Goal: Task Accomplishment & Management: Manage account settings

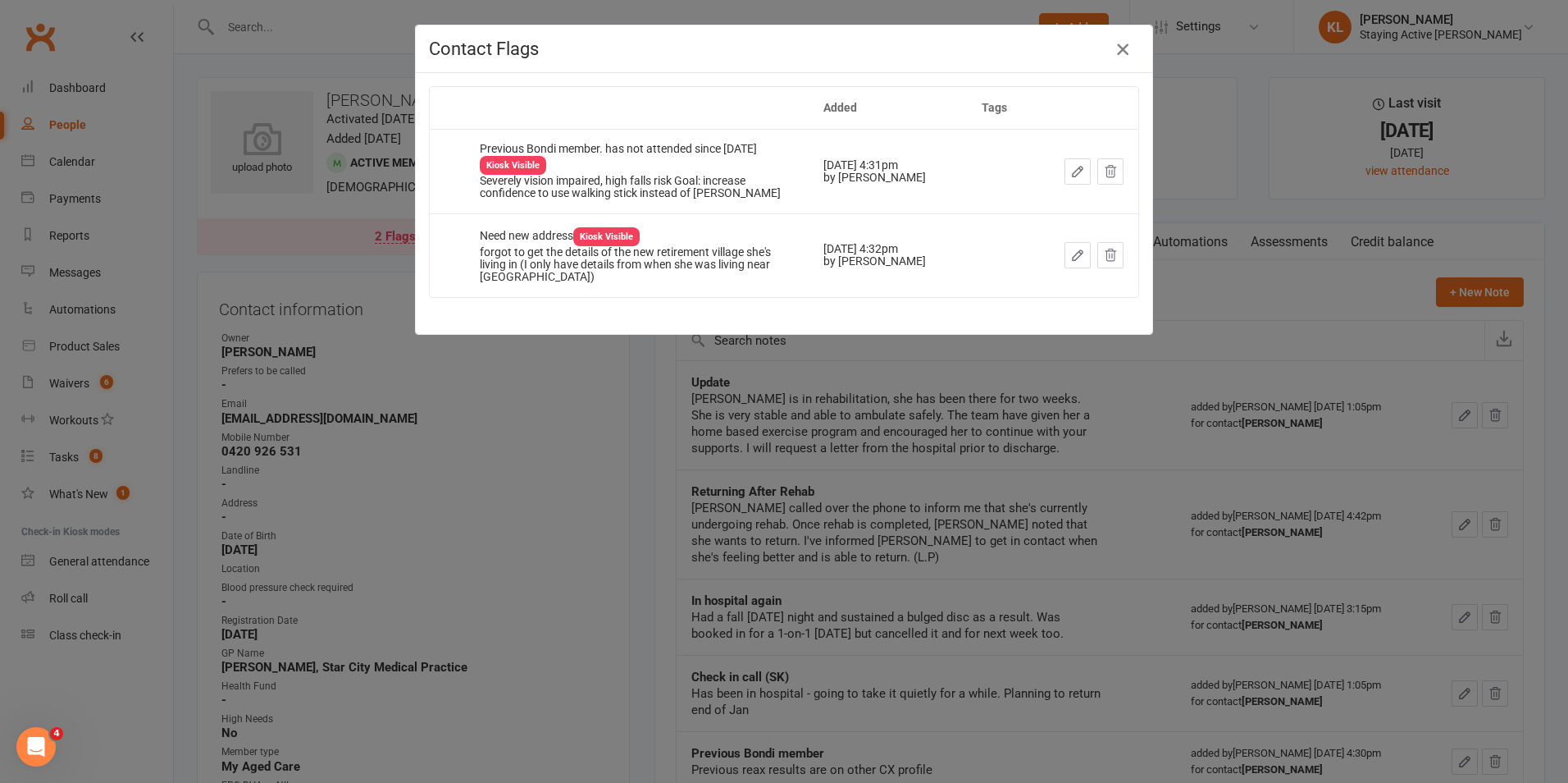
click at [1119, 44] on icon "button" at bounding box center [1122, 49] width 20 height 20
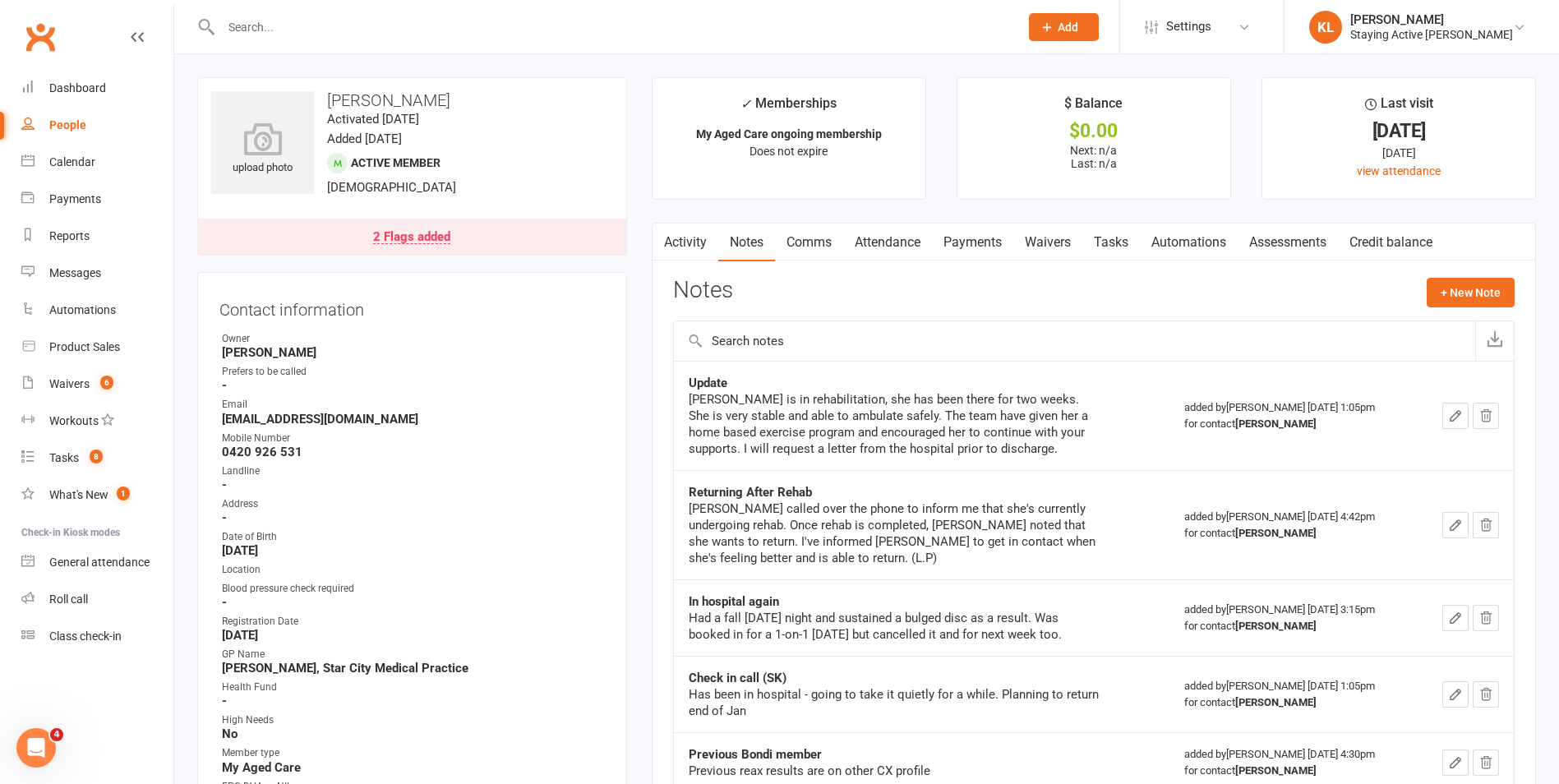
click at [584, 44] on div at bounding box center [602, 26] width 810 height 54
click at [579, 43] on div at bounding box center [602, 26] width 810 height 54
click at [549, 36] on div at bounding box center [602, 26] width 810 height 54
click at [538, 30] on input "text" at bounding box center [611, 27] width 792 height 23
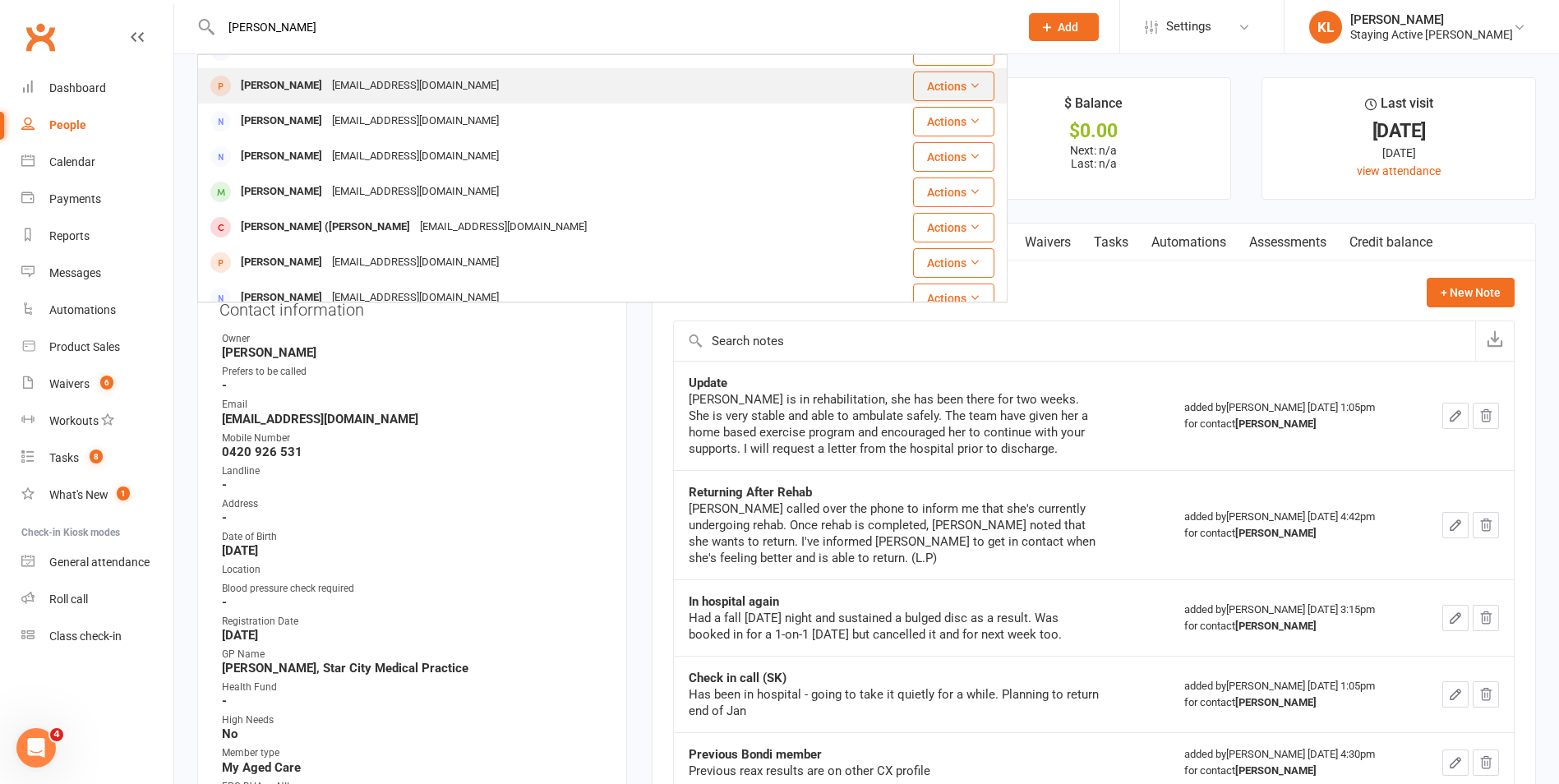
scroll to position [164, 0]
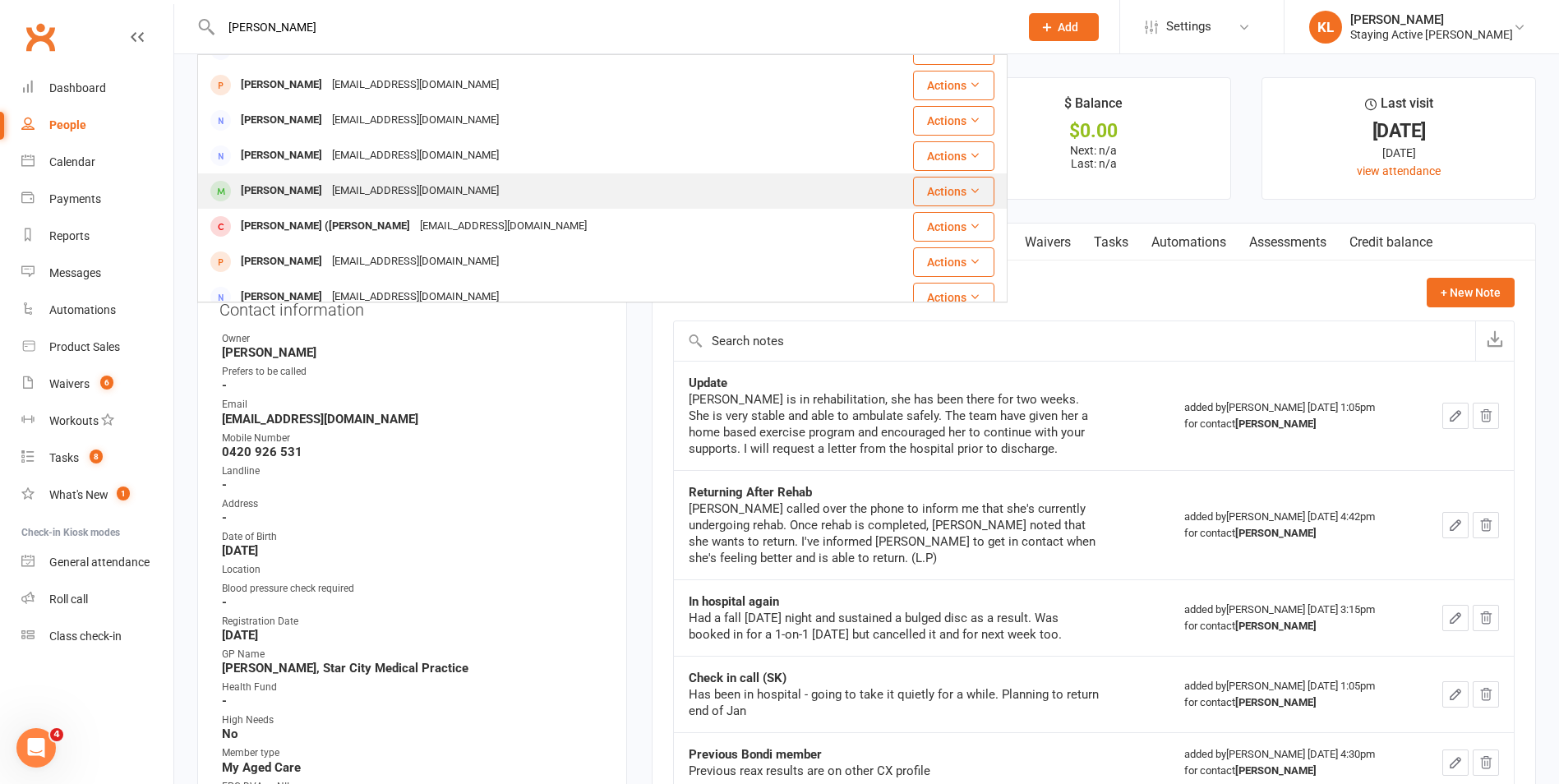
type input "graham"
click at [345, 189] on div "grahamhughes@optusnet.com.au" at bounding box center [415, 191] width 177 height 23
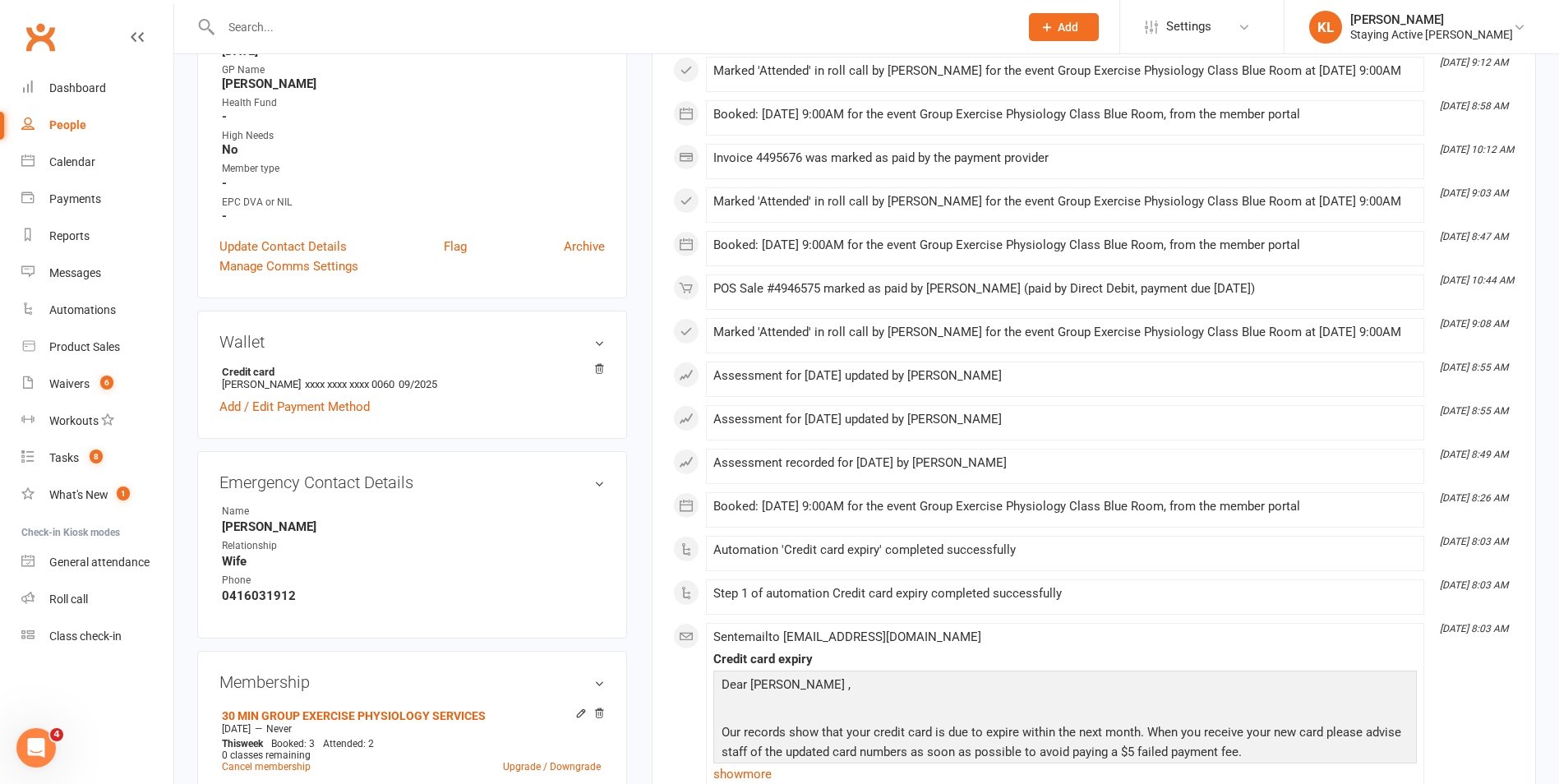
scroll to position [576, 0]
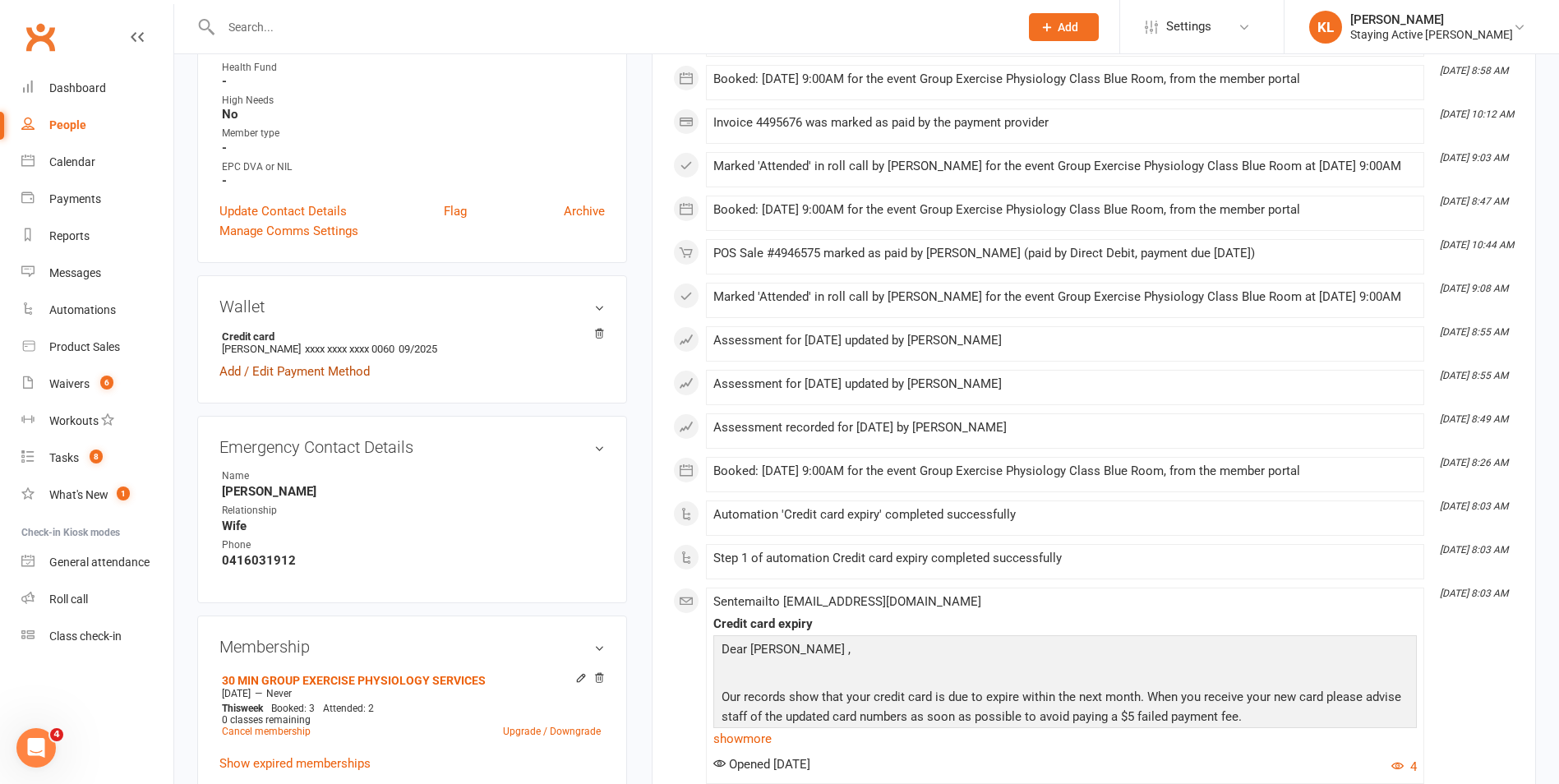
click at [325, 377] on link "Add / Edit Payment Method" at bounding box center [295, 371] width 150 height 20
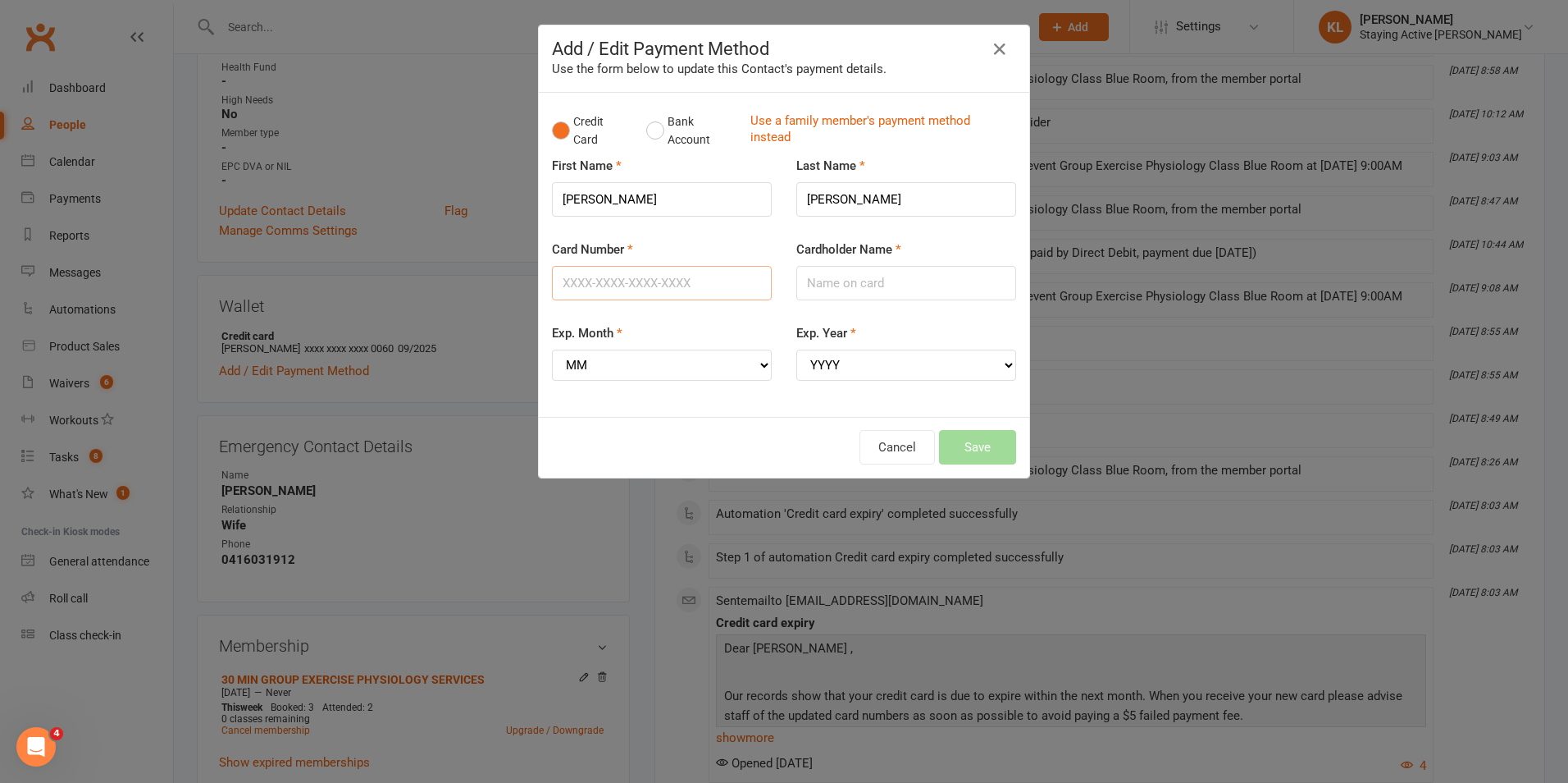
click at [650, 296] on input "Card Number" at bounding box center [662, 283] width 220 height 35
type input "4564680120840060"
click at [884, 267] on input "Cardholder Name" at bounding box center [906, 283] width 220 height 35
click at [884, 268] on input "Cardholder Name" at bounding box center [906, 283] width 220 height 35
type input "Graham J Hughes"
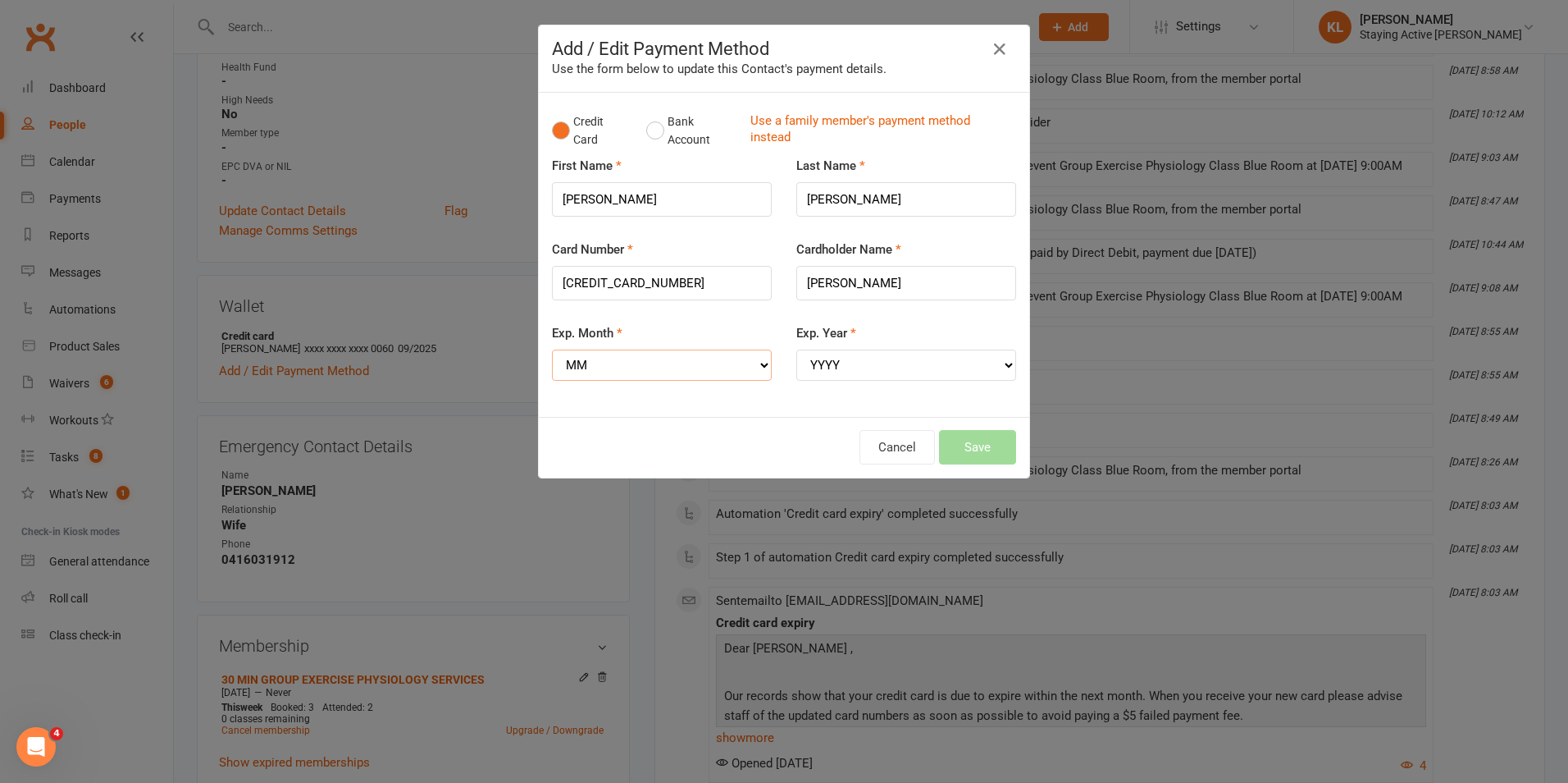
click at [666, 377] on select "MM 01 02 03 04 05 06 07 08 09 10 11 12" at bounding box center [662, 365] width 220 height 31
select select "09"
click at [552, 350] on select "MM 01 02 03 04 05 06 07 08 09 10 11 12" at bounding box center [662, 365] width 220 height 31
click at [830, 364] on select "YYYY 2025 2026 2027 2028 2029 2030 2031 2032 2033 2034" at bounding box center [906, 365] width 220 height 31
select select "2029"
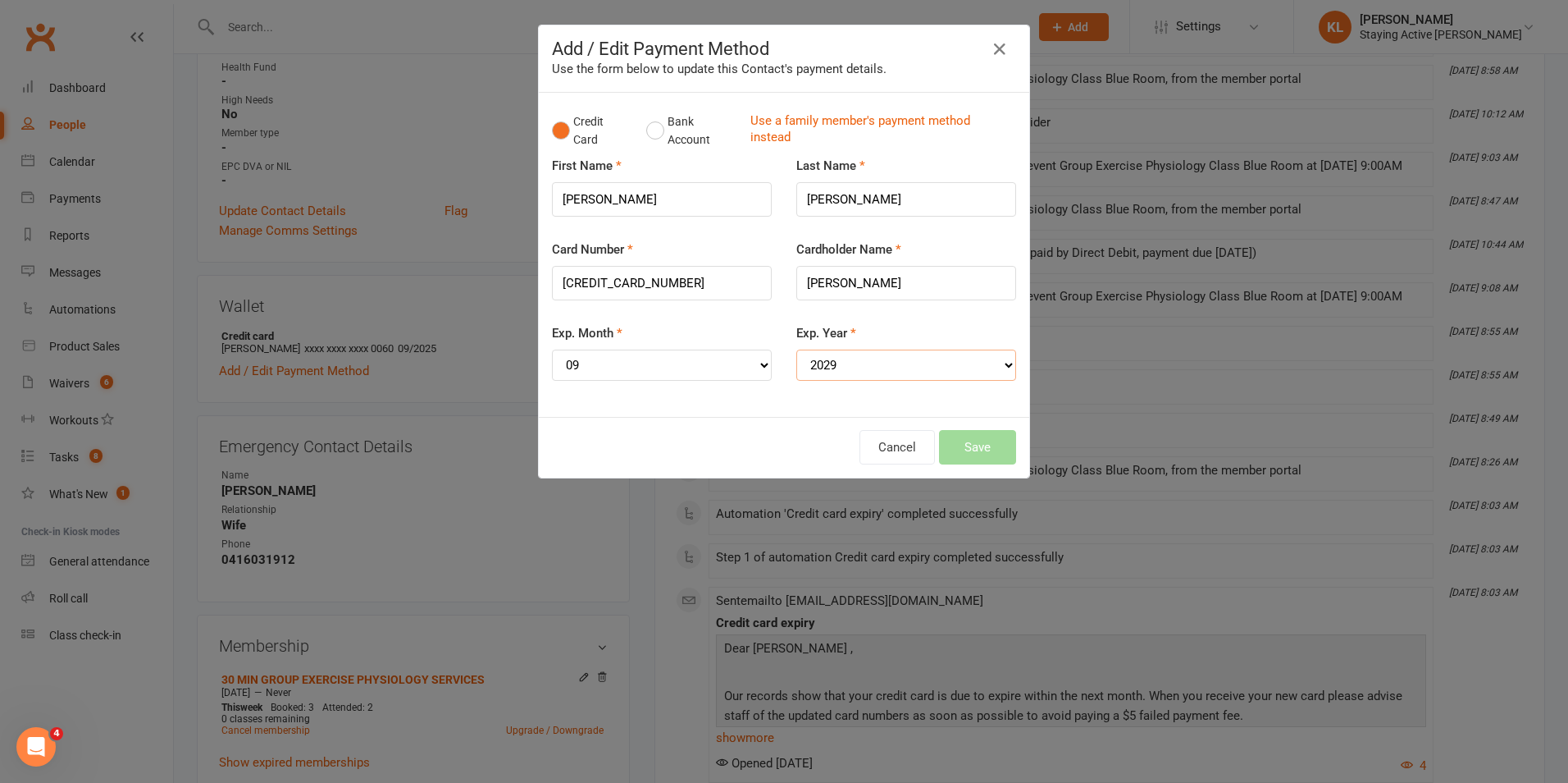
click at [797, 350] on select "YYYY 2025 2026 2027 2028 2029 2030 2031 2032 2033 2034" at bounding box center [906, 365] width 220 height 31
click at [686, 411] on div "Credit Card Bank Account Use a family member's payment method instead First Nam…" at bounding box center [784, 255] width 490 height 324
click at [948, 445] on button "Save" at bounding box center [978, 447] width 77 height 35
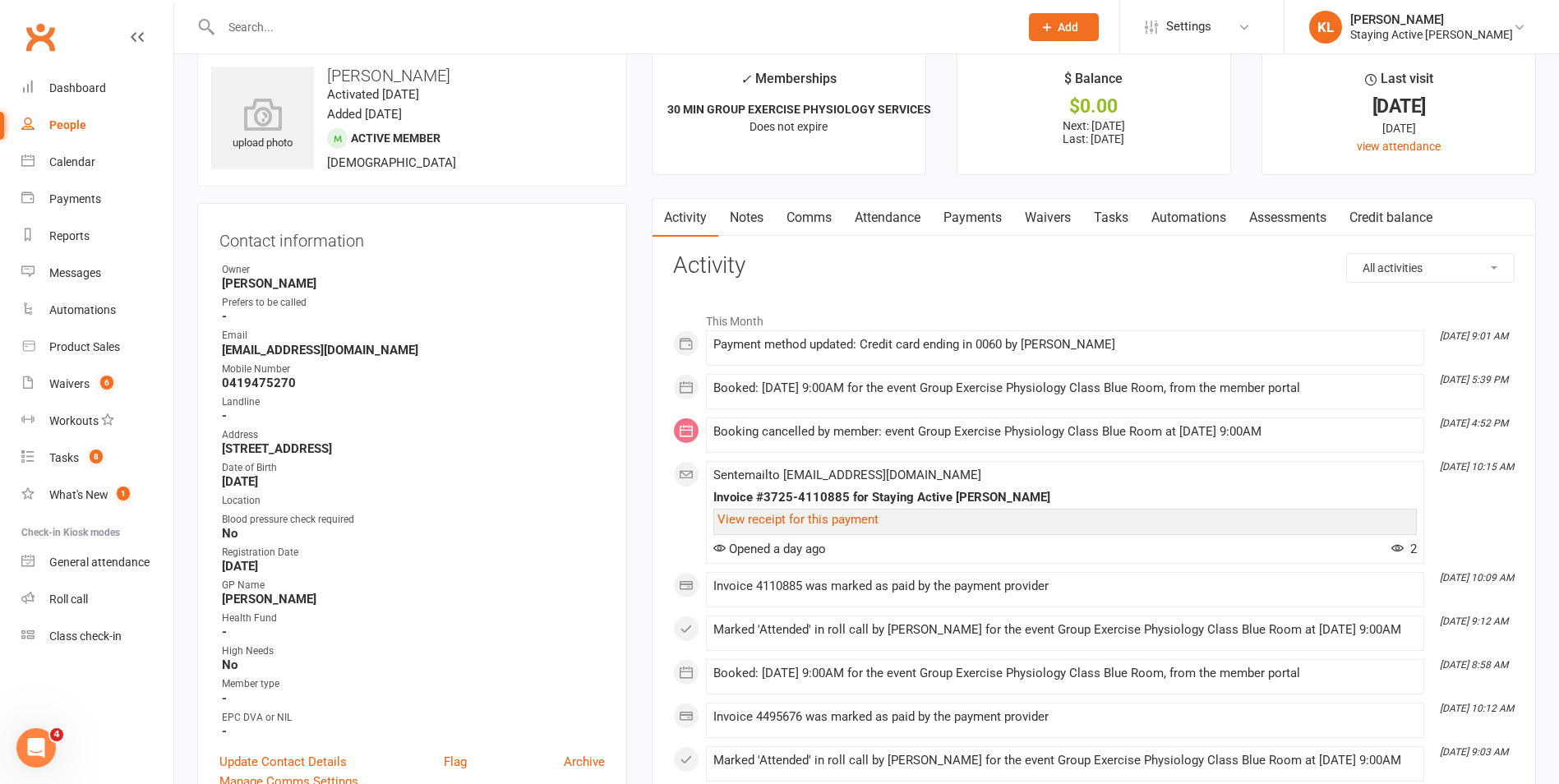
scroll to position [0, 0]
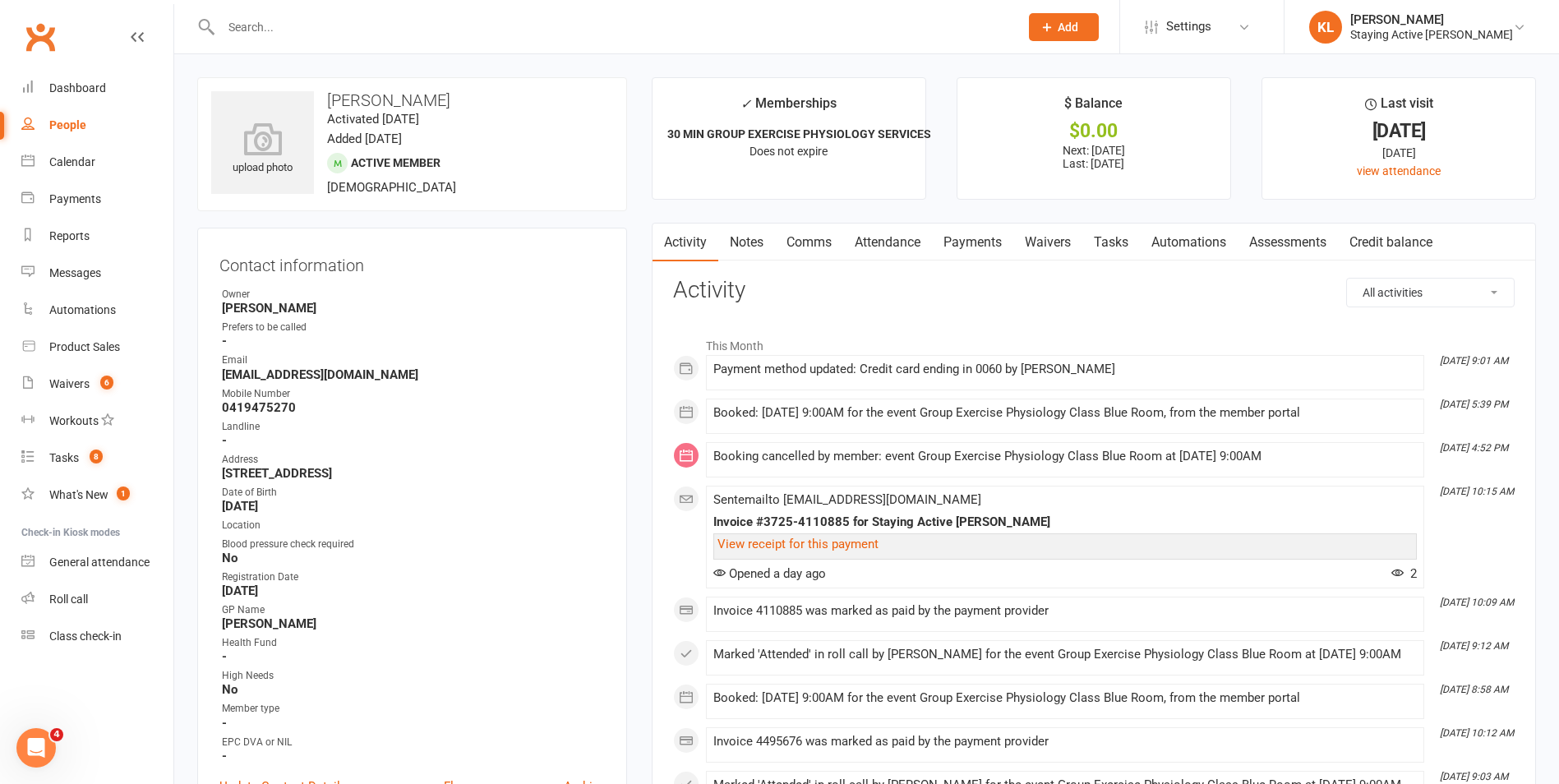
click at [1010, 252] on link "Payments" at bounding box center [972, 242] width 82 height 38
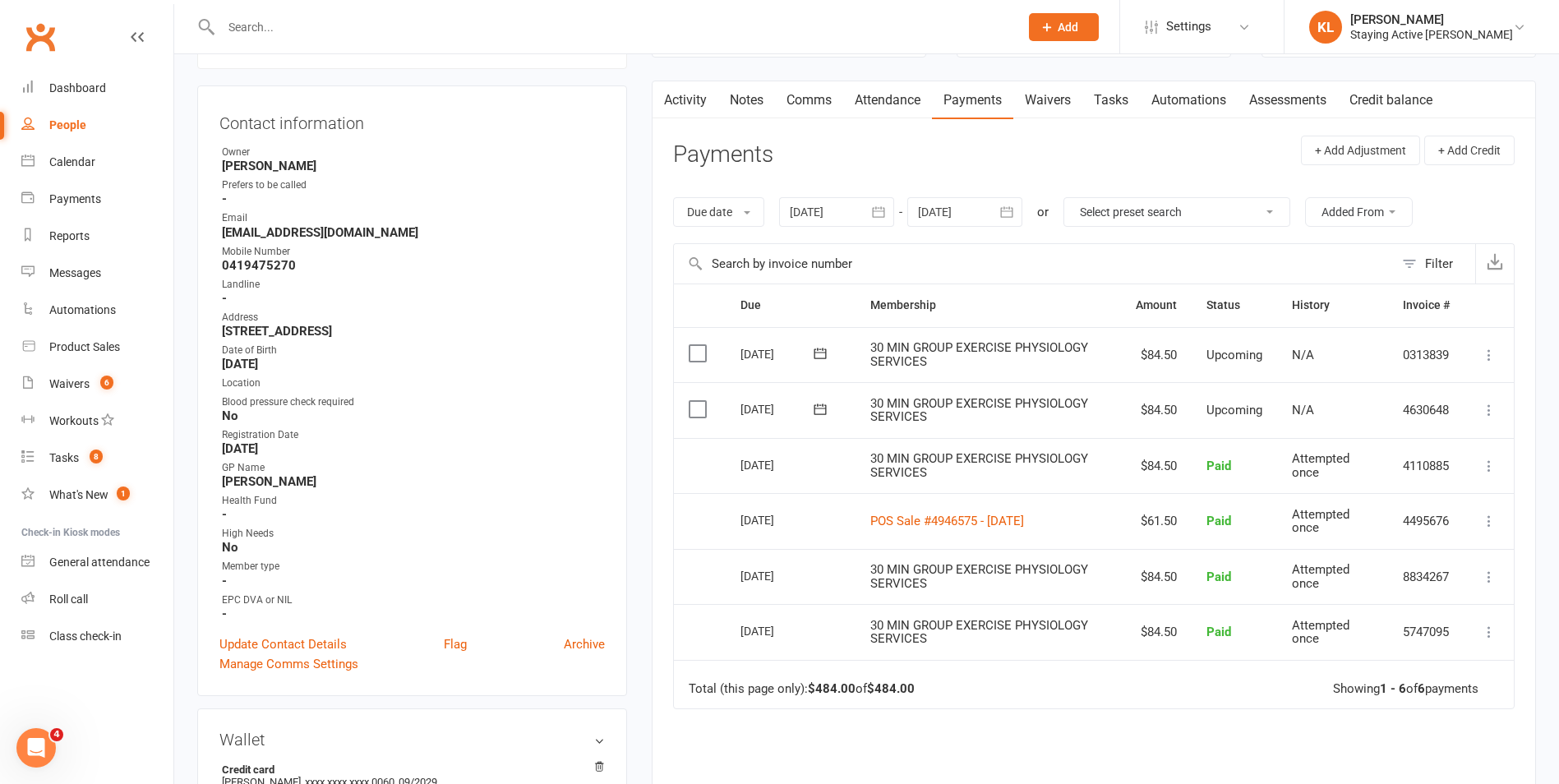
scroll to position [164, 0]
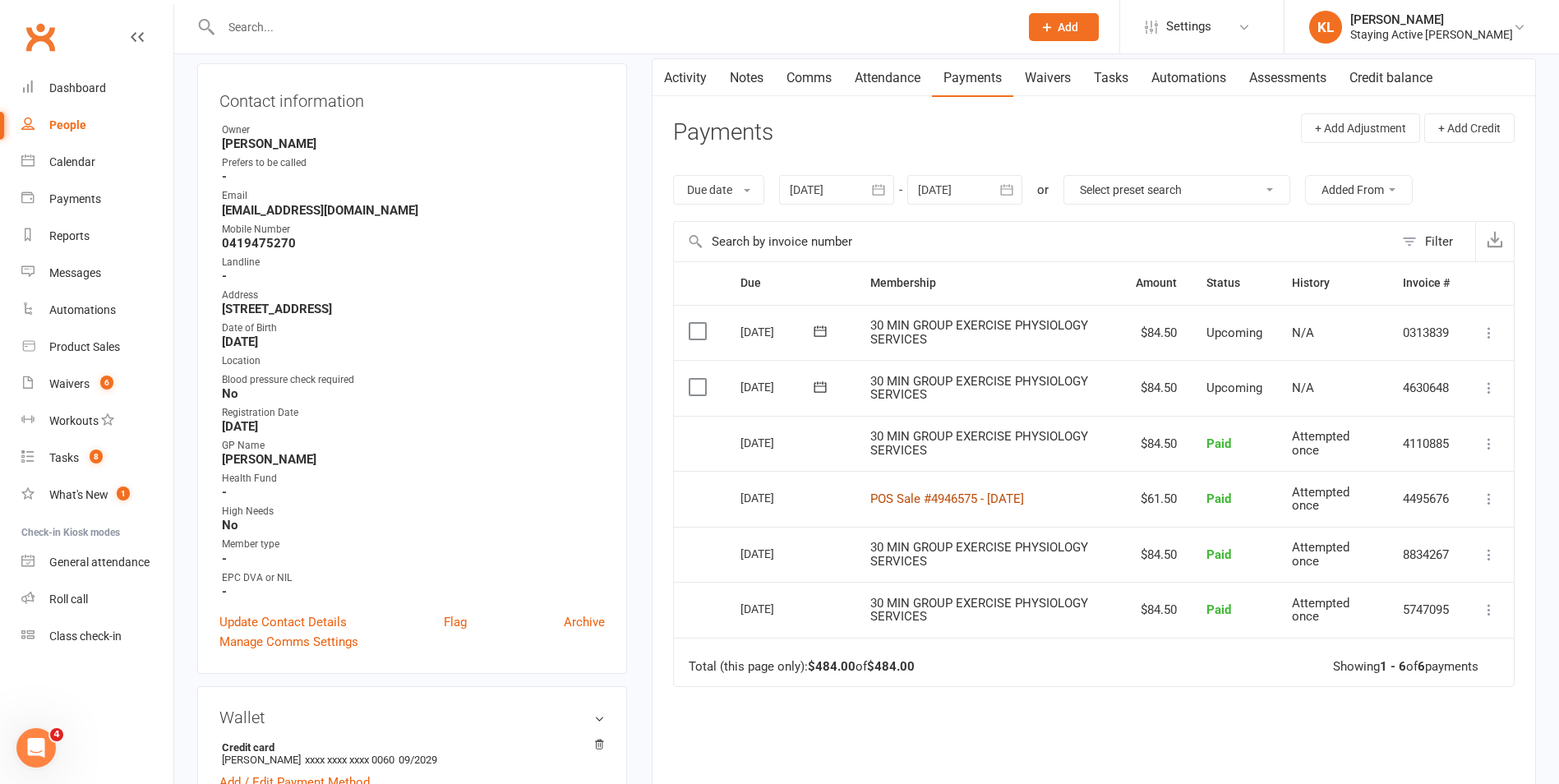
click at [1024, 497] on link "POS Sale #4946575 - September 05, 2025" at bounding box center [948, 499] width 154 height 15
click at [1485, 491] on icon at bounding box center [1490, 499] width 17 height 17
click at [1455, 597] on link "Re-send POS Sale receipt" at bounding box center [1415, 596] width 164 height 33
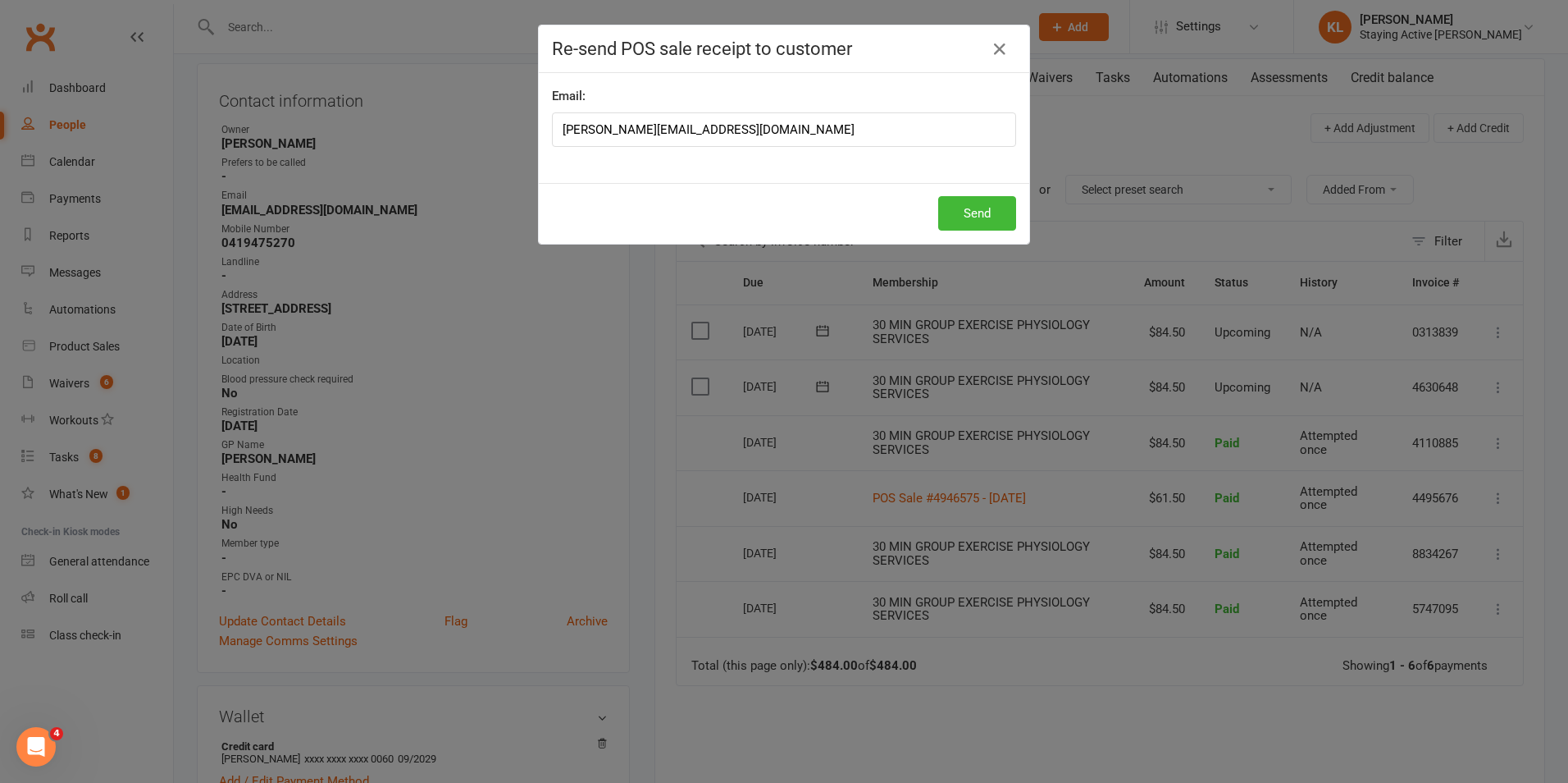
drag, startPoint x: 737, startPoint y: 133, endPoint x: 553, endPoint y: 130, distance: 184.0
click at [553, 130] on input "gordon@stayingactive.com.au" at bounding box center [784, 129] width 464 height 35
type input "grahamhughes@optusnet.com.au"
click at [973, 214] on button "Send" at bounding box center [977, 213] width 78 height 35
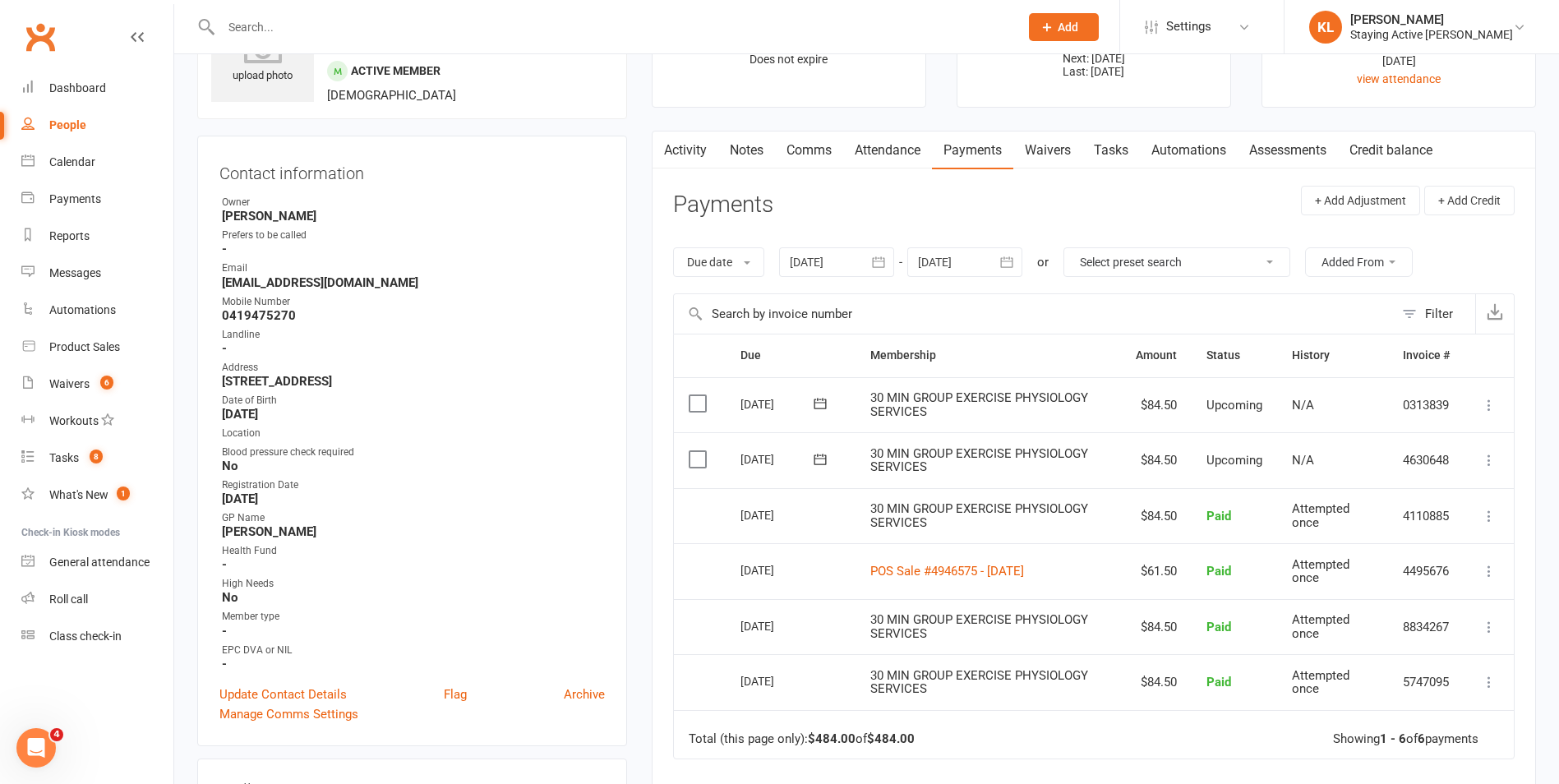
scroll to position [0, 0]
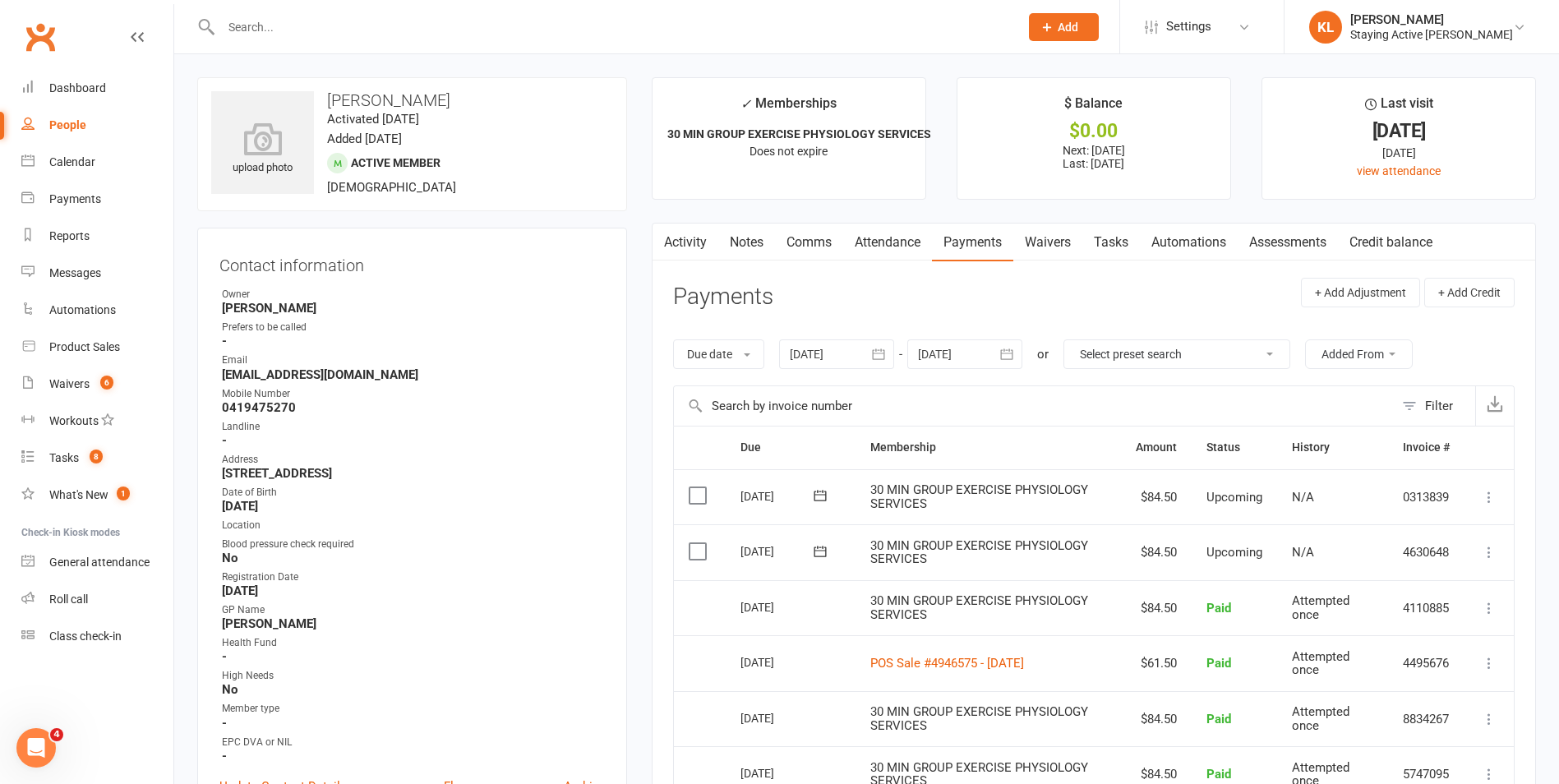
click at [385, 4] on div at bounding box center [602, 26] width 810 height 54
click at [385, 22] on input "text" at bounding box center [611, 27] width 792 height 23
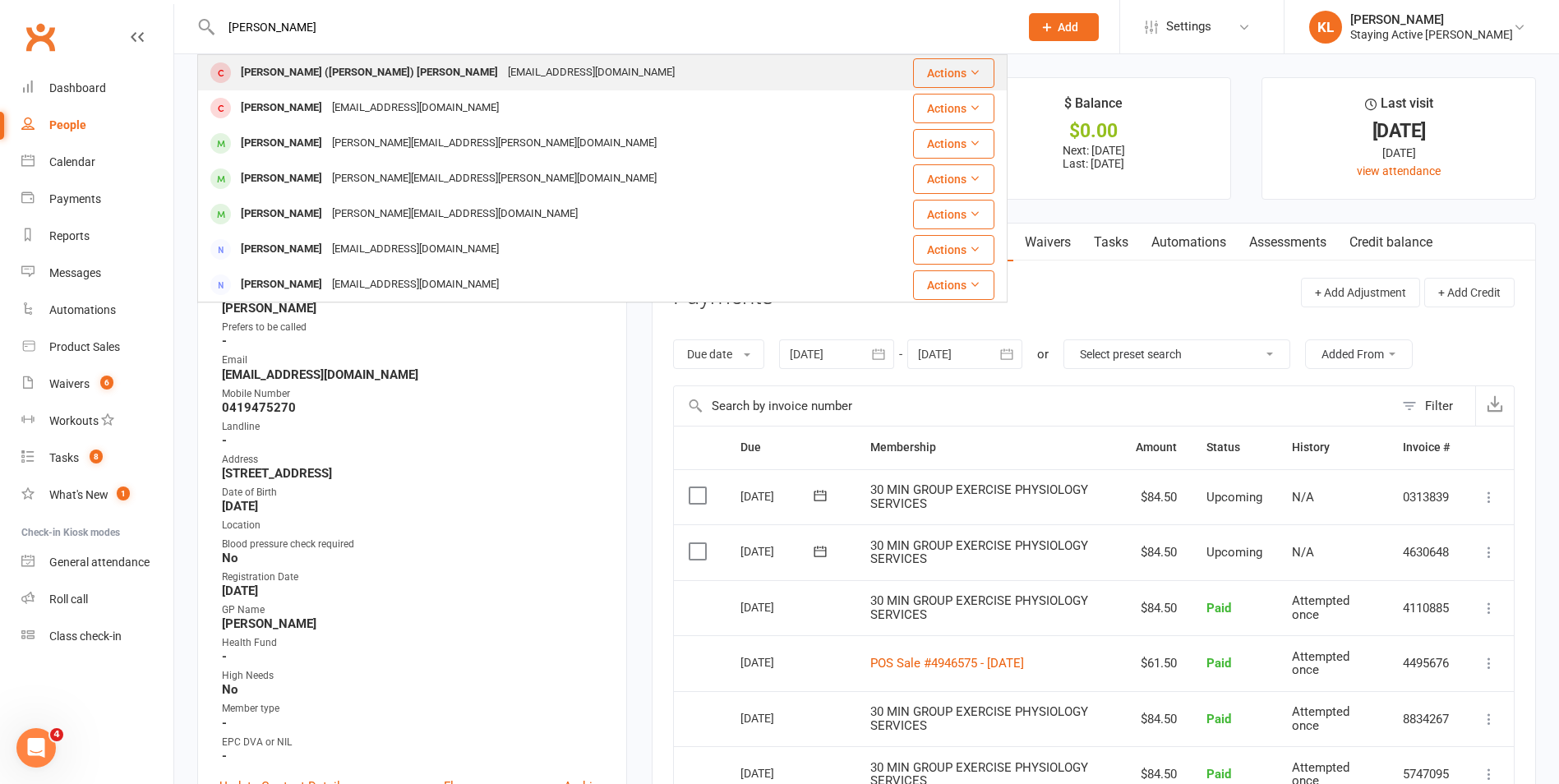
type input "bob whitt"
click at [503, 63] on div "bobweeds@gmail.com" at bounding box center [592, 72] width 177 height 23
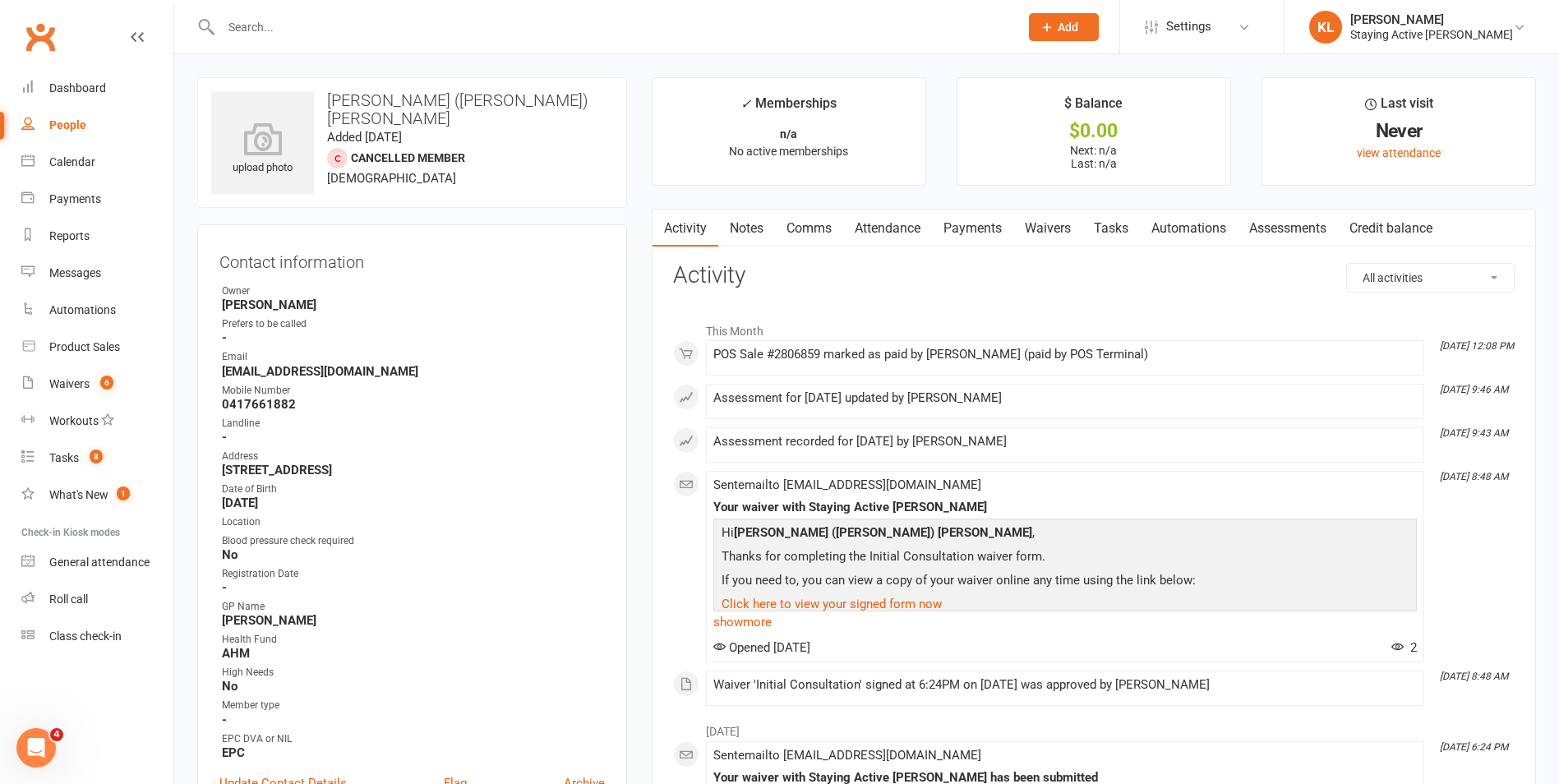
click at [1310, 230] on link "Assessments" at bounding box center [1288, 228] width 100 height 38
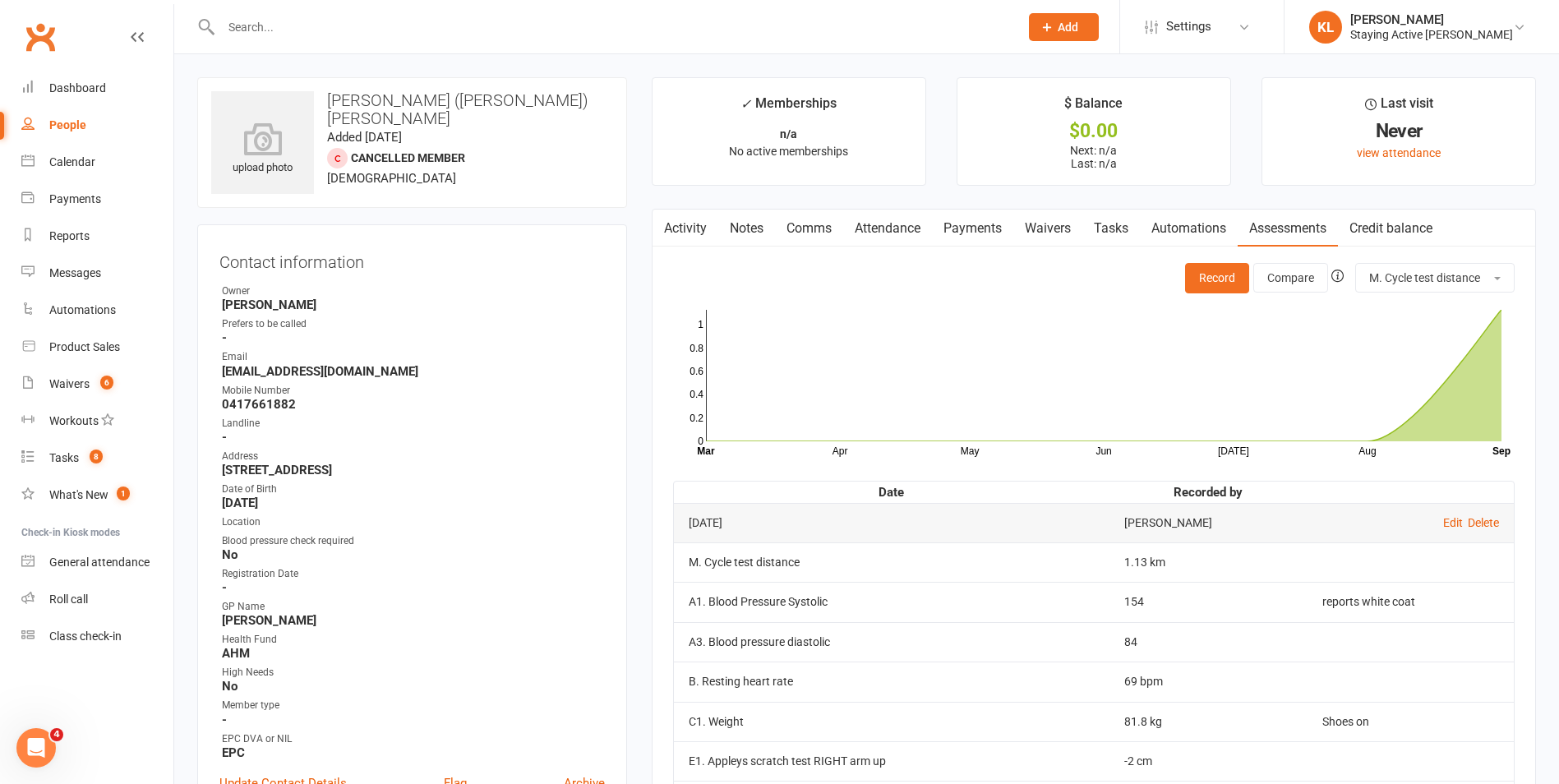
click at [977, 224] on link "Payments" at bounding box center [972, 228] width 82 height 38
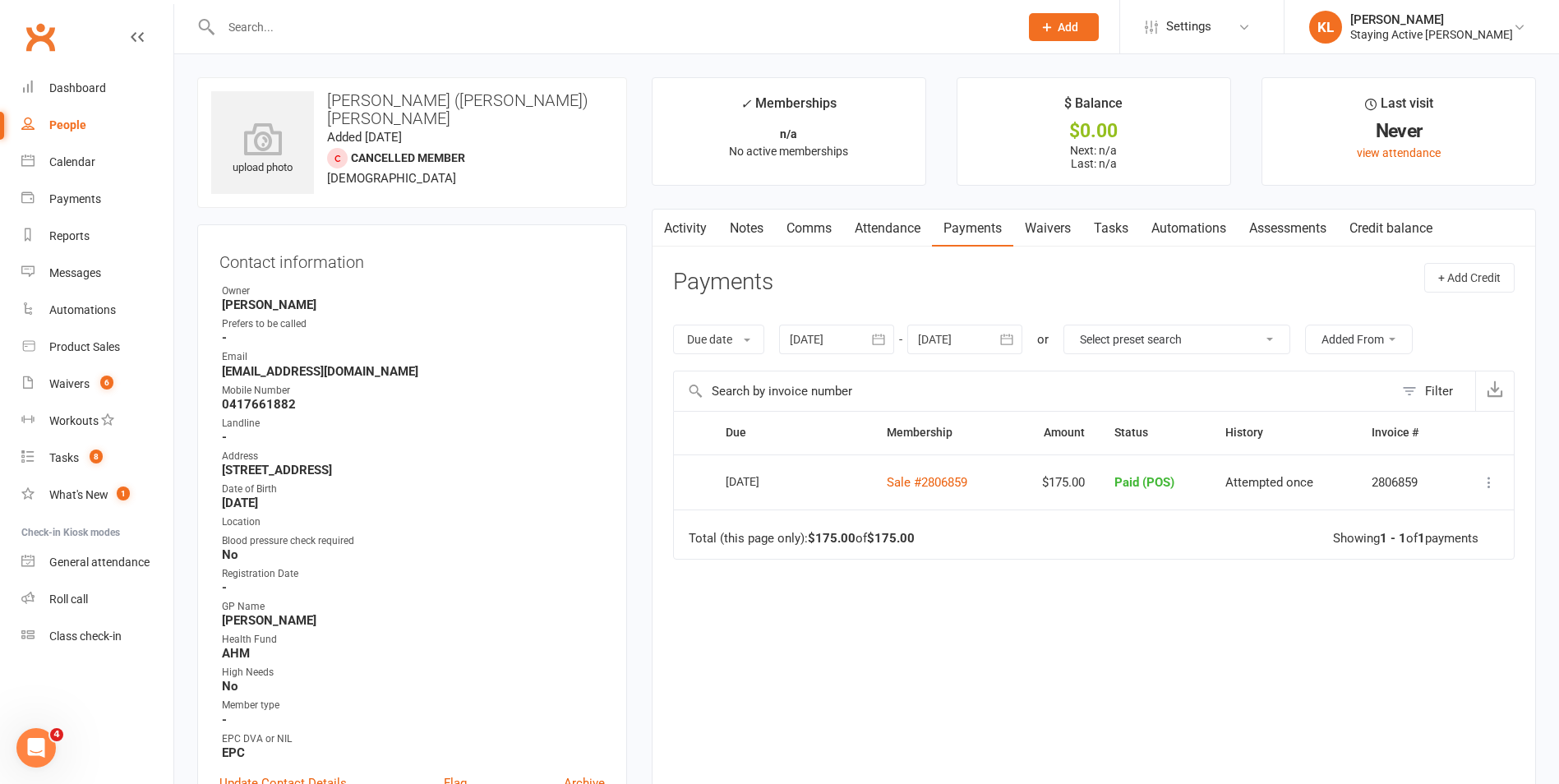
click at [1307, 236] on link "Assessments" at bounding box center [1288, 228] width 100 height 38
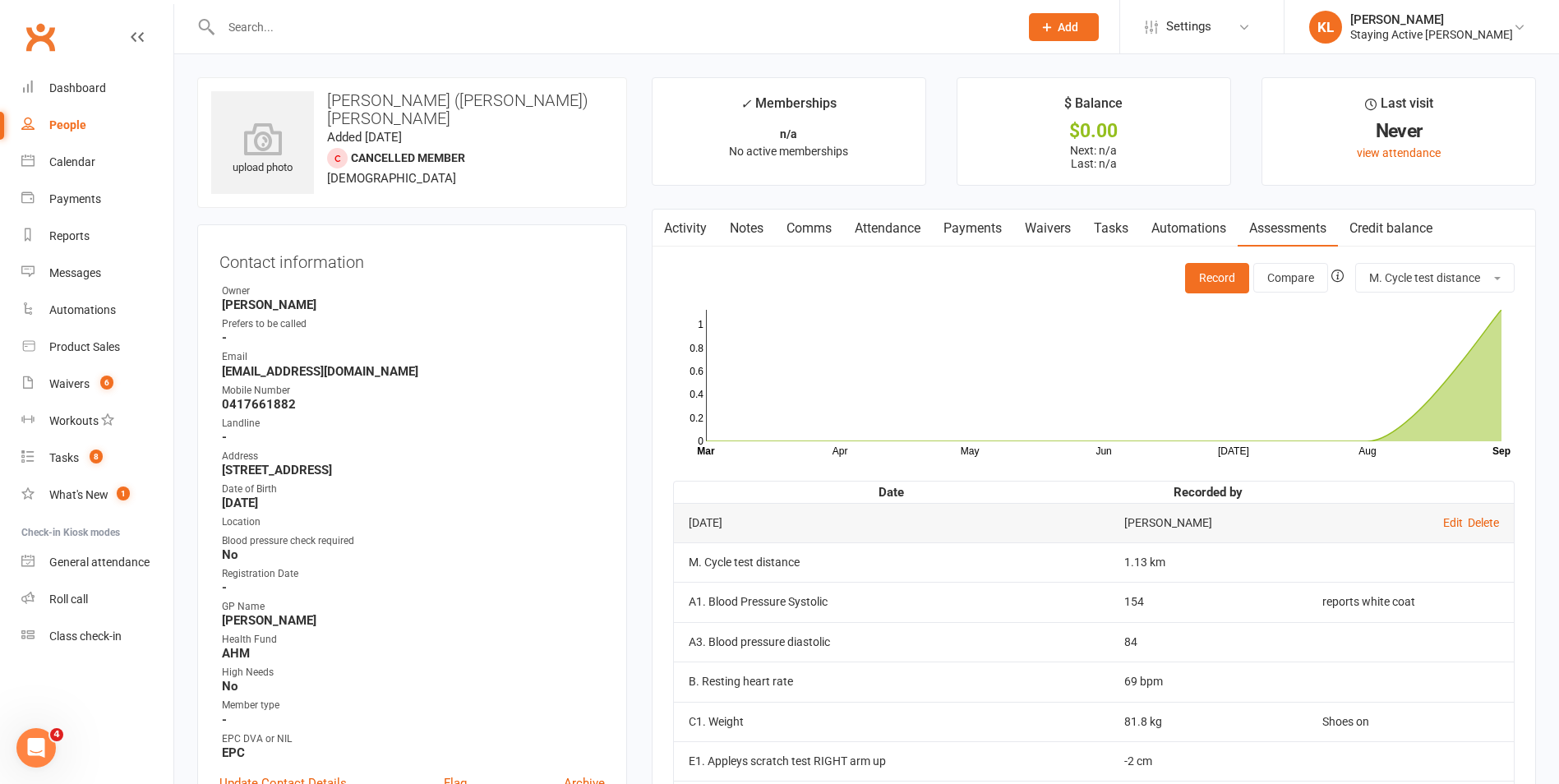
click at [461, 30] on input "text" at bounding box center [611, 27] width 792 height 23
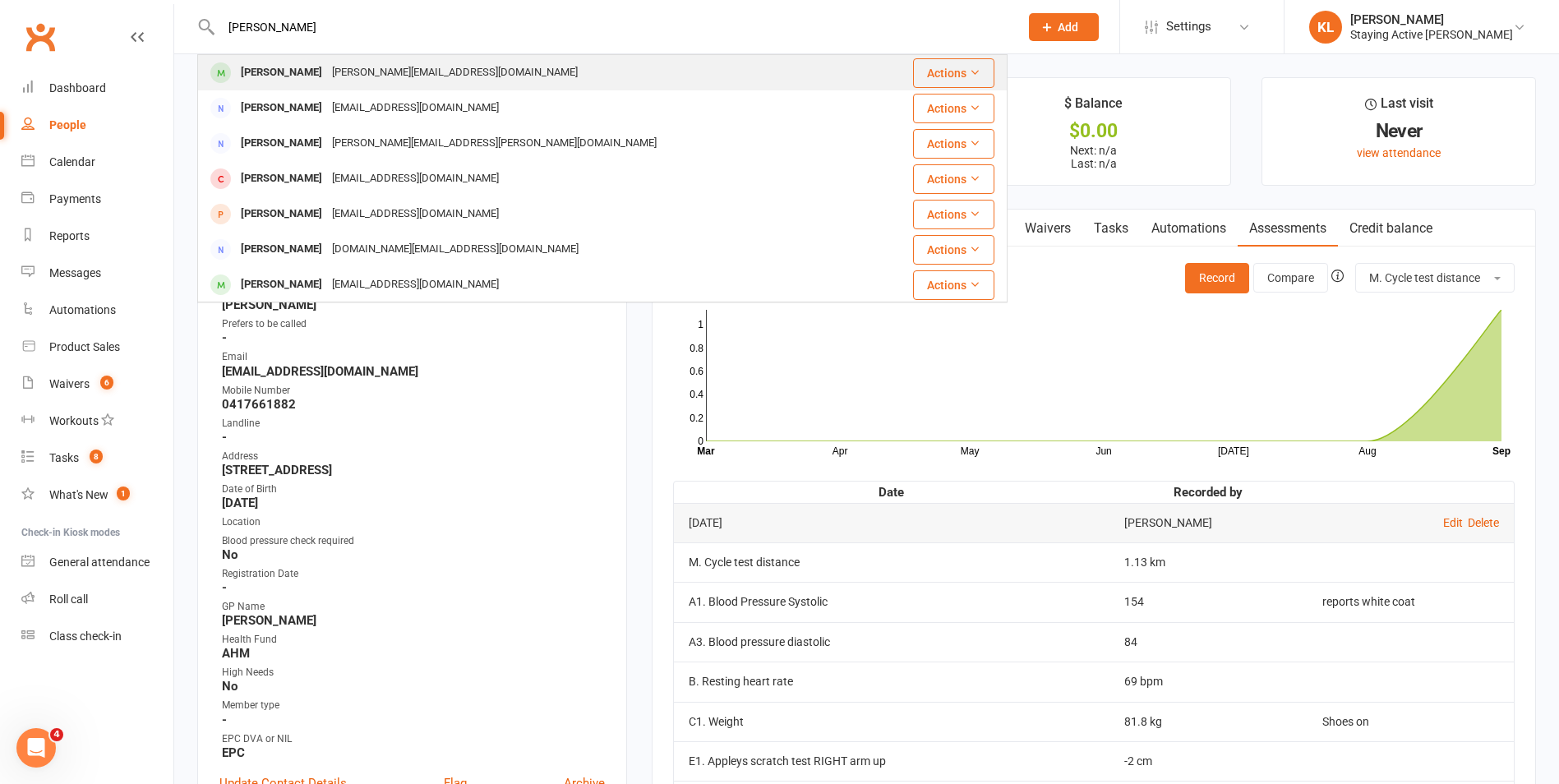
type input "maria marta"
click at [414, 76] on div "marta.munoz08@gmail.com" at bounding box center [455, 72] width 255 height 23
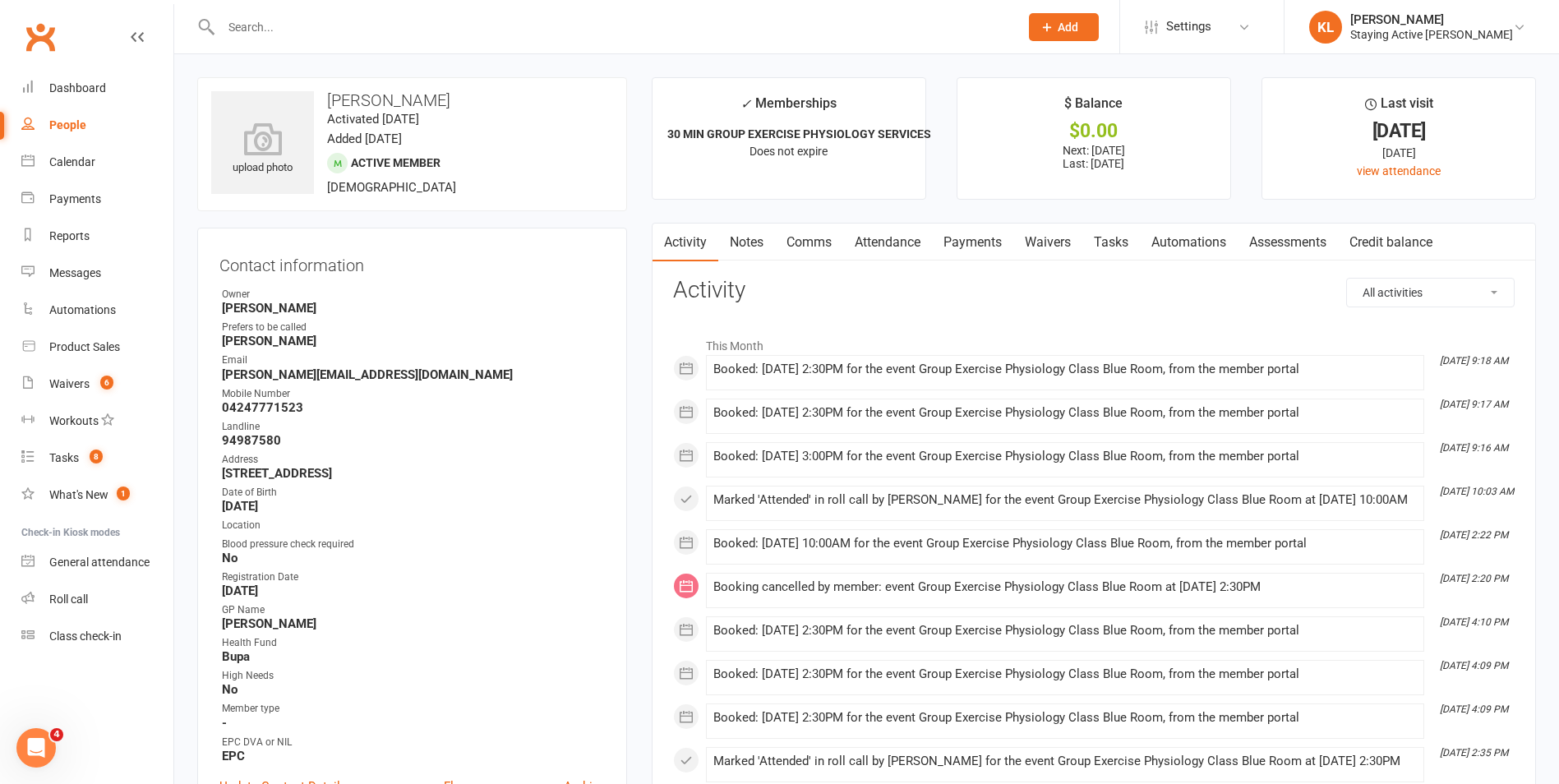
click at [1280, 238] on link "Assessments" at bounding box center [1288, 242] width 100 height 38
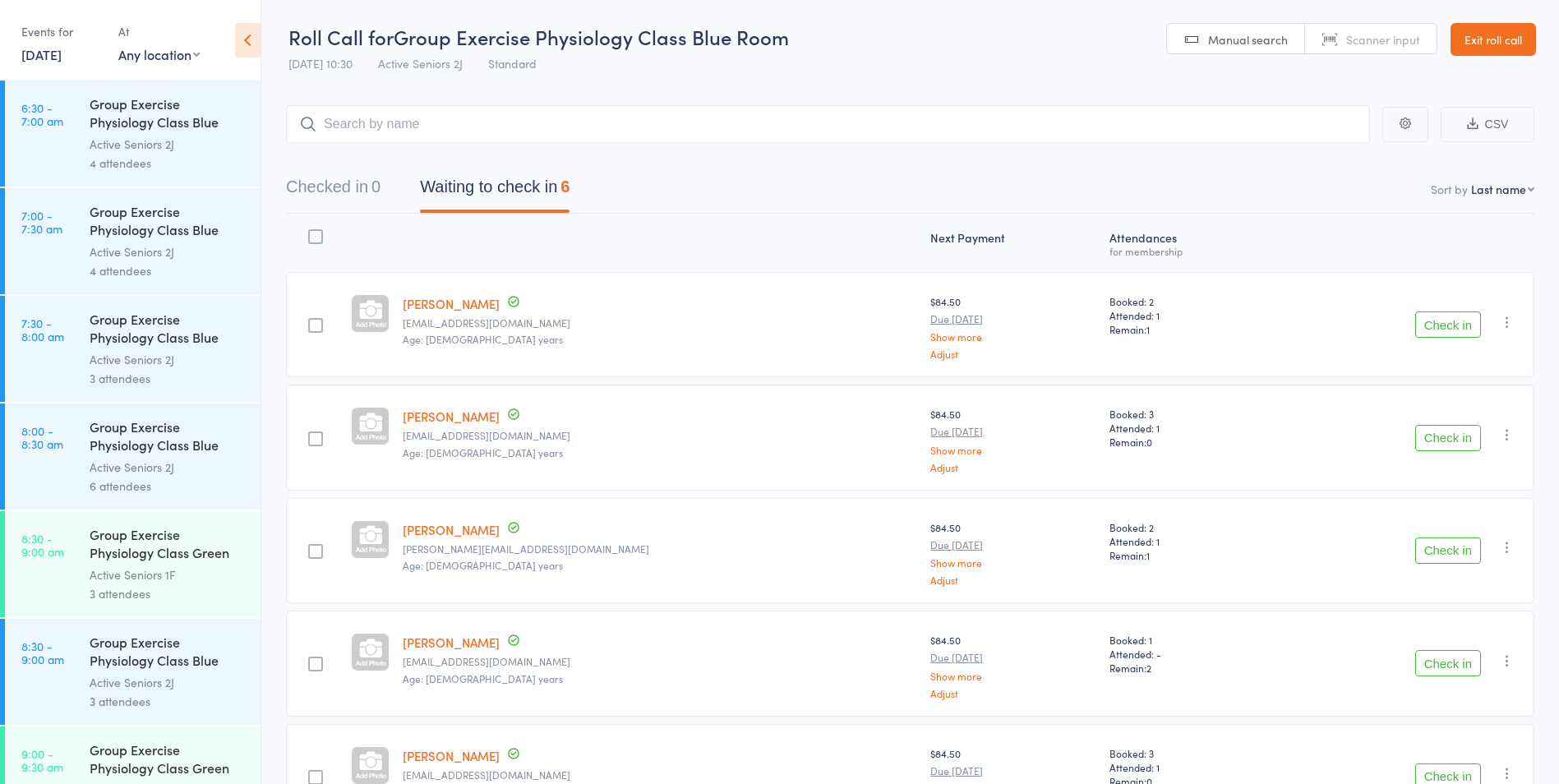
click at [62, 55] on link "11 Sep, 2025" at bounding box center [41, 54] width 40 height 18
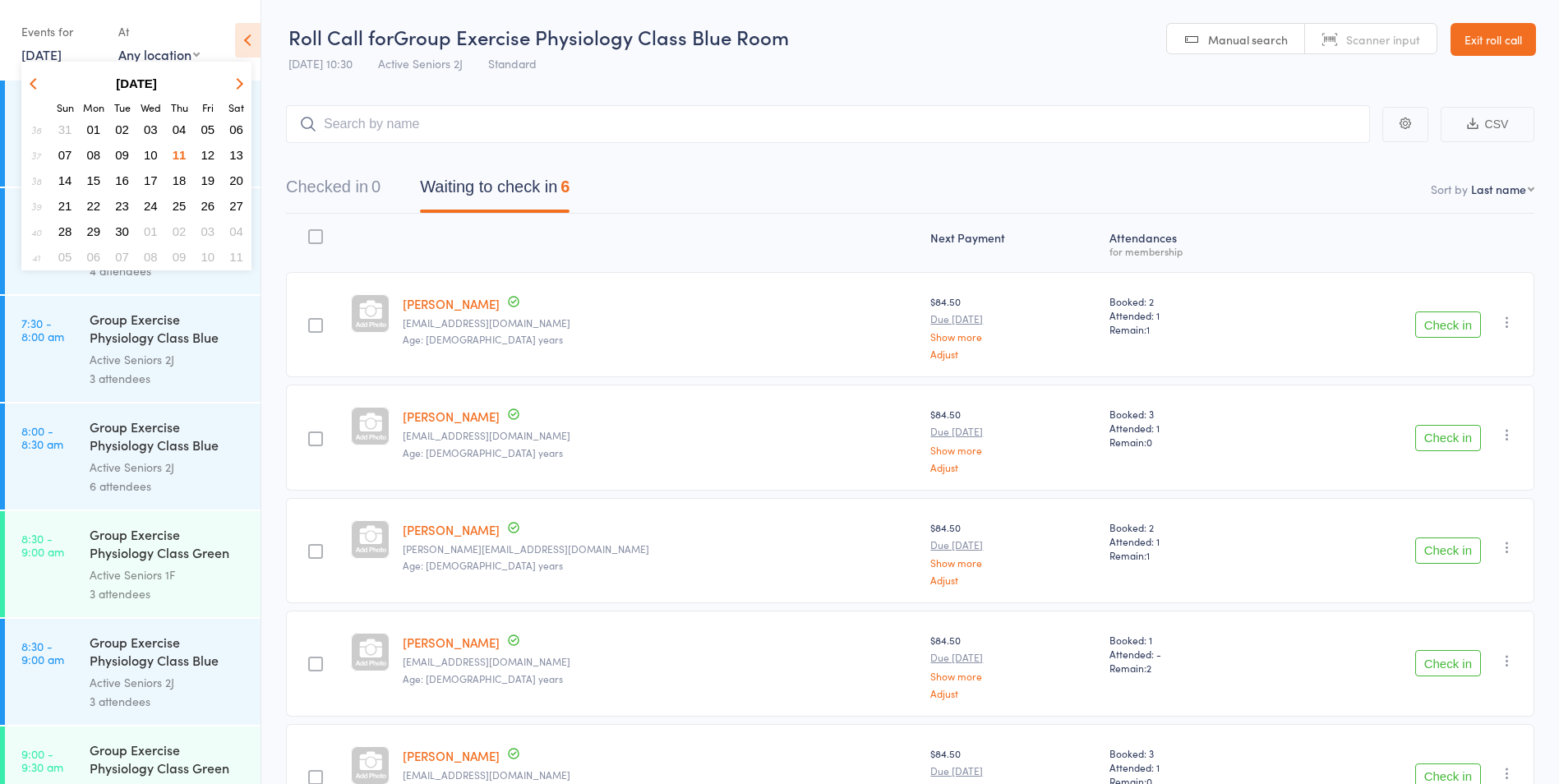
click at [91, 147] on button "08" at bounding box center [94, 155] width 25 height 23
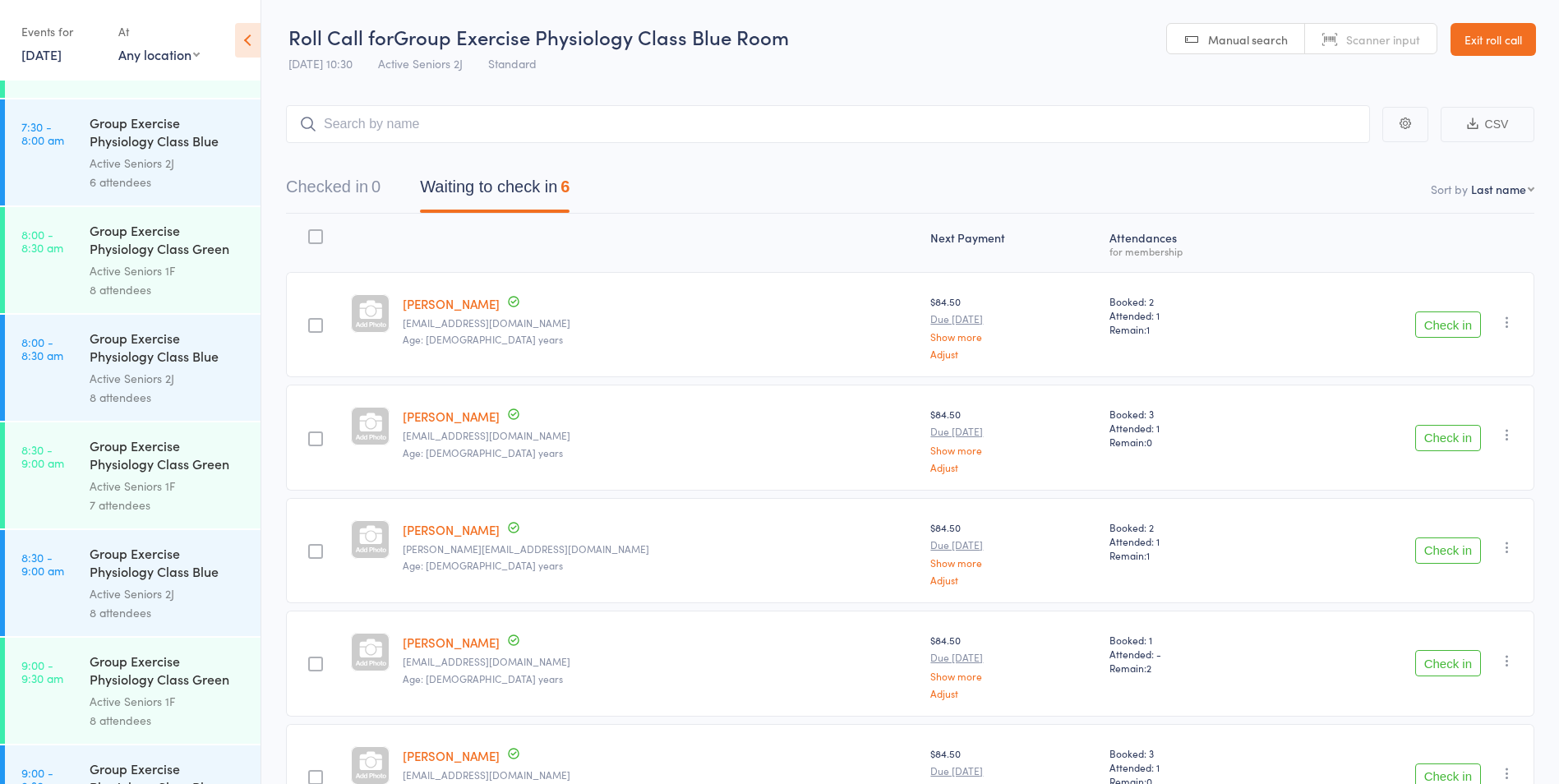
scroll to position [576, 0]
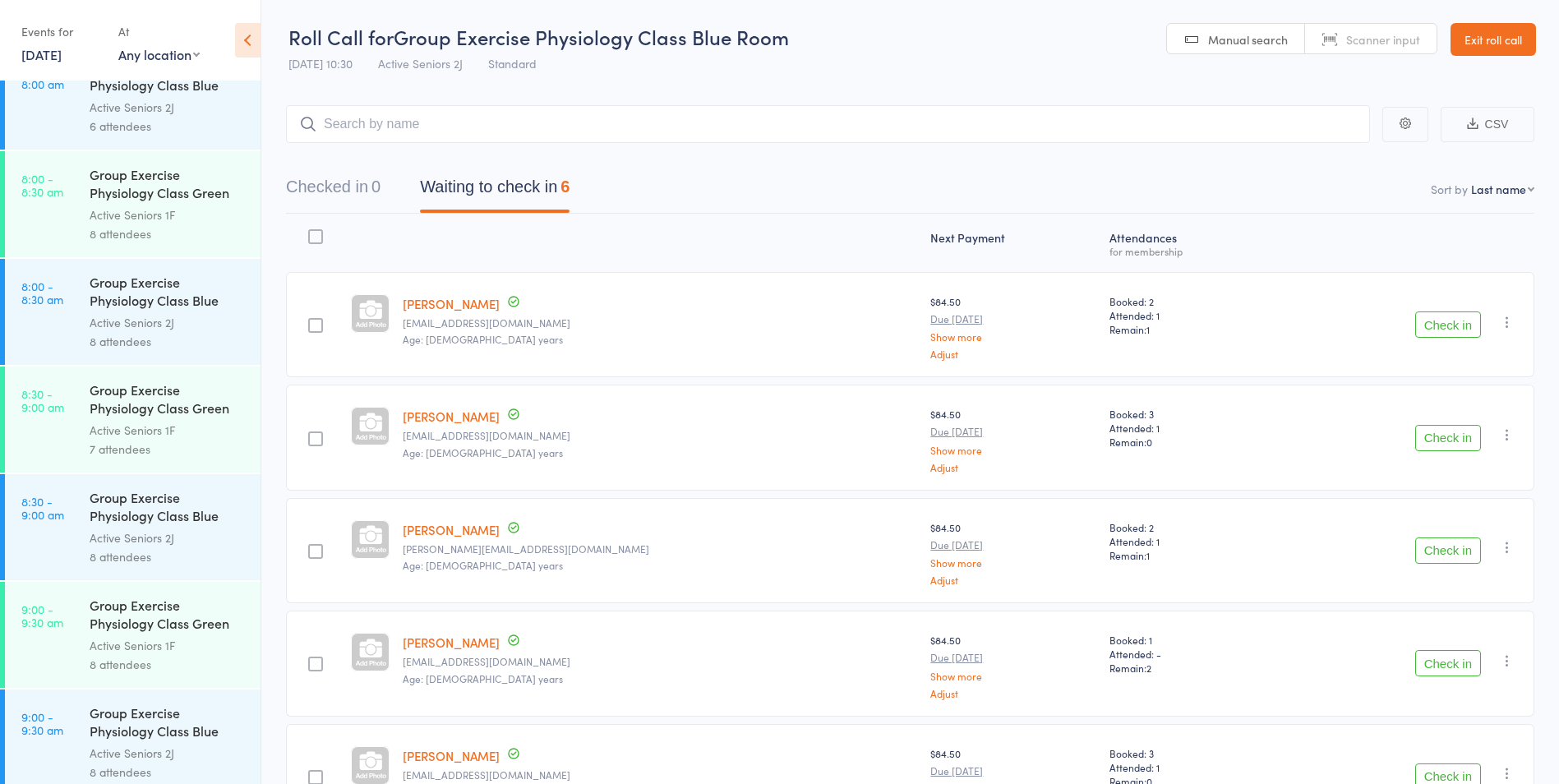
click at [54, 443] on link "8:30 - 9:00 am Group Exercise Physiology Class Green Room Active Seniors 1F 7 a…" at bounding box center [132, 419] width 255 height 106
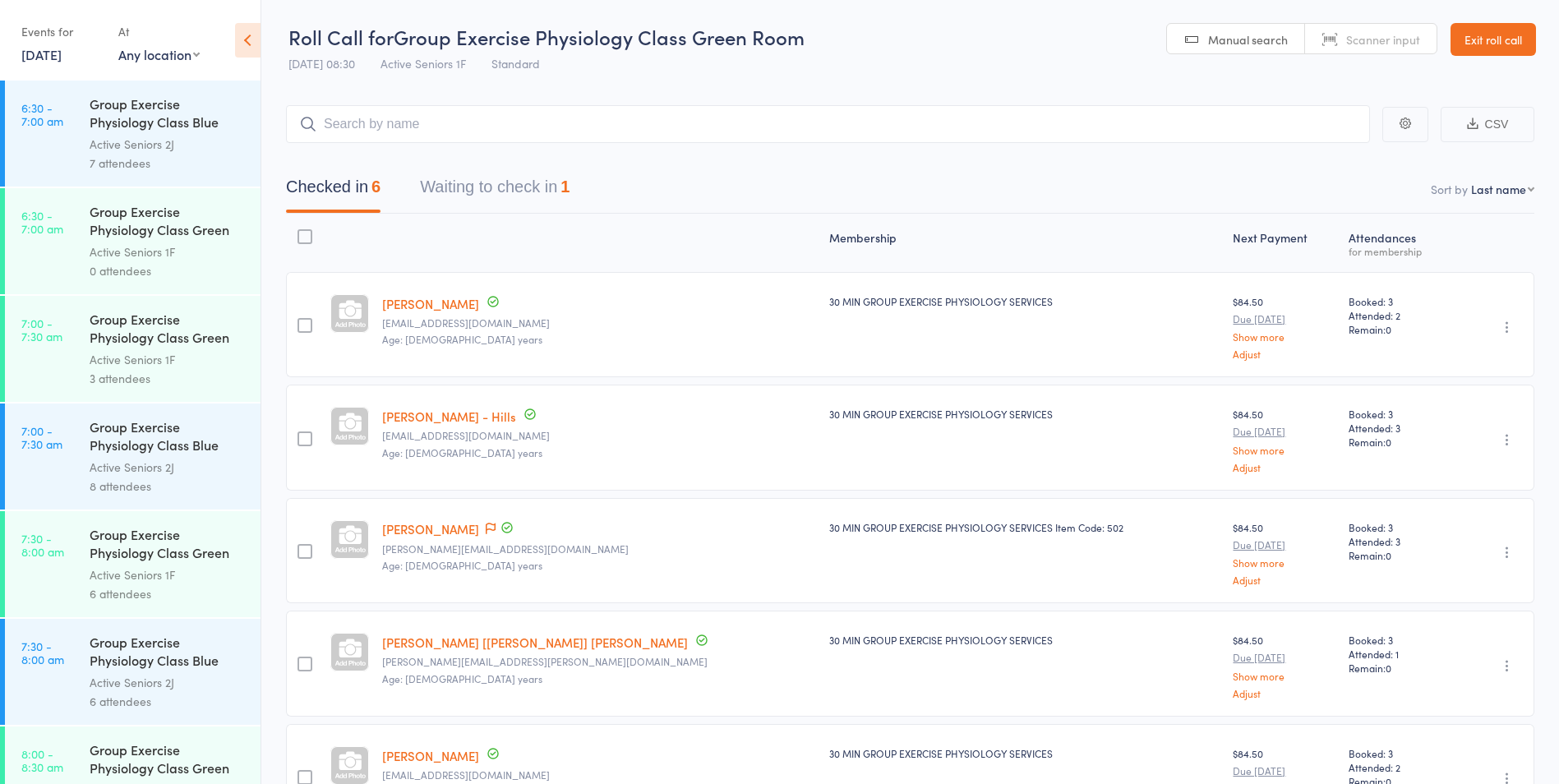
click at [527, 191] on button "Waiting to check in 1" at bounding box center [494, 191] width 149 height 43
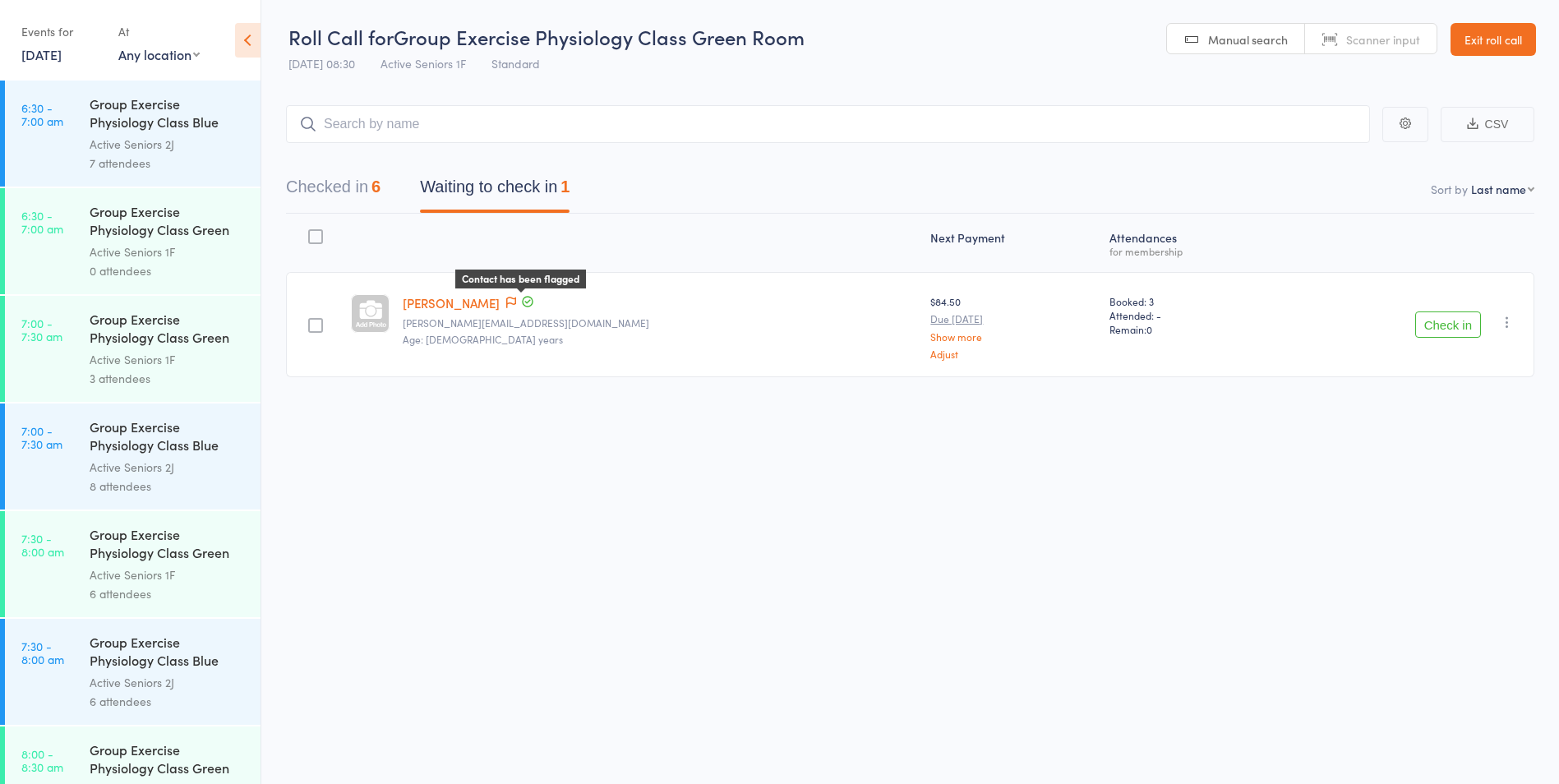
click at [517, 299] on icon at bounding box center [511, 302] width 10 height 11
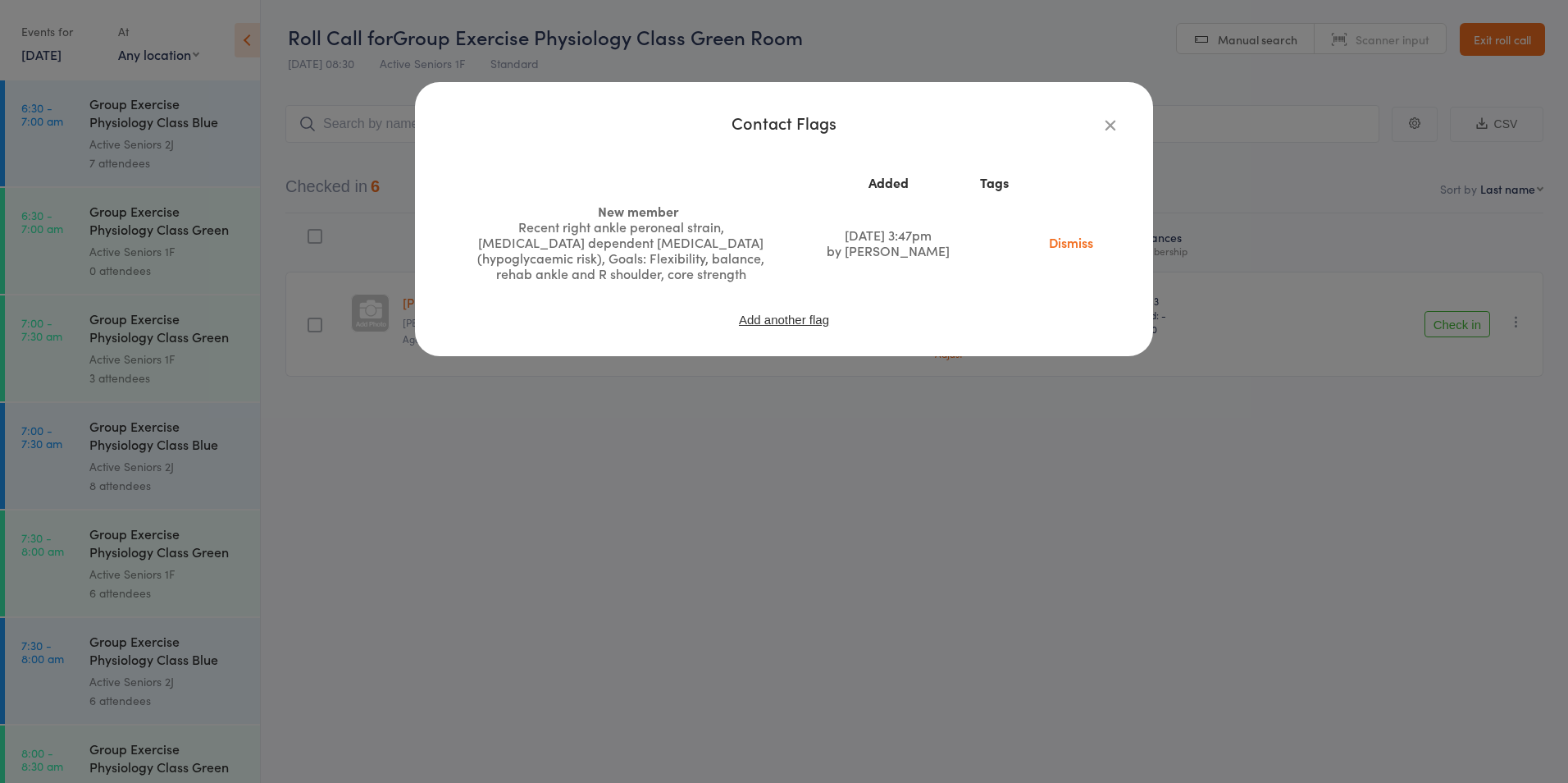
click at [1119, 127] on button "button" at bounding box center [1110, 125] width 20 height 20
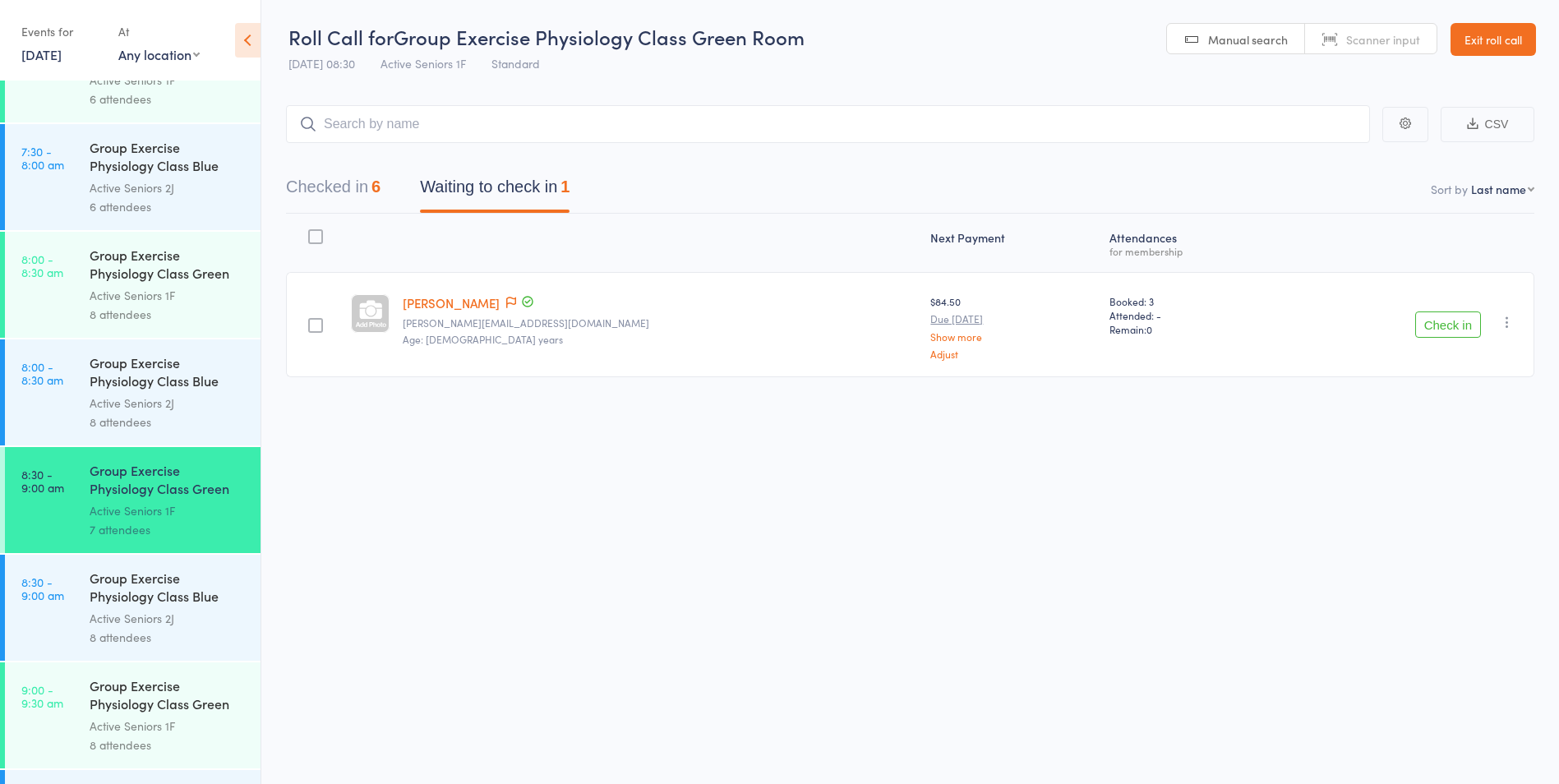
scroll to position [576, 0]
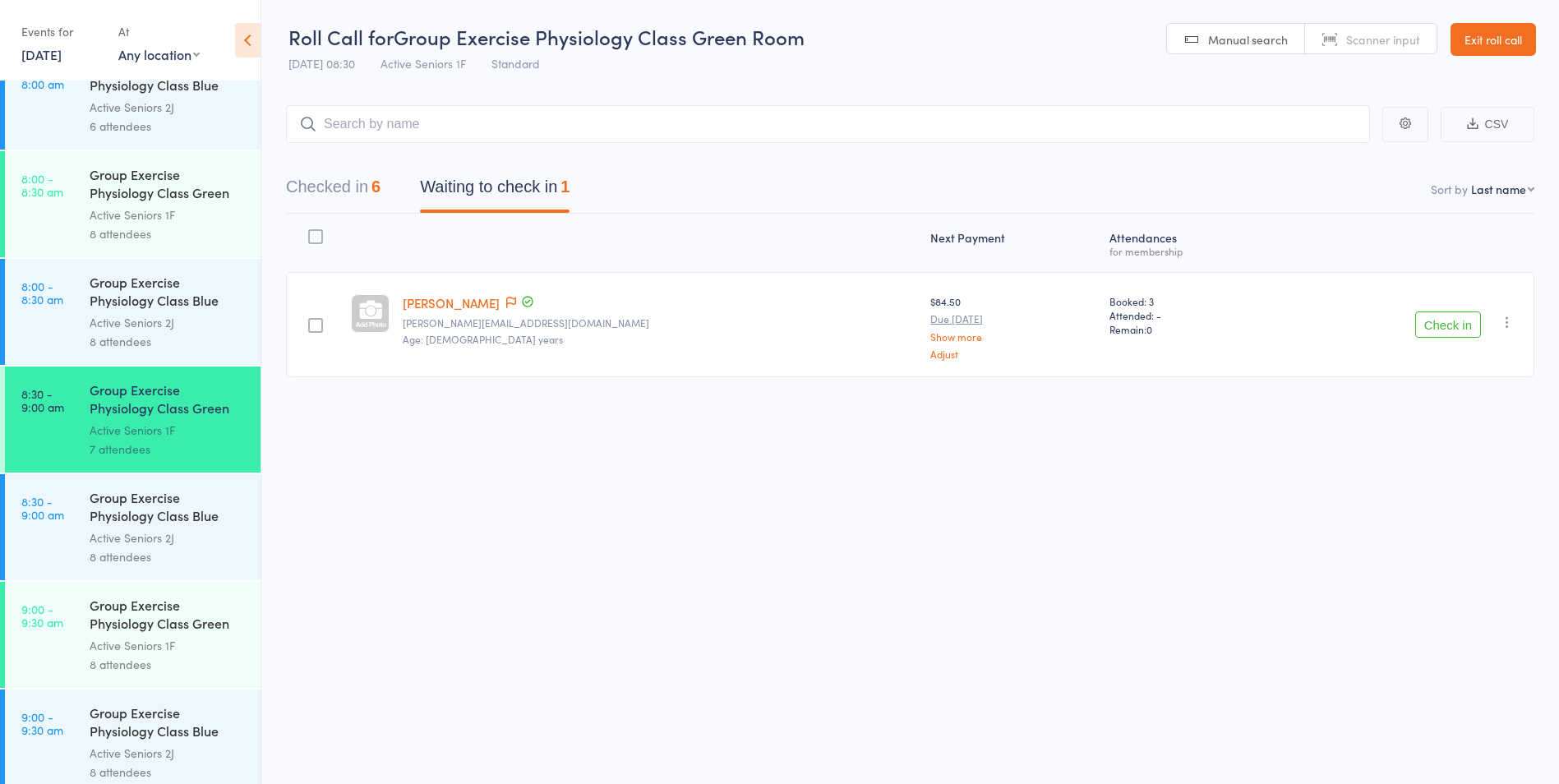
click at [1506, 319] on icon "button" at bounding box center [1507, 322] width 17 height 17
click at [1469, 458] on li "Remove" at bounding box center [1448, 465] width 135 height 23
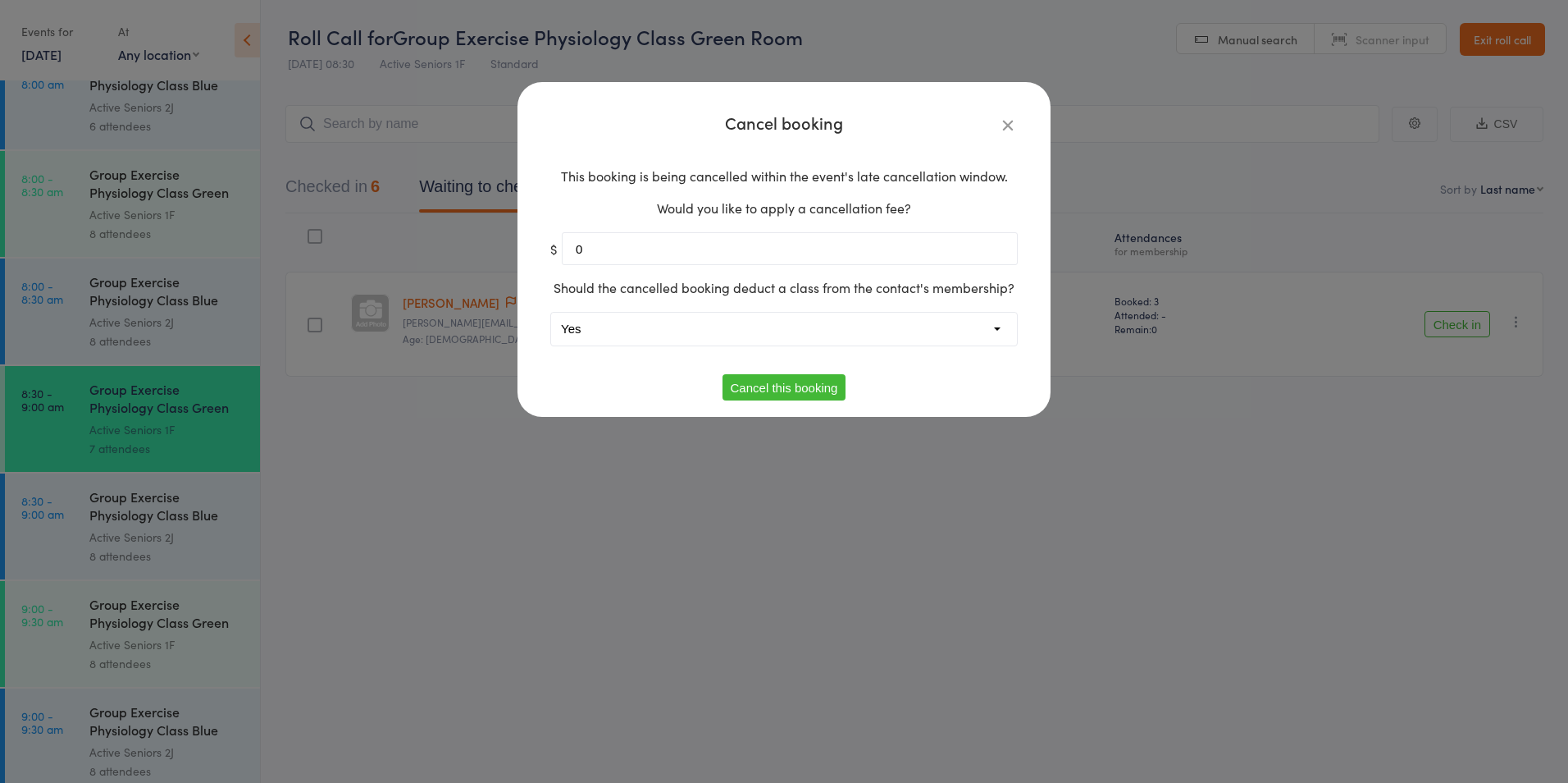
click at [797, 324] on select "Yes No" at bounding box center [784, 328] width 466 height 33
select select "1"
click at [551, 312] on select "Yes No" at bounding box center [784, 328] width 466 height 33
click at [756, 391] on button "Cancel this booking" at bounding box center [784, 387] width 124 height 26
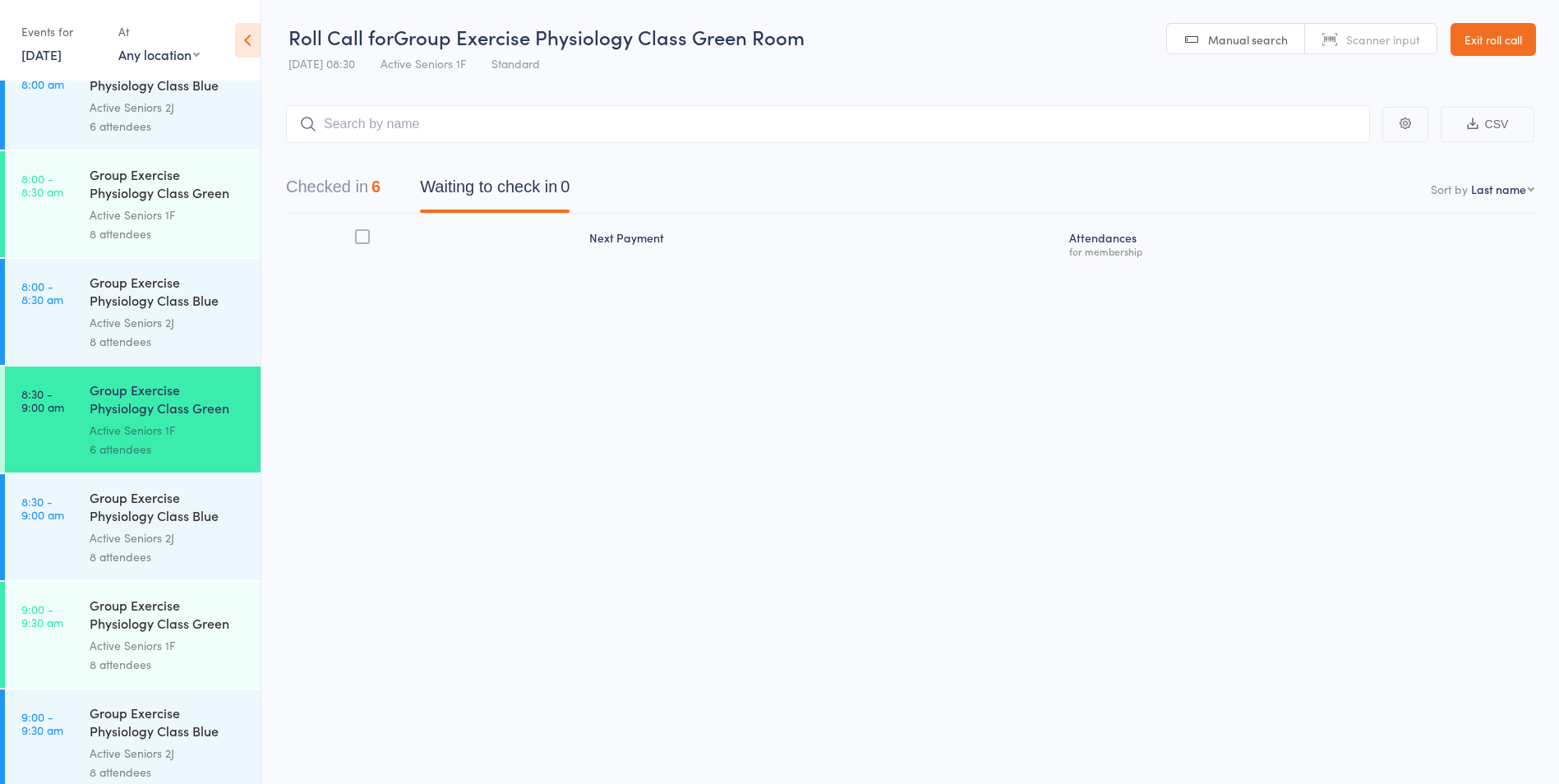
click at [41, 56] on link "8 Sep, 2025" at bounding box center [41, 54] width 40 height 18
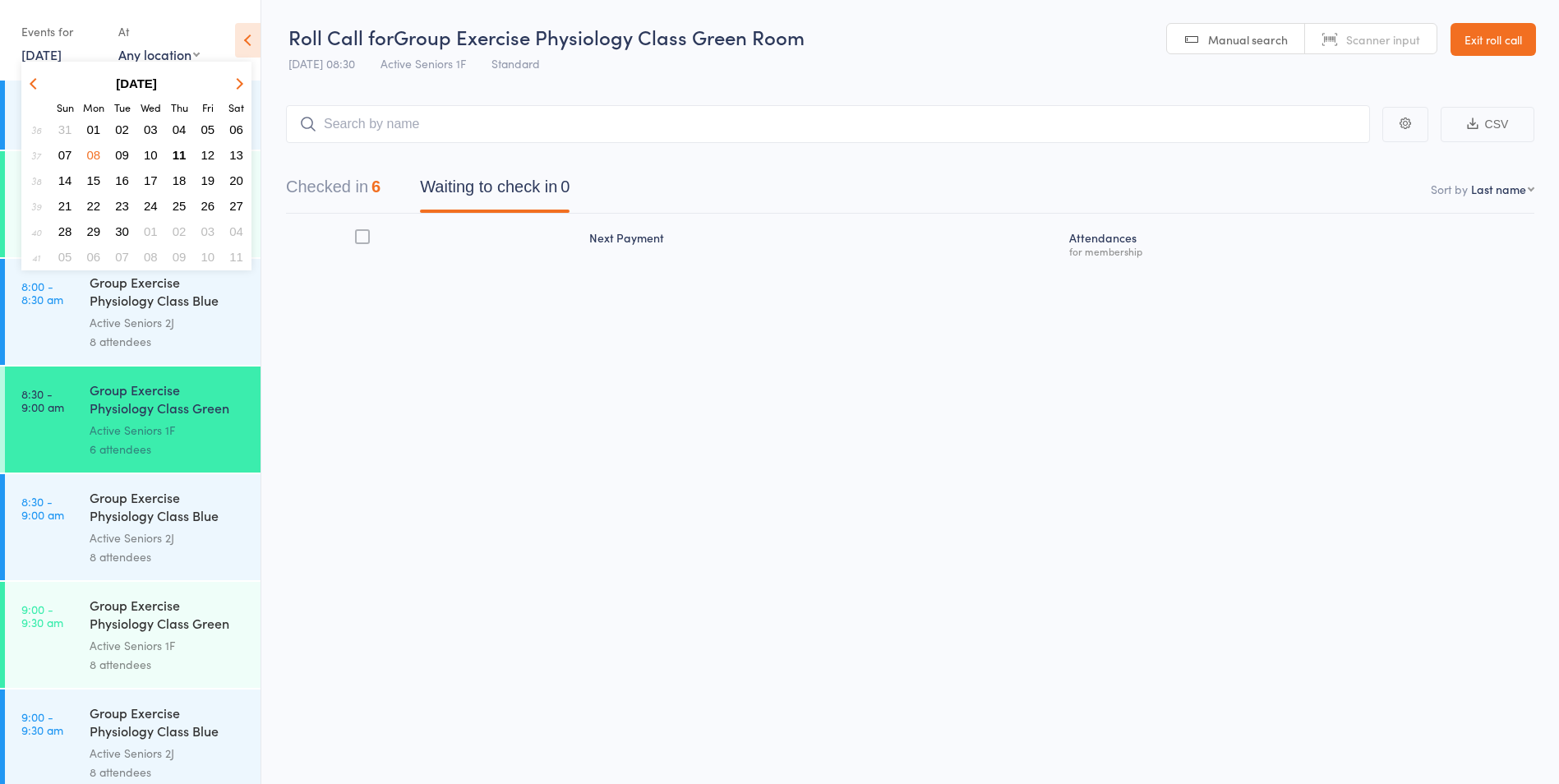
click at [176, 148] on span "11" at bounding box center [179, 155] width 14 height 14
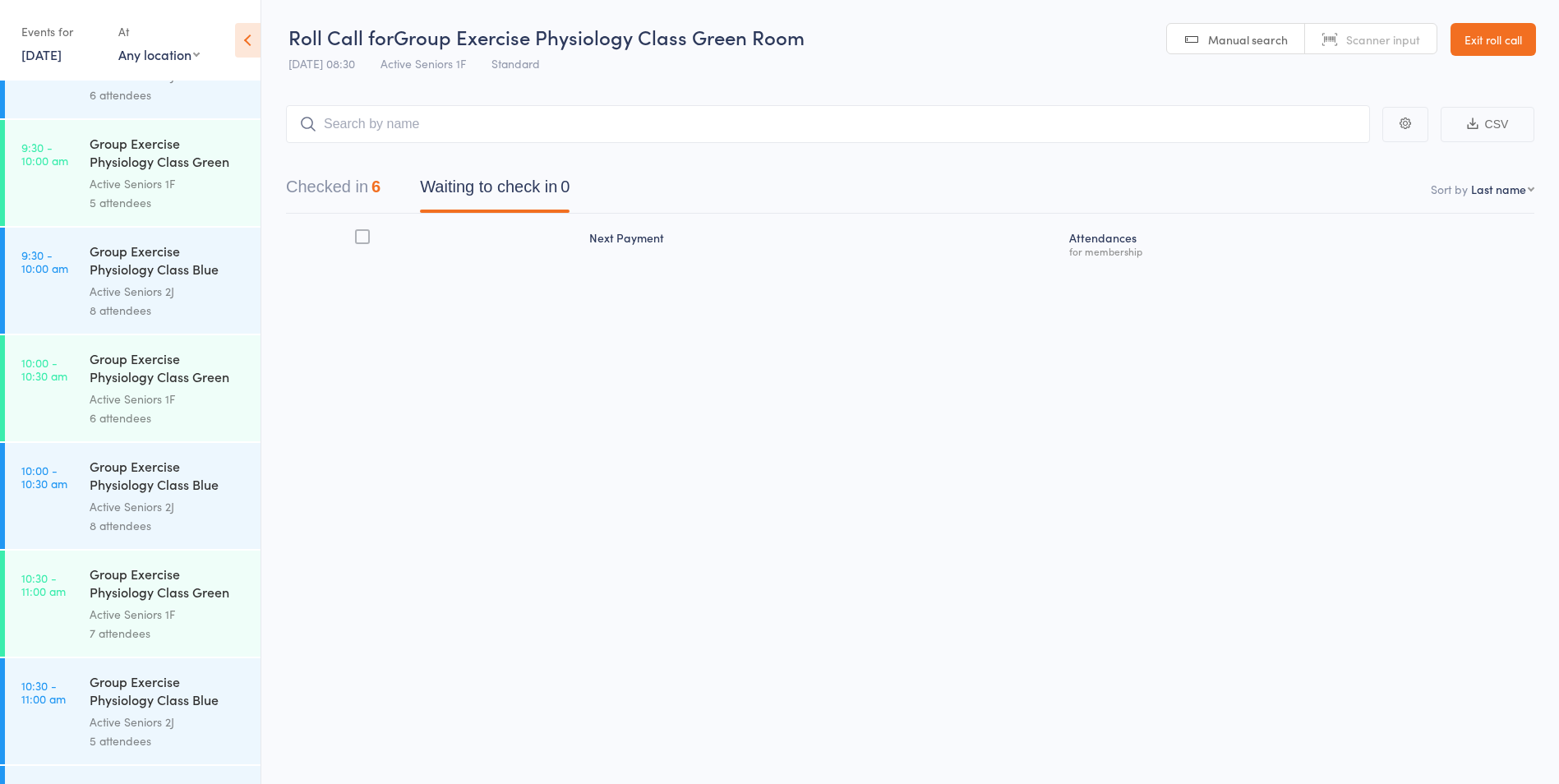
scroll to position [740, 0]
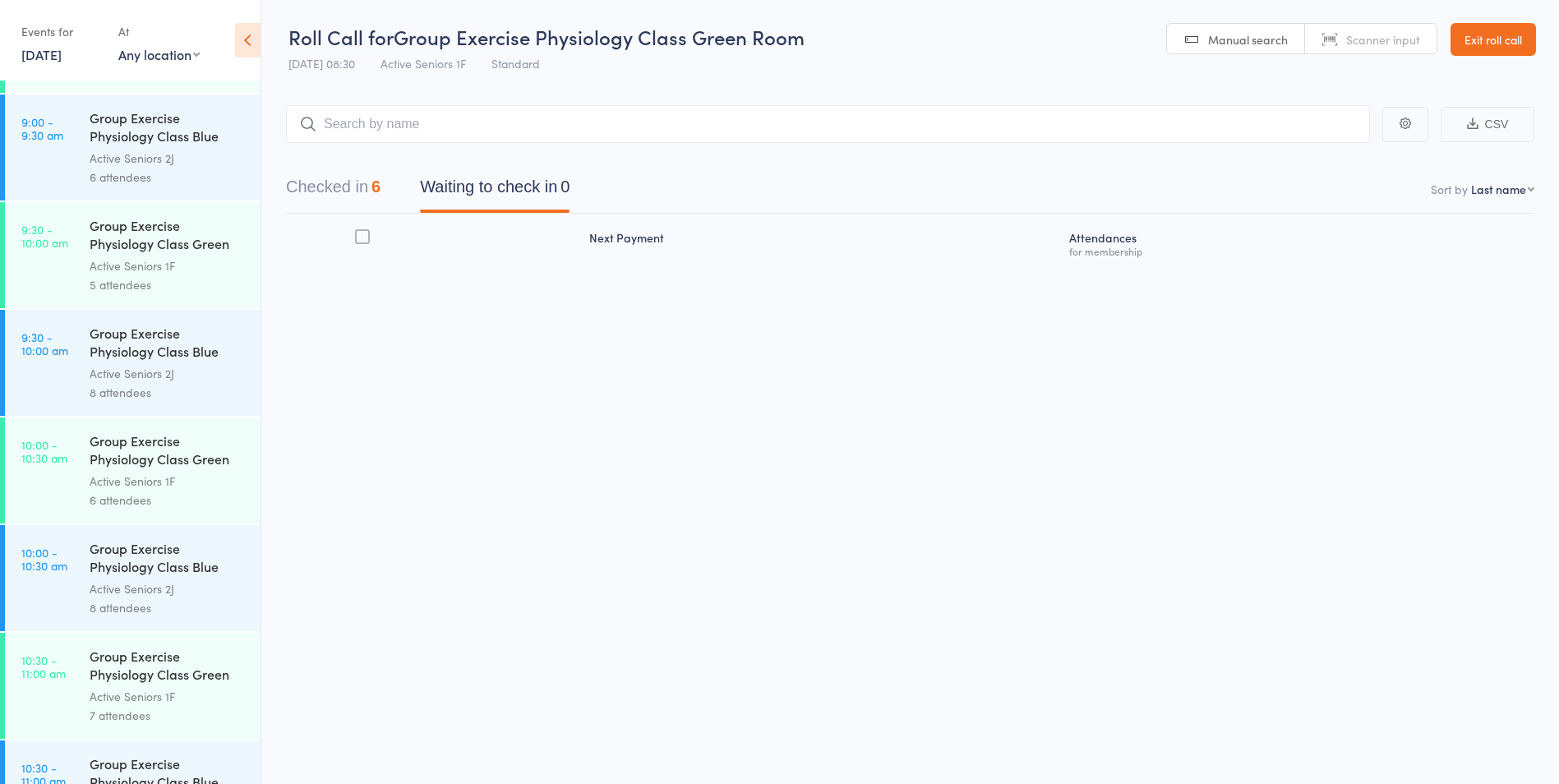
click at [57, 280] on link "9:30 - 10:00 am Group Exercise Physiology Class Green Room Active Seniors 1F 5 …" at bounding box center [132, 254] width 255 height 106
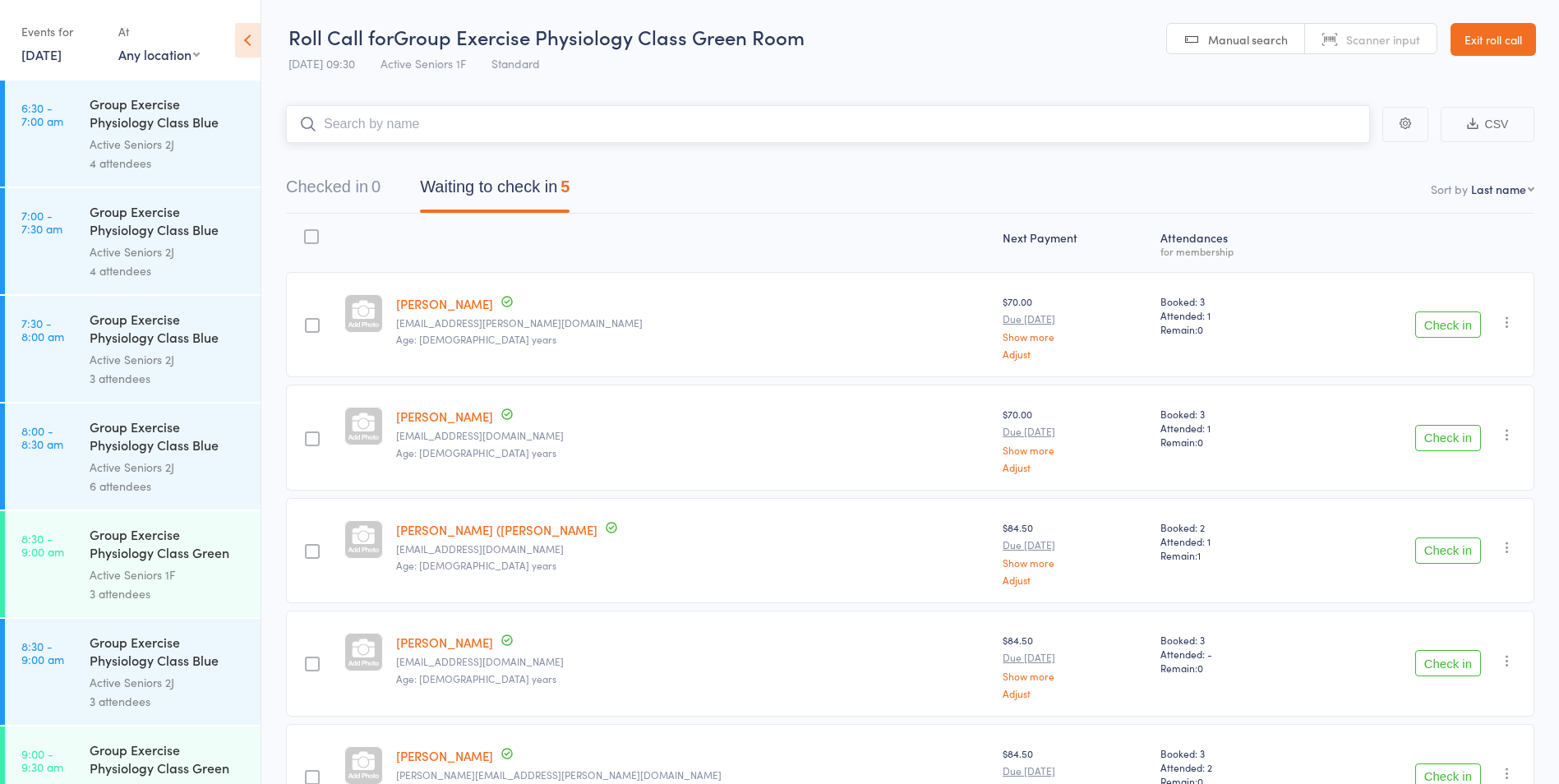
click at [515, 109] on input "search" at bounding box center [828, 124] width 1084 height 38
click at [514, 109] on input "search" at bounding box center [828, 124] width 1084 height 38
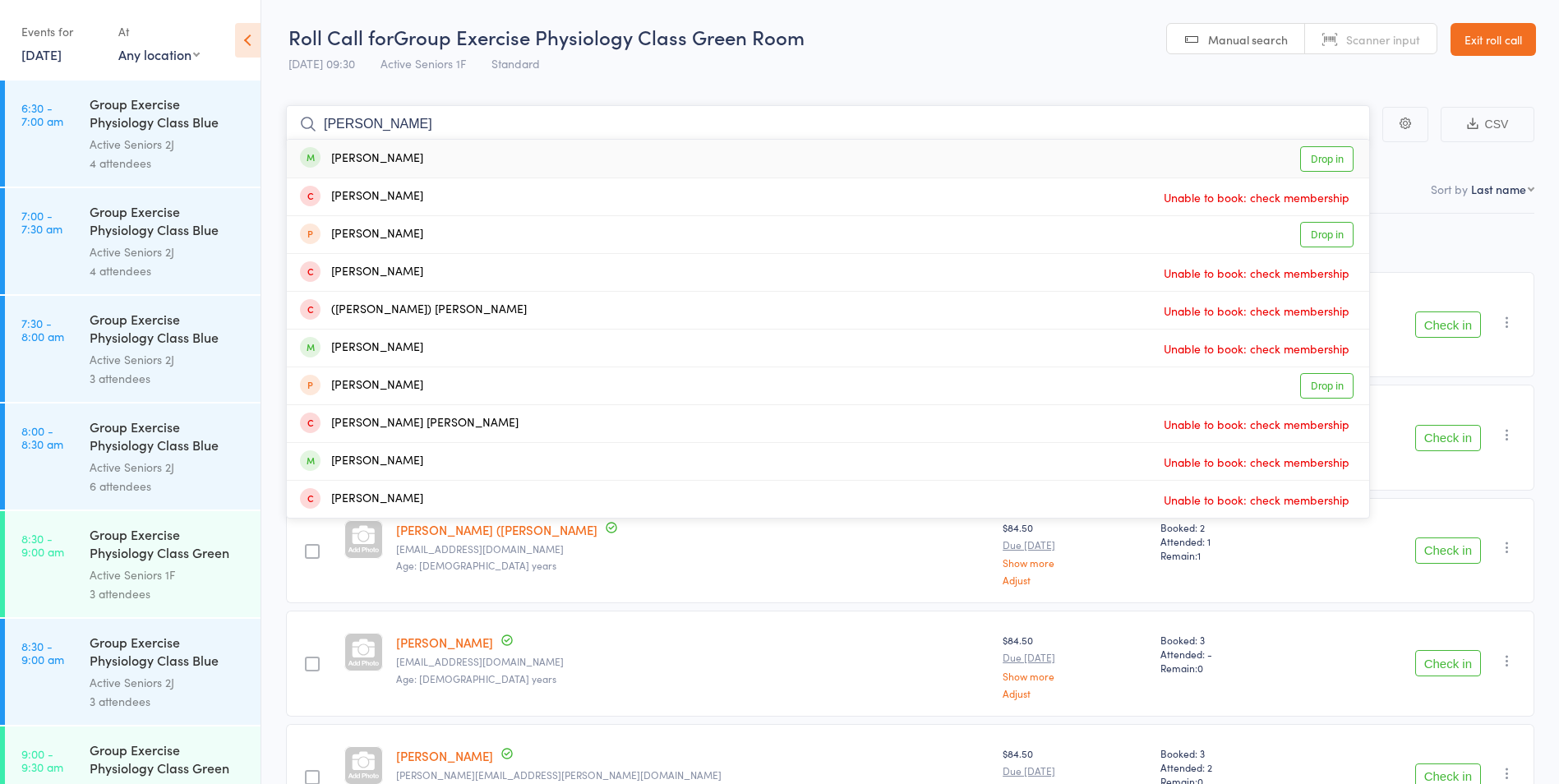
type input "marie"
click at [1324, 157] on link "Drop in" at bounding box center [1326, 159] width 54 height 25
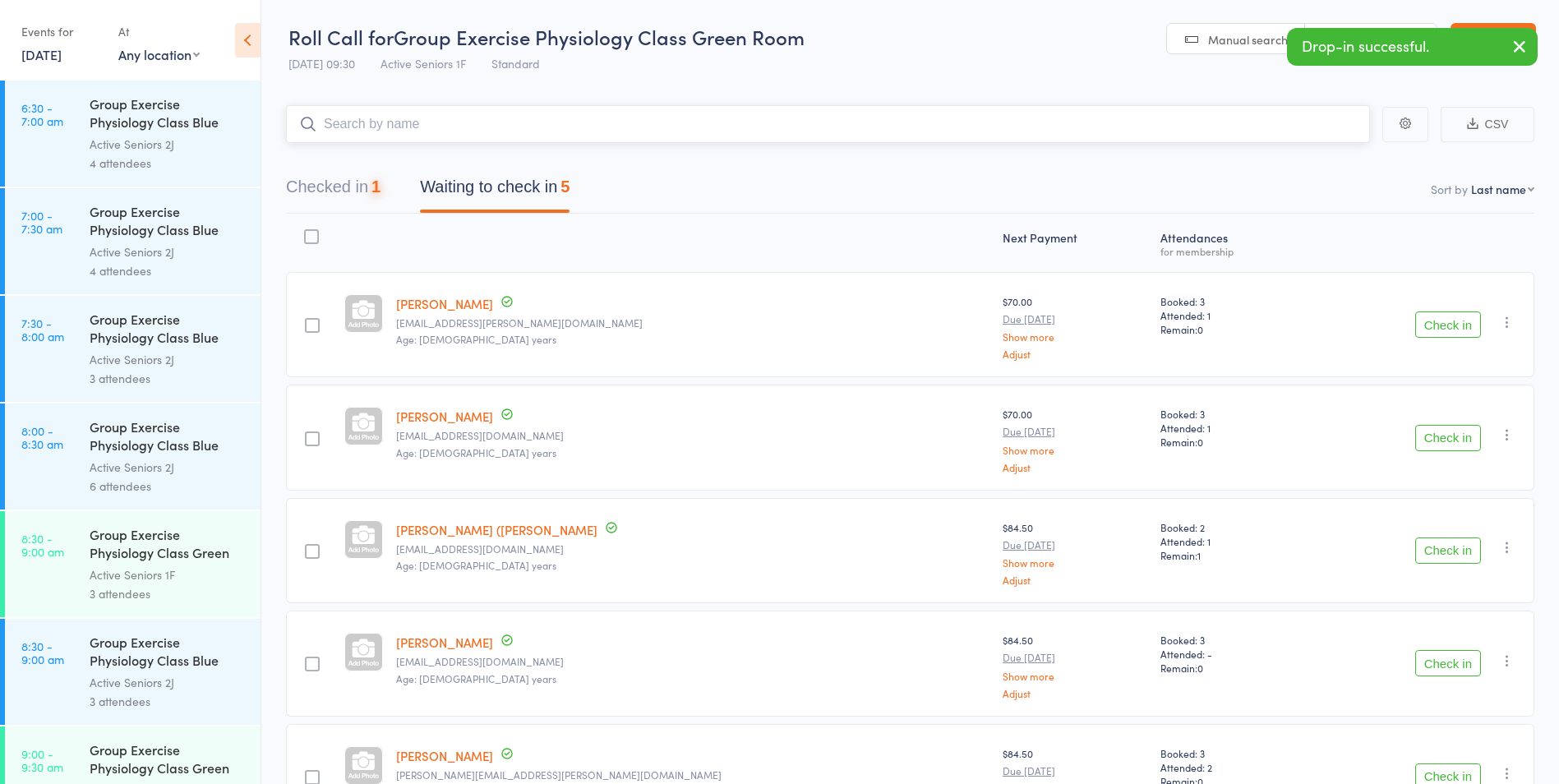
click at [363, 180] on button "Checked in 1" at bounding box center [333, 191] width 95 height 43
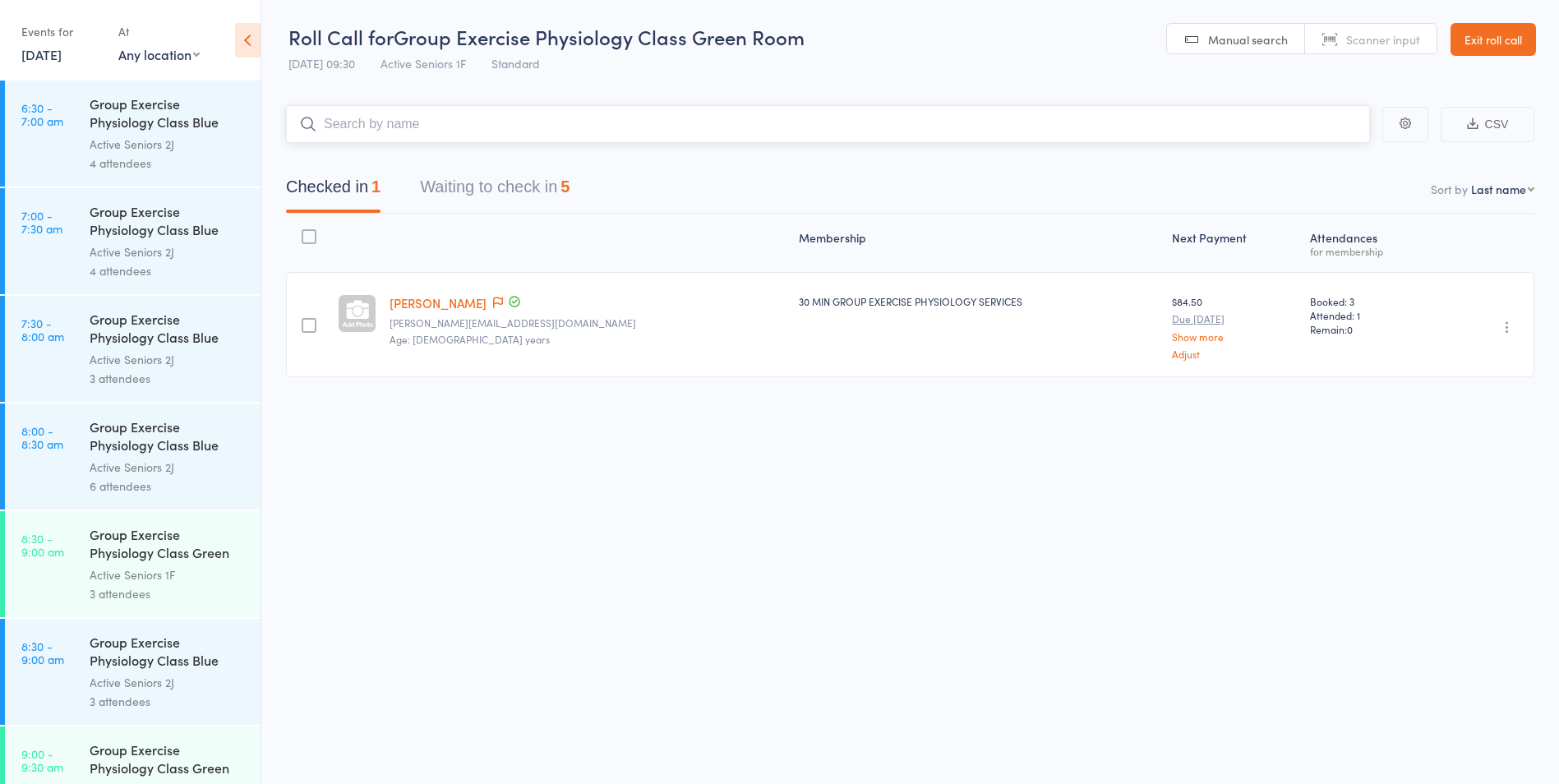
scroll to position [1, 0]
click at [535, 175] on button "Waiting to check in 5" at bounding box center [494, 190] width 149 height 43
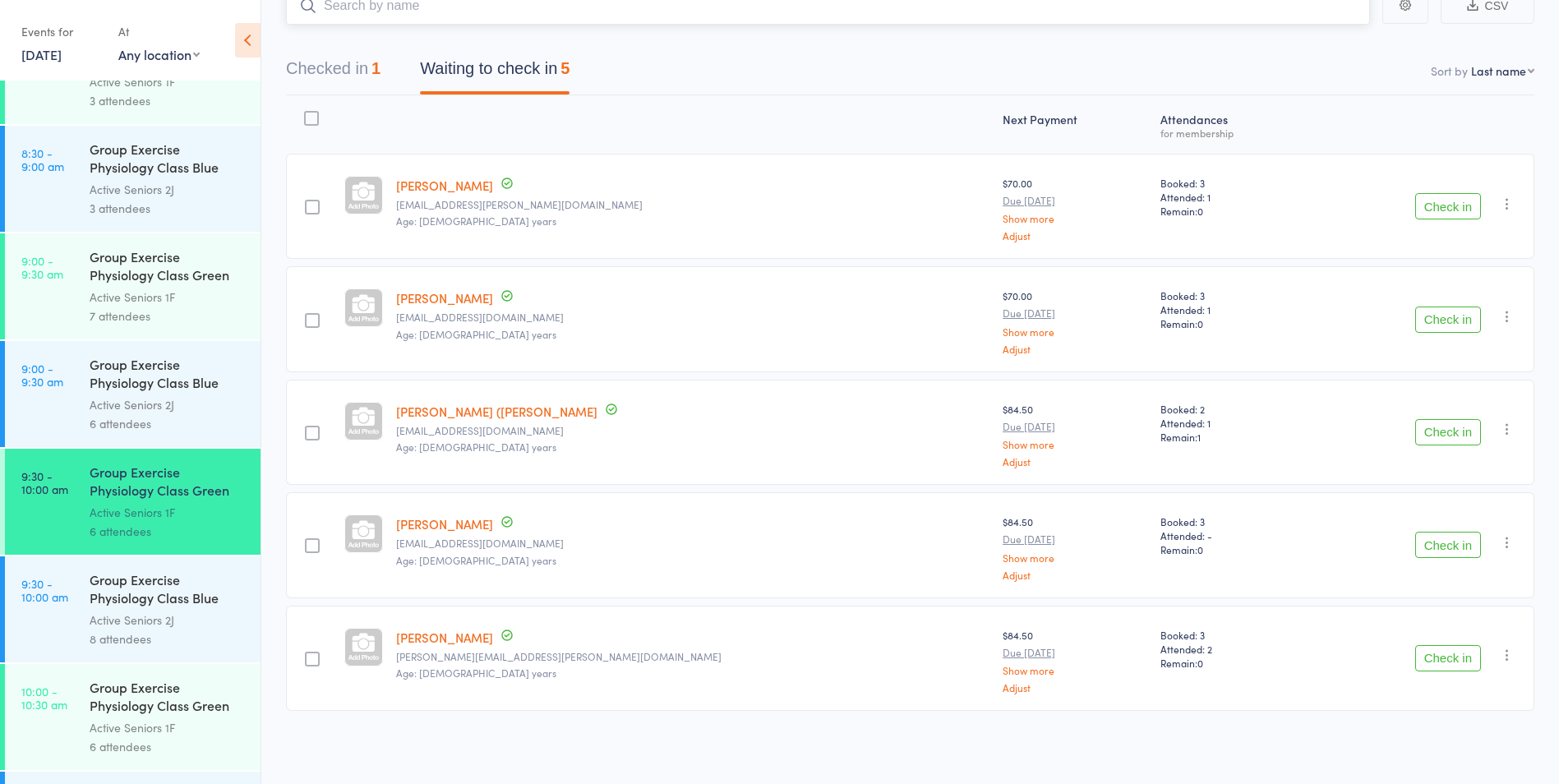
scroll to position [576, 0]
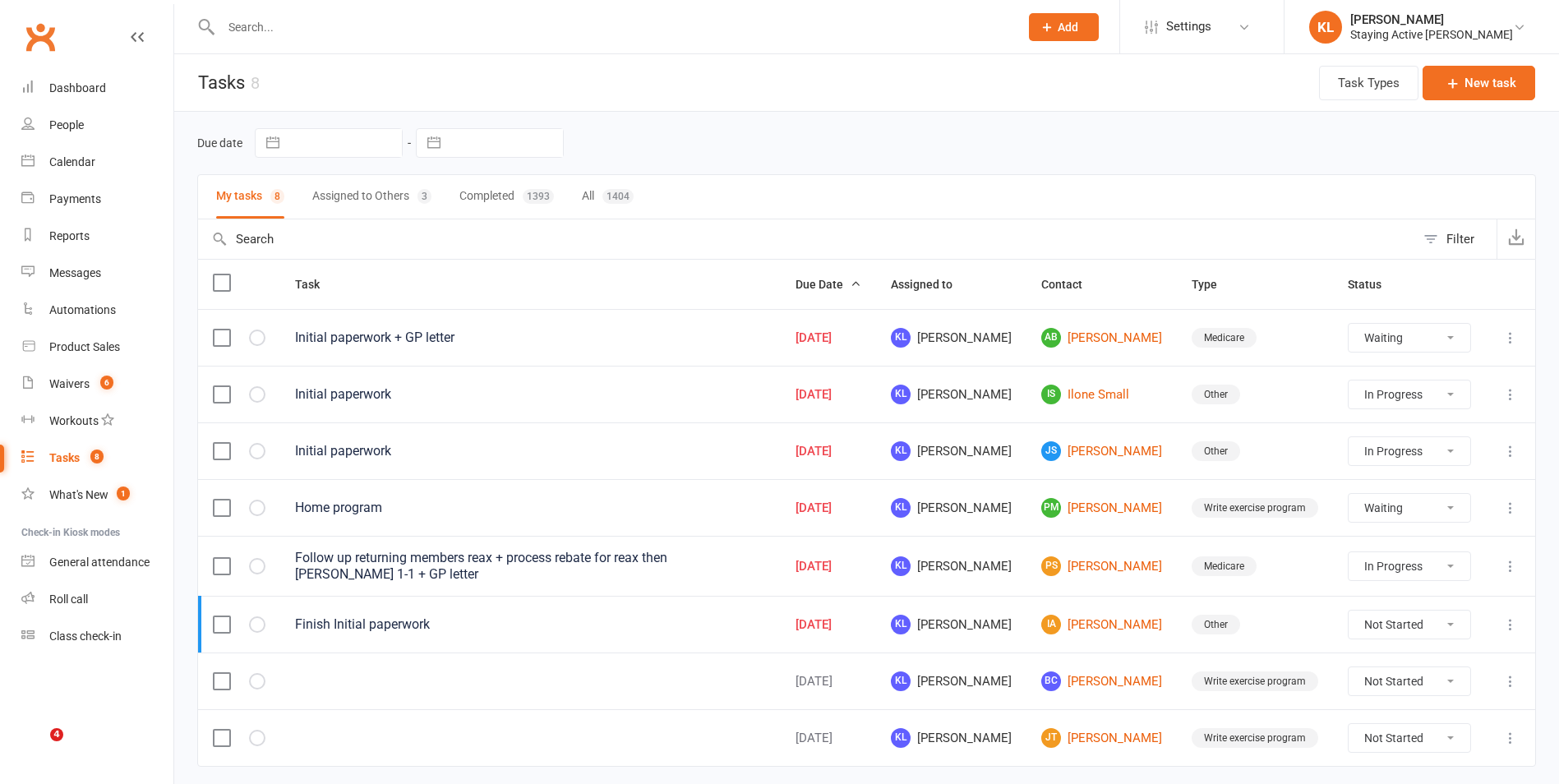
select select "waiting"
select select "started"
select select "waiting"
select select "started"
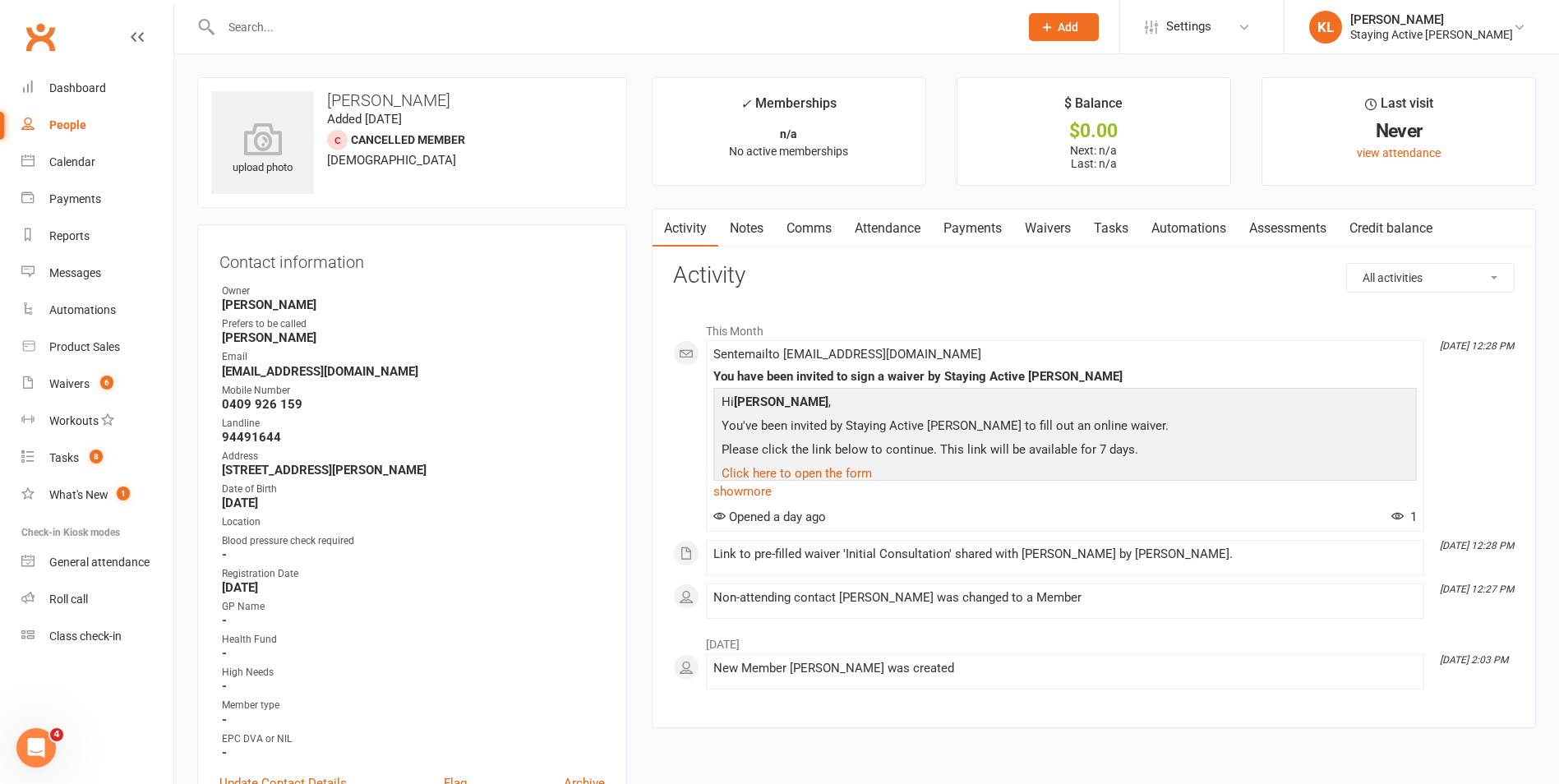
click at [290, 31] on input "text" at bounding box center [611, 27] width 792 height 23
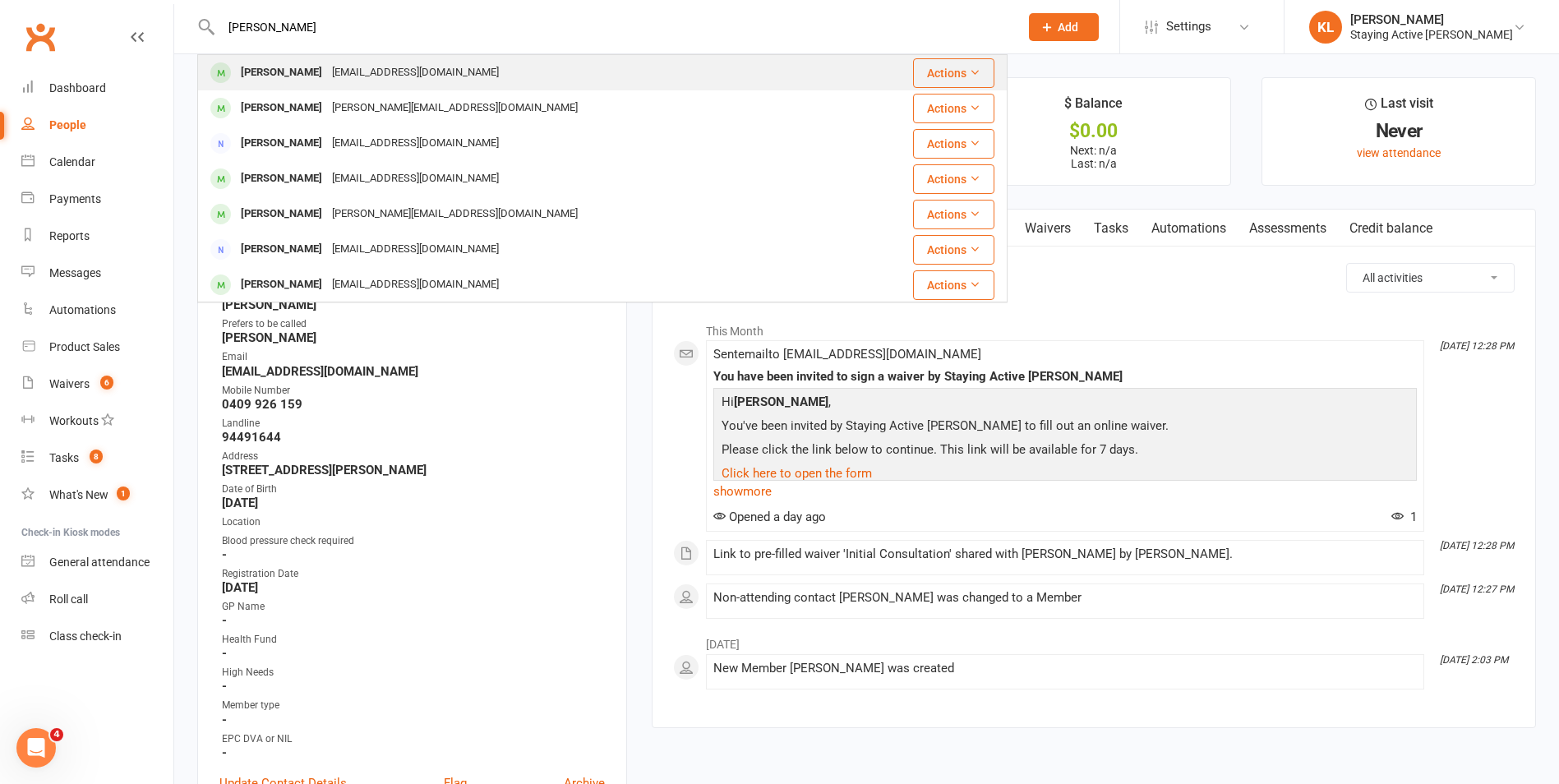
type input "slater"
click at [327, 69] on div "paulwslater2@gmail.com" at bounding box center [415, 72] width 177 height 23
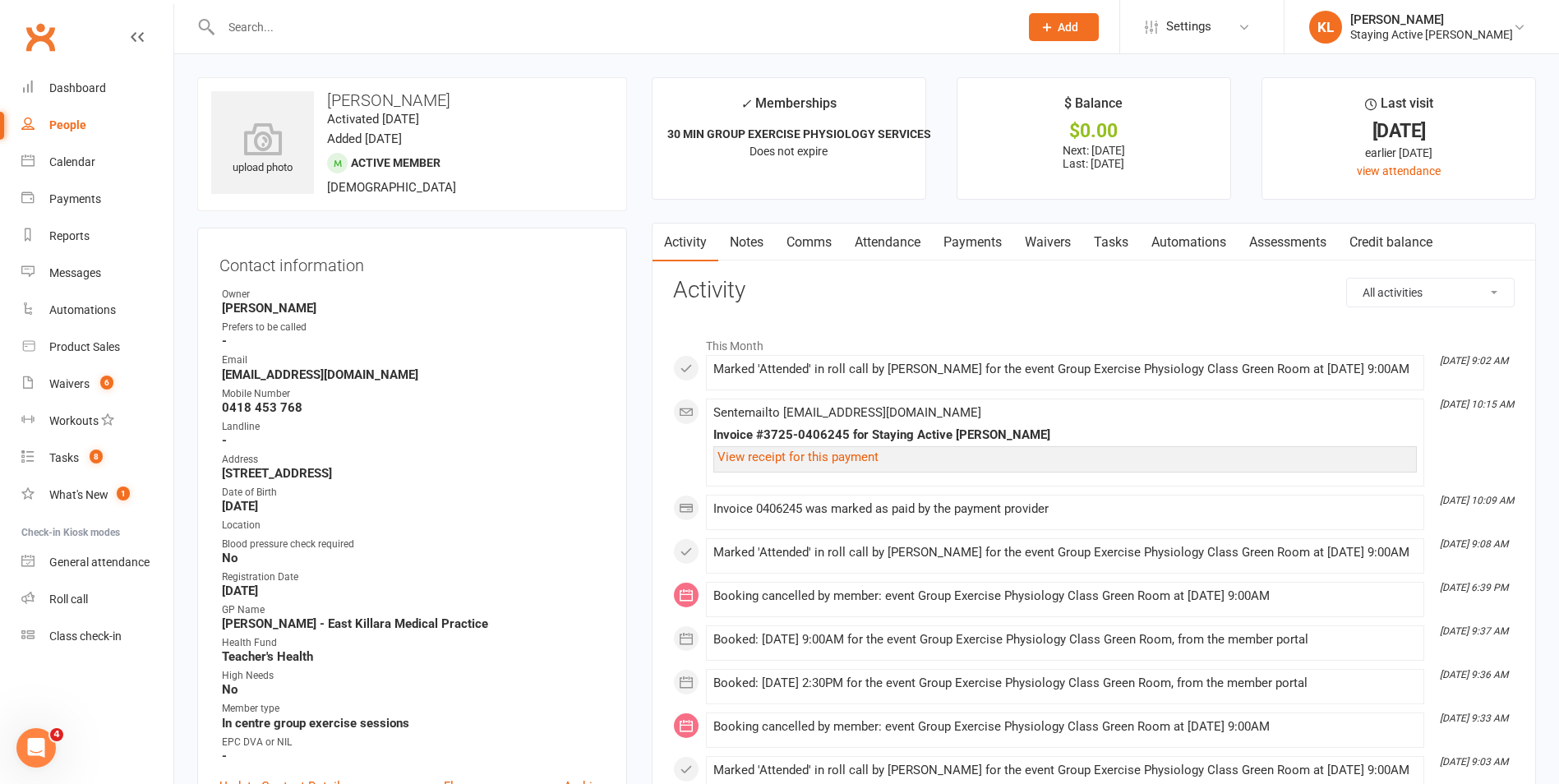
click at [832, 234] on link "Comms" at bounding box center [809, 242] width 69 height 38
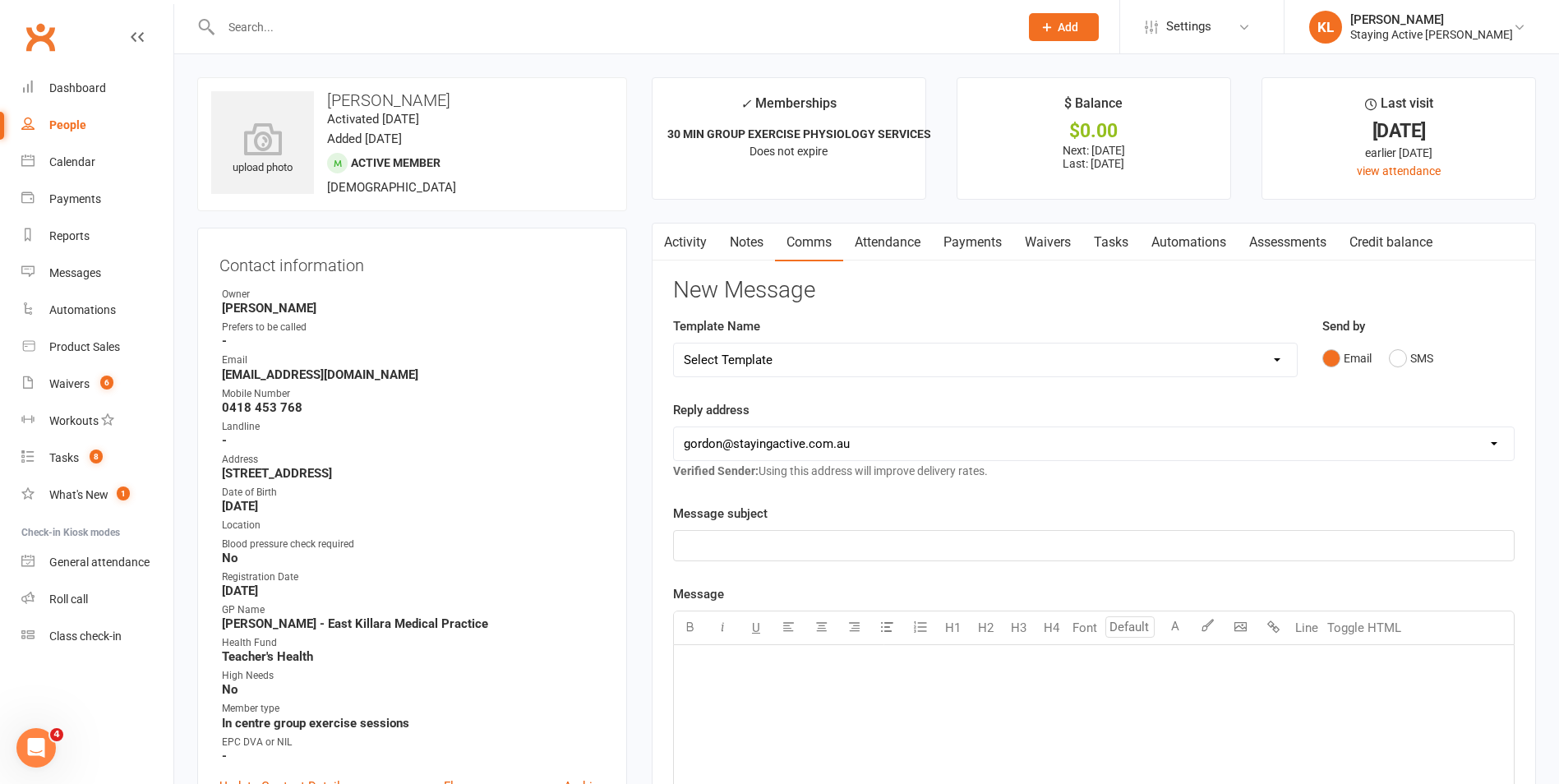
click at [705, 674] on p "﻿" at bounding box center [1093, 665] width 820 height 20
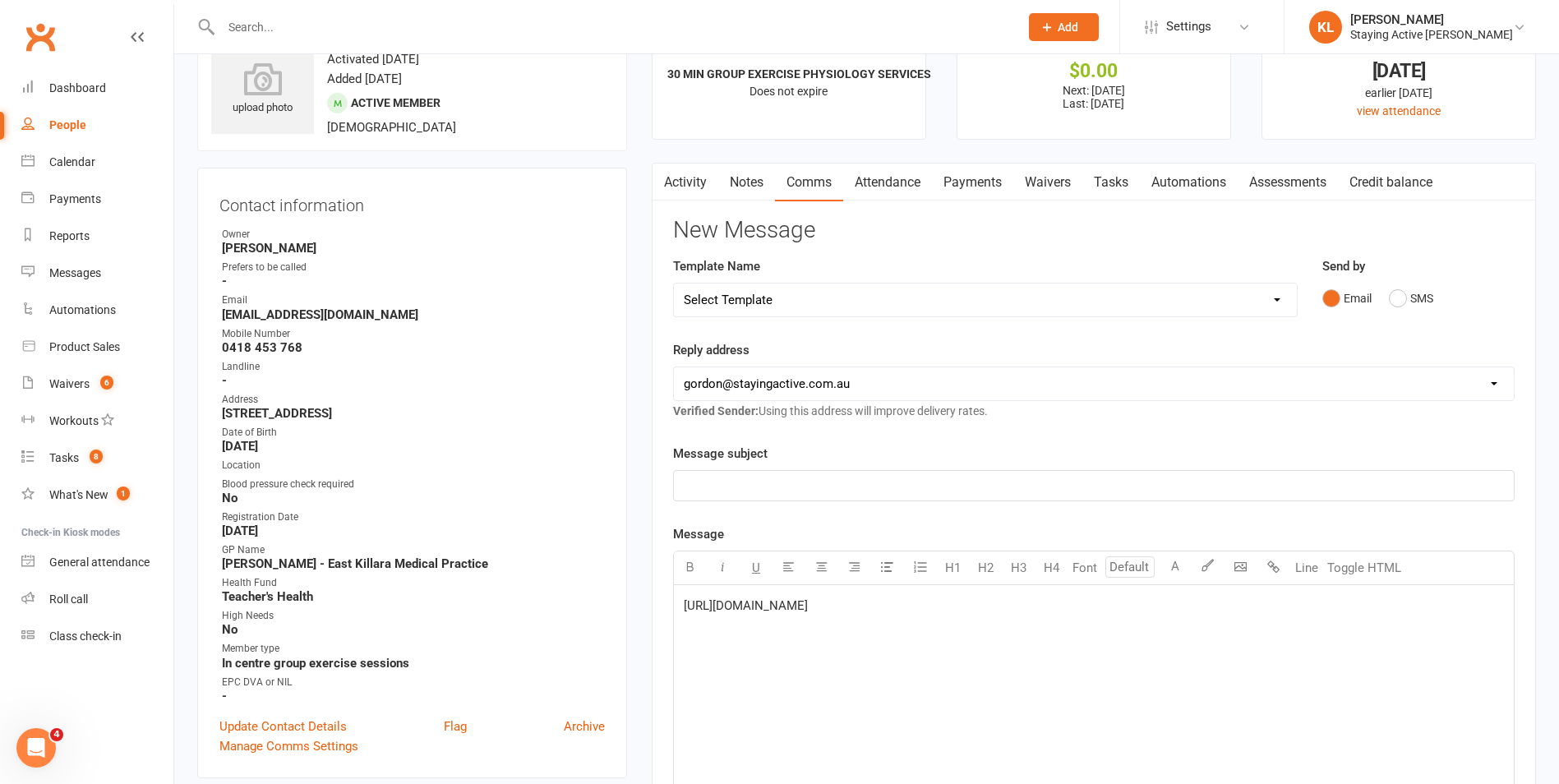
scroll to position [164, 0]
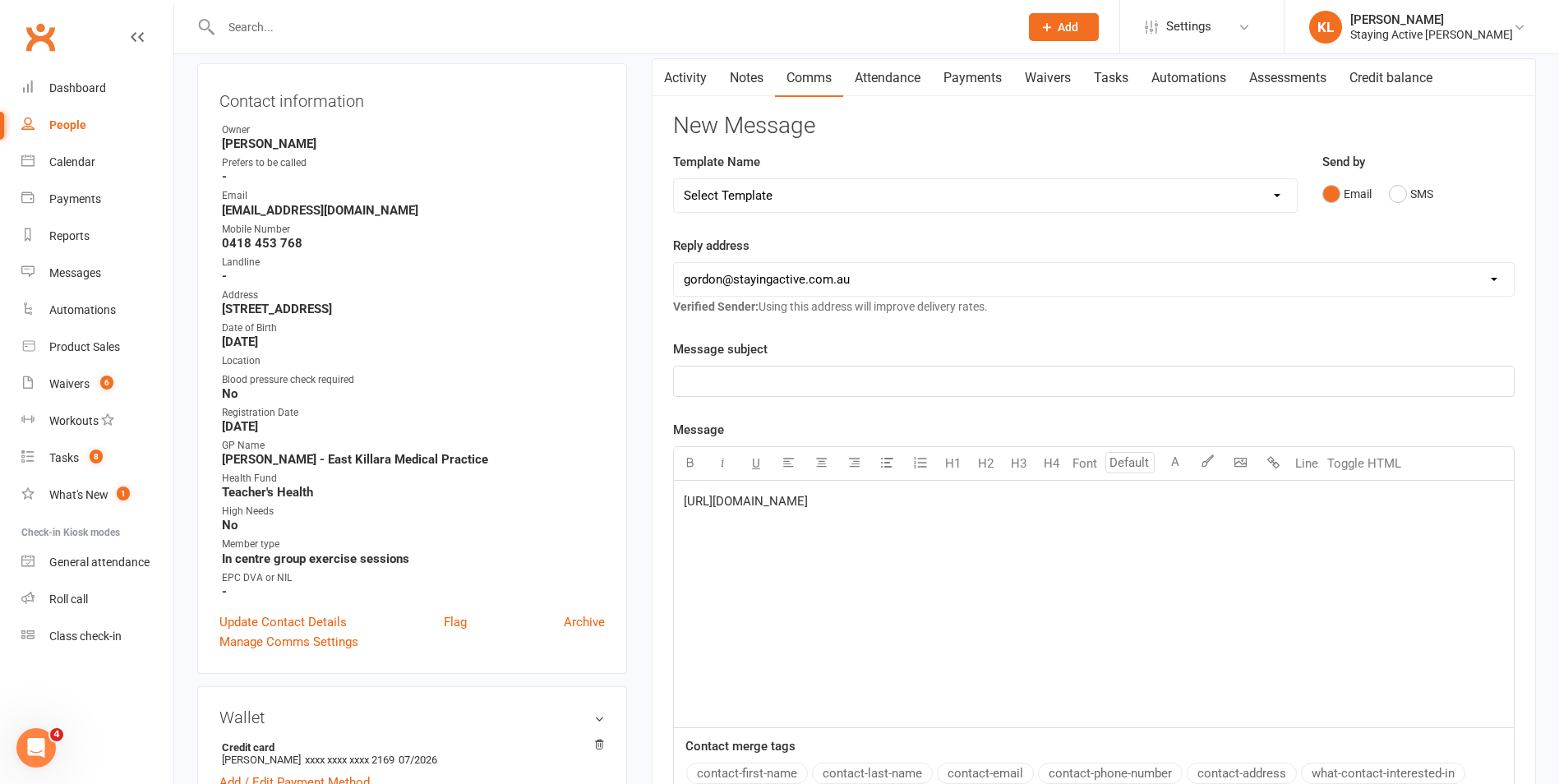
click at [686, 500] on span "https://stayingactive.com.au/absentee-booking-request/" at bounding box center [746, 501] width 124 height 15
click at [724, 392] on p "﻿" at bounding box center [1093, 381] width 820 height 20
click at [733, 497] on p "﻿" at bounding box center [1093, 500] width 820 height 20
click at [700, 665] on div "Hi Paul, ﻿ Please see the link below: ﻿ https://stayingactive.com.au/absentee-b…" at bounding box center [1094, 604] width 840 height 247
click at [1027, 602] on p "https://stayingactive.com.au/absentee-booking-request/" at bounding box center [1093, 605] width 820 height 20
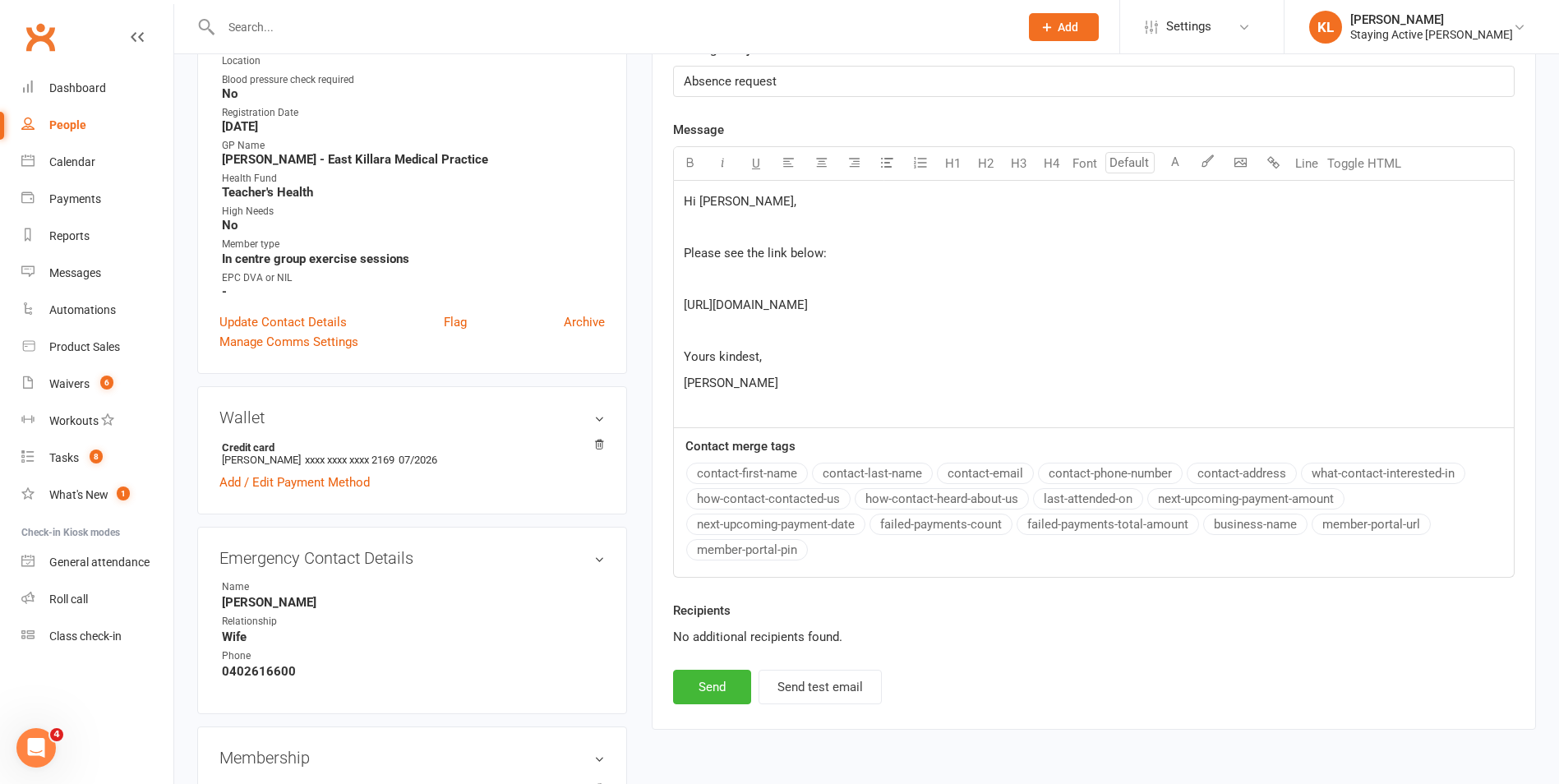
scroll to position [493, 0]
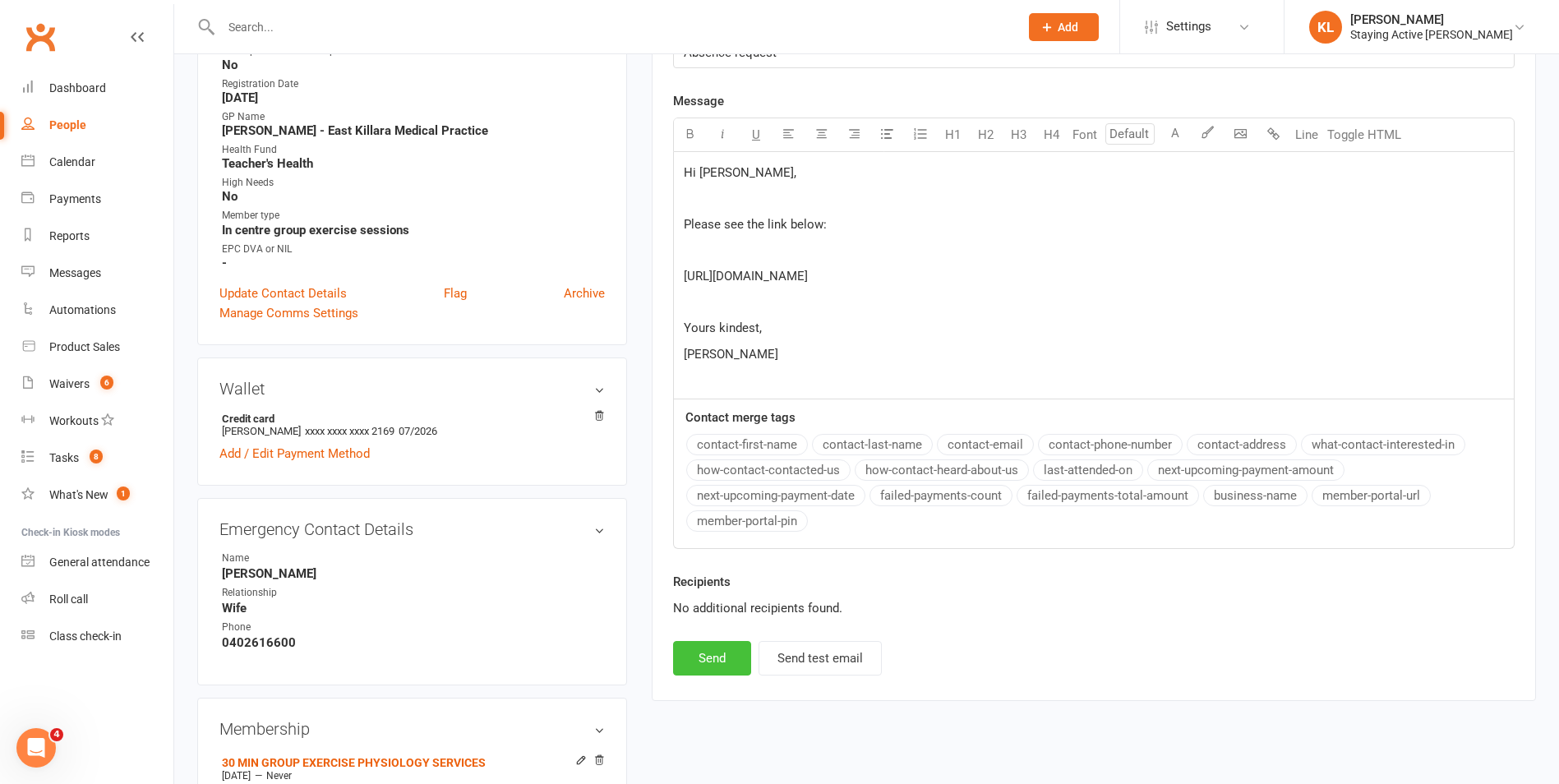
click at [713, 655] on button "Send" at bounding box center [712, 658] width 78 height 35
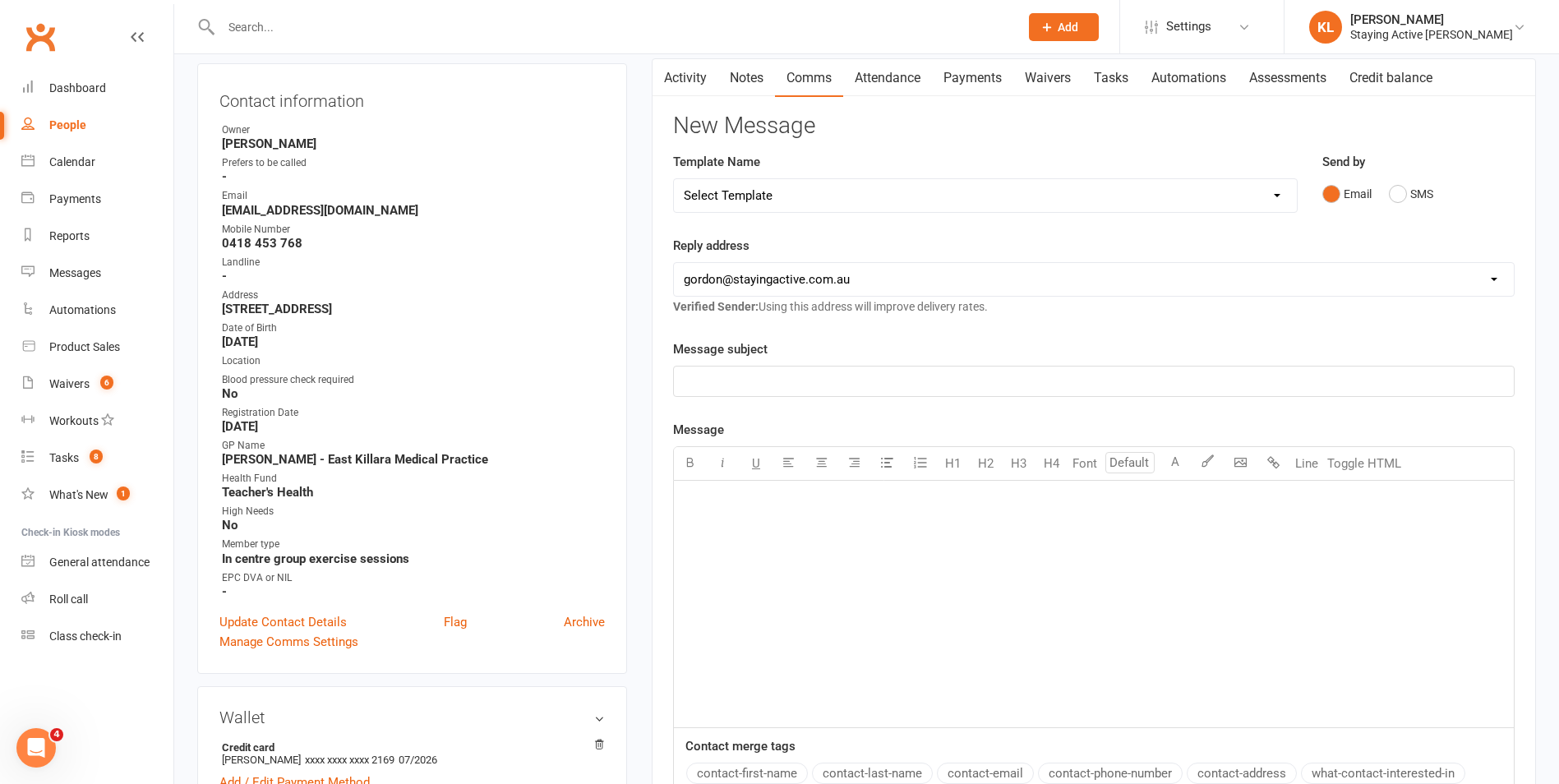
scroll to position [0, 0]
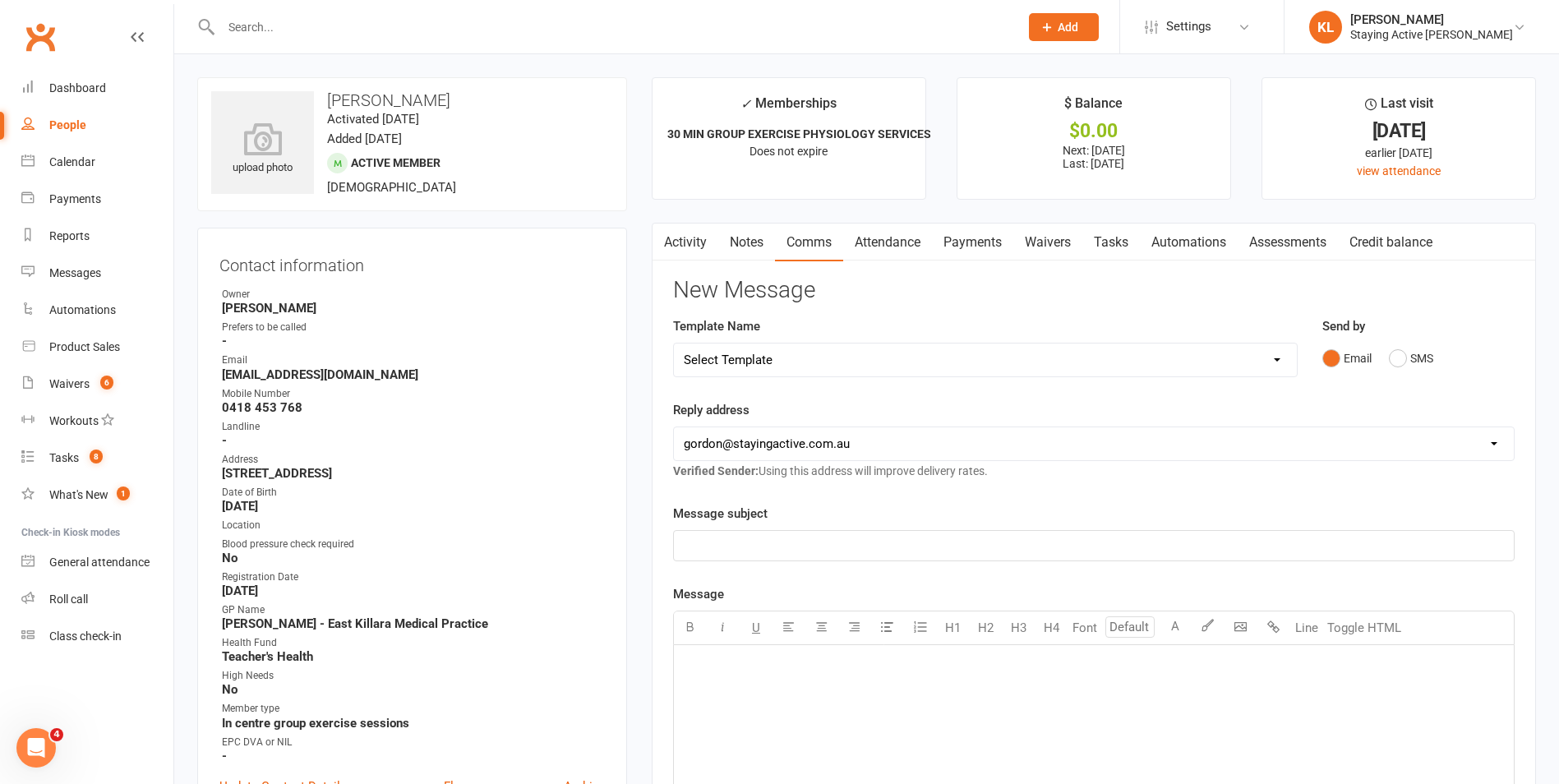
click at [279, 33] on input "text" at bounding box center [611, 27] width 792 height 23
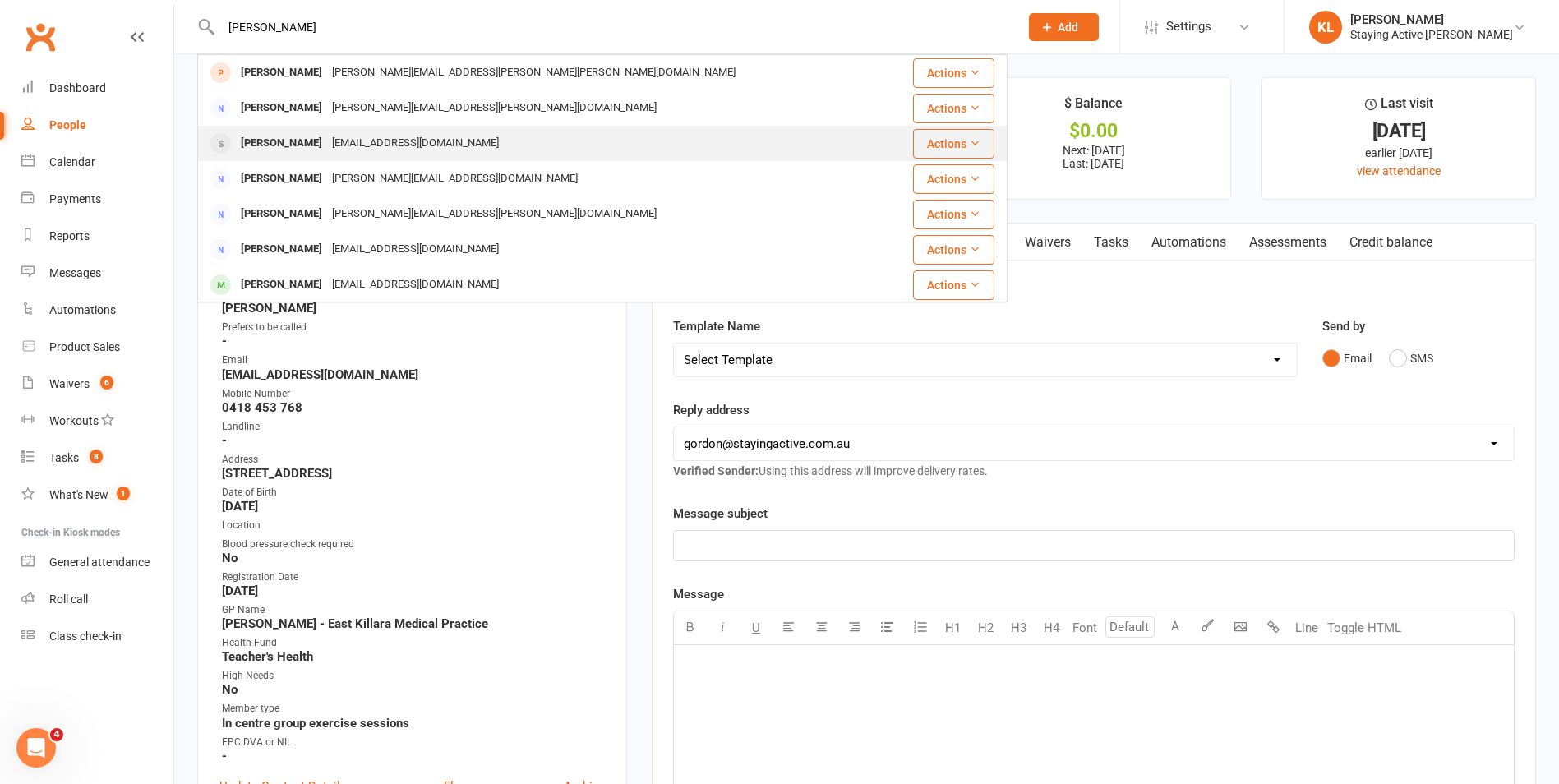
type input "david ro"
click at [394, 146] on div "drobinso@tpg.com.au" at bounding box center [415, 143] width 177 height 23
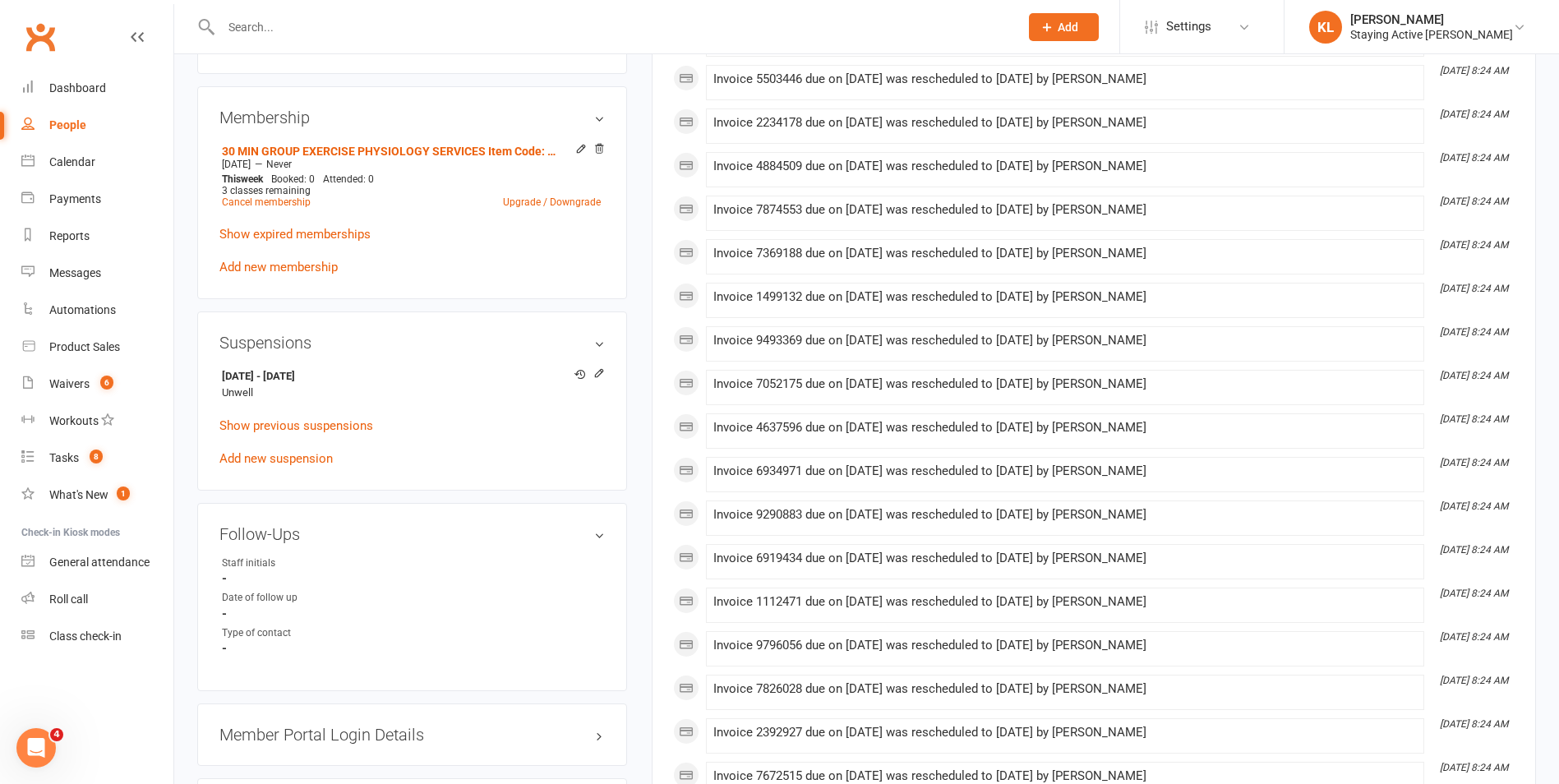
scroll to position [1150, 0]
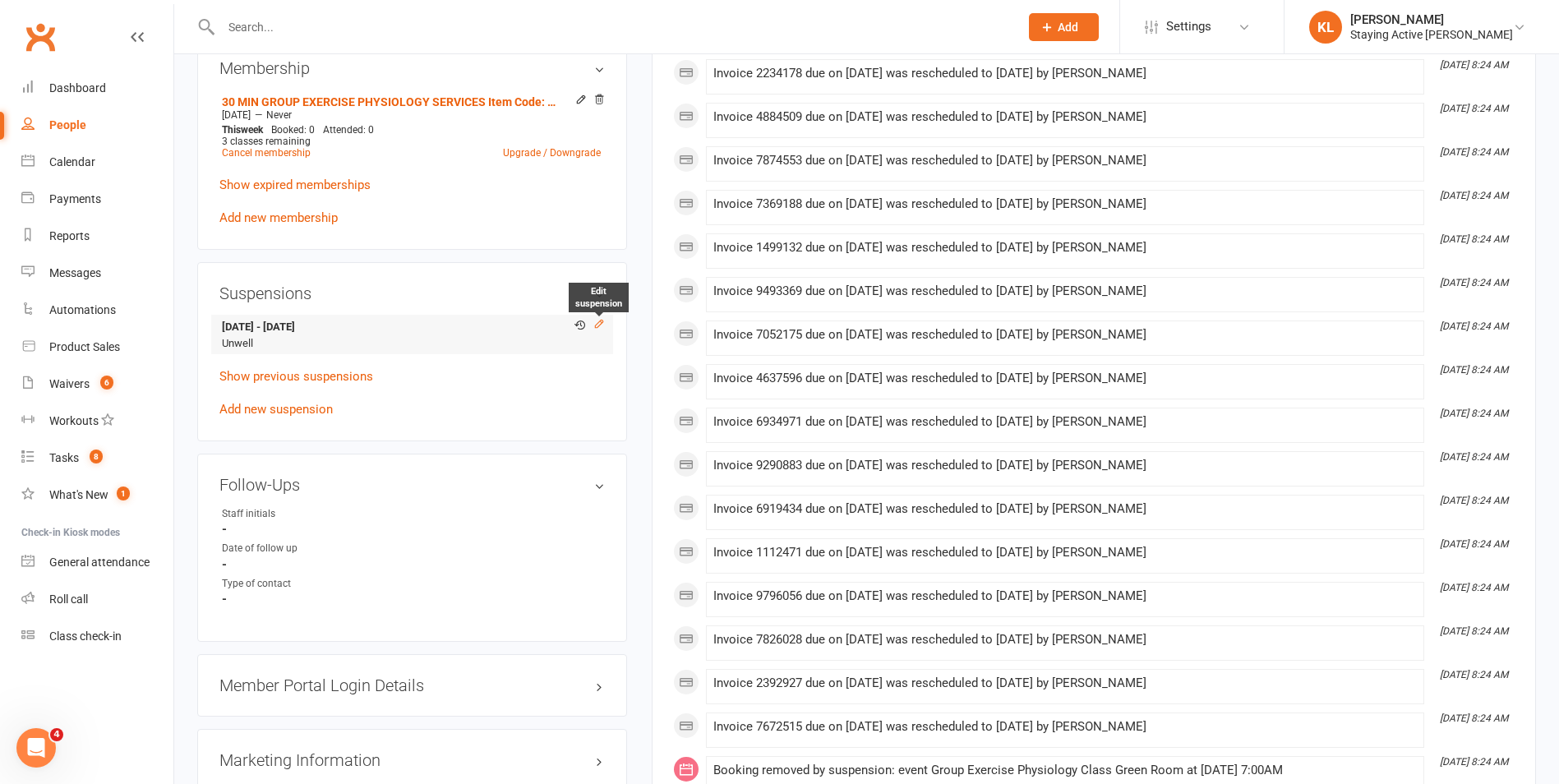
click at [602, 327] on icon at bounding box center [599, 324] width 11 height 11
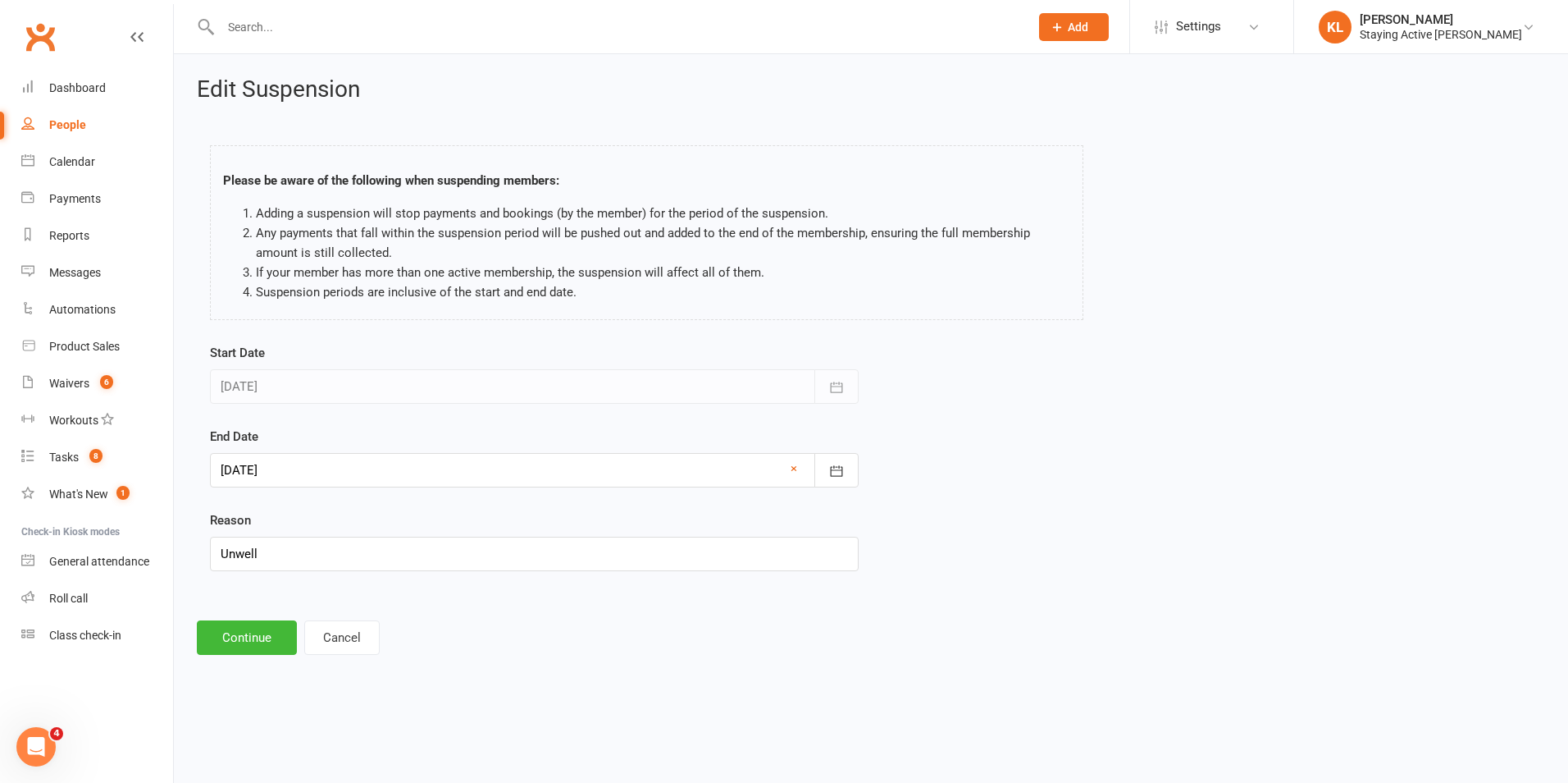
click at [586, 474] on div at bounding box center [534, 470] width 649 height 35
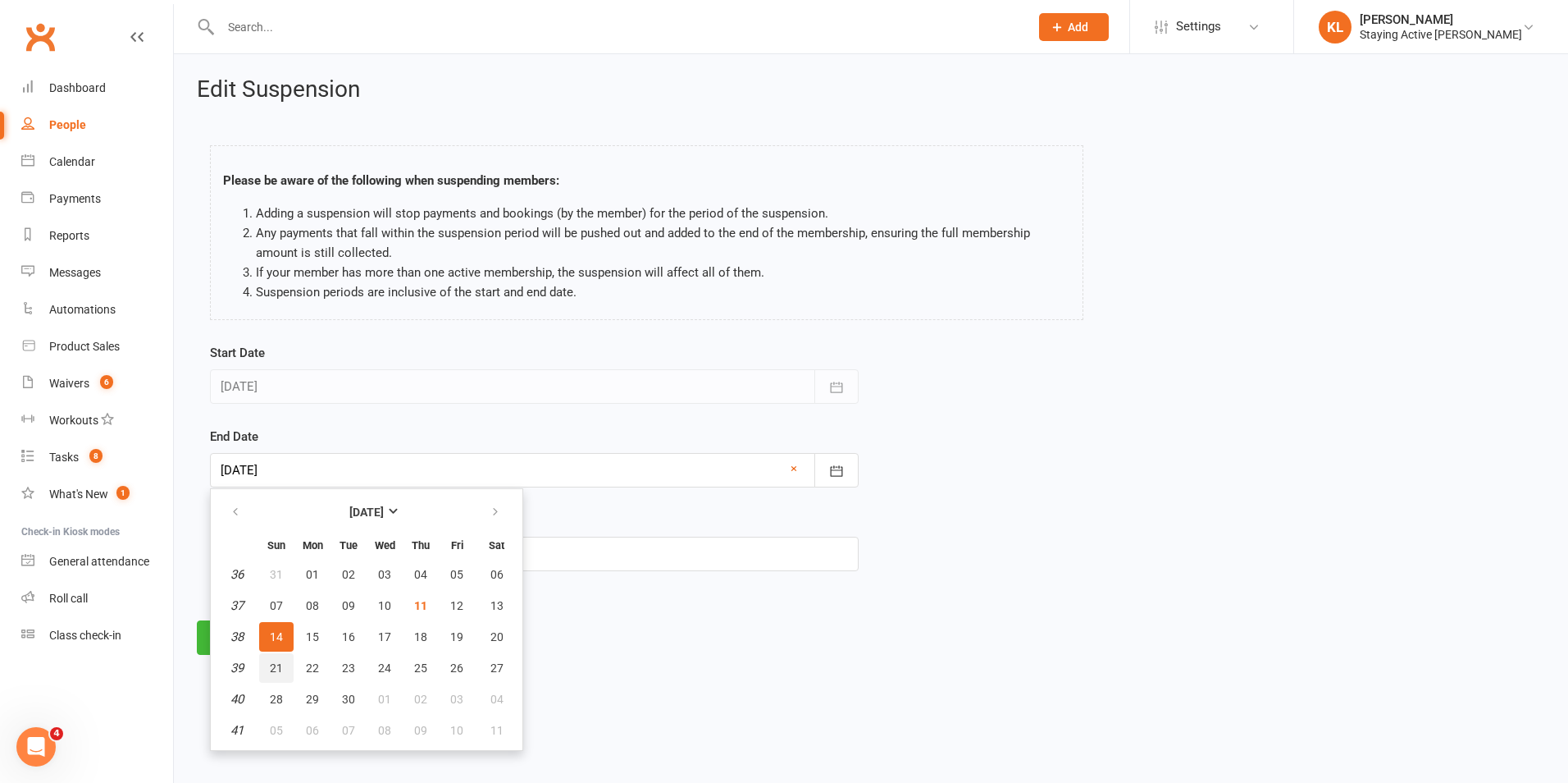
click at [261, 668] on button "21" at bounding box center [276, 669] width 35 height 30
type input "[DATE]"
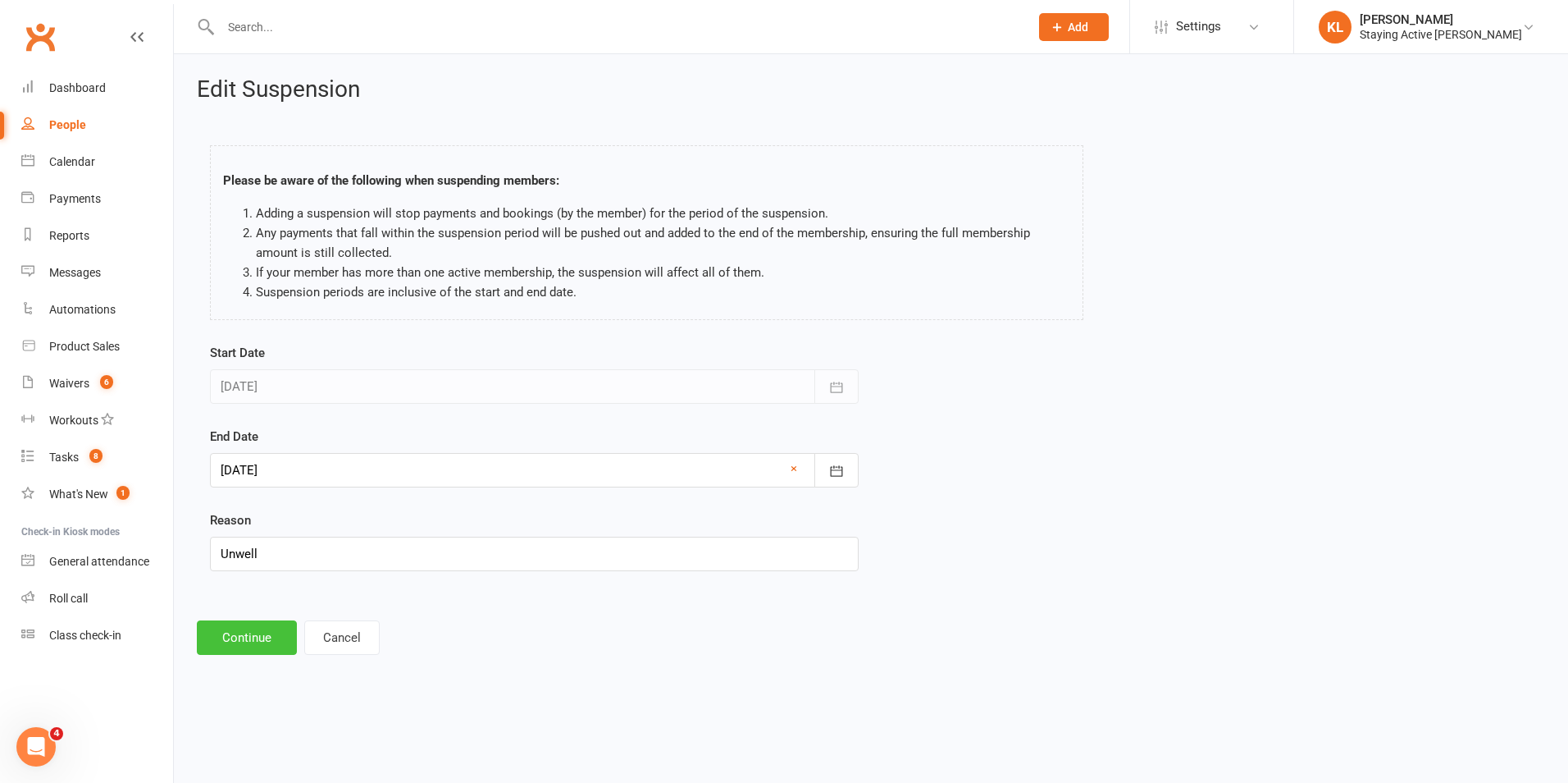
click at [251, 629] on button "Continue" at bounding box center [246, 638] width 100 height 35
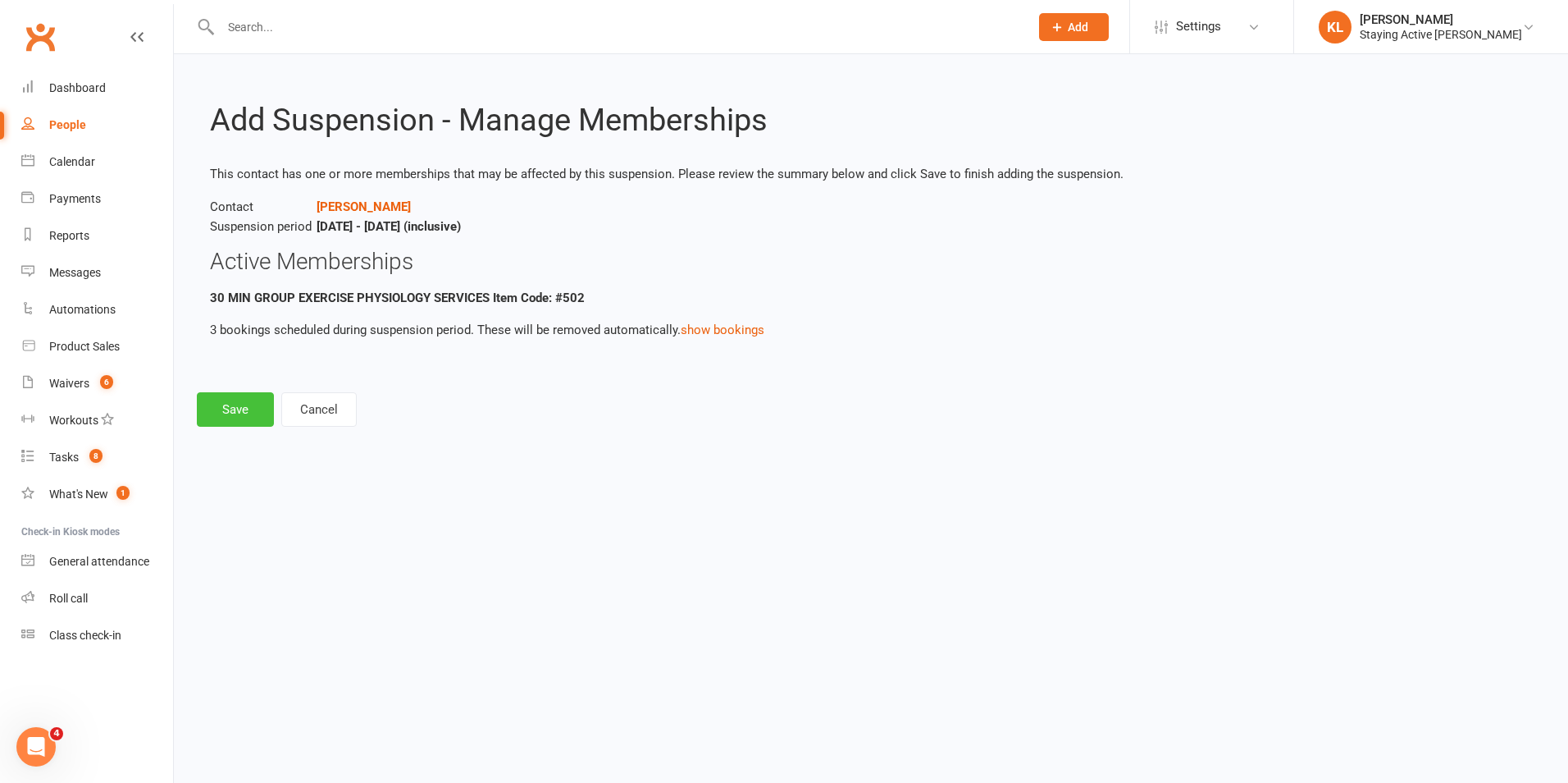
click at [240, 418] on button "Save" at bounding box center [235, 409] width 77 height 35
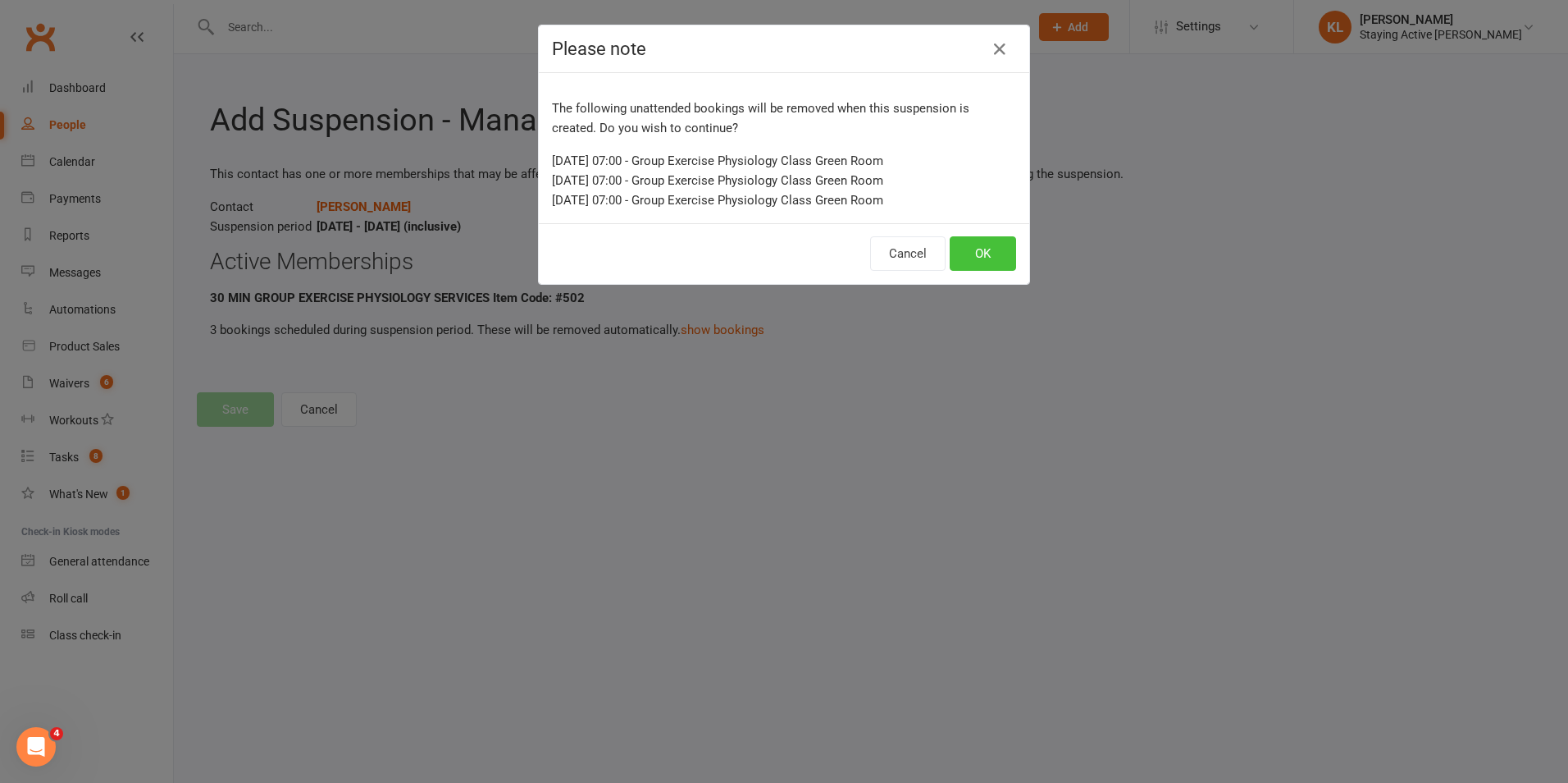
click at [961, 251] on button "OK" at bounding box center [982, 253] width 67 height 35
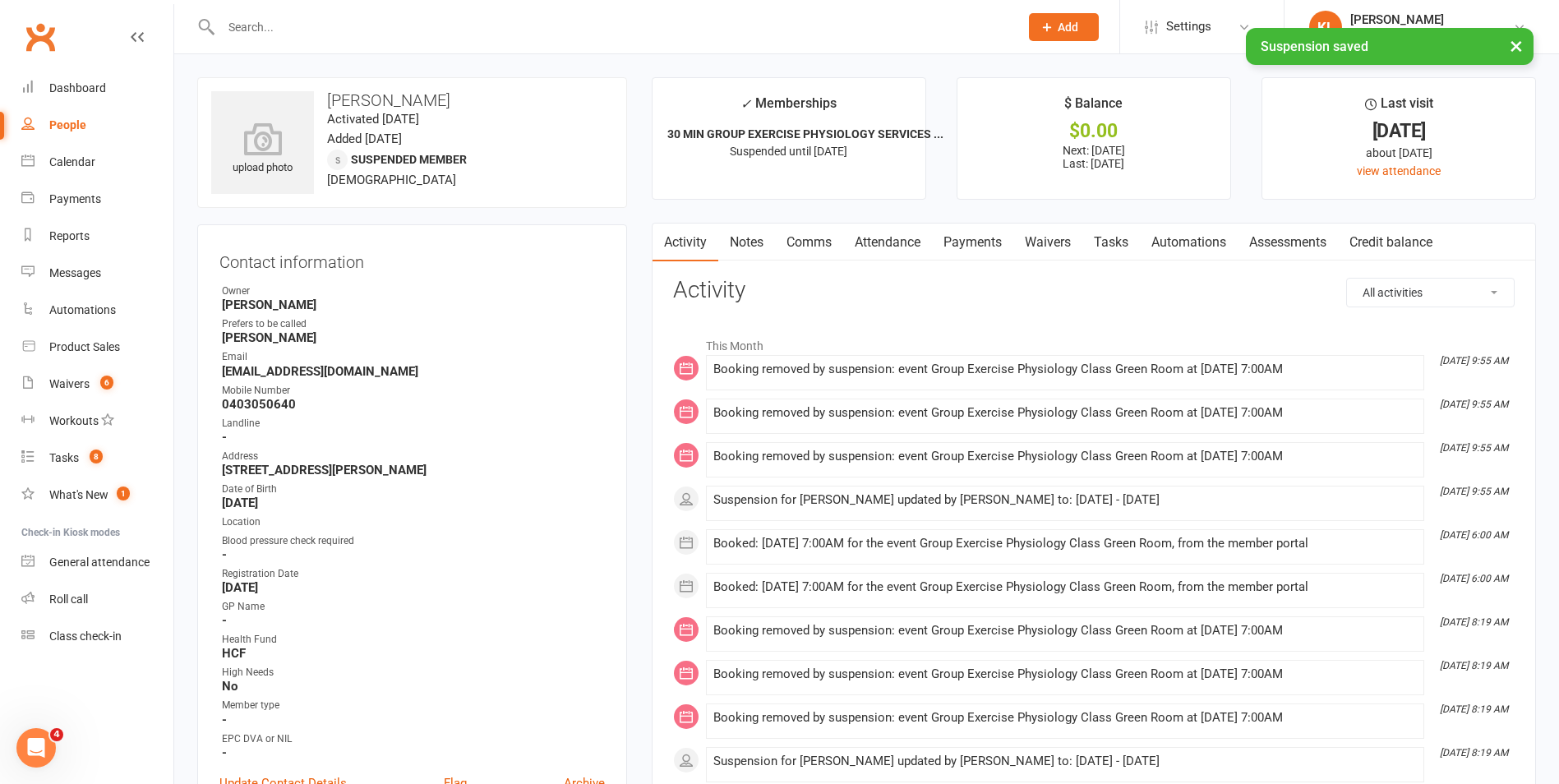
click at [971, 247] on link "Payments" at bounding box center [972, 242] width 82 height 38
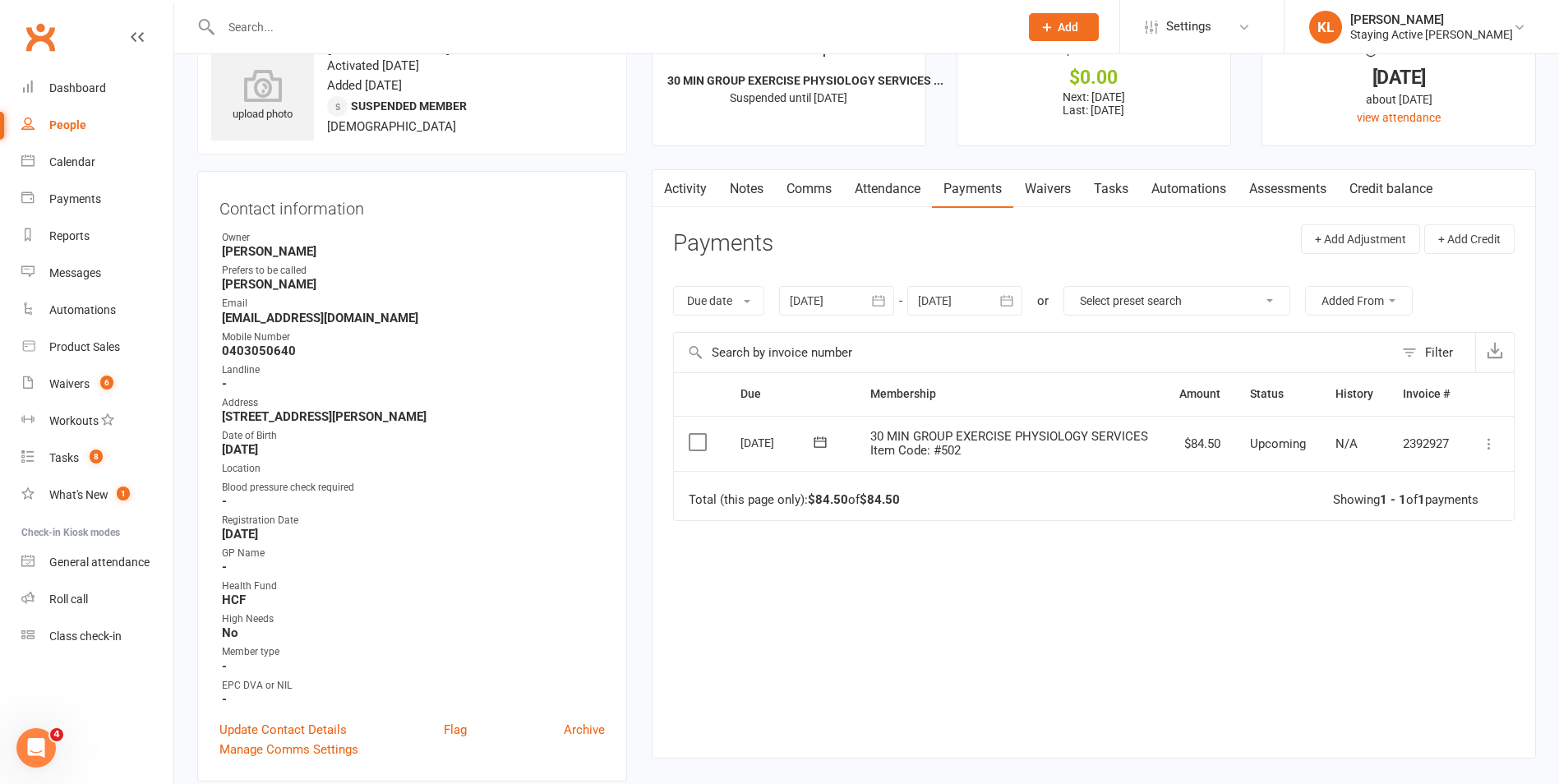
scroll to position [83, 0]
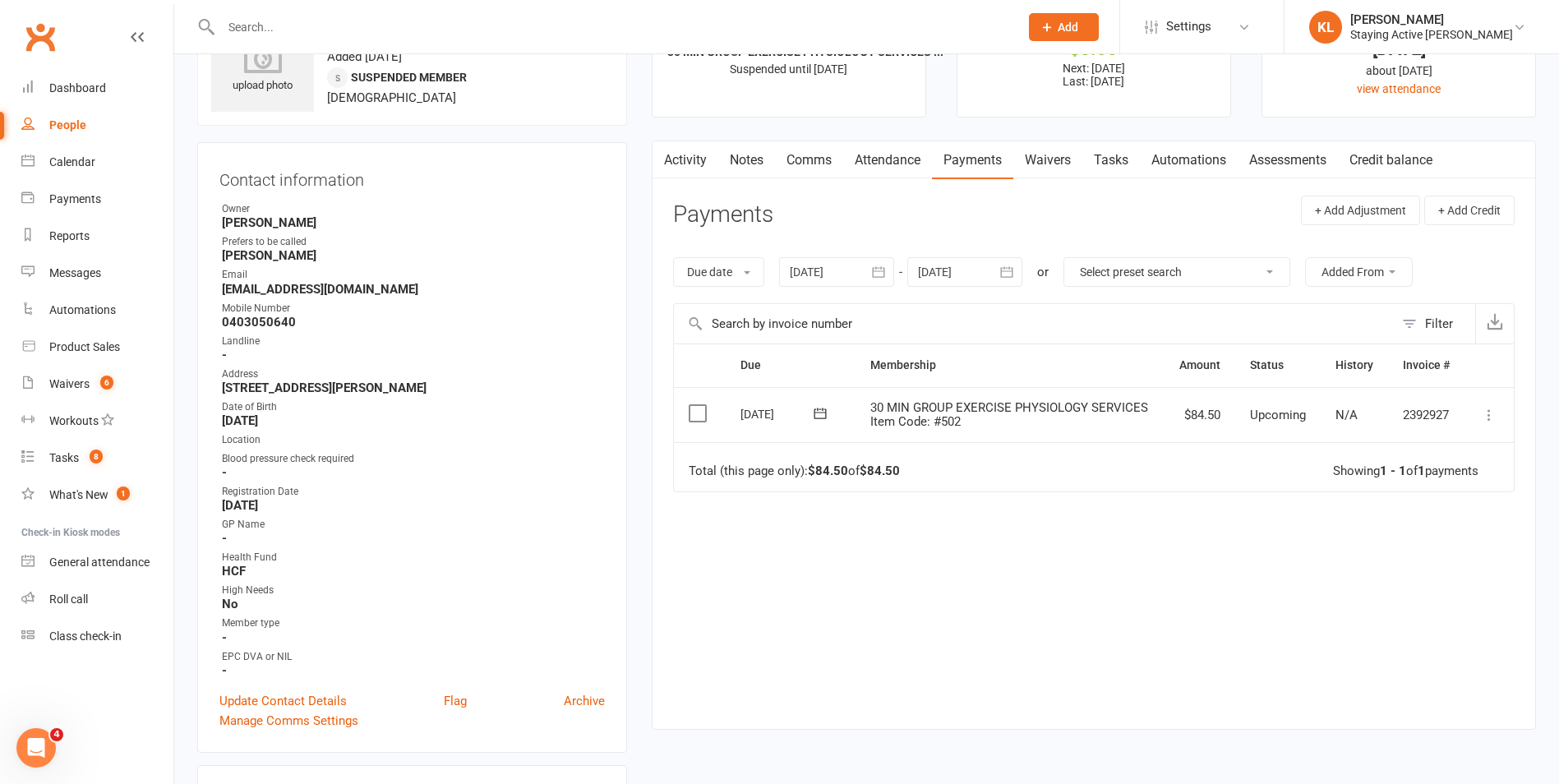
click at [856, 260] on div at bounding box center [837, 272] width 116 height 30
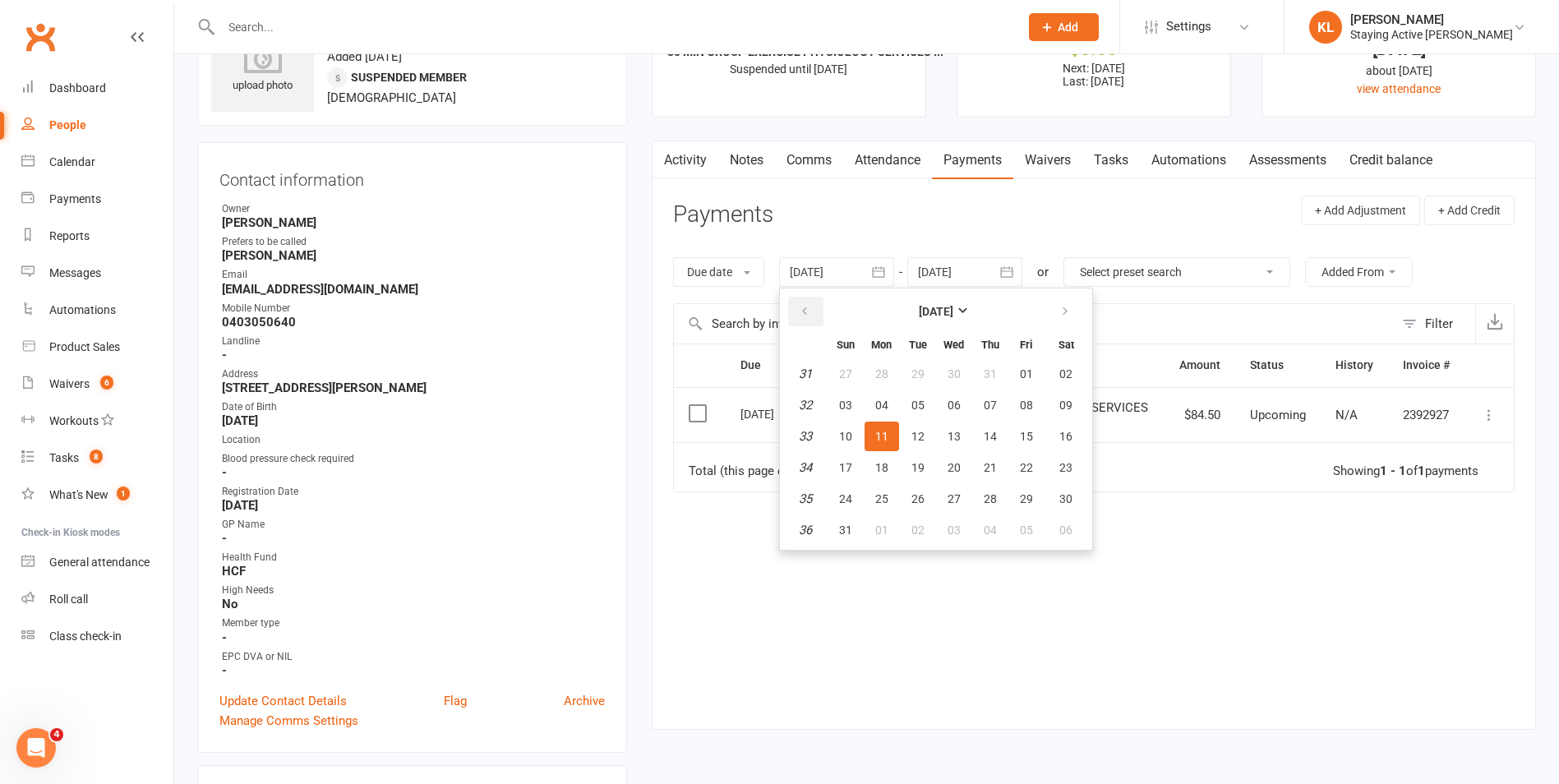
click at [810, 300] on button "button" at bounding box center [806, 312] width 36 height 30
click at [894, 389] on button "02" at bounding box center [882, 374] width 35 height 30
type input "02 Jun 2025"
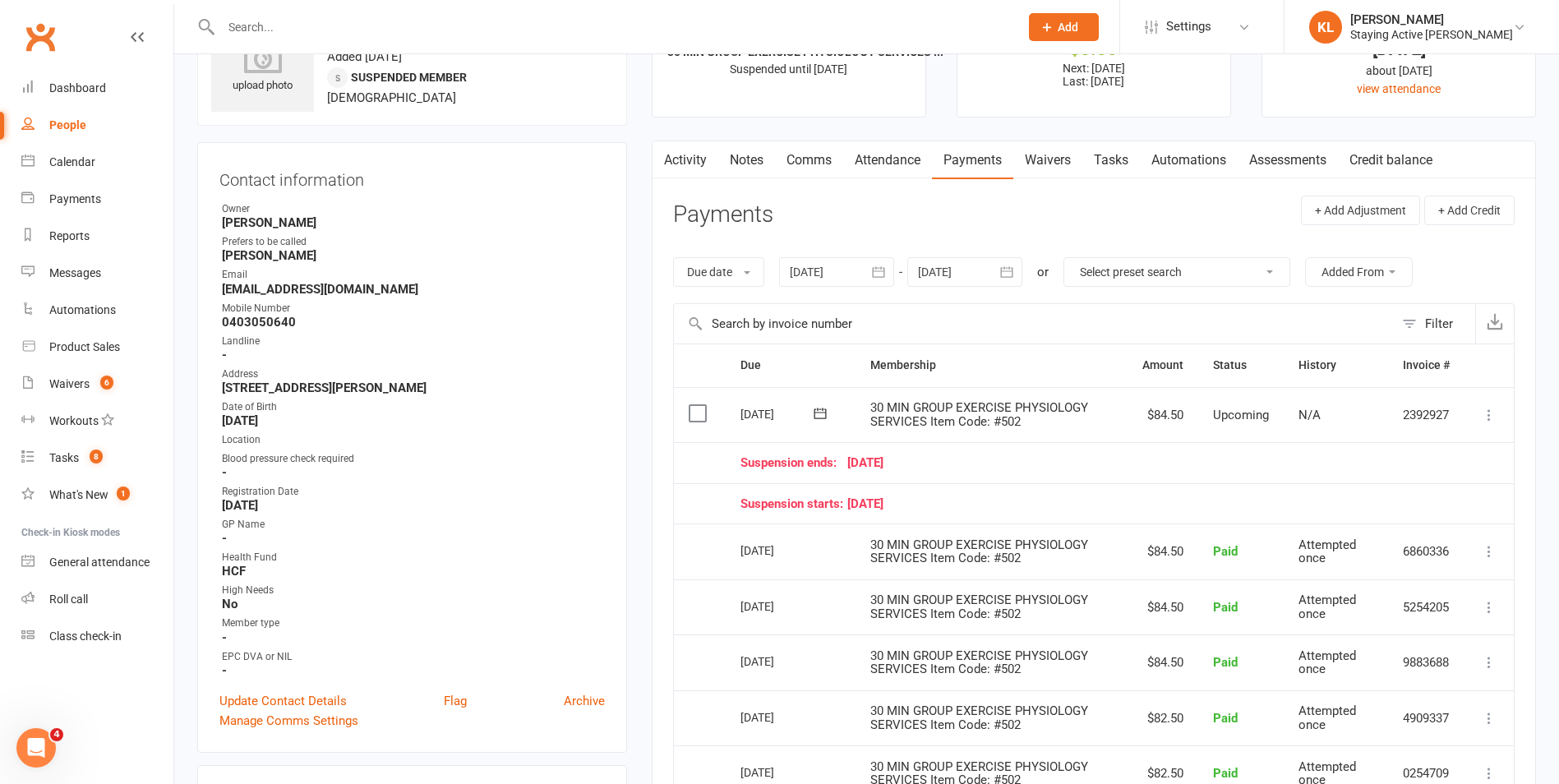
scroll to position [0, 0]
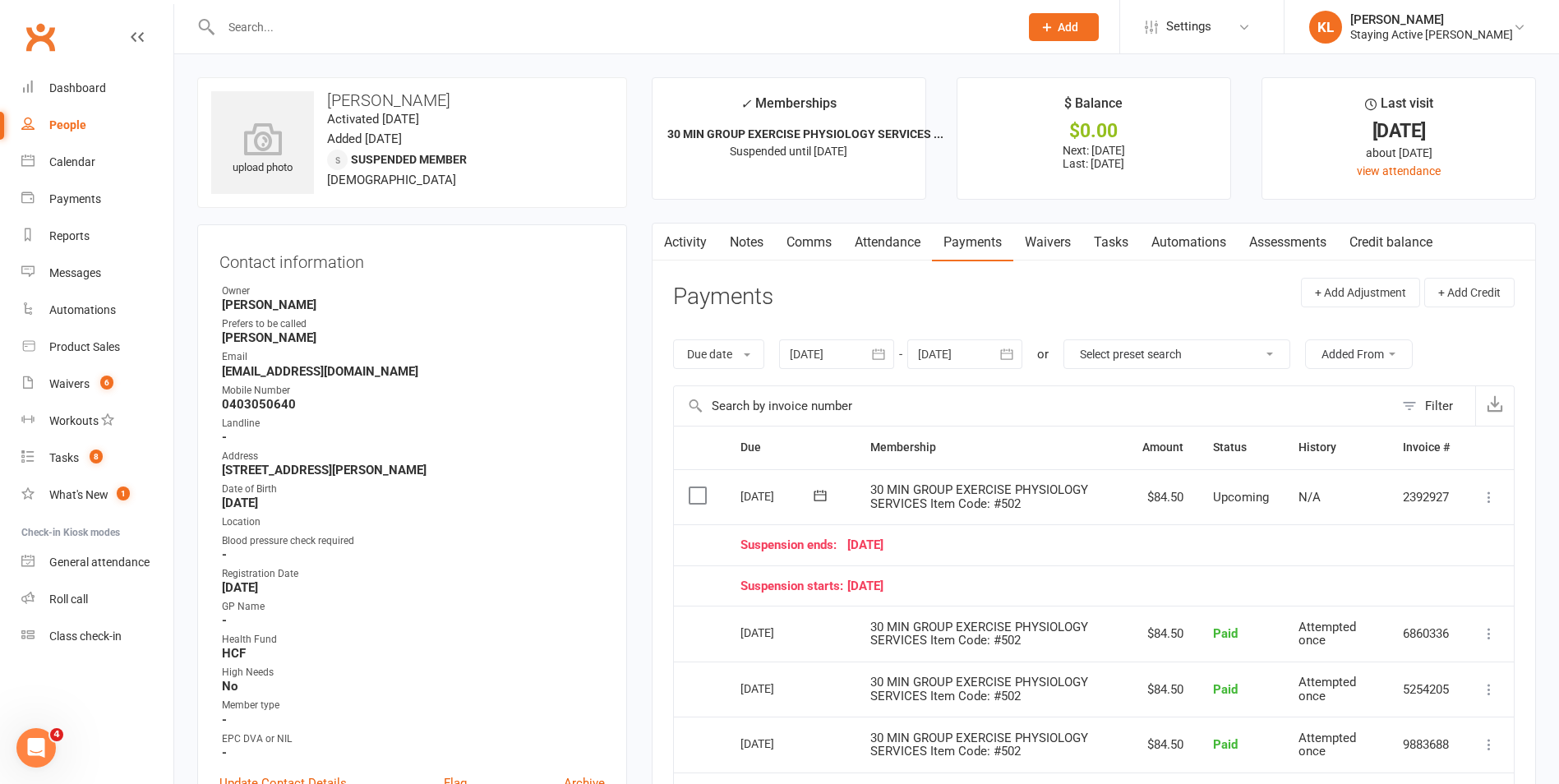
click at [1492, 497] on icon at bounding box center [1490, 498] width 17 height 17
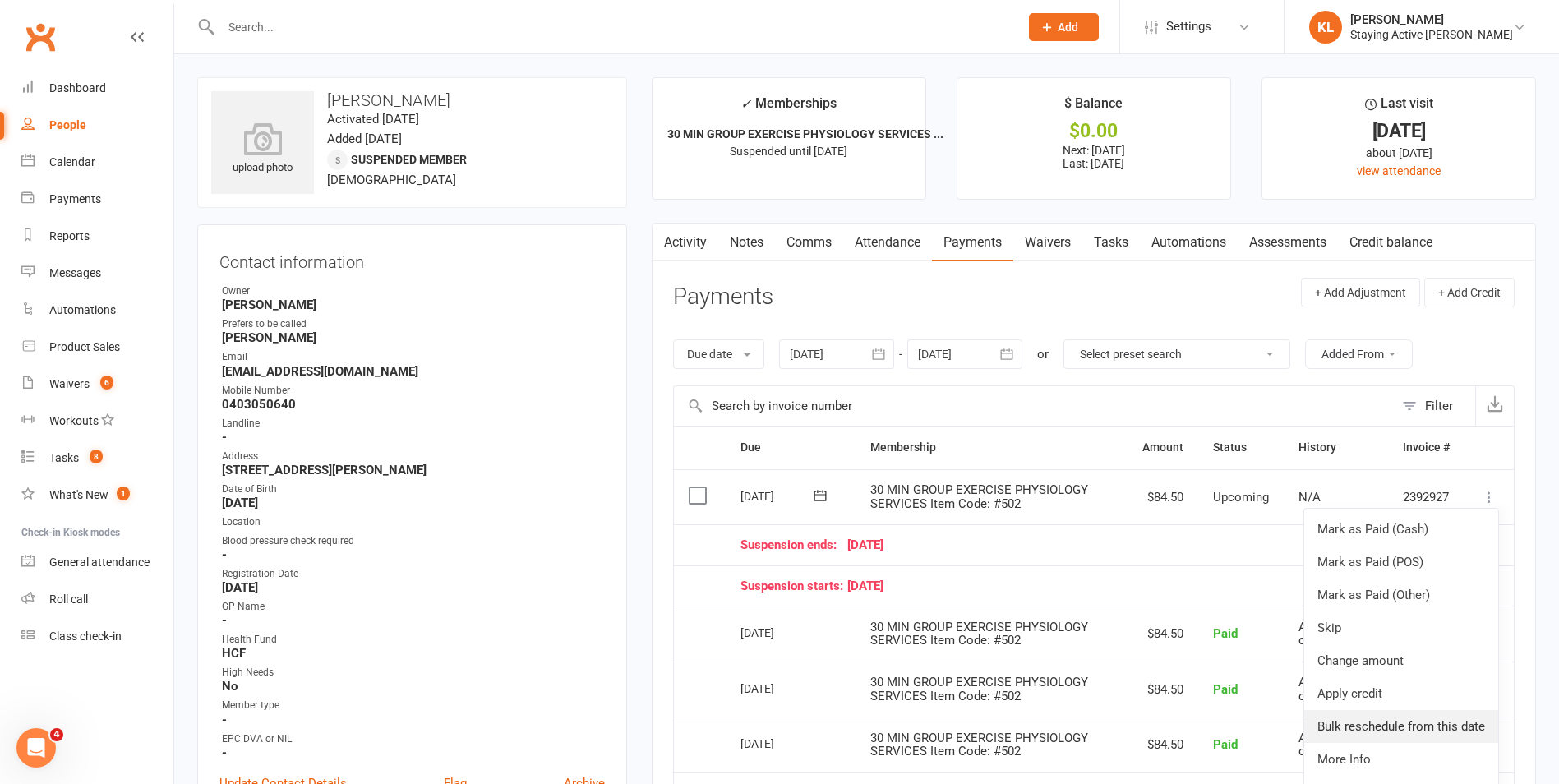
click at [1377, 716] on link "Bulk reschedule from this date" at bounding box center [1401, 726] width 194 height 33
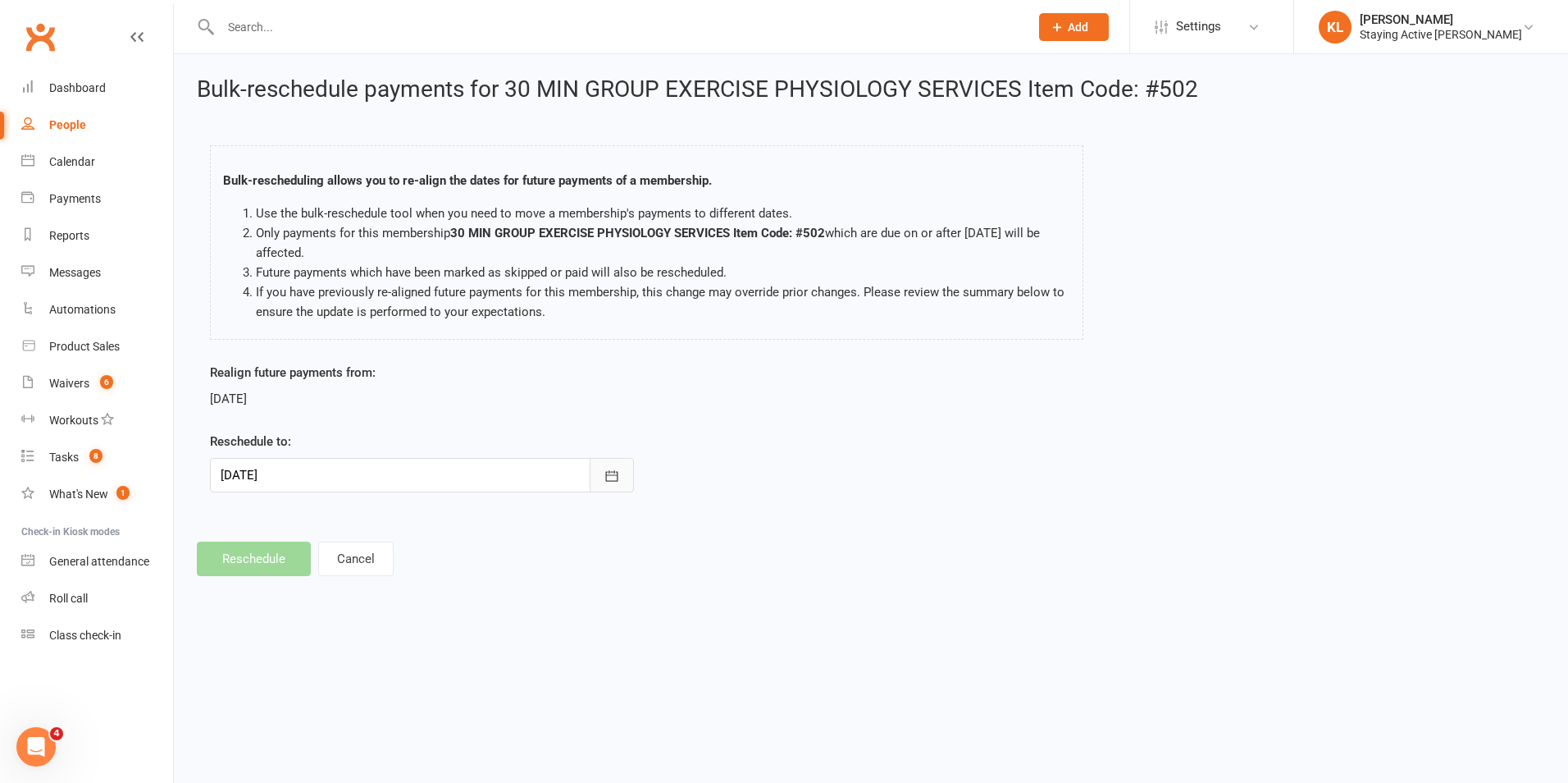
click at [606, 468] on icon "button" at bounding box center [612, 476] width 17 height 17
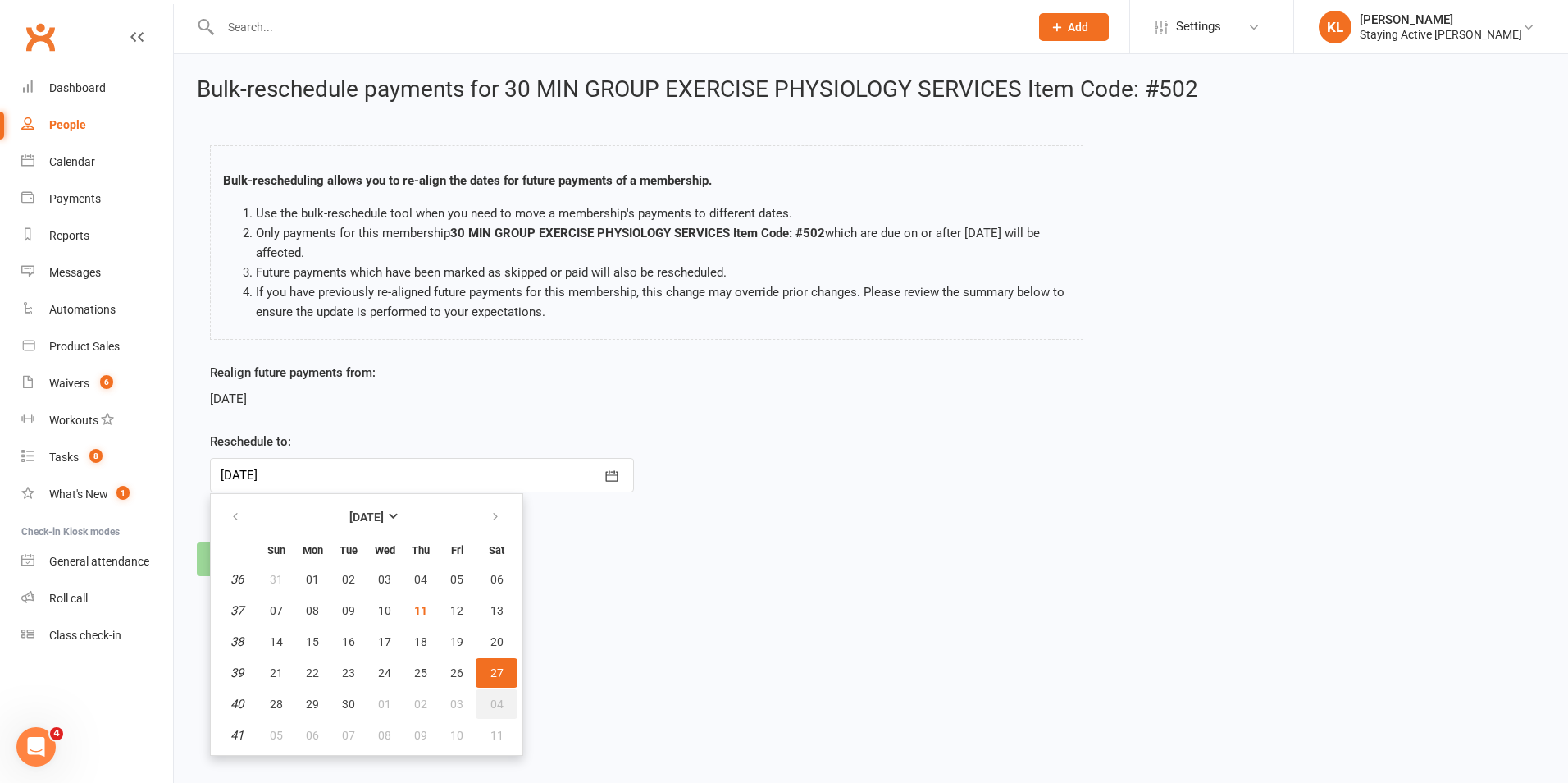
click at [481, 698] on button "04" at bounding box center [497, 704] width 42 height 30
type input "04 Oct 2025"
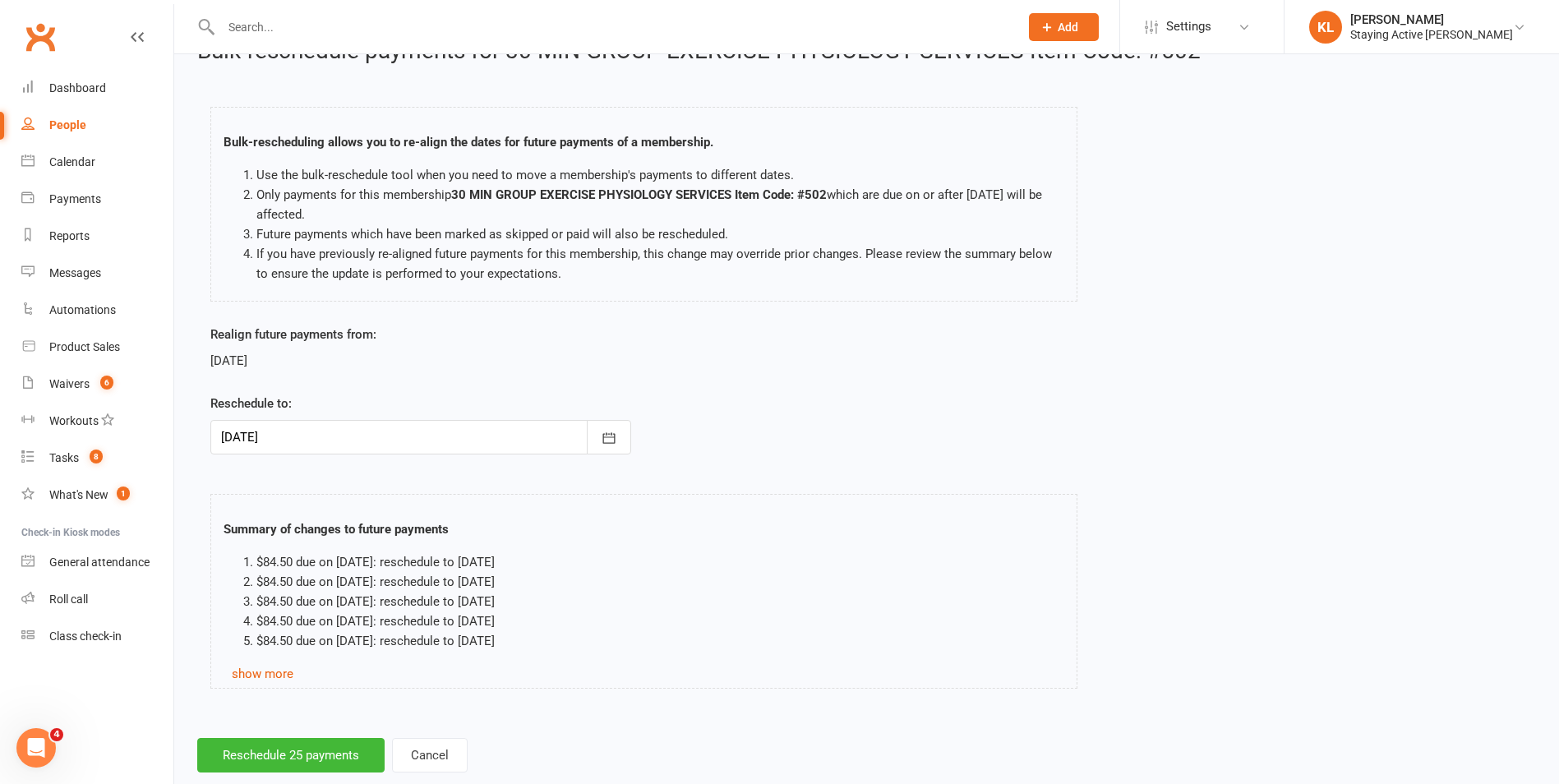
scroll to position [74, 0]
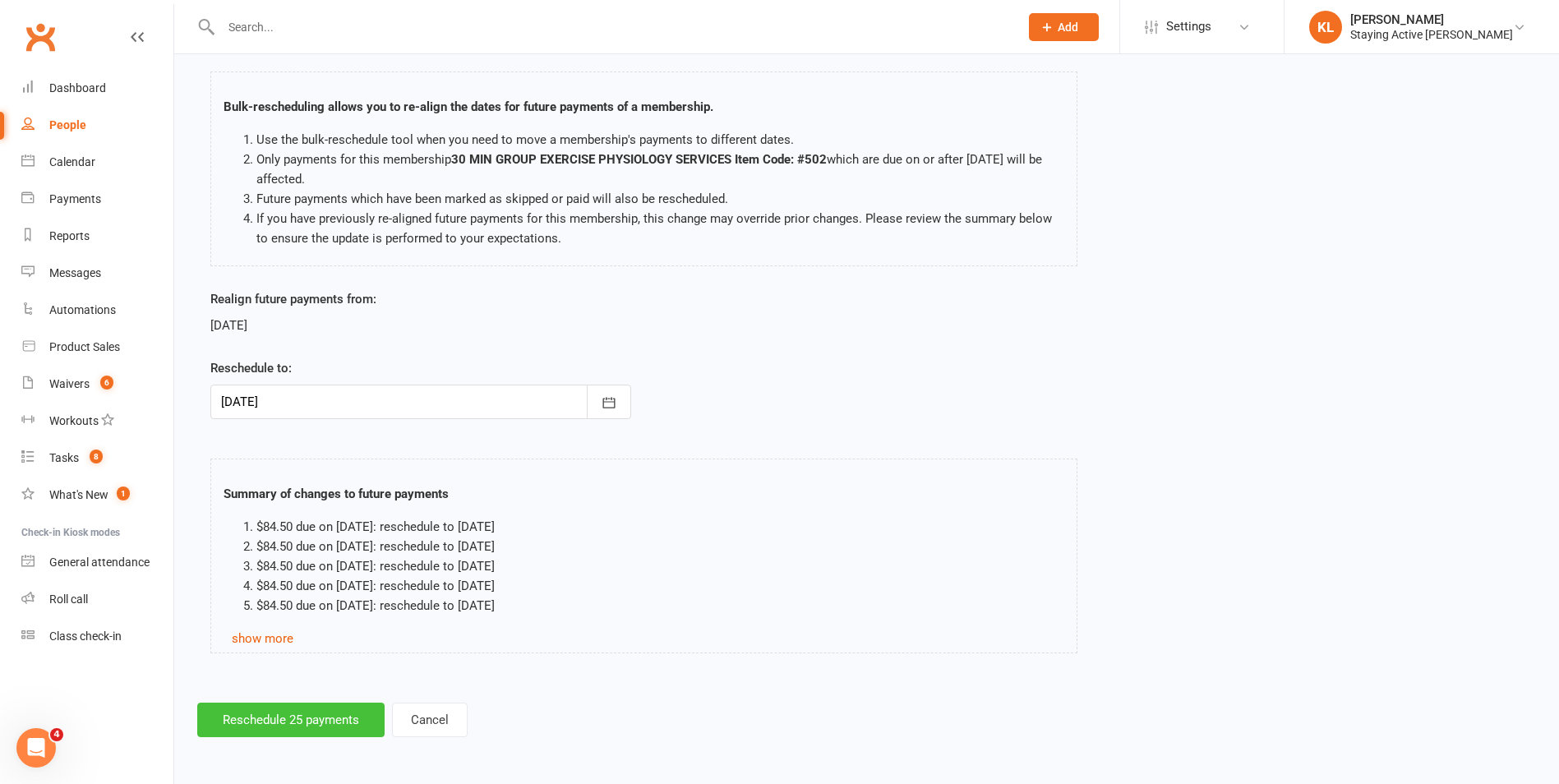
click at [284, 714] on button "Reschedule 25 payments" at bounding box center [291, 719] width 188 height 35
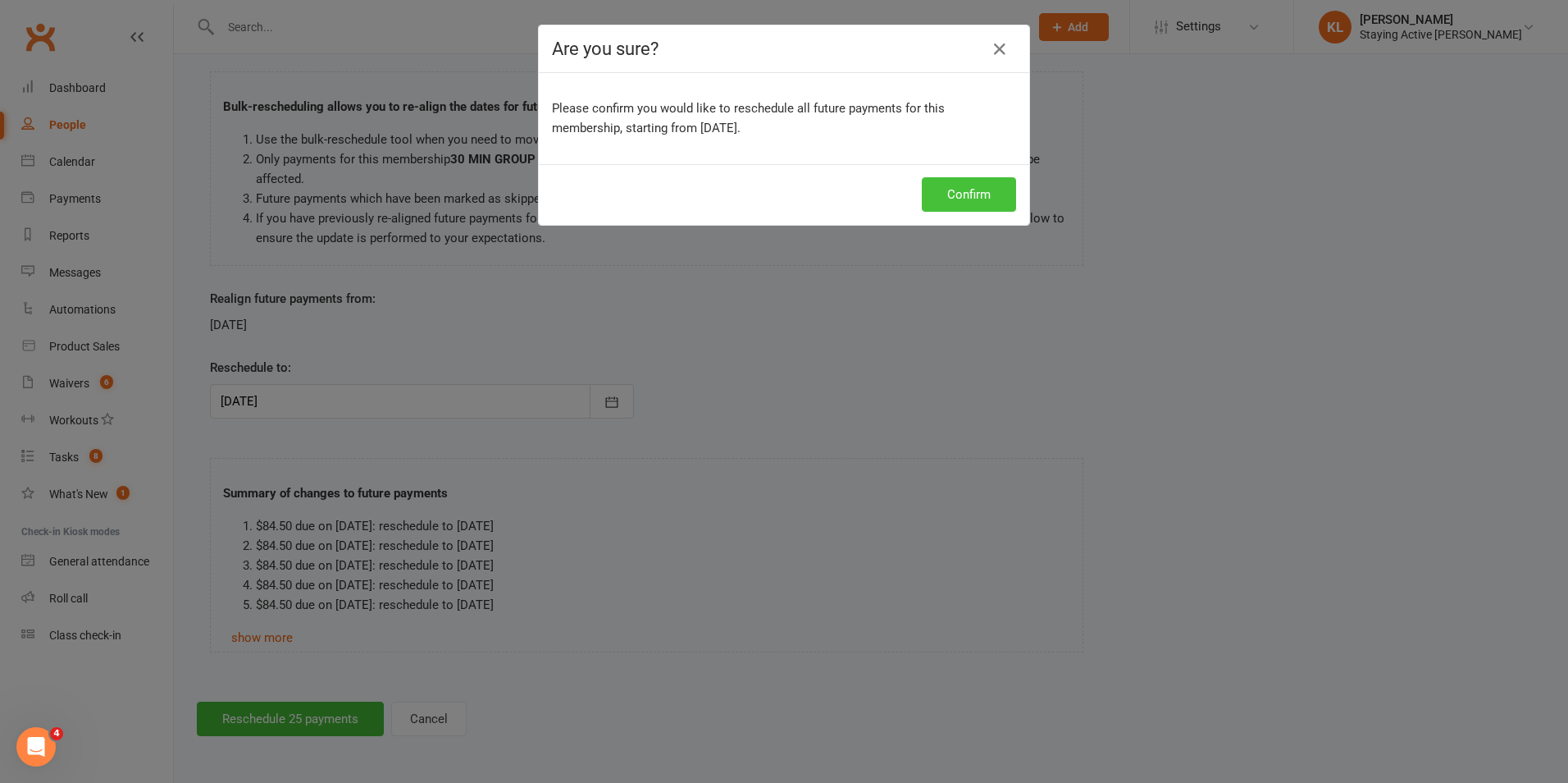
click at [937, 206] on button "Confirm" at bounding box center [969, 194] width 95 height 35
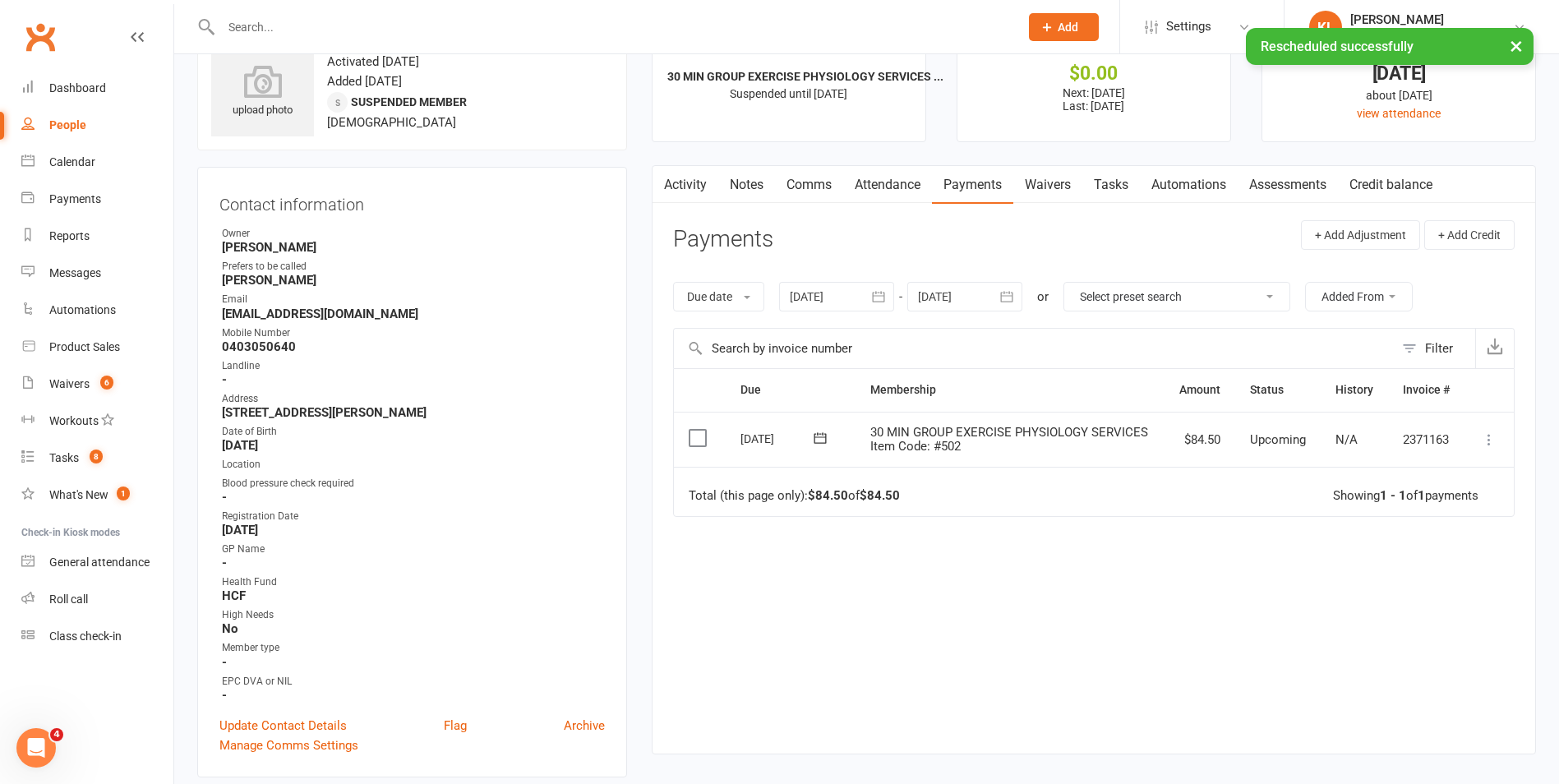
scroll to position [83, 0]
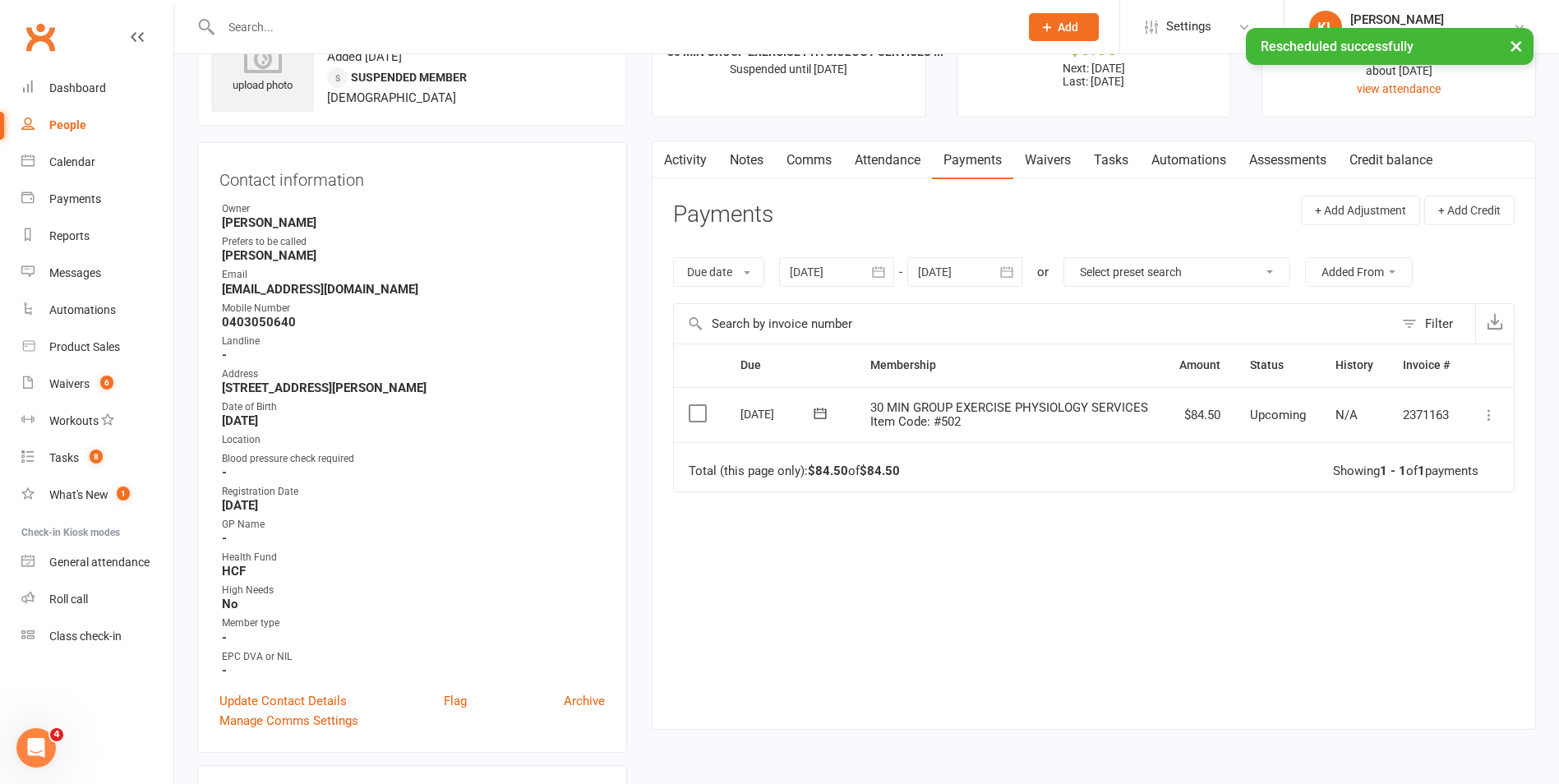
click at [761, 155] on link "Notes" at bounding box center [747, 161] width 56 height 38
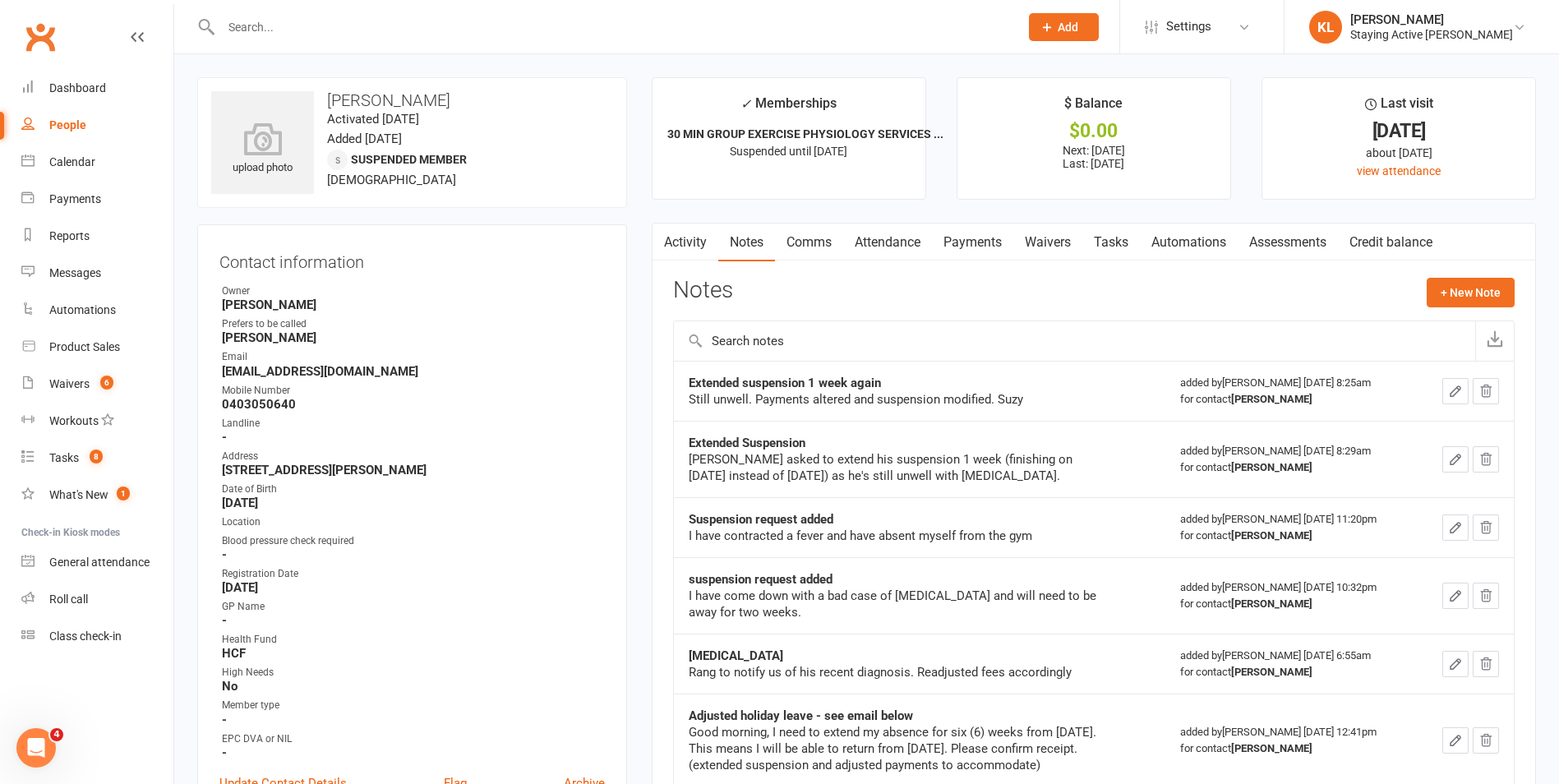
click at [691, 241] on link "Activity" at bounding box center [686, 242] width 66 height 38
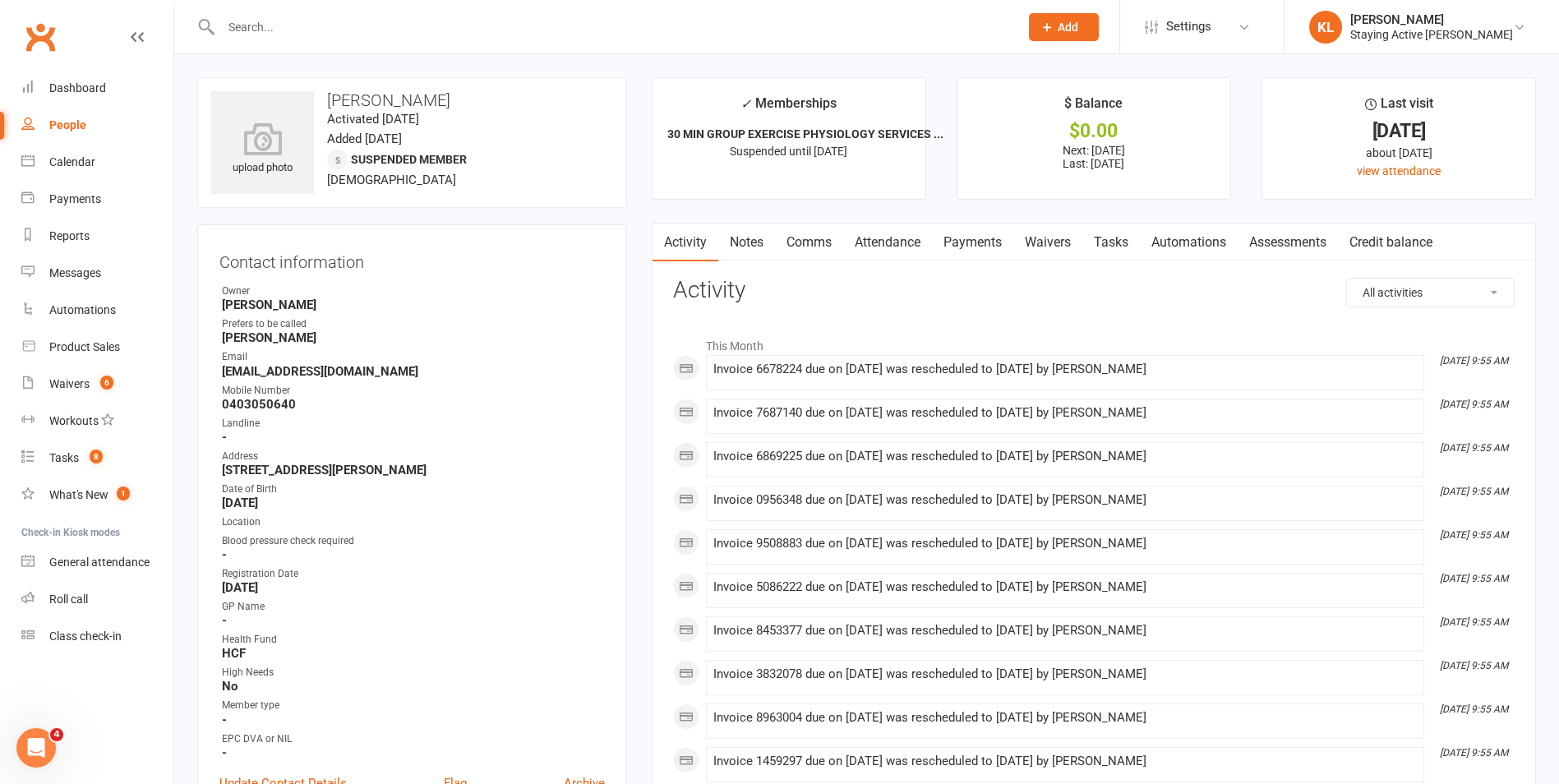
click at [733, 245] on link "Notes" at bounding box center [747, 242] width 56 height 38
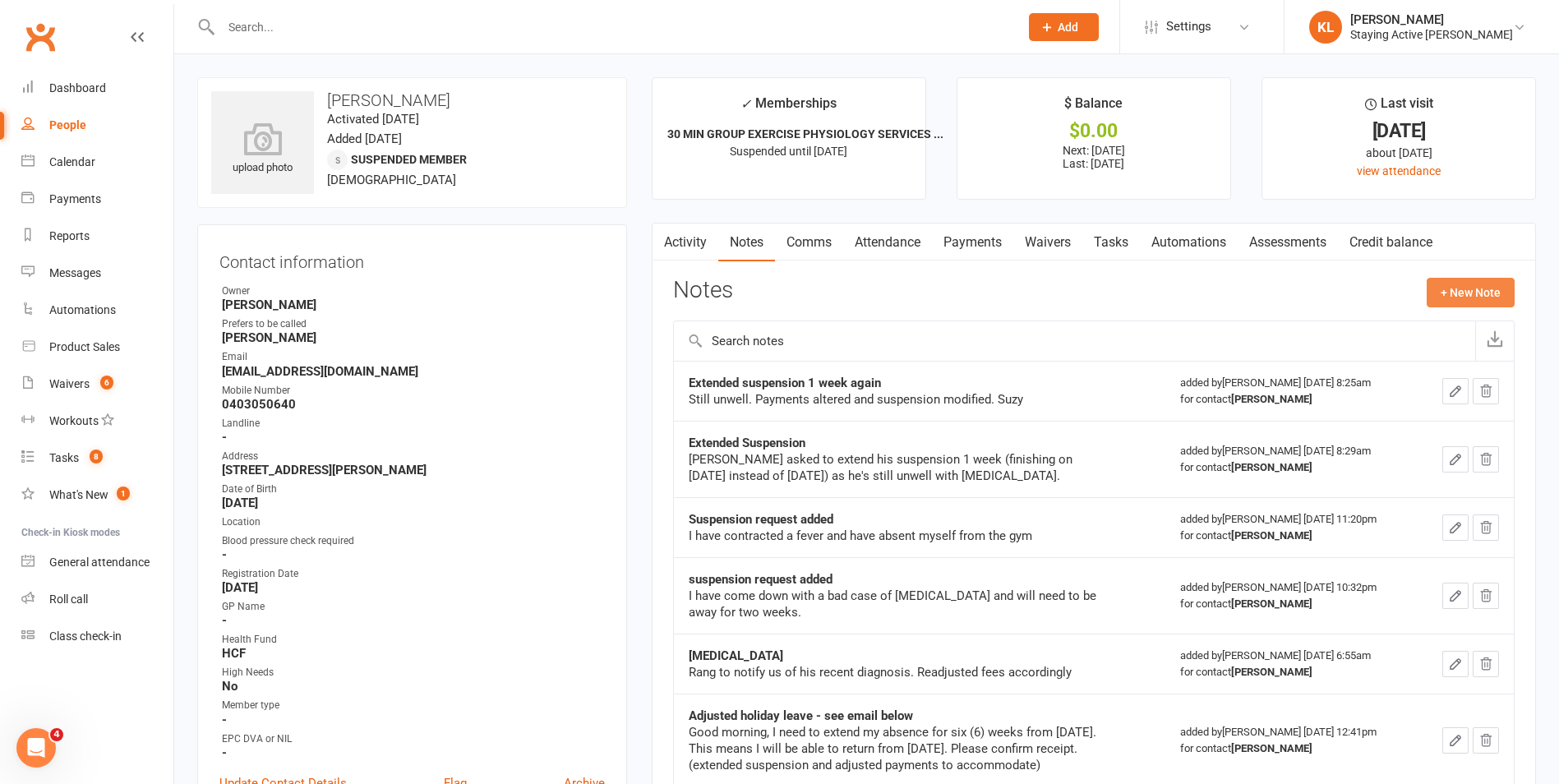
click at [1464, 290] on button "+ New Note" at bounding box center [1471, 293] width 88 height 30
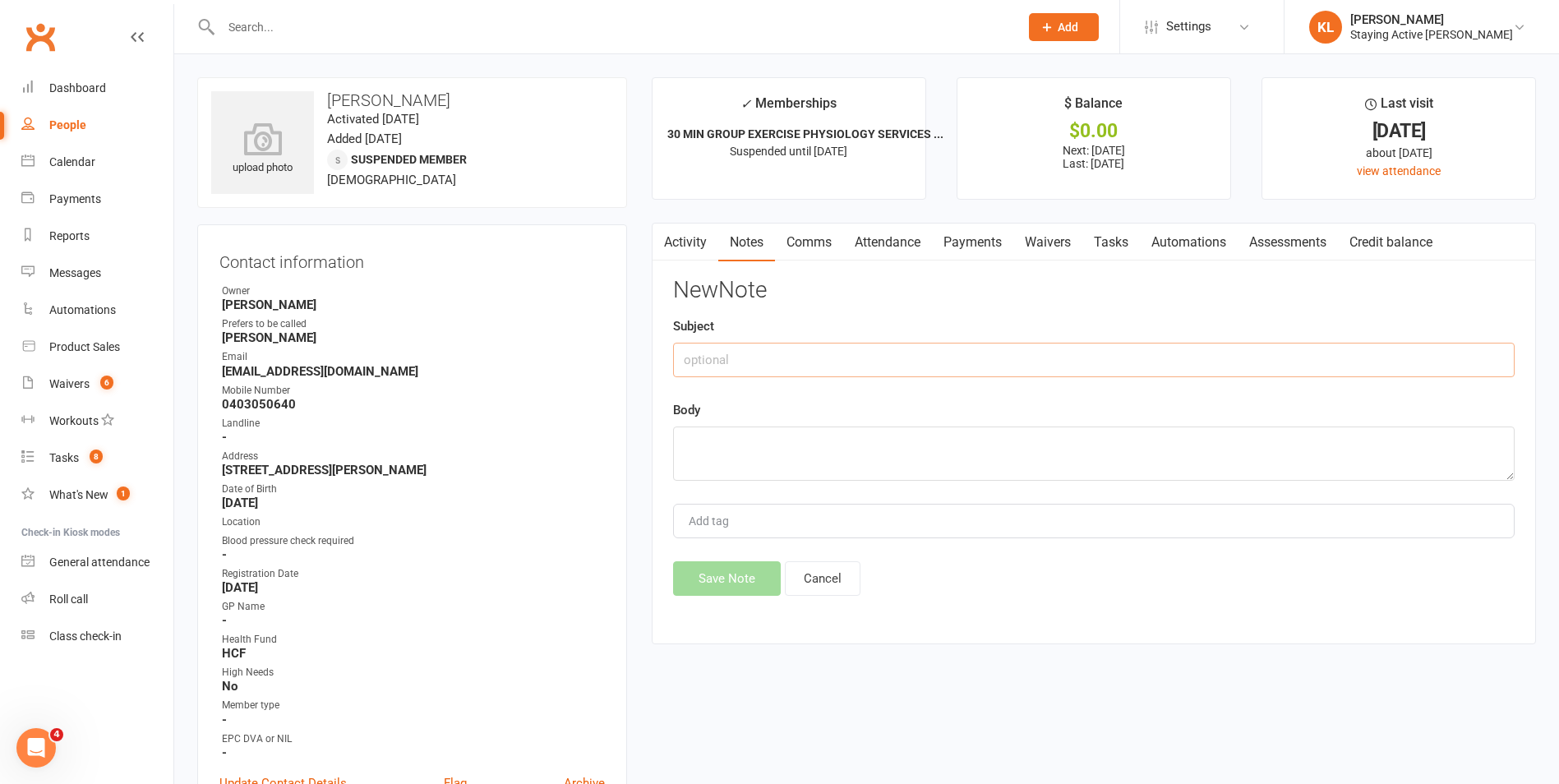
click at [725, 346] on input "text" at bounding box center [1094, 360] width 841 height 35
type input "Extension of suspension"
click at [709, 450] on textarea at bounding box center [1094, 453] width 841 height 54
type textarea "Payments adjusted accordingly"
click at [719, 576] on button "Save Note" at bounding box center [727, 578] width 108 height 35
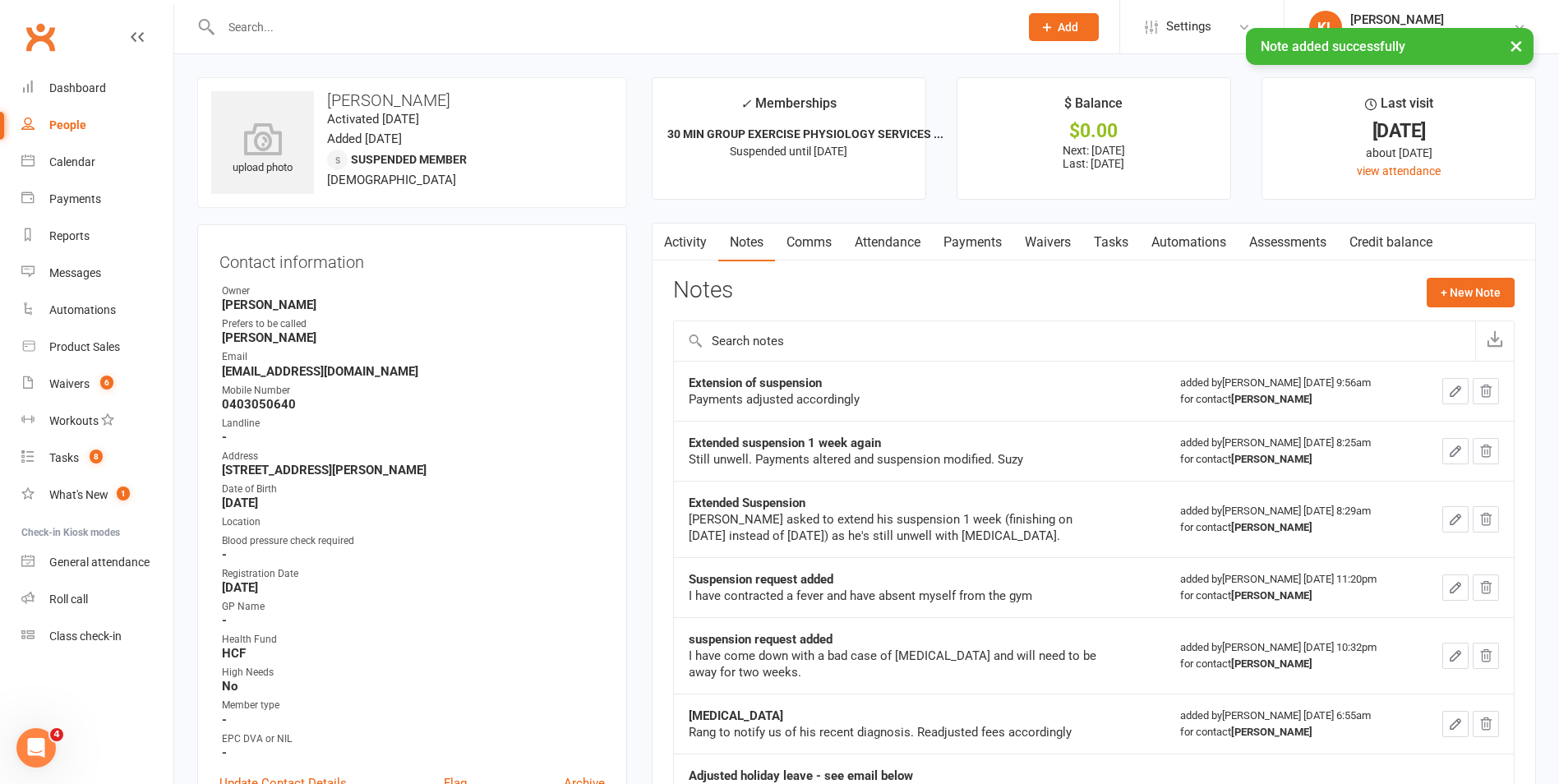
click at [957, 245] on link "Payments" at bounding box center [972, 242] width 82 height 38
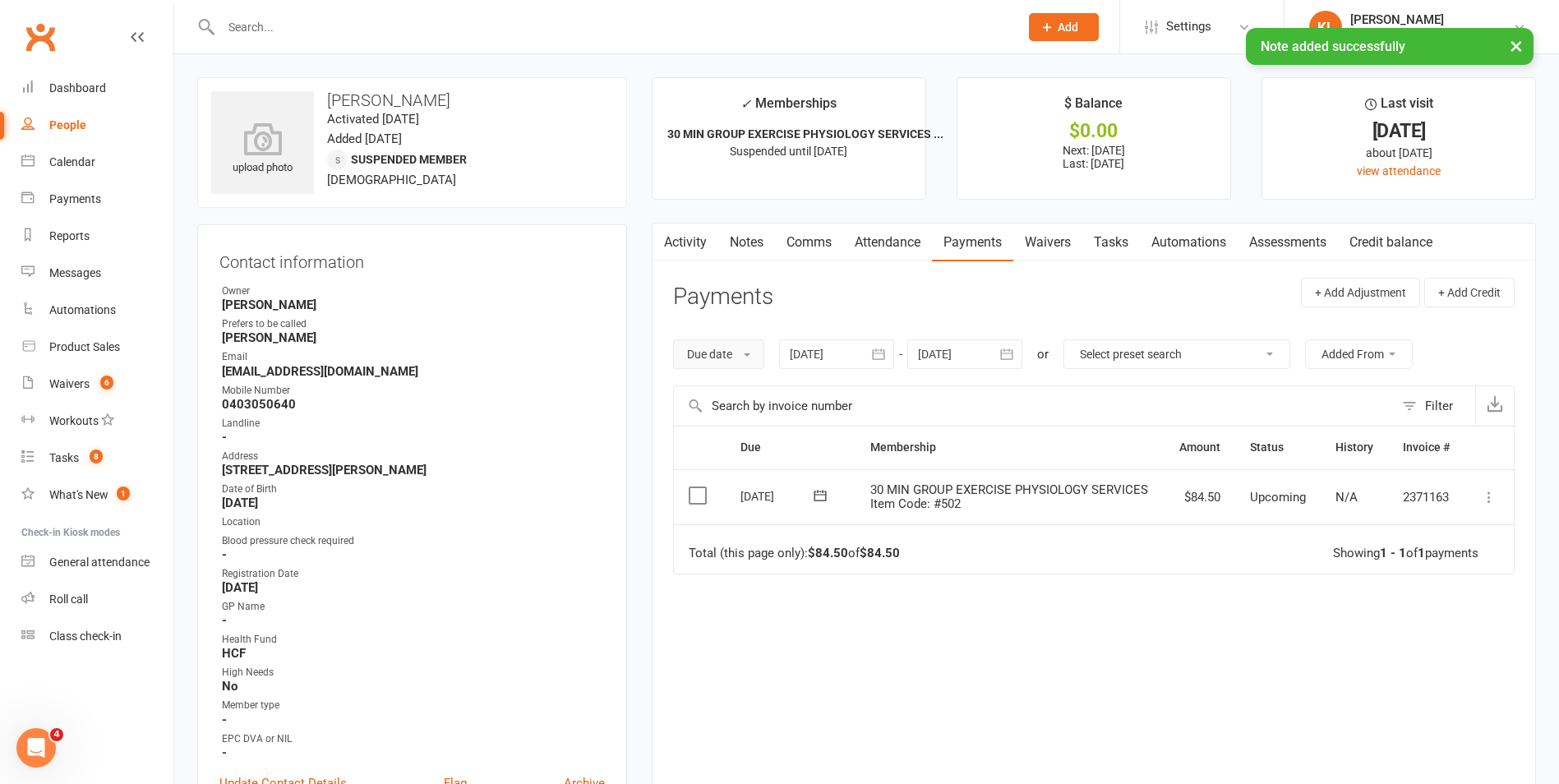
click at [757, 348] on button "Due date" at bounding box center [718, 354] width 91 height 30
click at [849, 350] on div at bounding box center [837, 354] width 116 height 30
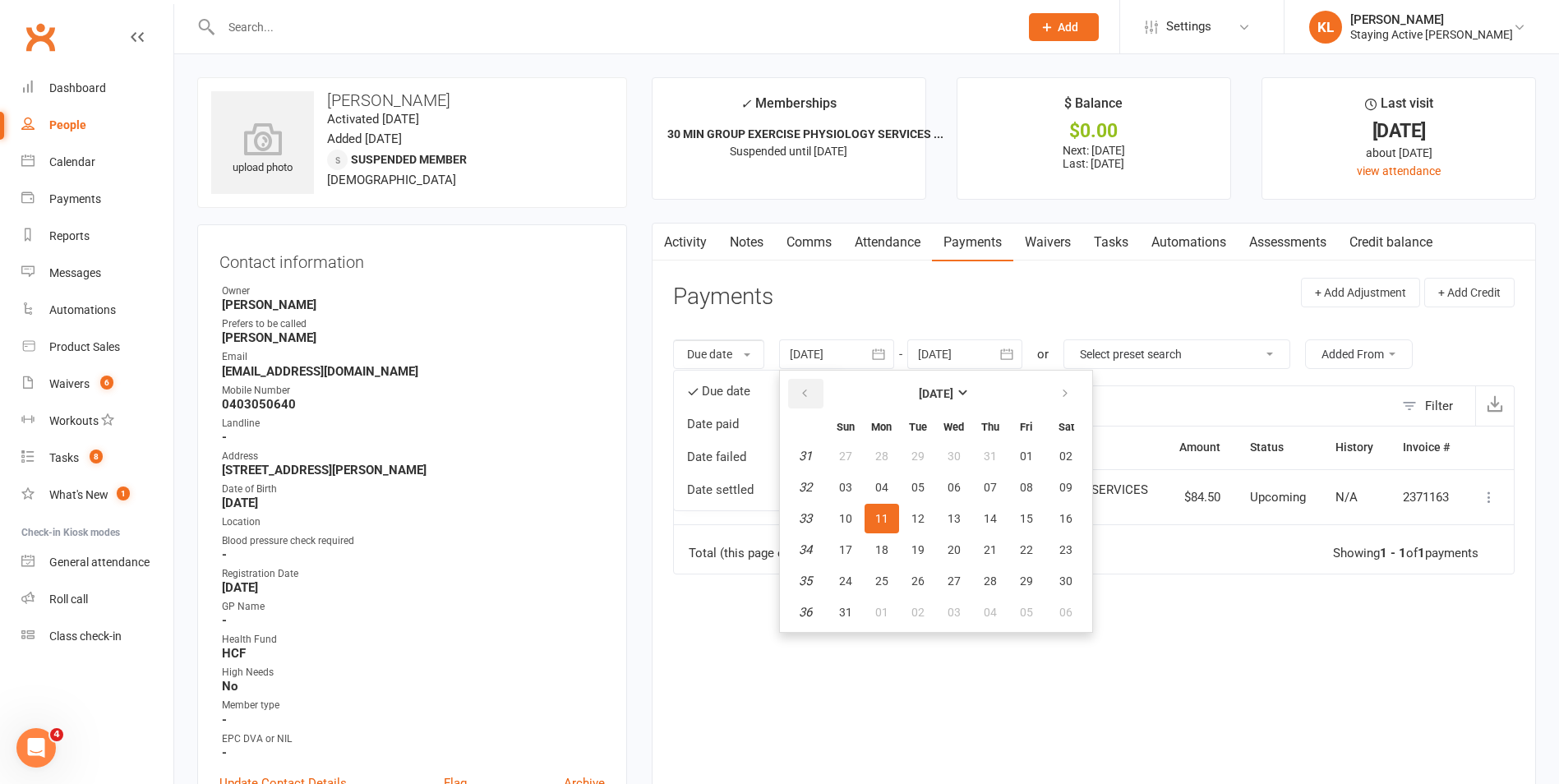
click at [810, 402] on button "button" at bounding box center [806, 393] width 36 height 30
click at [879, 514] on span "16" at bounding box center [882, 518] width 13 height 13
type input "16 Jun 2025"
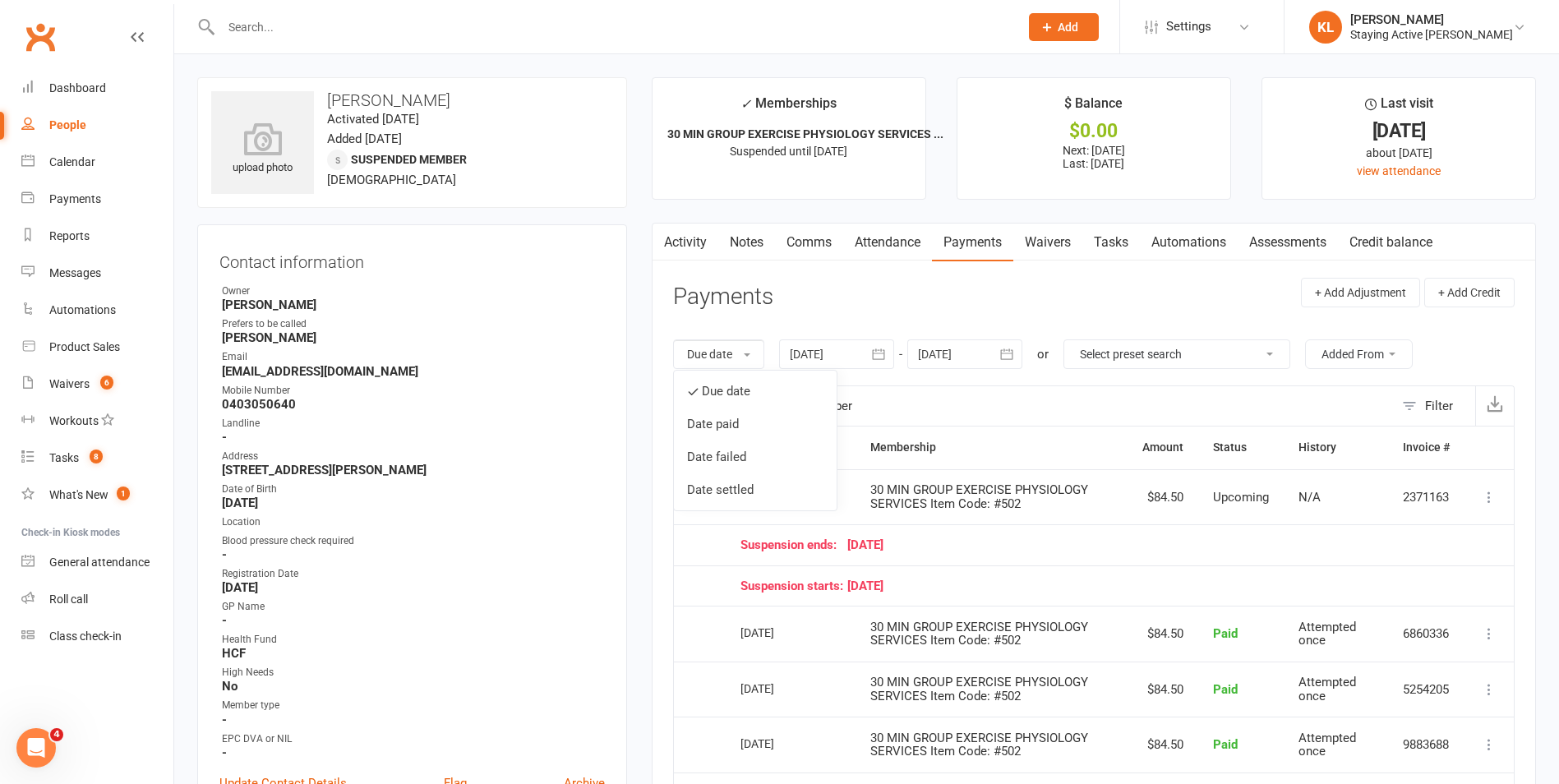
click at [957, 436] on th "Membership" at bounding box center [992, 447] width 272 height 42
drag, startPoint x: 635, startPoint y: 332, endPoint x: 595, endPoint y: 418, distance: 94.8
click at [1041, 423] on input "text" at bounding box center [1034, 406] width 720 height 39
click at [397, 18] on input "text" at bounding box center [611, 27] width 792 height 23
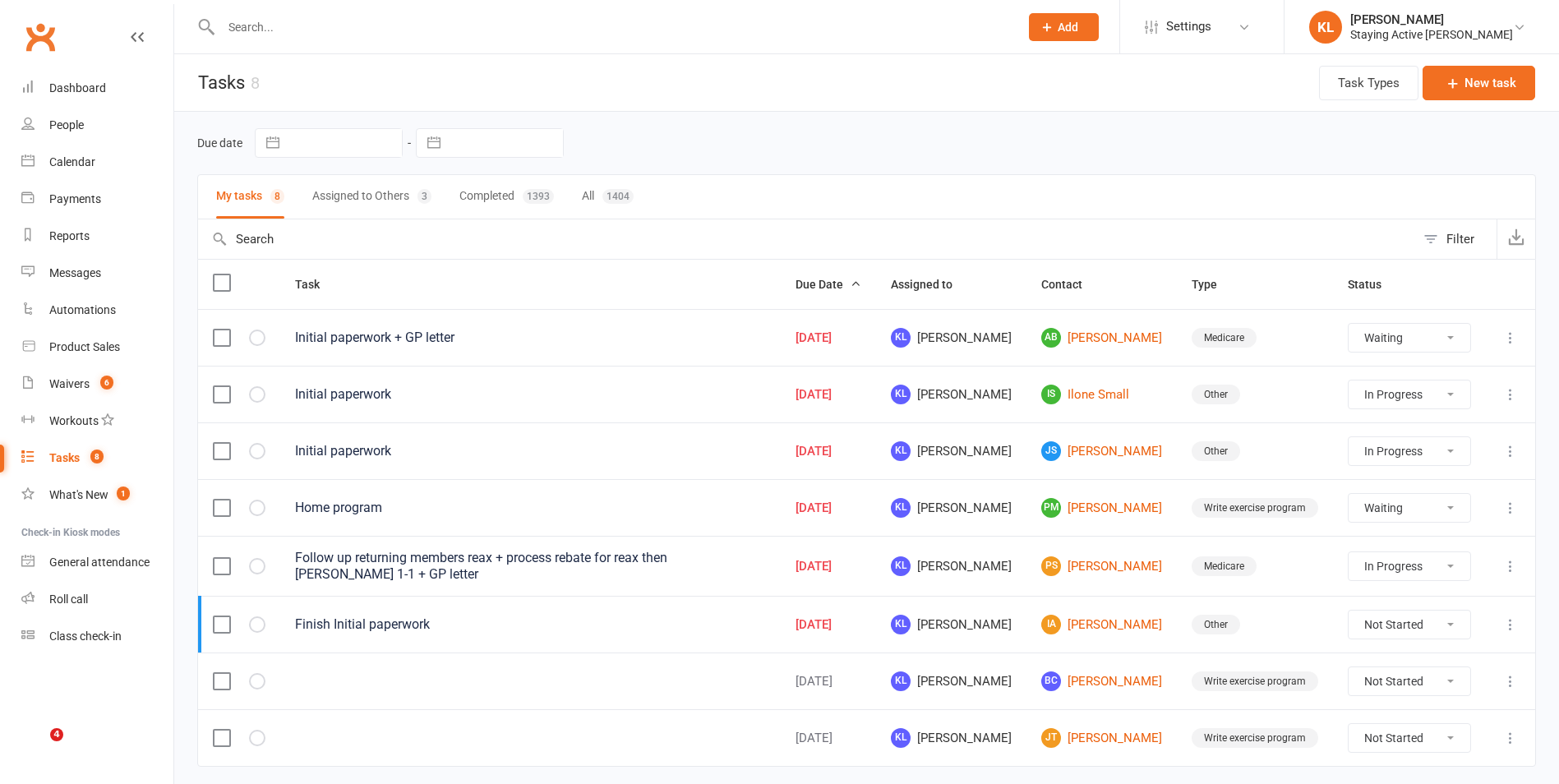
select select "waiting"
select select "started"
select select "waiting"
select select "started"
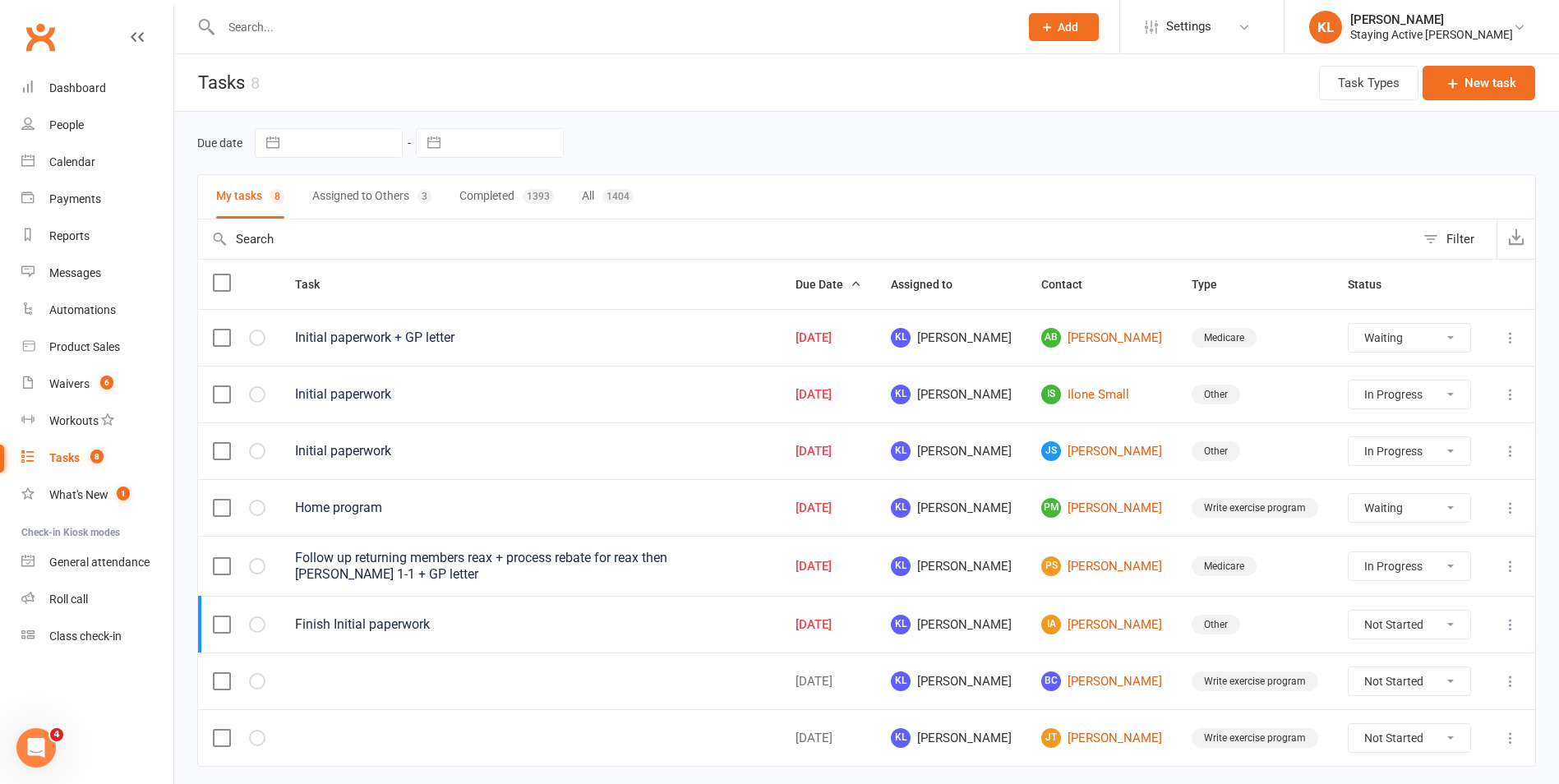
click at [377, 25] on input "text" at bounding box center [611, 27] width 792 height 23
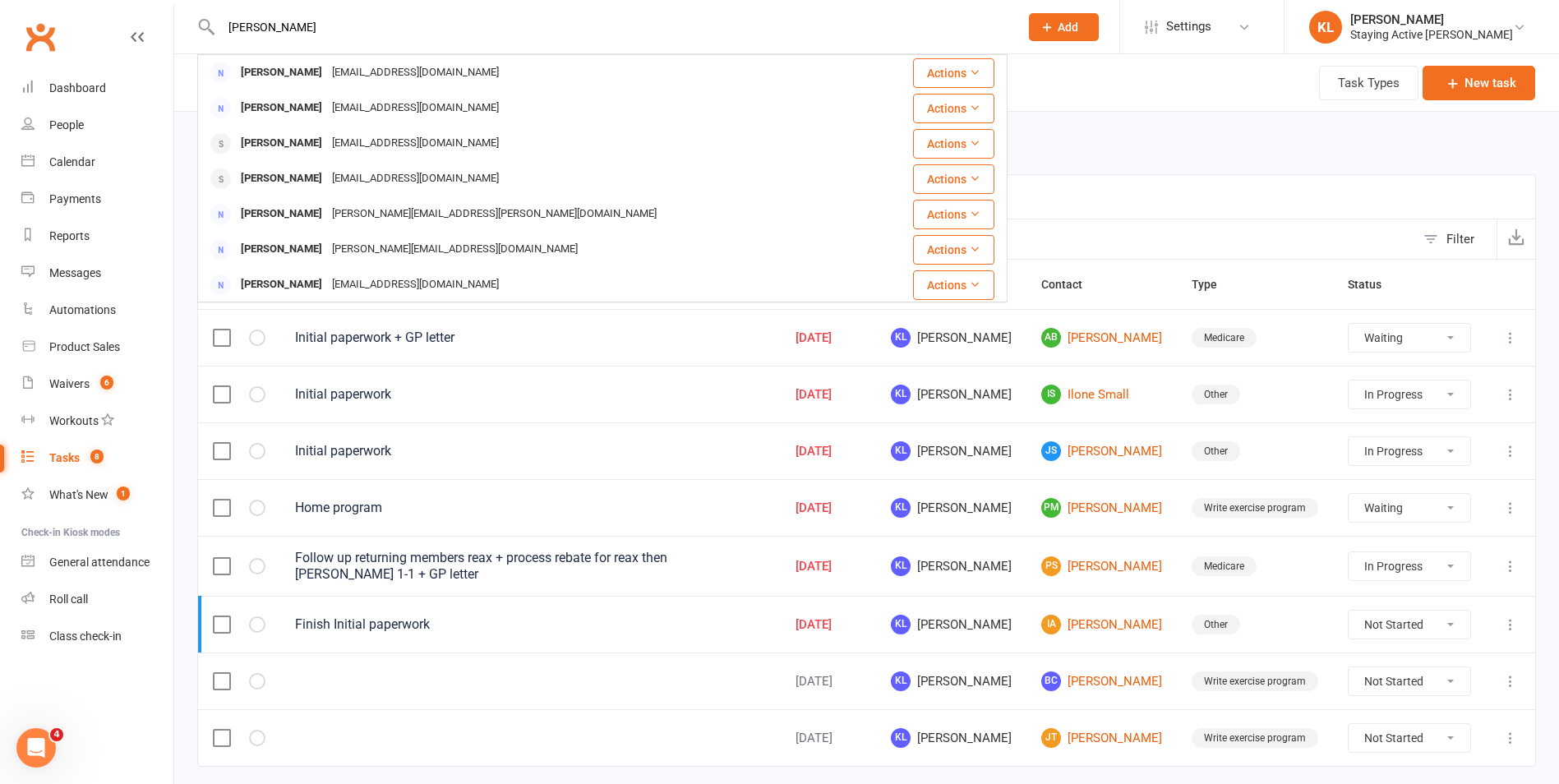
type input "mccarthy"
click at [660, 346] on td "Initial paperwork + GP letter" at bounding box center [530, 337] width 501 height 56
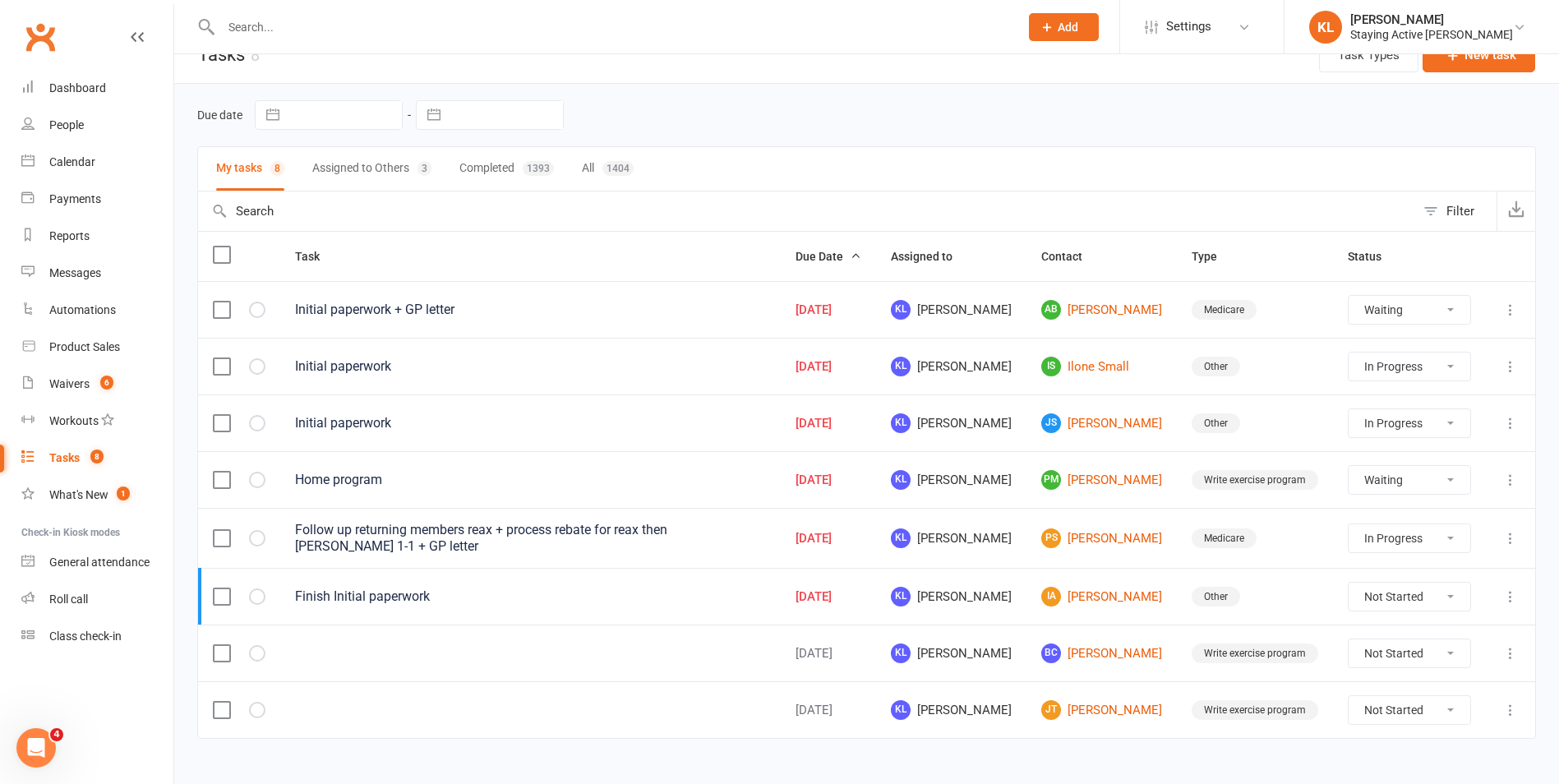
scroll to position [52, 0]
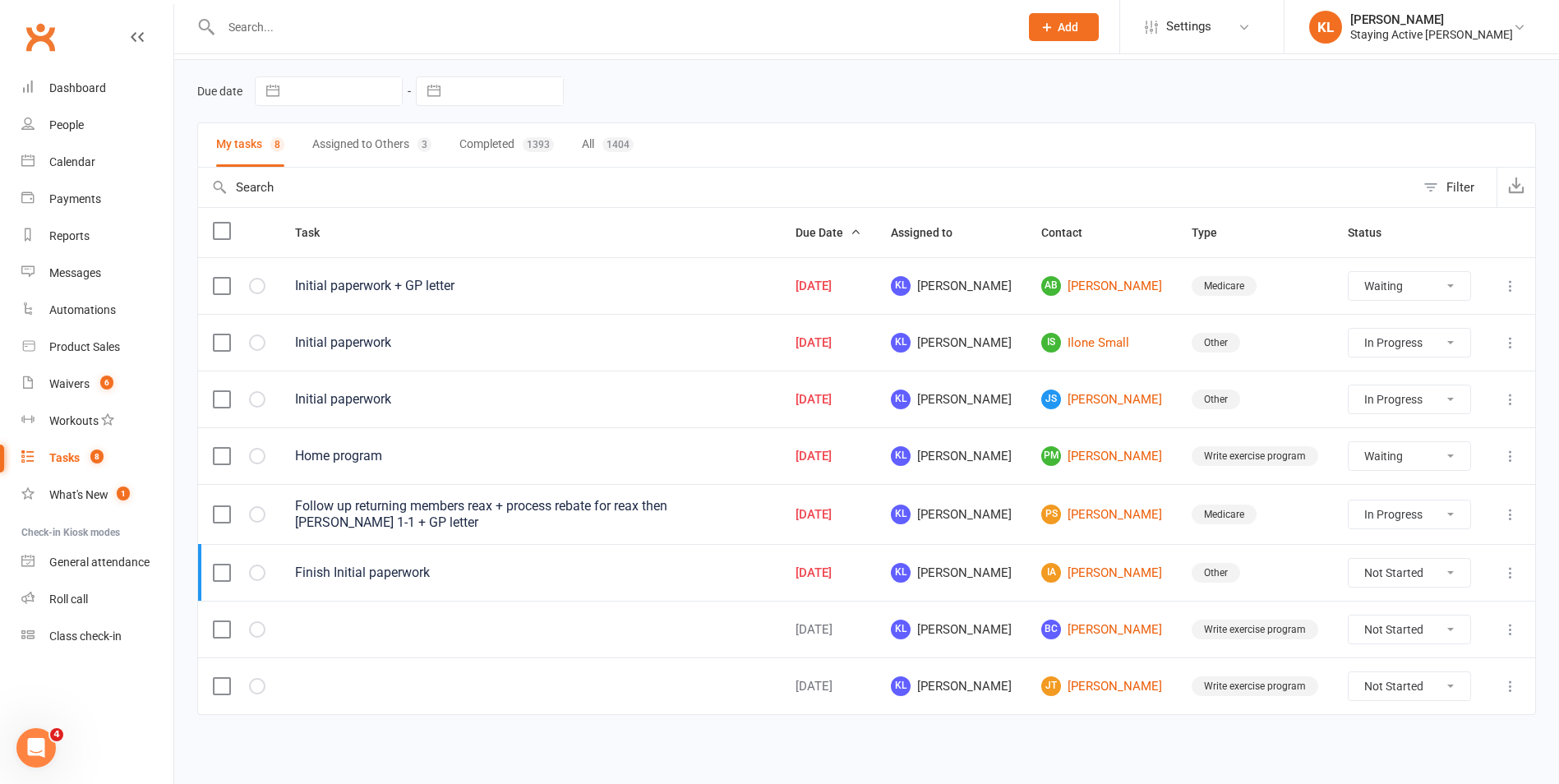
click at [550, 192] on input "text" at bounding box center [807, 188] width 1217 height 39
click at [409, 26] on input "text" at bounding box center [611, 27] width 792 height 23
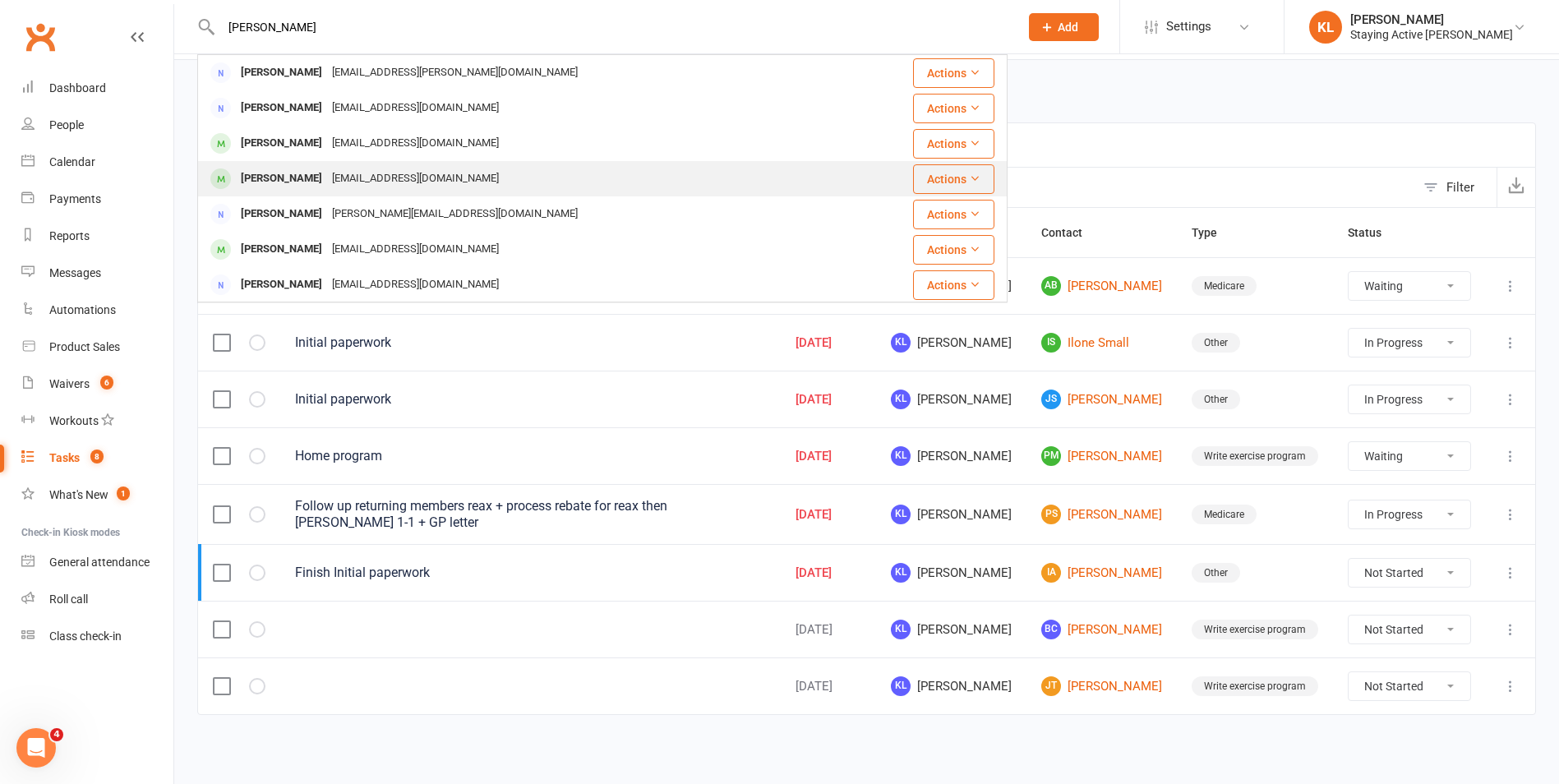
type input "chris nei"
click at [593, 169] on div "Chris Nielsen ccan49@hotmail.com" at bounding box center [537, 178] width 676 height 34
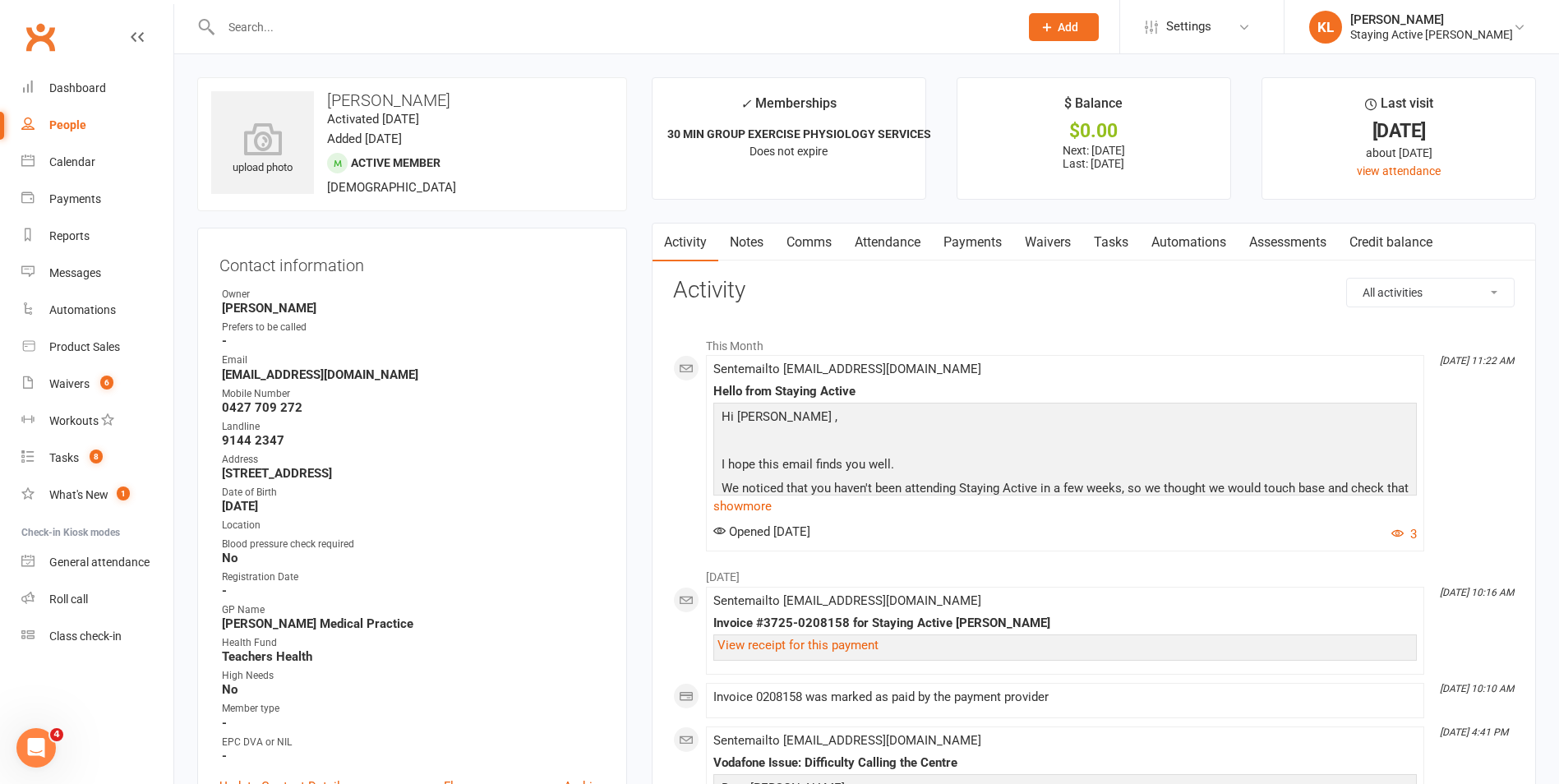
click at [965, 247] on link "Payments" at bounding box center [972, 242] width 82 height 38
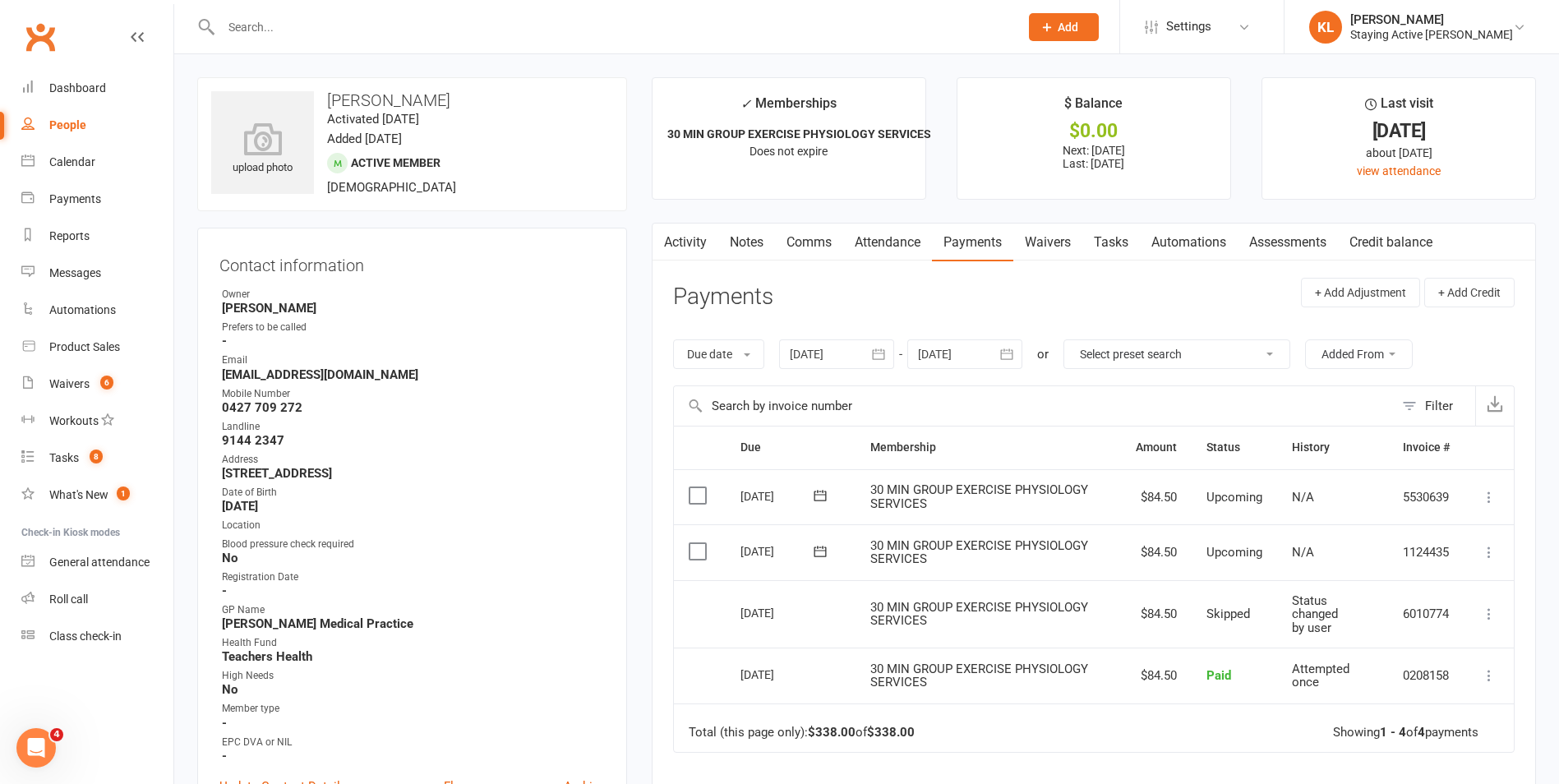
click at [681, 234] on link "Activity" at bounding box center [686, 242] width 66 height 38
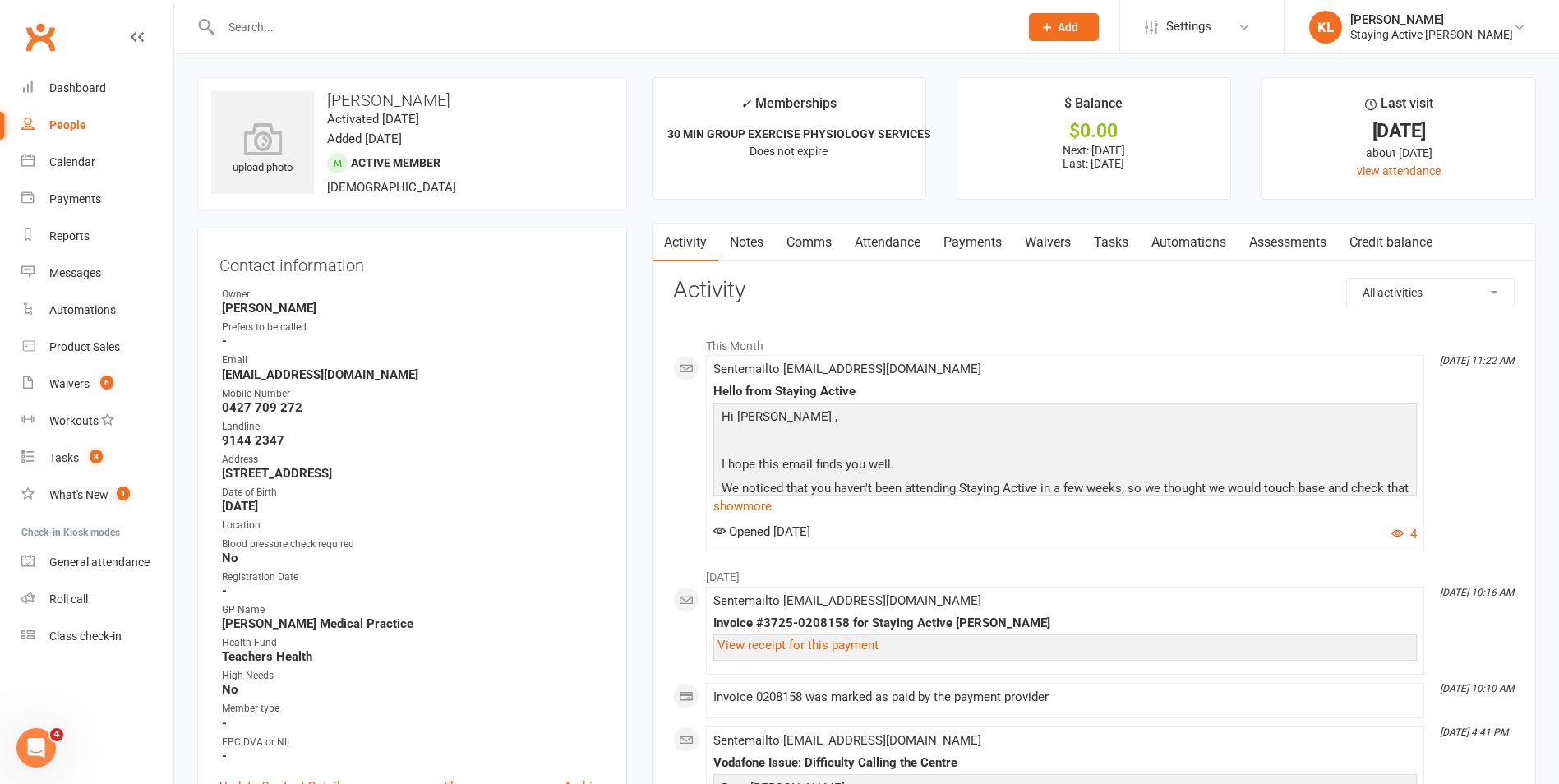
click at [753, 243] on link "Notes" at bounding box center [747, 242] width 56 height 38
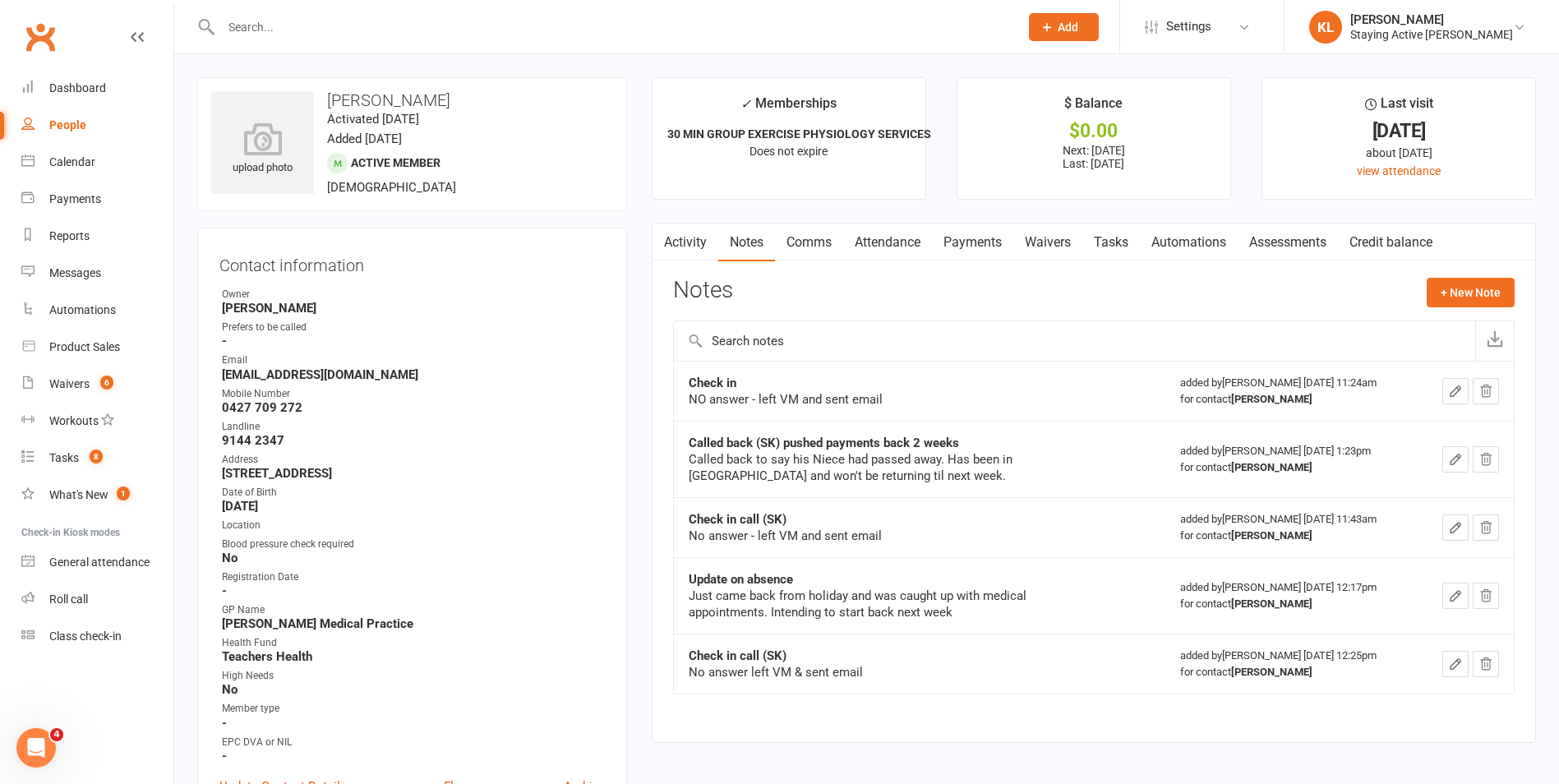
click at [939, 246] on link "Payments" at bounding box center [972, 242] width 82 height 38
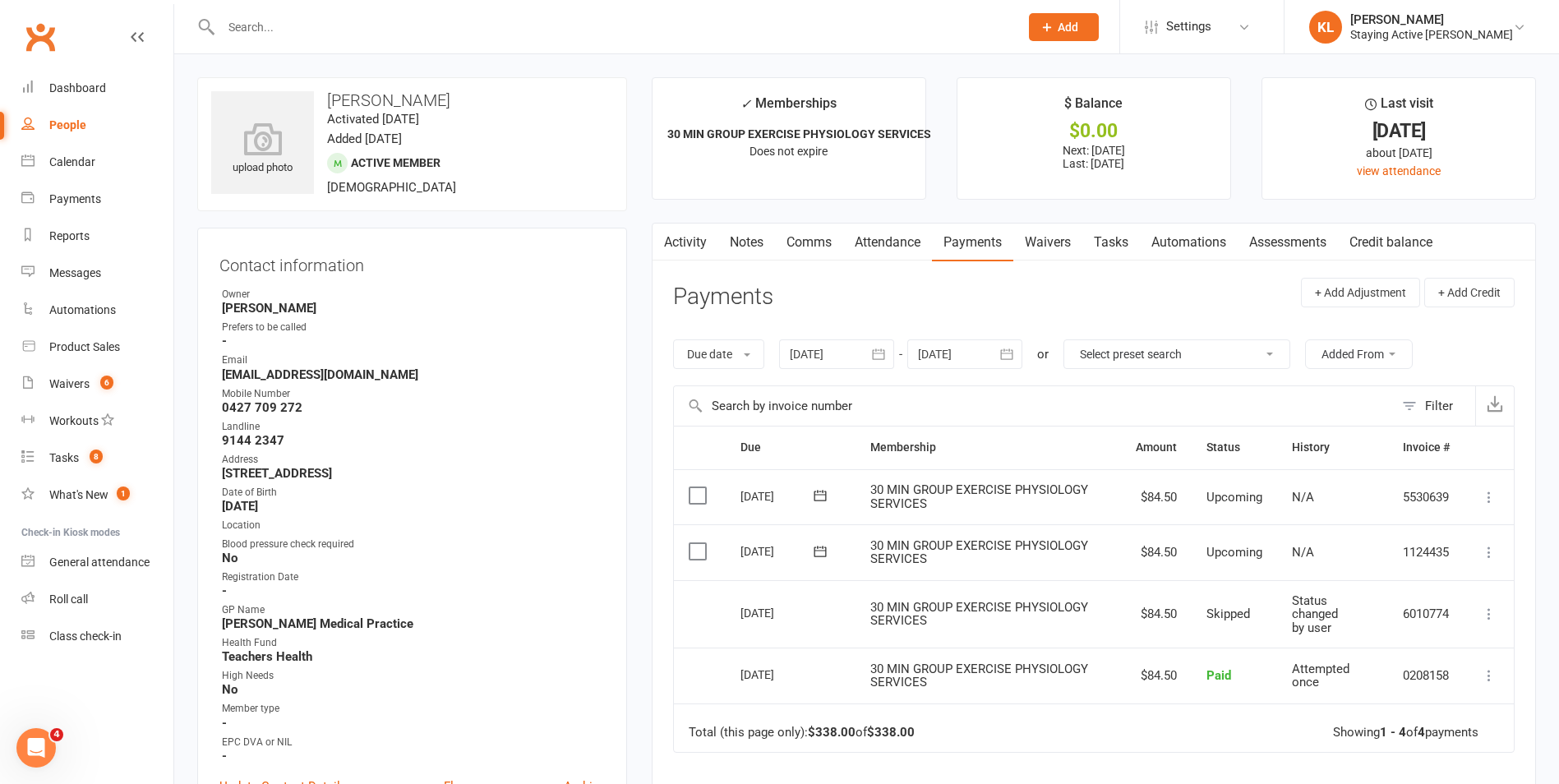
click at [648, 588] on main "✓ Memberships 30 MIN GROUP EXERCISE PHYSIOLOGY SERVICES Does not expire $ Balan…" at bounding box center [1094, 542] width 909 height 930
click at [687, 652] on td "Select this" at bounding box center [700, 676] width 52 height 56
click at [1488, 549] on icon at bounding box center [1490, 552] width 17 height 17
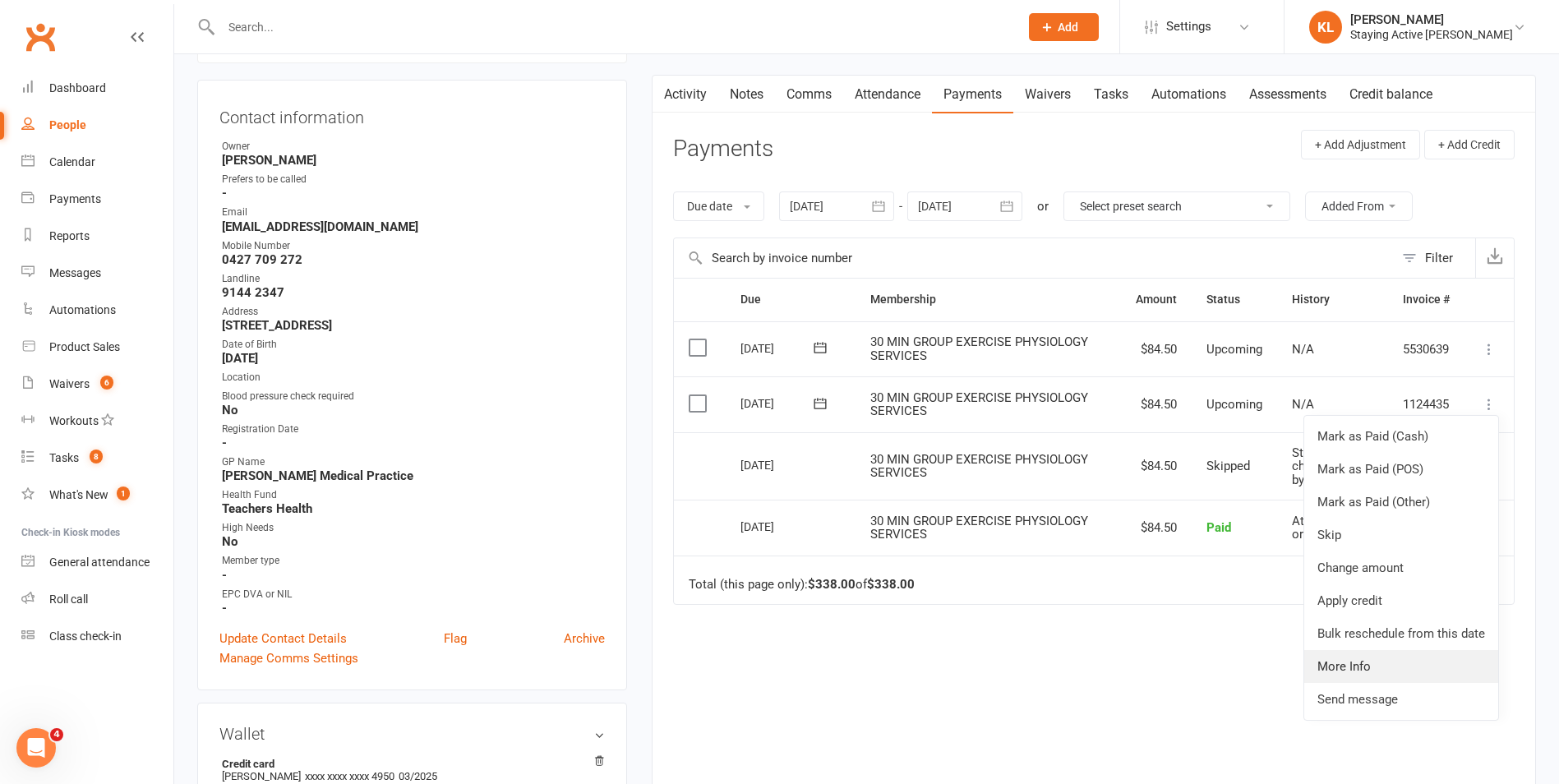
scroll to position [164, 0]
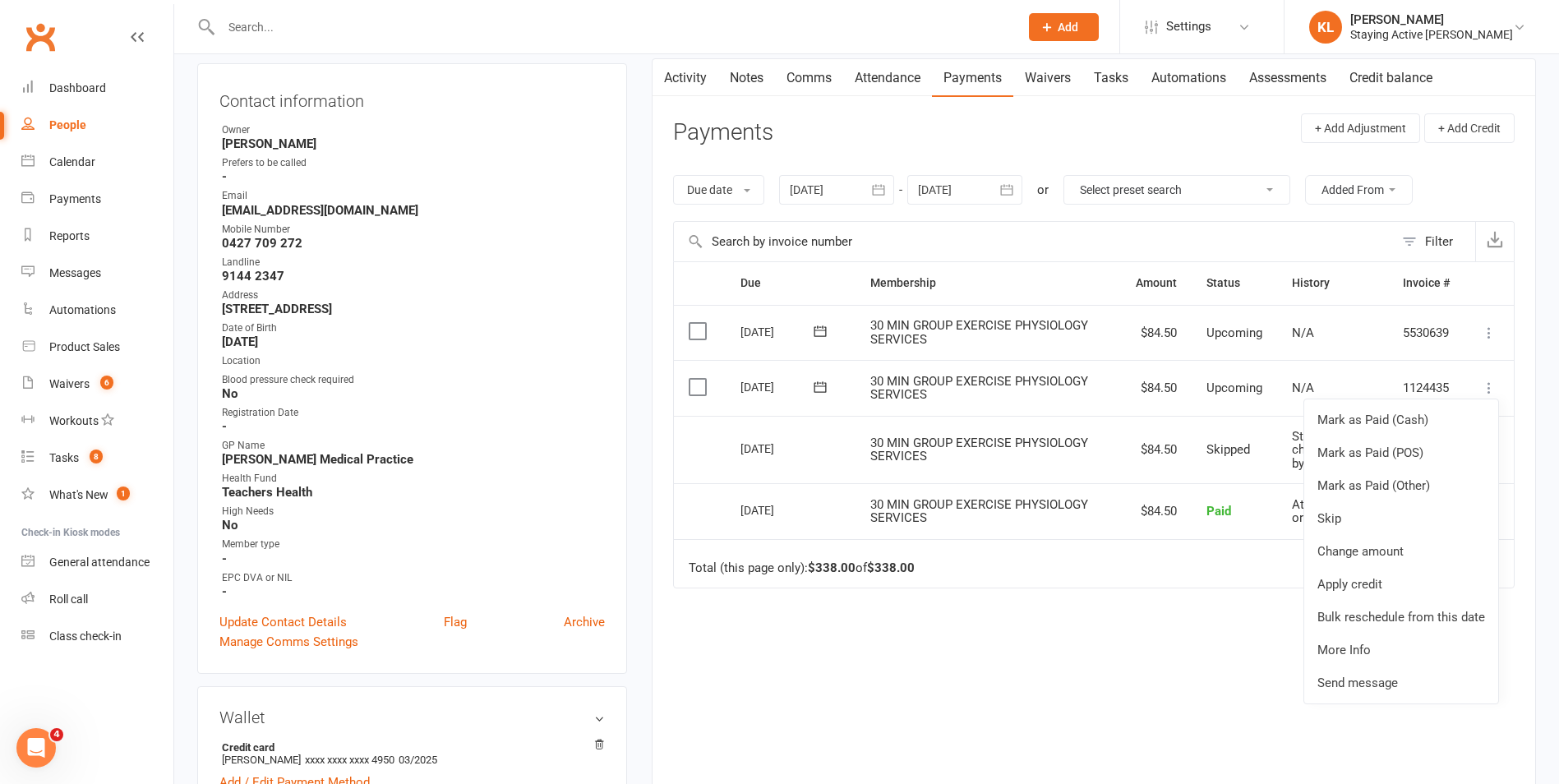
click at [963, 615] on div "Due Contact Membership Amount Status History Invoice # Select this 29 Sep 2025 …" at bounding box center [1094, 530] width 841 height 539
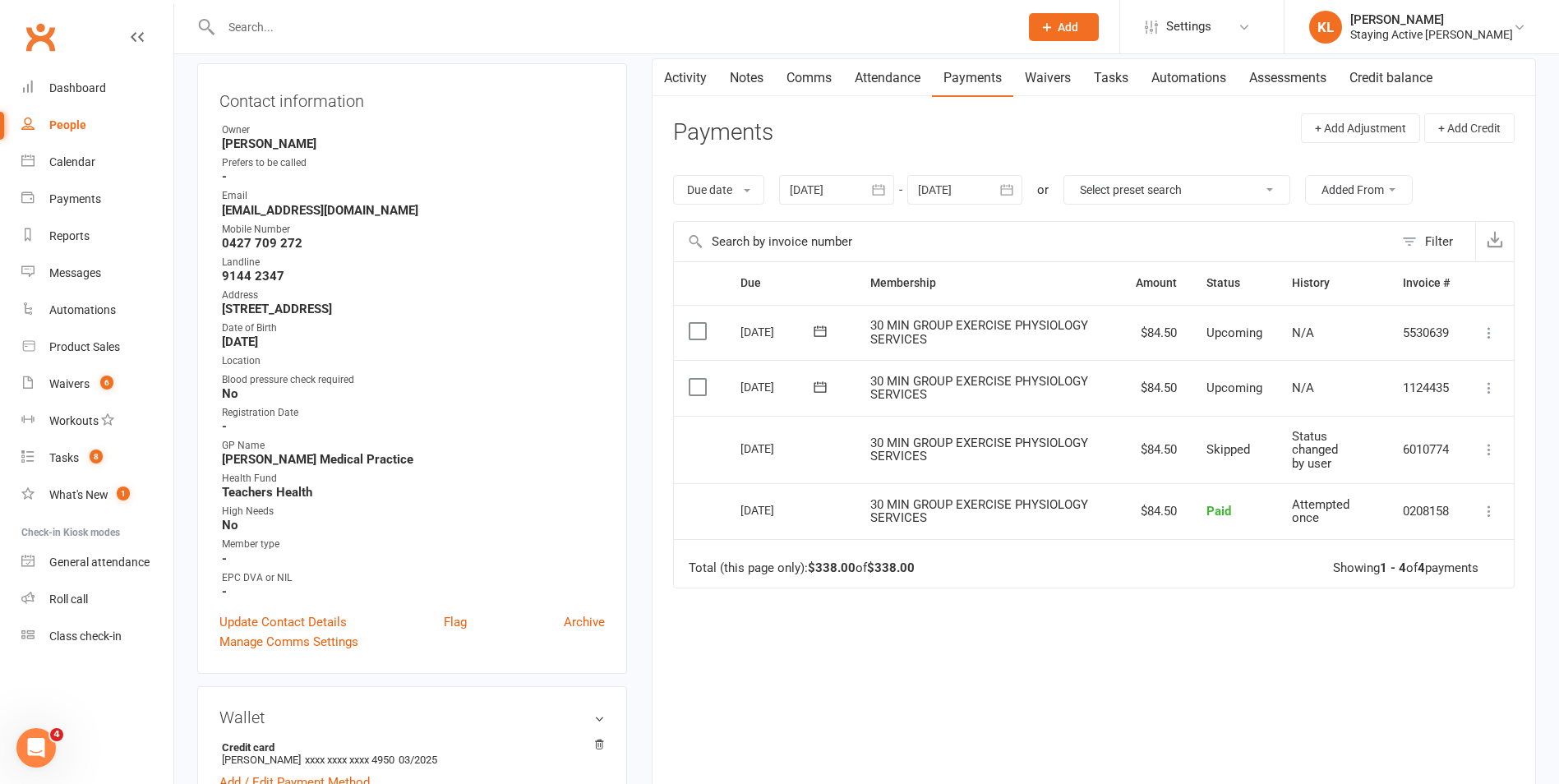
click at [1485, 379] on icon at bounding box center [1490, 388] width 17 height 17
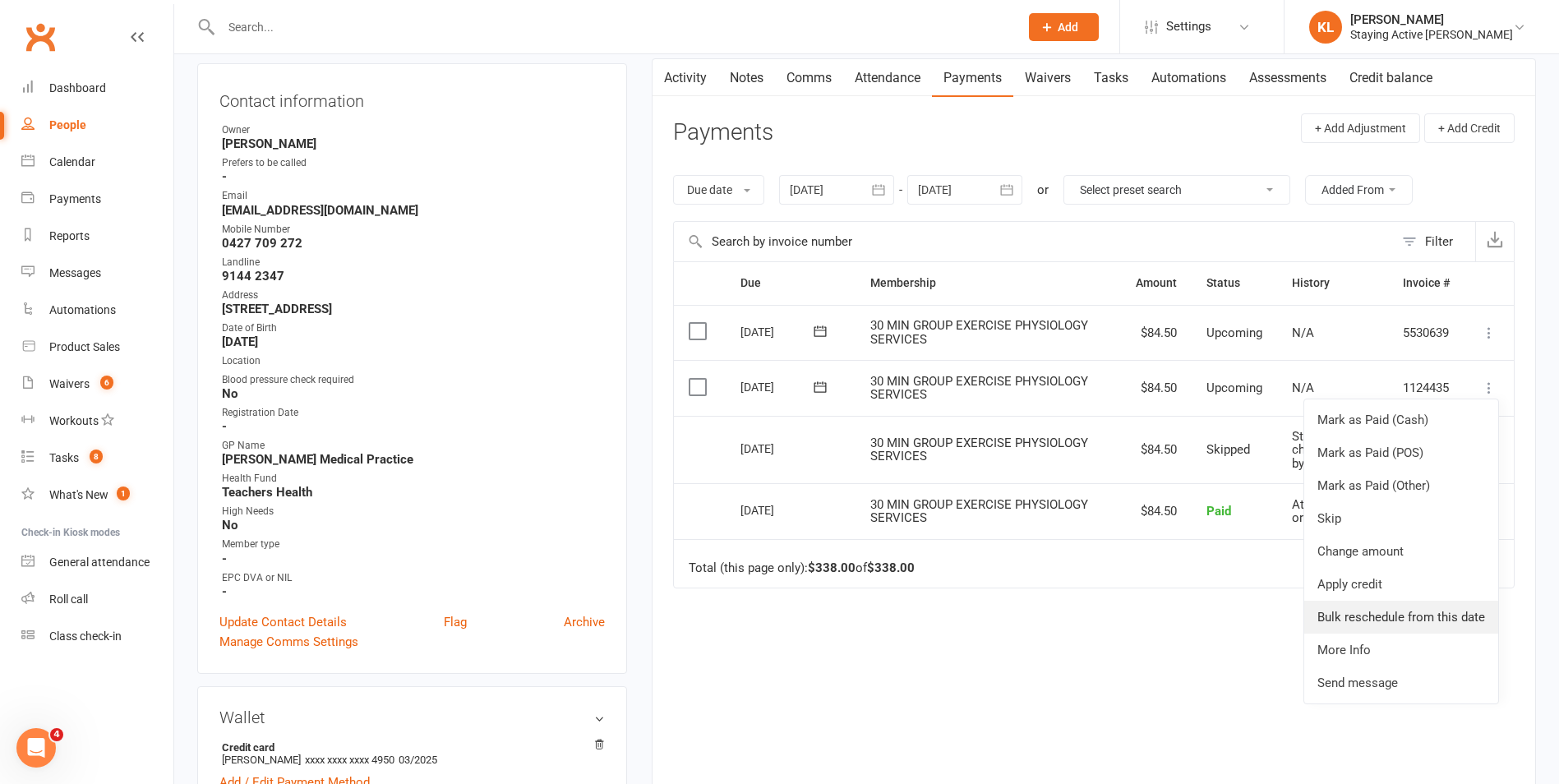
click at [1377, 610] on link "Bulk reschedule from this date" at bounding box center [1401, 617] width 194 height 33
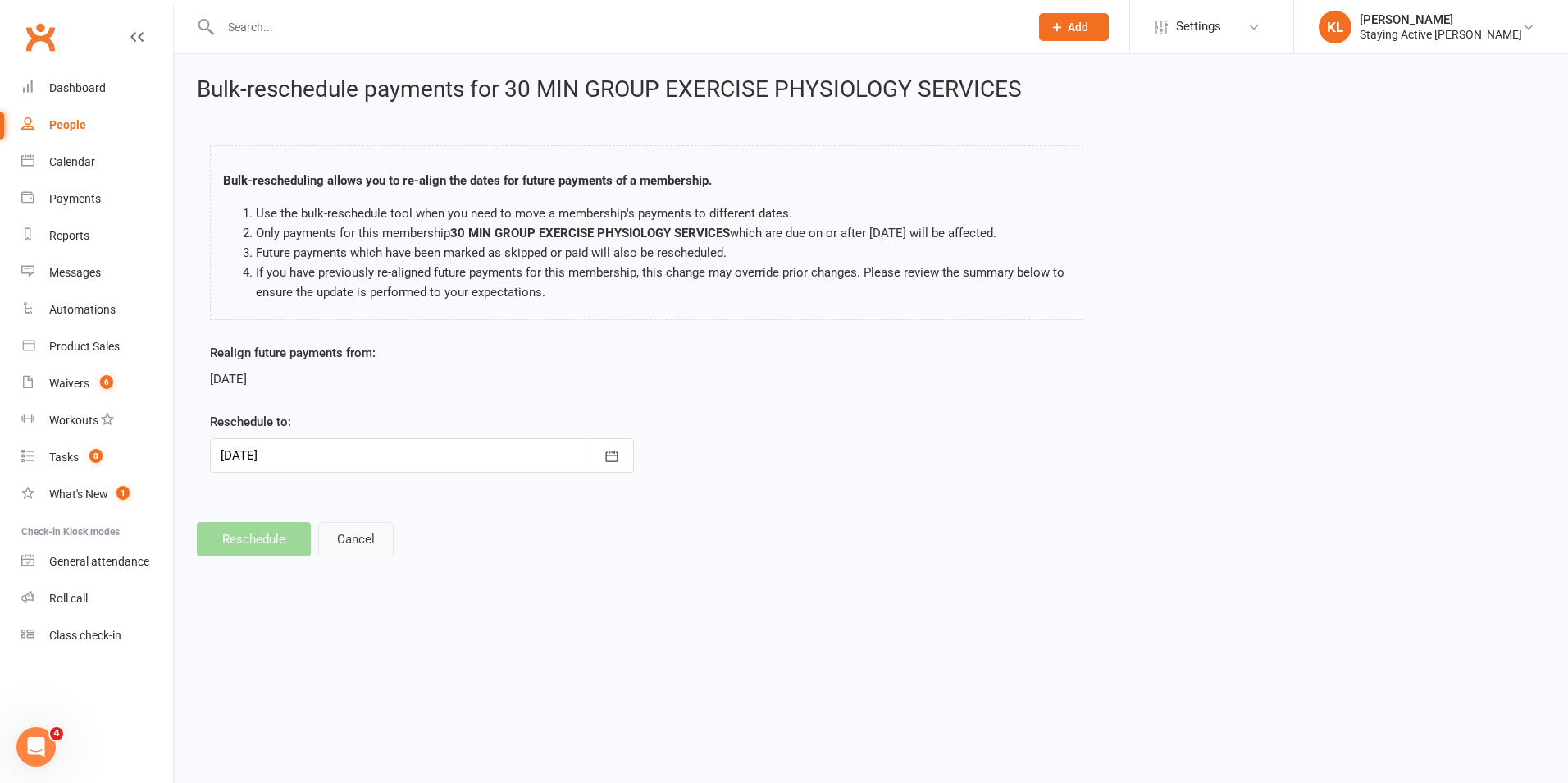
click at [366, 537] on button "Cancel" at bounding box center [356, 539] width 76 height 35
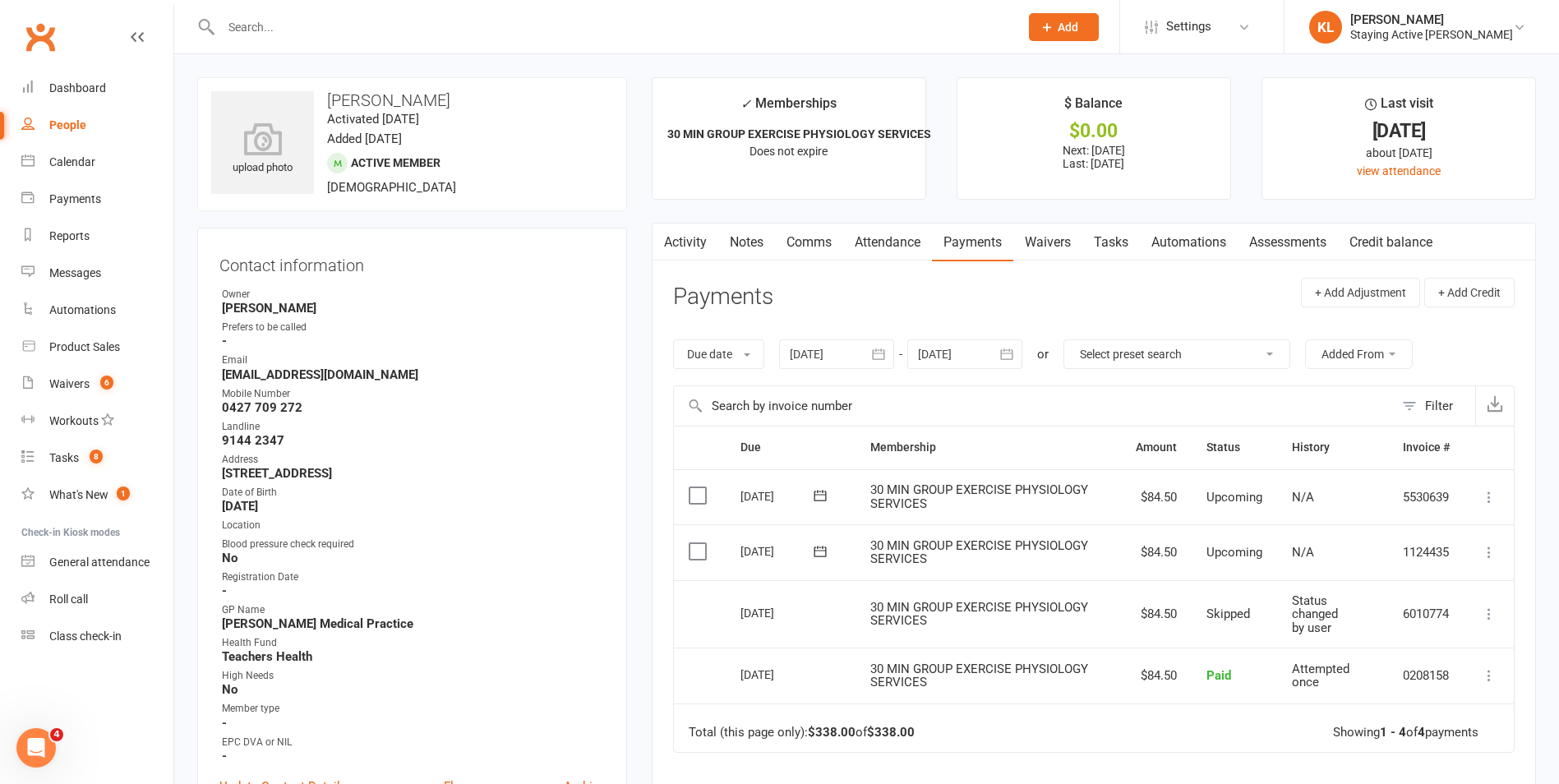
click at [1489, 549] on icon at bounding box center [1490, 552] width 17 height 17
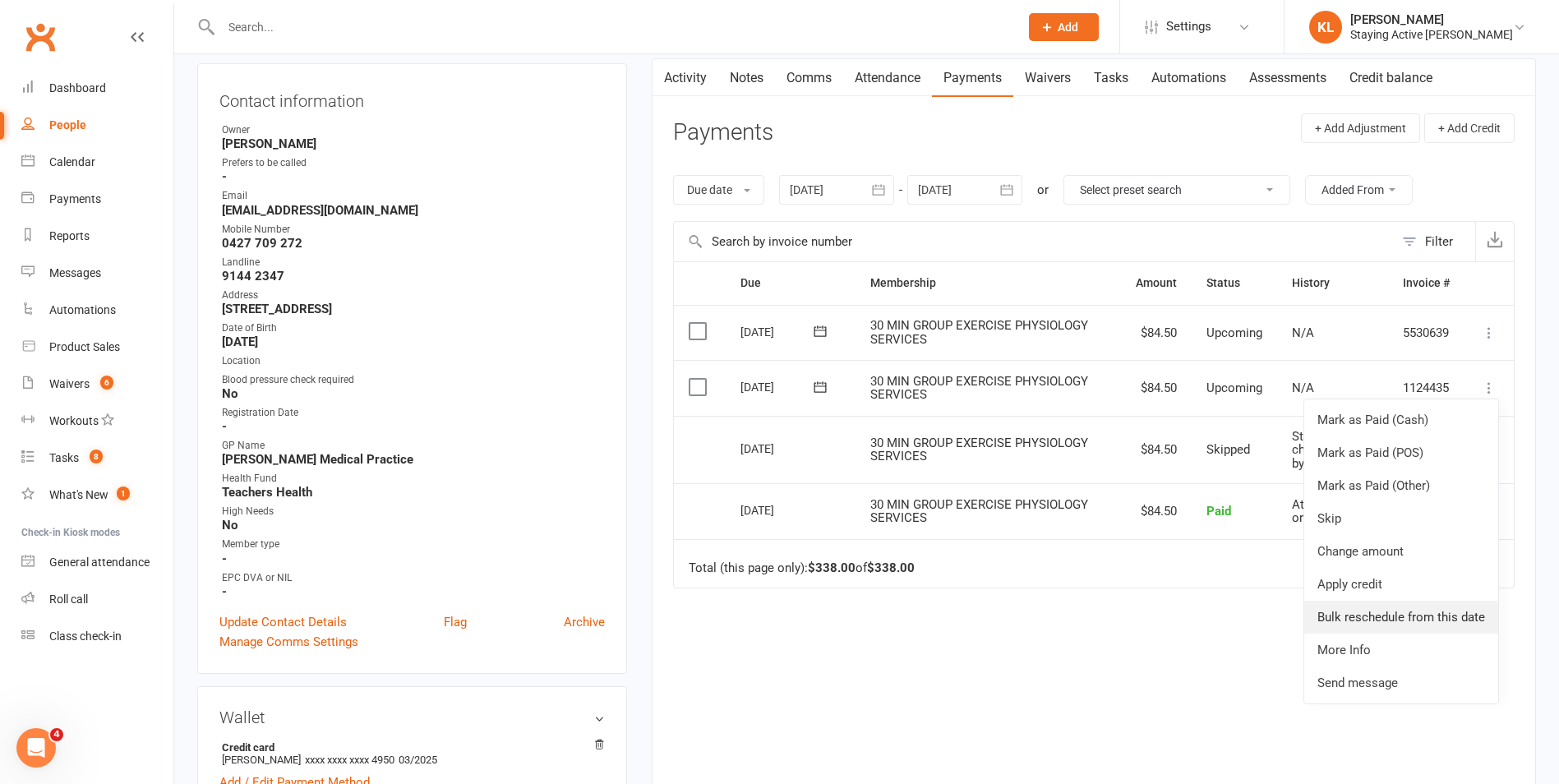
click at [1428, 615] on link "Bulk reschedule from this date" at bounding box center [1401, 617] width 194 height 33
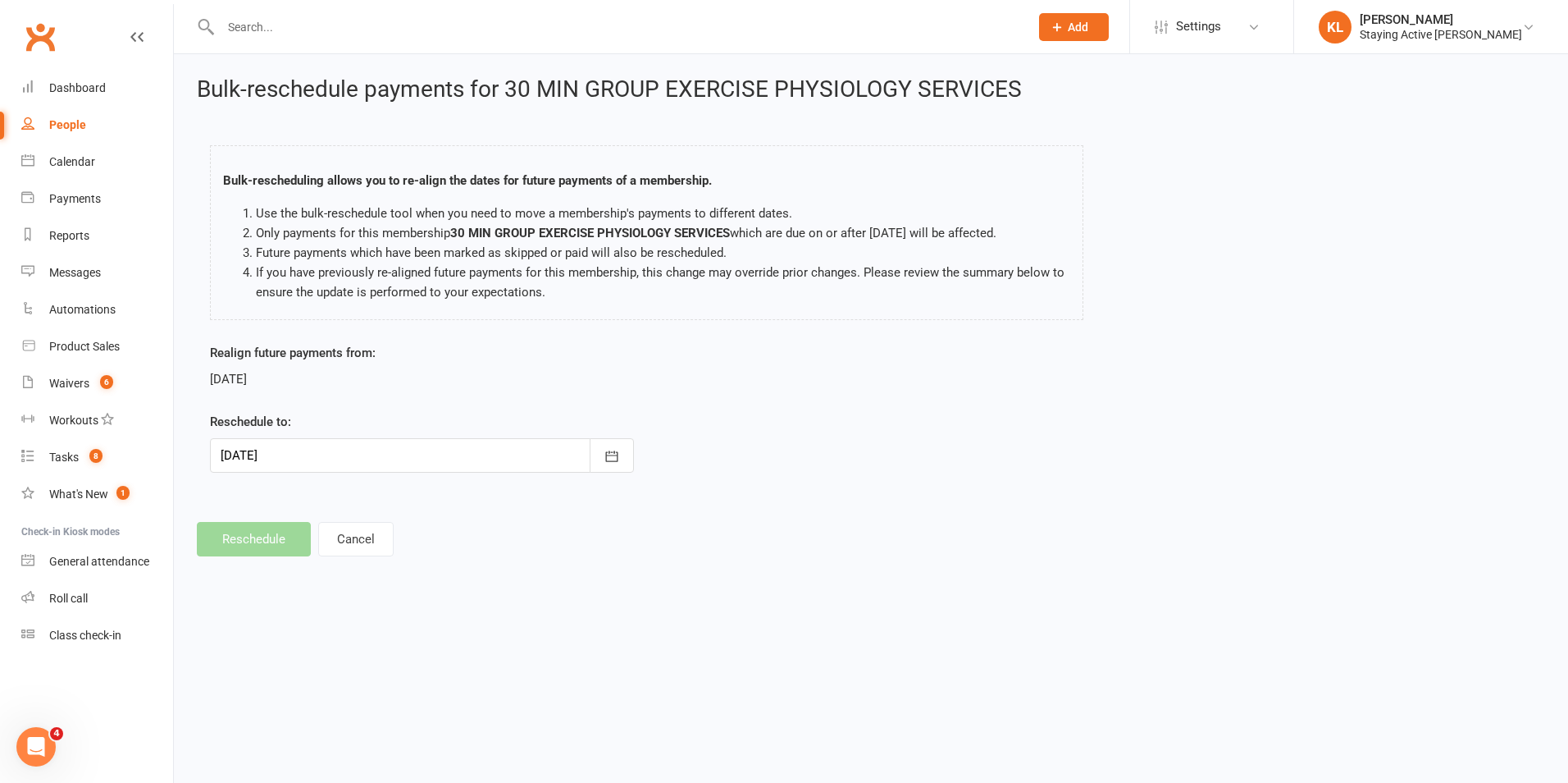
click at [304, 450] on div at bounding box center [422, 455] width 424 height 35
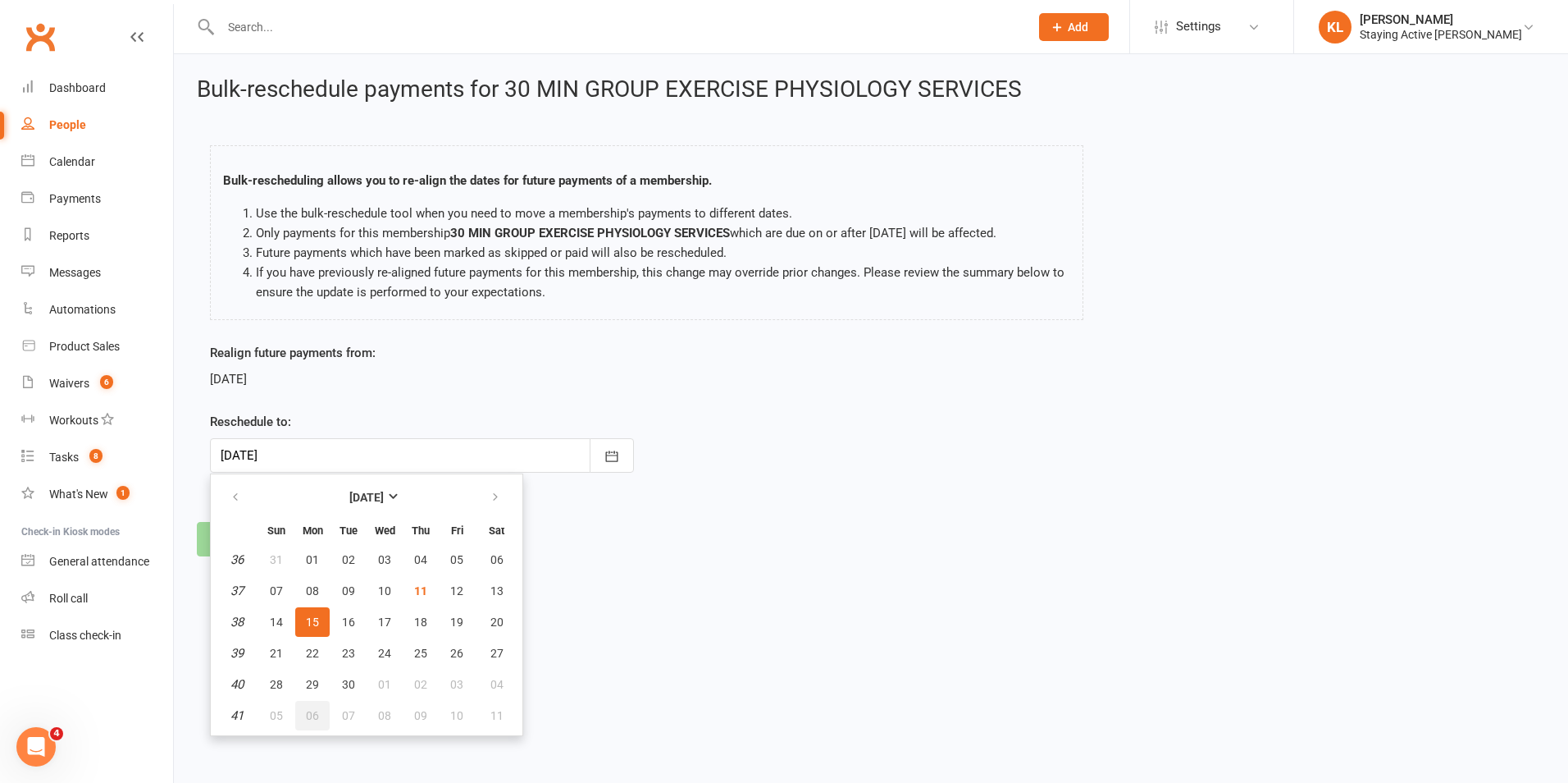
click at [320, 708] on button "06" at bounding box center [312, 715] width 35 height 30
type input "06 Oct 2025"
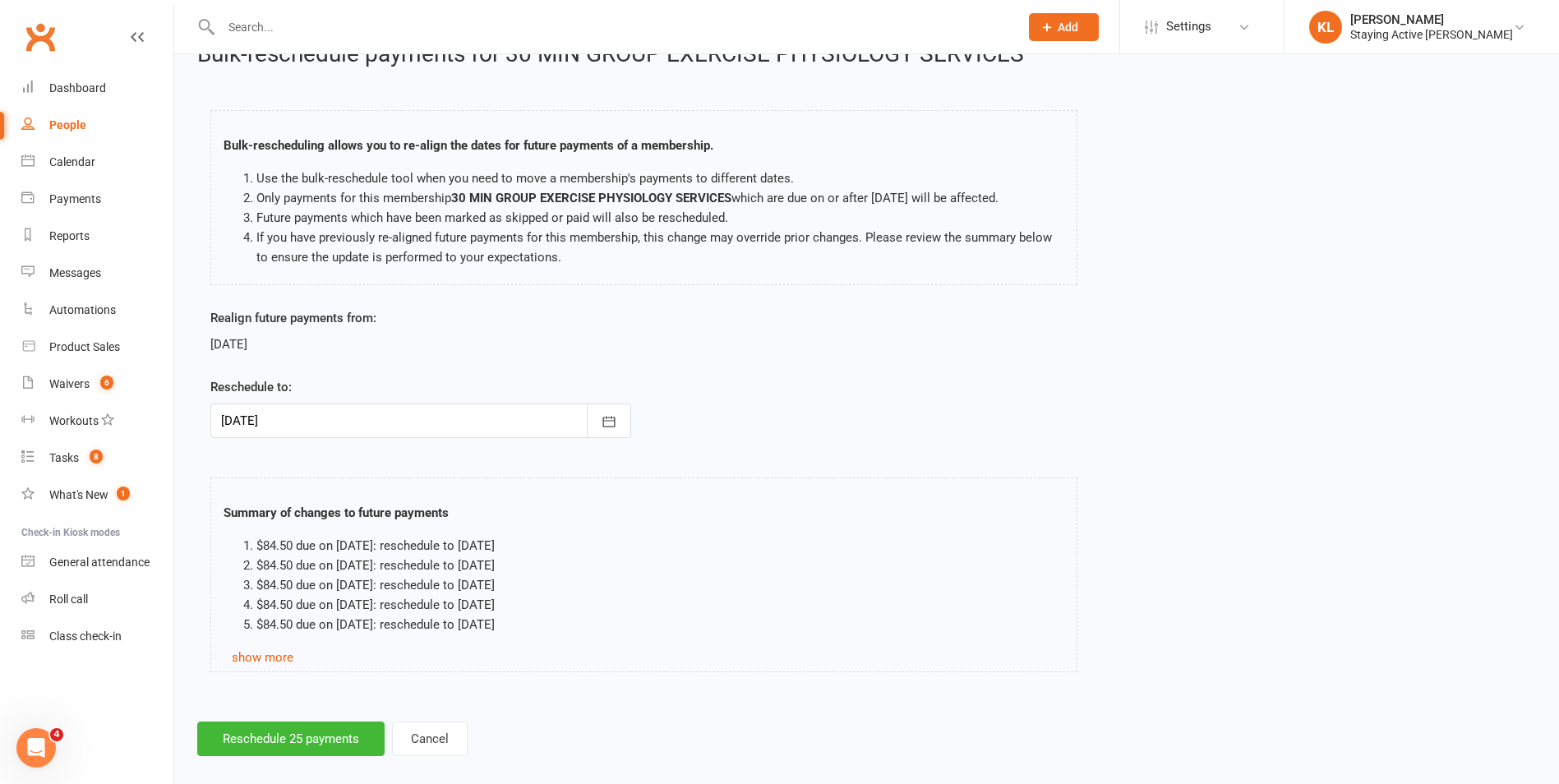
scroll to position [54, 0]
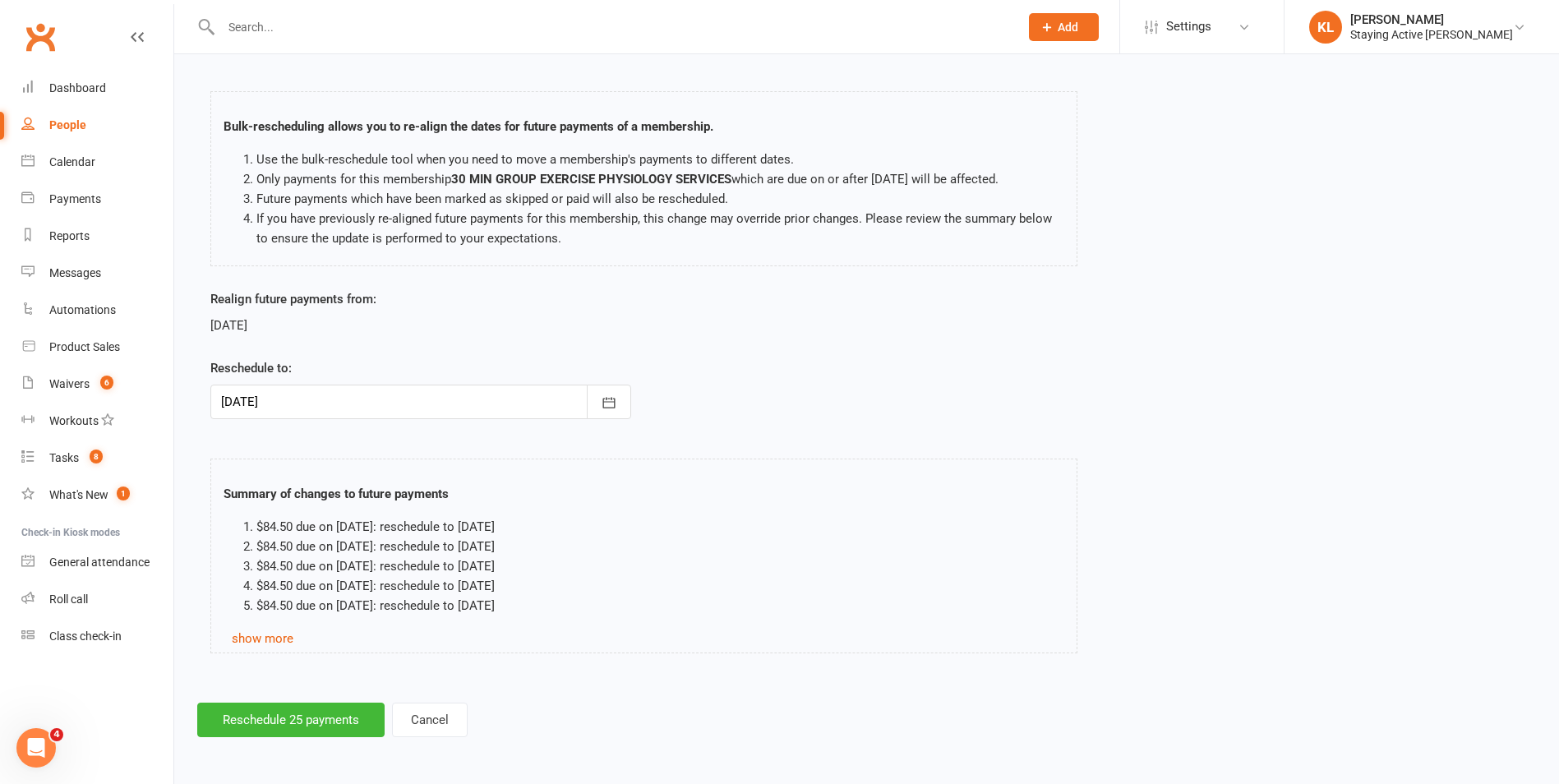
click at [325, 404] on div at bounding box center [421, 402] width 421 height 35
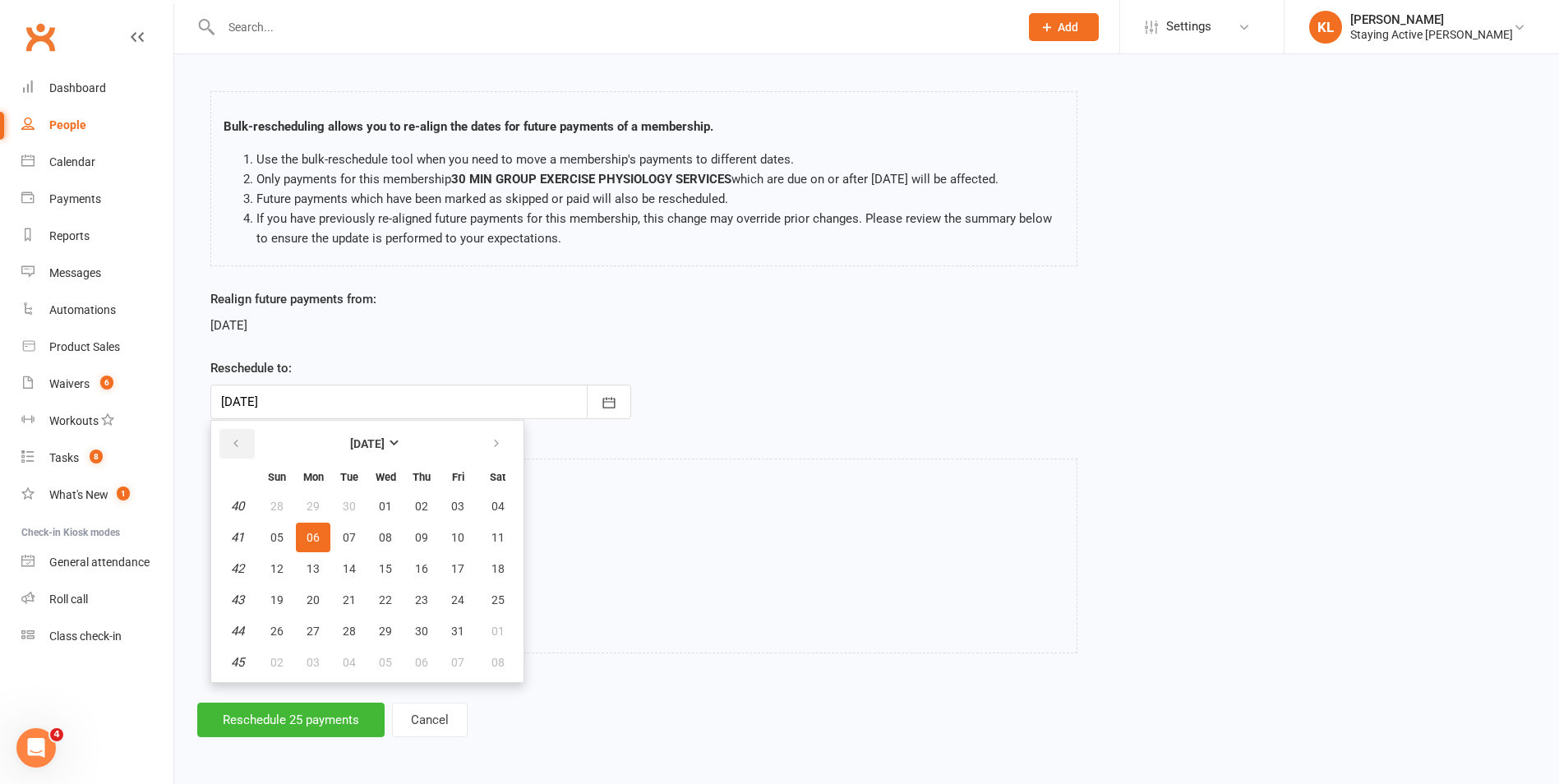
click at [245, 445] on button "button" at bounding box center [238, 444] width 36 height 30
click at [773, 683] on div "Bulk-reschedule payments for 30 MIN GROUP EXERCISE PHYSIOLOGY SERVICES Bulk-res…" at bounding box center [867, 379] width 1384 height 760
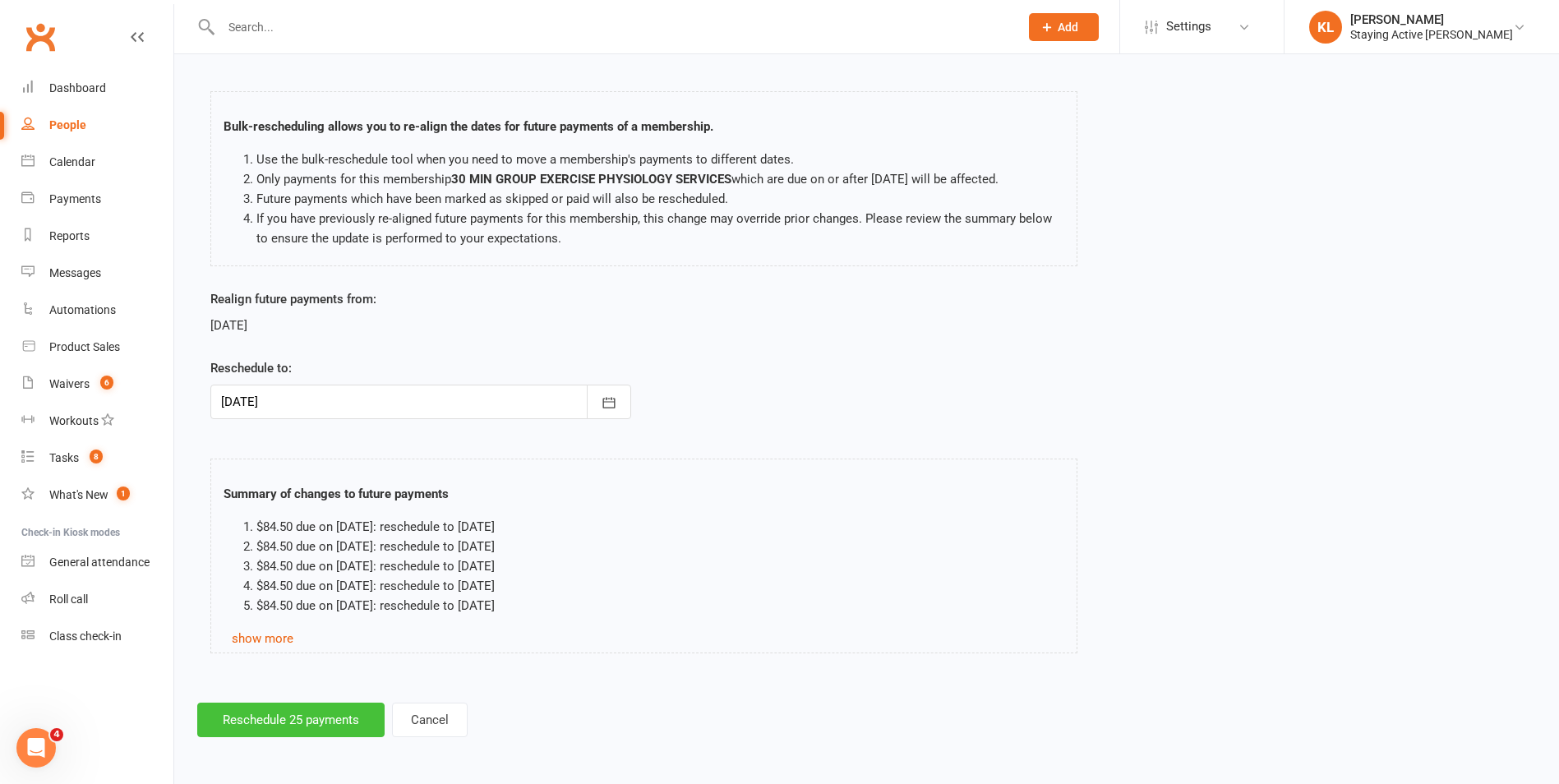
click at [295, 724] on button "Reschedule 25 payments" at bounding box center [291, 719] width 188 height 35
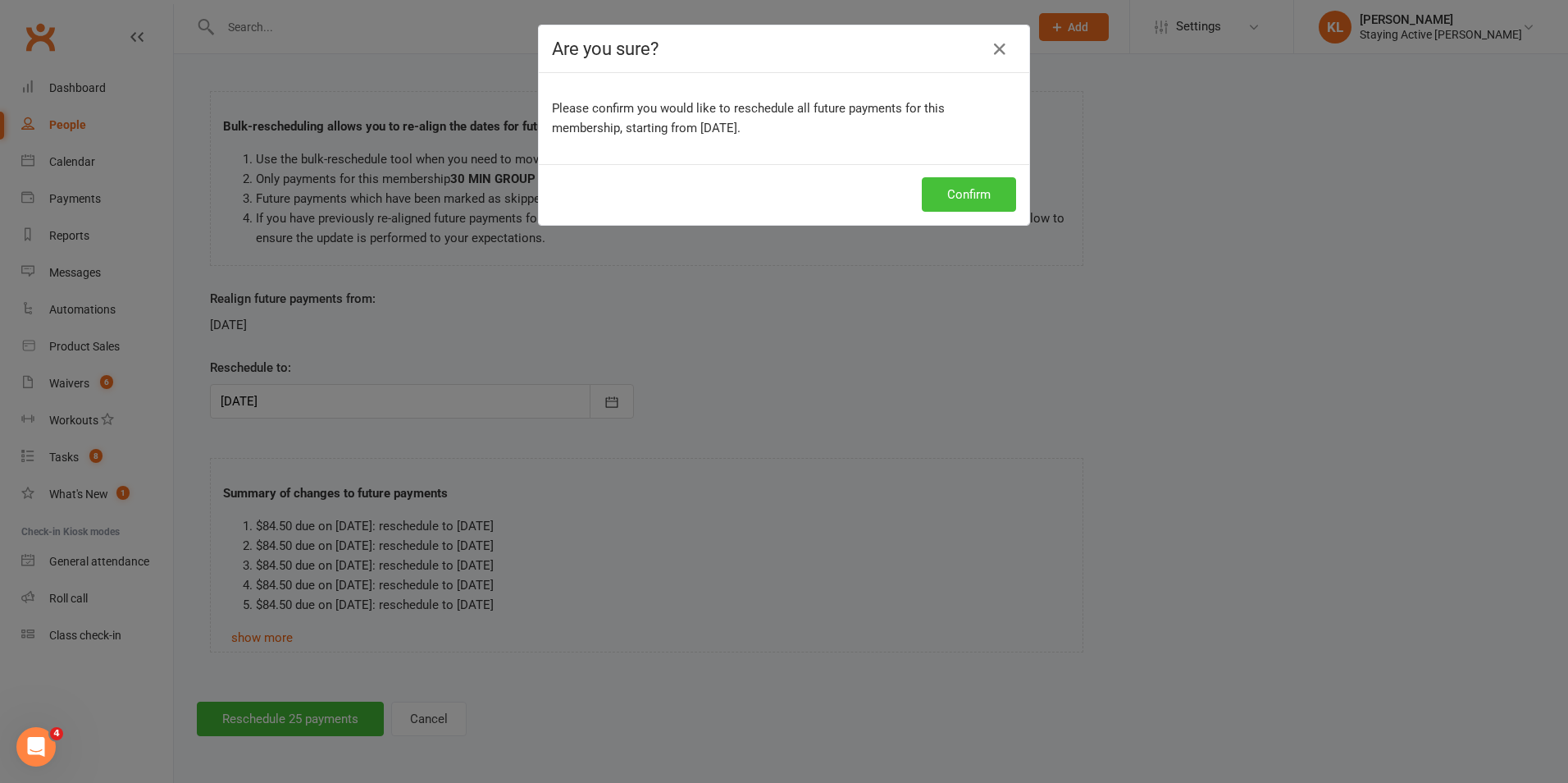
click at [974, 203] on button "Confirm" at bounding box center [969, 194] width 95 height 35
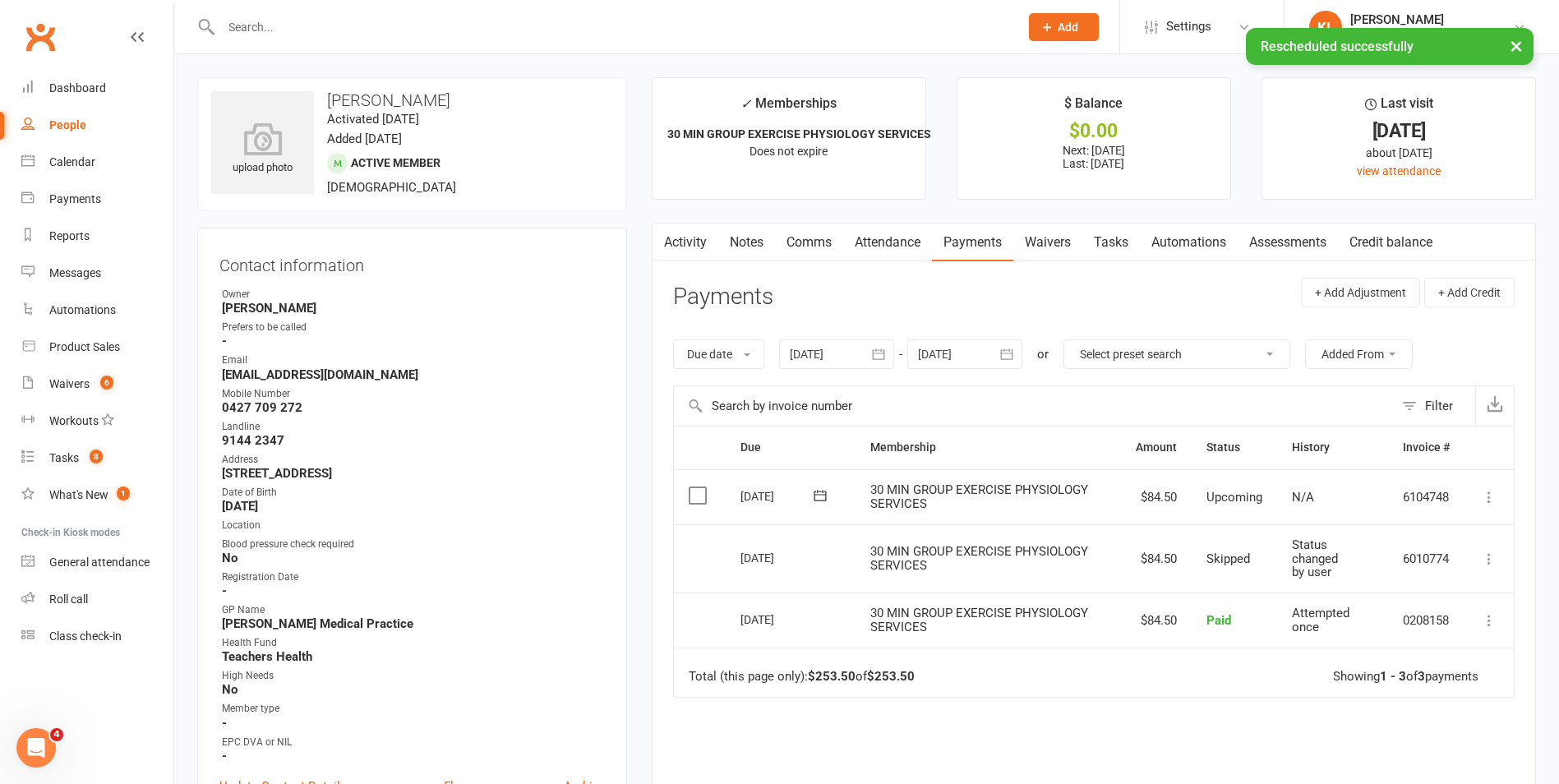
click at [757, 244] on link "Notes" at bounding box center [747, 242] width 56 height 38
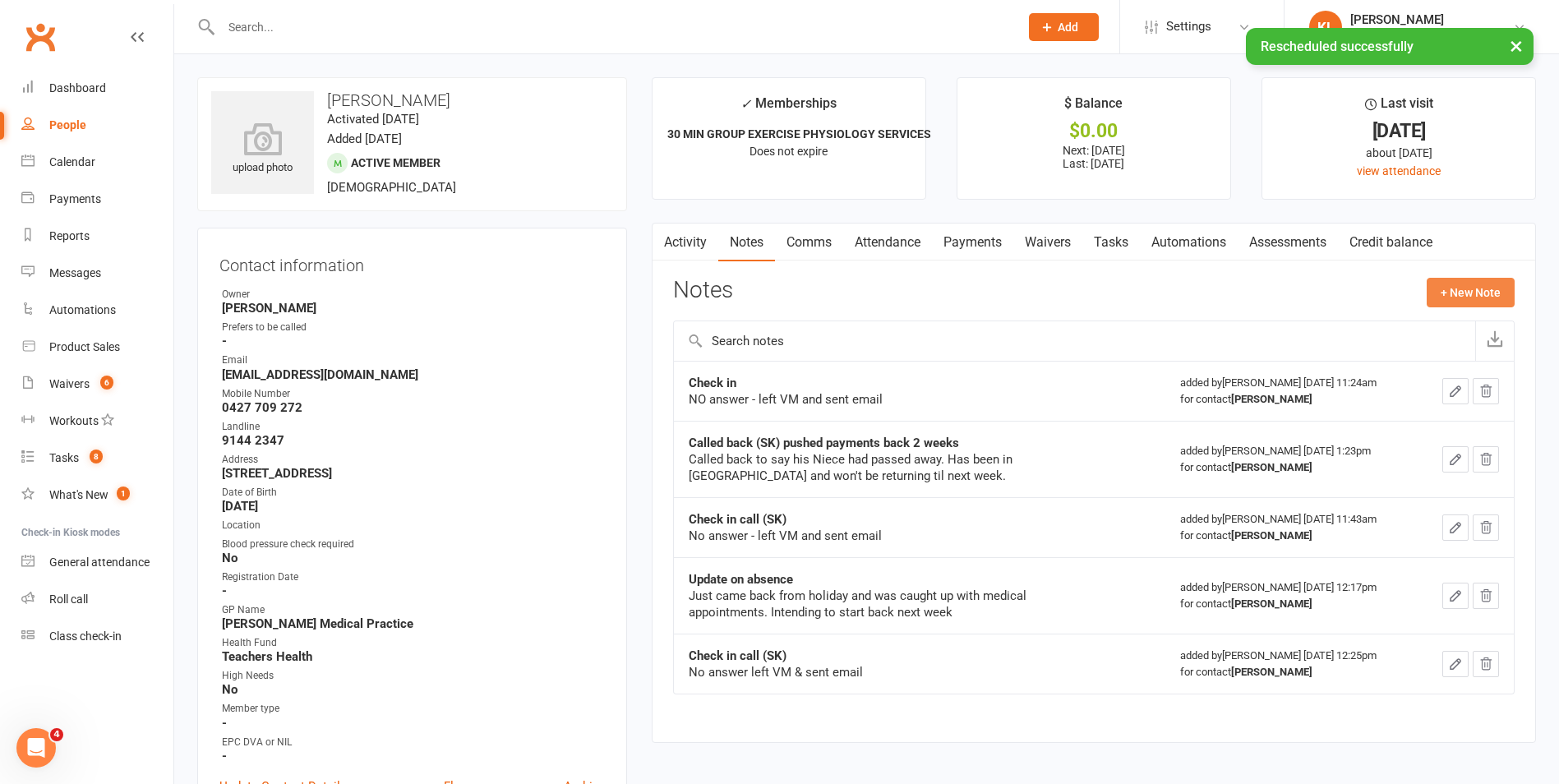
click at [1454, 287] on button "+ New Note" at bounding box center [1471, 293] width 88 height 30
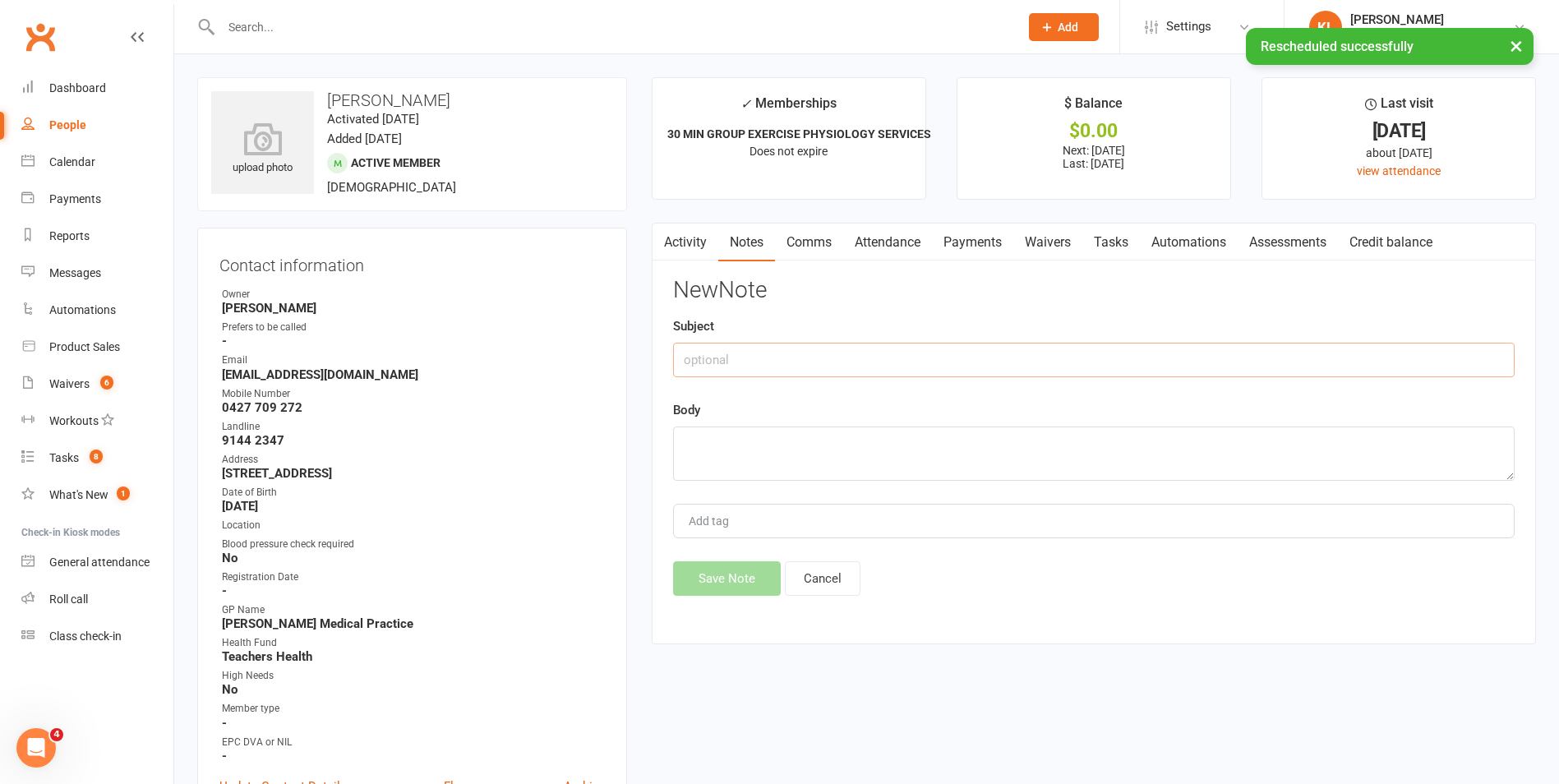
click at [818, 354] on input "text" at bounding box center [1094, 360] width 841 height 35
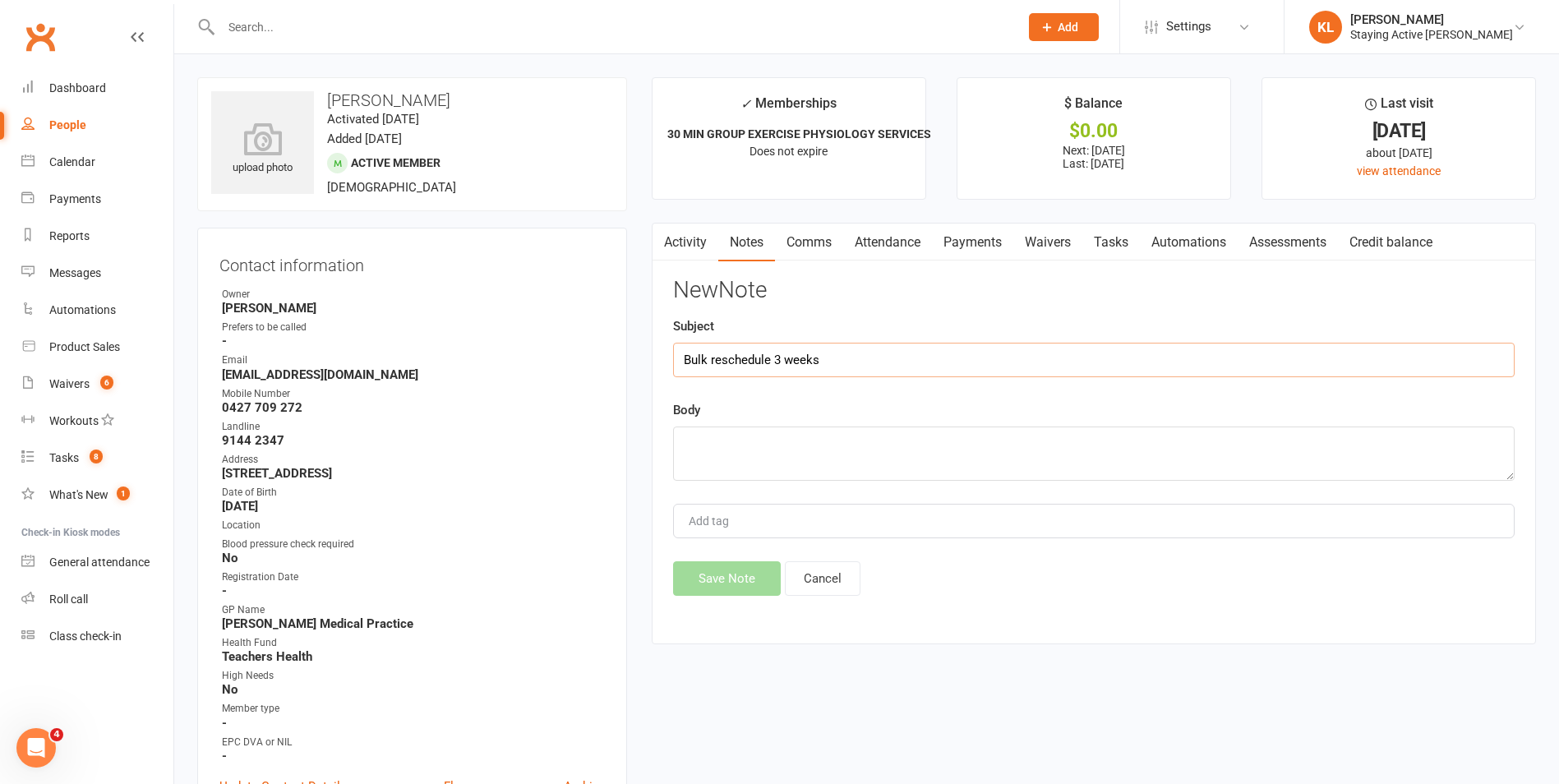
type input "Bulk reschedule 3 weeks"
type textarea "H"
paste textarea "I was in Melbourne for about 2 weeks for a funeral of our 24yo niece and caught…"
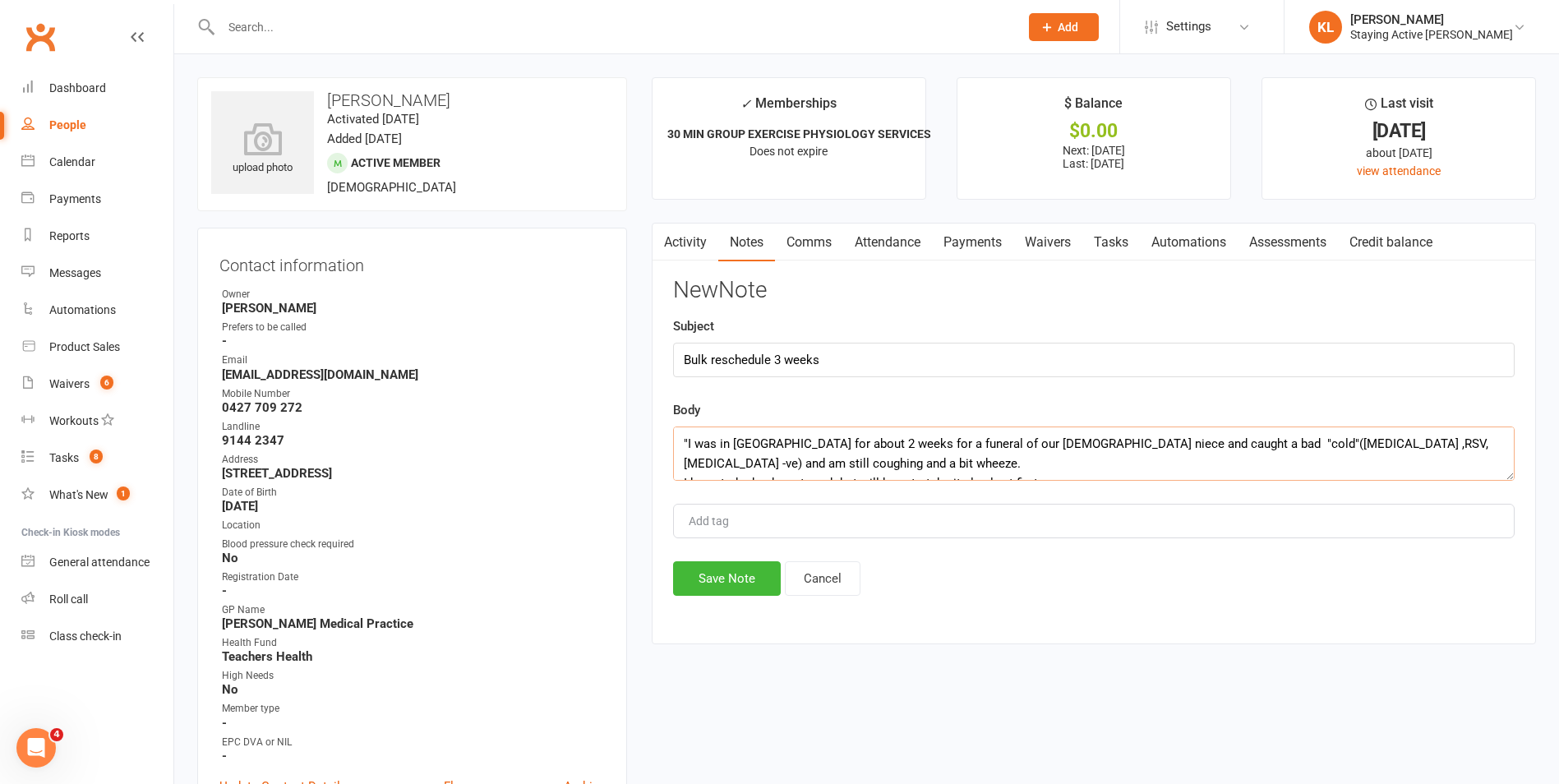
scroll to position [10, 0]
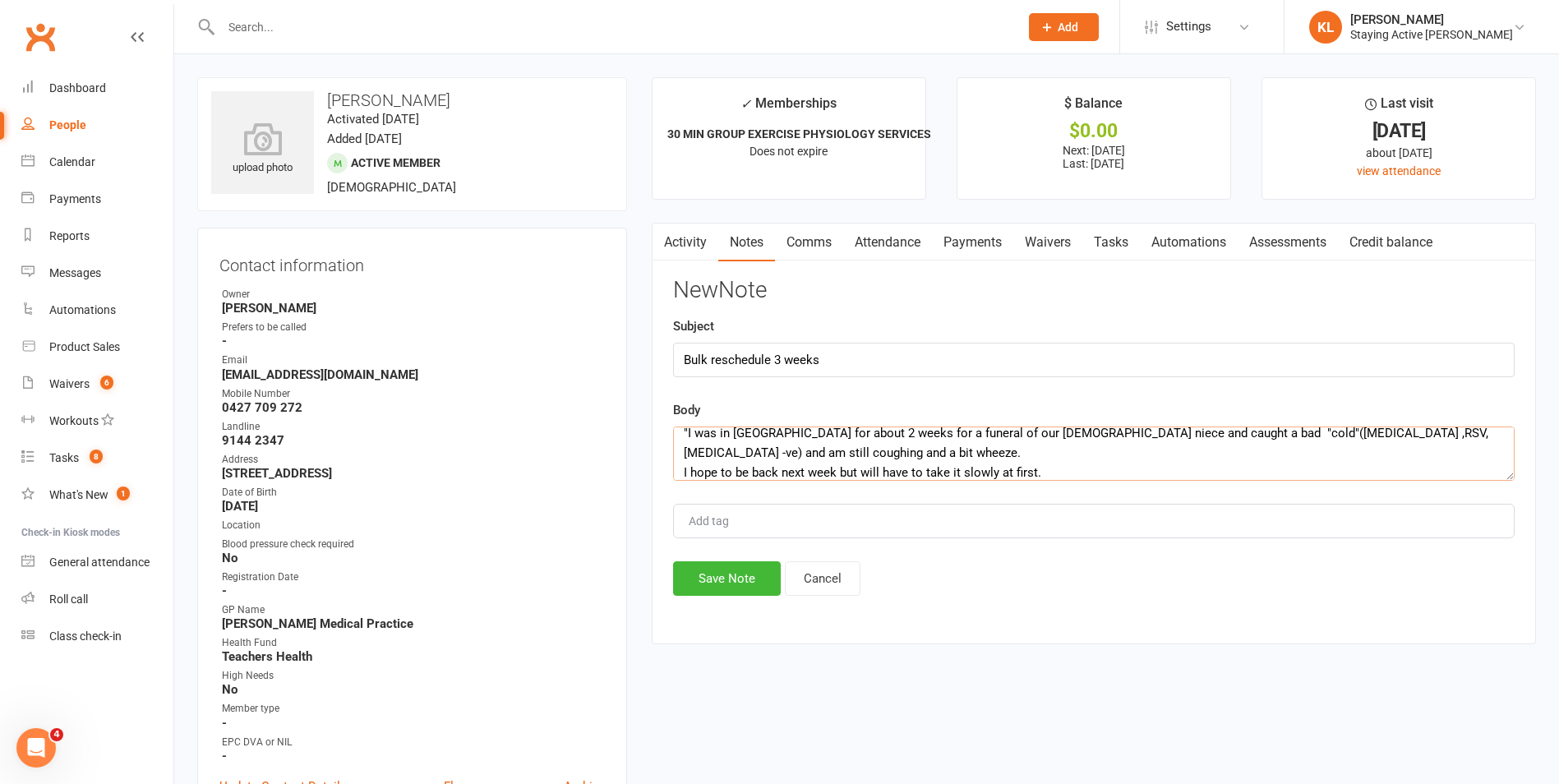
type textarea ""I was in Melbourne for about 2 weeks for a funeral of our 24yo niece and caugh…"
click at [829, 354] on input "Bulk reschedule 3 weeks" at bounding box center [1094, 360] width 841 height 35
click at [947, 358] on input "Bulk reschedule 3 weeks | Starting from" at bounding box center [1094, 360] width 841 height 35
type input "Bulk reschedule 3 weeks | Starting from 15/9/25 - LY"
click at [681, 469] on textarea ""I was in Melbourne for about 2 weeks for a funeral of our 24yo niece and caugh…" at bounding box center [1094, 453] width 841 height 54
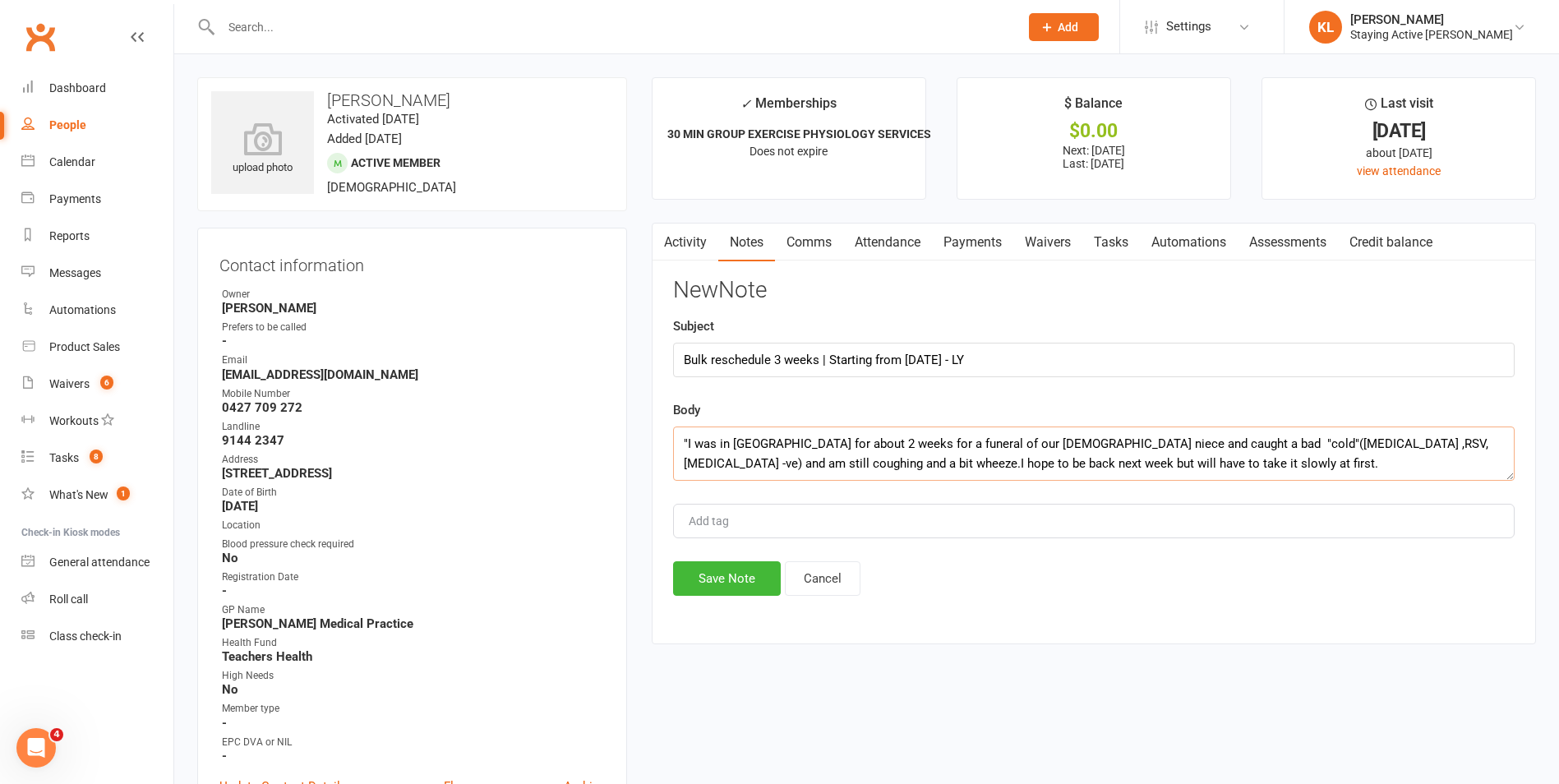
scroll to position [0, 0]
click at [1269, 459] on textarea ""I was in Melbourne for about 2 weeks for a funeral of our 24yo niece and caugh…" at bounding box center [1094, 453] width 841 height 54
type textarea ""I was in Melbourne for about 2 weeks for a funeral of our 24yo niece and caugh…"
click at [735, 570] on button "Save Note" at bounding box center [727, 578] width 108 height 35
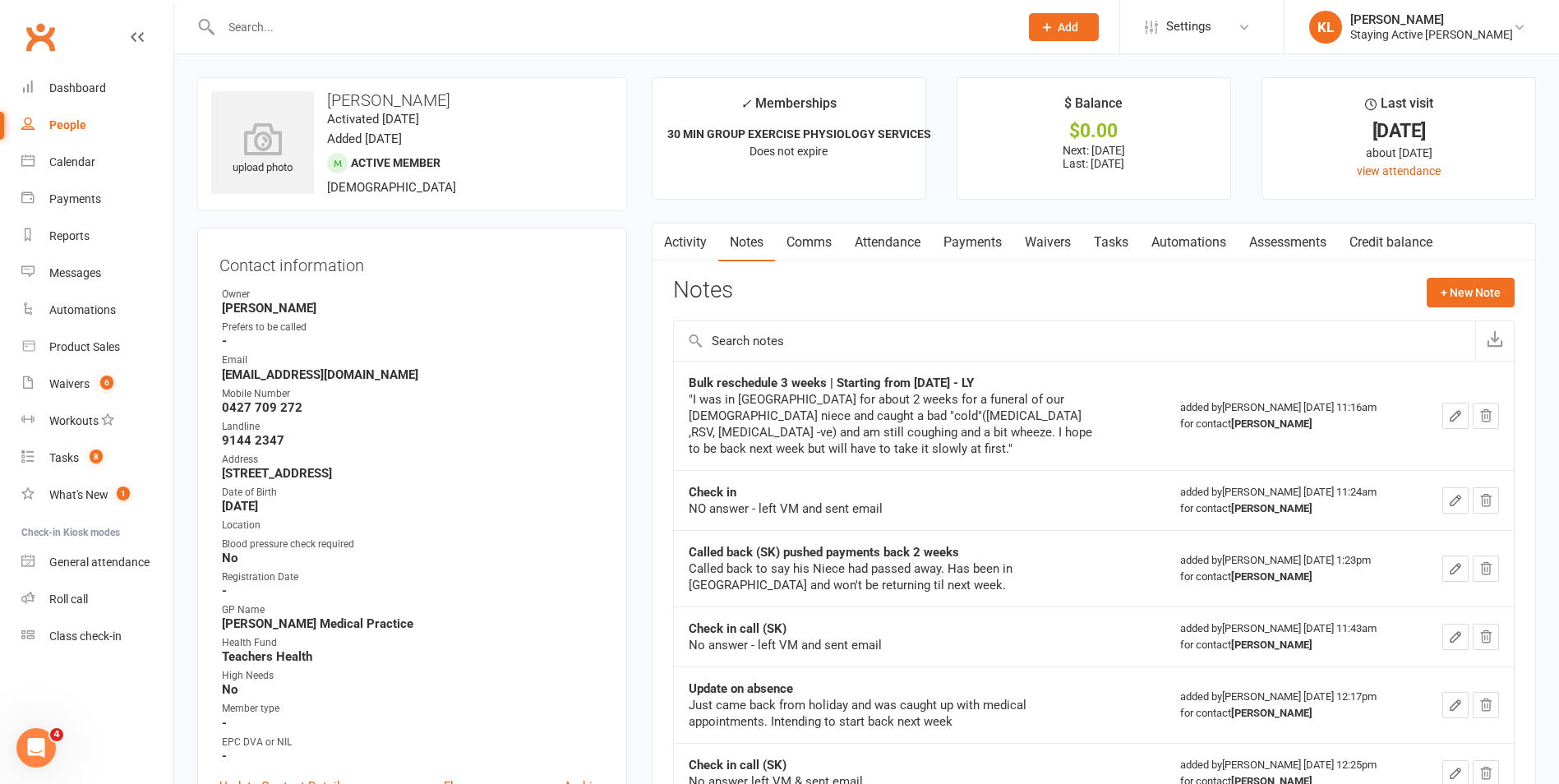
click at [380, 28] on input "text" at bounding box center [611, 27] width 792 height 23
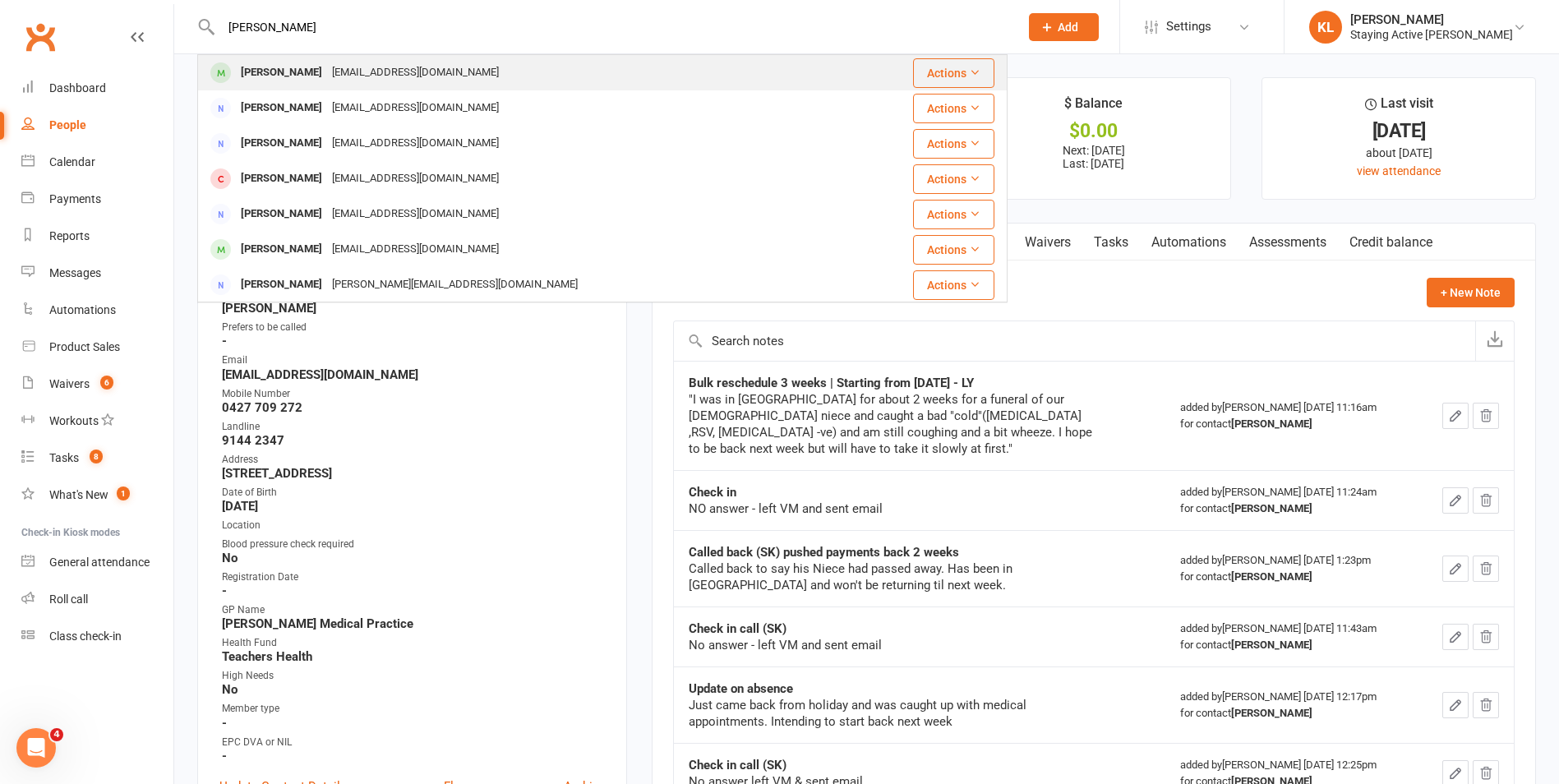
type input "julie peters"
click at [398, 80] on div "julesmpeterson@gmail.com" at bounding box center [415, 72] width 177 height 23
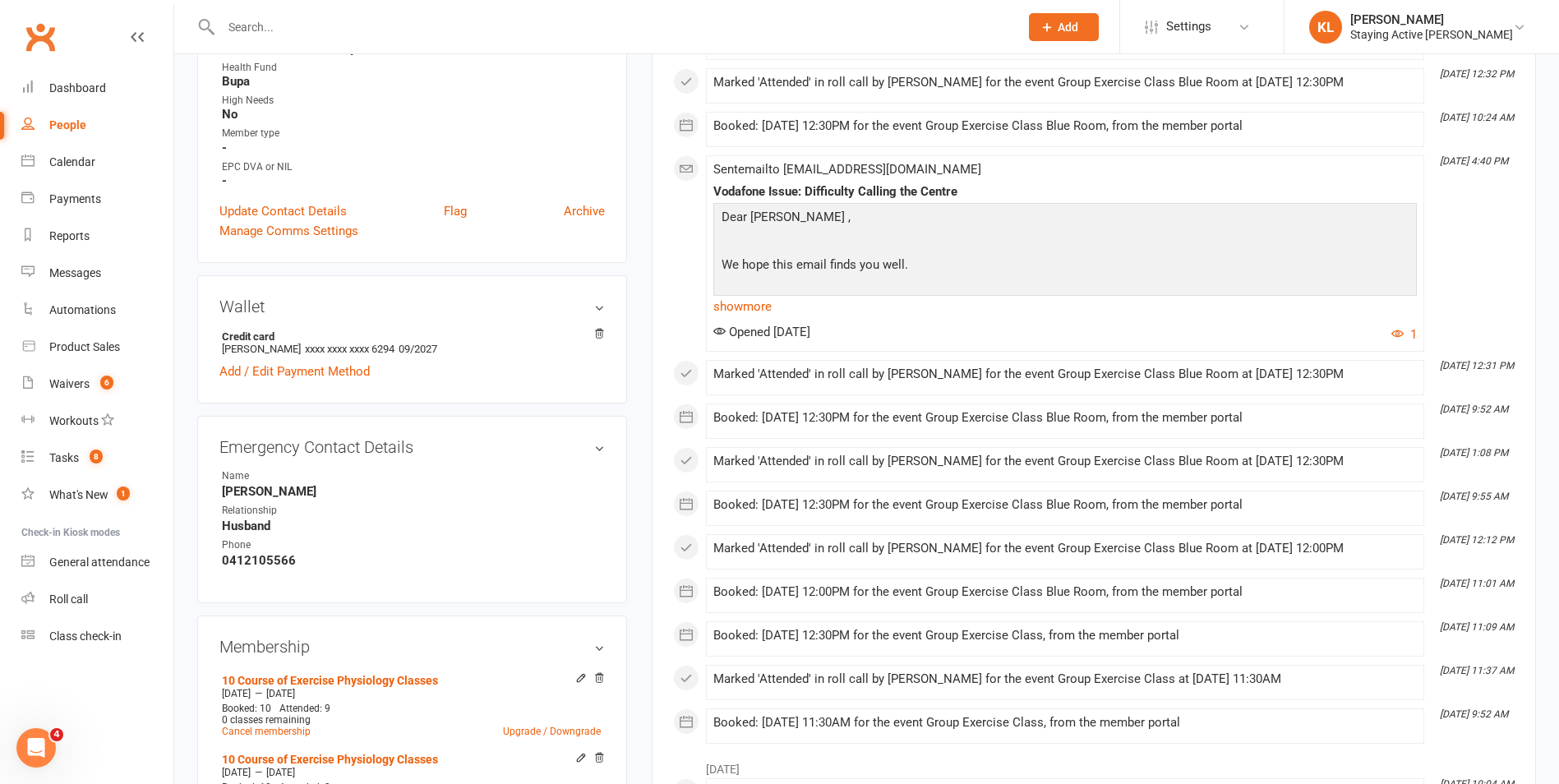
scroll to position [822, 0]
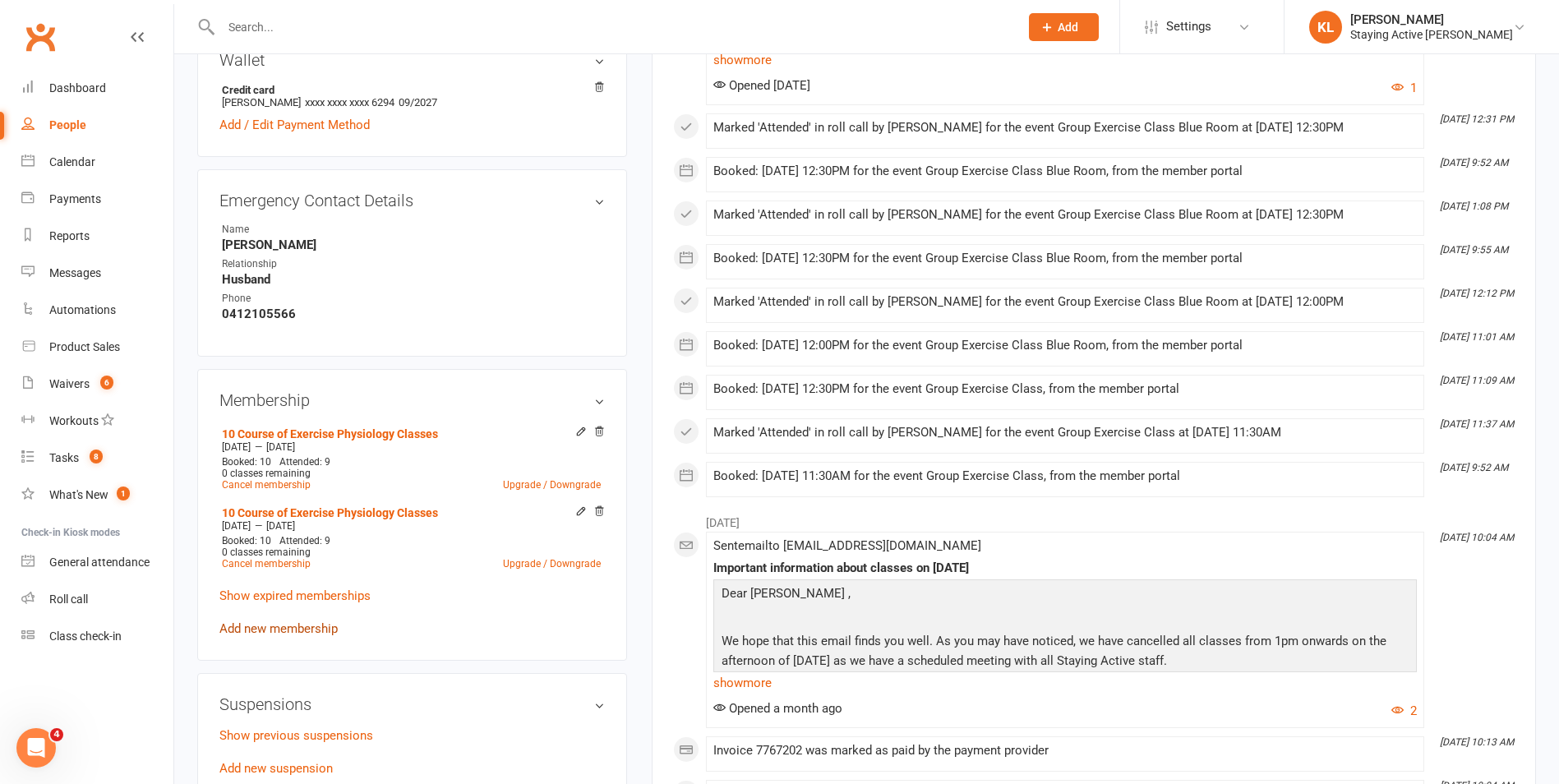
click at [317, 624] on link "Add new membership" at bounding box center [279, 629] width 118 height 15
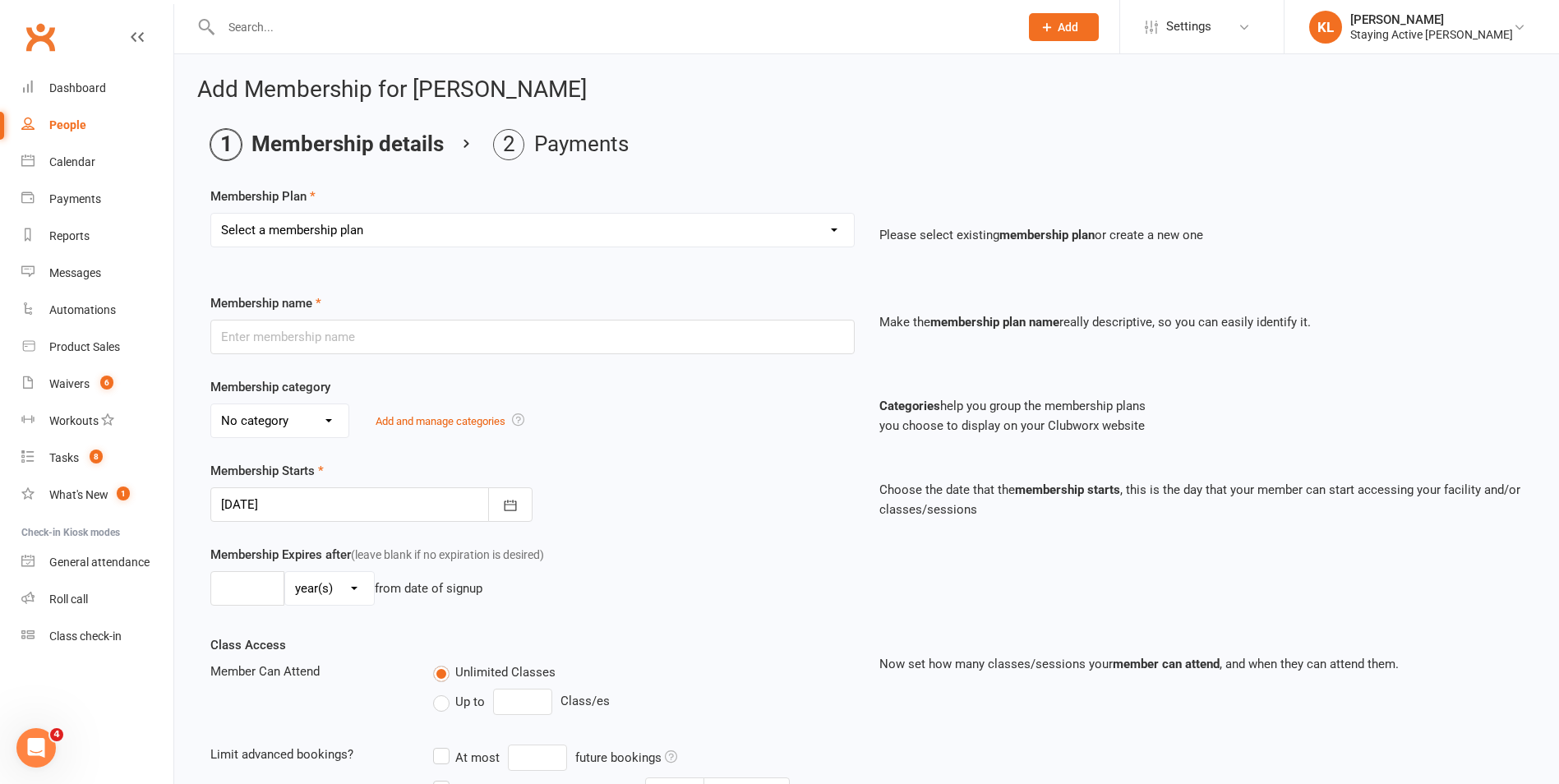
click at [391, 230] on select "Select a membership plan Create new Membership Plan 193000 Telehealth Exercise …" at bounding box center [533, 230] width 642 height 33
select select "11"
click at [211, 214] on select "Select a membership plan Create new Membership Plan 193000 Telehealth Exercise …" at bounding box center [533, 230] width 642 height 33
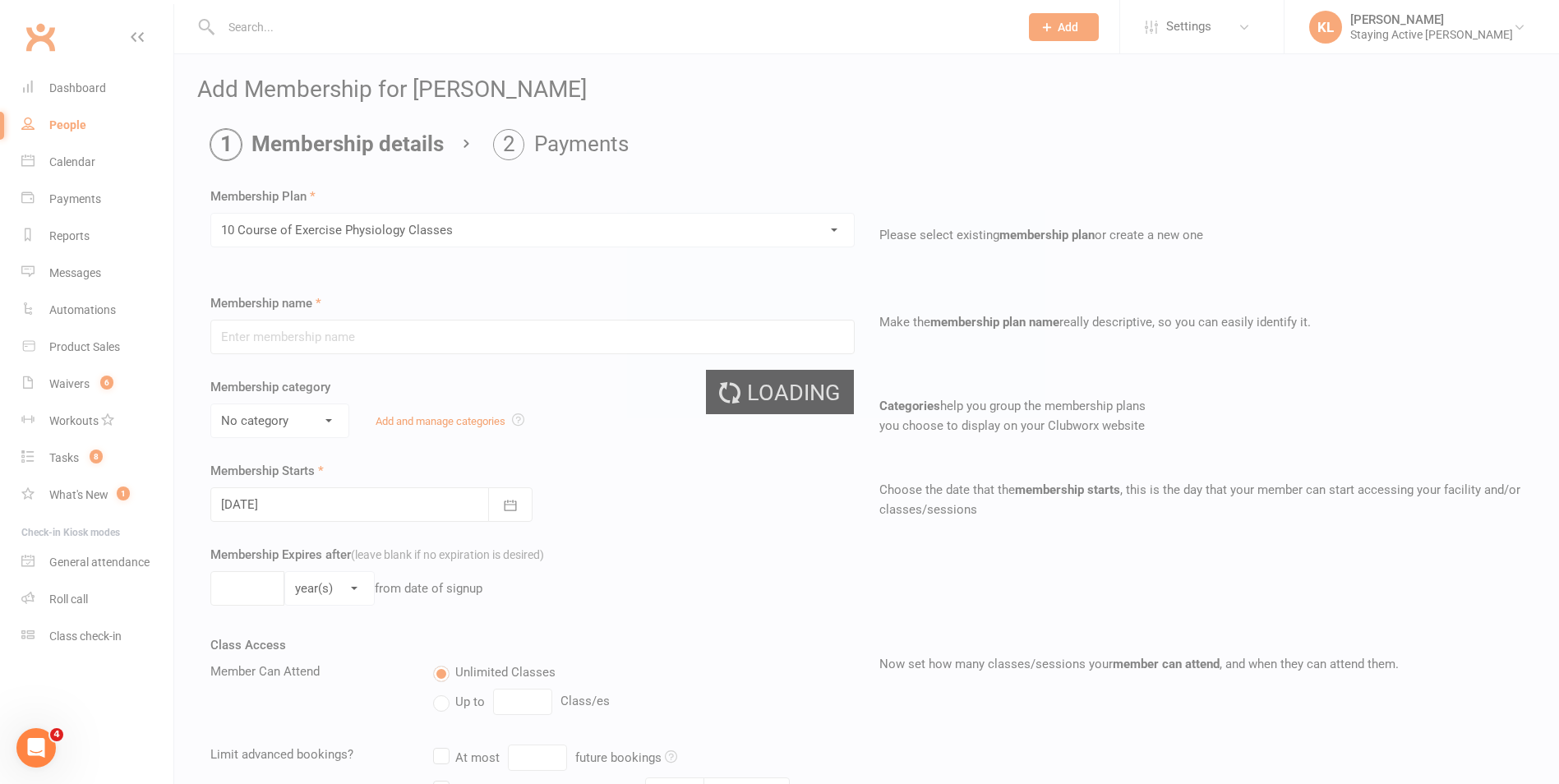
type input "10 Course of Exercise Physiology Classes"
select select "2"
type input "12"
select select "2"
type input "10"
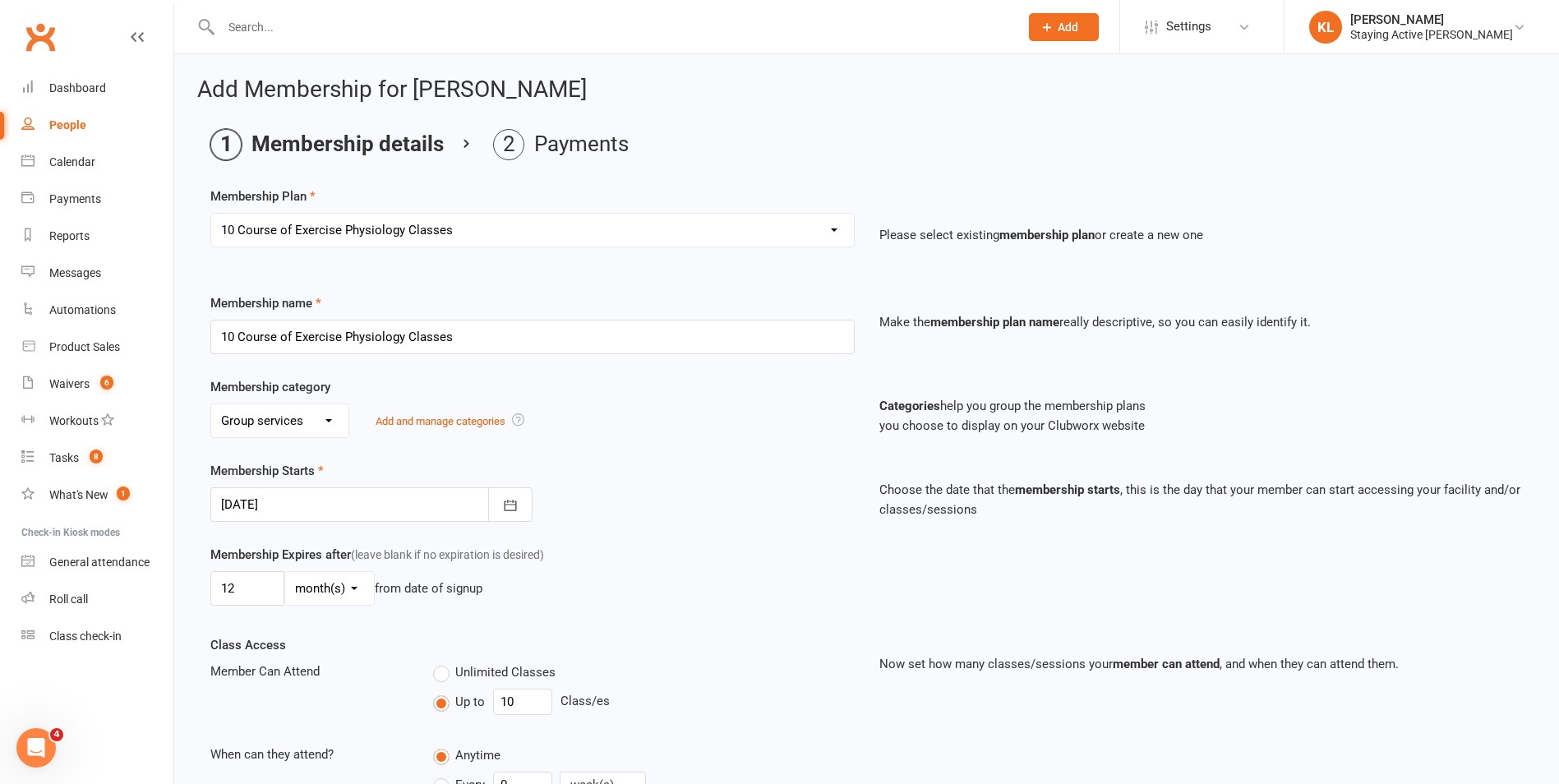
click at [313, 500] on div at bounding box center [371, 504] width 322 height 35
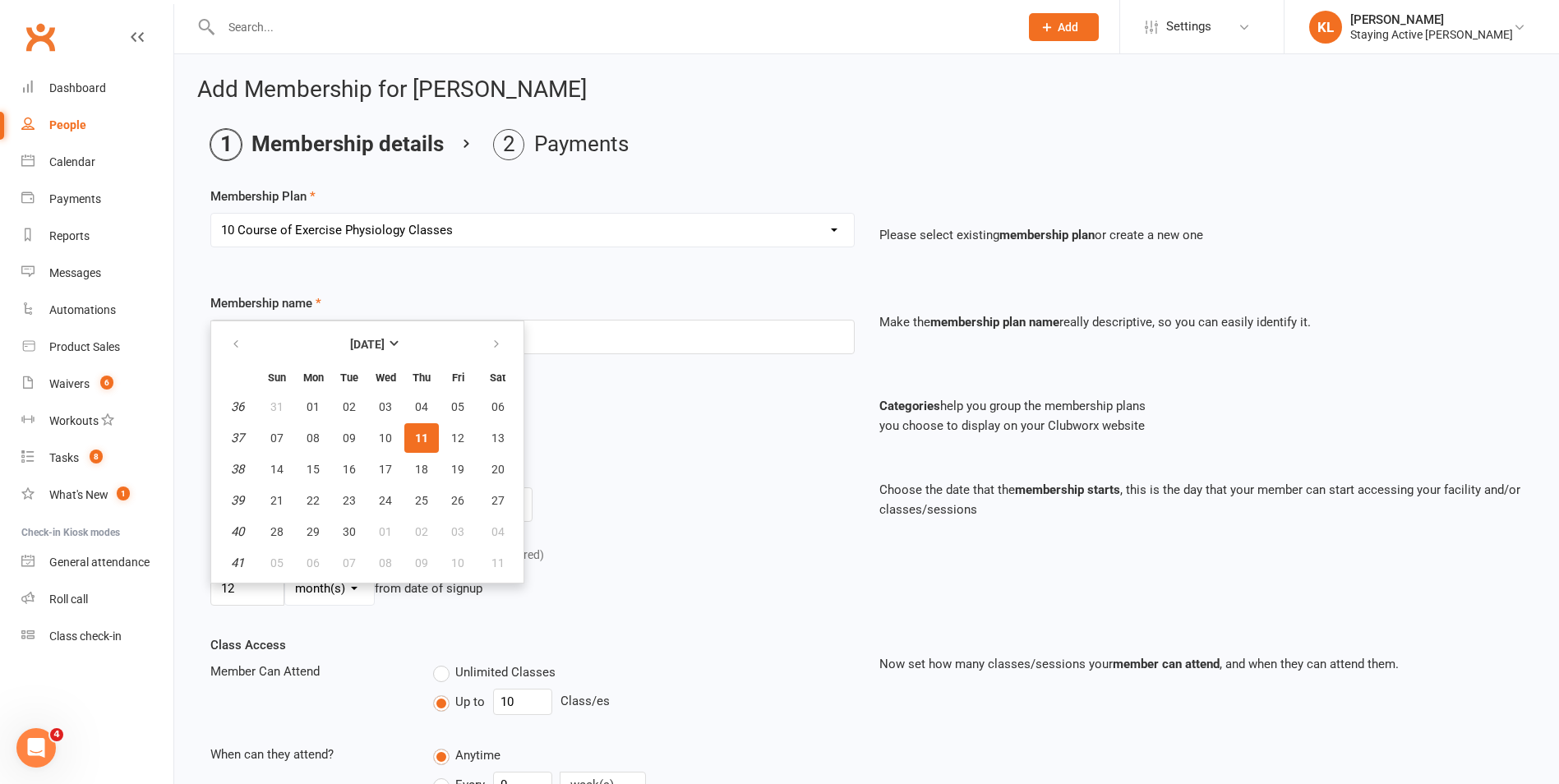
click at [646, 469] on div "Membership Starts 11 Sep 2025 September 2025 Sun Mon Tue Wed Thu Fri Sat 36 31 …" at bounding box center [533, 491] width 669 height 61
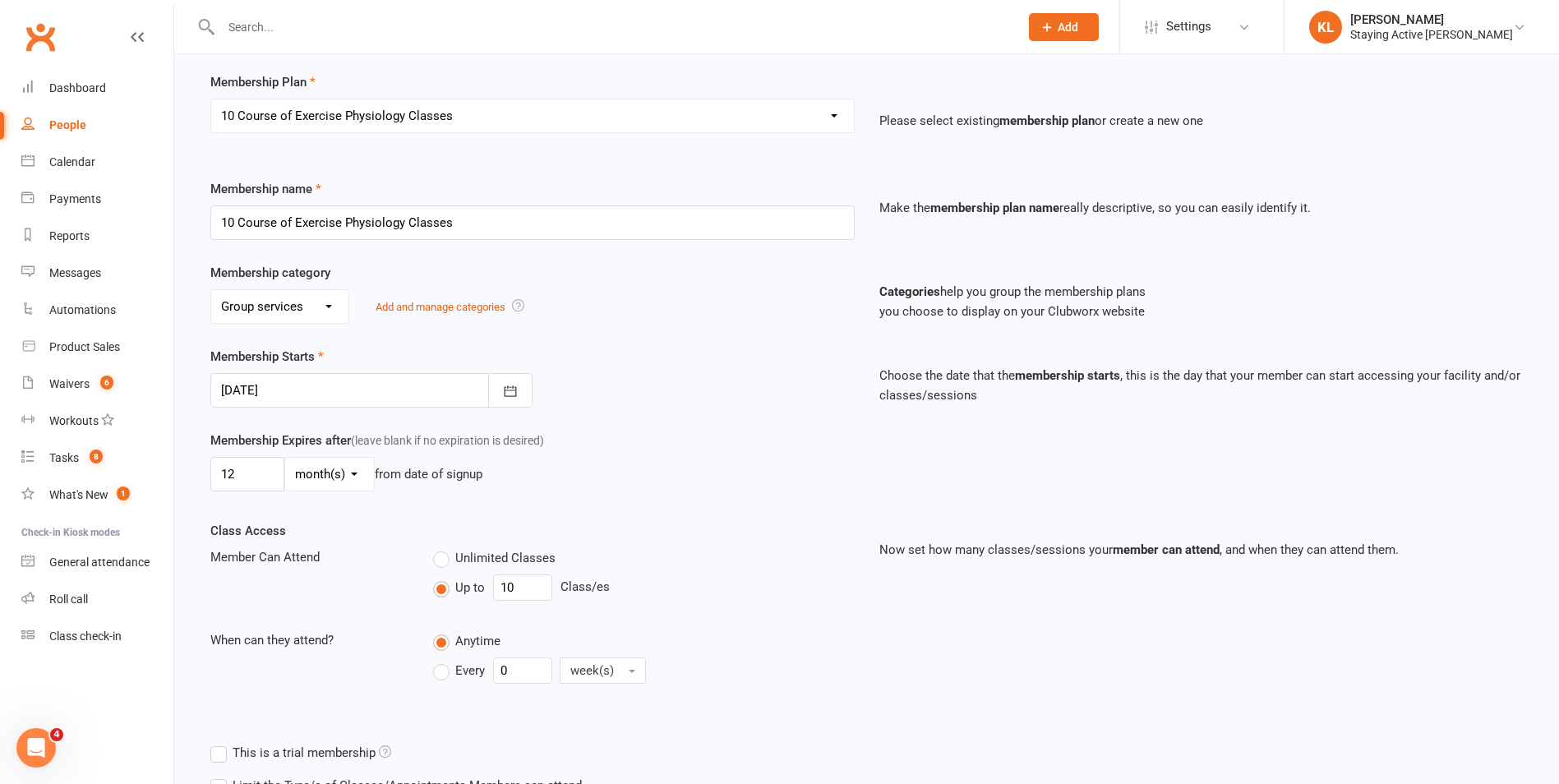
scroll to position [240, 0]
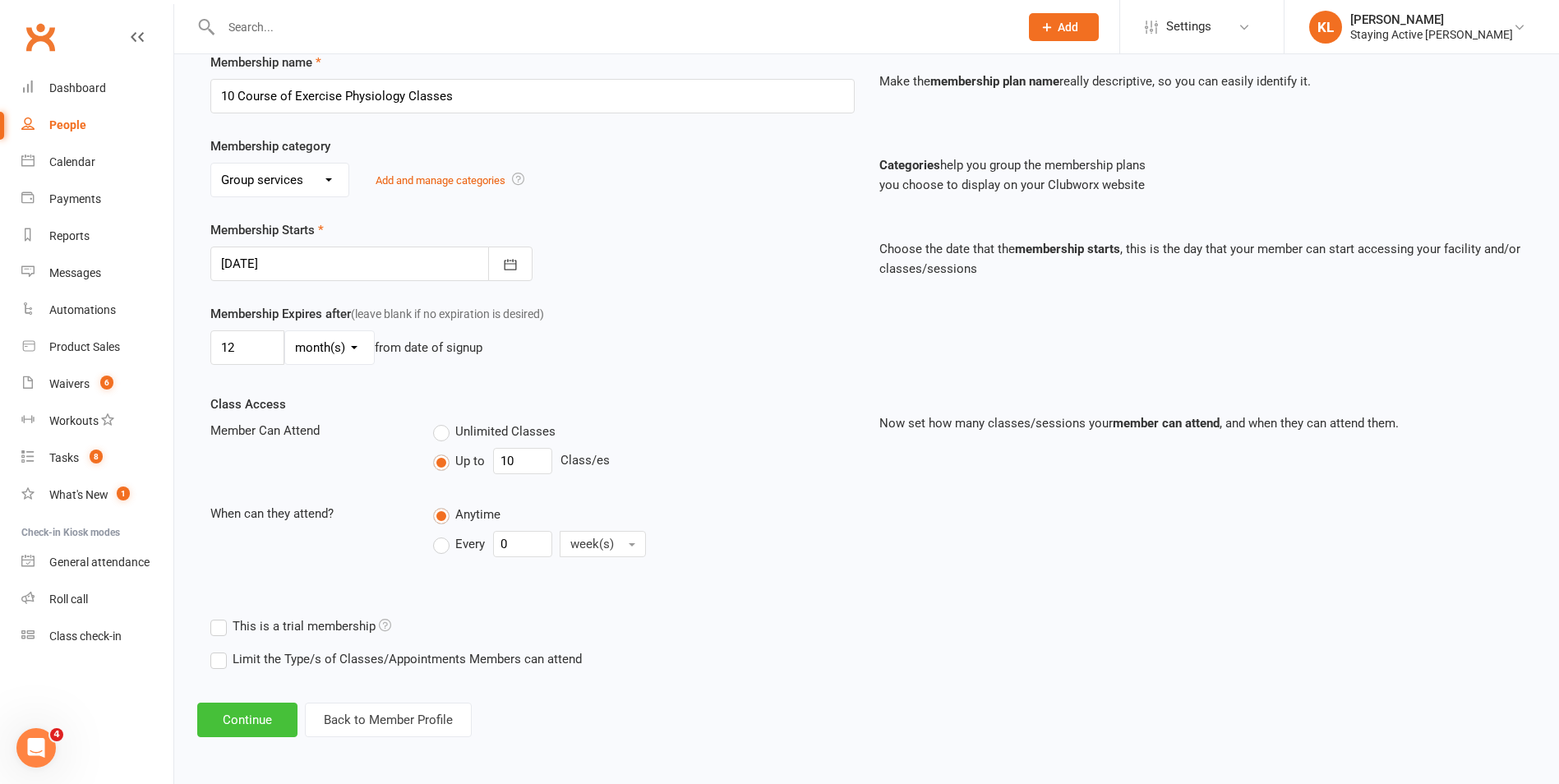
click at [266, 710] on button "Continue" at bounding box center [247, 719] width 100 height 35
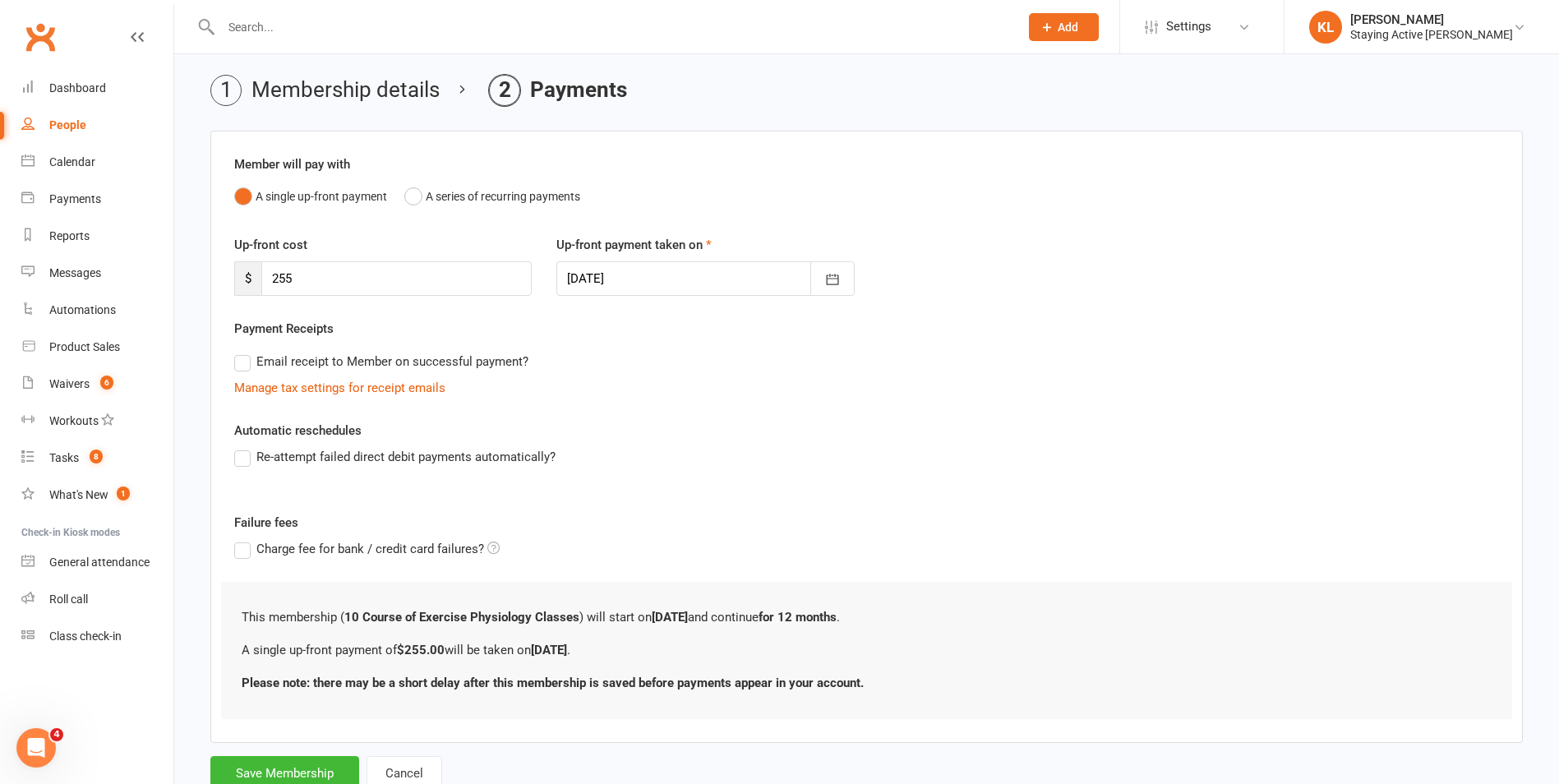
scroll to position [111, 0]
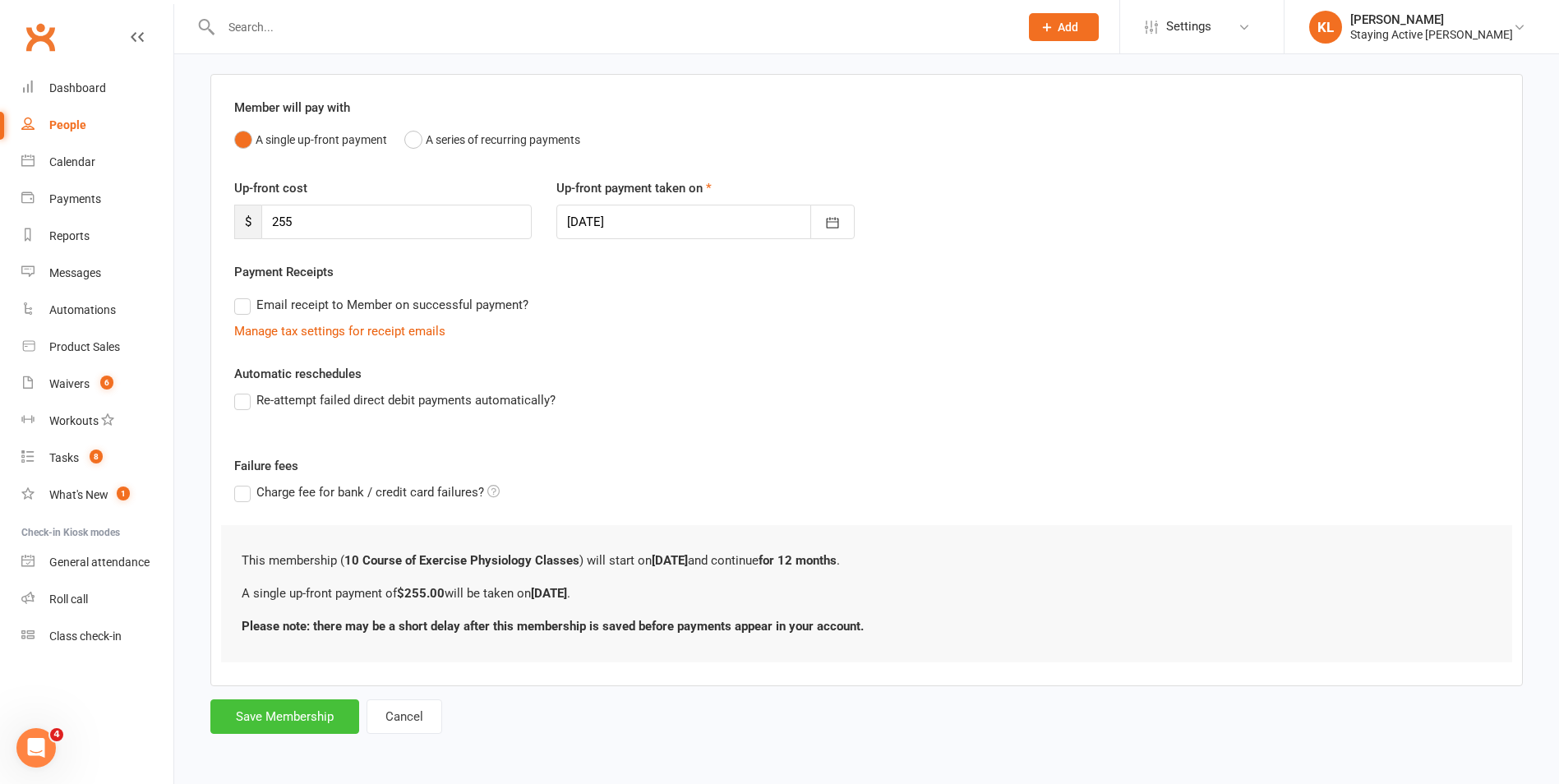
click at [309, 713] on button "Save Membership" at bounding box center [285, 716] width 148 height 35
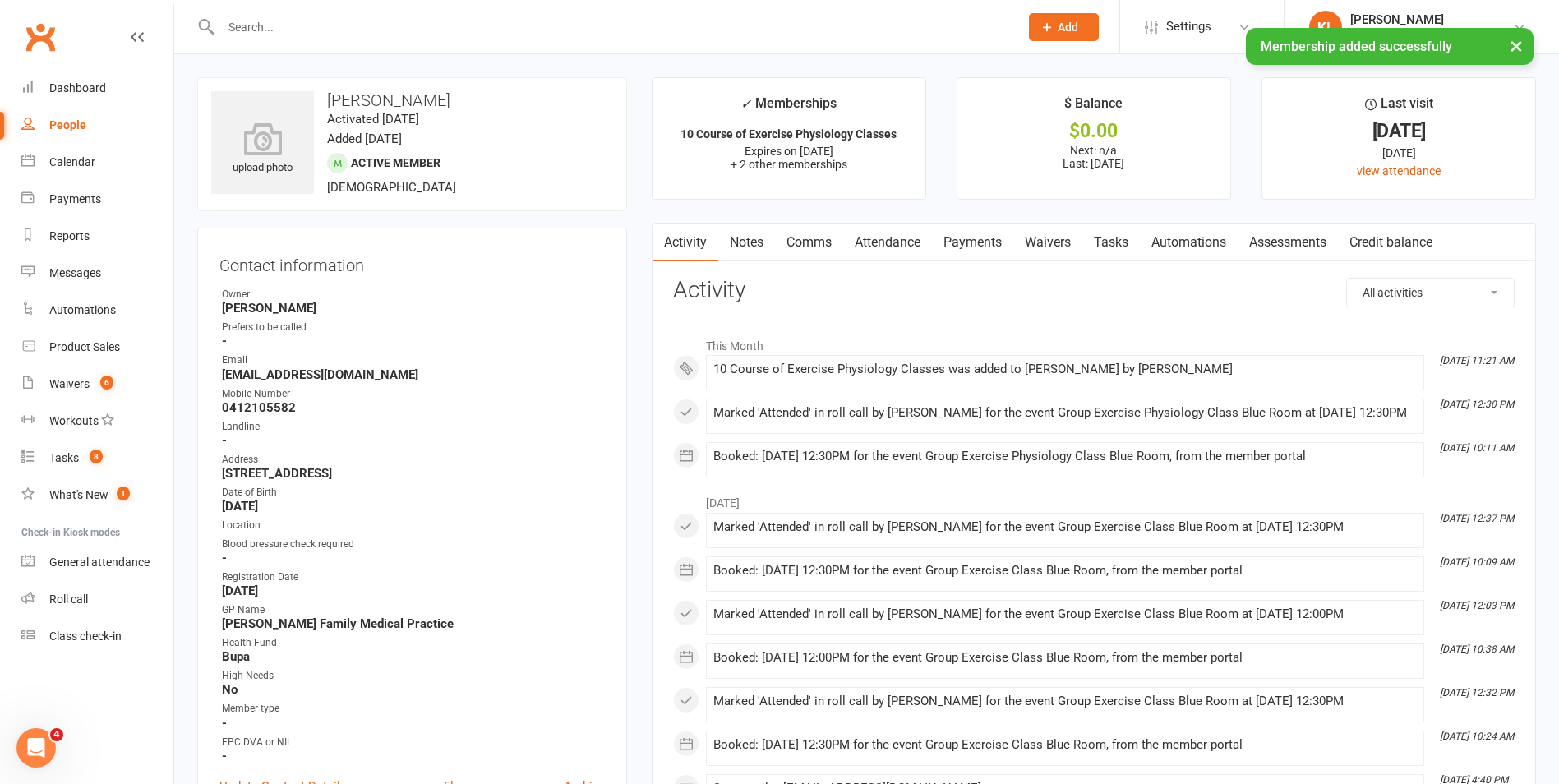
click at [964, 237] on link "Payments" at bounding box center [972, 242] width 82 height 38
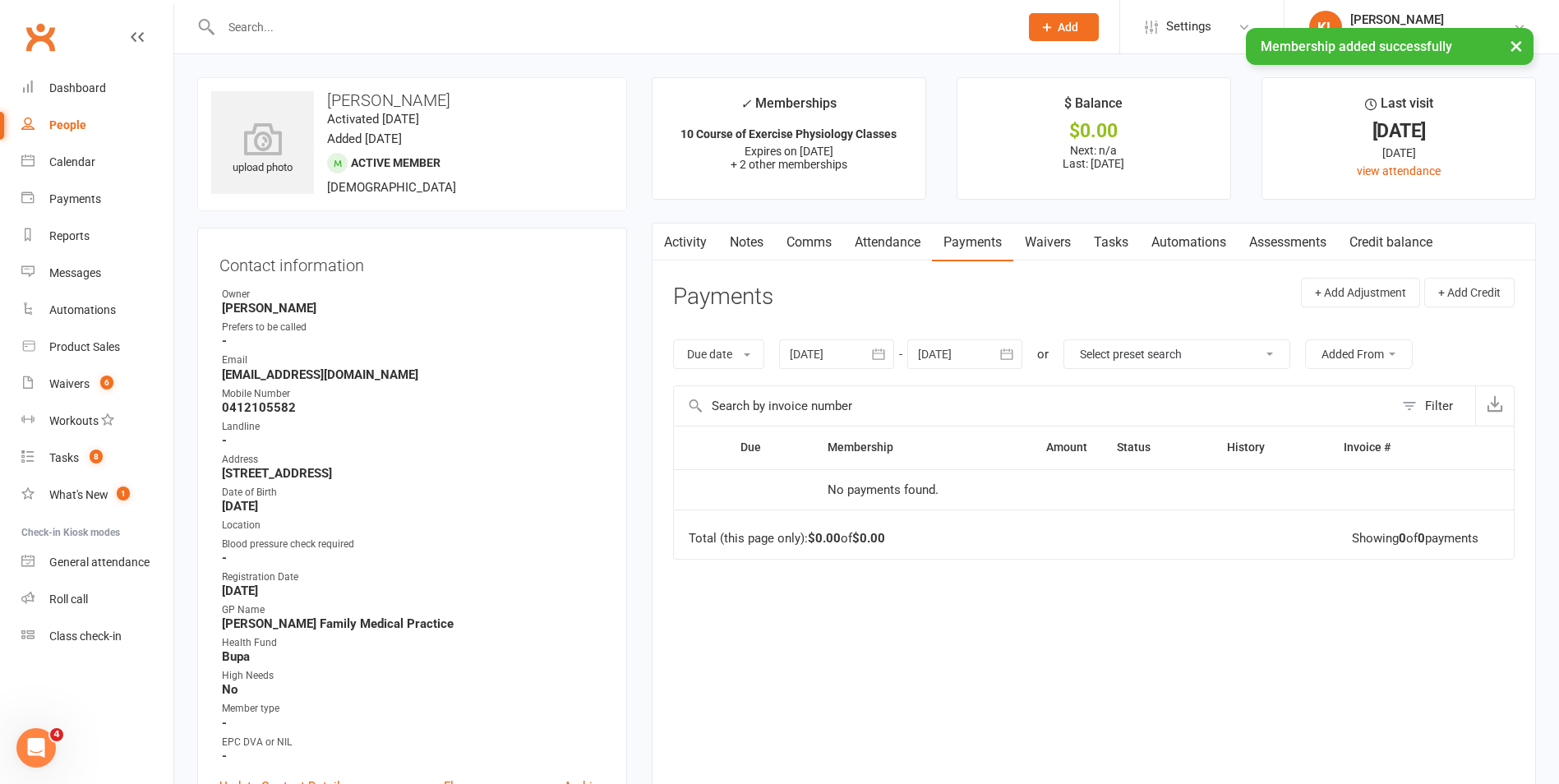
click at [895, 247] on link "Attendance" at bounding box center [888, 242] width 89 height 38
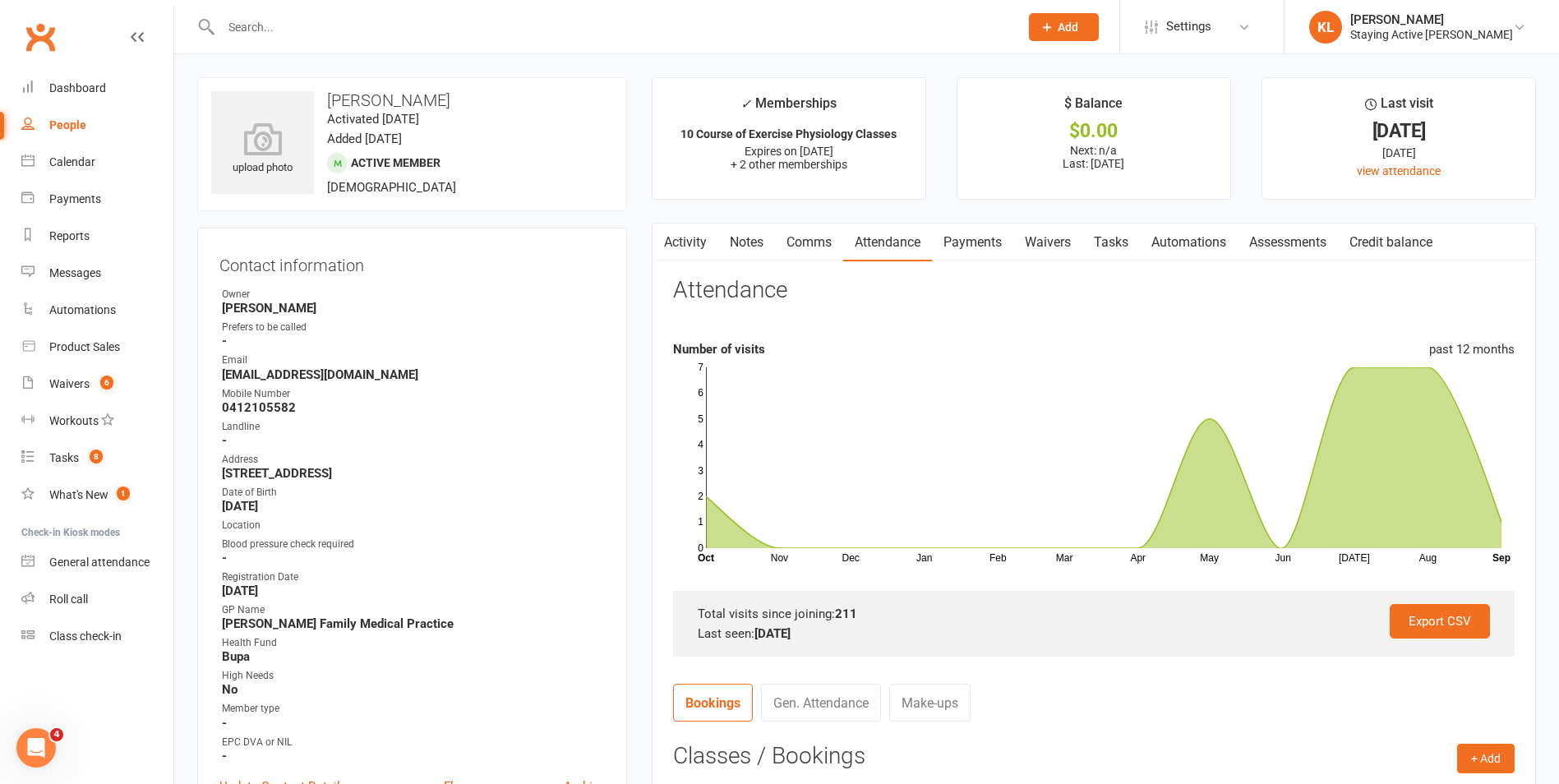
click at [1036, 241] on link "Waivers" at bounding box center [1048, 242] width 69 height 38
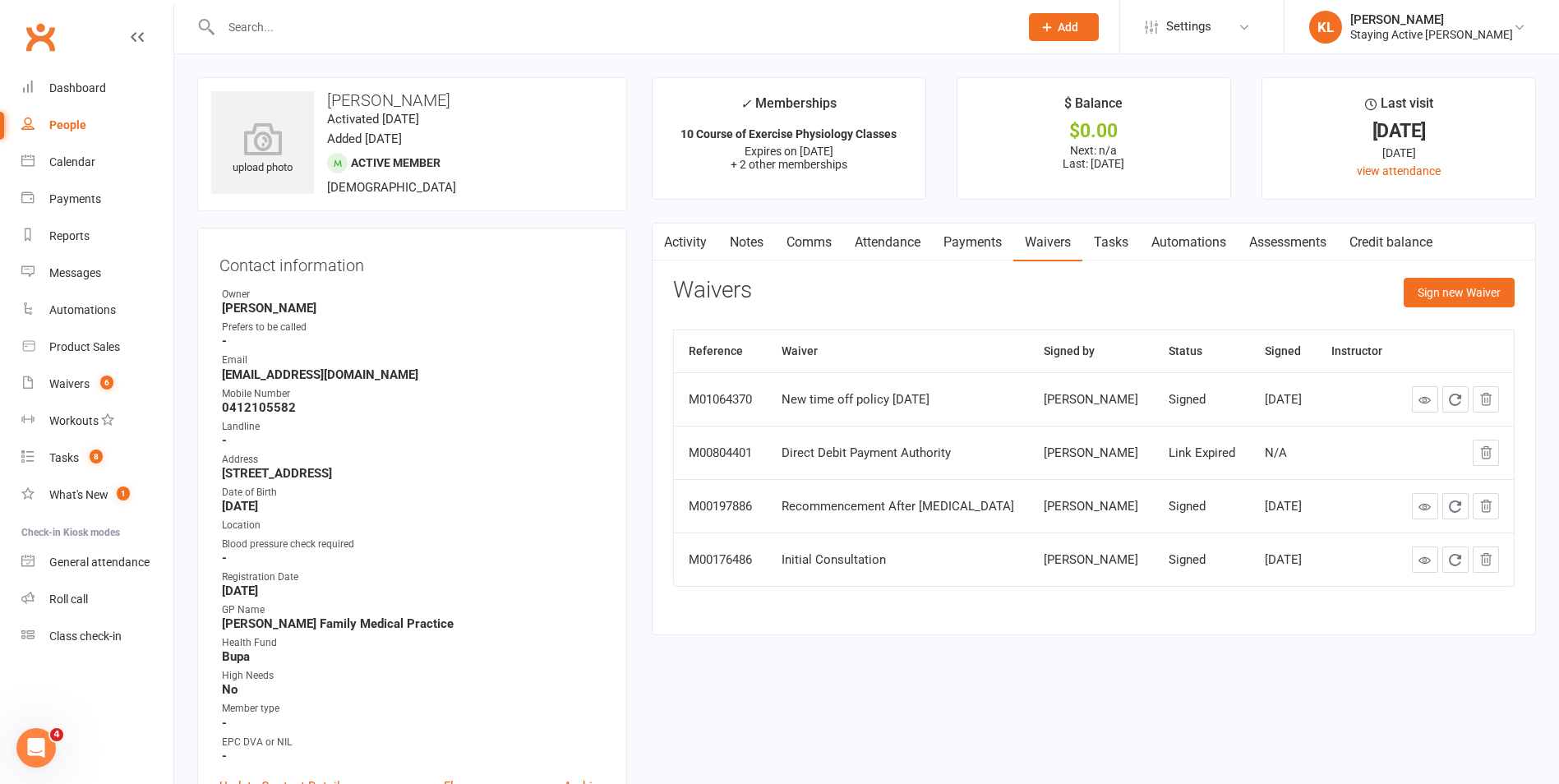
click at [975, 240] on link "Payments" at bounding box center [972, 242] width 82 height 38
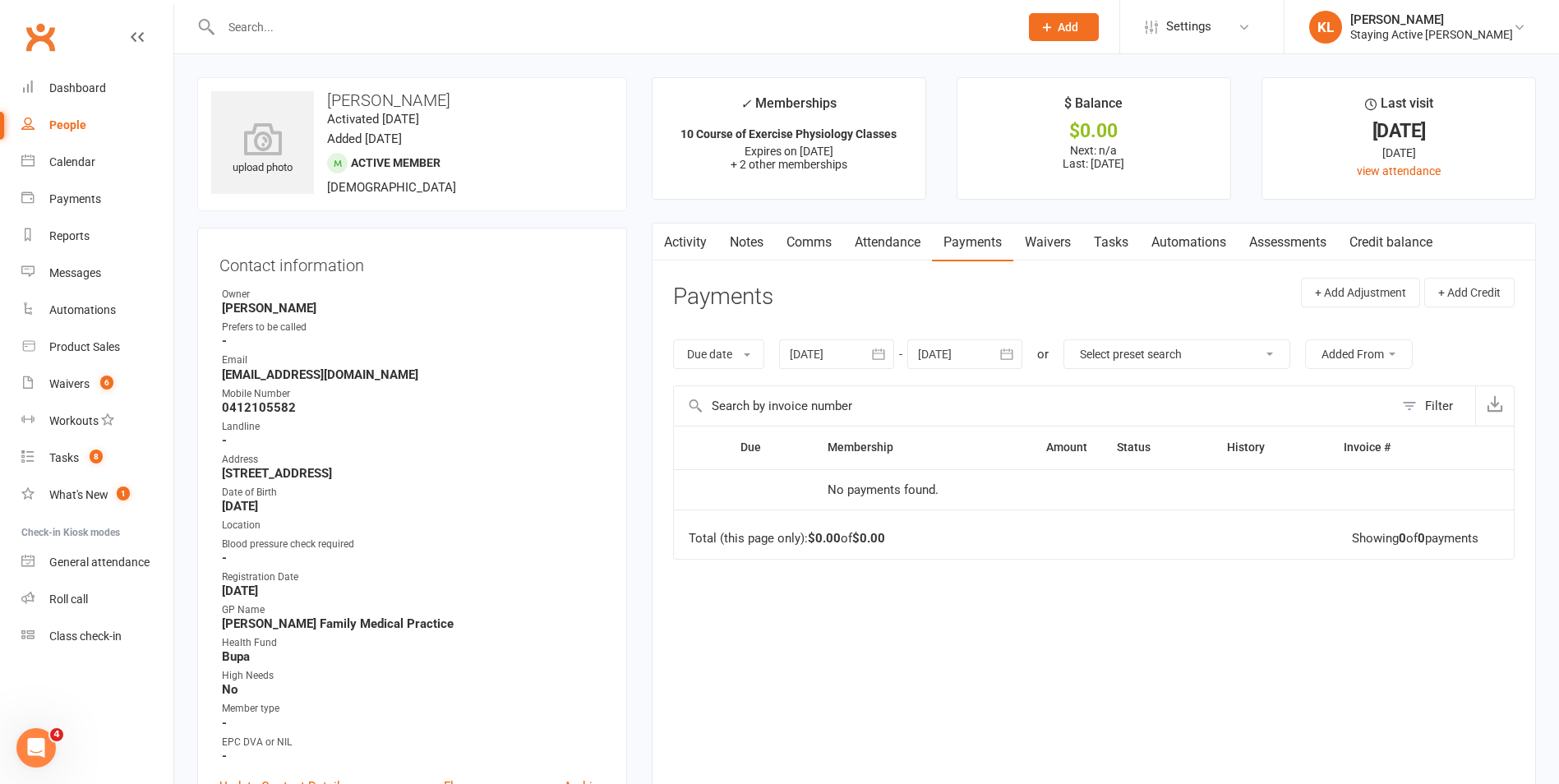
click at [677, 239] on link "Activity" at bounding box center [686, 242] width 66 height 38
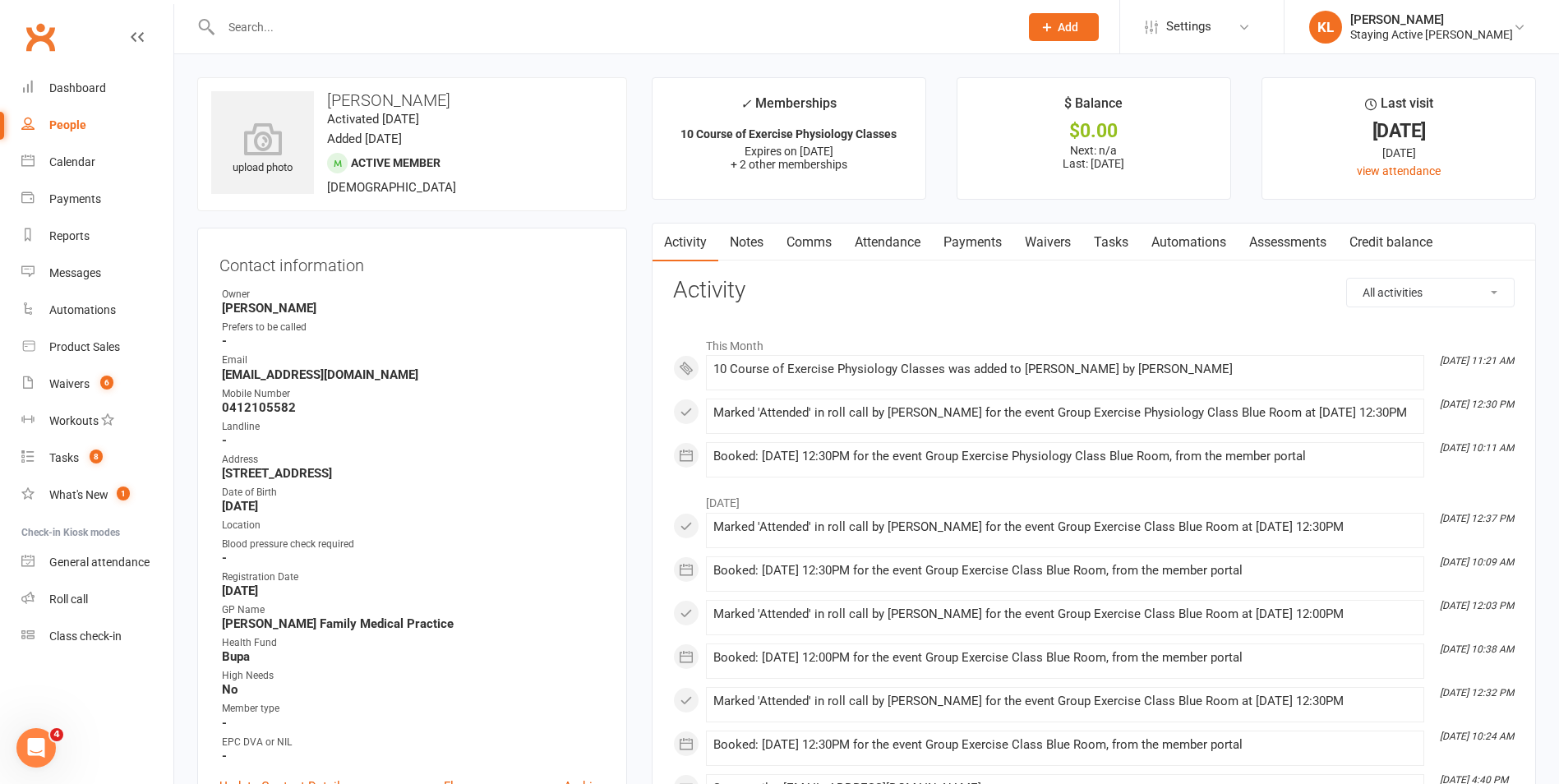
click at [970, 227] on link "Payments" at bounding box center [972, 242] width 82 height 38
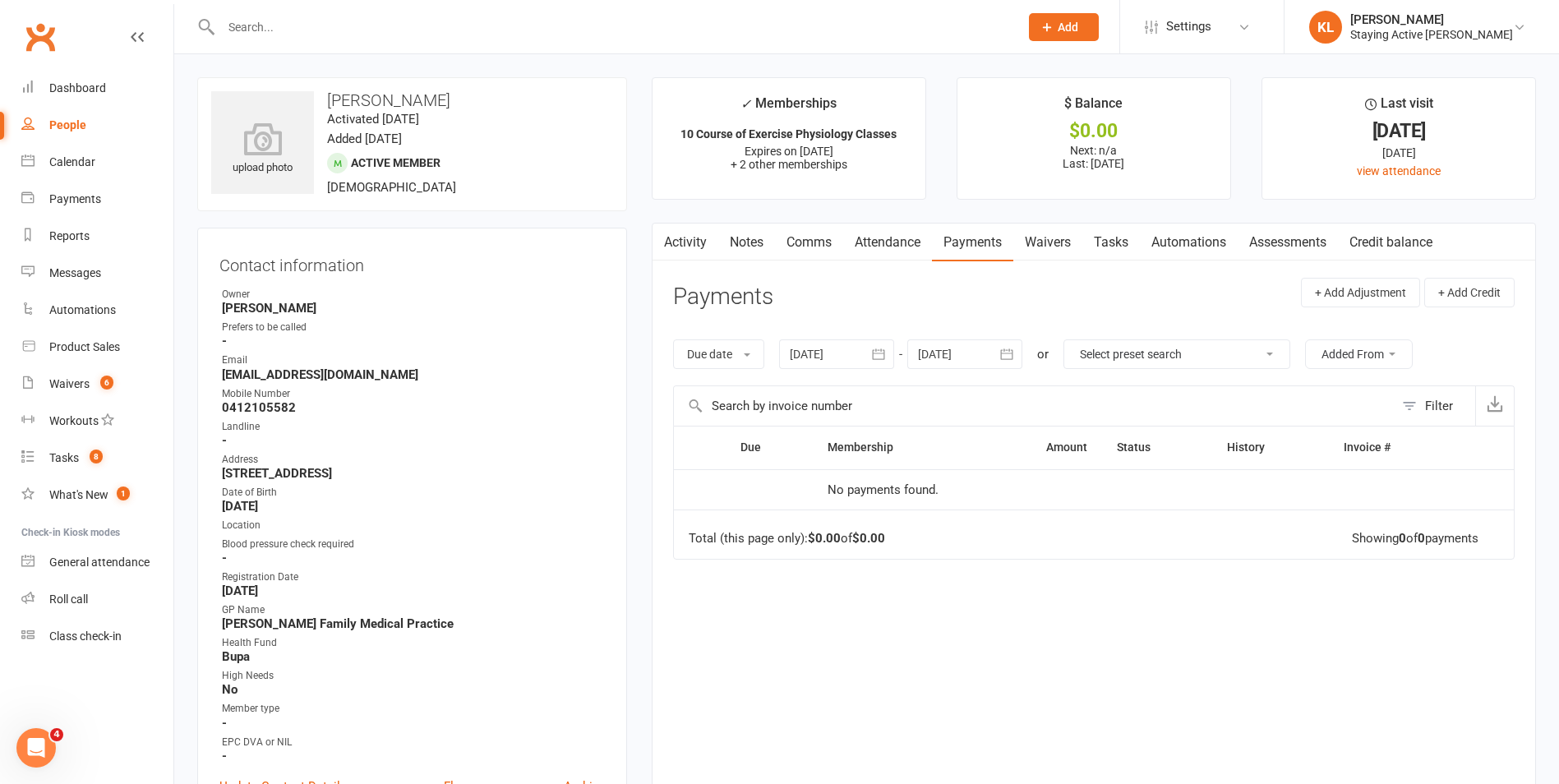
click at [832, 355] on div at bounding box center [837, 354] width 116 height 30
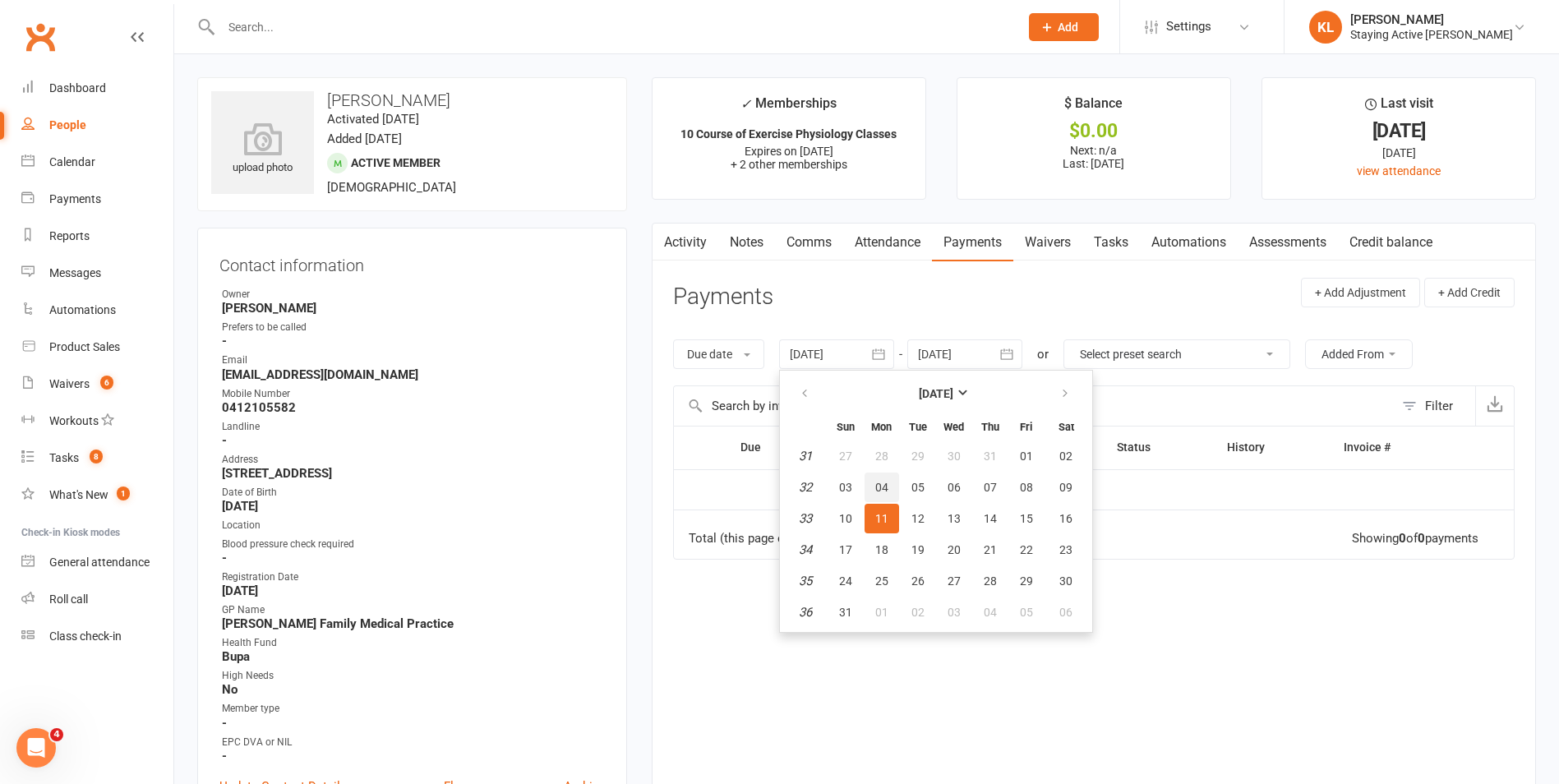
click at [888, 478] on button "04" at bounding box center [882, 487] width 35 height 30
type input "04 Aug 2025"
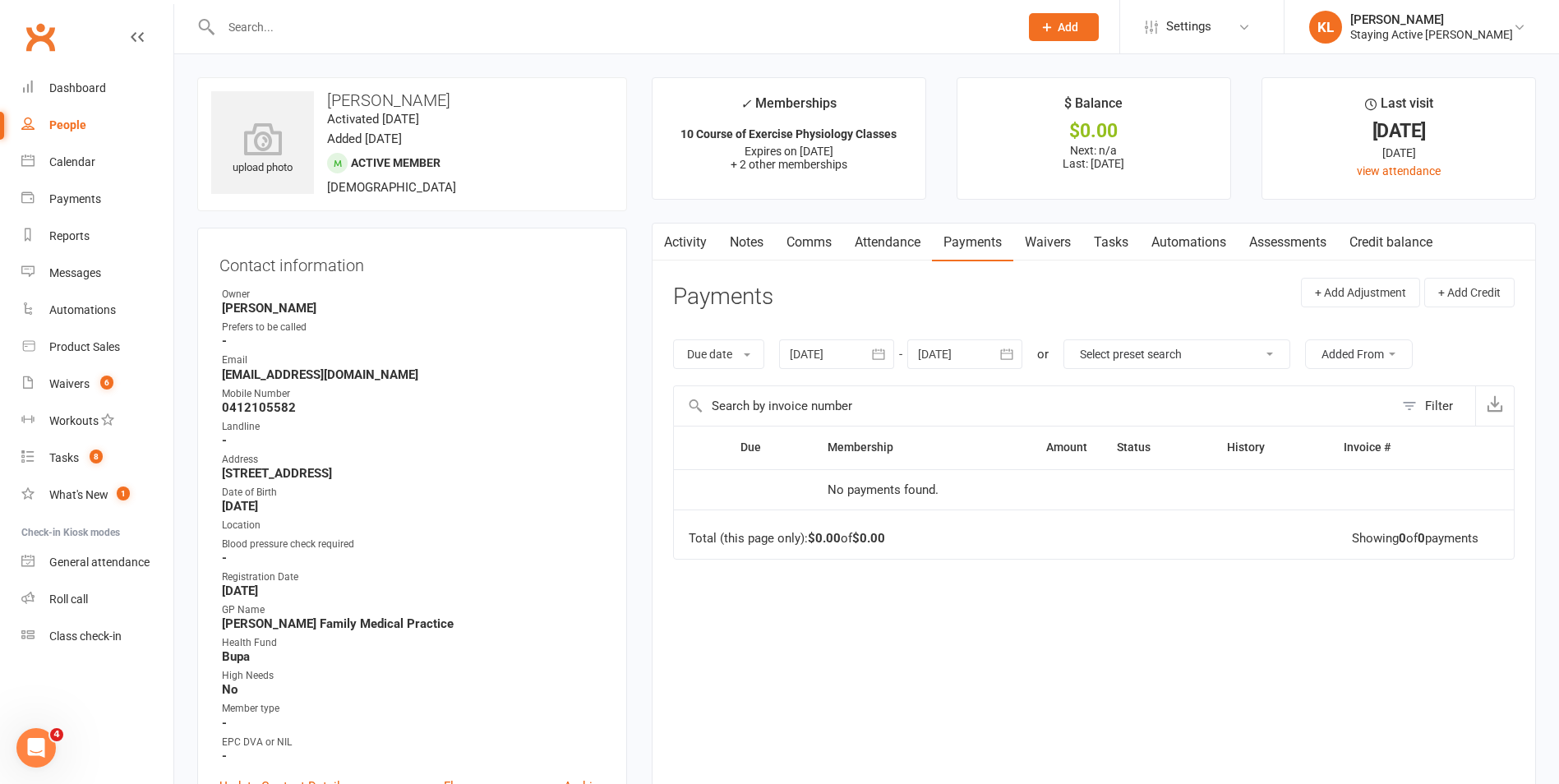
click at [999, 360] on button "button" at bounding box center [1008, 354] width 30 height 30
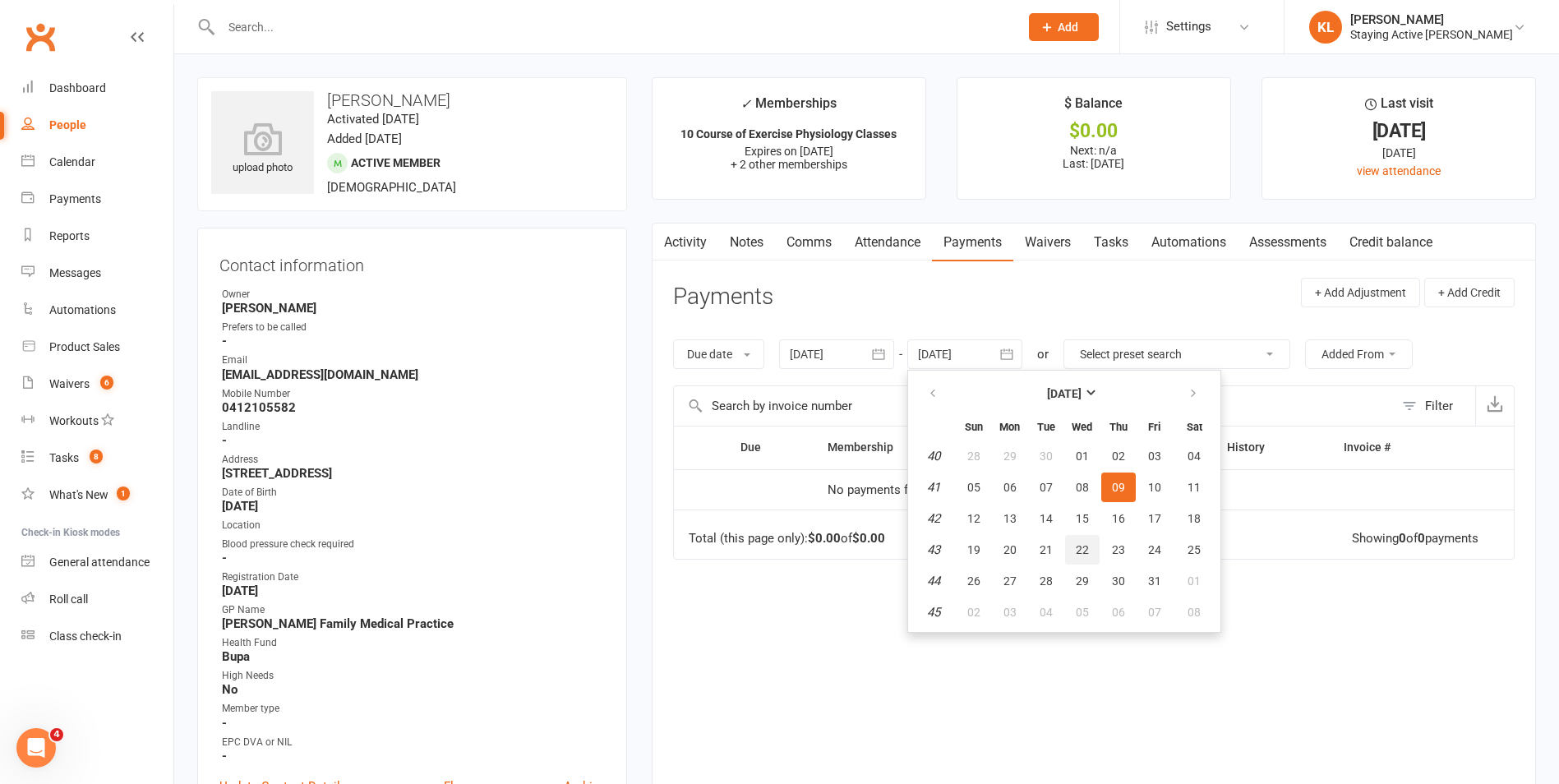
click at [1100, 561] on button "22" at bounding box center [1082, 550] width 35 height 30
type input "22 Oct 2025"
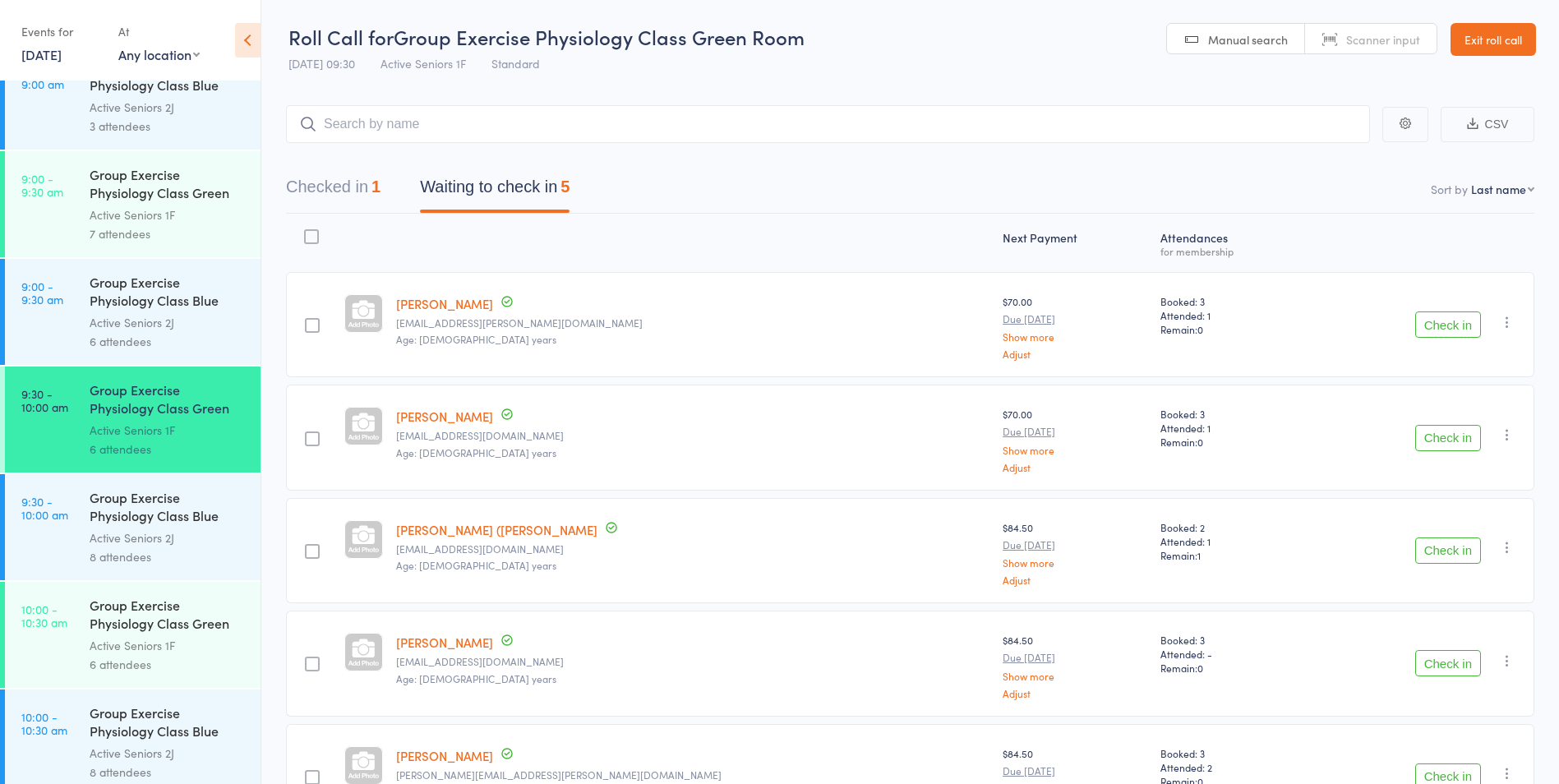
click at [1507, 47] on link "Exit roll call" at bounding box center [1492, 39] width 85 height 33
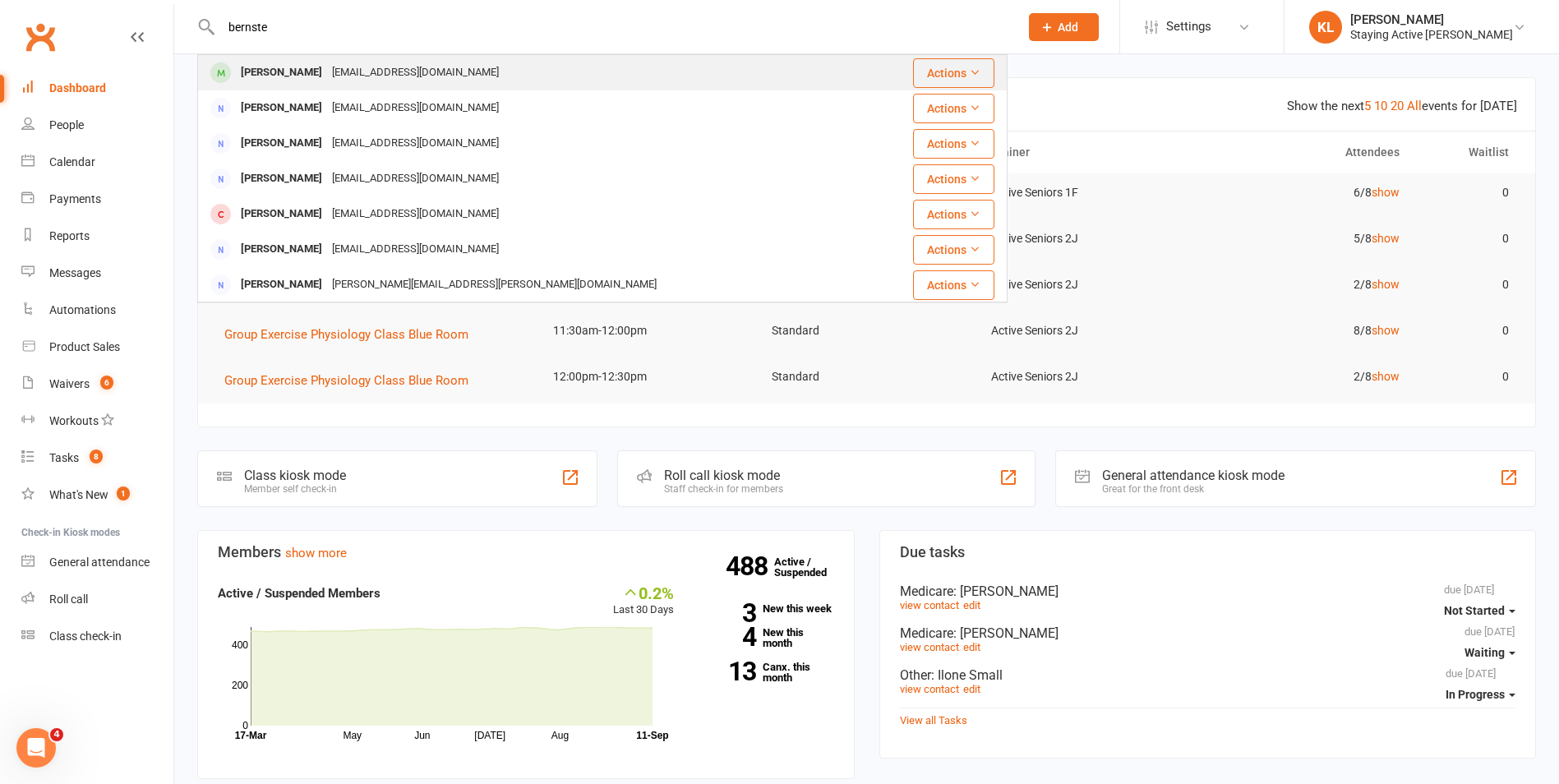
type input "bernste"
click at [346, 69] on div "[EMAIL_ADDRESS][DOMAIN_NAME]" at bounding box center [415, 72] width 177 height 23
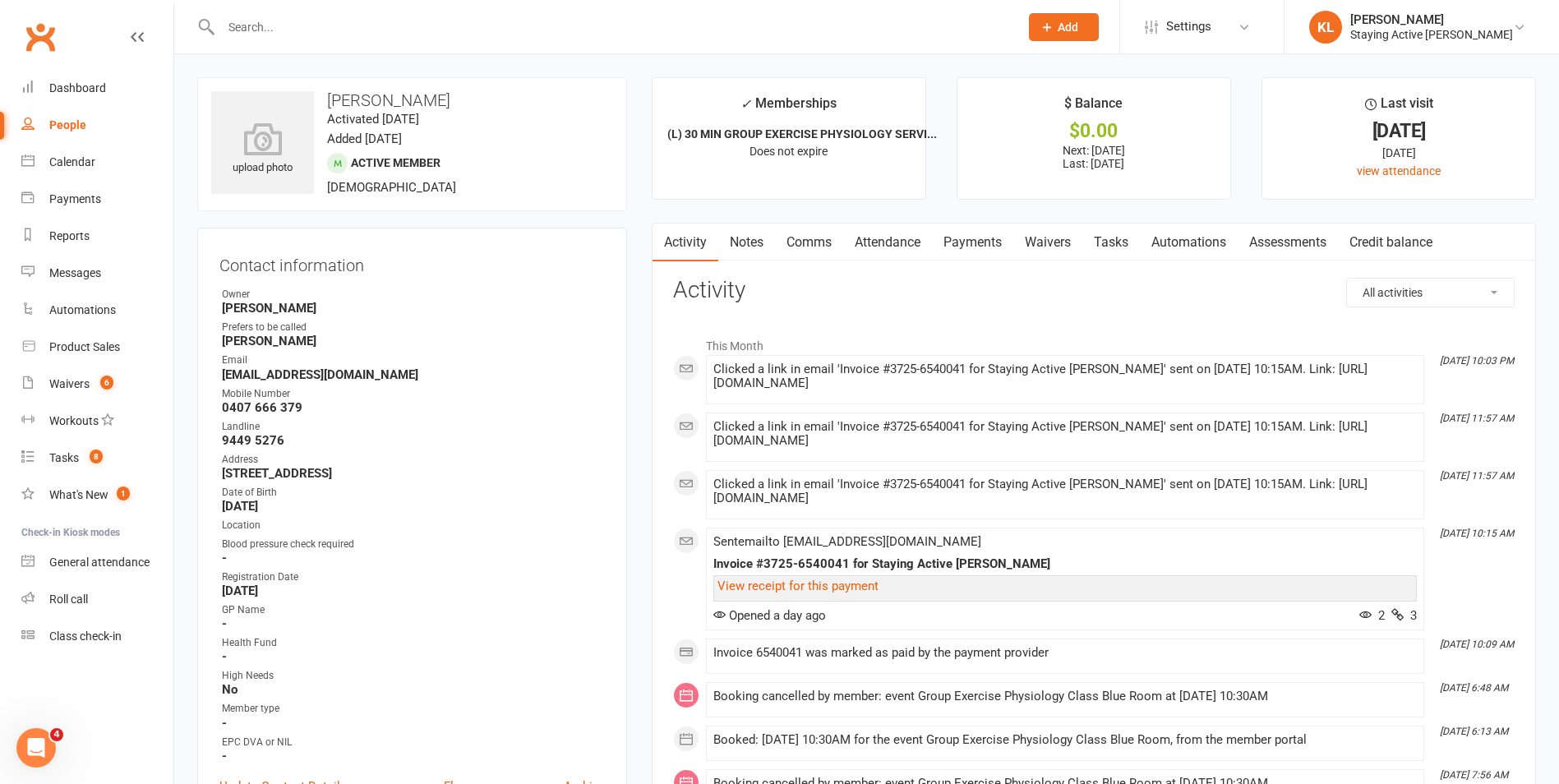
click at [757, 245] on link "Notes" at bounding box center [747, 242] width 56 height 38
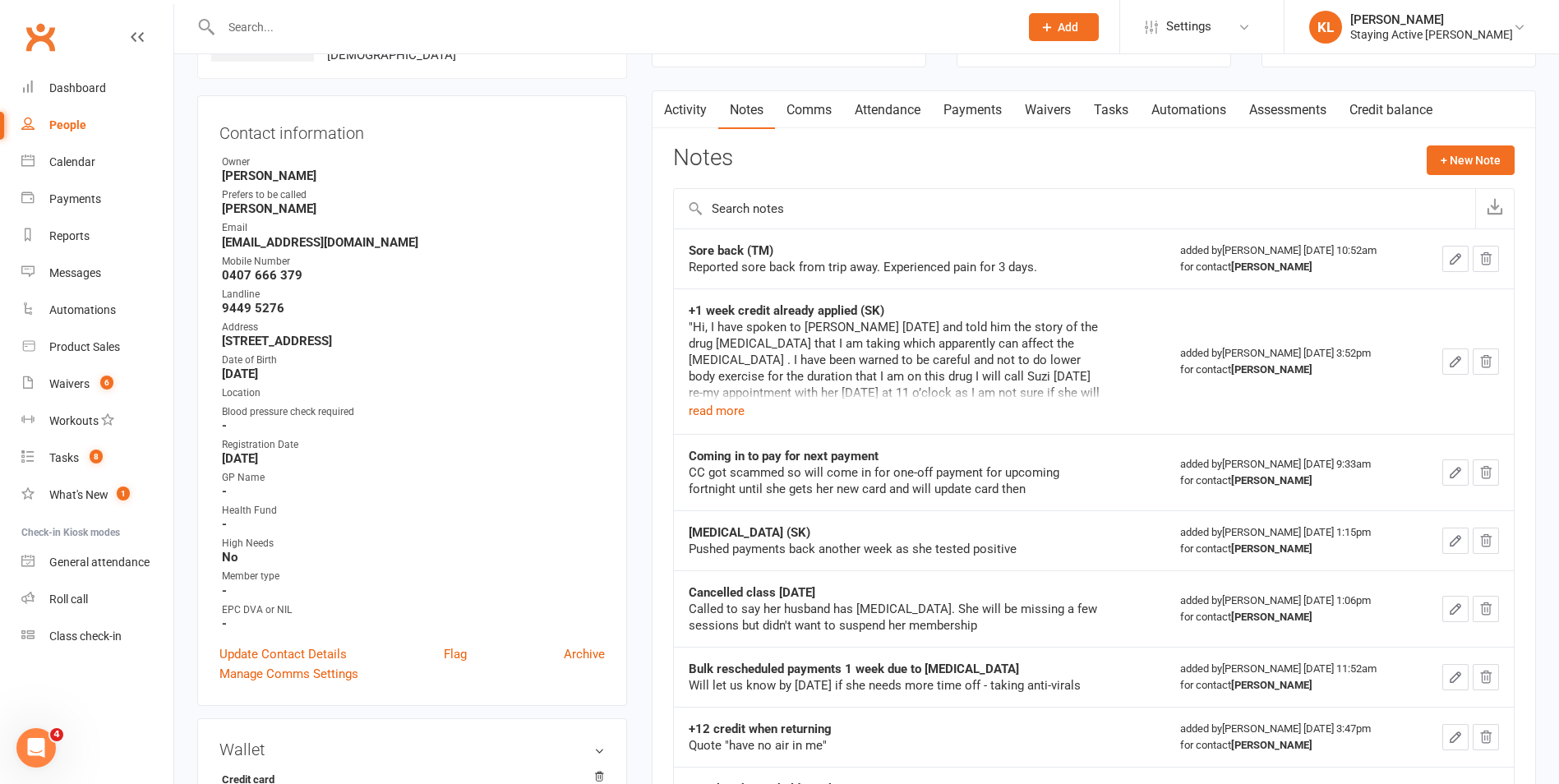
scroll to position [164, 0]
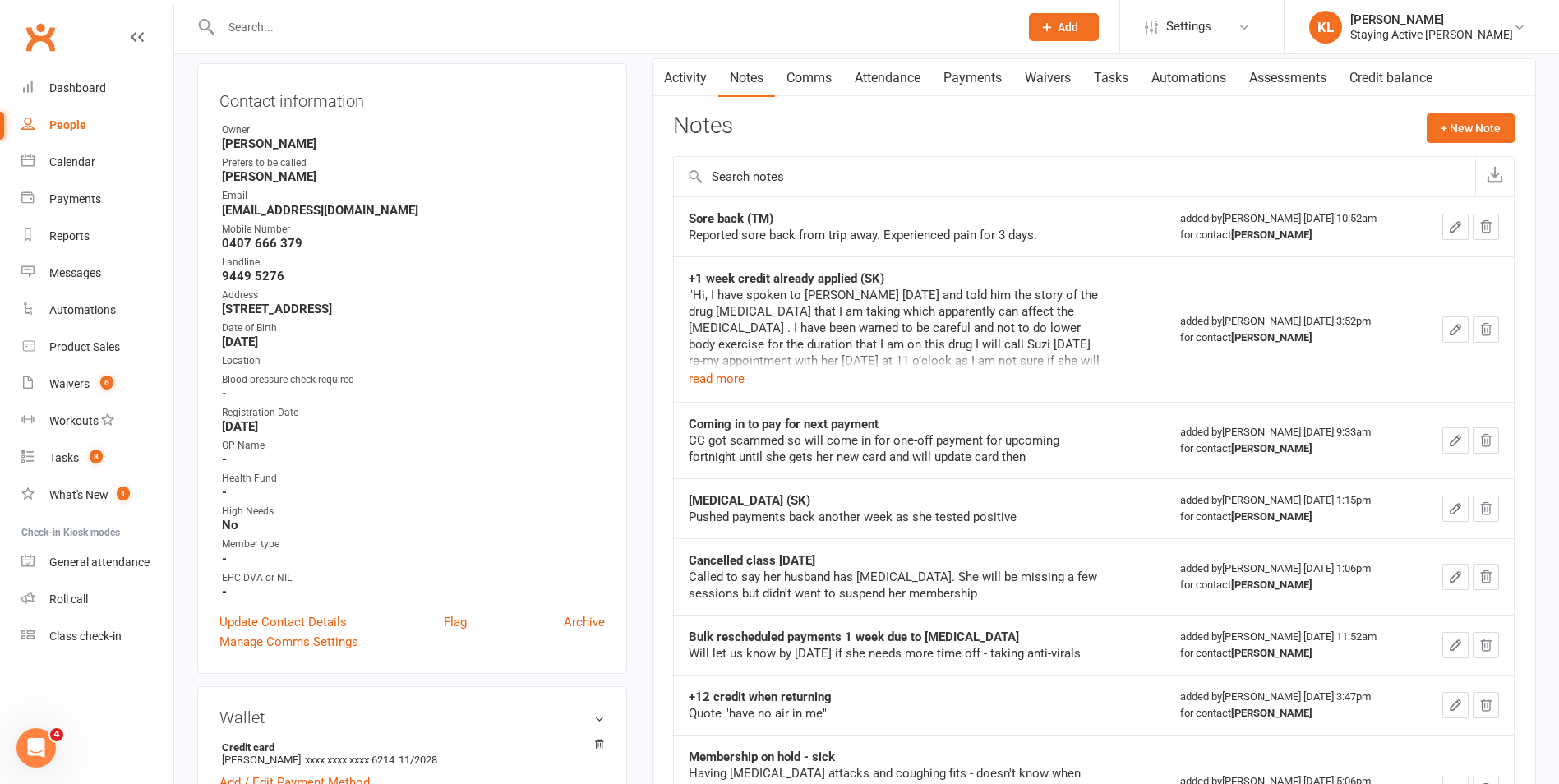
click at [918, 163] on input "text" at bounding box center [1074, 177] width 801 height 39
click at [1146, 281] on td "+1 week credit already applied (SK) "Hi, I have spoken to [PERSON_NAME] [DATE] …" at bounding box center [919, 329] width 491 height 146
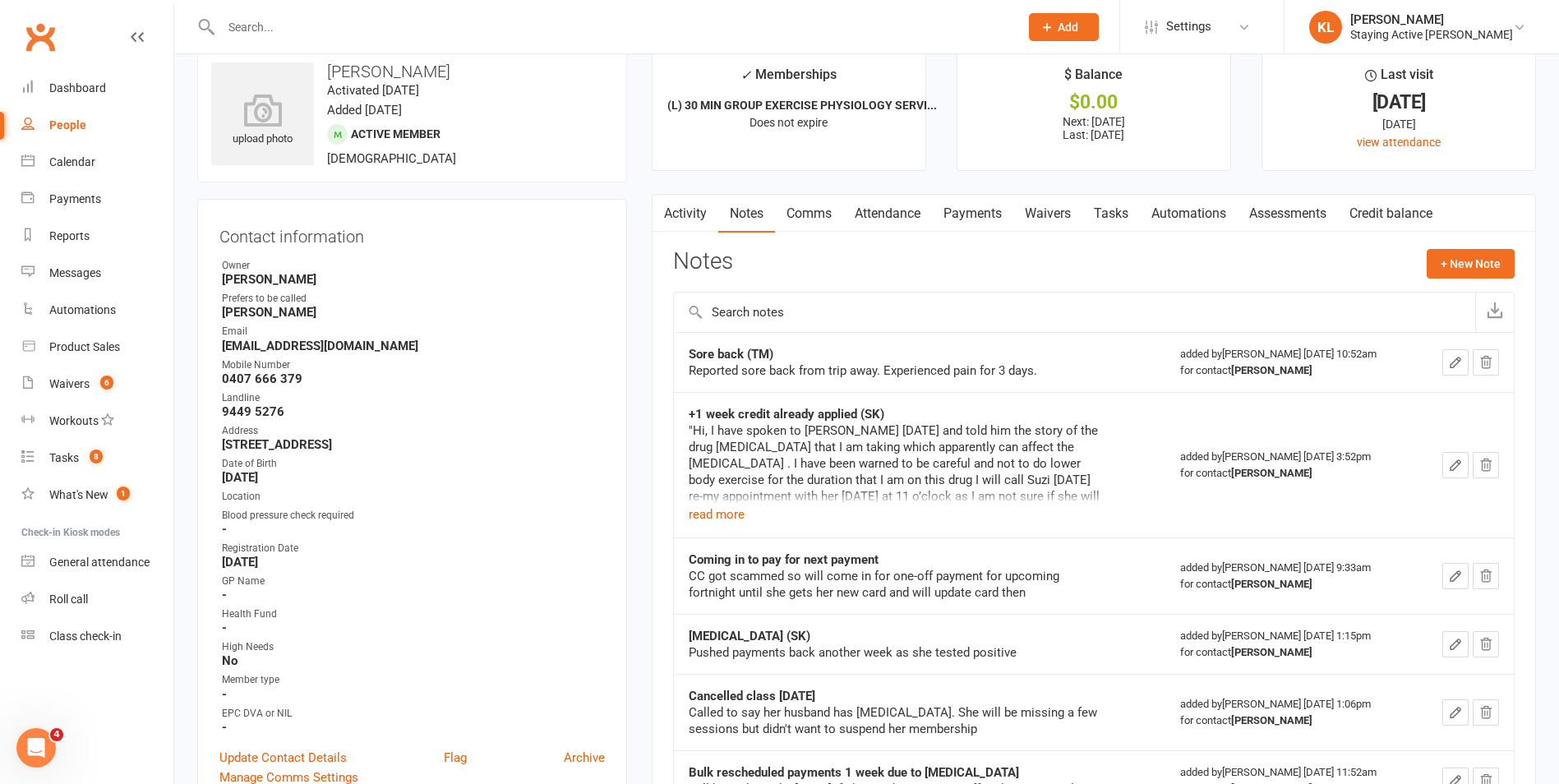
scroll to position [0, 0]
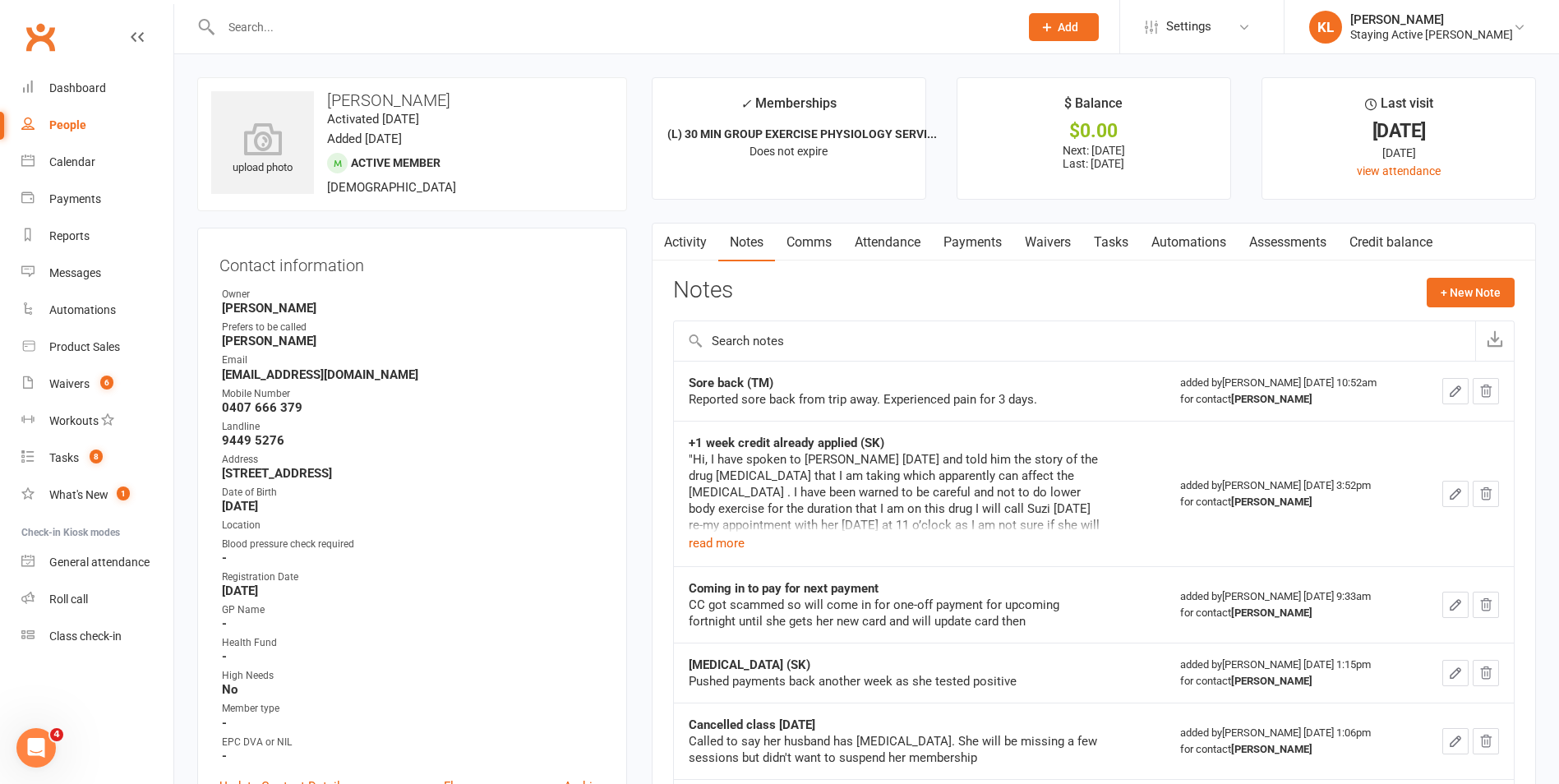
click at [977, 248] on link "Payments" at bounding box center [972, 242] width 82 height 38
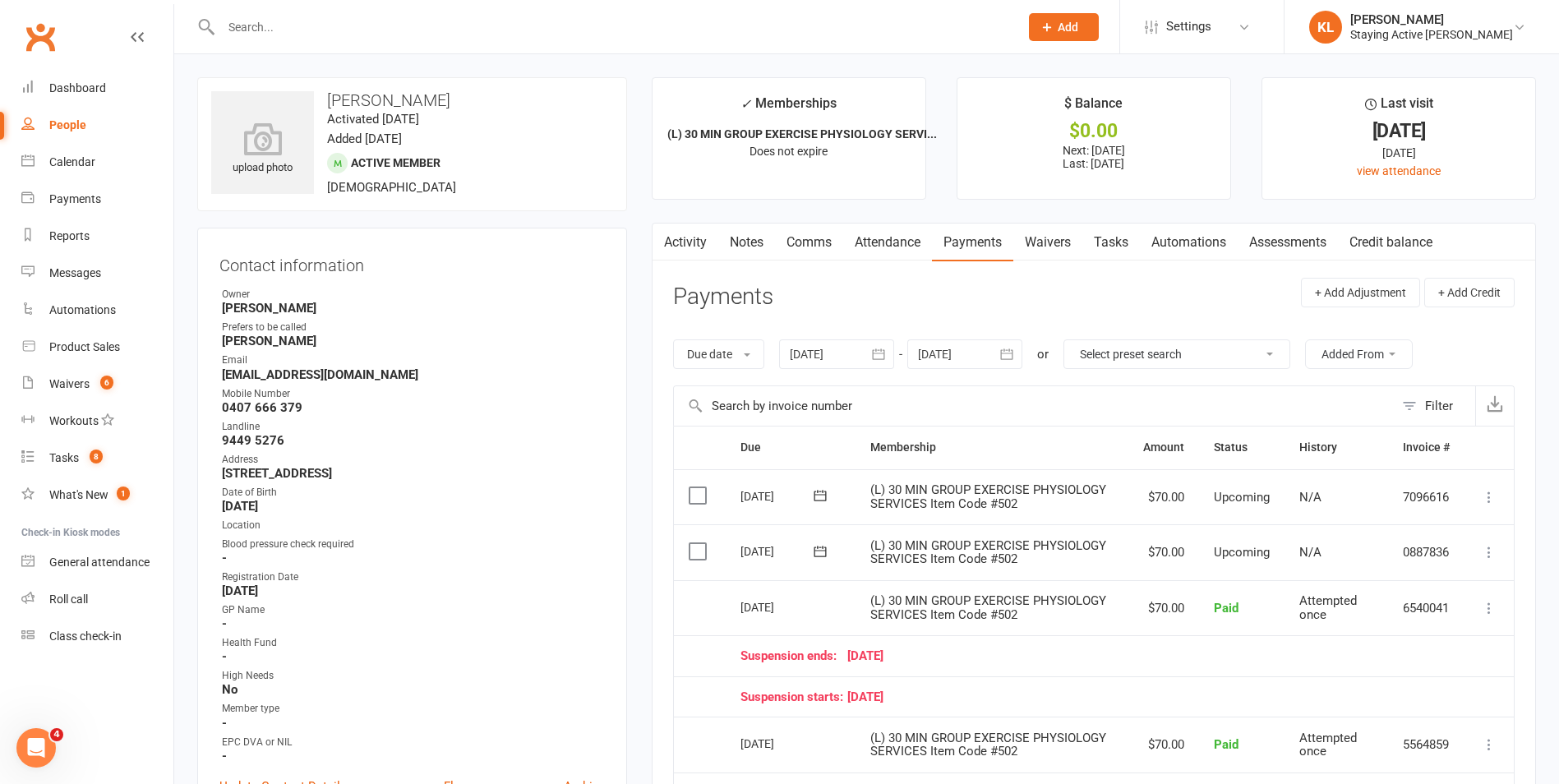
click at [1177, 414] on input "text" at bounding box center [1034, 406] width 720 height 39
click at [733, 246] on link "Notes" at bounding box center [747, 242] width 56 height 38
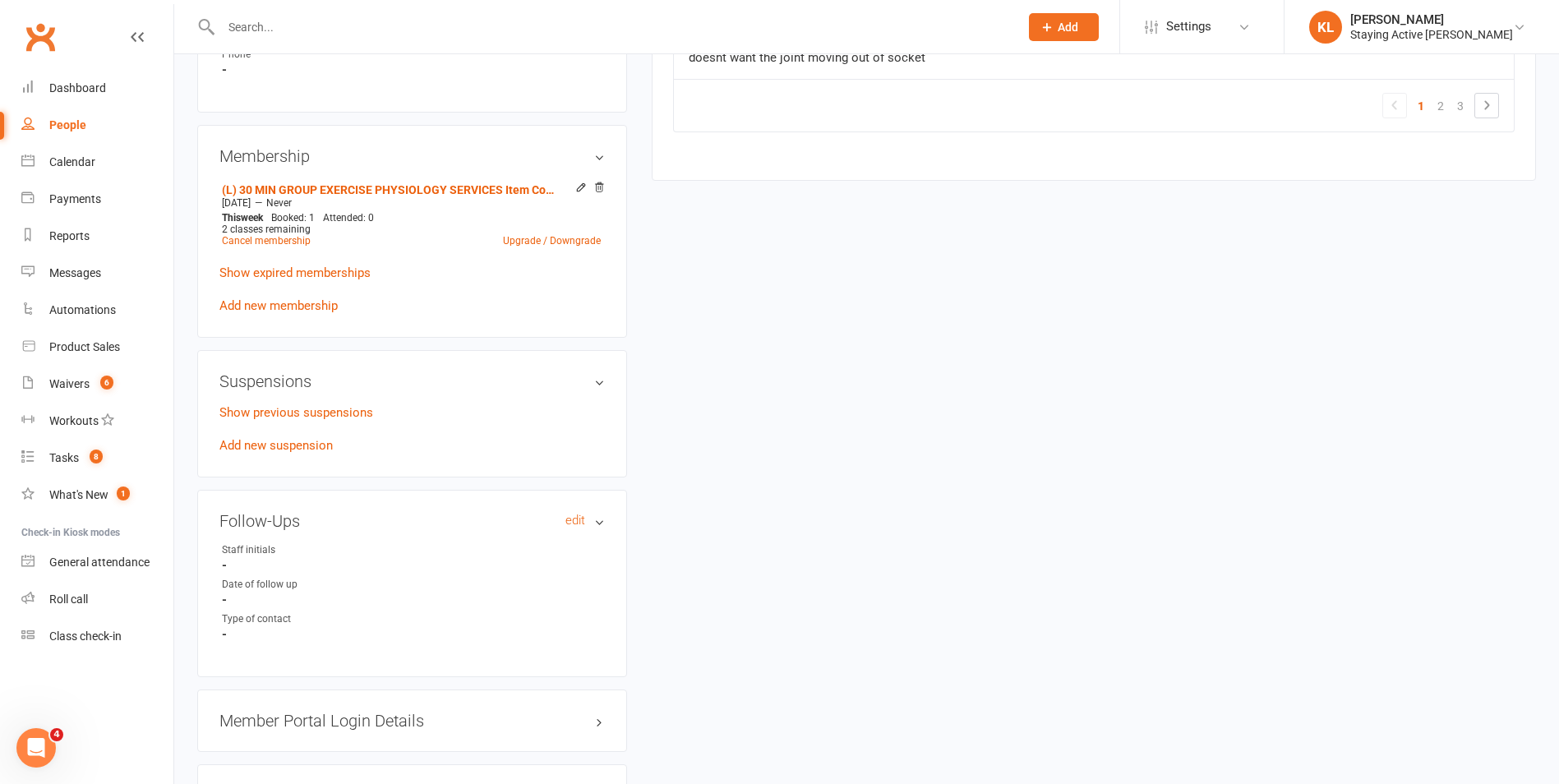
scroll to position [986, 0]
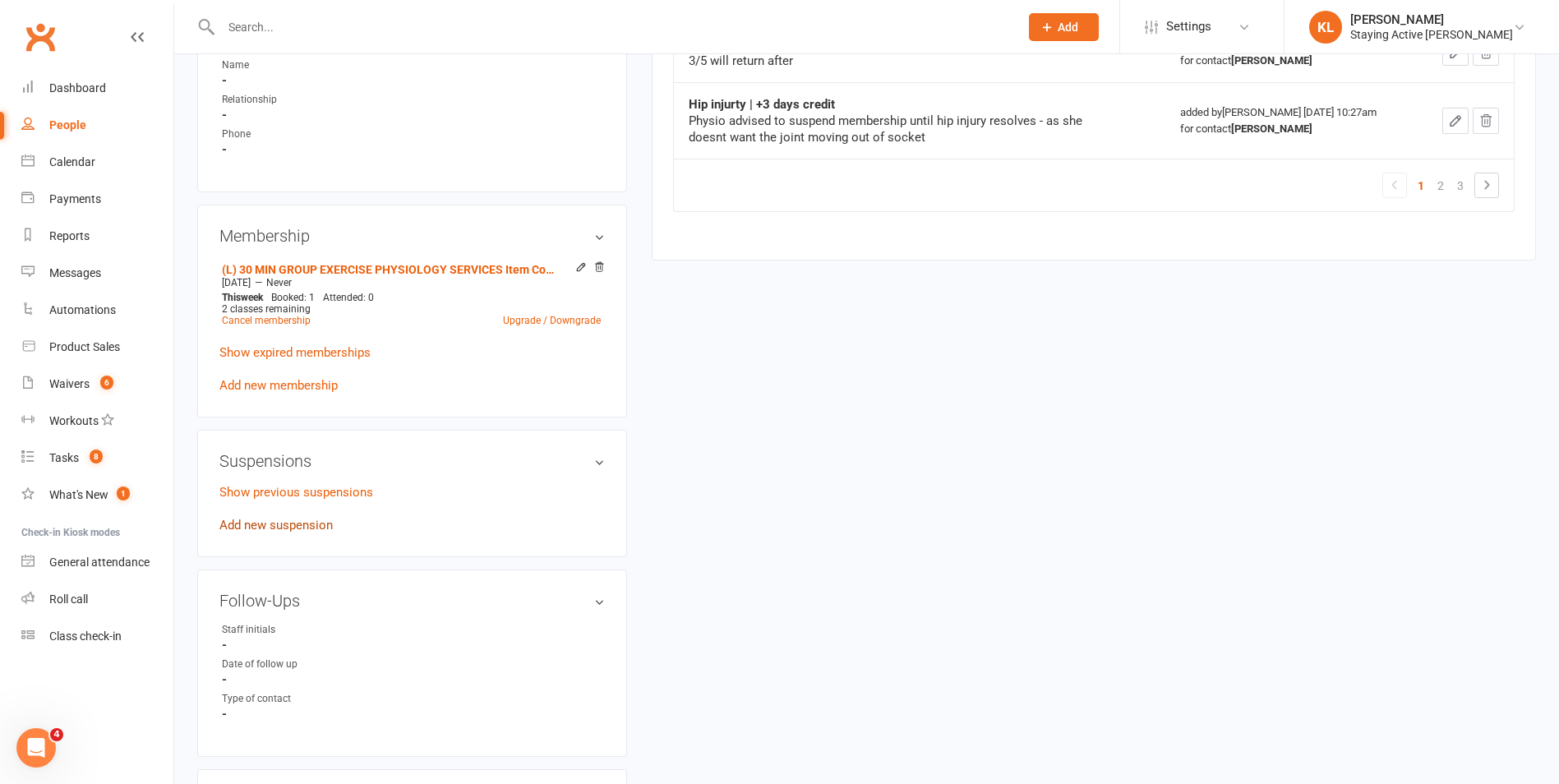
click at [304, 520] on link "Add new suspension" at bounding box center [276, 525] width 114 height 15
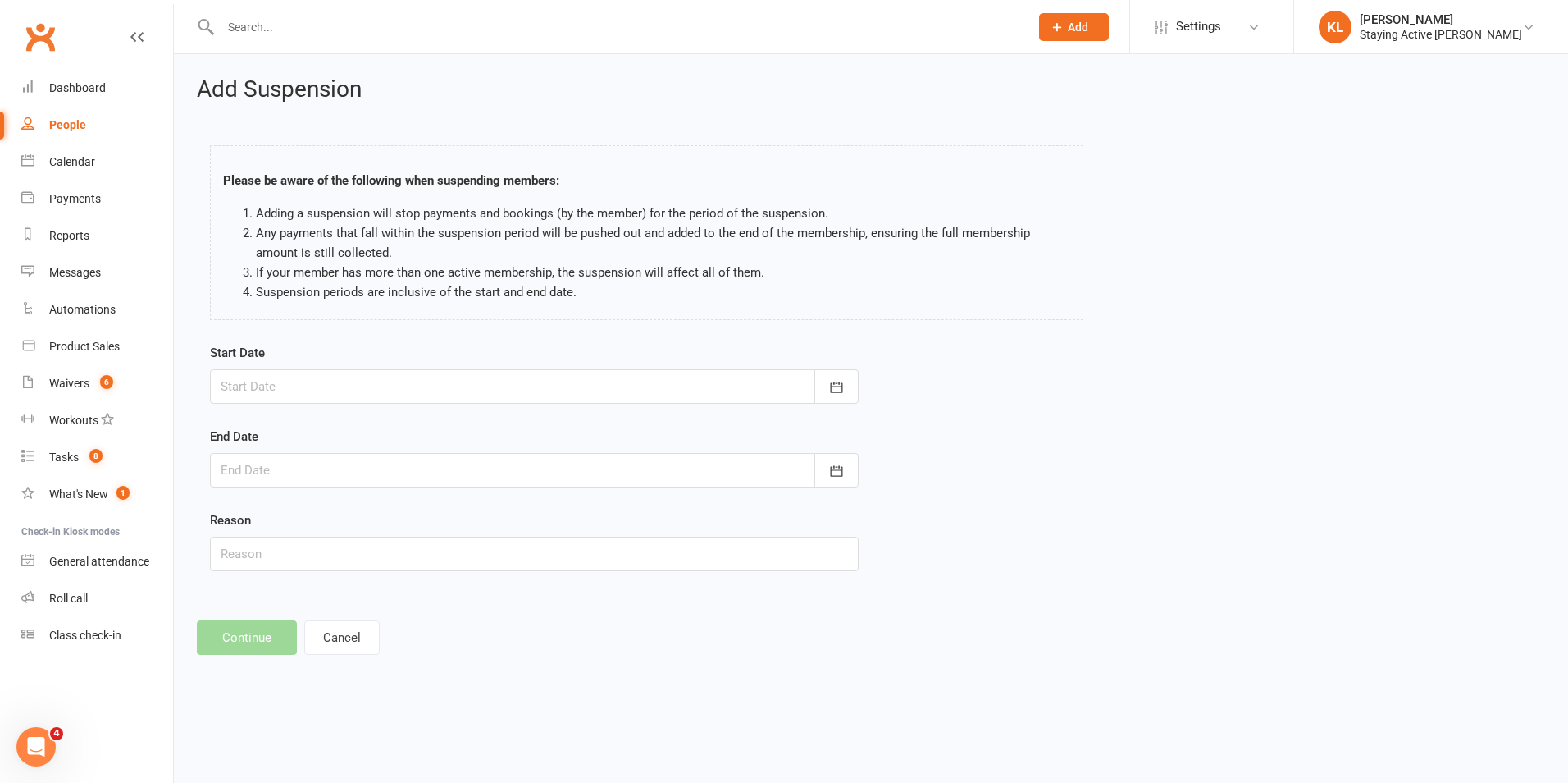
click at [355, 377] on div at bounding box center [534, 386] width 649 height 35
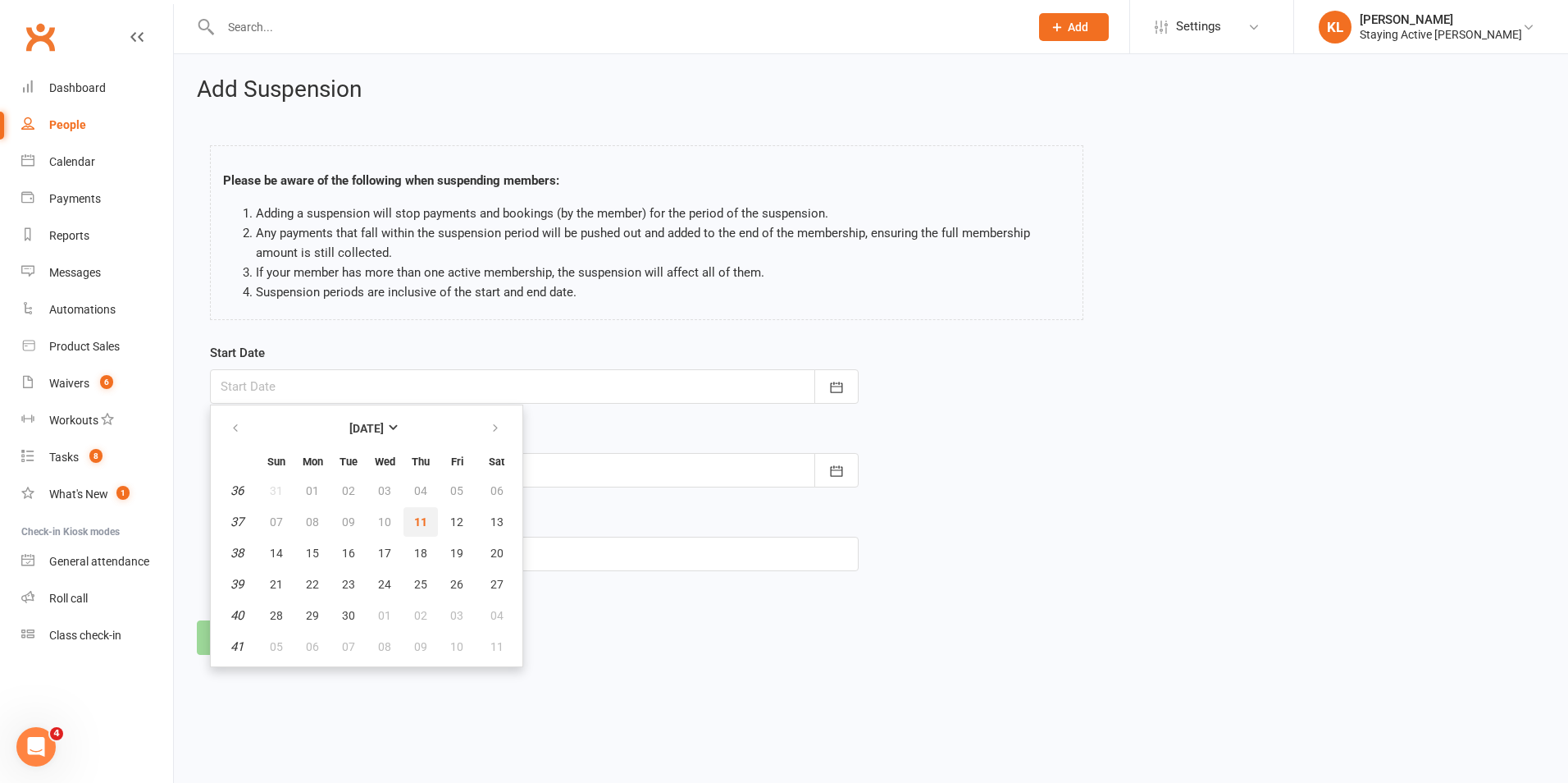
click at [424, 526] on span "11" at bounding box center [421, 522] width 13 height 13
type input "[DATE]"
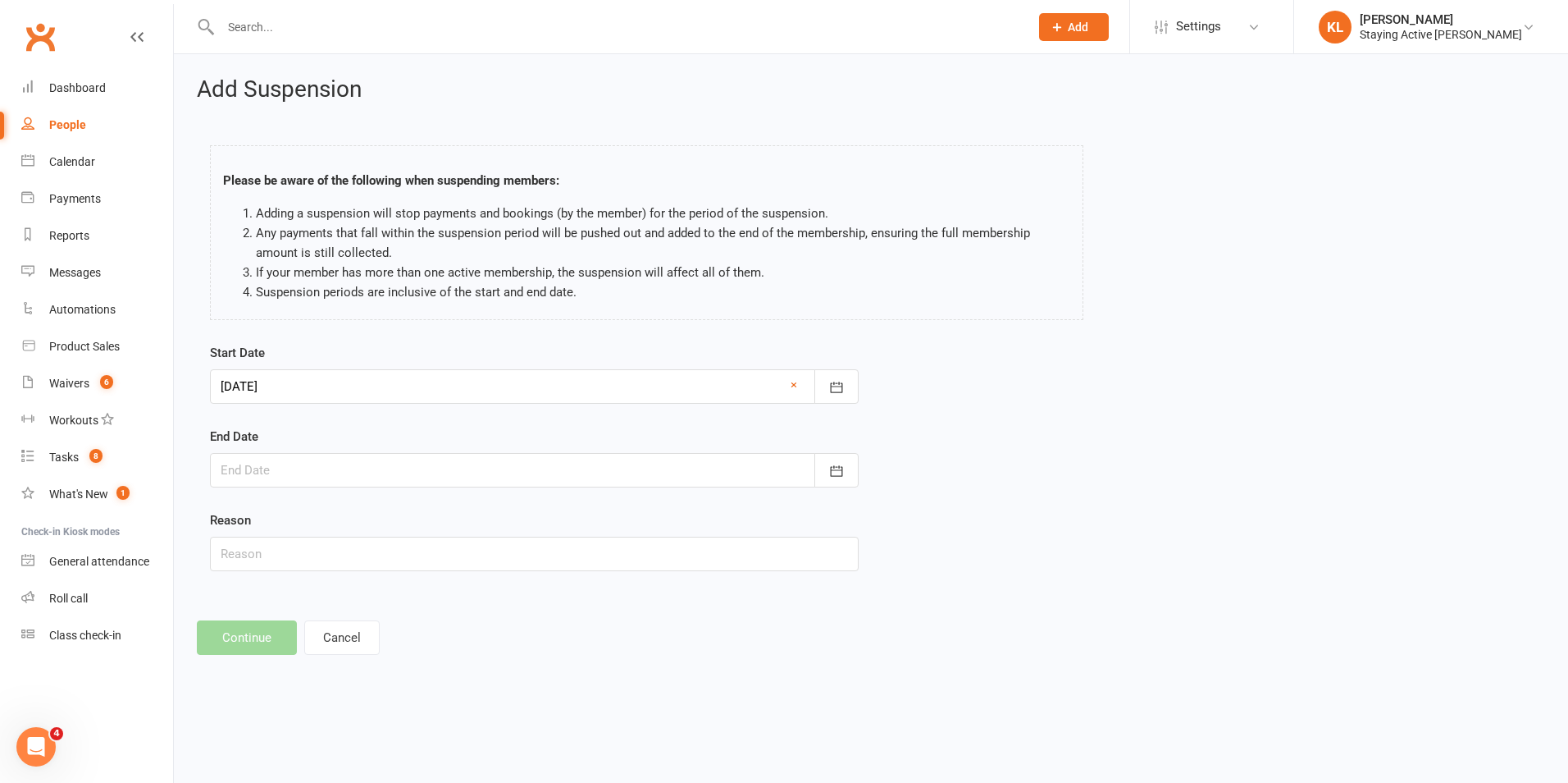
click at [376, 482] on div at bounding box center [534, 470] width 649 height 35
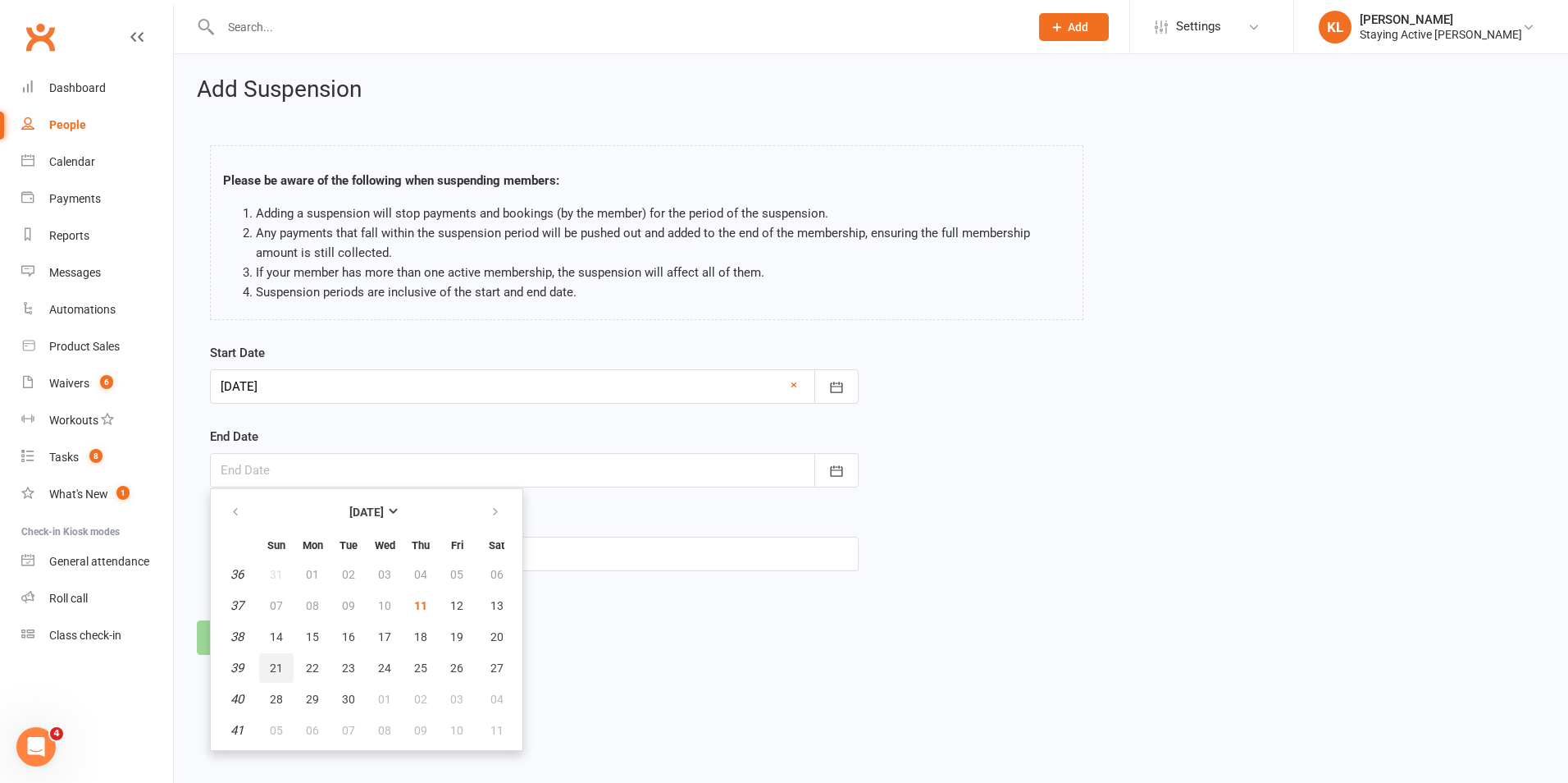
click at [269, 671] on button "21" at bounding box center [276, 669] width 35 height 30
type input "[DATE]"
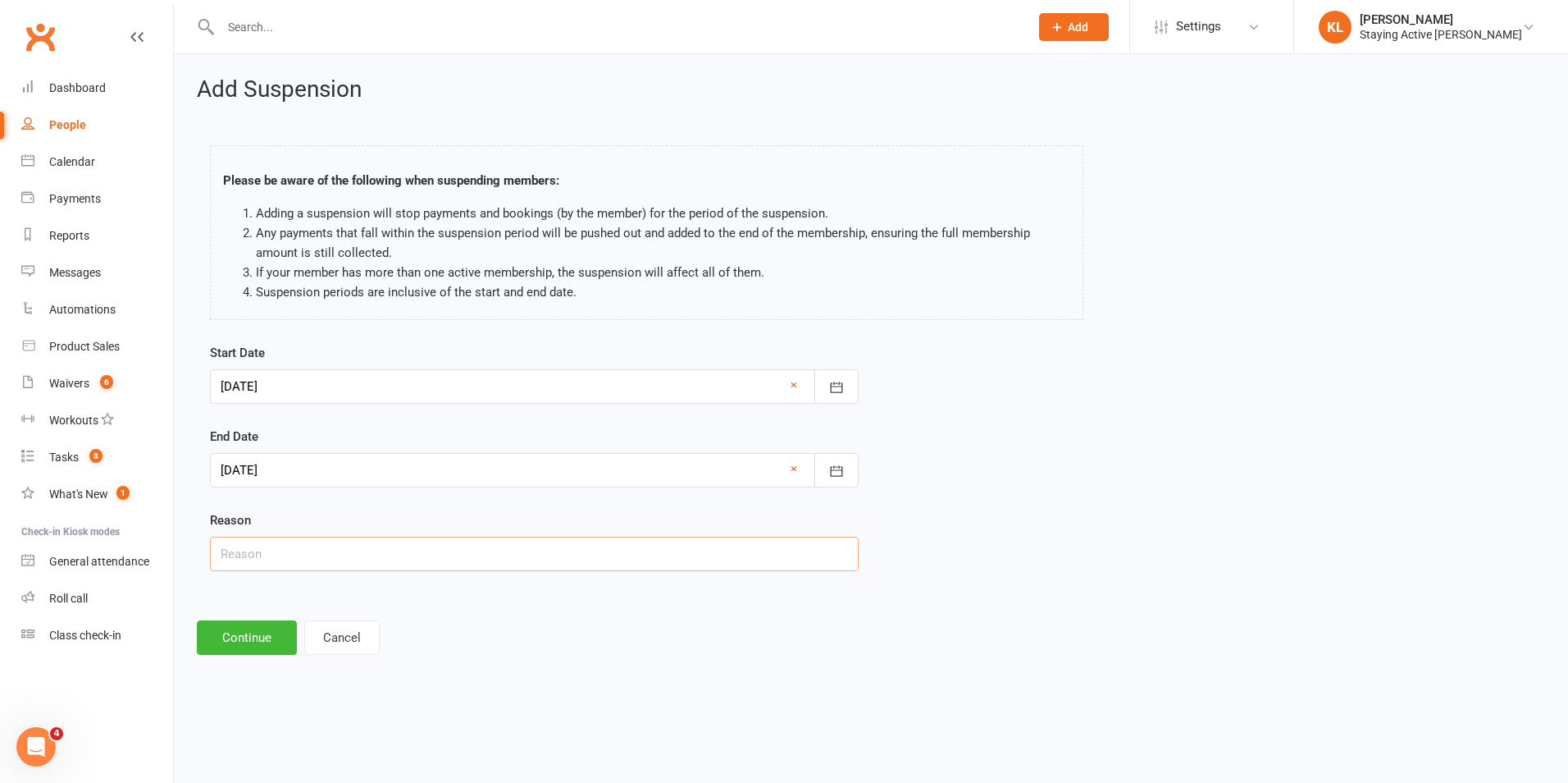
click at [271, 555] on input "text" at bounding box center [534, 553] width 649 height 35
type input "Sore back - See notes"
click at [260, 615] on div "Add Suspension Please be aware of the following when suspending members: Adding…" at bounding box center [872, 366] width 1395 height 624
click at [256, 635] on button "Continue" at bounding box center [246, 638] width 100 height 35
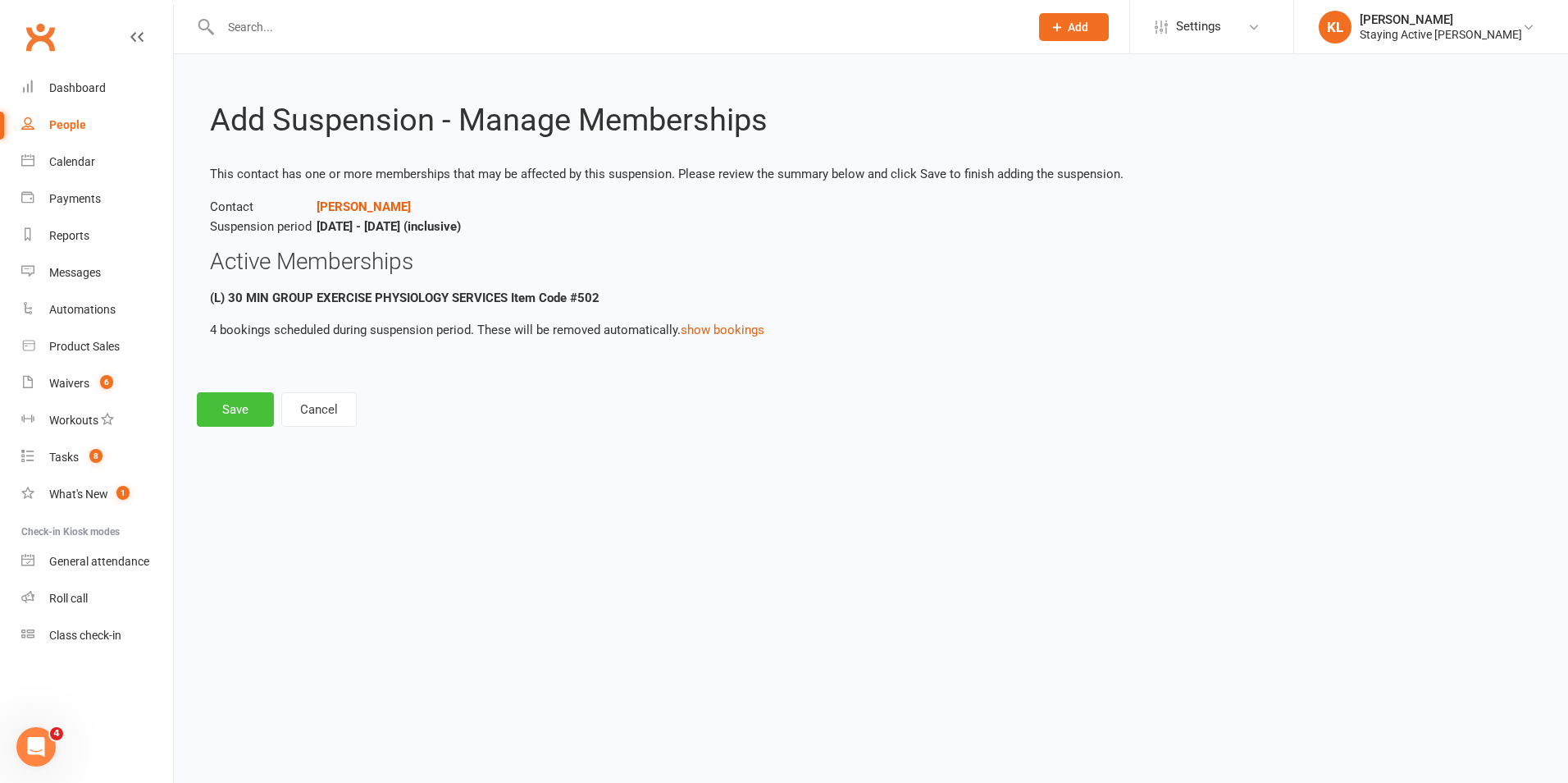
click at [233, 414] on button "Save" at bounding box center [235, 409] width 77 height 35
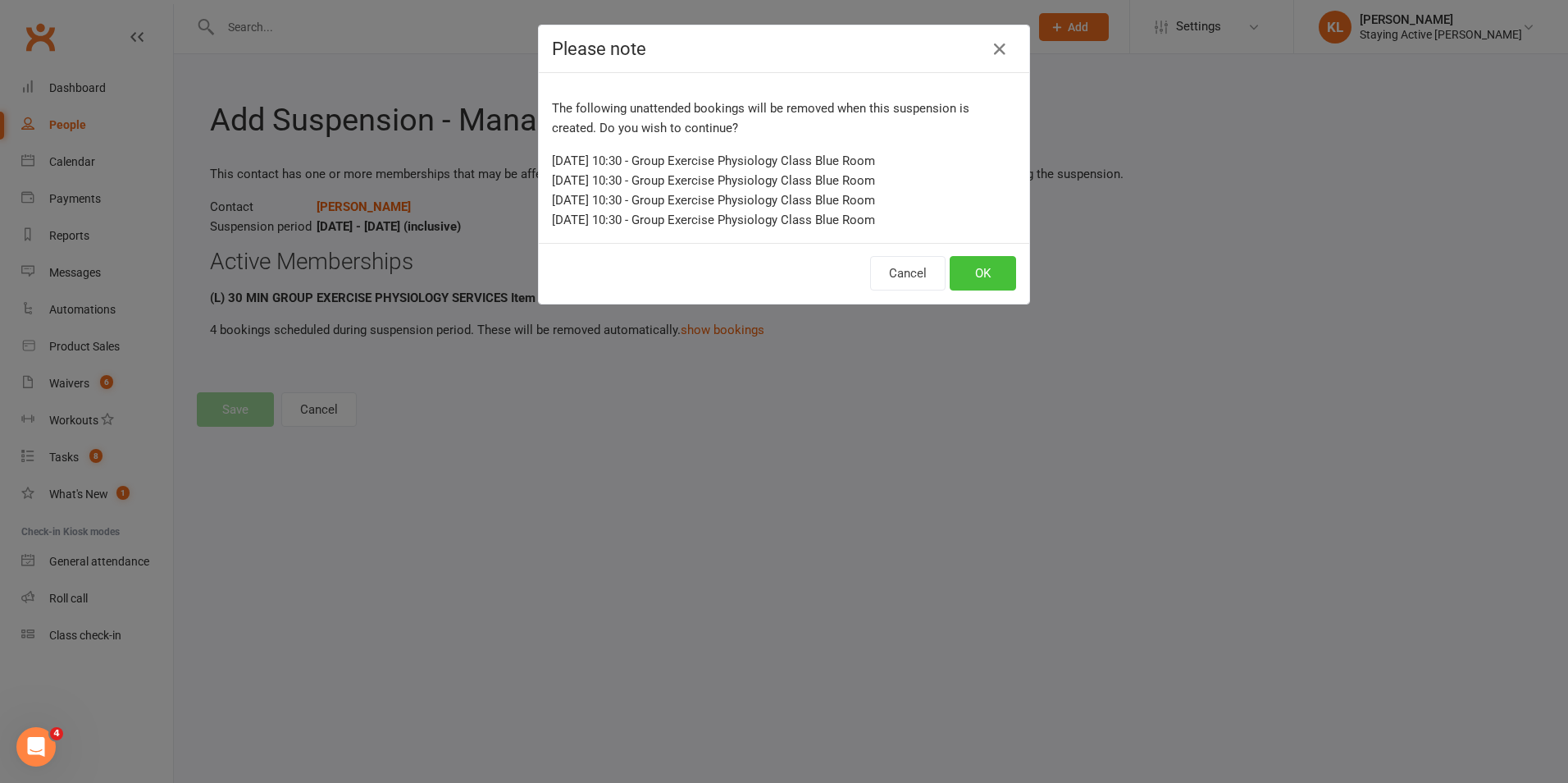
click at [989, 283] on button "OK" at bounding box center [982, 273] width 67 height 35
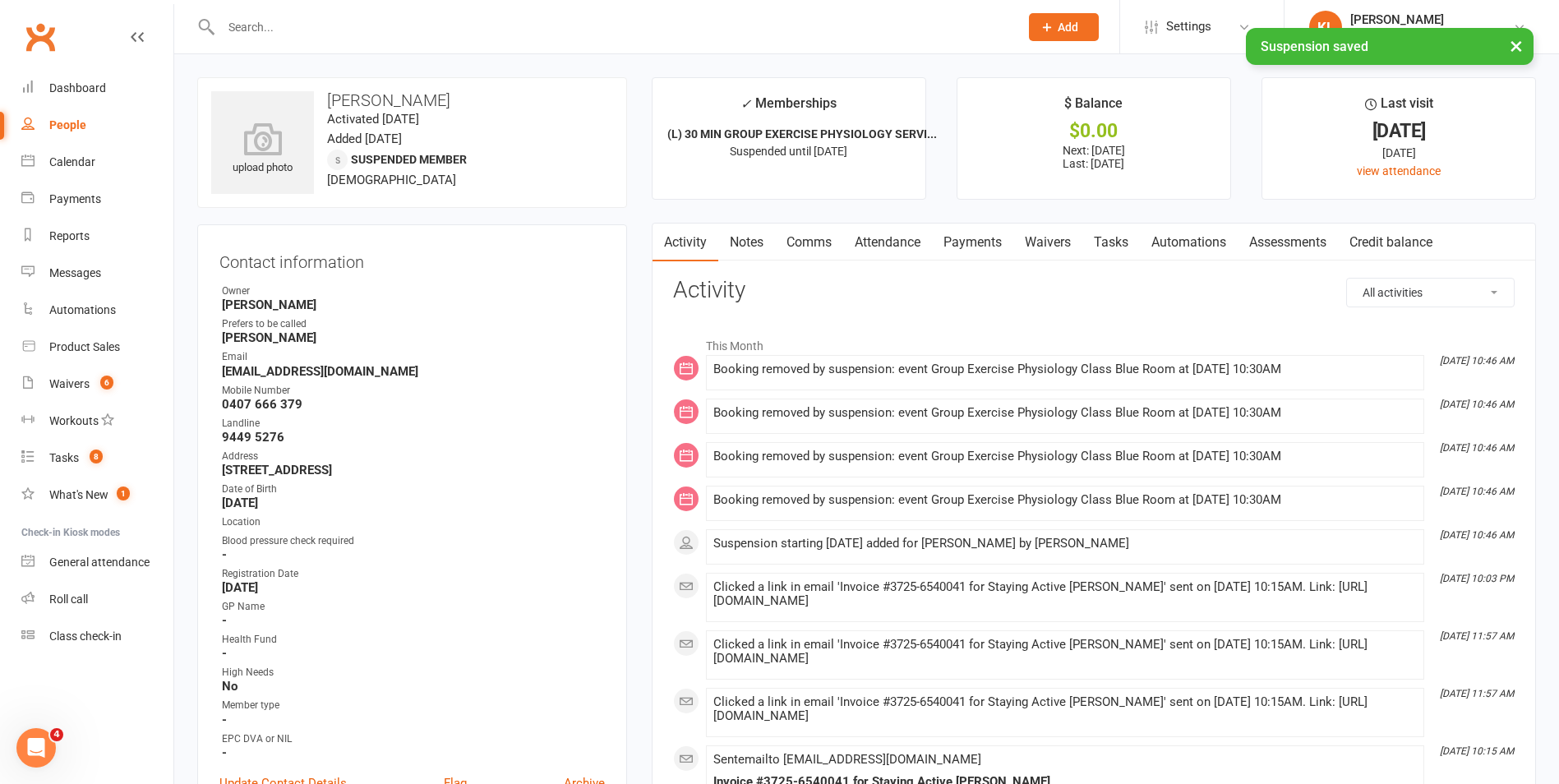
click at [994, 234] on link "Payments" at bounding box center [972, 242] width 82 height 38
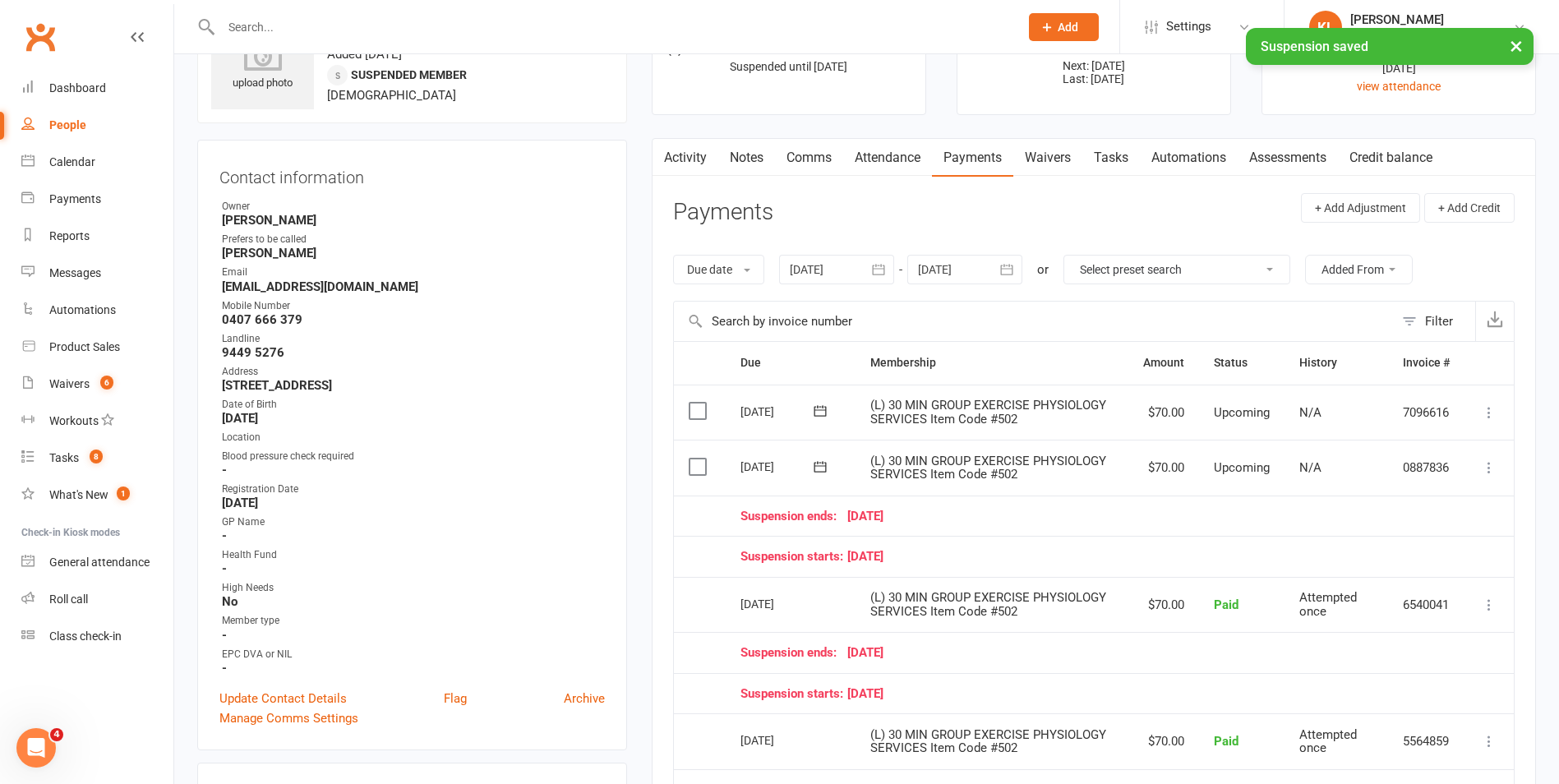
scroll to position [164, 0]
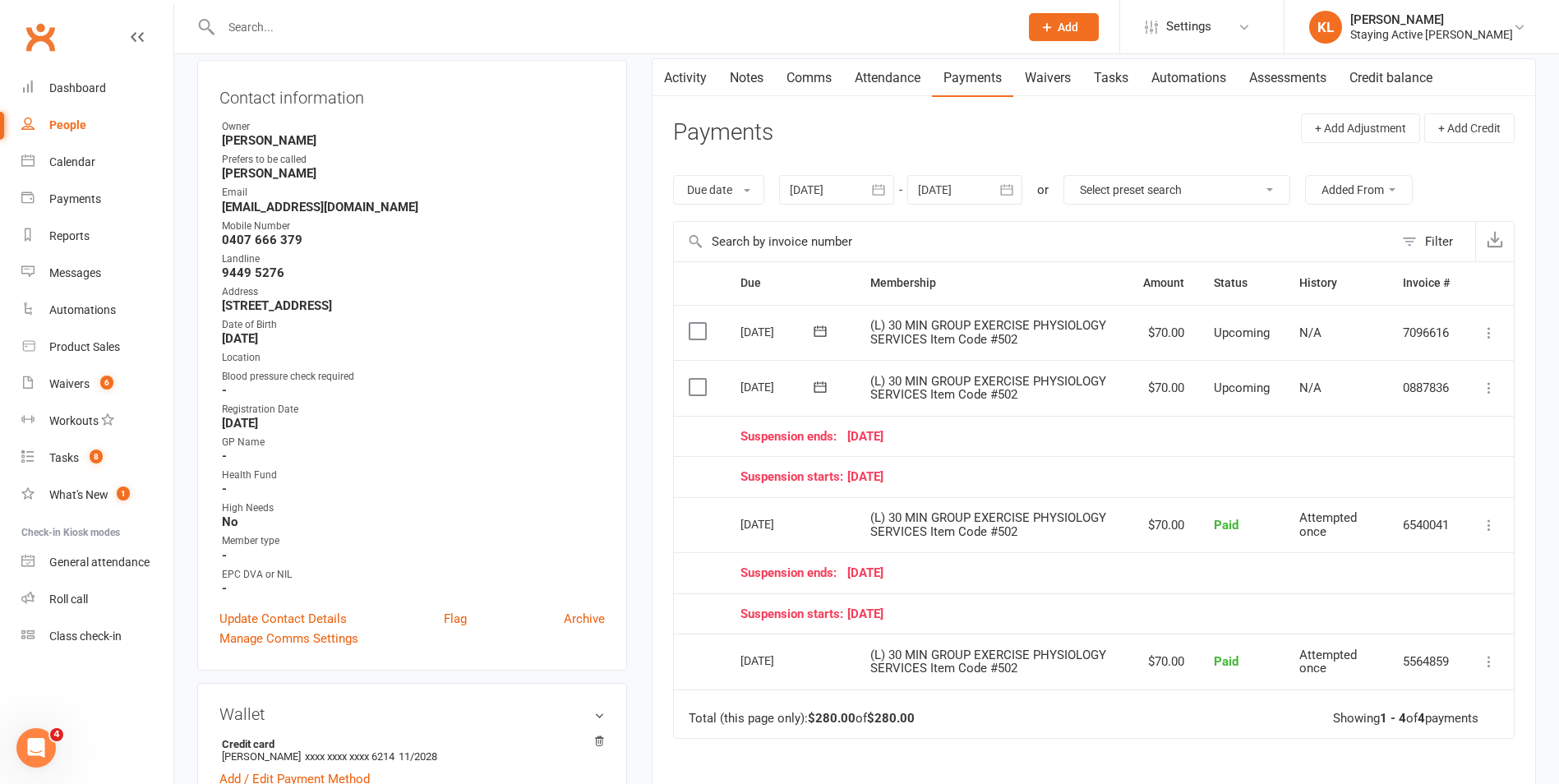
click at [641, 499] on main "✓ Memberships (L) 30 MIN GROUP EXERCISE PHYSIOLOGY SERVI... Suspended until [DA…" at bounding box center [1094, 453] width 909 height 1080
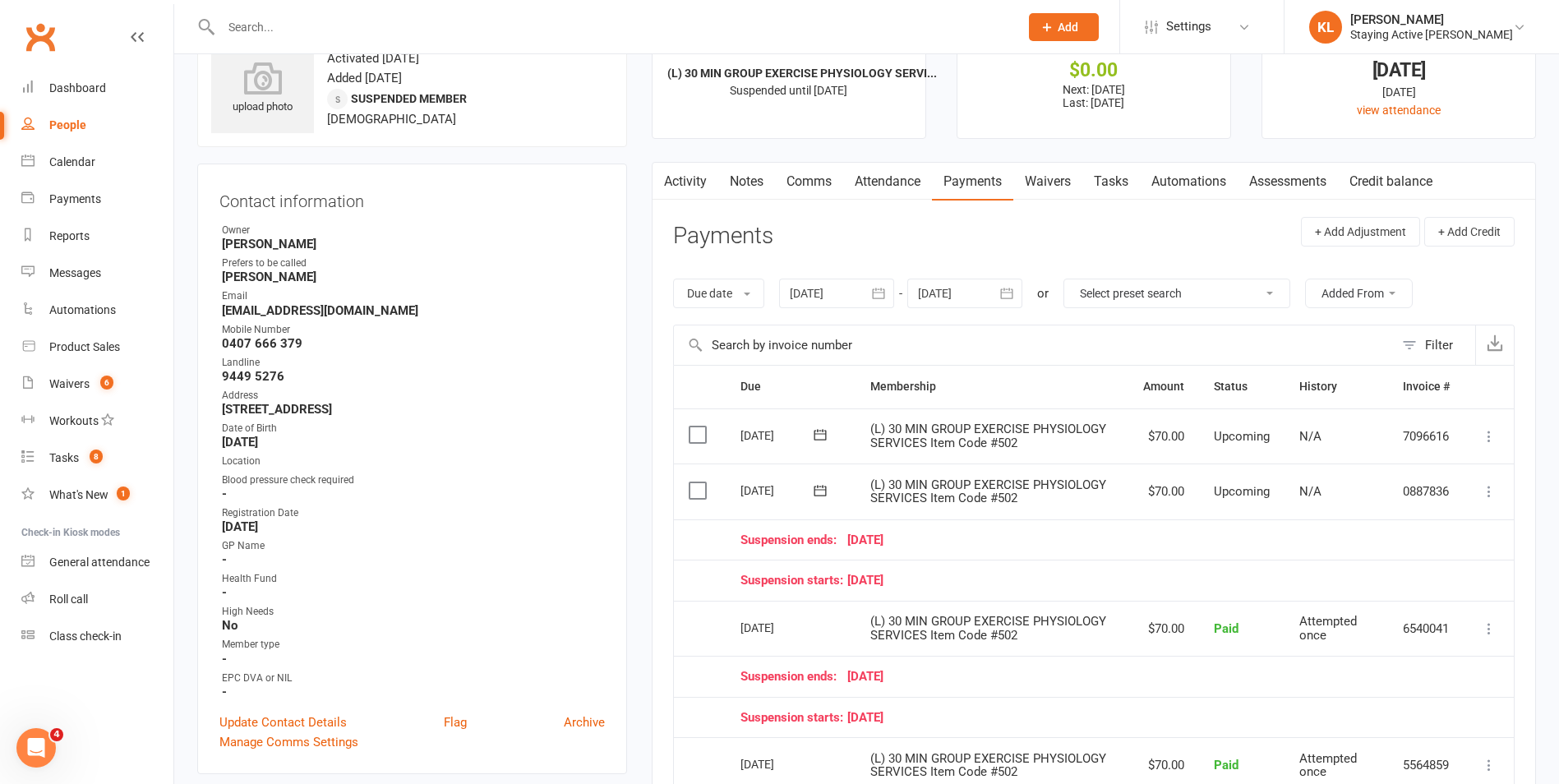
scroll to position [0, 0]
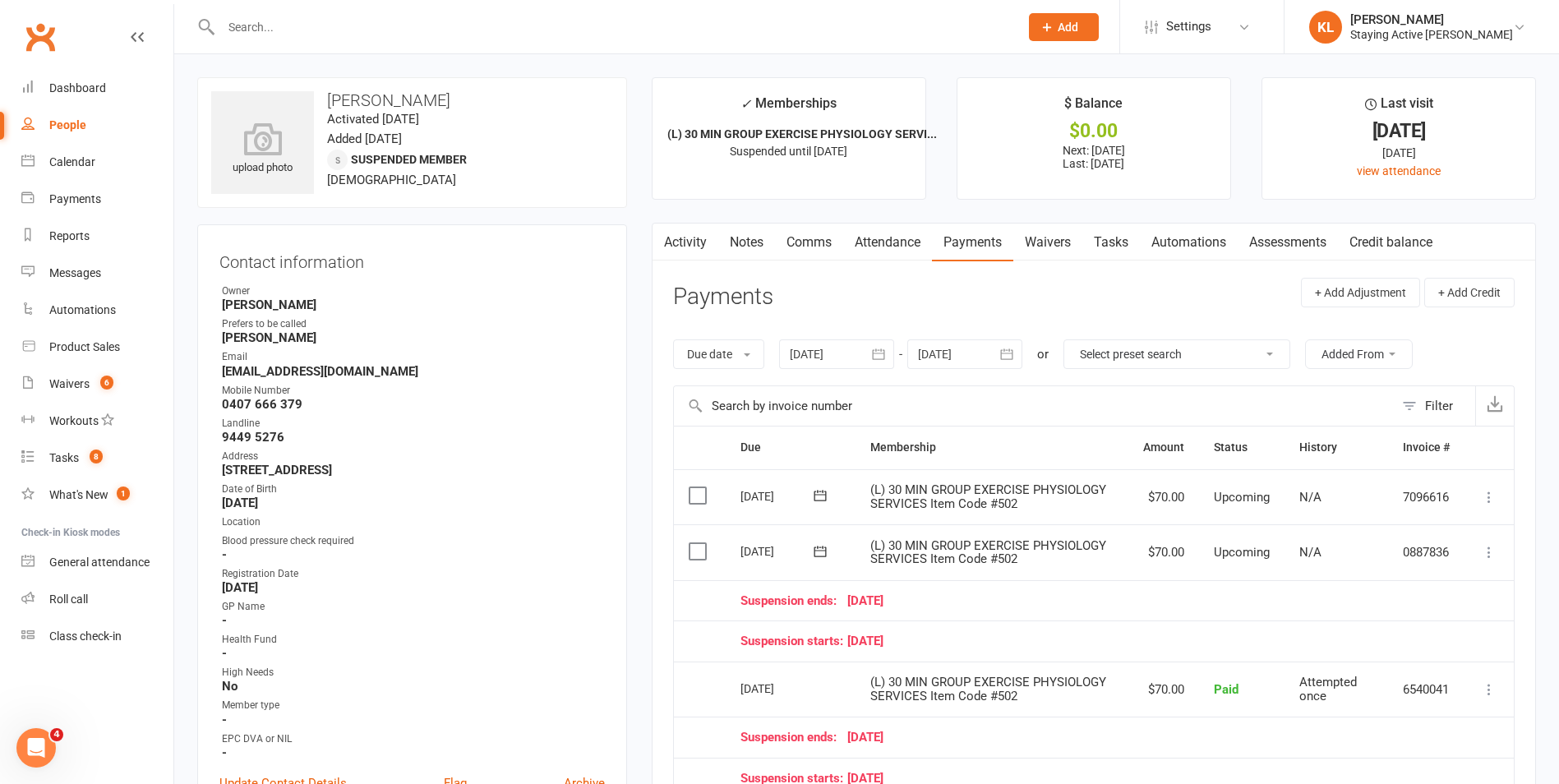
click at [1487, 557] on icon at bounding box center [1490, 552] width 17 height 17
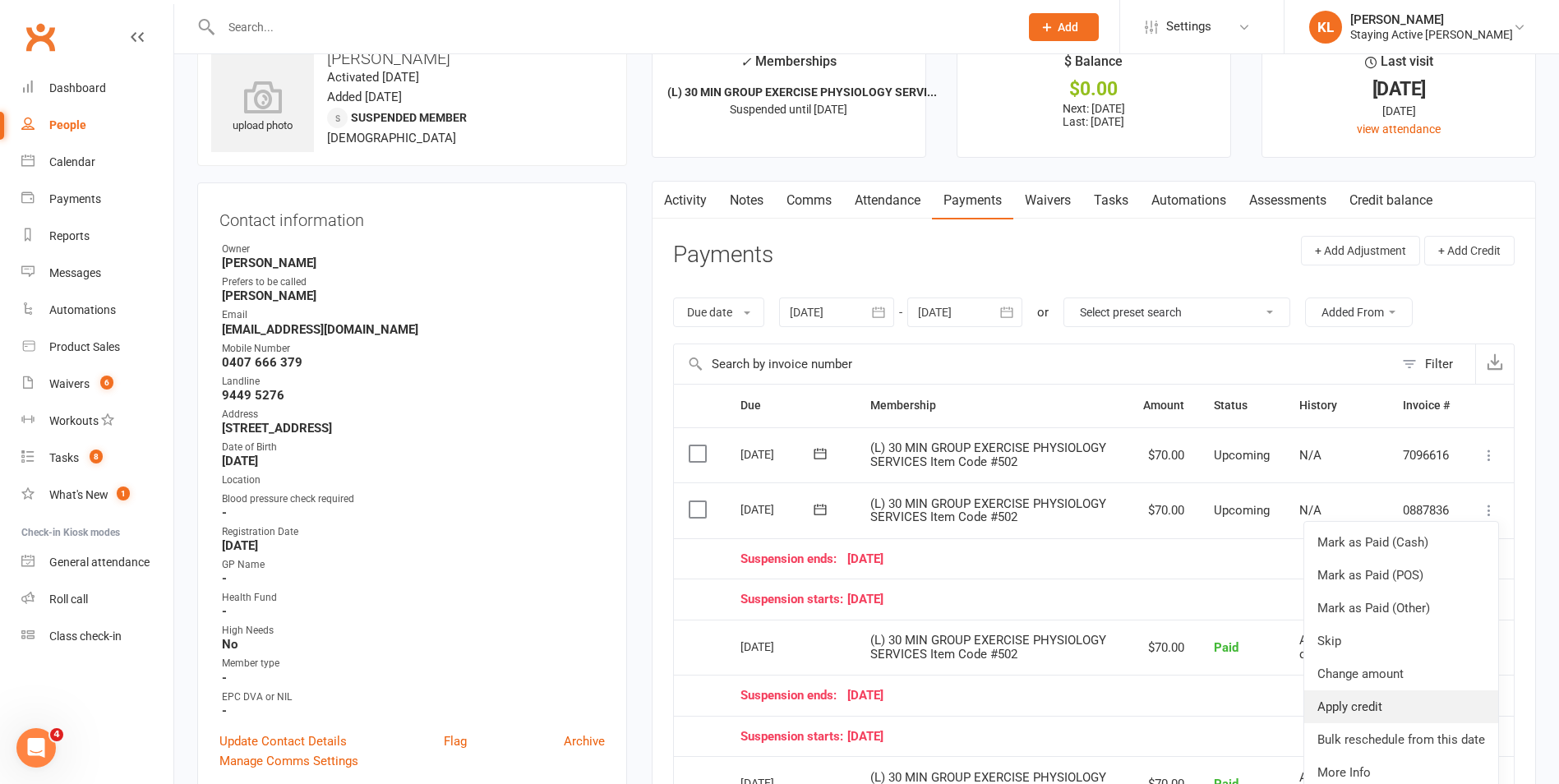
scroll to position [83, 0]
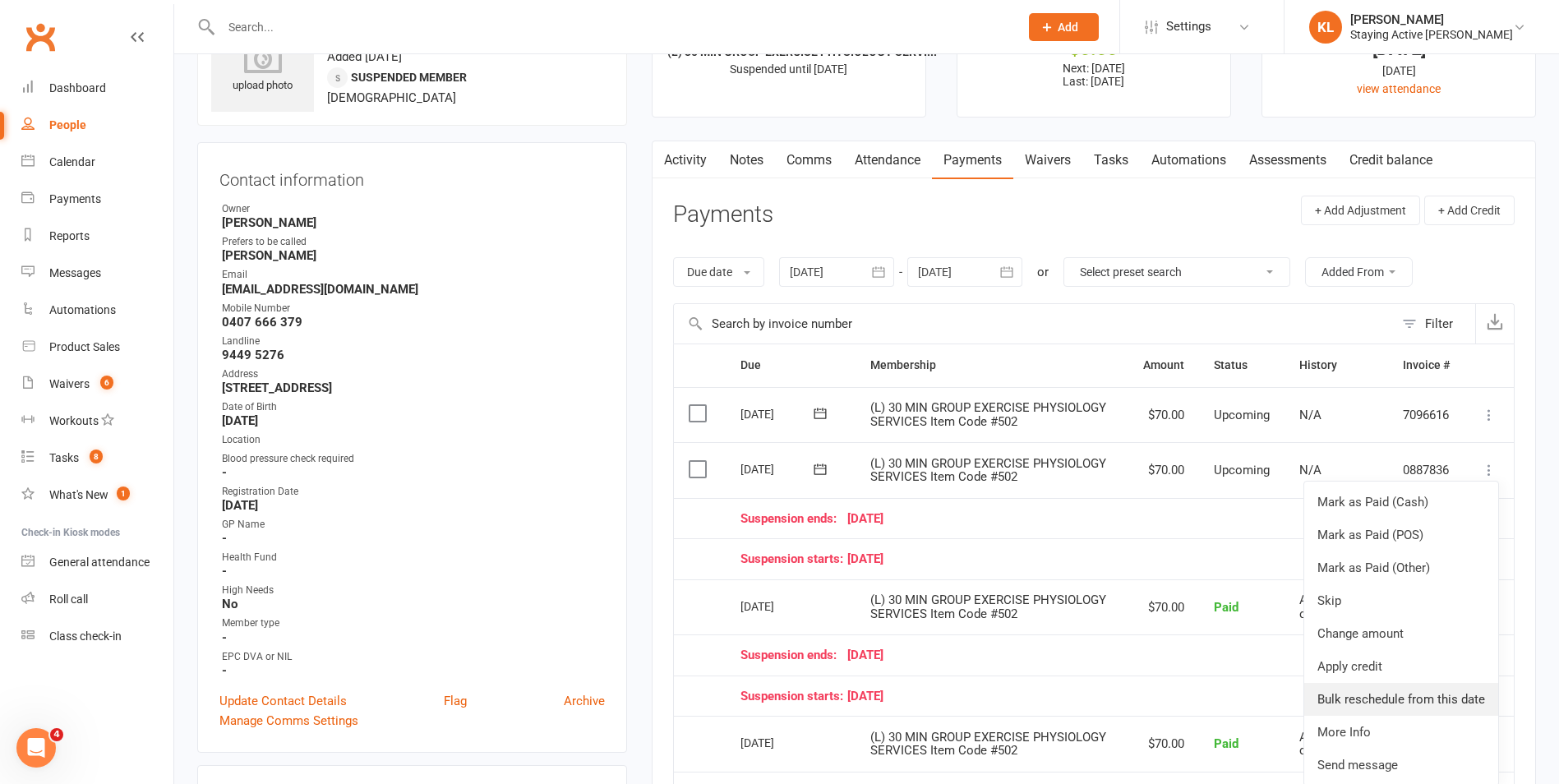
click at [1362, 705] on link "Bulk reschedule from this date" at bounding box center [1401, 699] width 194 height 33
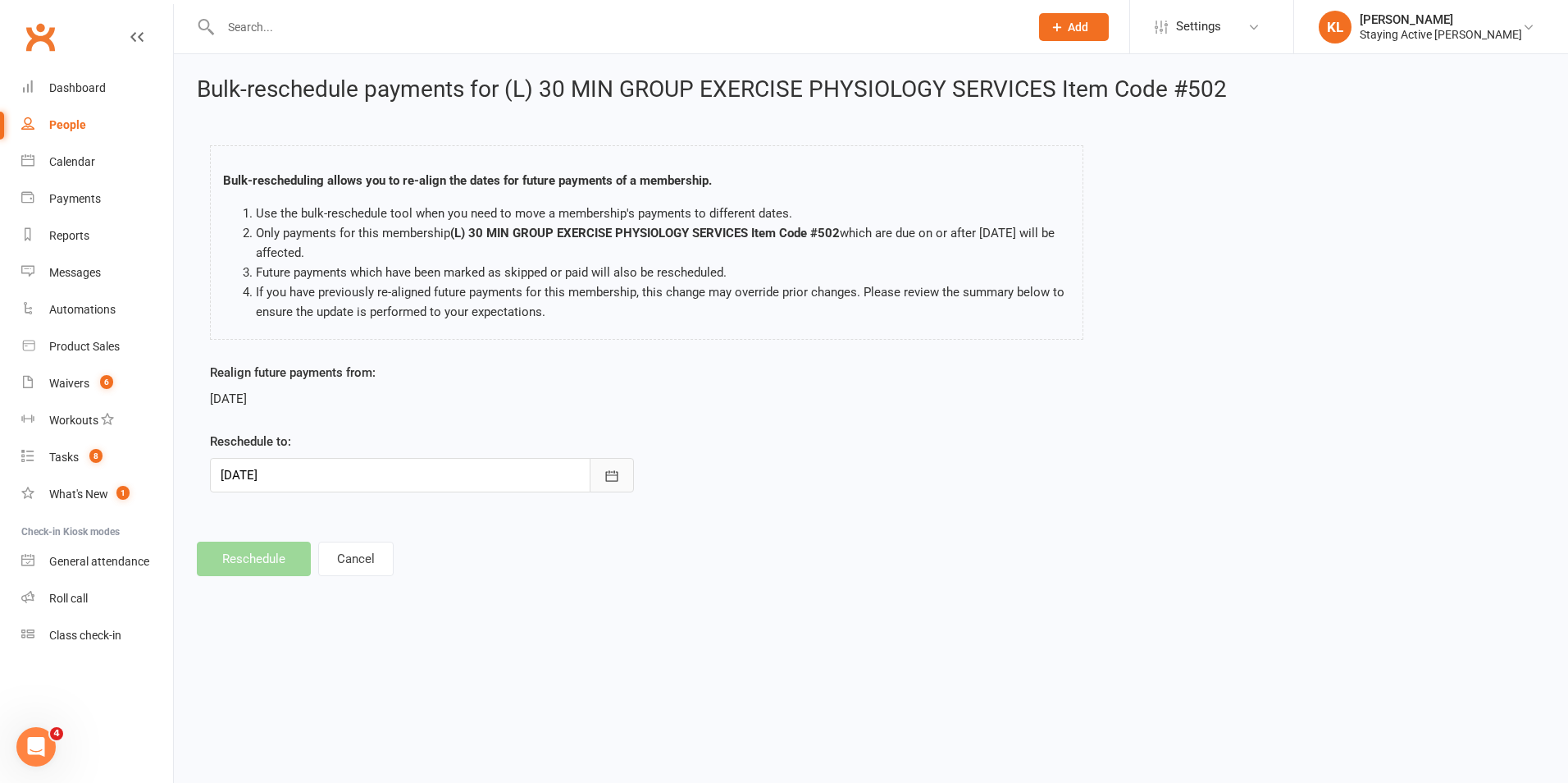
click at [616, 485] on button "button" at bounding box center [611, 474] width 44 height 35
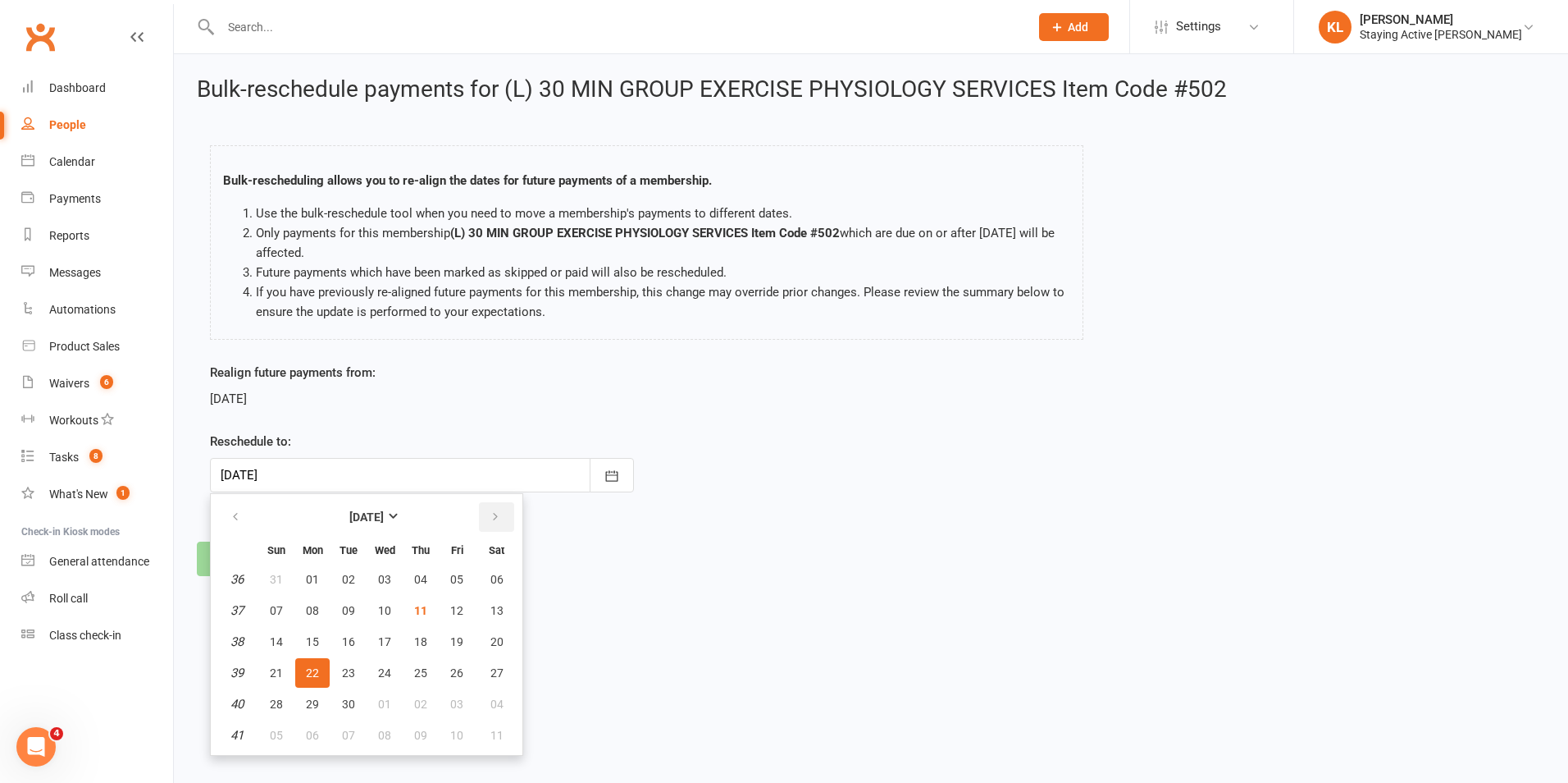
click at [493, 519] on icon "button" at bounding box center [495, 517] width 11 height 13
click at [307, 651] on button "13" at bounding box center [312, 642] width 35 height 30
type input "13 Oct 2025"
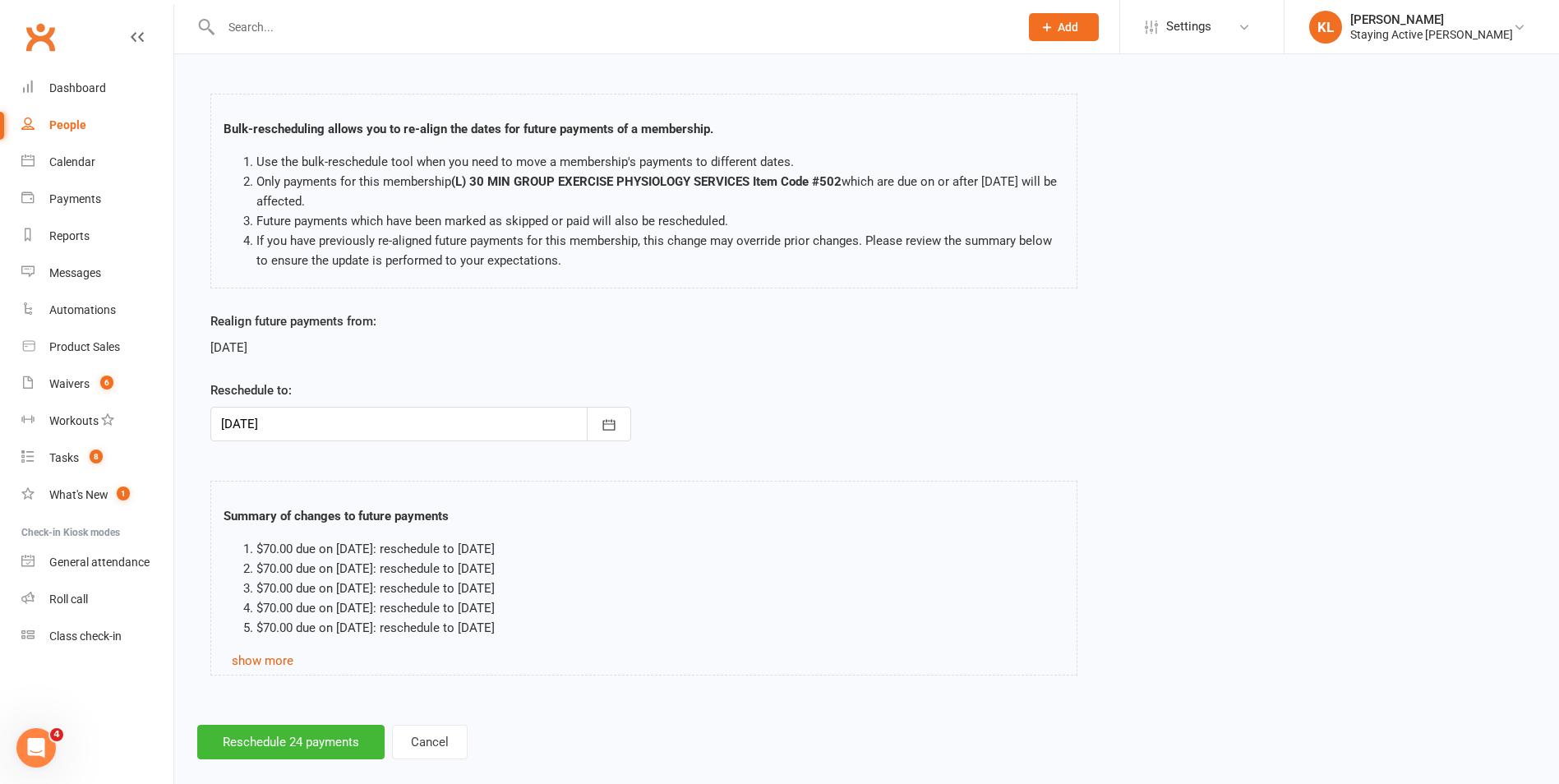
scroll to position [74, 0]
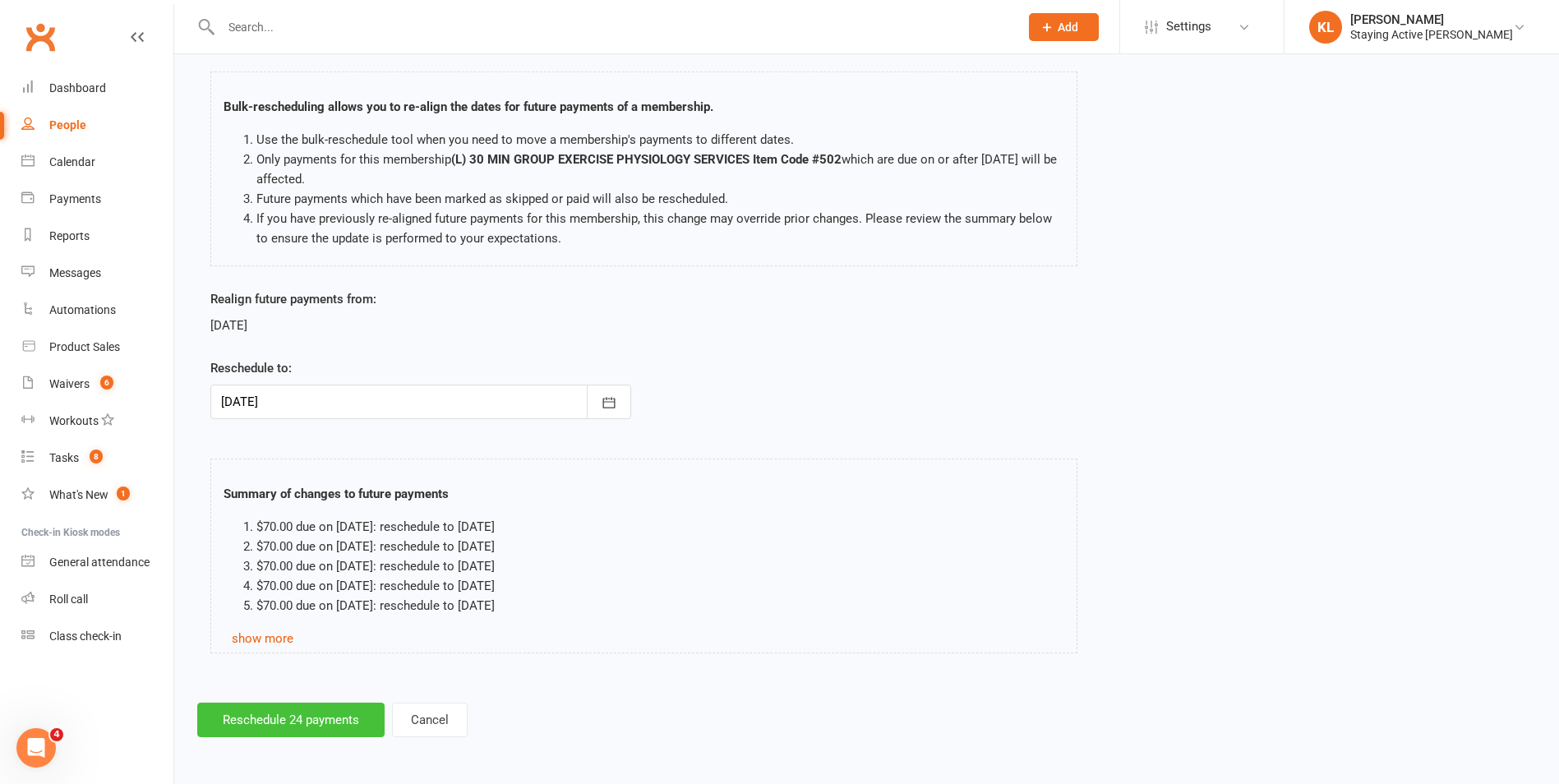
click at [227, 723] on button "Reschedule 24 payments" at bounding box center [291, 719] width 188 height 35
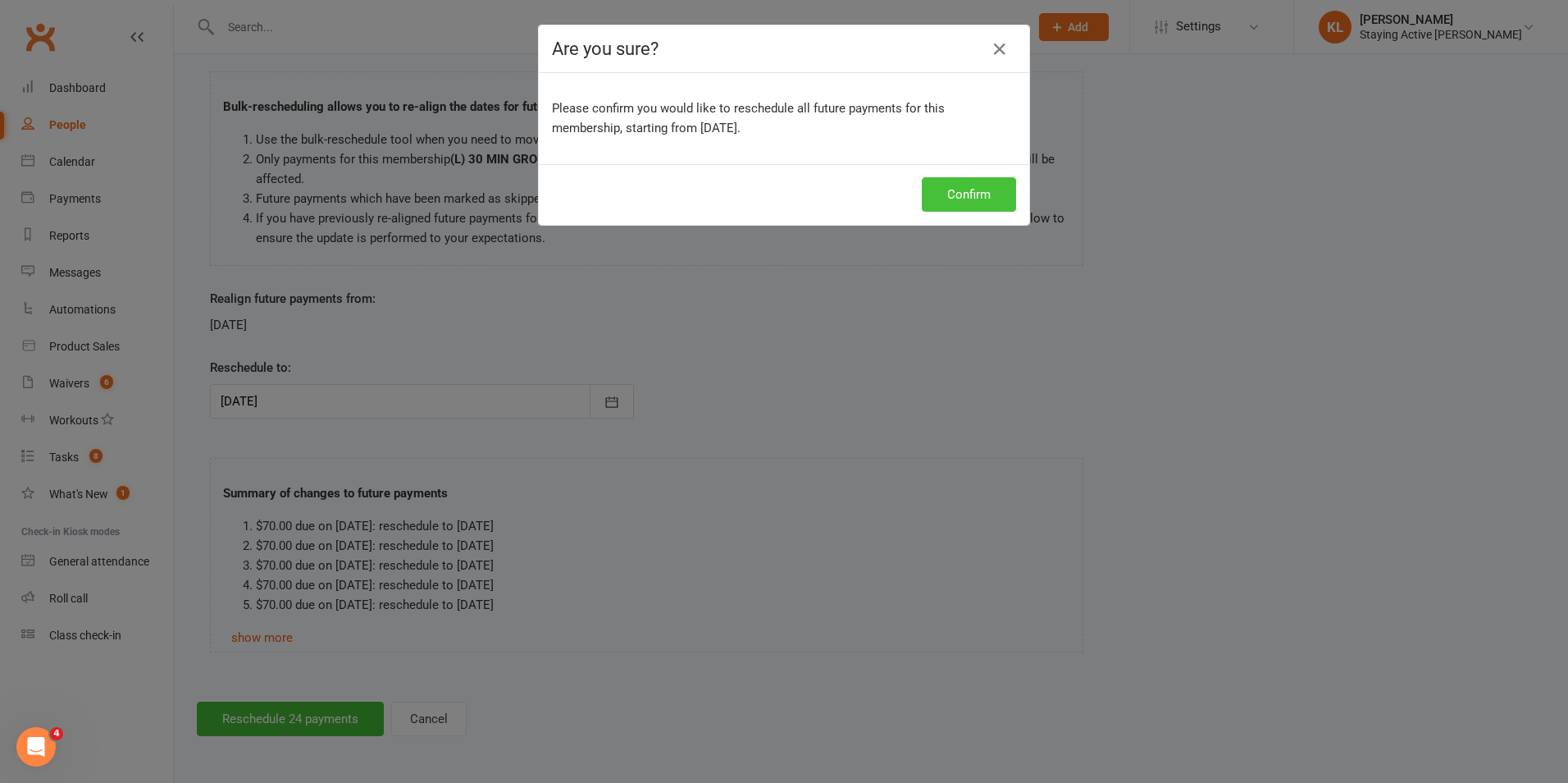
click at [974, 190] on button "Confirm" at bounding box center [969, 194] width 95 height 35
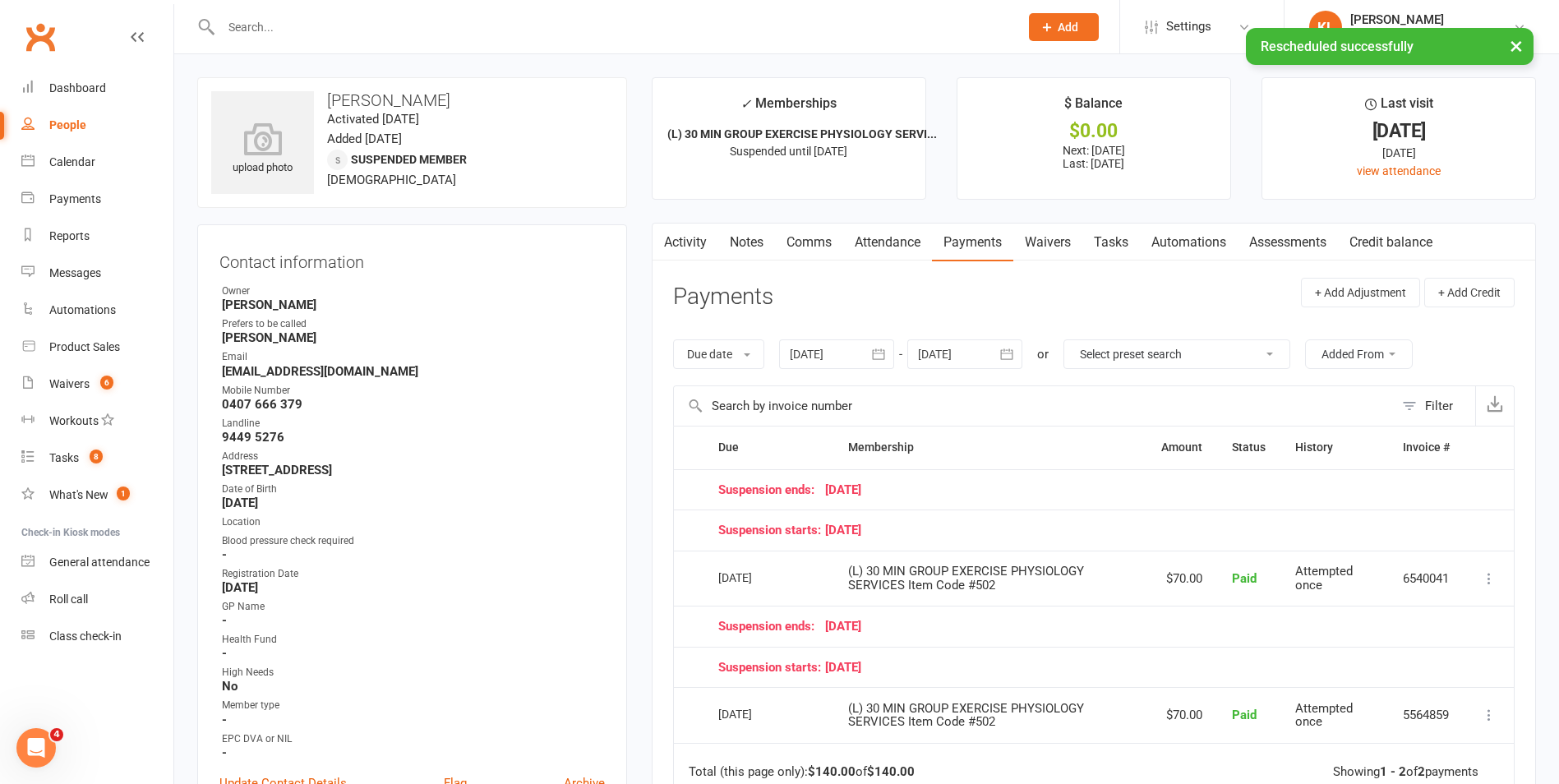
click at [743, 245] on link "Notes" at bounding box center [747, 242] width 56 height 38
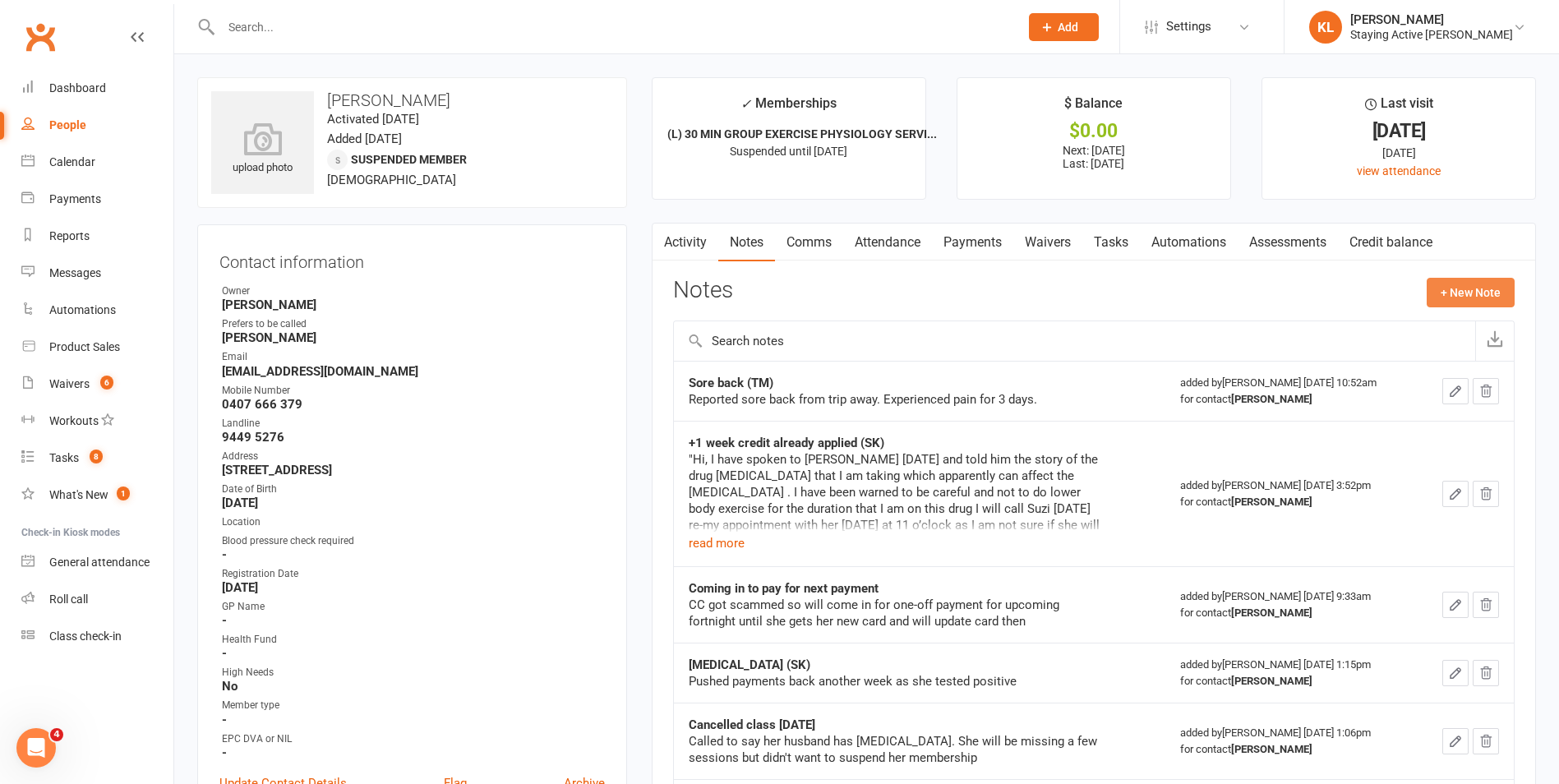
click at [1444, 297] on button "+ New Note" at bounding box center [1471, 293] width 88 height 30
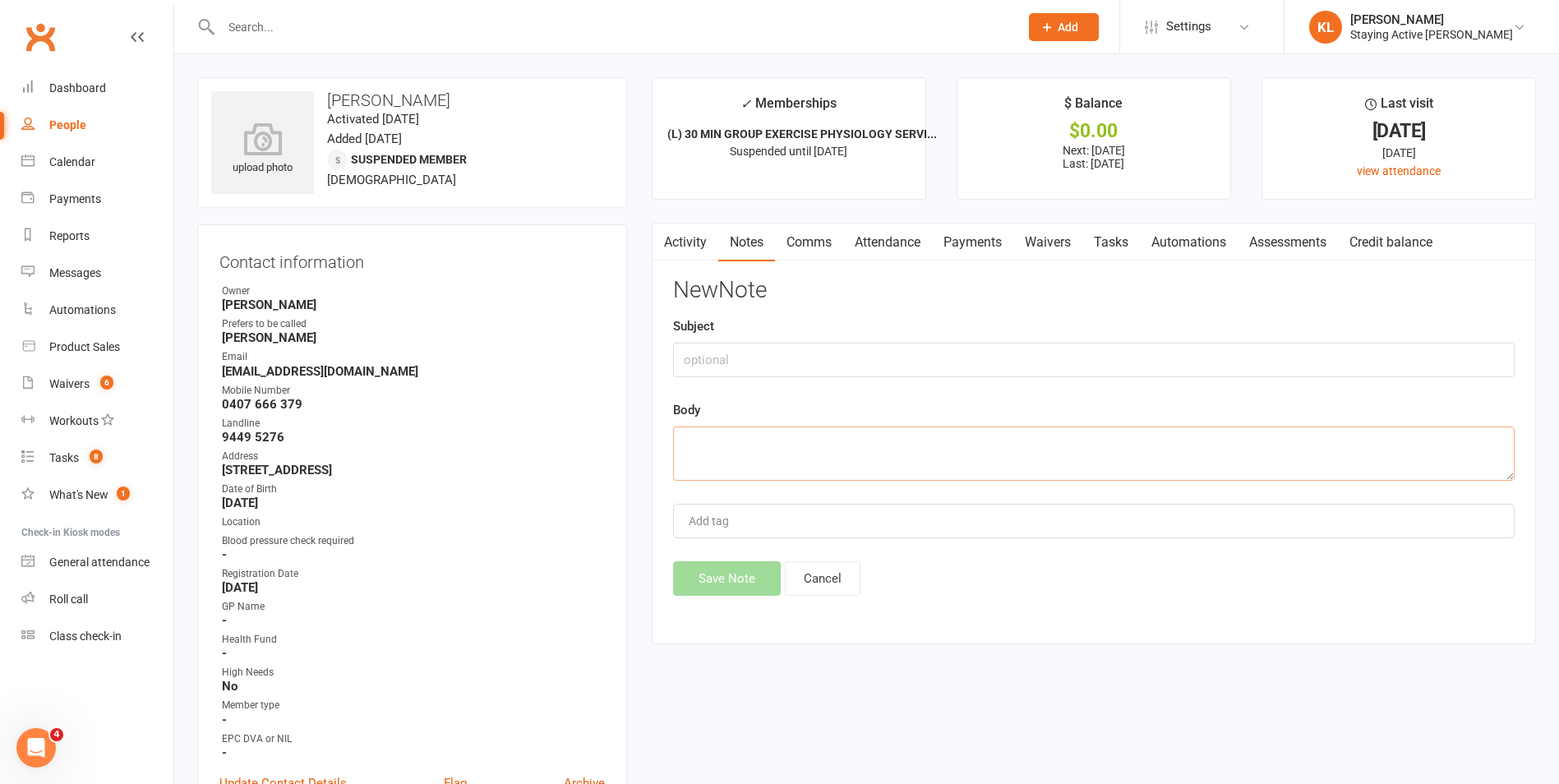
click at [697, 439] on textarea at bounding box center [1094, 453] width 841 height 54
click at [694, 355] on input "text" at bounding box center [1094, 360] width 841 height 35
type input "Extension of suspension"
click at [707, 447] on textarea at bounding box center [1094, 453] width 841 height 54
click at [829, 361] on input "Extension of suspension" at bounding box center [1094, 360] width 841 height 35
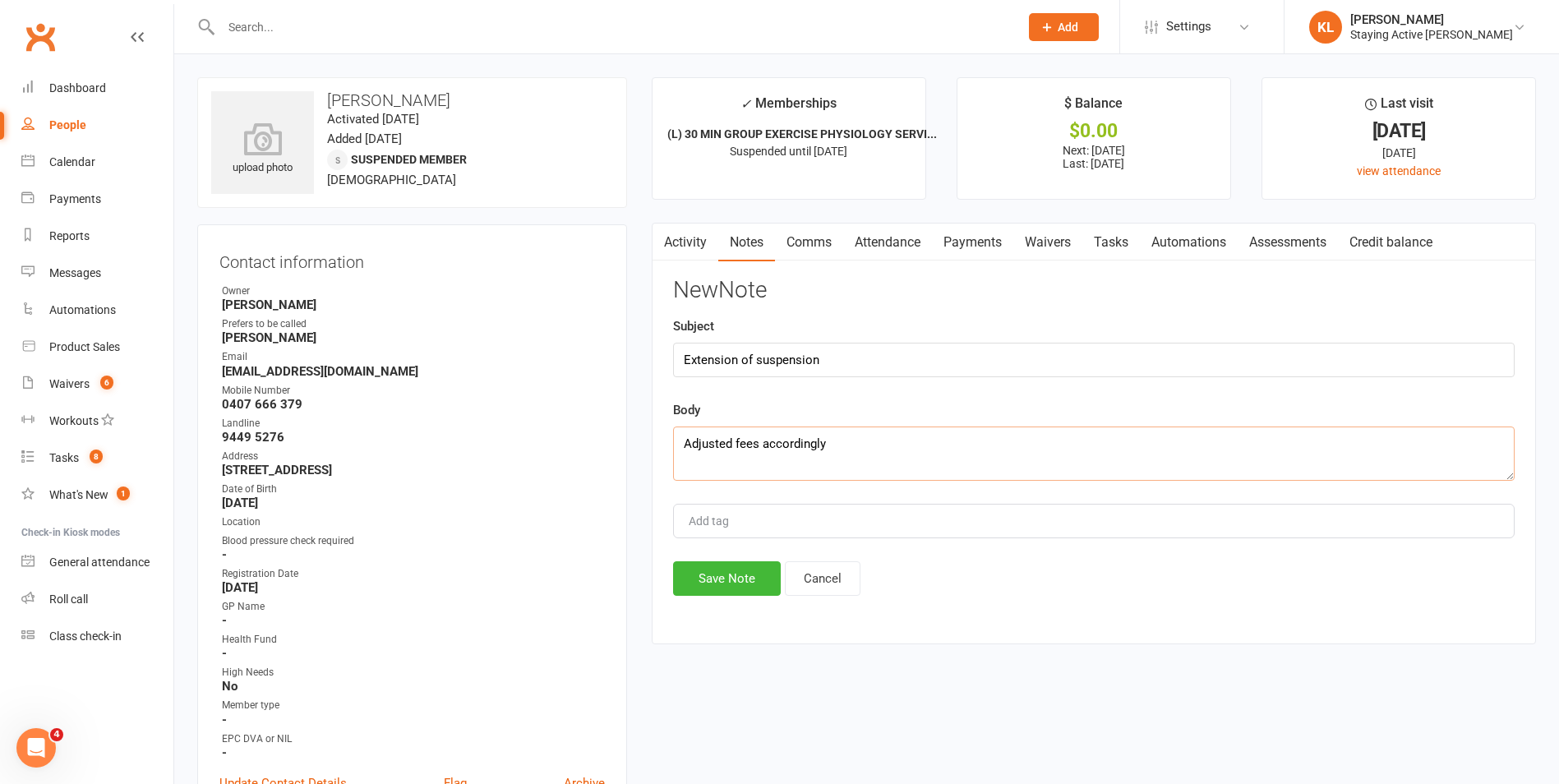
click at [679, 441] on textarea "Adjusted fees accordingly" at bounding box center [1094, 453] width 841 height 54
type textarea "Hilary called to report her aches. Requested to be off this and the following w…"
click at [715, 571] on button "Save Note" at bounding box center [727, 578] width 108 height 35
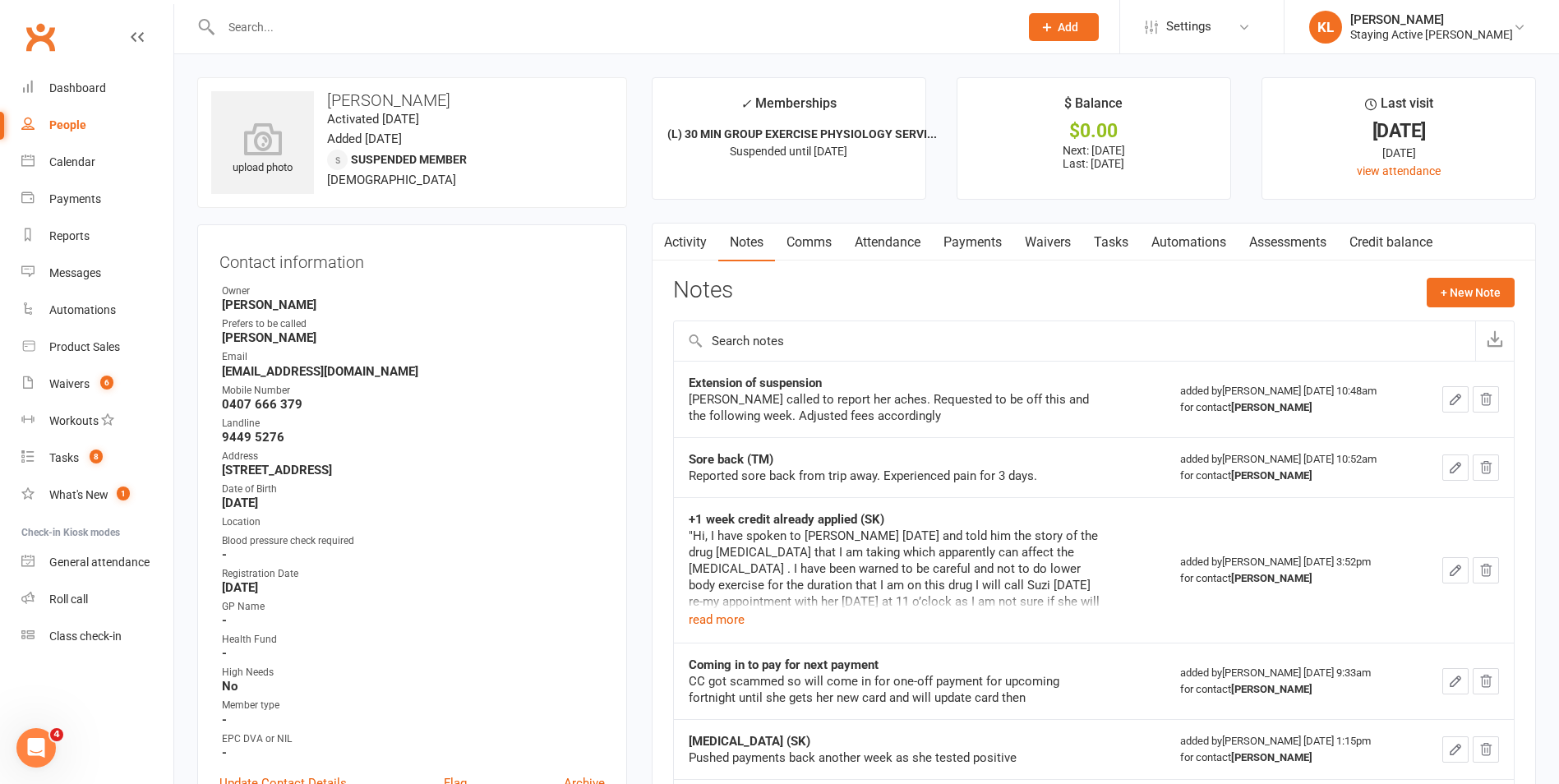
click at [1450, 398] on icon "button" at bounding box center [1456, 399] width 15 height 15
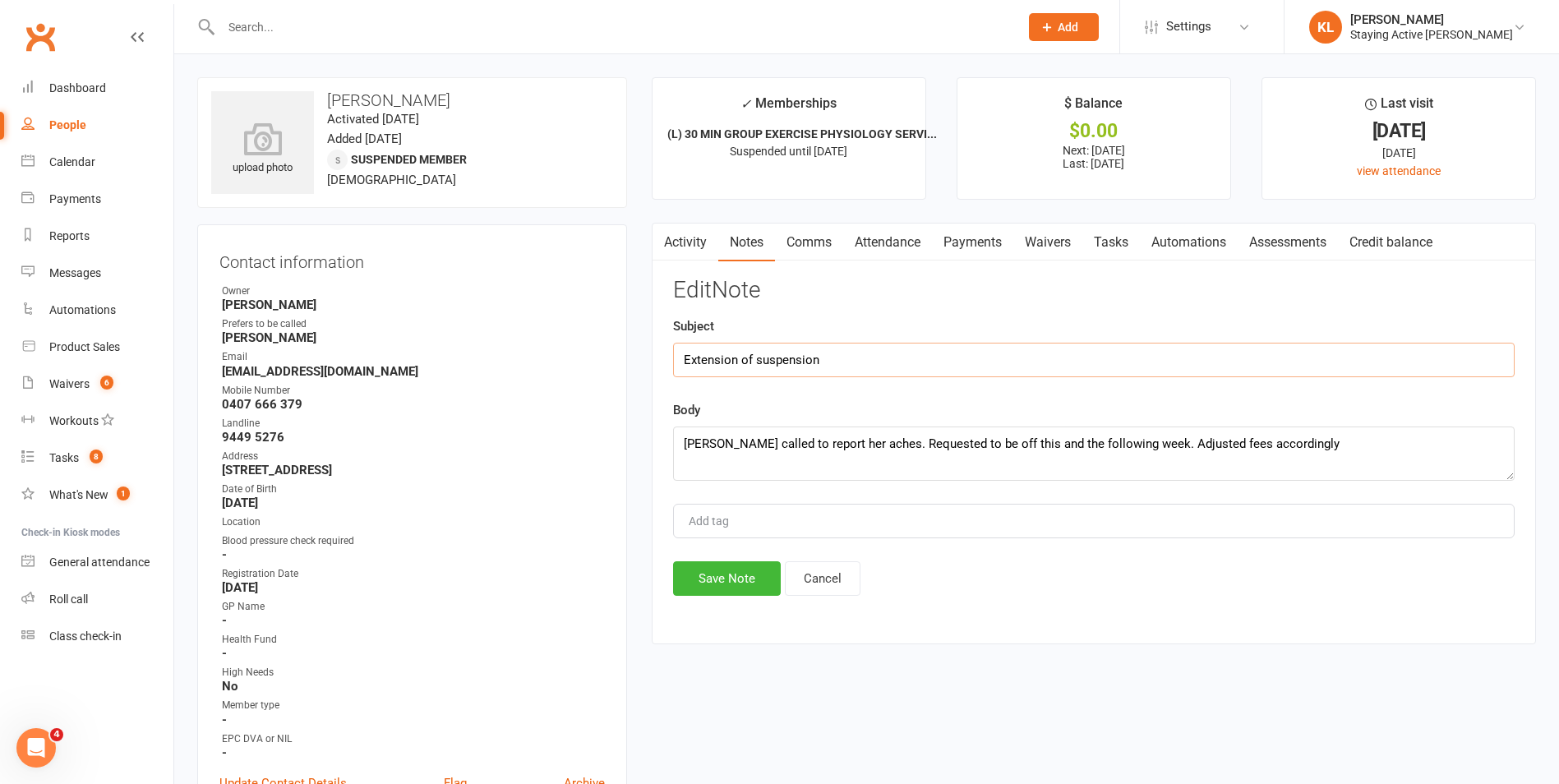
drag, startPoint x: 833, startPoint y: 359, endPoint x: 902, endPoint y: 354, distance: 69.2
click at [833, 359] on input "Extension of suspension" at bounding box center [1094, 360] width 841 height 35
type input "Extension of suspension - KL"
click at [721, 580] on button "Save Note" at bounding box center [727, 578] width 108 height 35
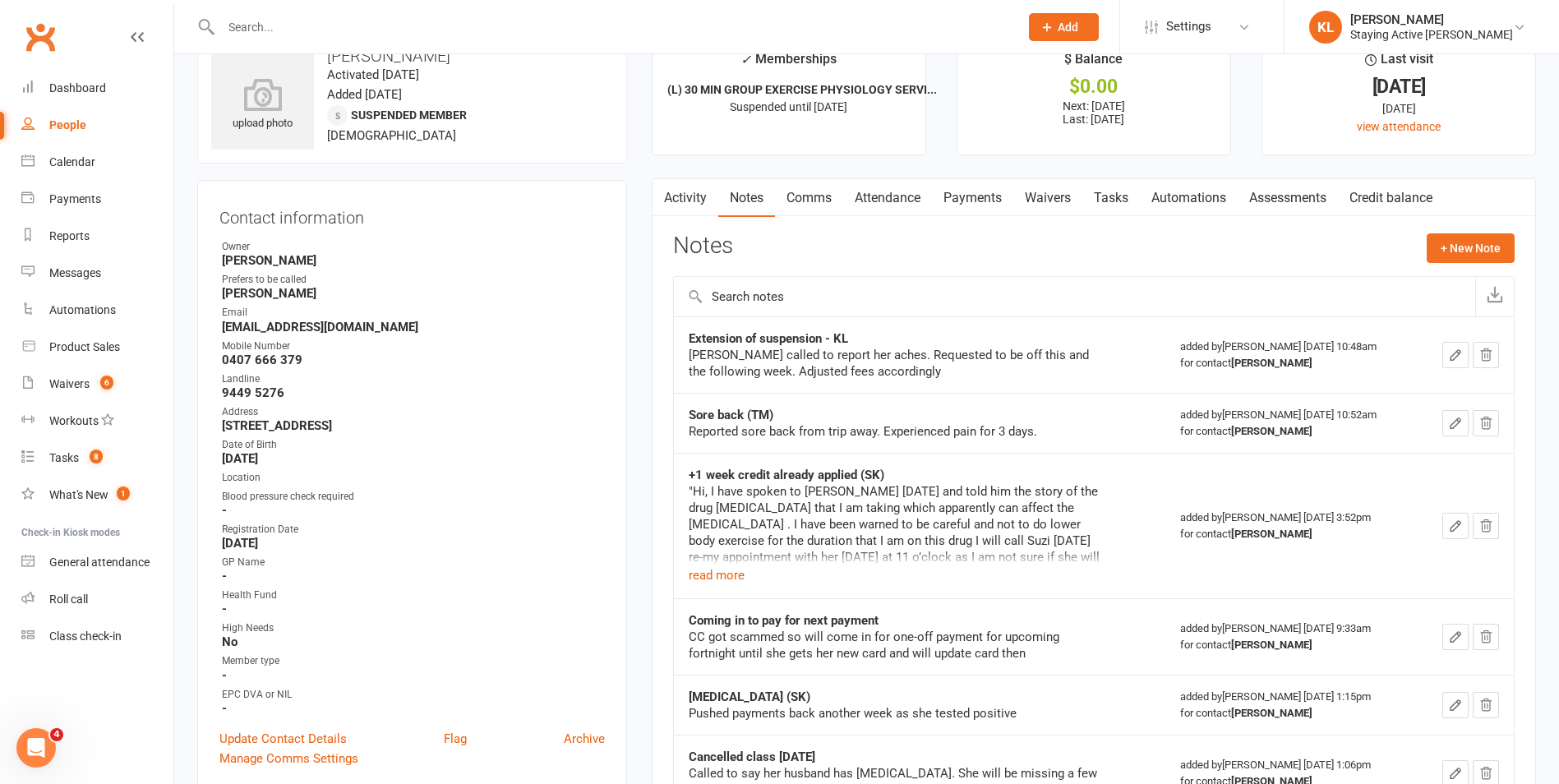
scroll to position [83, 0]
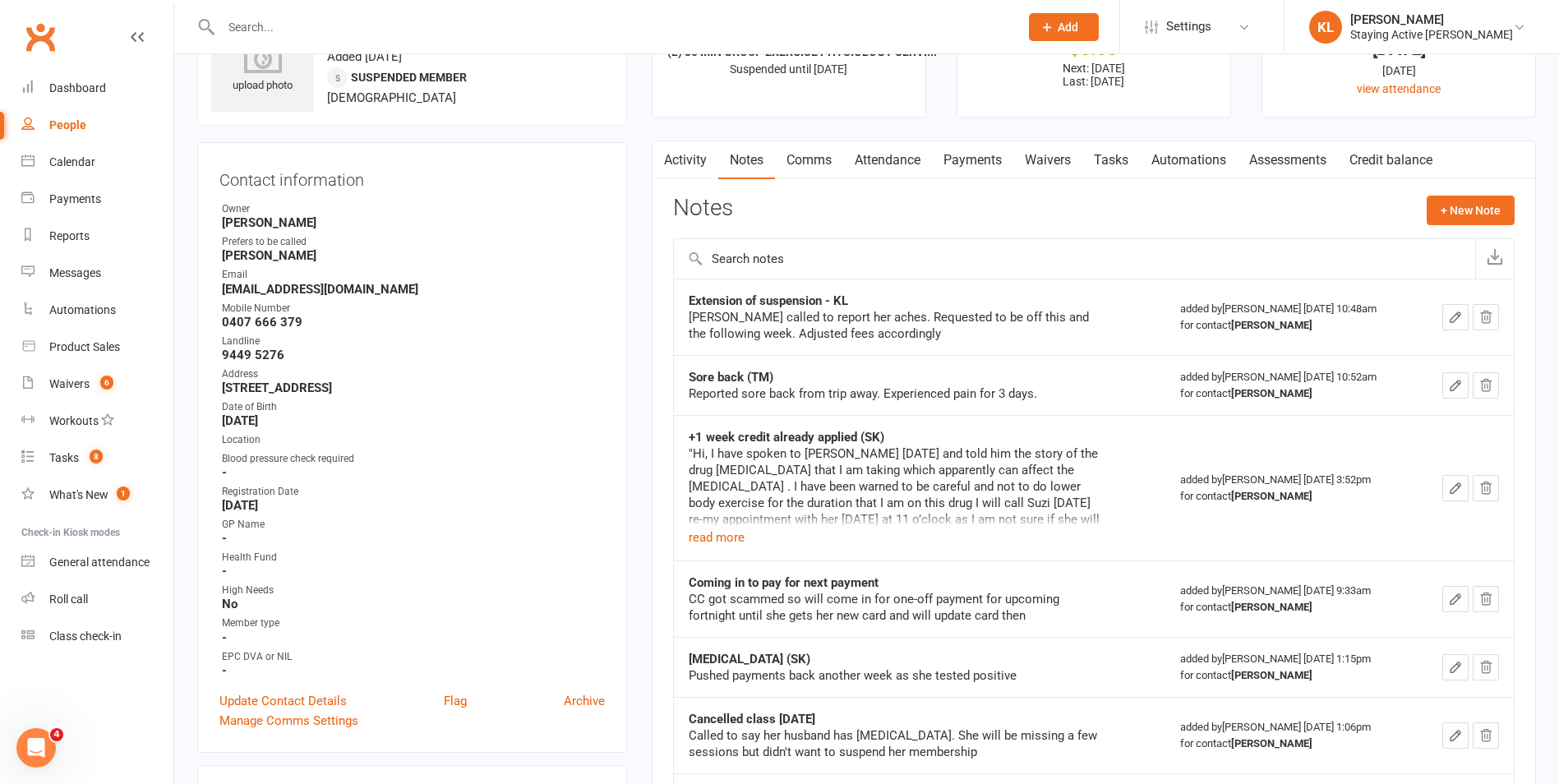
click at [392, 24] on input "text" at bounding box center [611, 27] width 792 height 23
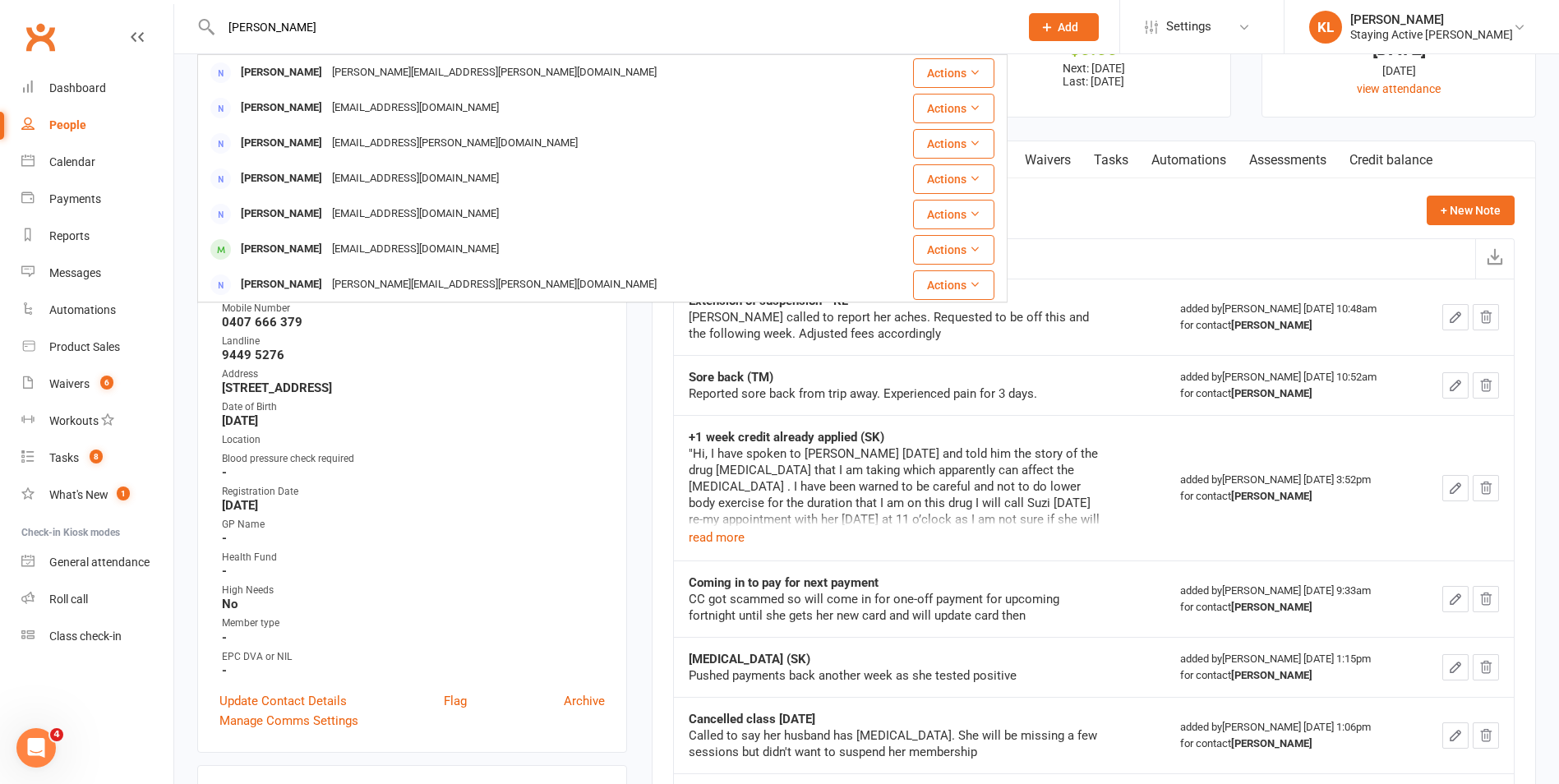
type input "john jessup"
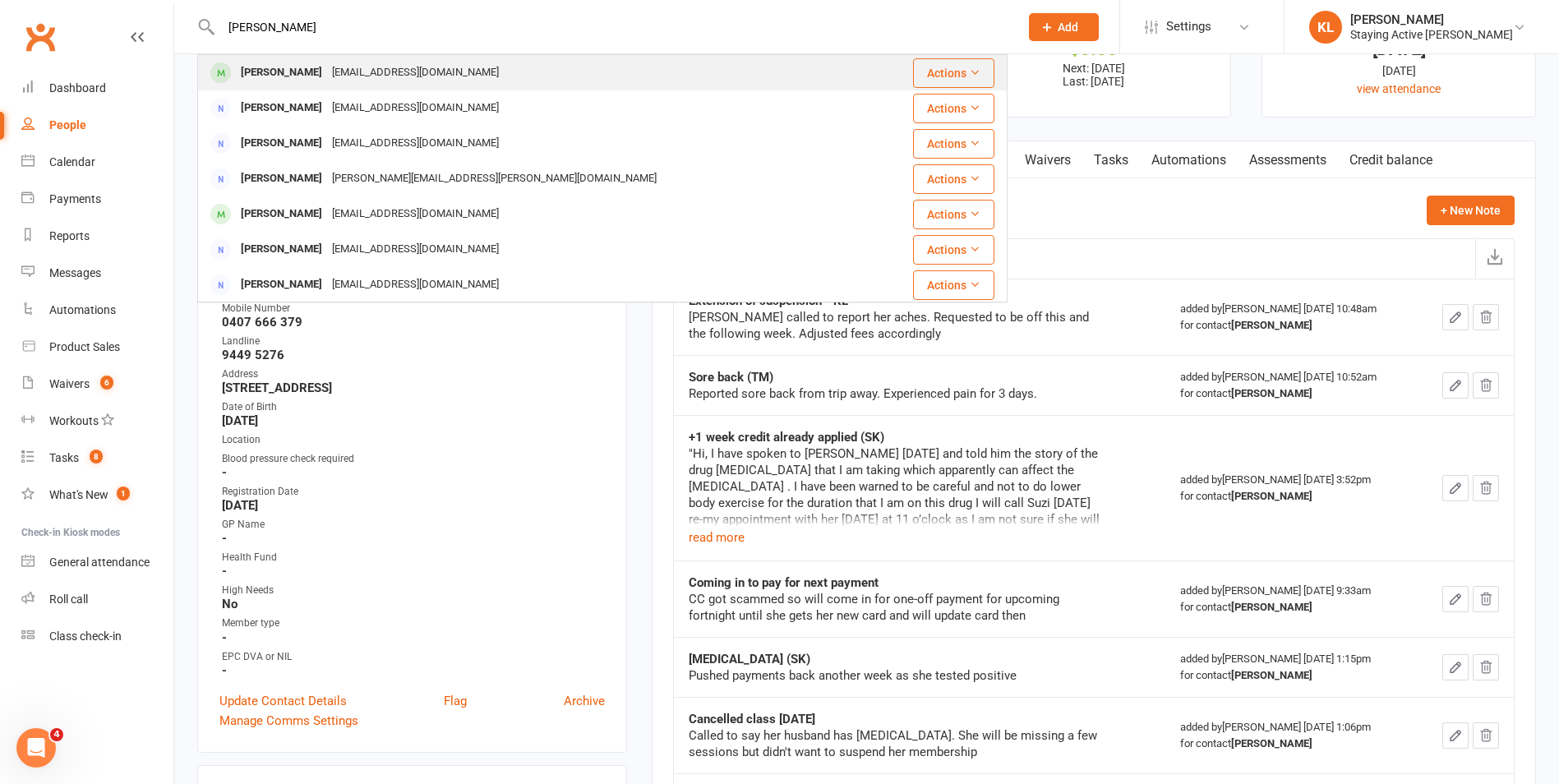
click at [421, 76] on div "johnsjessup@yahoo.com.au" at bounding box center [415, 72] width 177 height 23
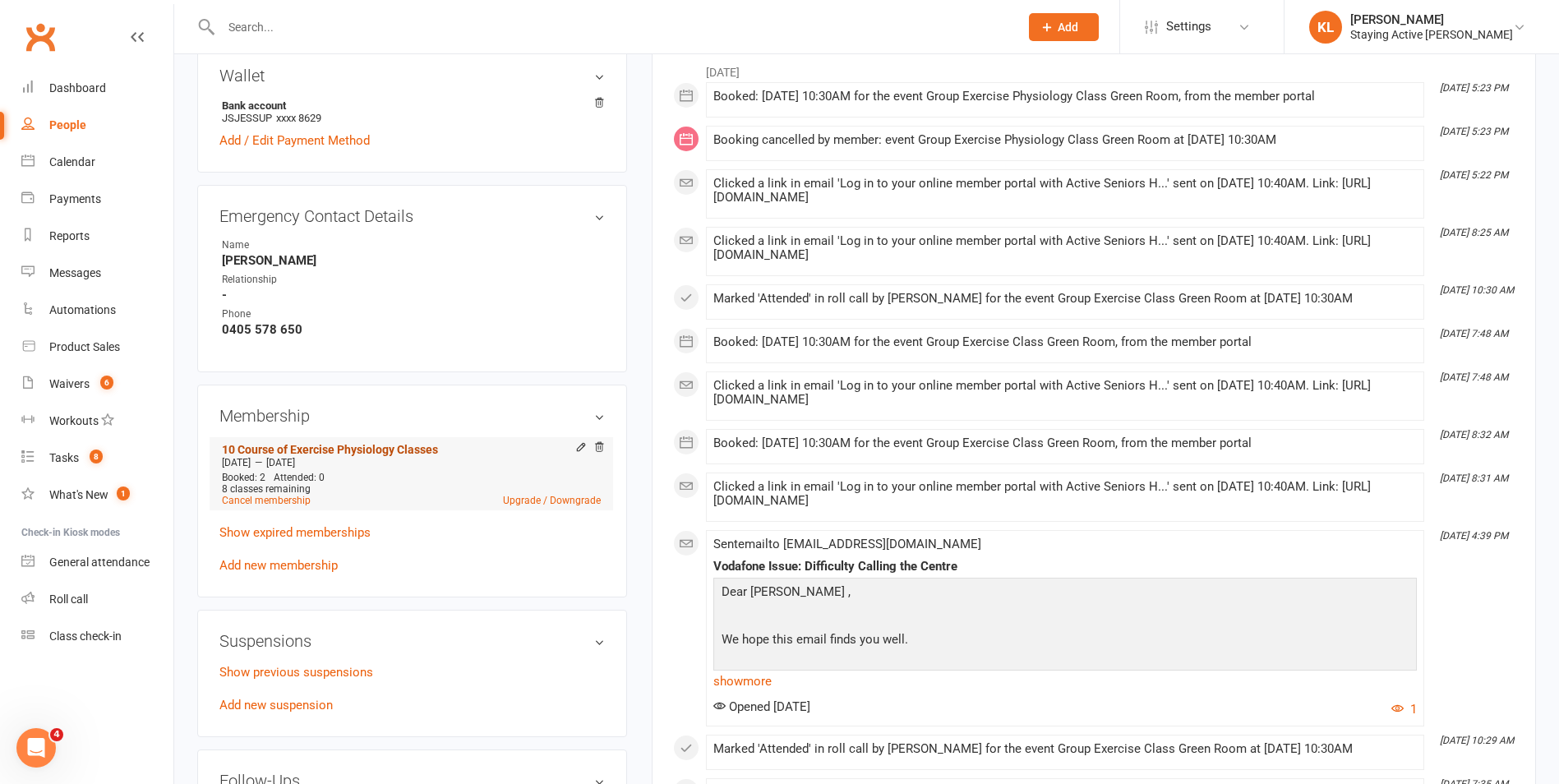
scroll to position [822, 0]
click at [285, 529] on link "Show expired memberships" at bounding box center [295, 531] width 151 height 15
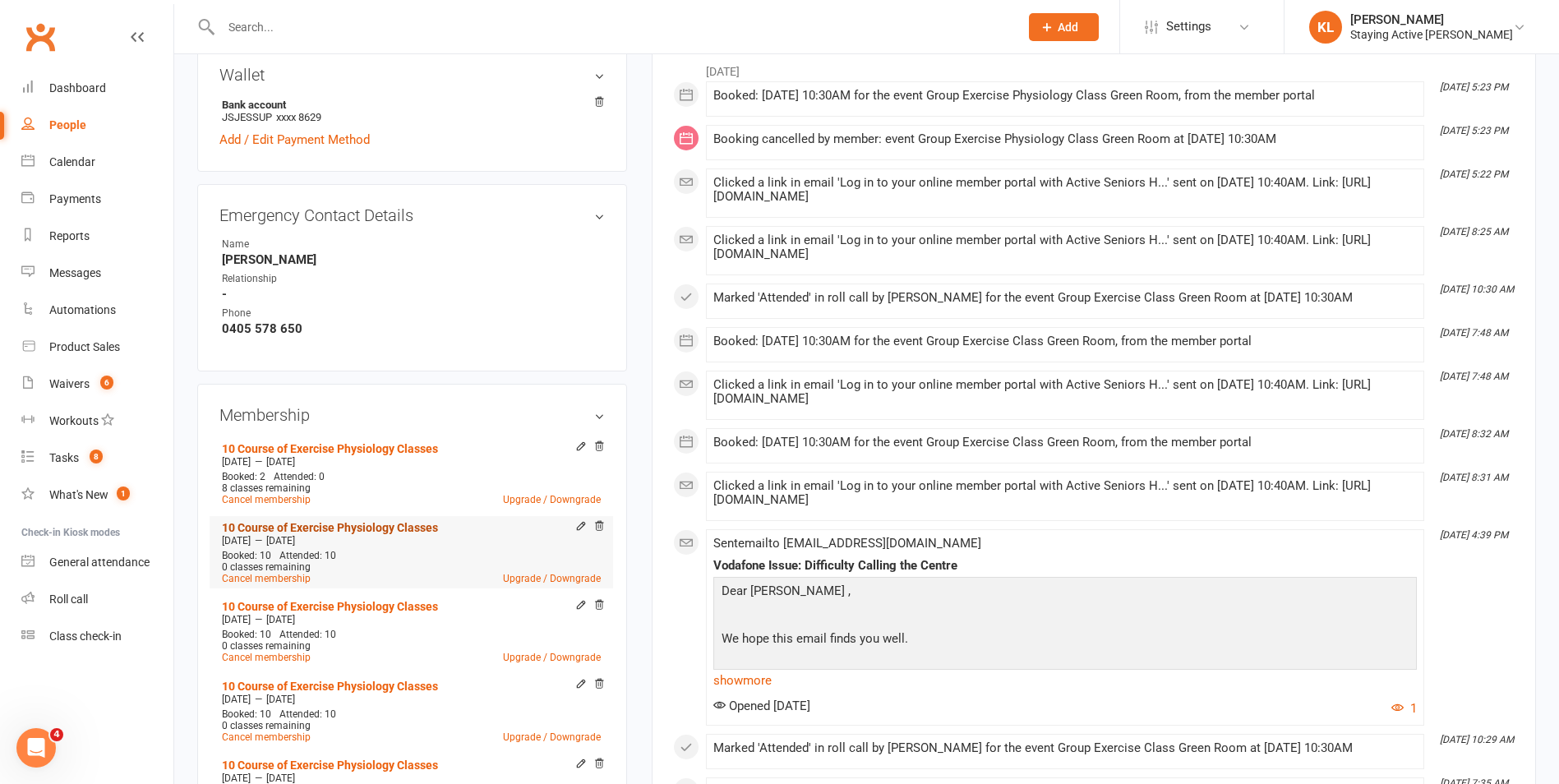
click at [316, 529] on link "10 Course of Exercise Physiology Classes" at bounding box center [330, 528] width 216 height 13
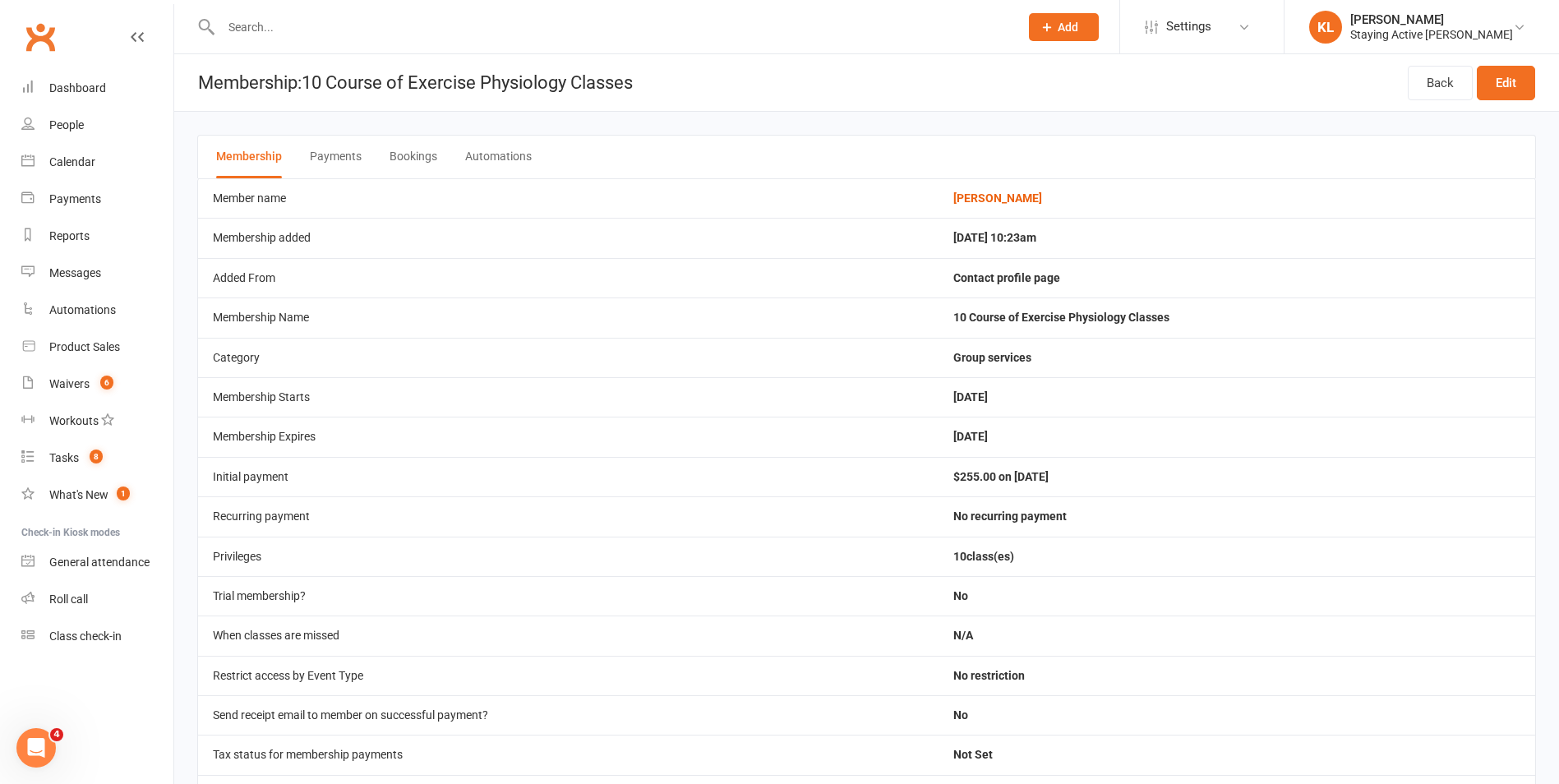
click at [349, 155] on button "Payments" at bounding box center [335, 157] width 52 height 43
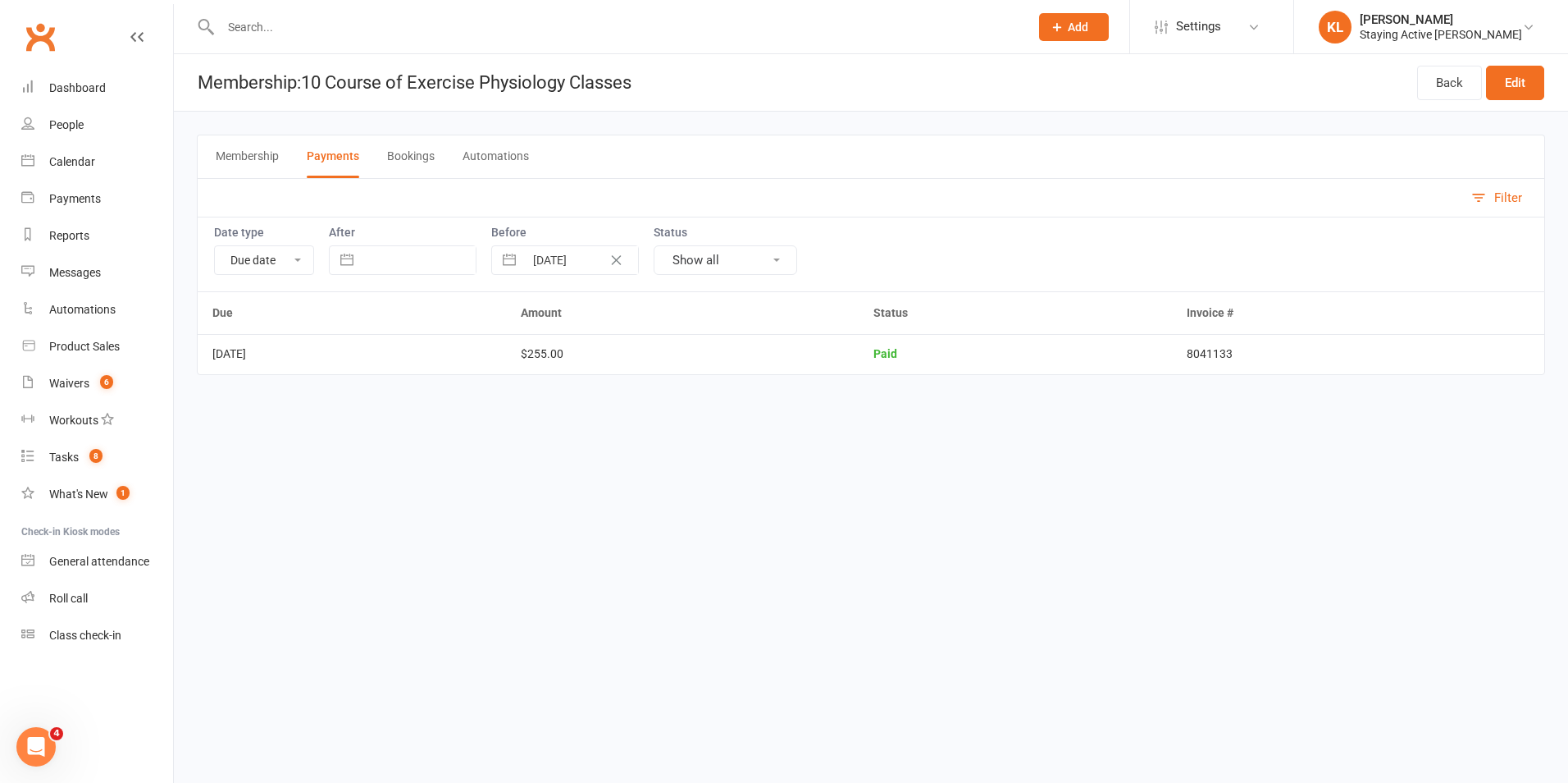
click at [434, 159] on button "Bookings" at bounding box center [411, 157] width 48 height 43
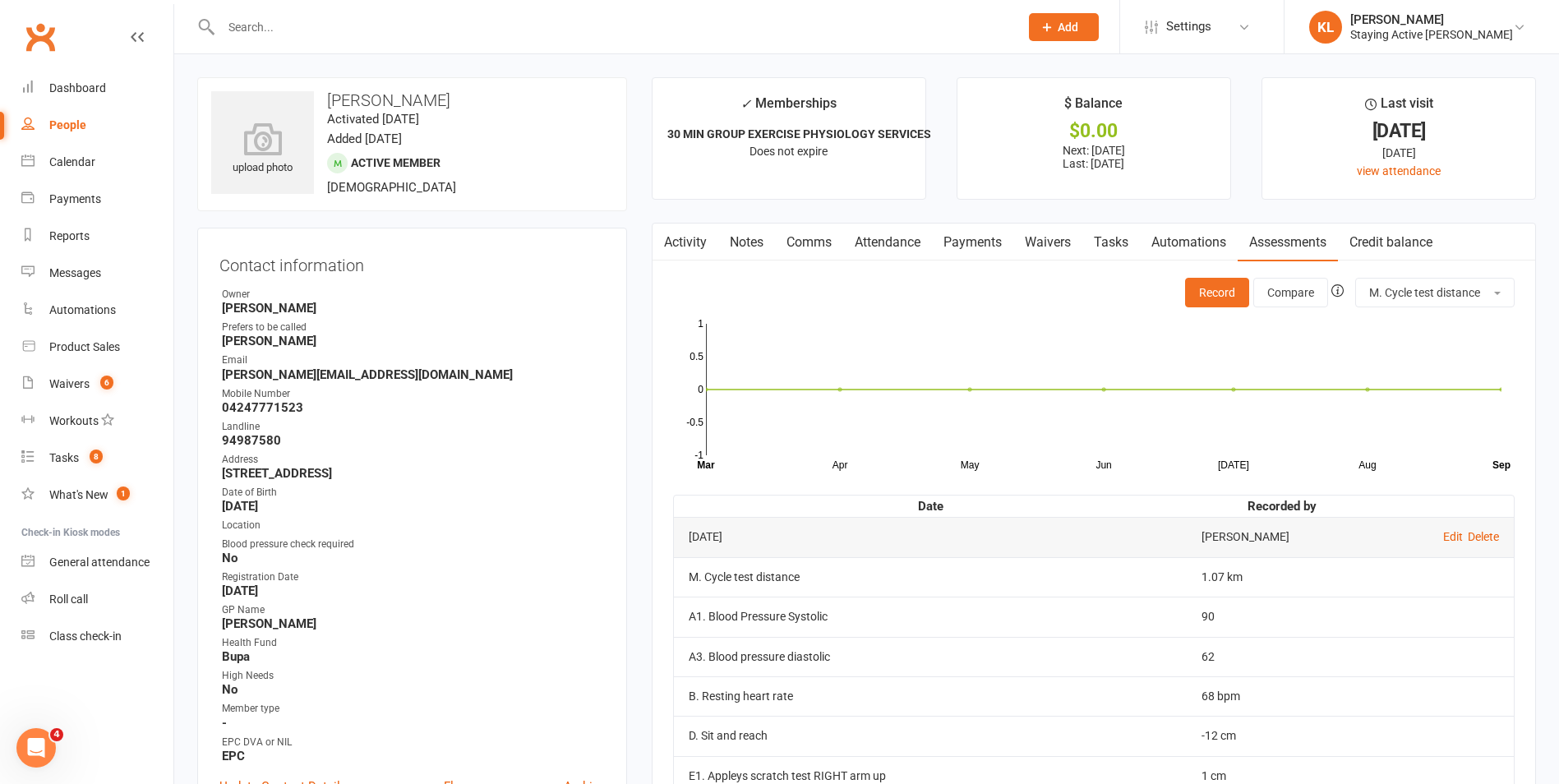
click at [257, 30] on input "text" at bounding box center [611, 27] width 792 height 23
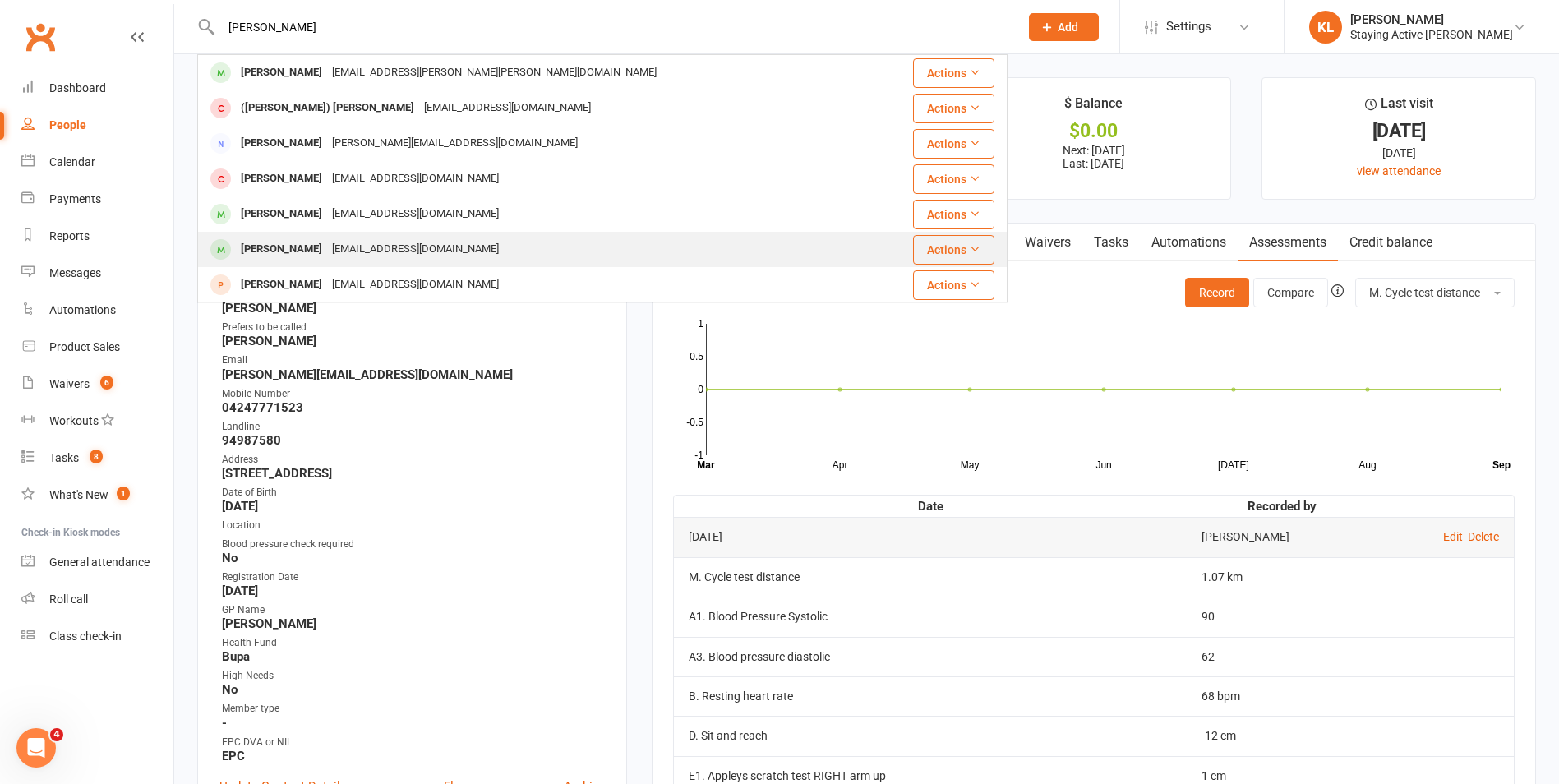
type input "[PERSON_NAME]"
click at [291, 242] on div "[PERSON_NAME]" at bounding box center [281, 249] width 91 height 23
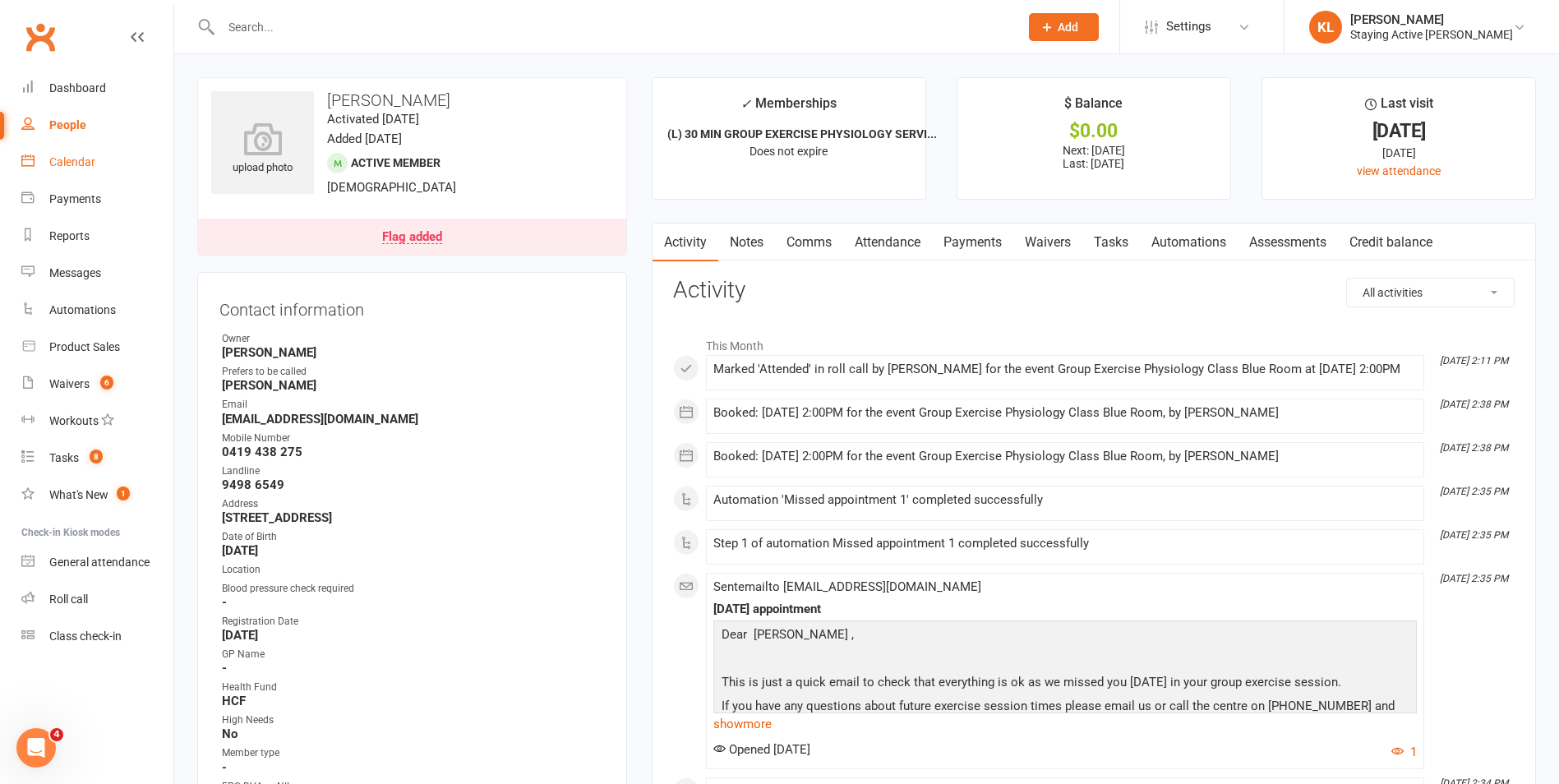
click at [83, 157] on div "Calendar" at bounding box center [72, 161] width 46 height 13
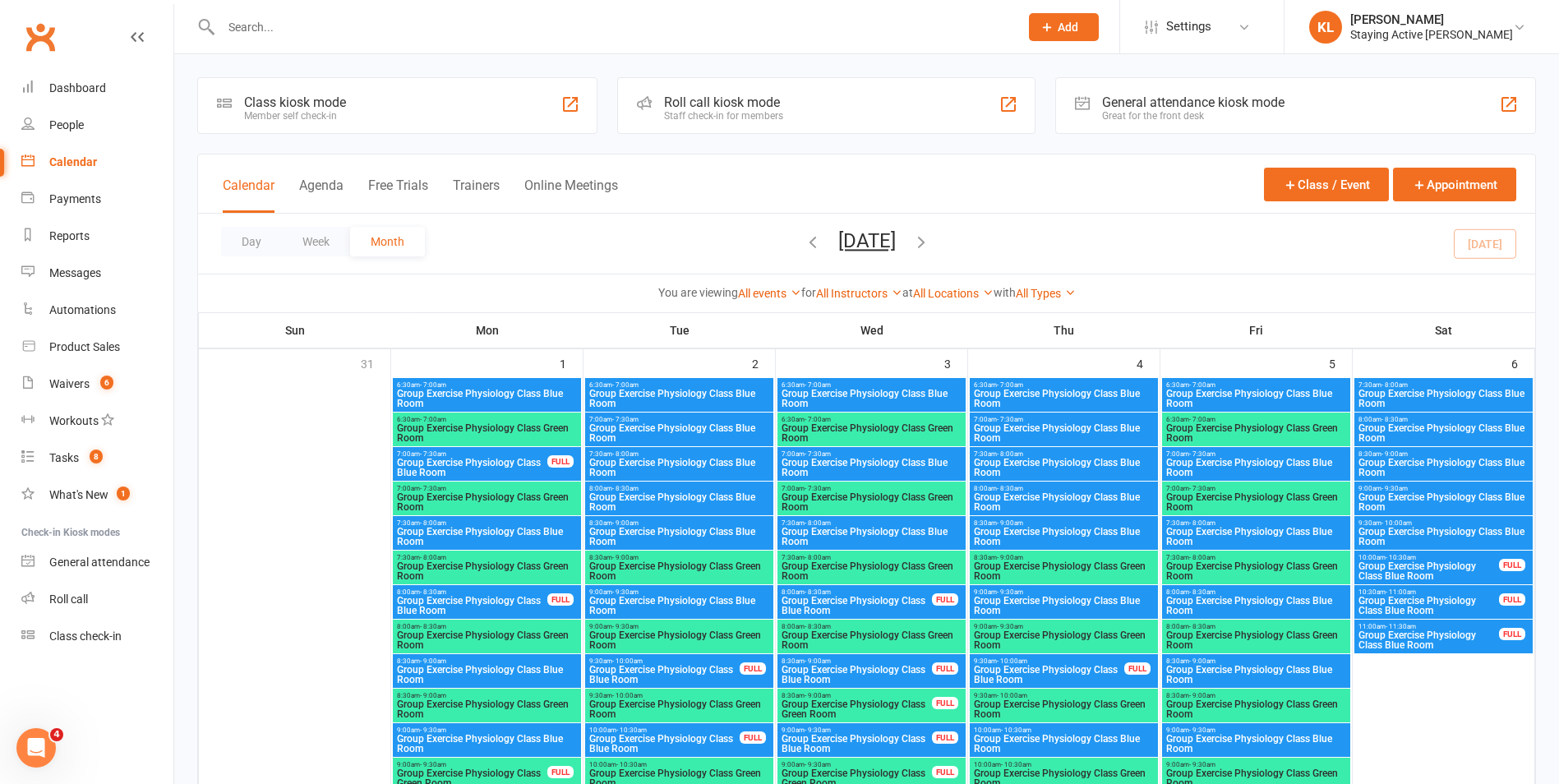
click at [744, 107] on div "Roll call kiosk mode" at bounding box center [723, 102] width 119 height 16
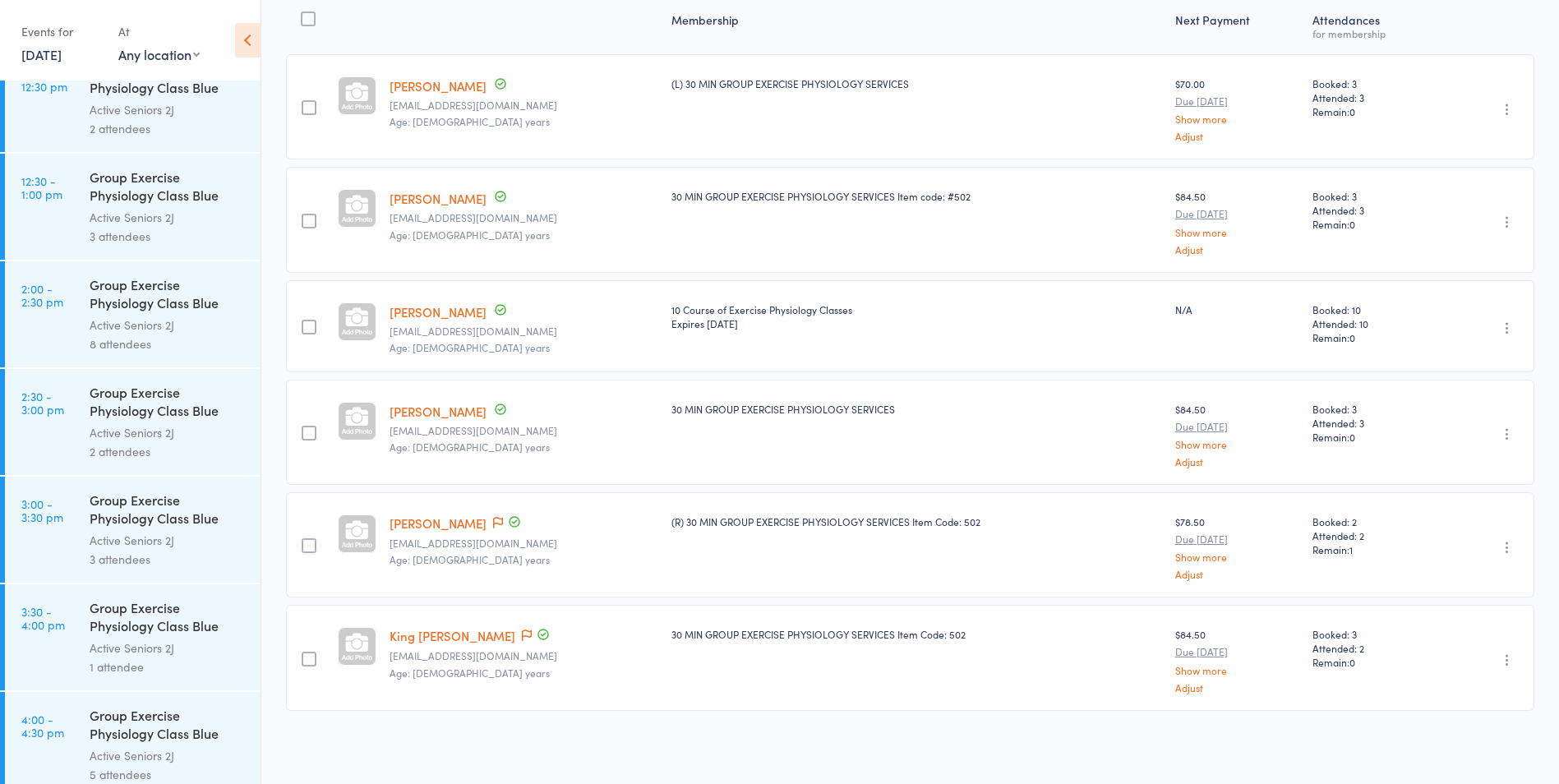
scroll to position [1807, 0]
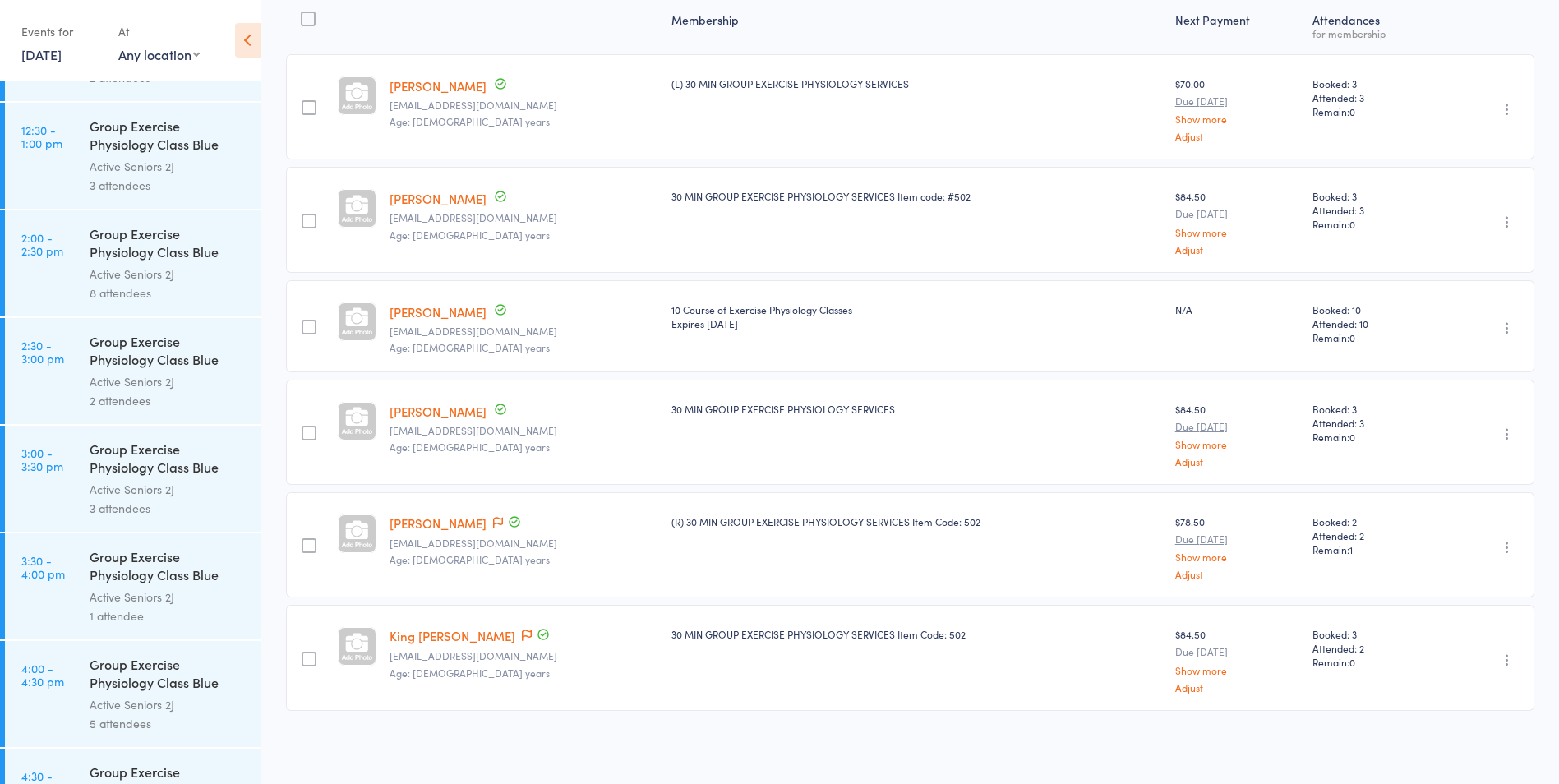
click at [83, 277] on link "2:00 - 2:30 pm Group Exercise Physiology Class Blue Room Active Seniors 2J 8 at…" at bounding box center [132, 263] width 255 height 106
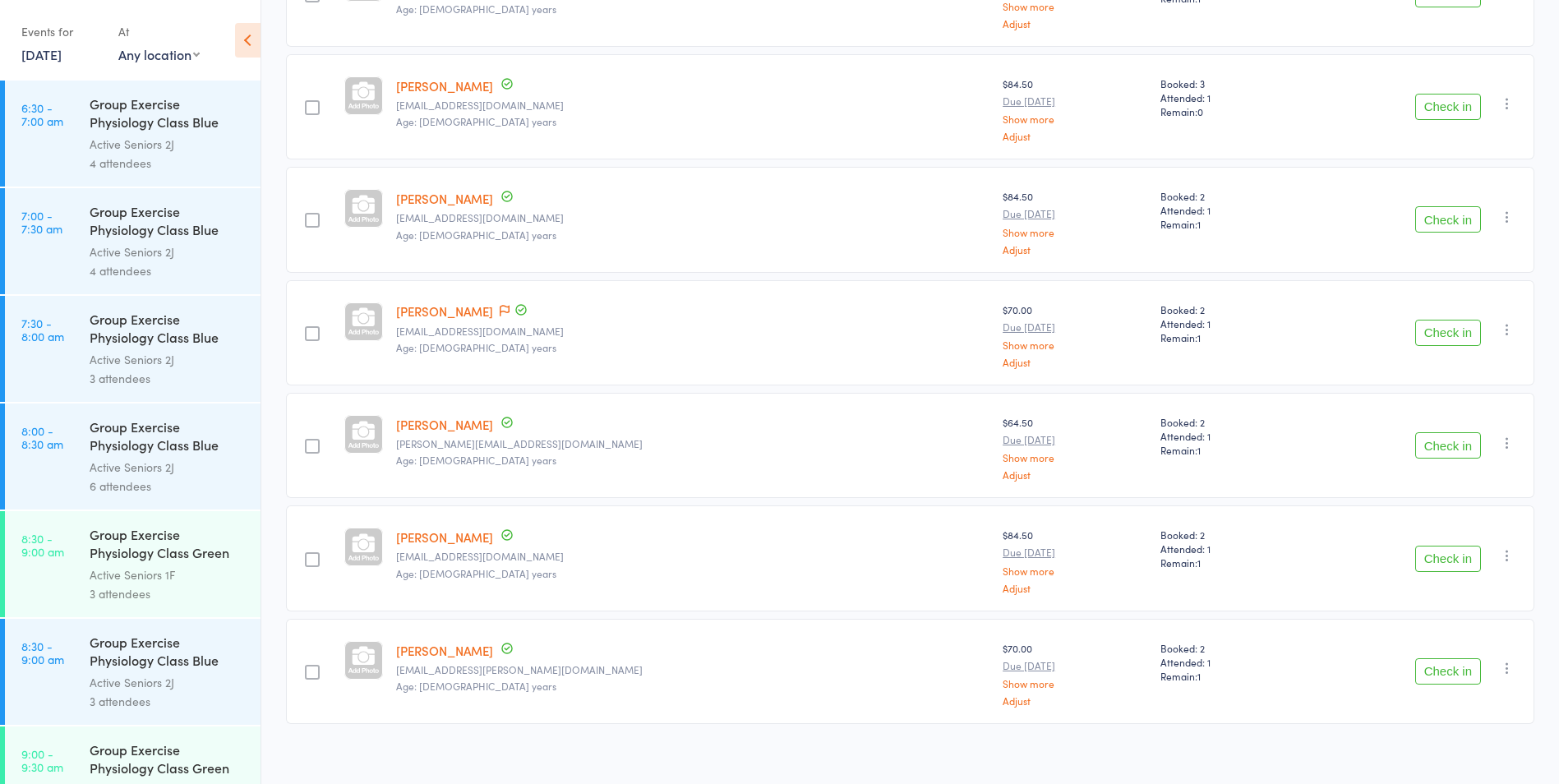
scroll to position [457, 0]
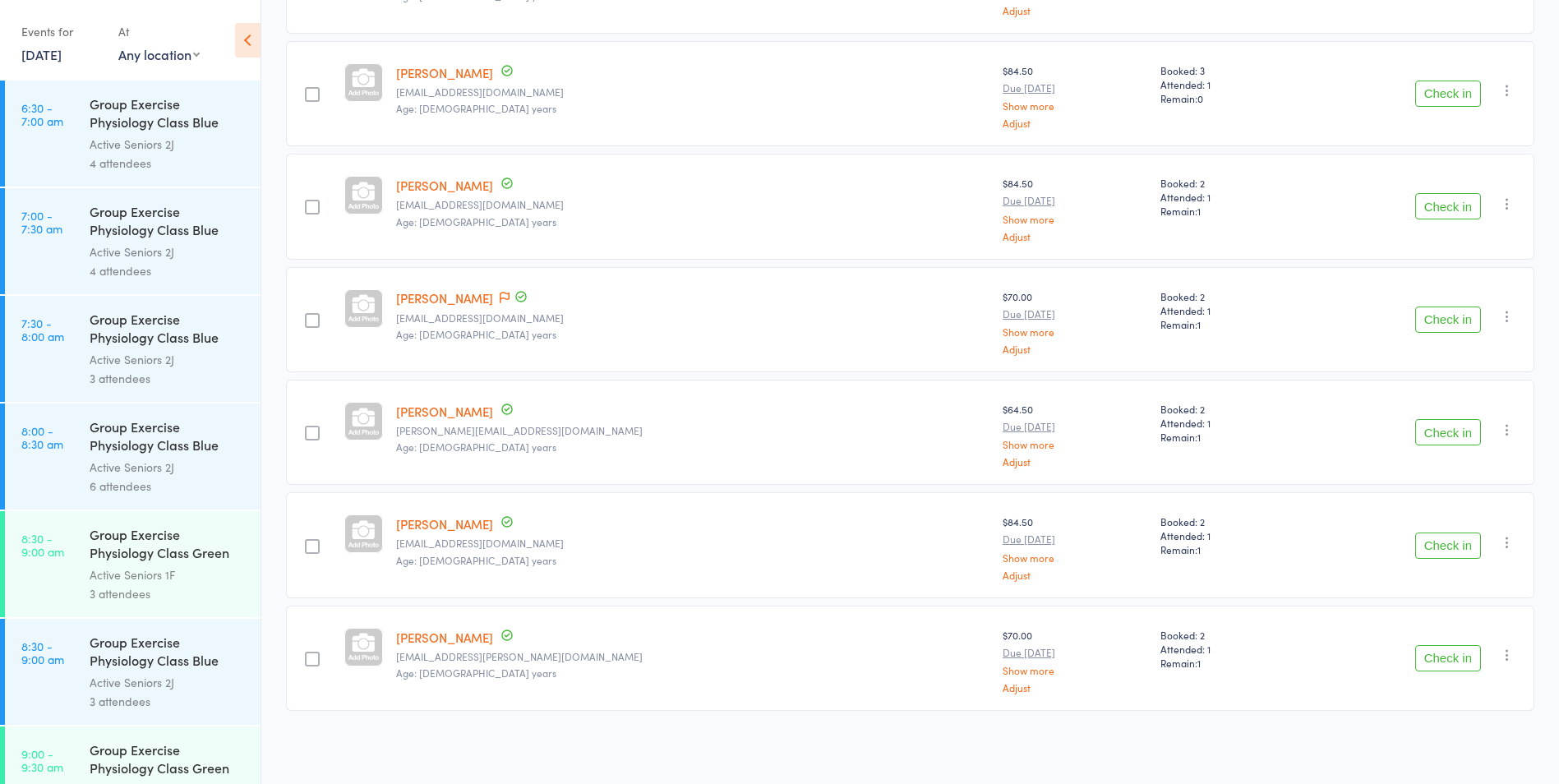
click at [1503, 320] on icon "button" at bounding box center [1507, 316] width 17 height 17
click at [1458, 456] on li "Remove" at bounding box center [1448, 459] width 135 height 23
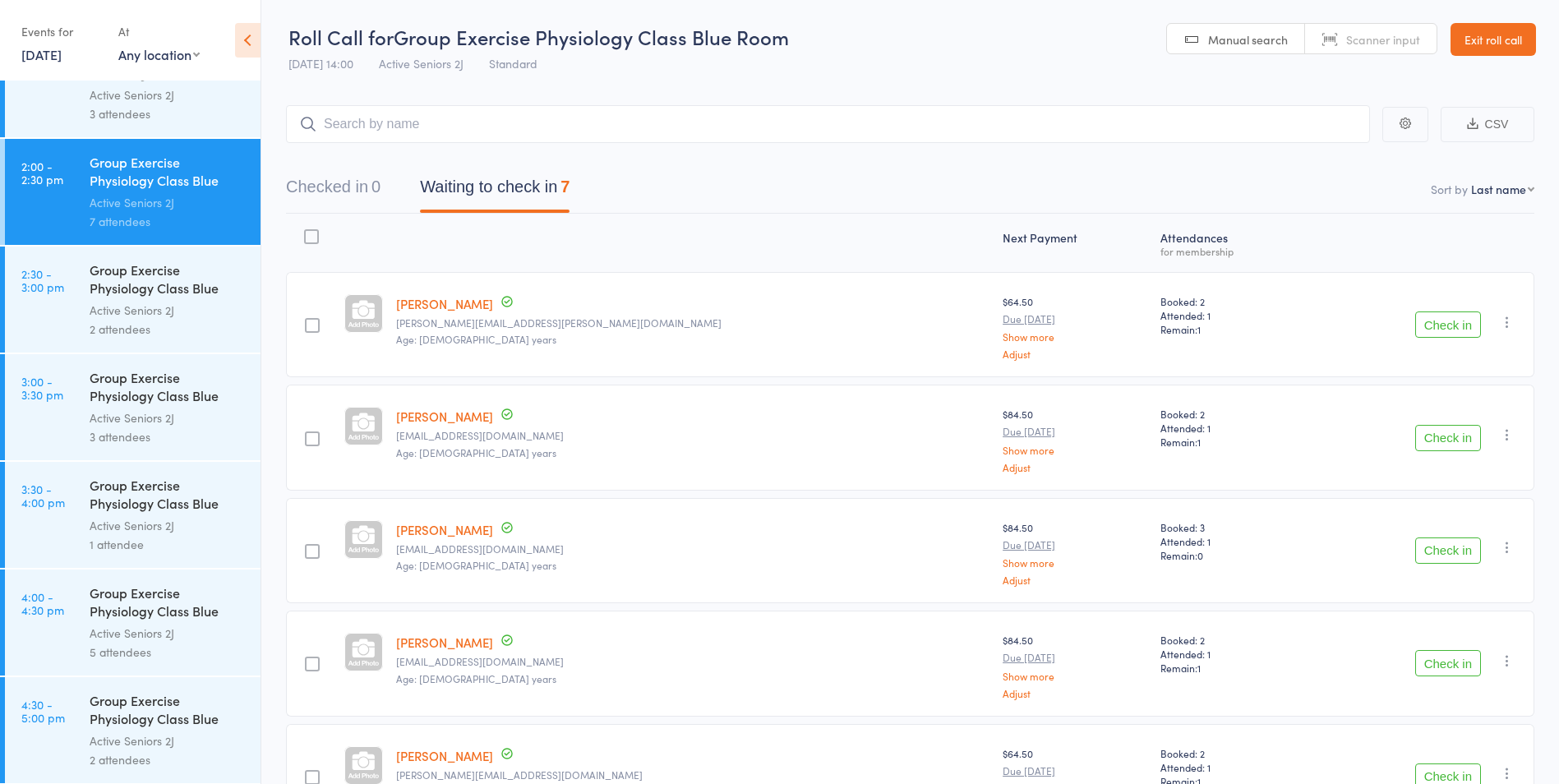
scroll to position [1880, 0]
drag, startPoint x: 1194, startPoint y: 204, endPoint x: 1163, endPoint y: 191, distance: 33.6
click at [1194, 204] on nav "Checked in 0 Waiting to check in 7" at bounding box center [910, 191] width 1288 height 43
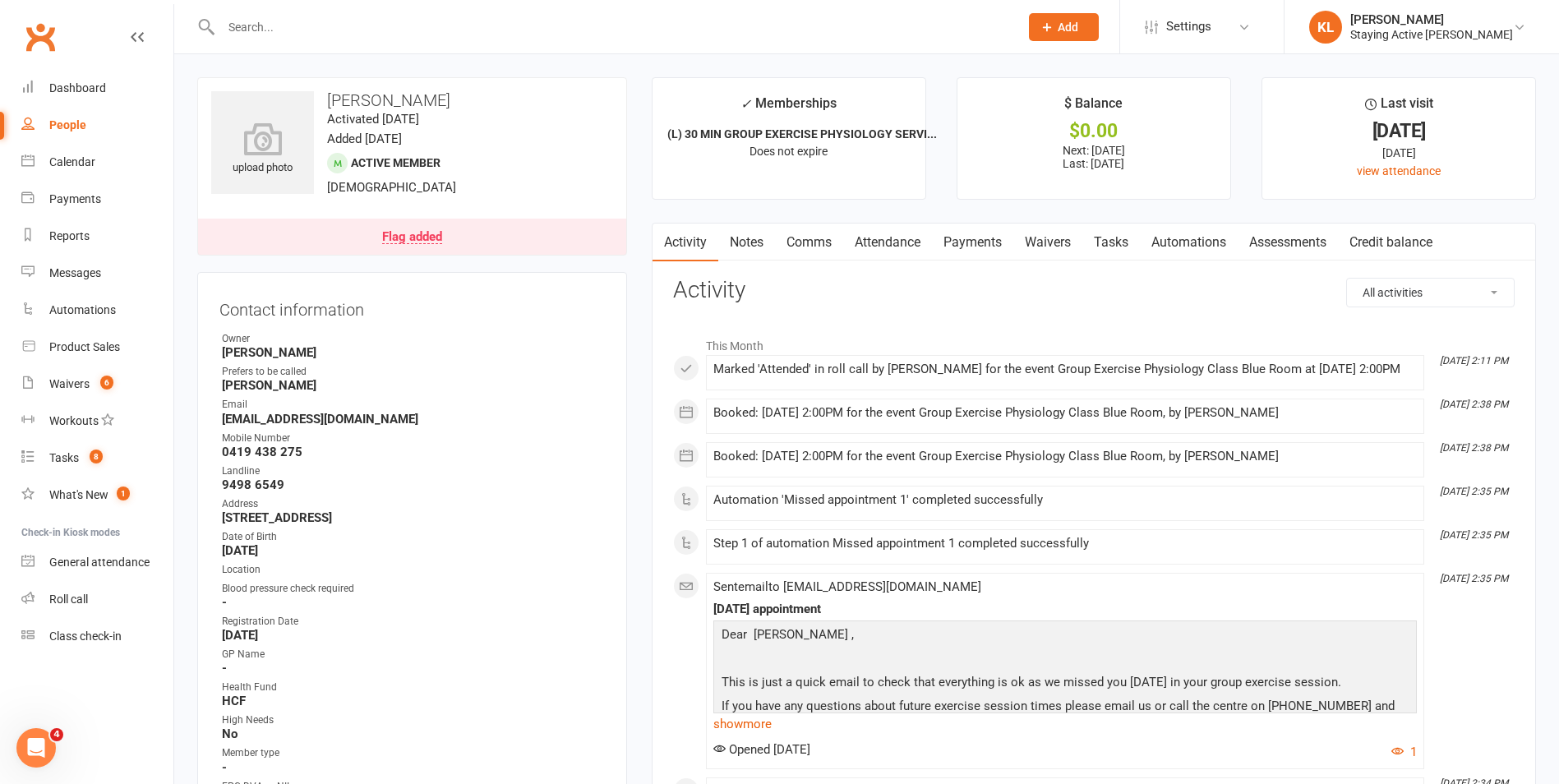
click at [768, 247] on link "Notes" at bounding box center [747, 242] width 56 height 38
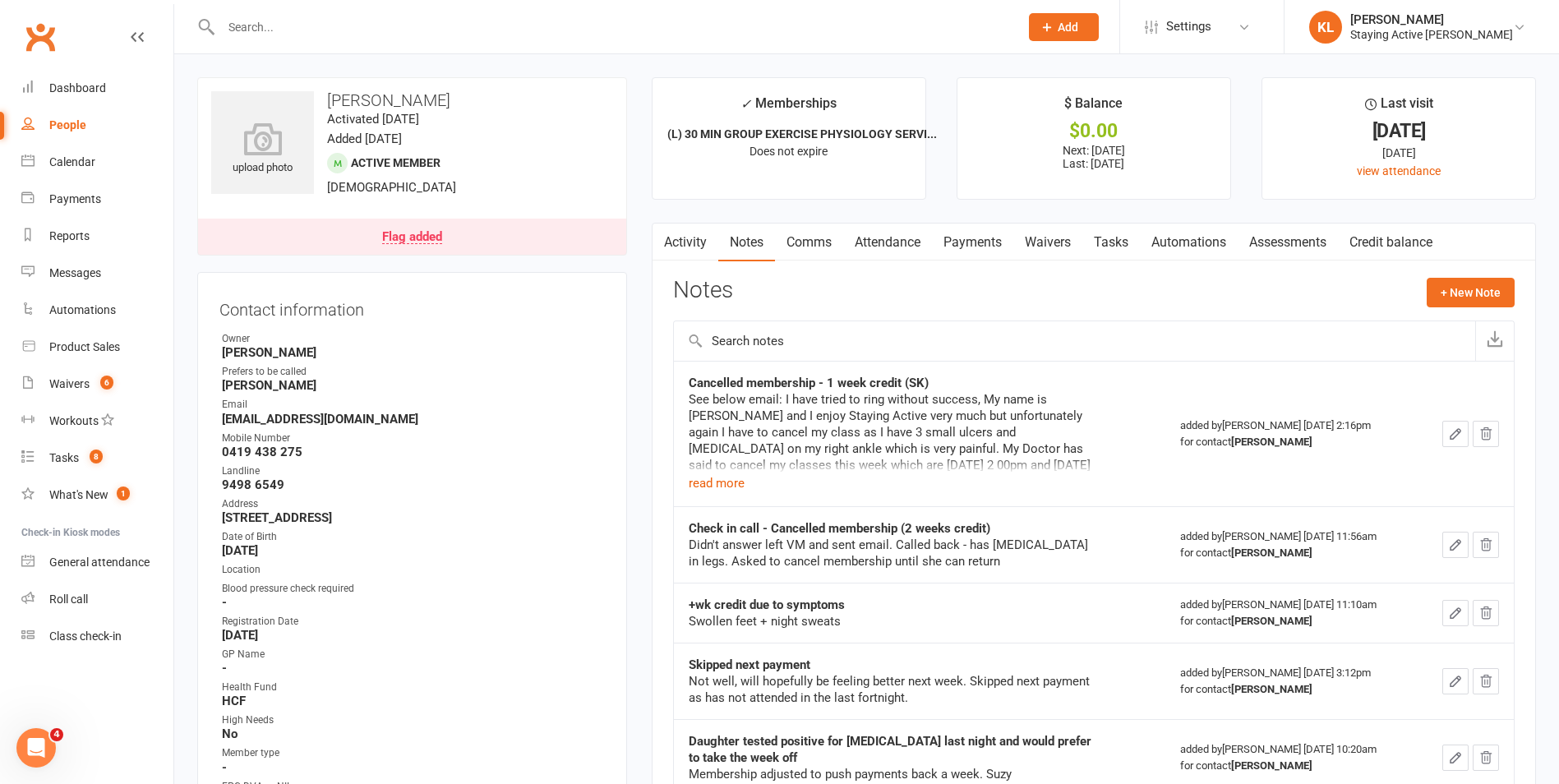
click at [888, 254] on link "Attendance" at bounding box center [888, 242] width 89 height 38
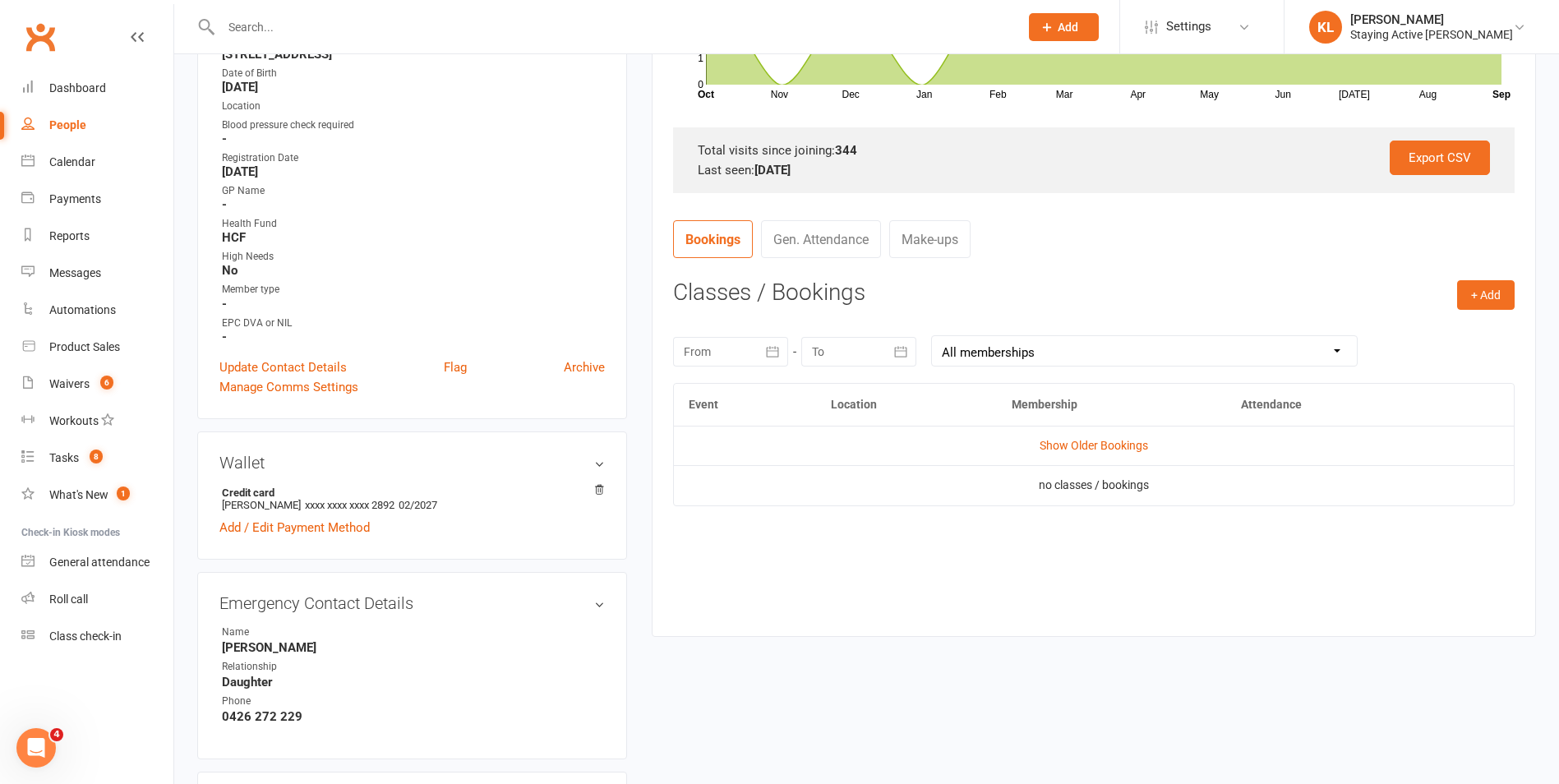
scroll to position [576, 0]
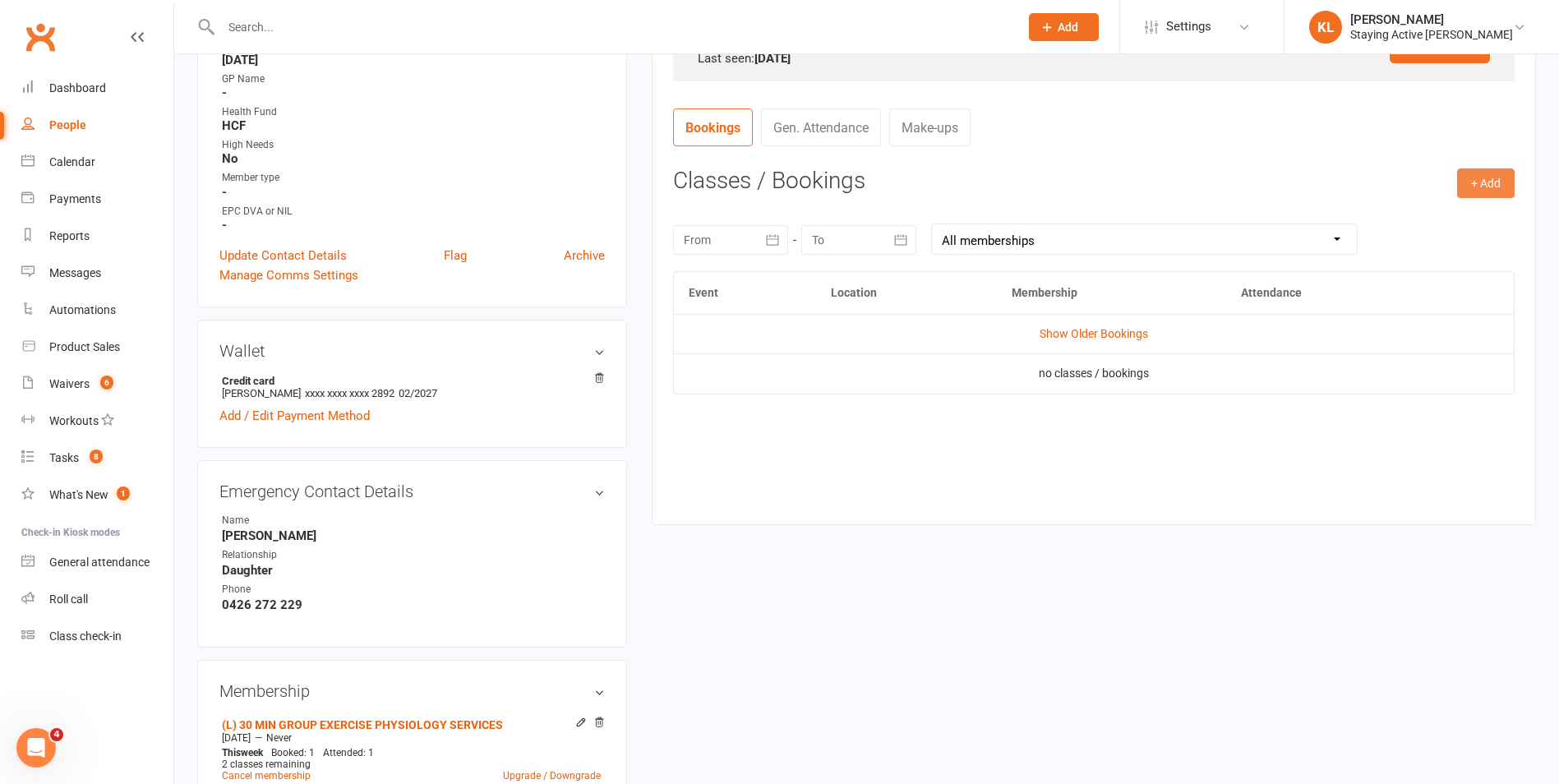
click at [1480, 184] on button "+ Add" at bounding box center [1485, 183] width 57 height 30
click at [1378, 230] on link "Book Event" at bounding box center [1432, 220] width 162 height 33
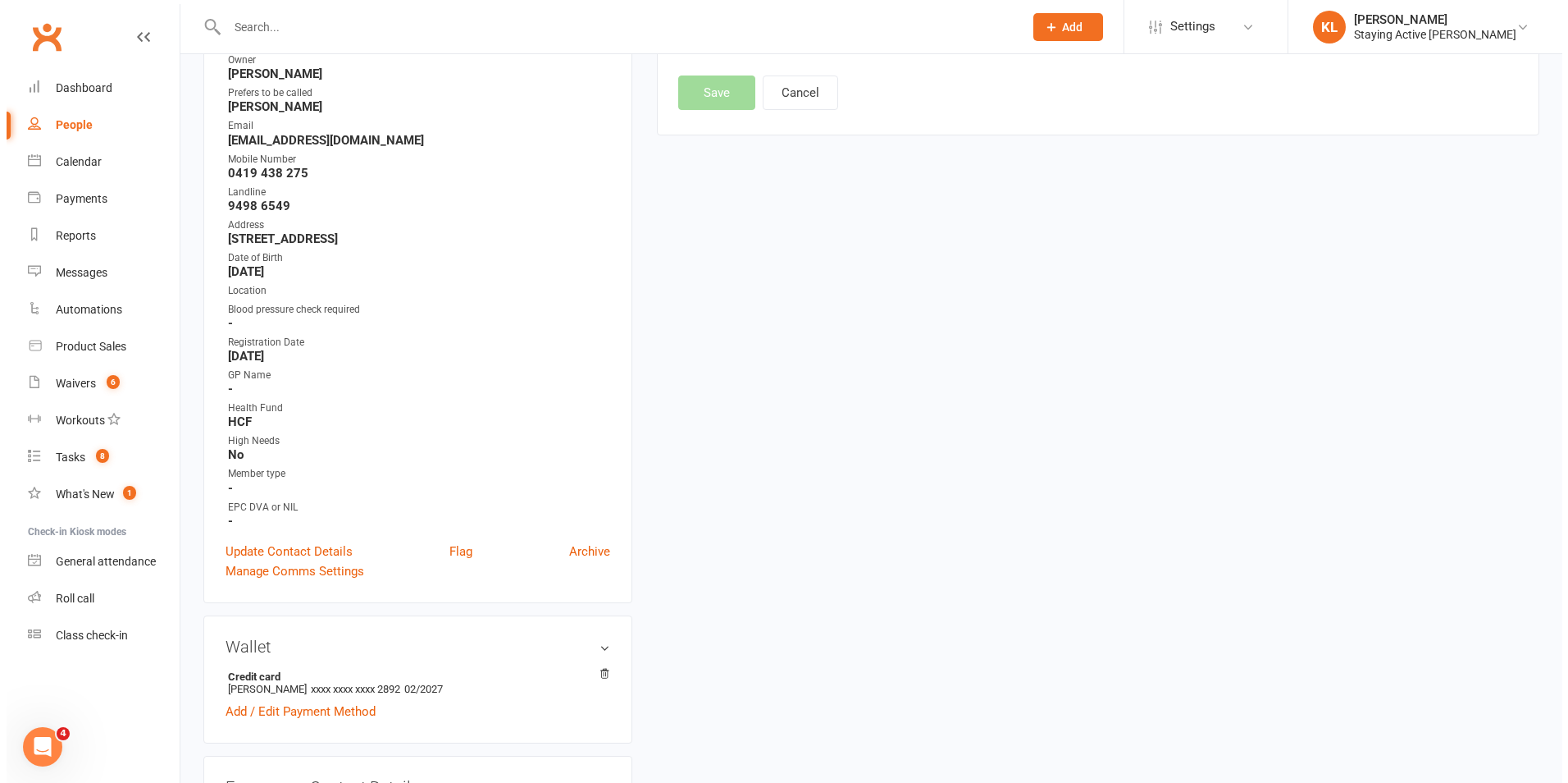
scroll to position [141, 0]
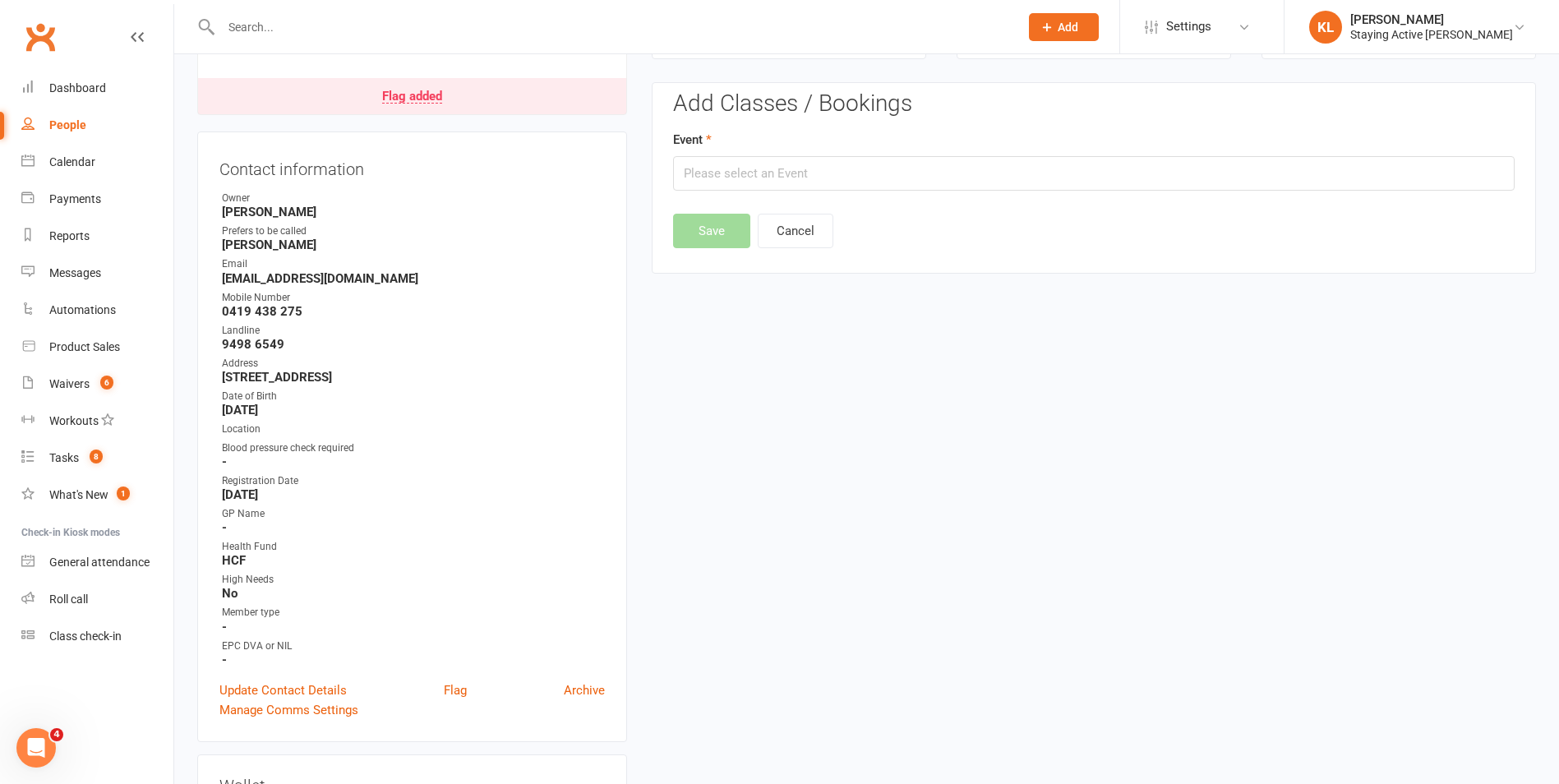
click at [763, 197] on div "Add Classes / Bookings Event Save Cancel" at bounding box center [1094, 169] width 841 height 157
click at [760, 177] on input "text" at bounding box center [1094, 173] width 841 height 35
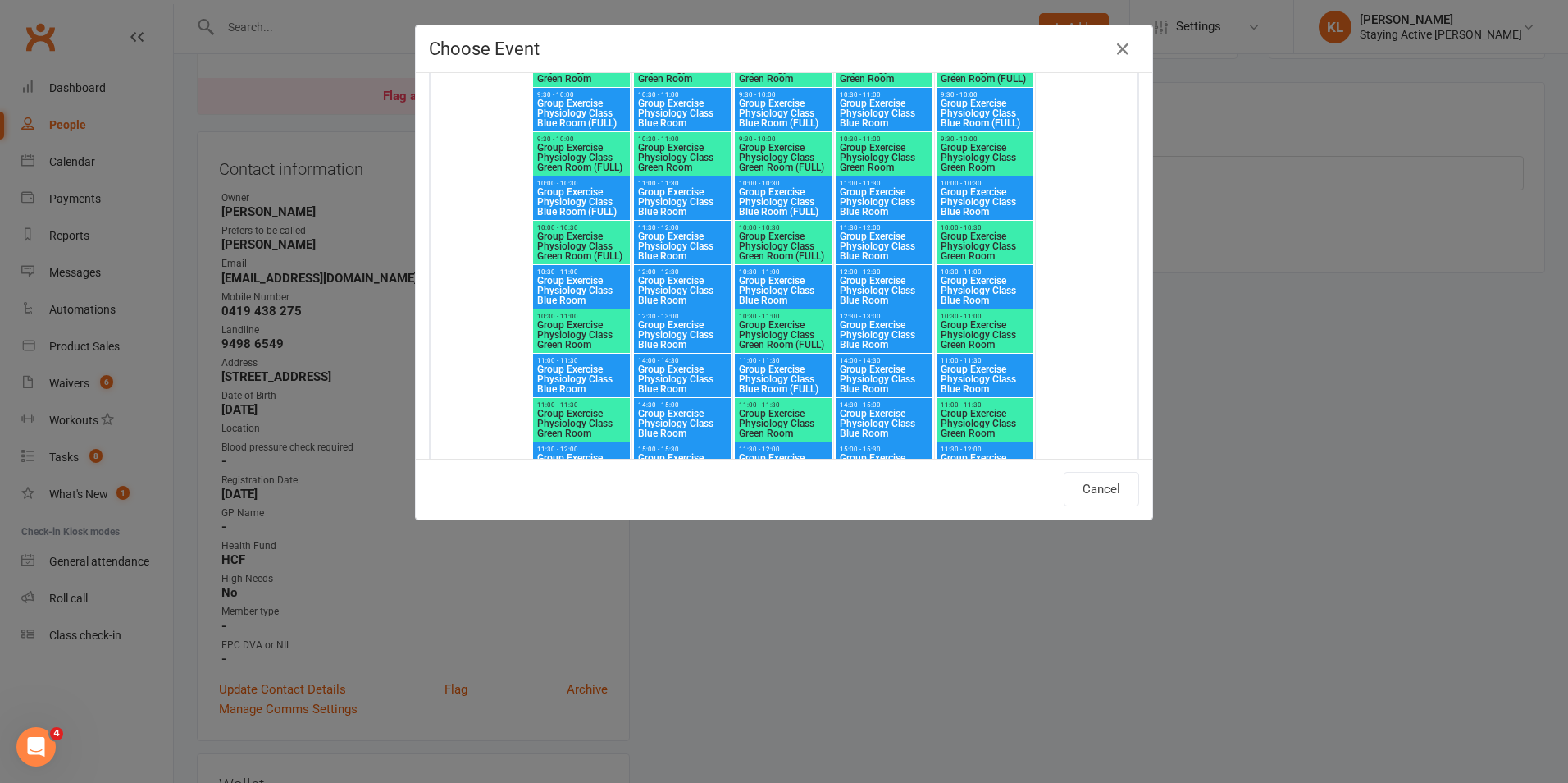
scroll to position [4021, 0]
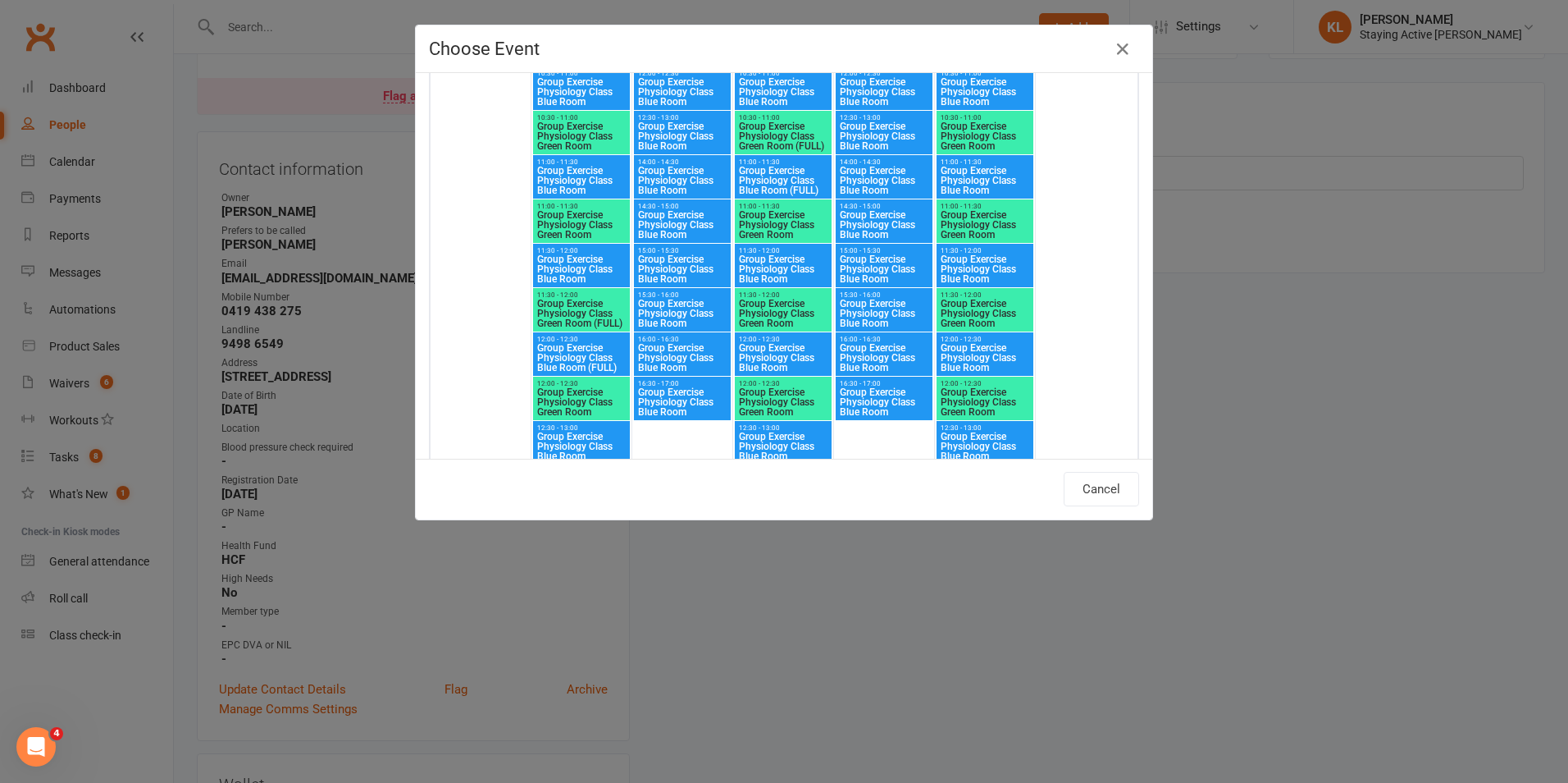
click at [665, 176] on span "Group Exercise Physiology Class Blue Room" at bounding box center [682, 181] width 90 height 30
type input "Group Exercise Physiology Class Blue Room - [DATE] 2:00:00 PM"
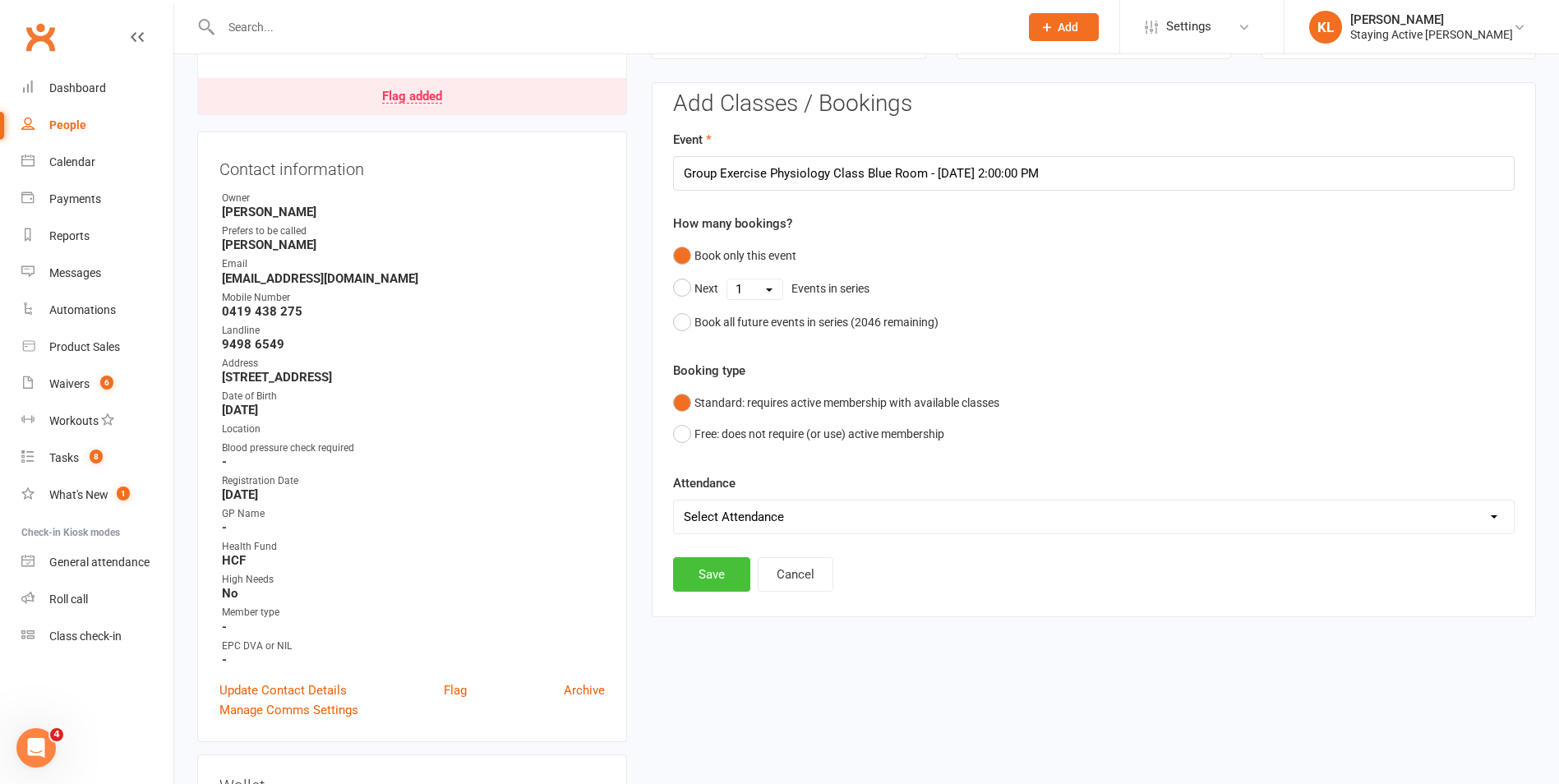
click at [713, 579] on button "Save" at bounding box center [712, 574] width 77 height 35
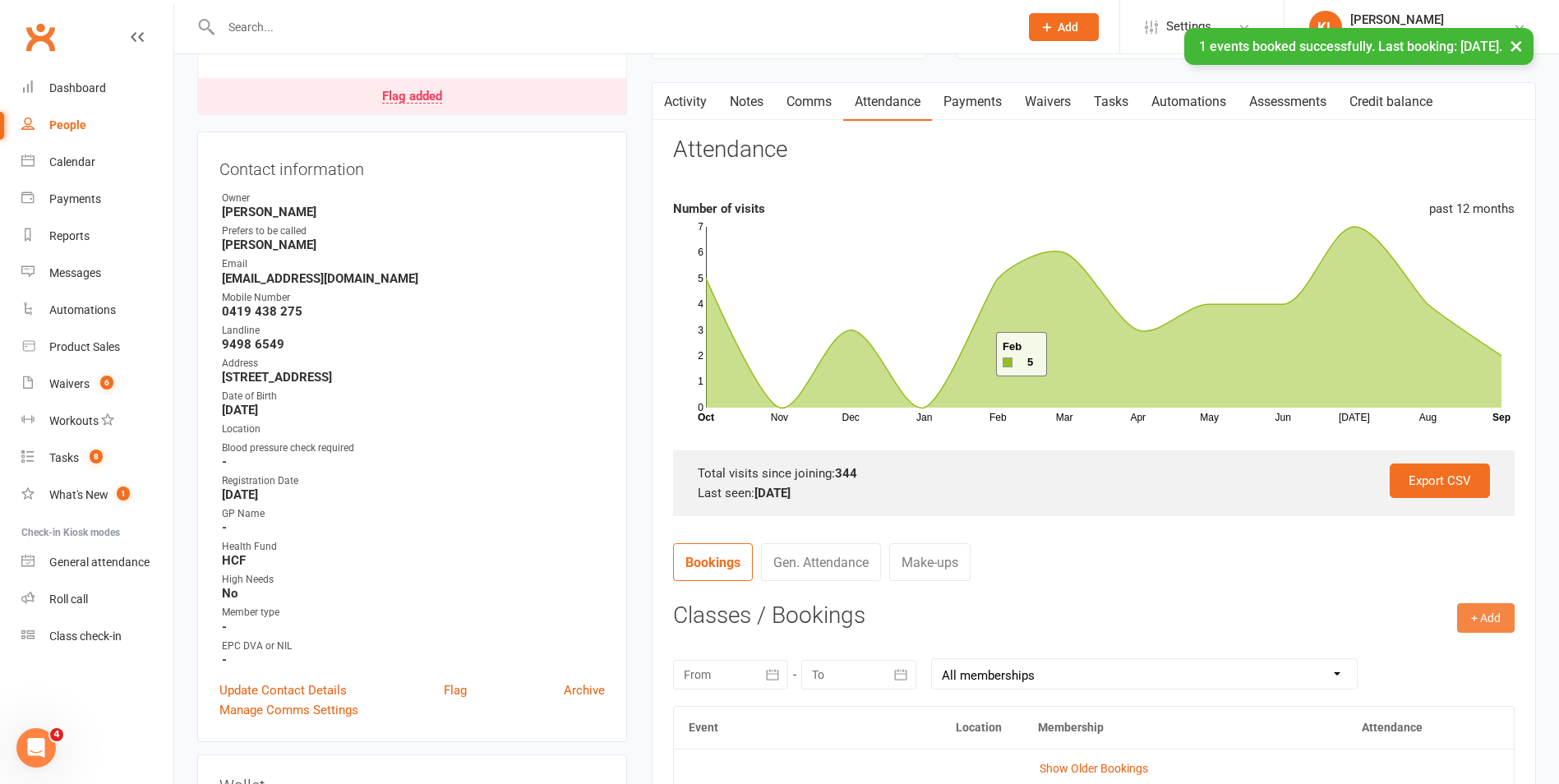
click at [1468, 612] on button "+ Add" at bounding box center [1485, 618] width 57 height 30
click at [1351, 637] on ul "Book Event Add Appointment Book a Friend" at bounding box center [1432, 688] width 164 height 109
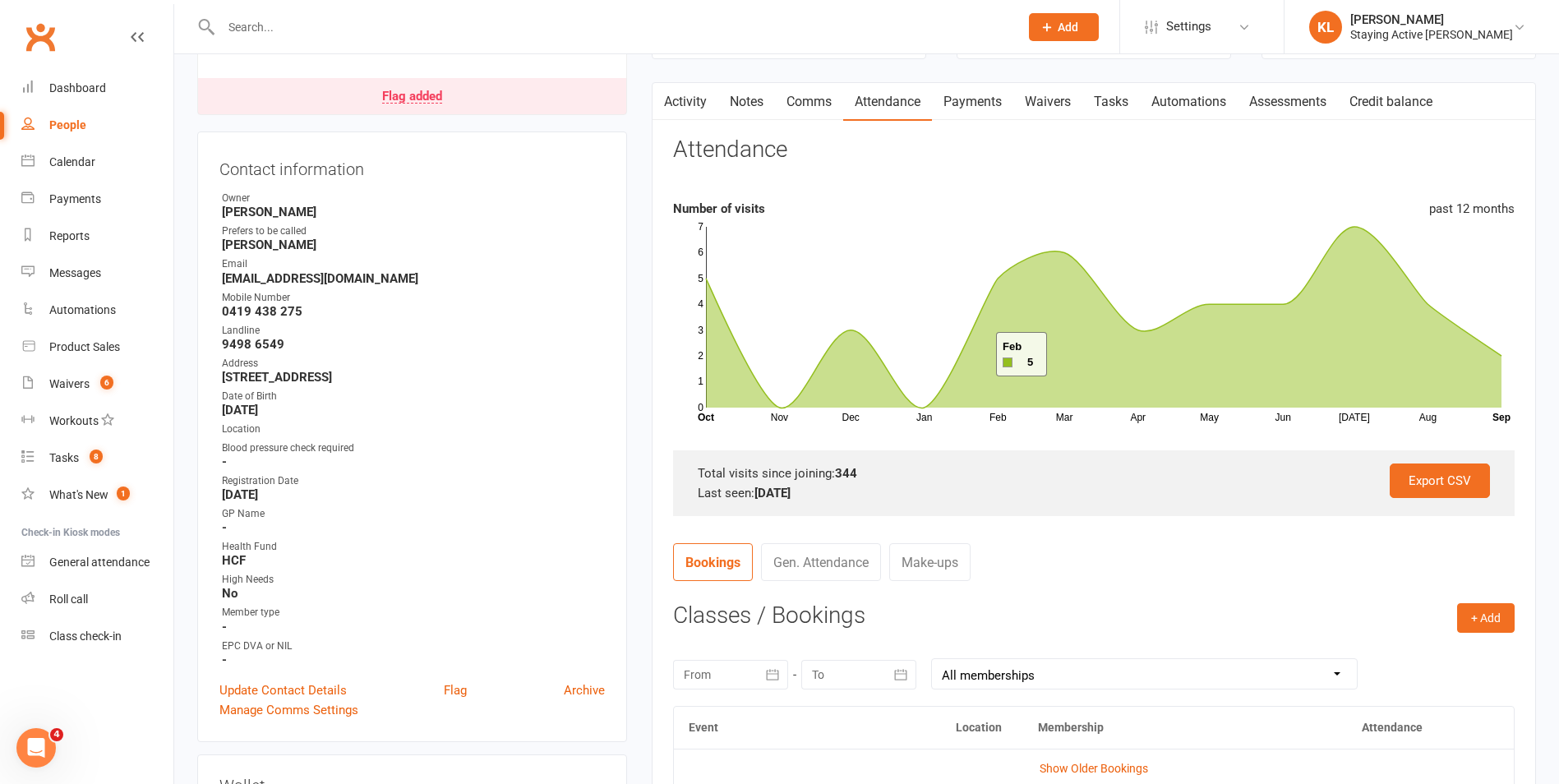
click at [1355, 640] on div "+ Add Book Event Add Appointment Book a Friend Classes / Bookings [DATE] Sun Mo…" at bounding box center [1094, 776] width 841 height 348
click at [1482, 625] on button "+ Add" at bounding box center [1485, 618] width 57 height 30
click at [1442, 653] on link "Book Event" at bounding box center [1432, 654] width 162 height 33
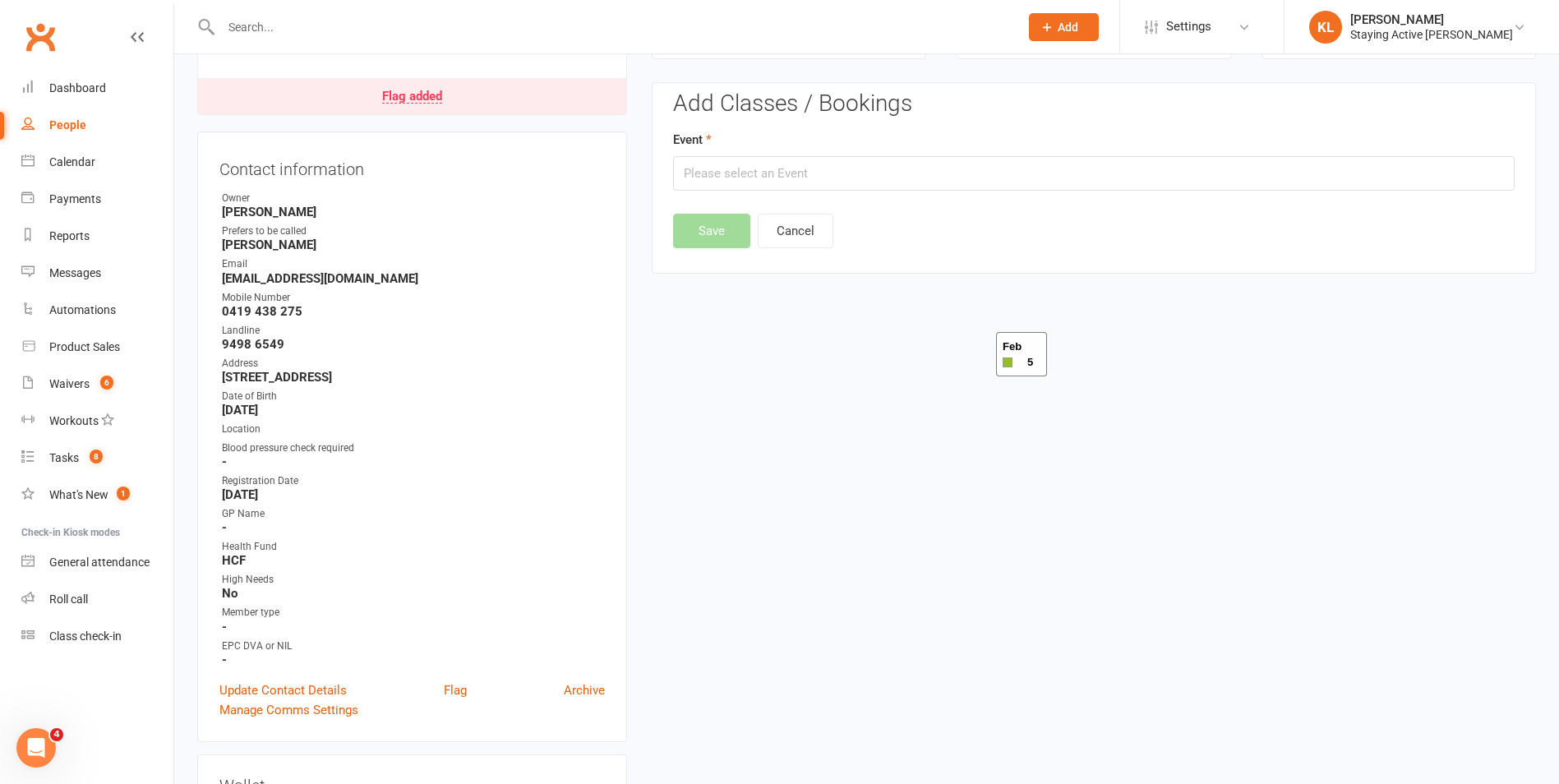
drag, startPoint x: 740, startPoint y: 153, endPoint x: 747, endPoint y: 169, distance: 17.5
click at [740, 158] on div "Event" at bounding box center [1094, 160] width 841 height 61
click at [747, 172] on input "text" at bounding box center [1094, 173] width 841 height 35
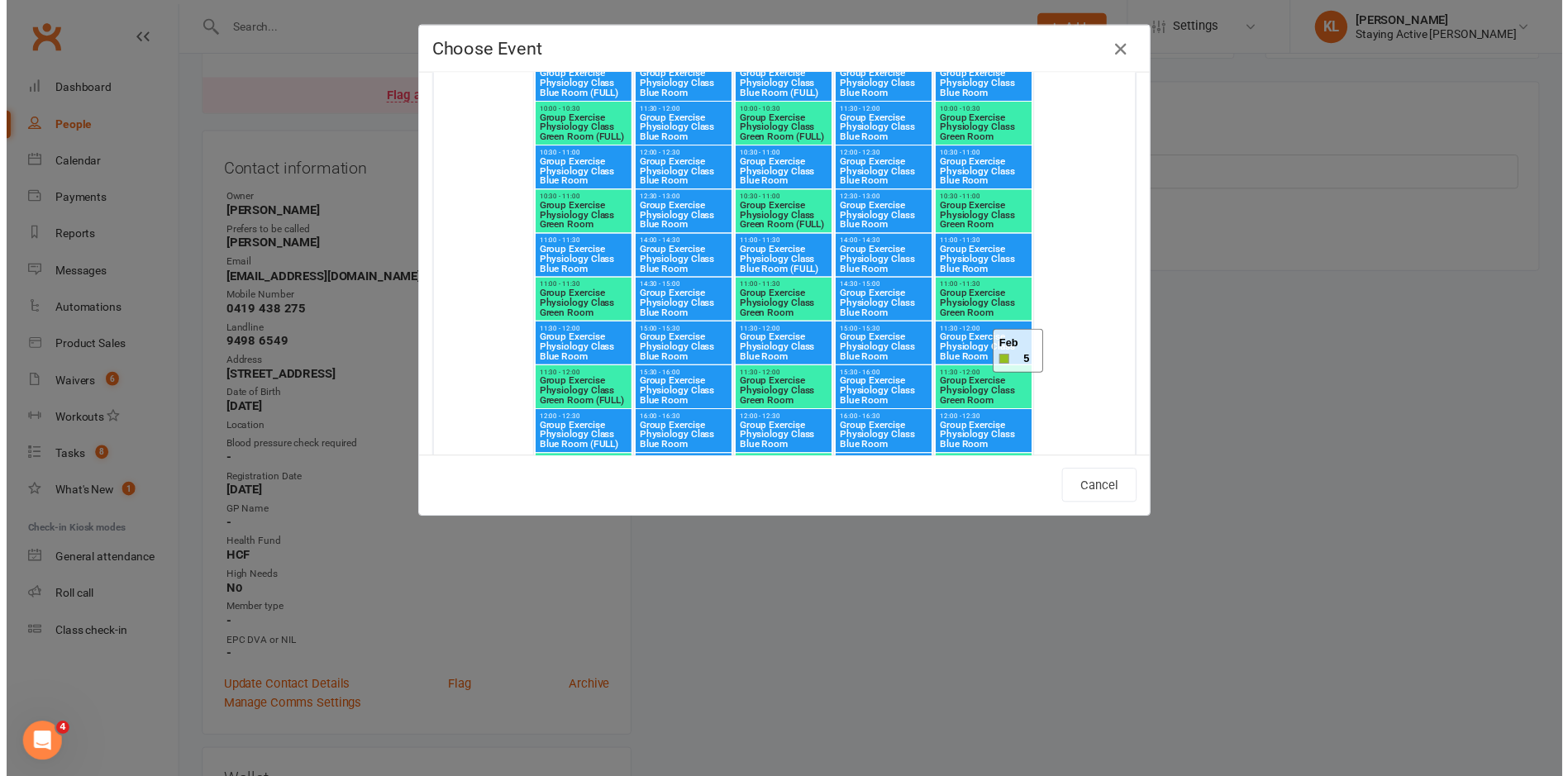
scroll to position [3965, 0]
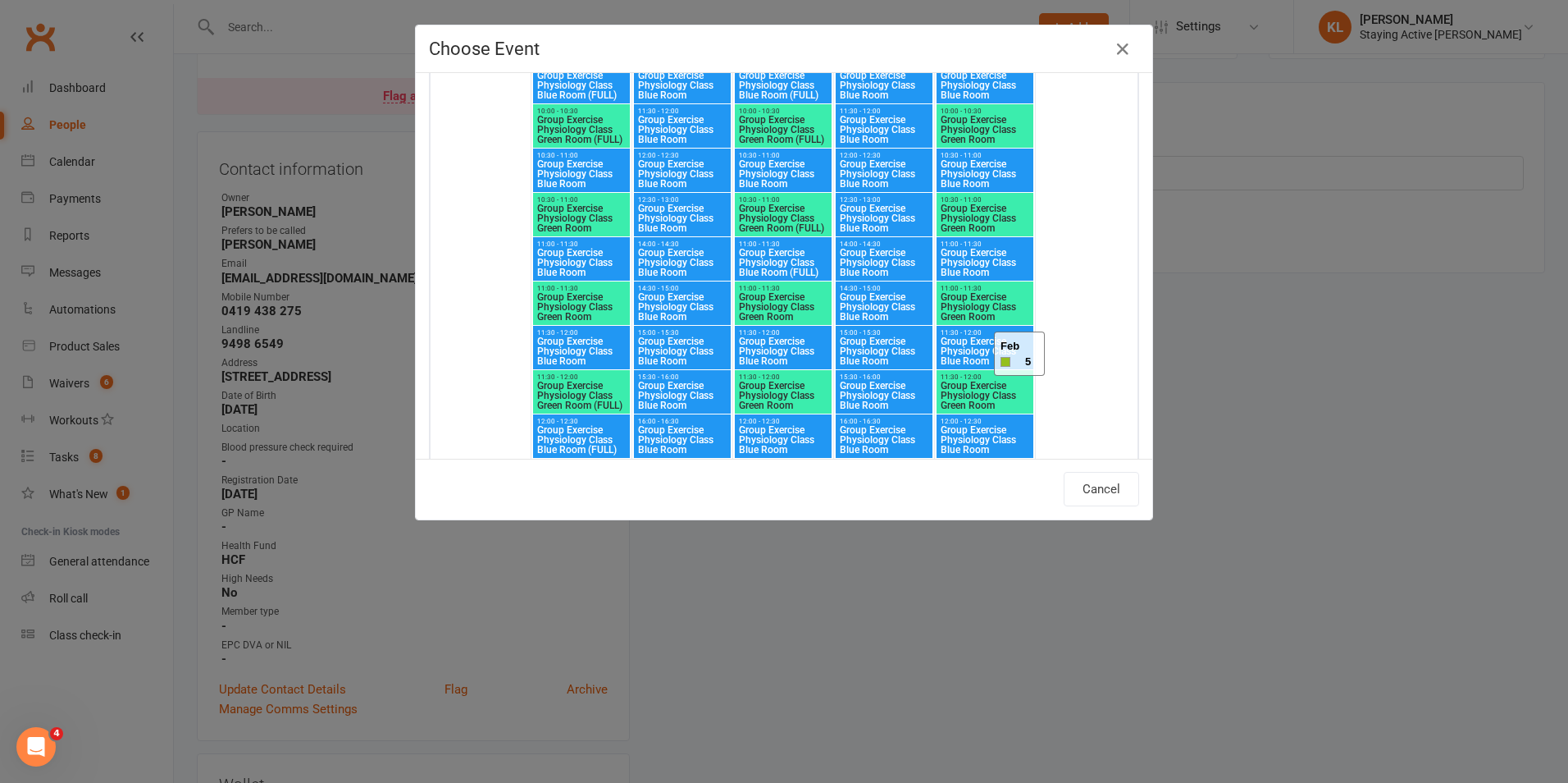
click at [844, 260] on span "Group Exercise Physiology Class Blue Room" at bounding box center [884, 263] width 90 height 30
type input "Group Exercise Physiology Class Blue Room - Sep 18, 2025 2:00:00 PM"
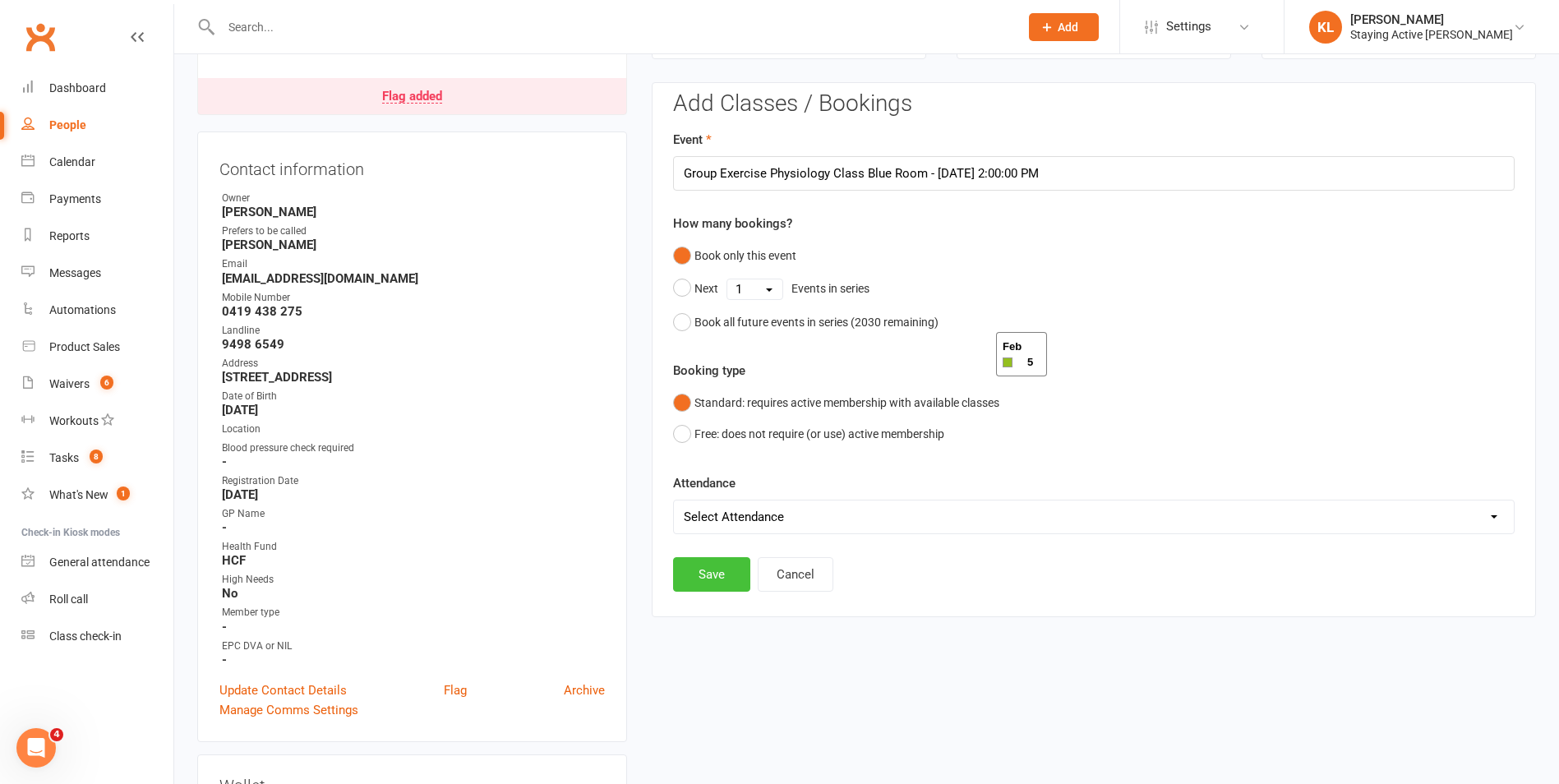
click at [720, 567] on button "Save" at bounding box center [712, 574] width 77 height 35
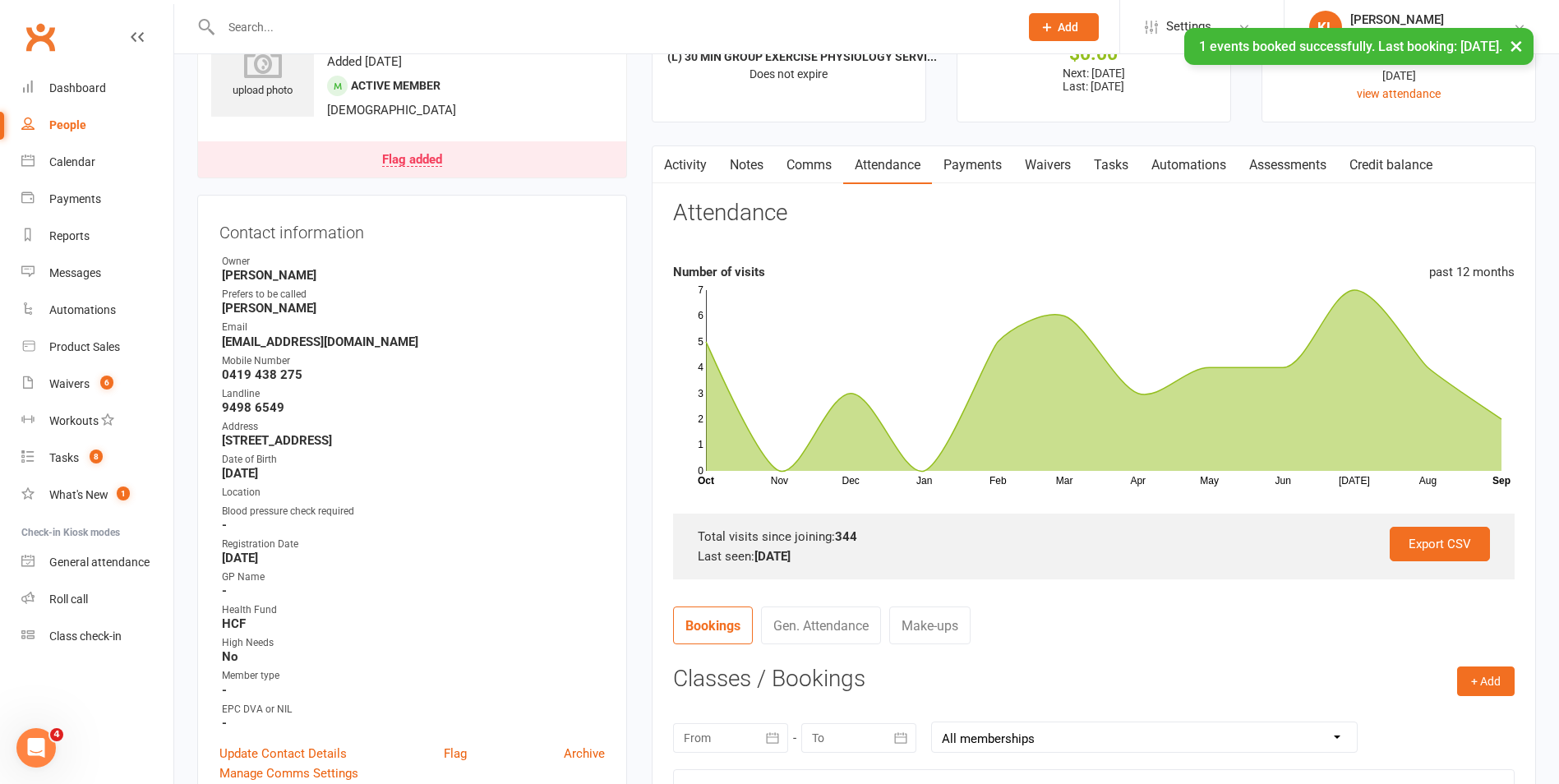
scroll to position [0, 0]
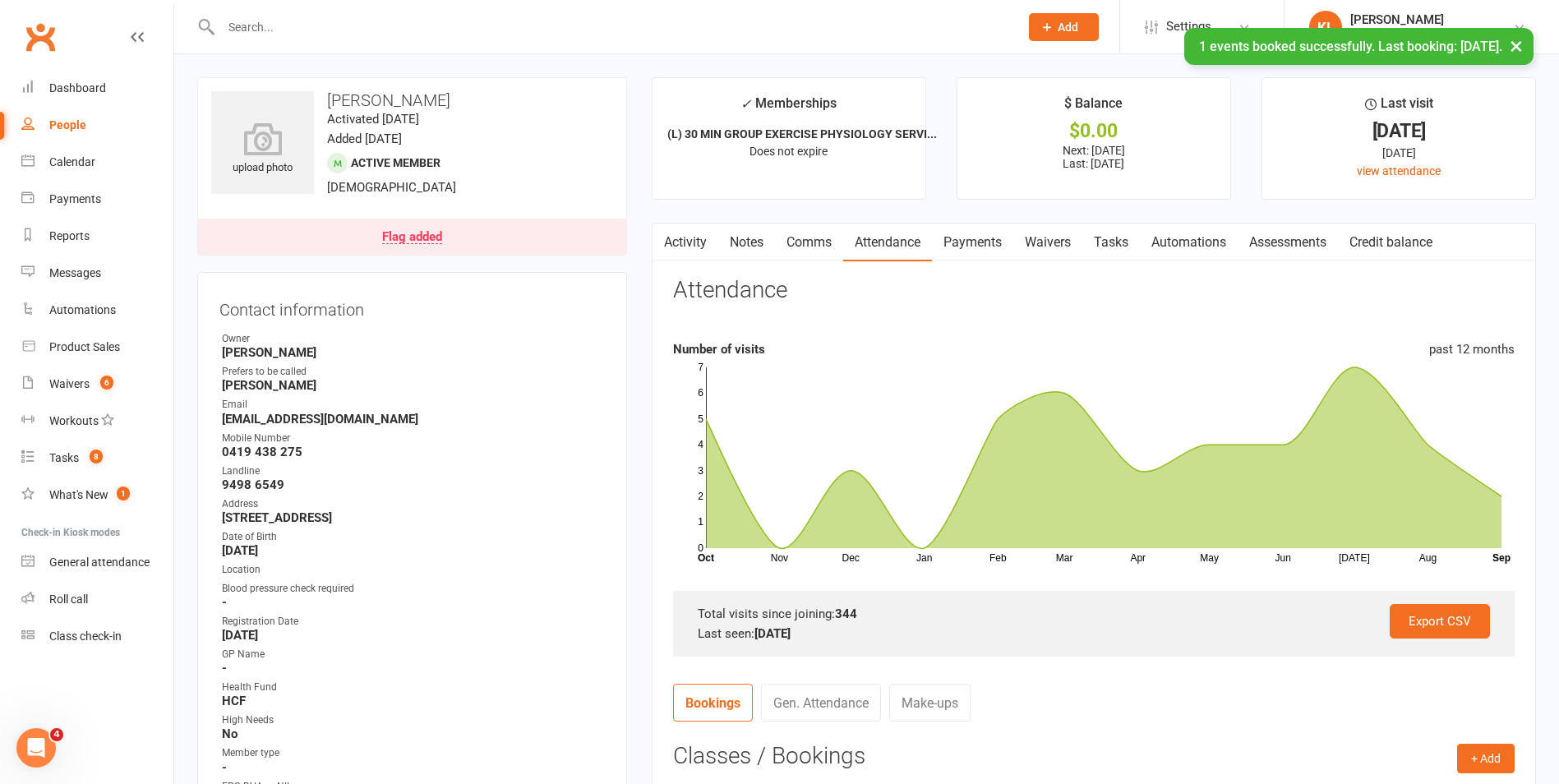
click at [744, 238] on link "Notes" at bounding box center [747, 242] width 56 height 38
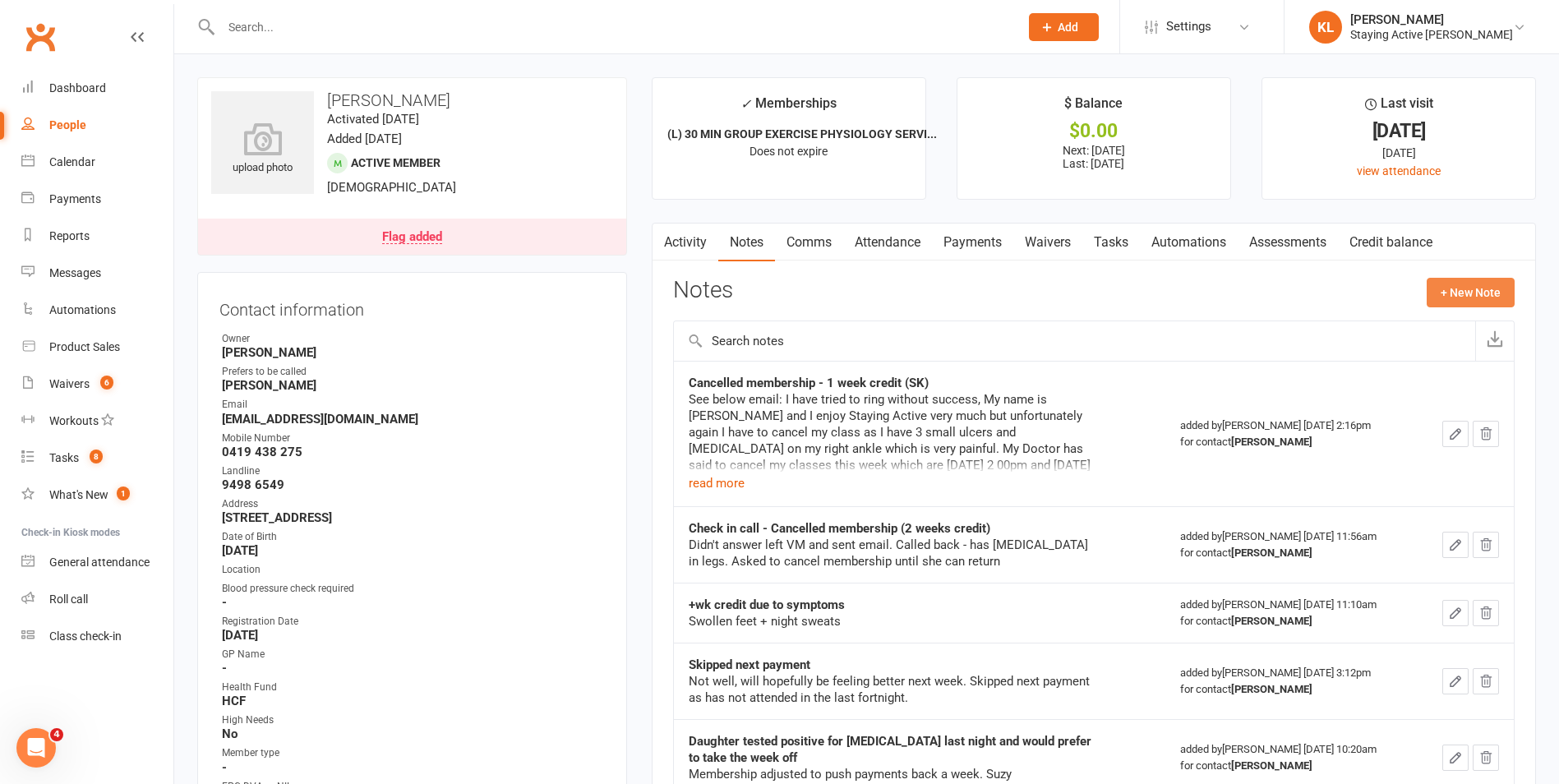
click at [1454, 293] on button "+ New Note" at bounding box center [1471, 293] width 88 height 30
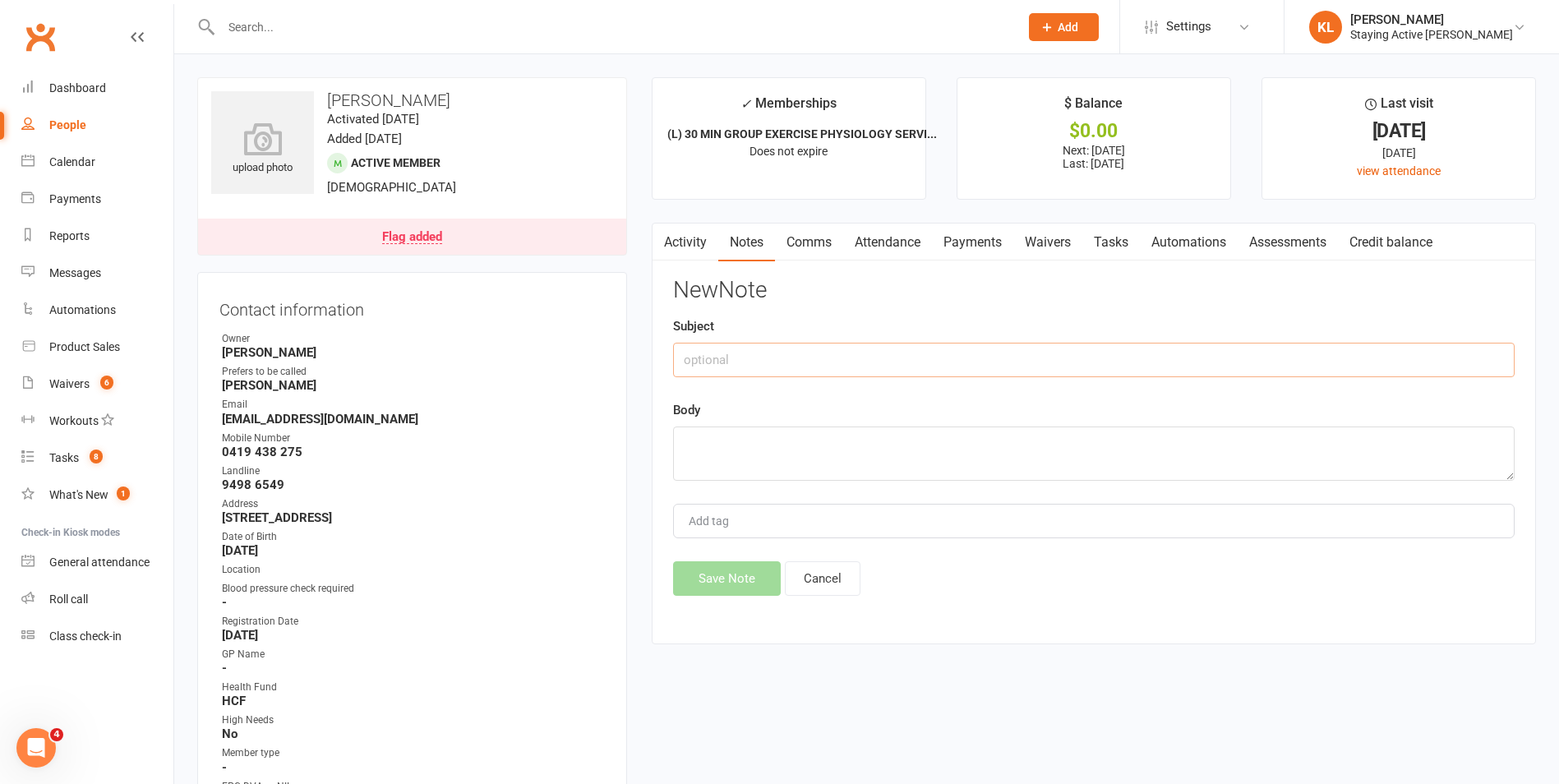
click at [716, 356] on input "text" at bounding box center [1094, 360] width 841 height 35
type input "N"
type input "1 off non-attendance"
click at [687, 457] on textarea at bounding box center [1094, 453] width 841 height 54
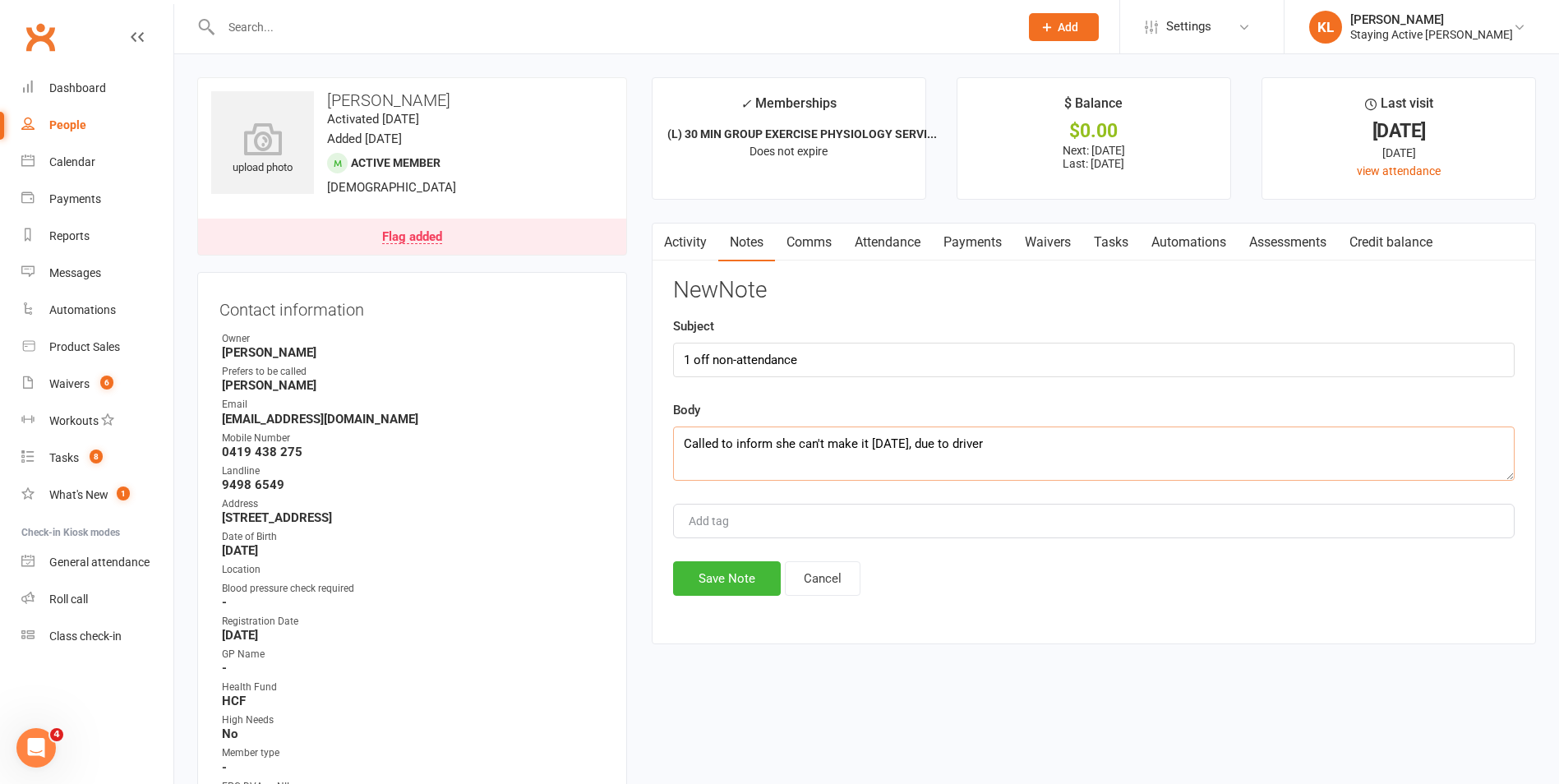
click at [937, 444] on textarea "Called to inform she can't make it today, due to driver" at bounding box center [1094, 453] width 841 height 54
click at [995, 436] on textarea "Called to inform she can't make it today, due to no driver" at bounding box center [1094, 453] width 841 height 54
type textarea "Called to inform she can't make it today, due to no driver to commute her to th…"
click at [717, 574] on button "Save Note" at bounding box center [727, 578] width 108 height 35
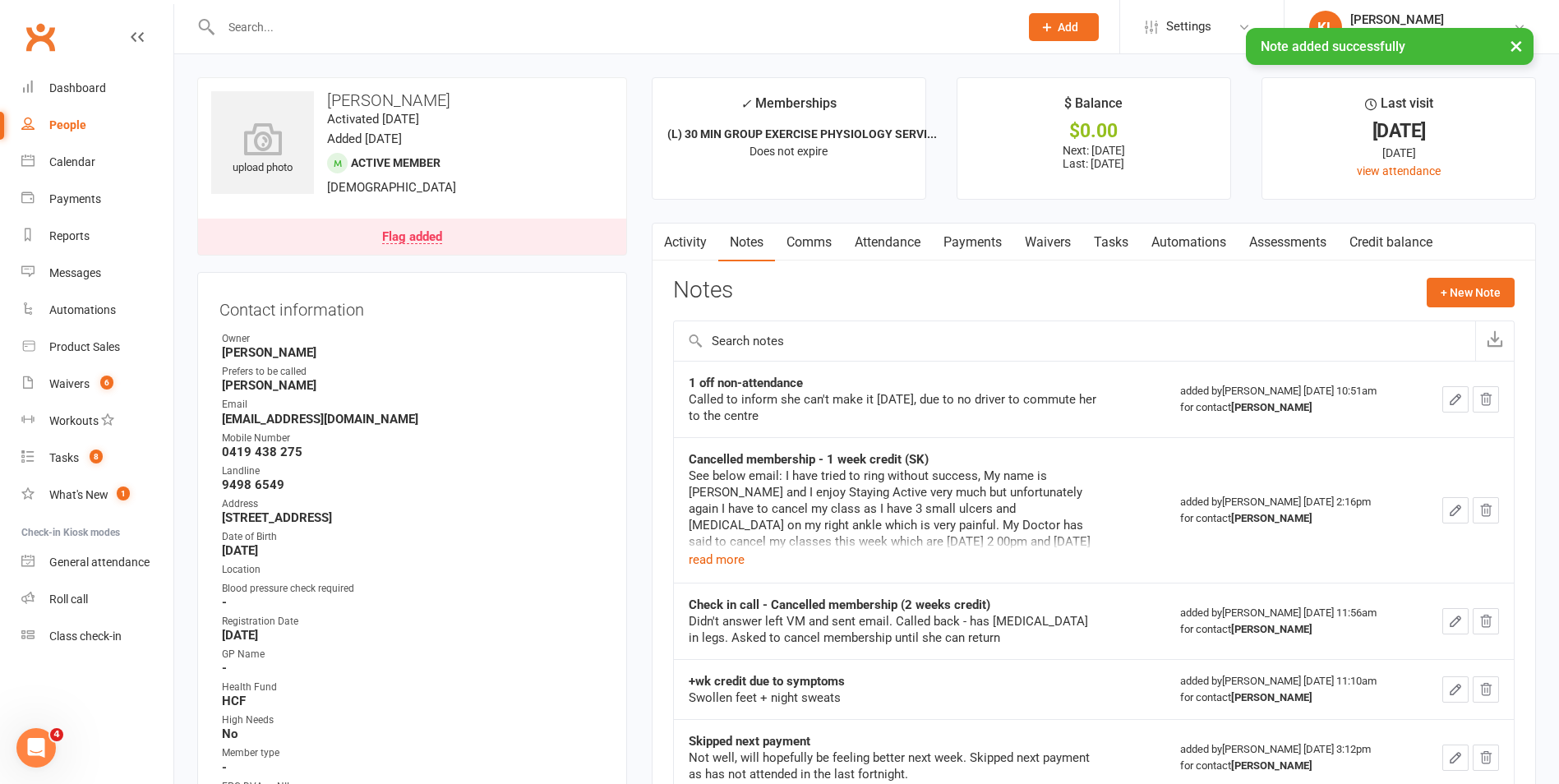
click at [990, 237] on link "Payments" at bounding box center [972, 242] width 82 height 38
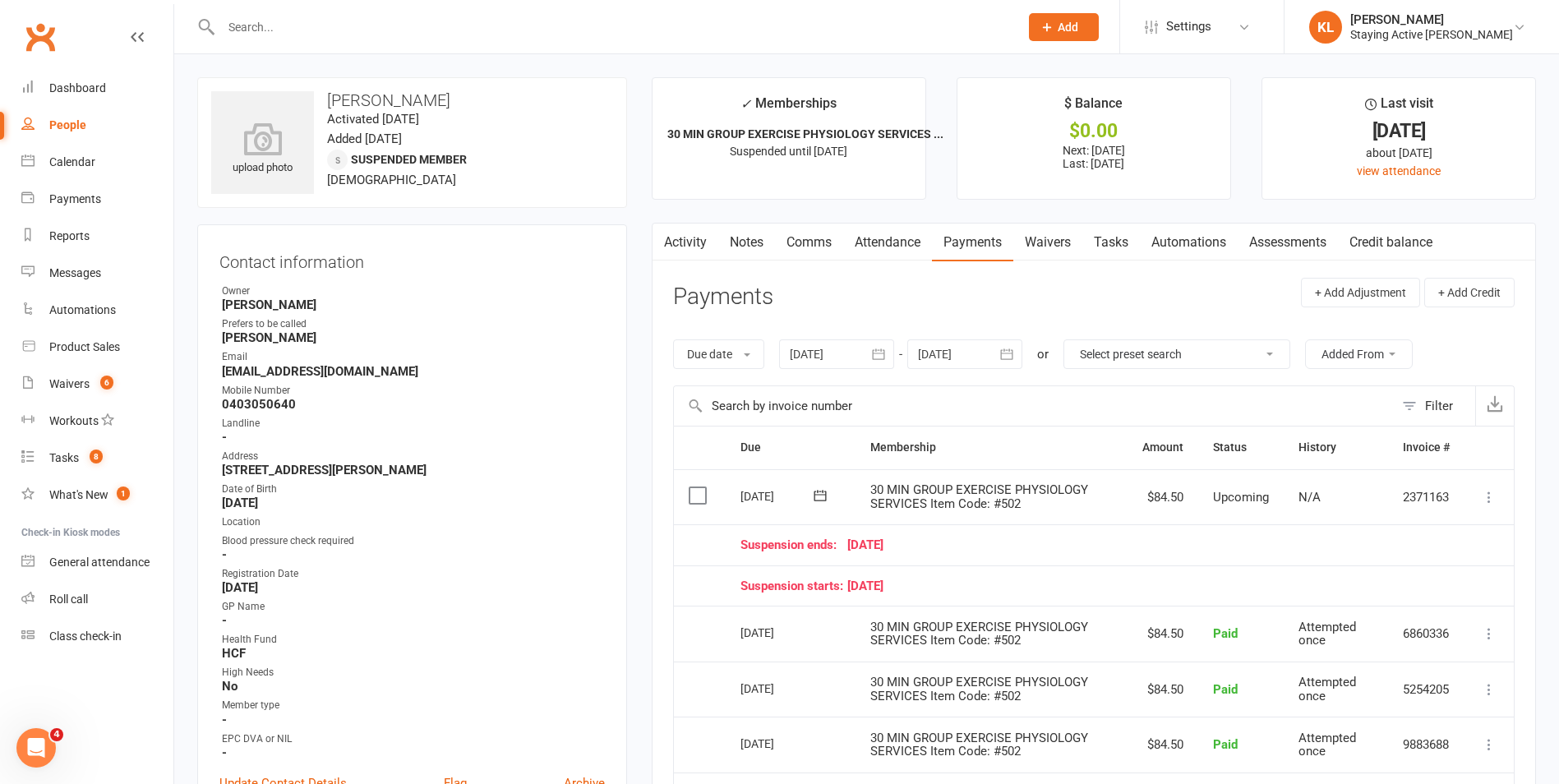
click at [398, 26] on input "text" at bounding box center [611, 27] width 792 height 23
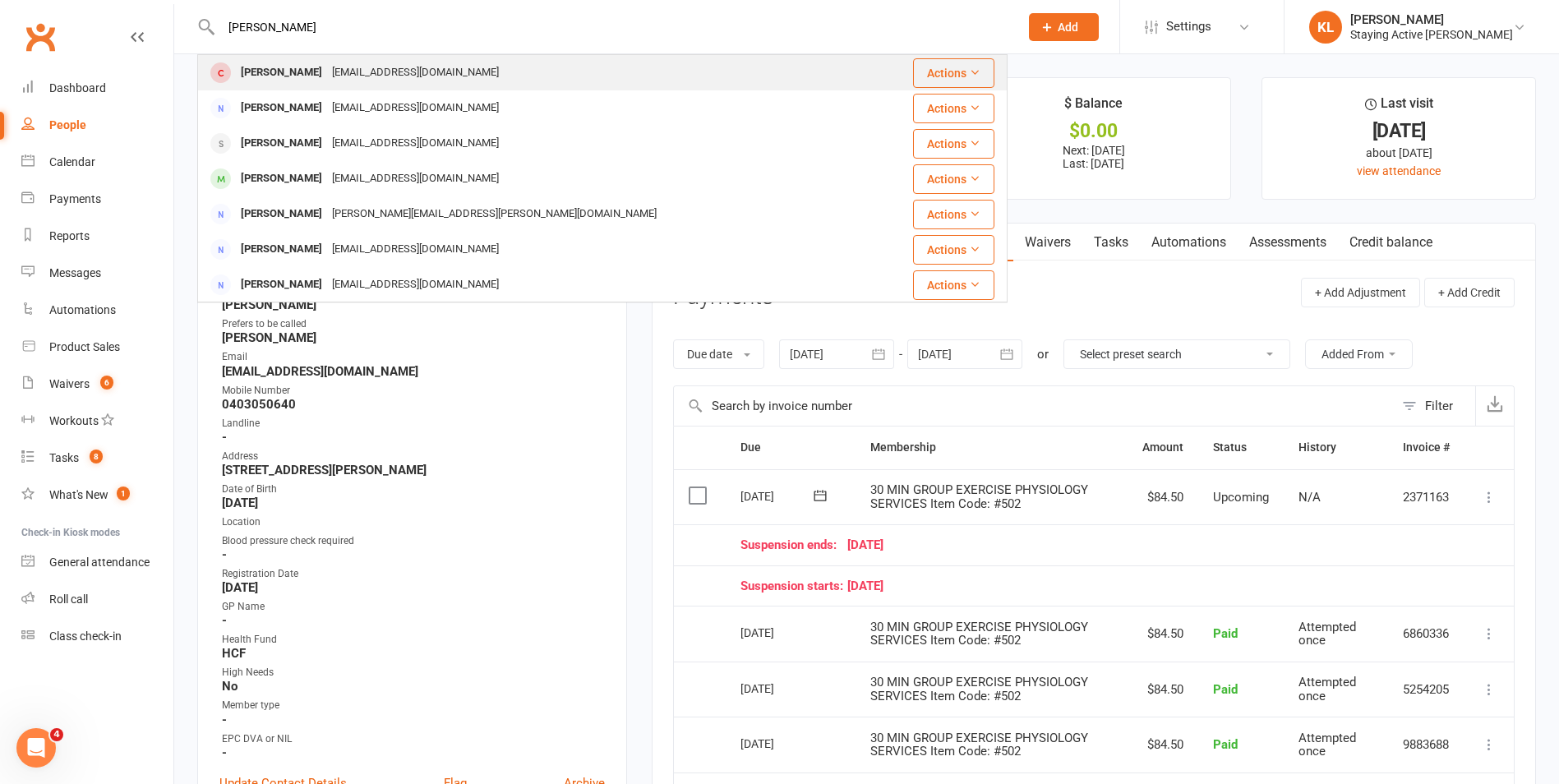
type input "[PERSON_NAME]"
click at [295, 80] on div "[PERSON_NAME]" at bounding box center [281, 72] width 91 height 23
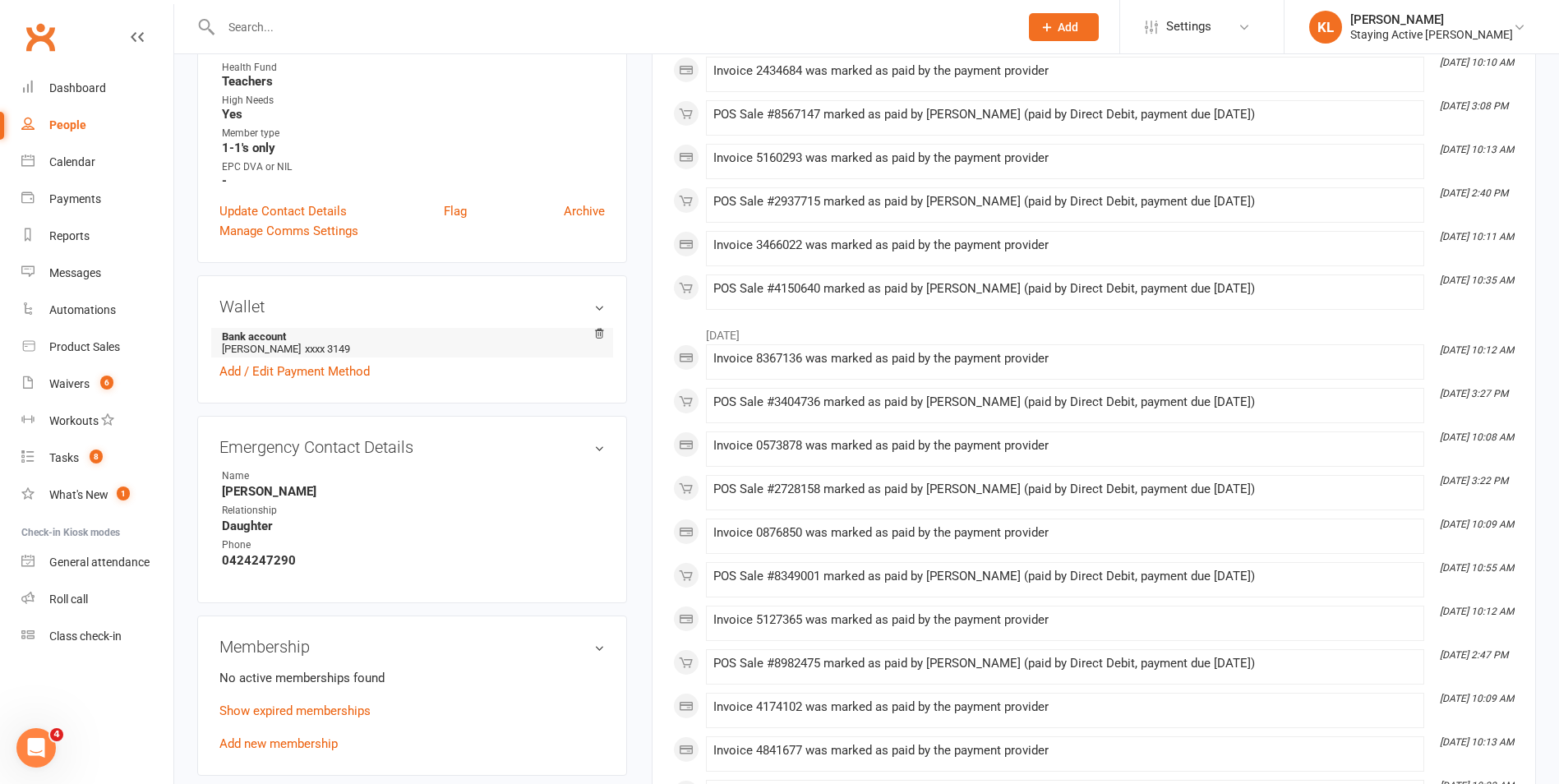
scroll to position [576, 0]
click at [481, 19] on input "text" at bounding box center [611, 27] width 792 height 23
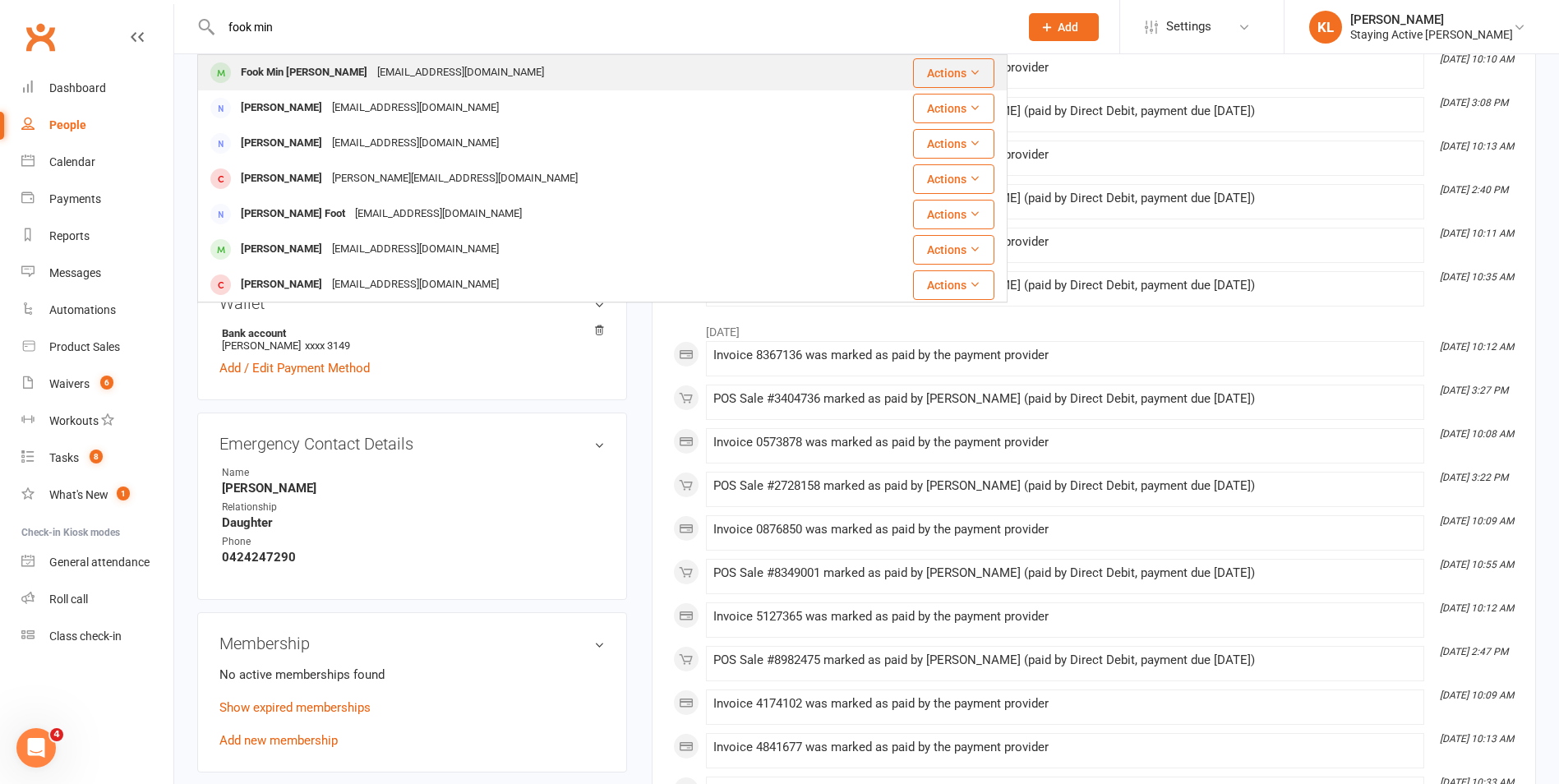
type input "fook min"
click at [372, 80] on div "[EMAIL_ADDRESS][DOMAIN_NAME]" at bounding box center [460, 72] width 177 height 23
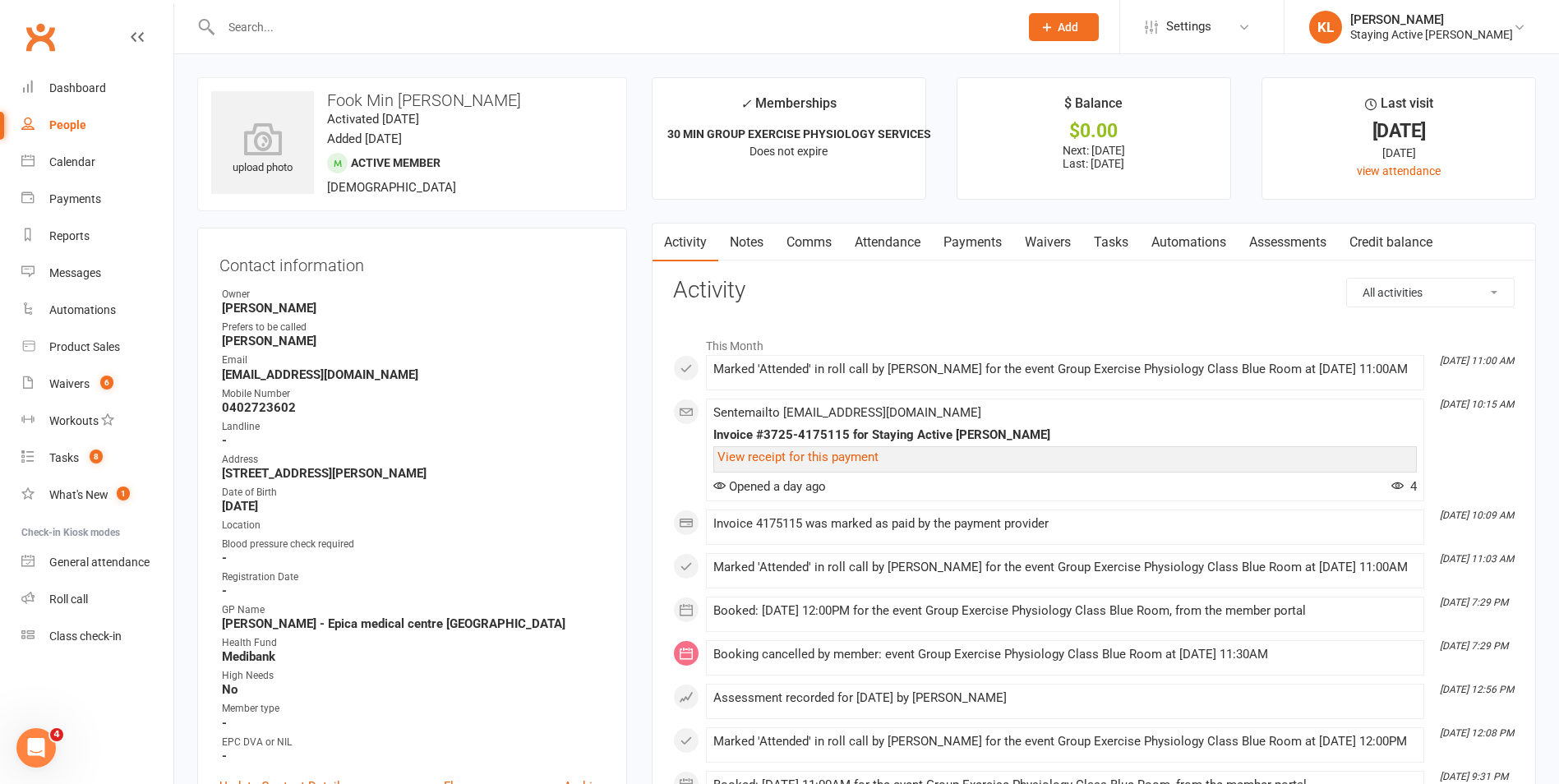
click at [302, 28] on input "text" at bounding box center [611, 27] width 792 height 23
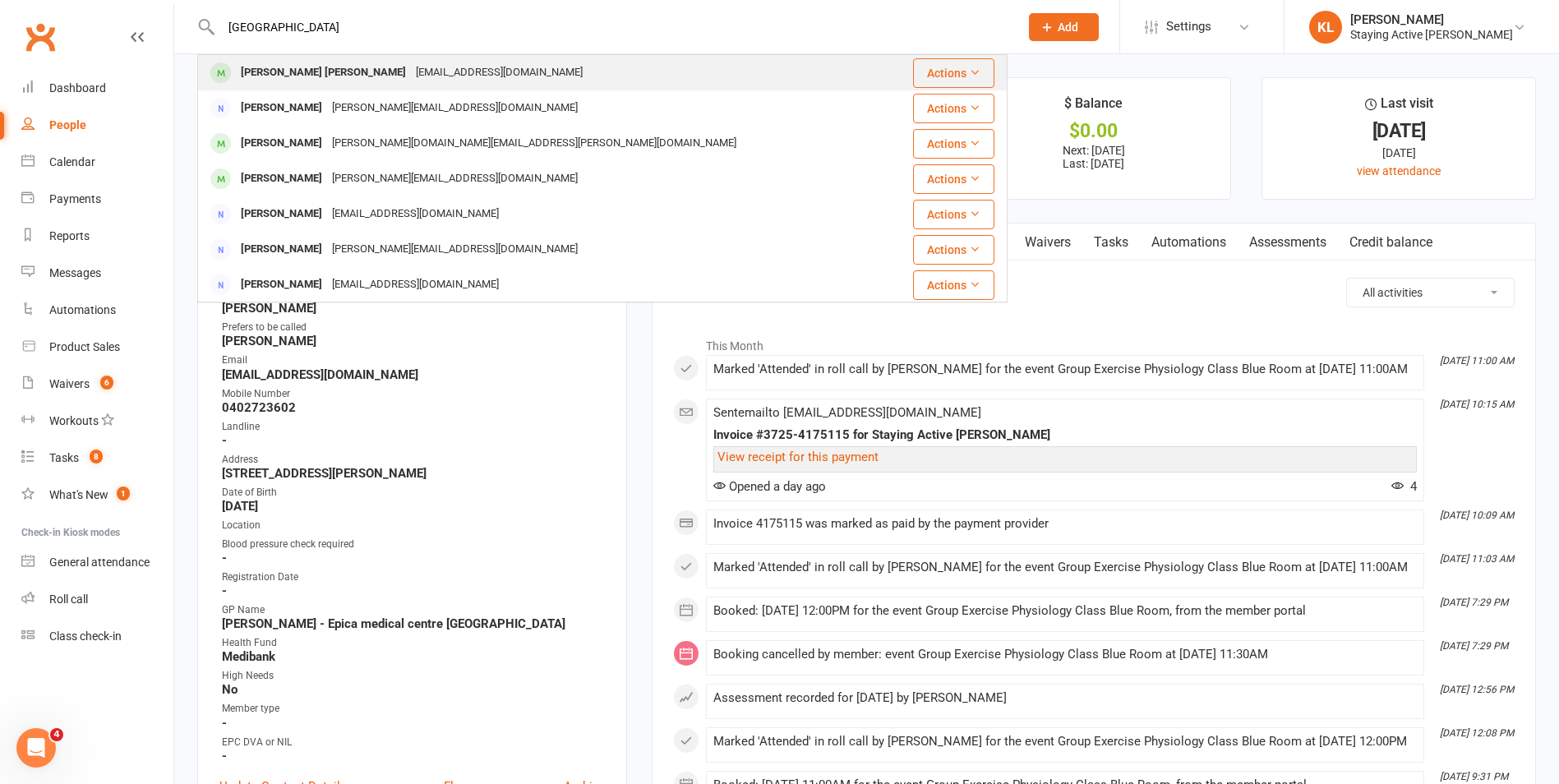
type input "jena"
click at [311, 77] on div "Jena Jing Jee Cheung" at bounding box center [323, 72] width 175 height 23
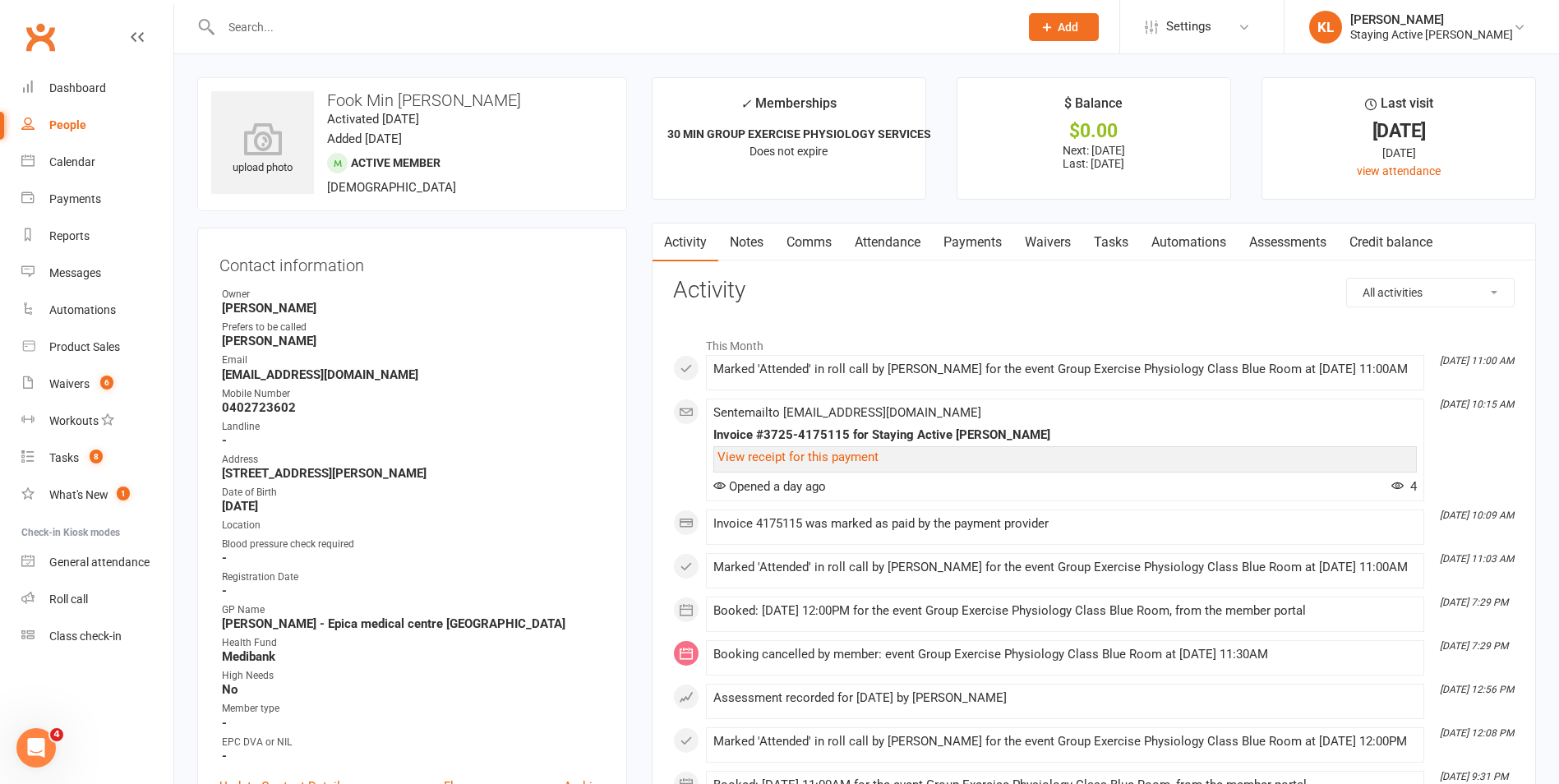
click at [363, 23] on input "text" at bounding box center [611, 27] width 792 height 23
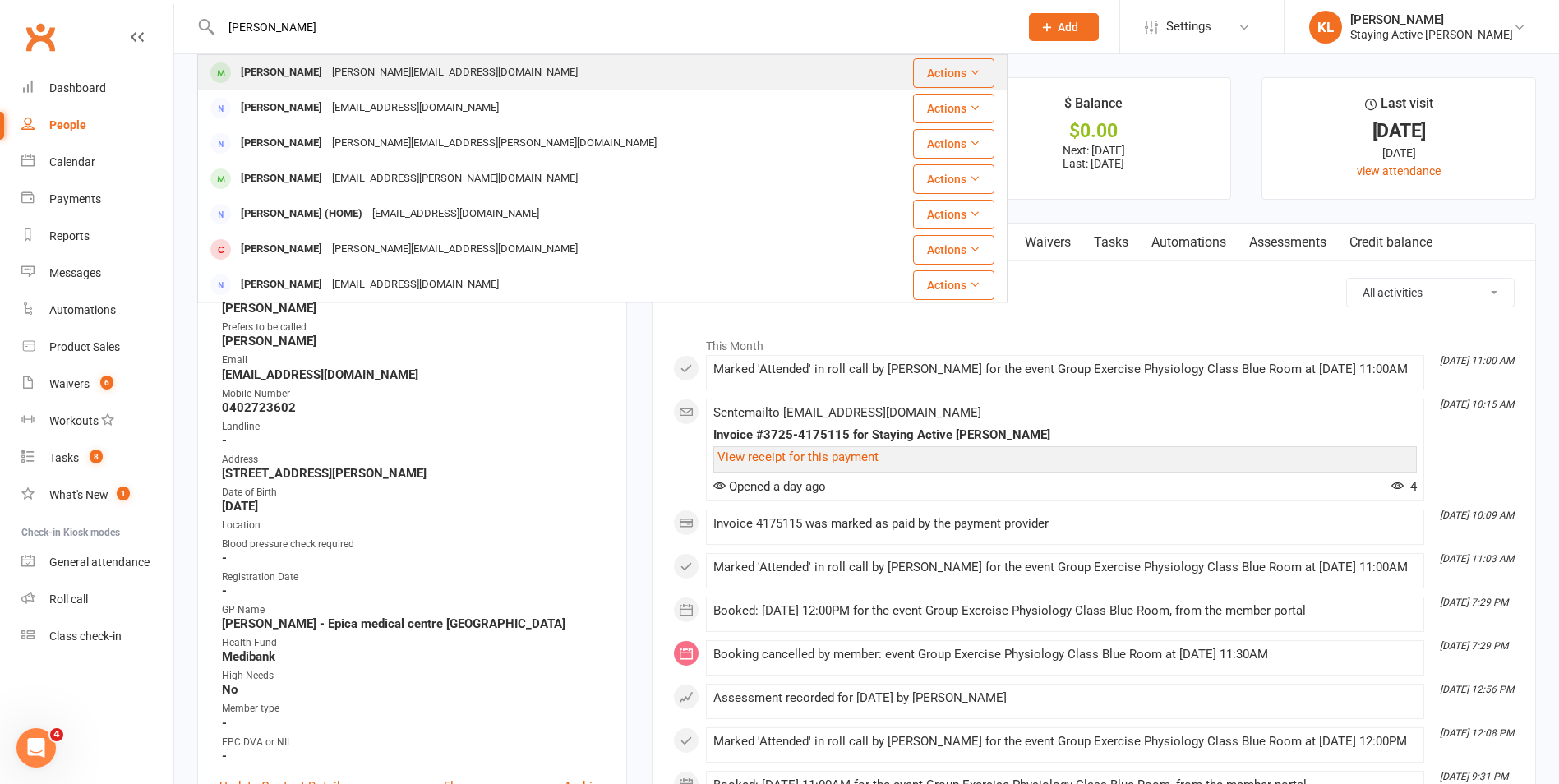
type input "mandy ho"
click at [386, 68] on div "mandyho@bigpond.com" at bounding box center [455, 72] width 255 height 23
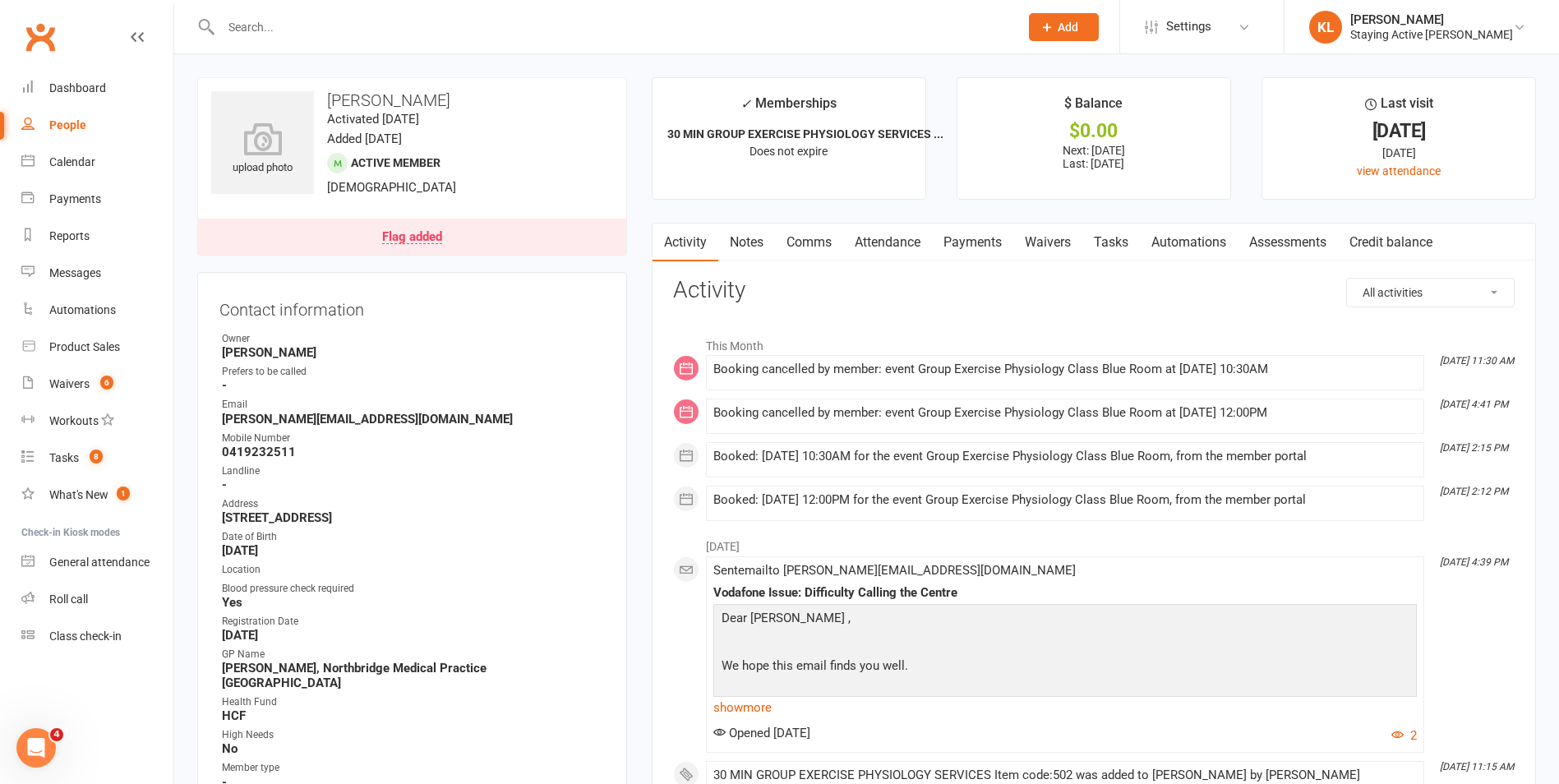
click at [898, 241] on link "Attendance" at bounding box center [888, 242] width 89 height 38
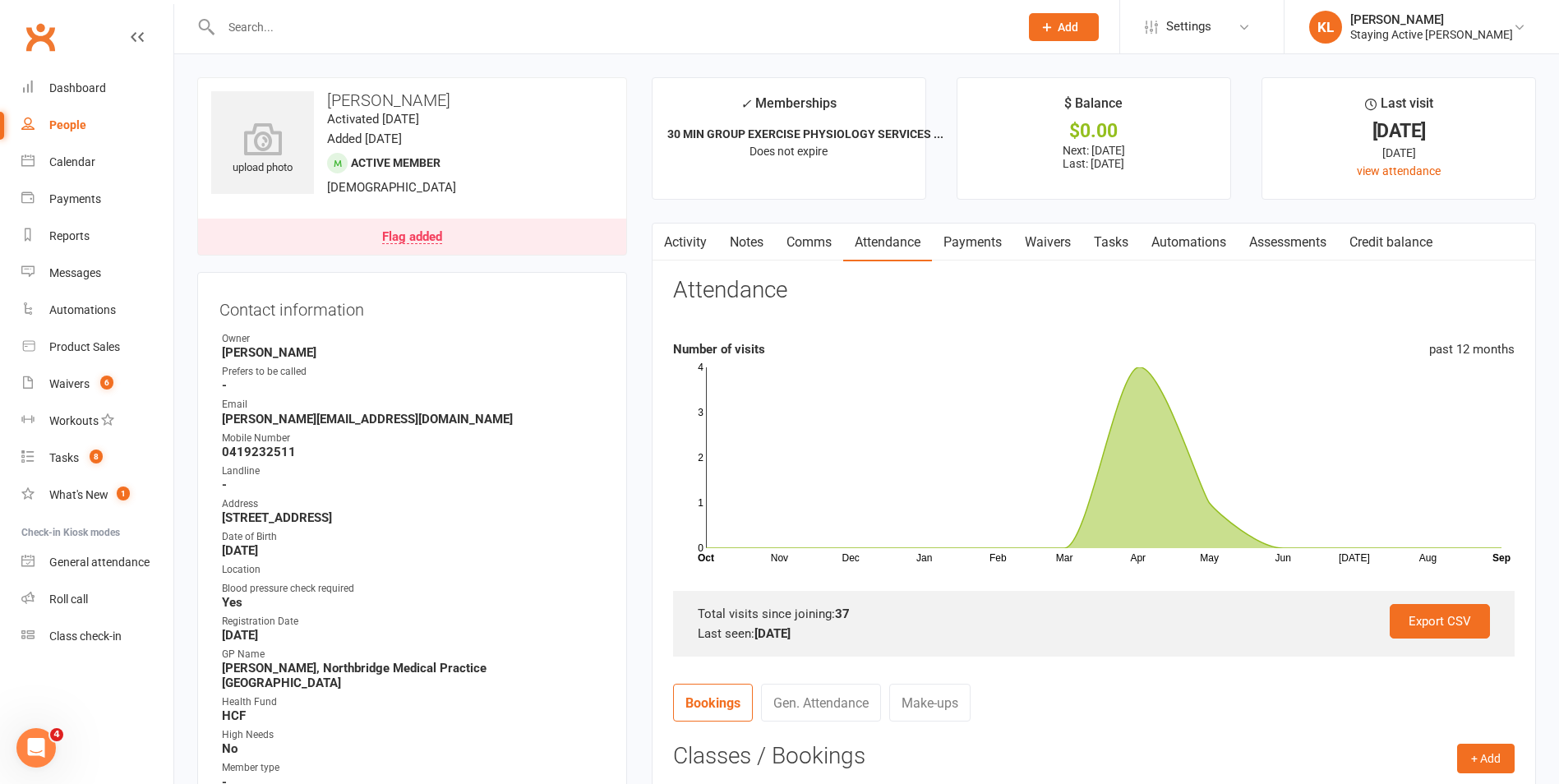
click at [982, 257] on link "Payments" at bounding box center [972, 242] width 82 height 38
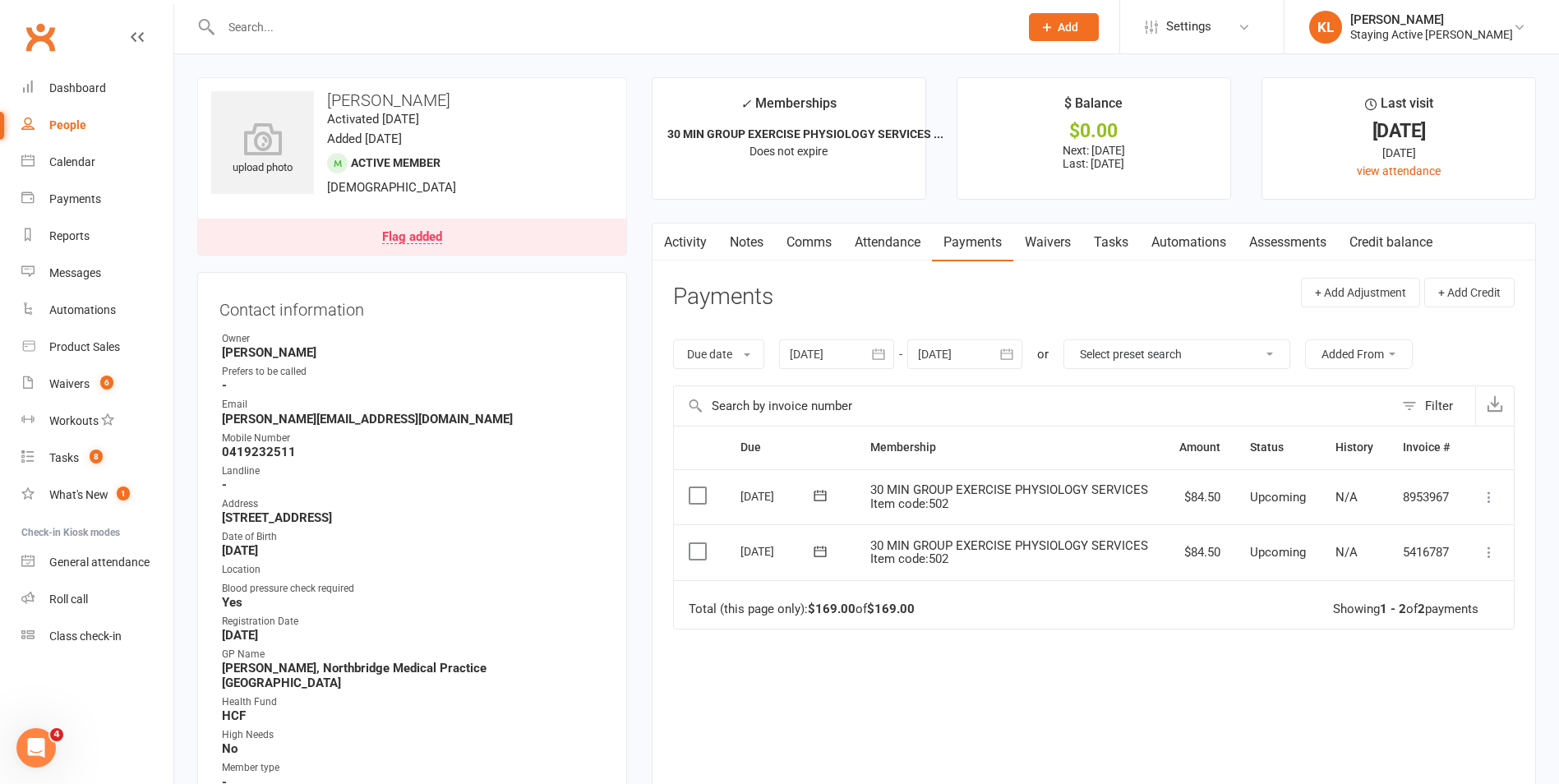
click at [823, 346] on div at bounding box center [837, 354] width 116 height 30
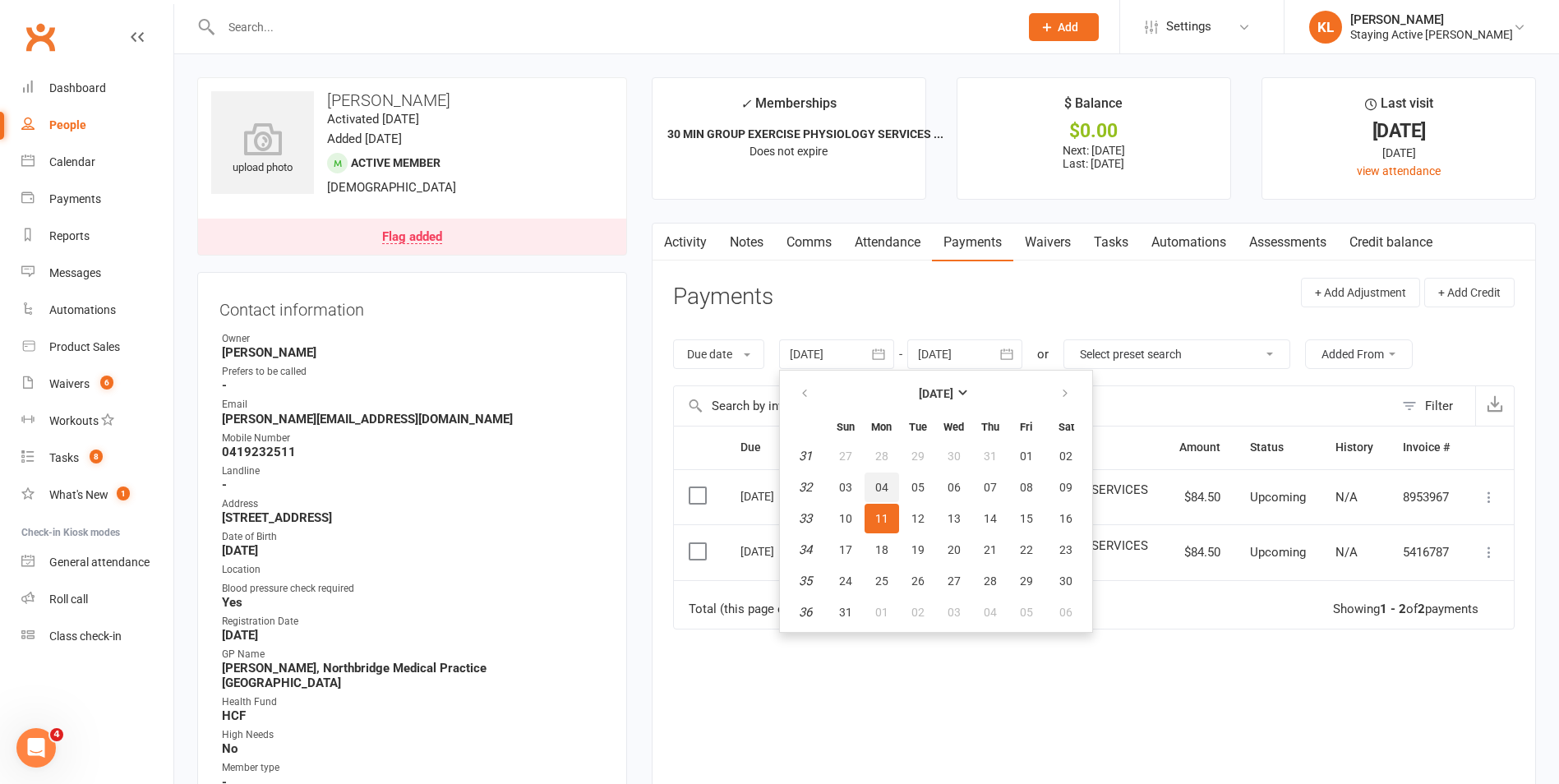
click at [877, 483] on button "04" at bounding box center [882, 487] width 35 height 30
type input "04 Aug 2025"
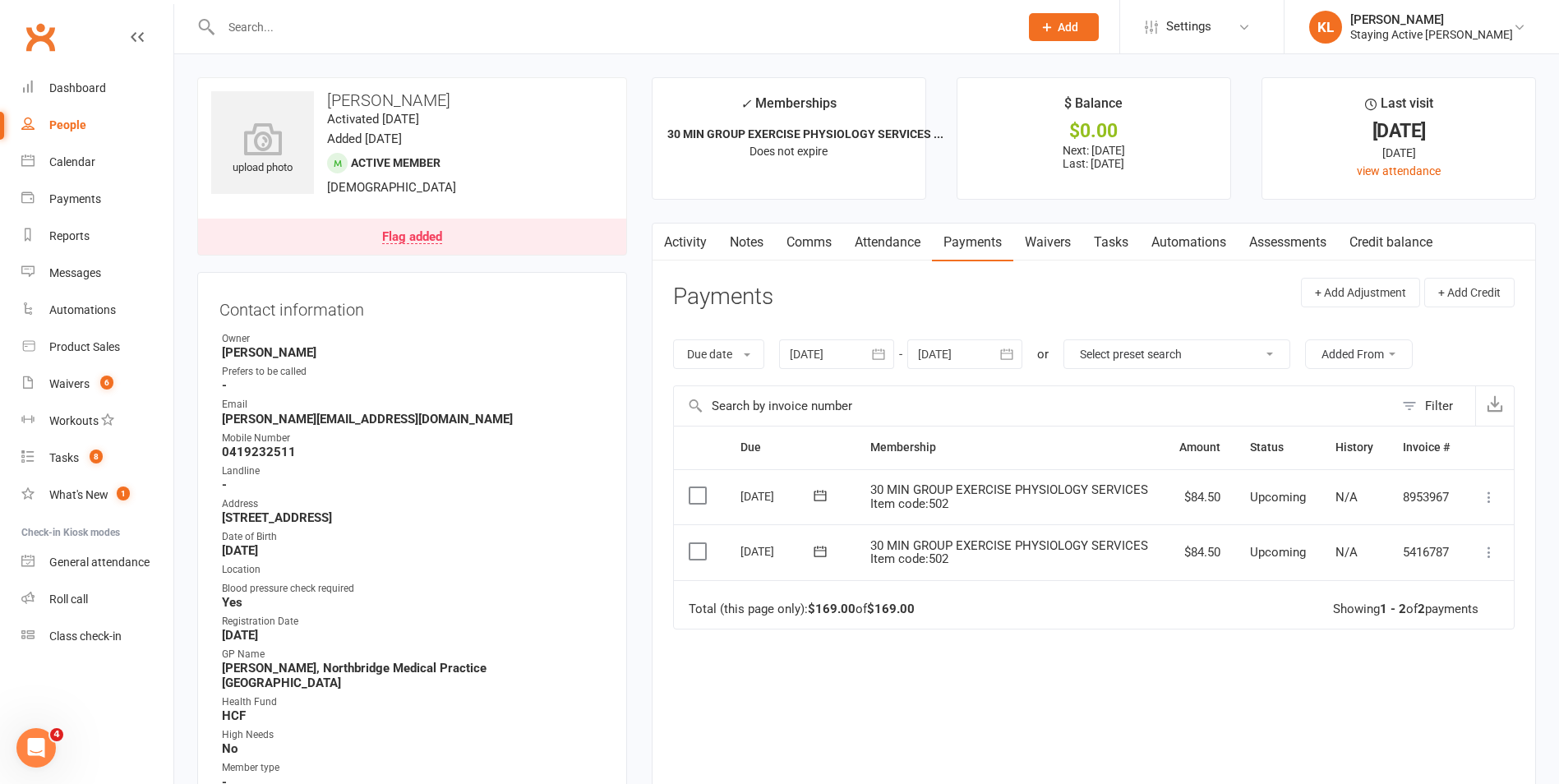
click at [746, 235] on link "Notes" at bounding box center [747, 242] width 56 height 38
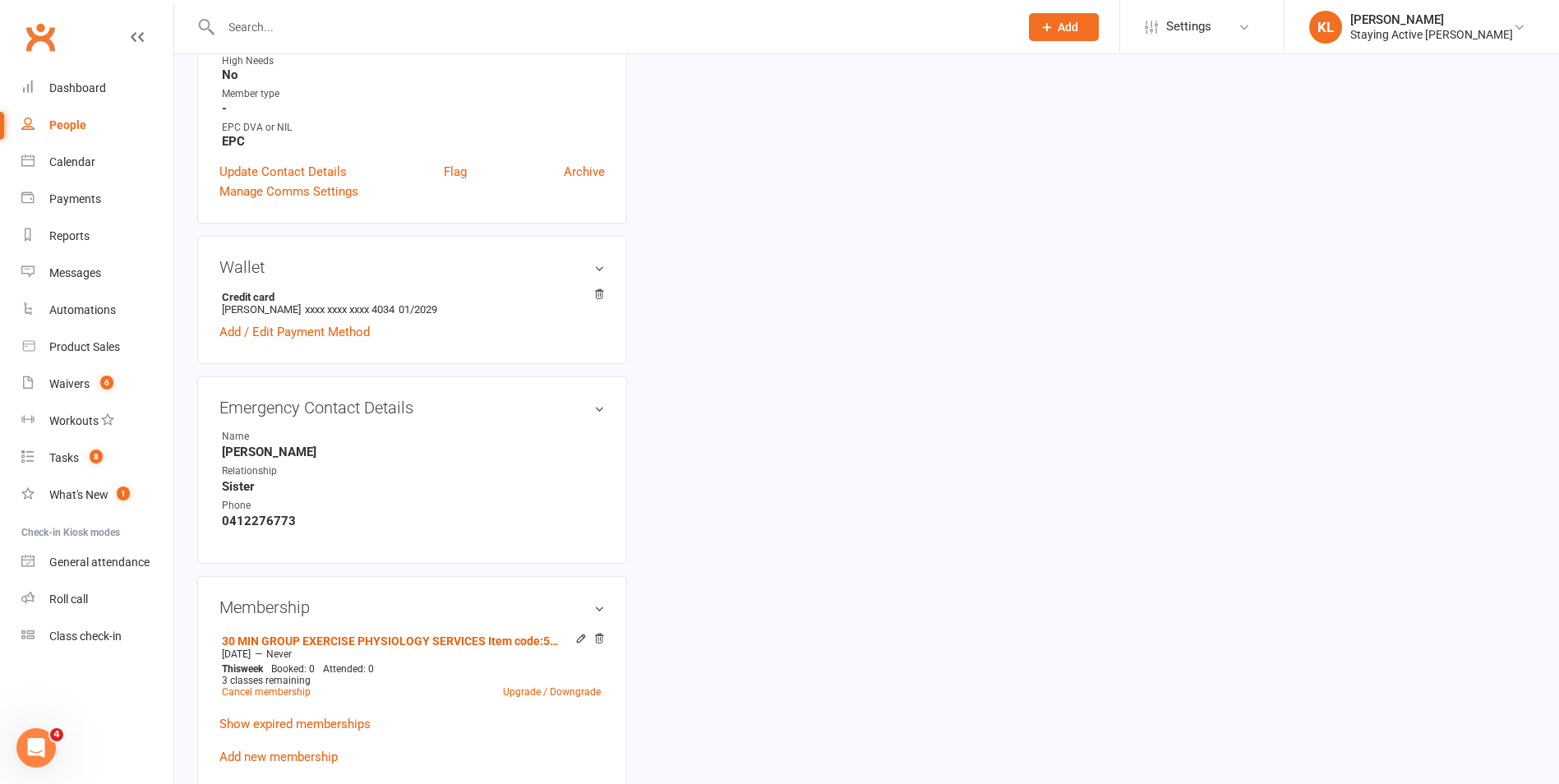
scroll to position [822, 0]
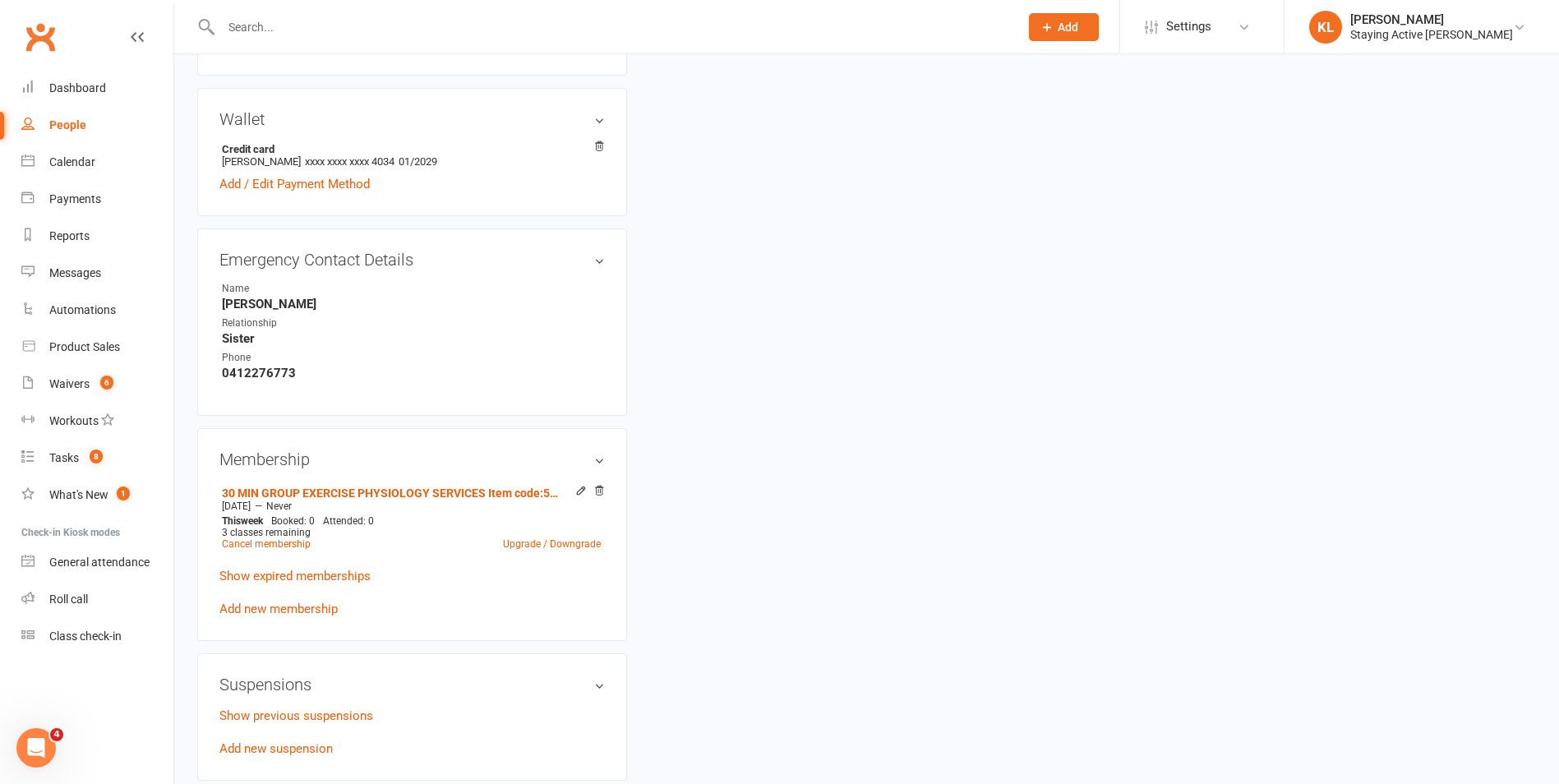
drag, startPoint x: 598, startPoint y: 475, endPoint x: 873, endPoint y: 69, distance: 490.4
click at [598, 486] on icon at bounding box center [599, 491] width 8 height 9
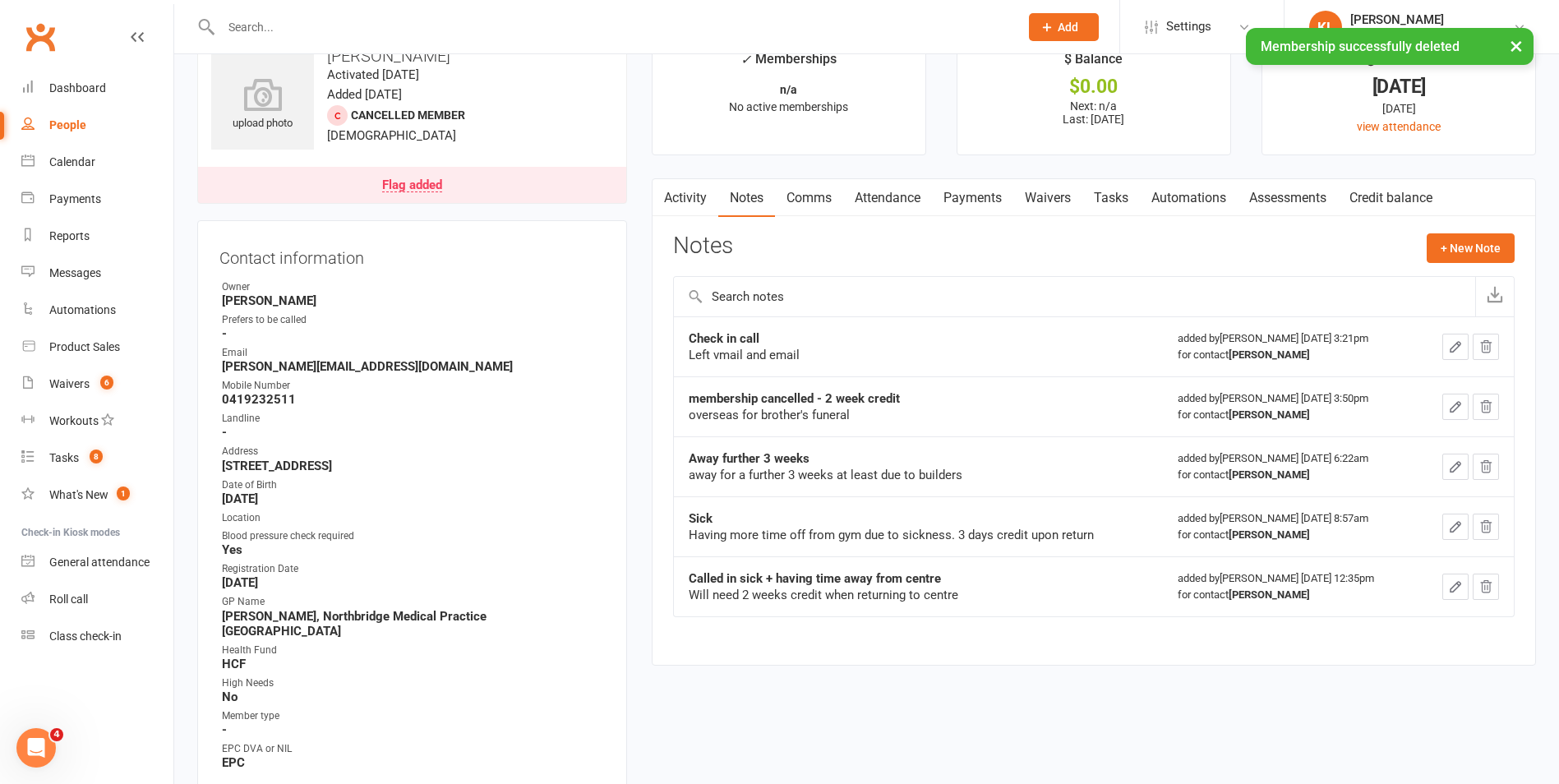
scroll to position [0, 0]
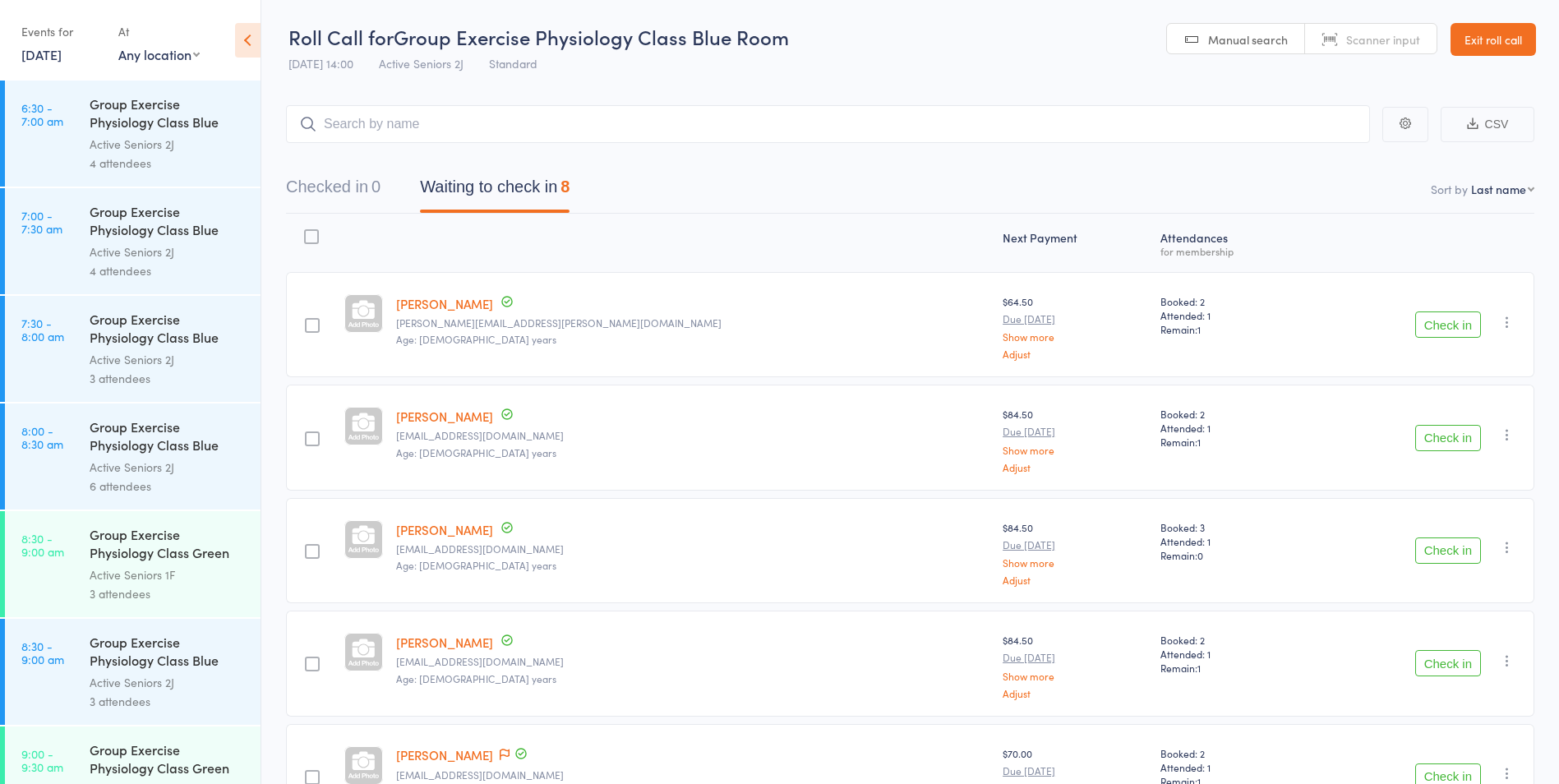
click at [1481, 44] on link "Exit roll call" at bounding box center [1492, 39] width 85 height 33
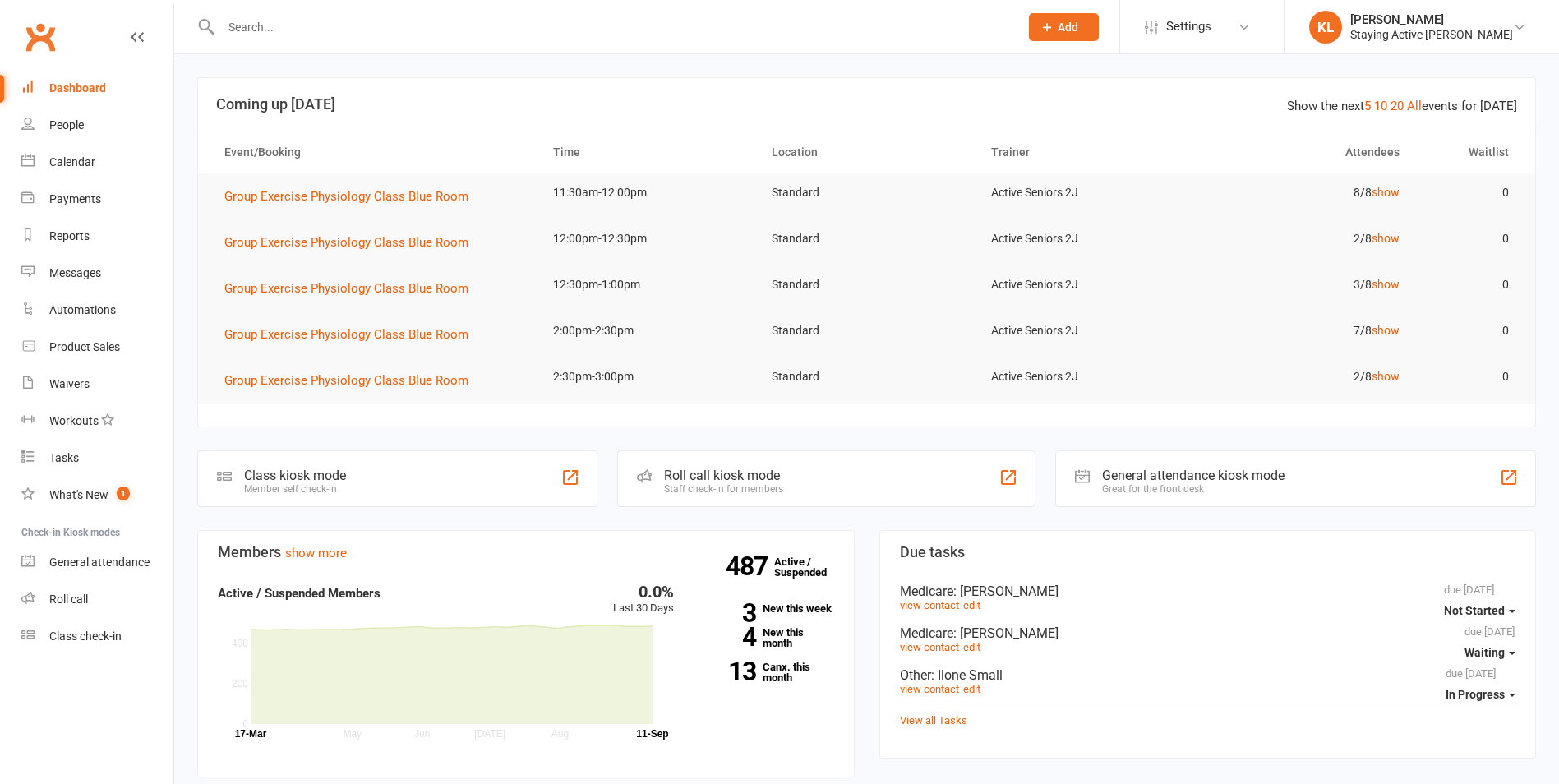
click at [557, 25] on input "text" at bounding box center [611, 27] width 792 height 23
type input "[PERSON_NAME]"
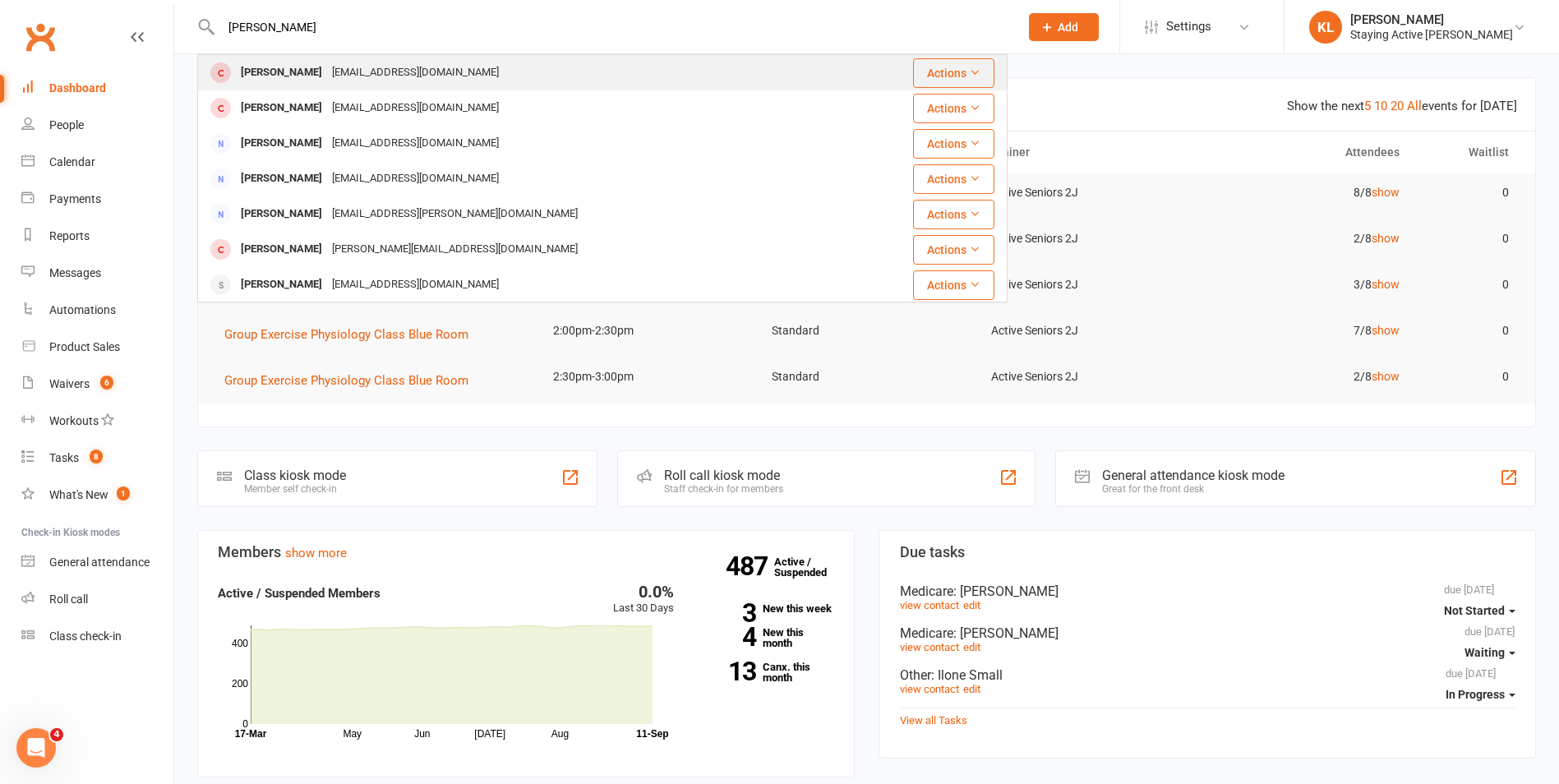
click at [510, 81] on div "[PERSON_NAME] [EMAIL_ADDRESS][DOMAIN_NAME]" at bounding box center [535, 73] width 672 height 34
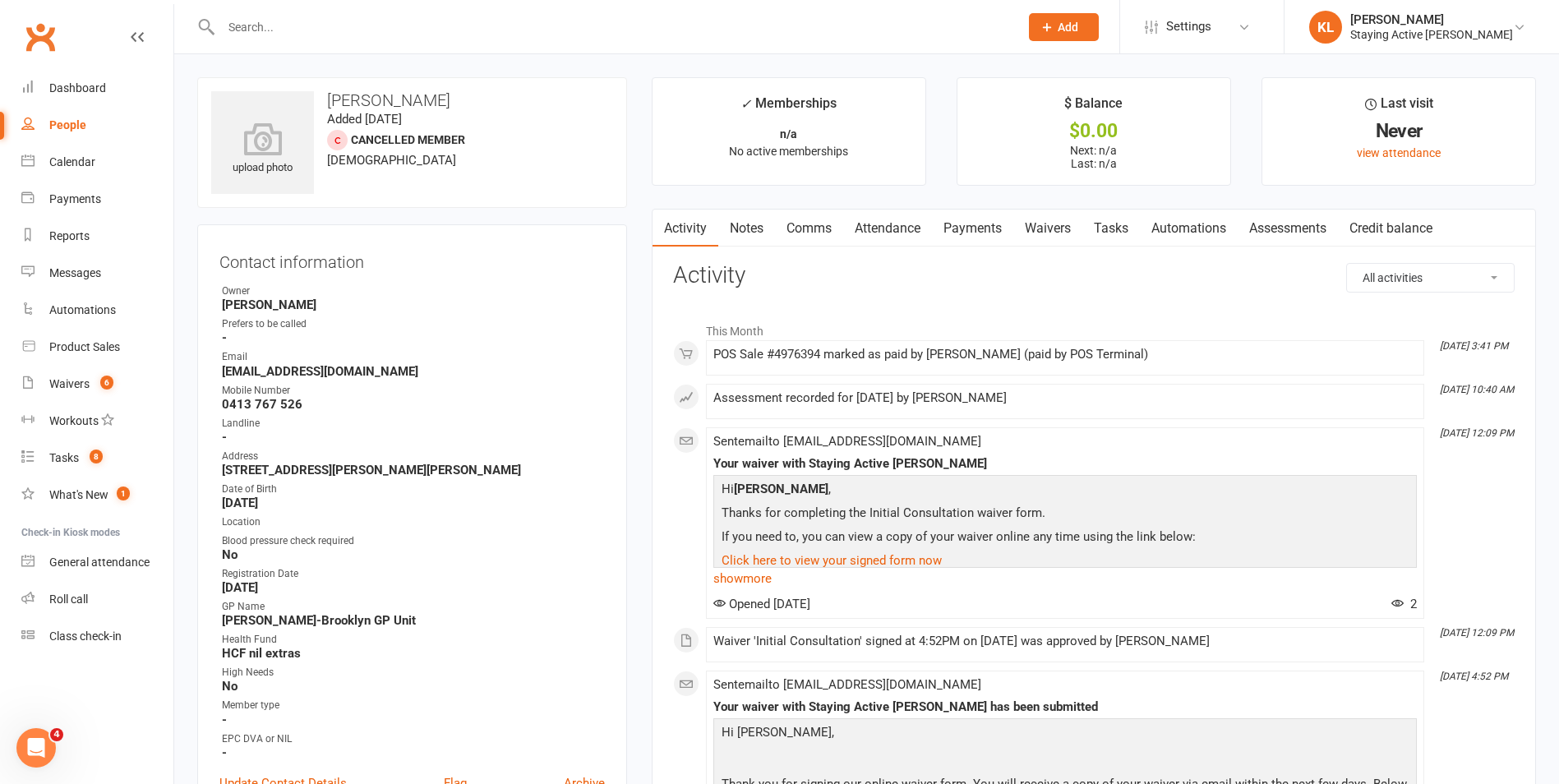
click at [351, 30] on input "text" at bounding box center [611, 27] width 792 height 23
type input "[PERSON_NAME]"
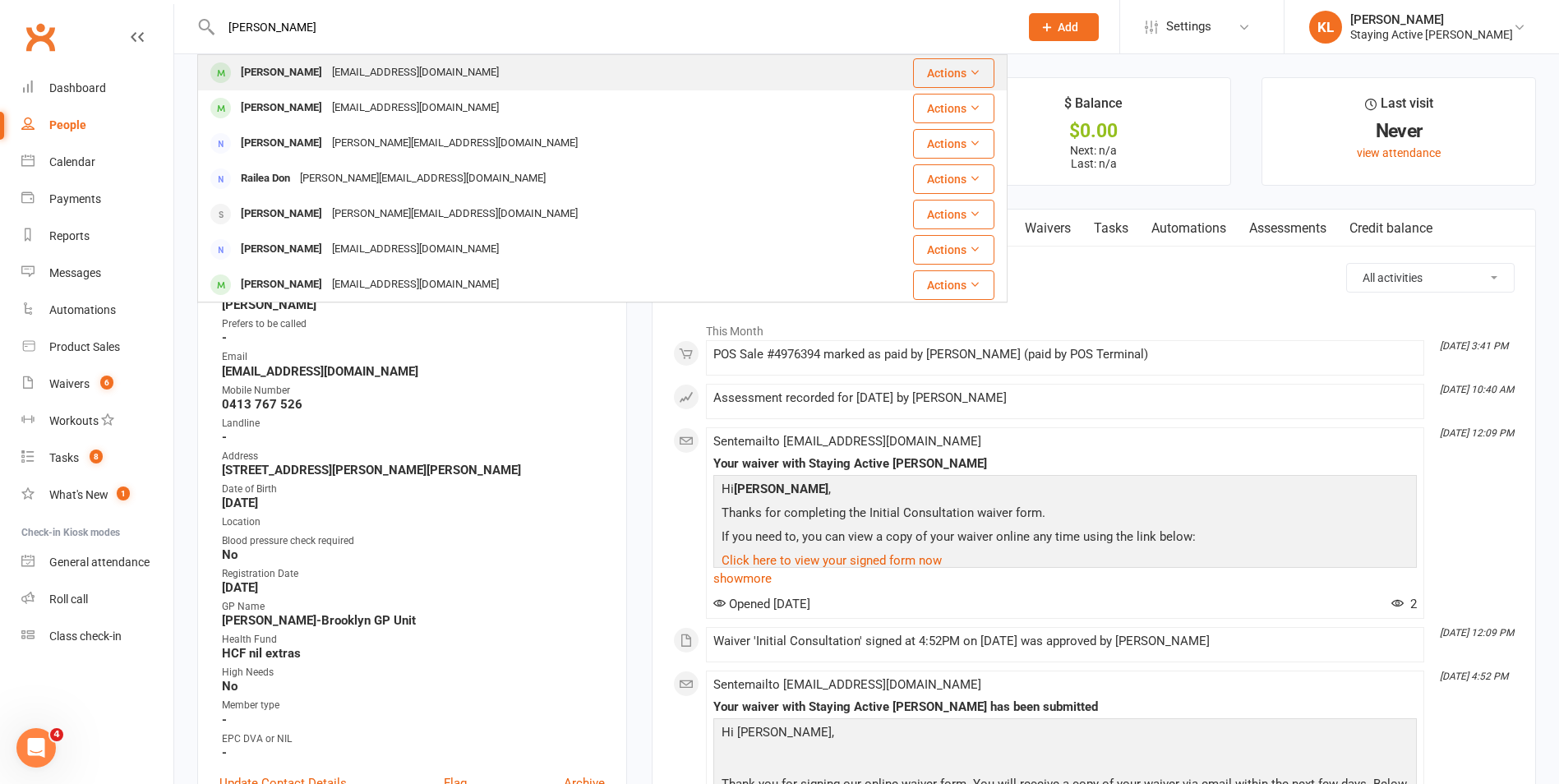
click at [475, 89] on div "[PERSON_NAME] [EMAIL_ADDRESS][DOMAIN_NAME]" at bounding box center [524, 73] width 650 height 34
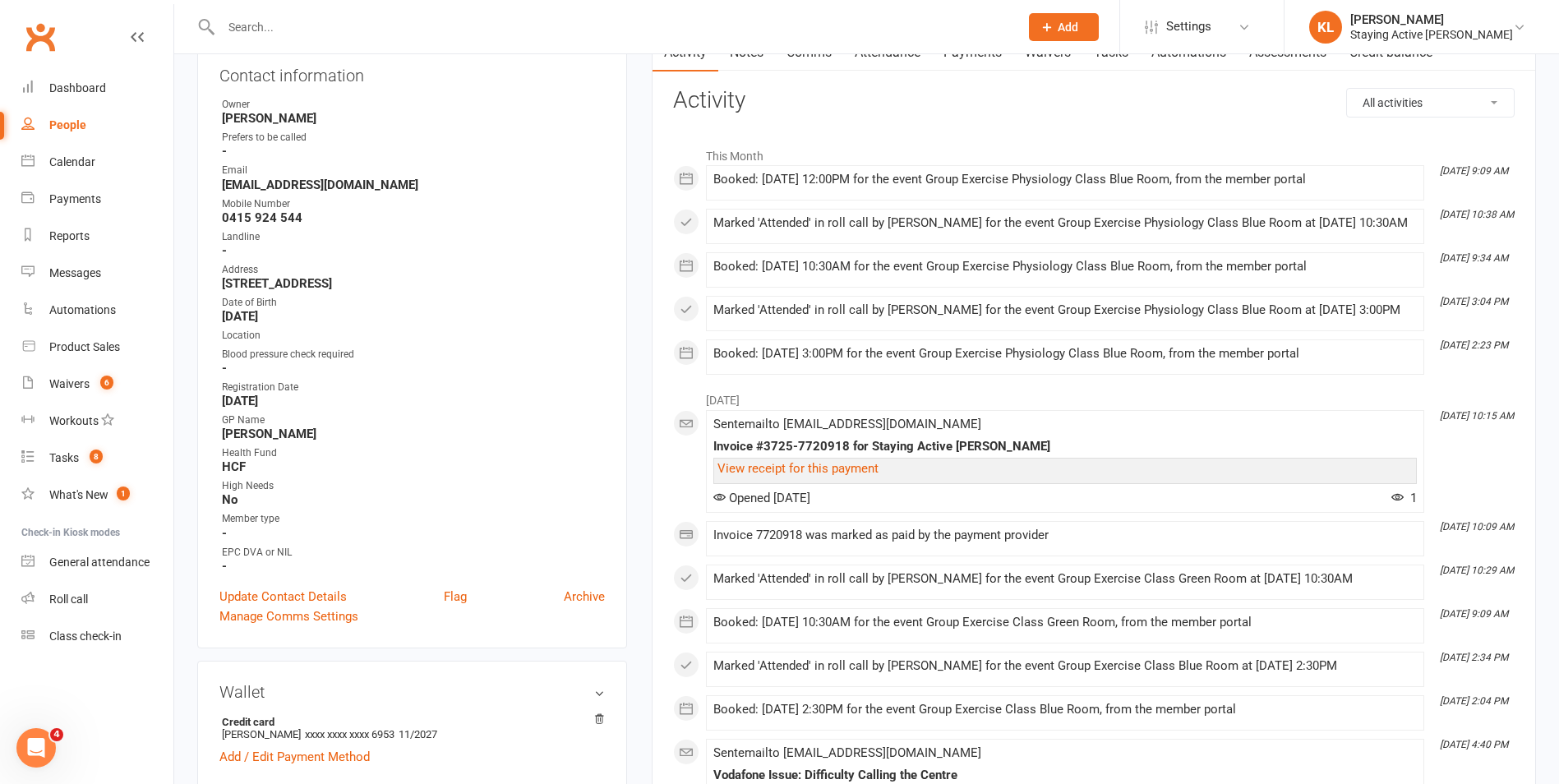
scroll to position [329, 0]
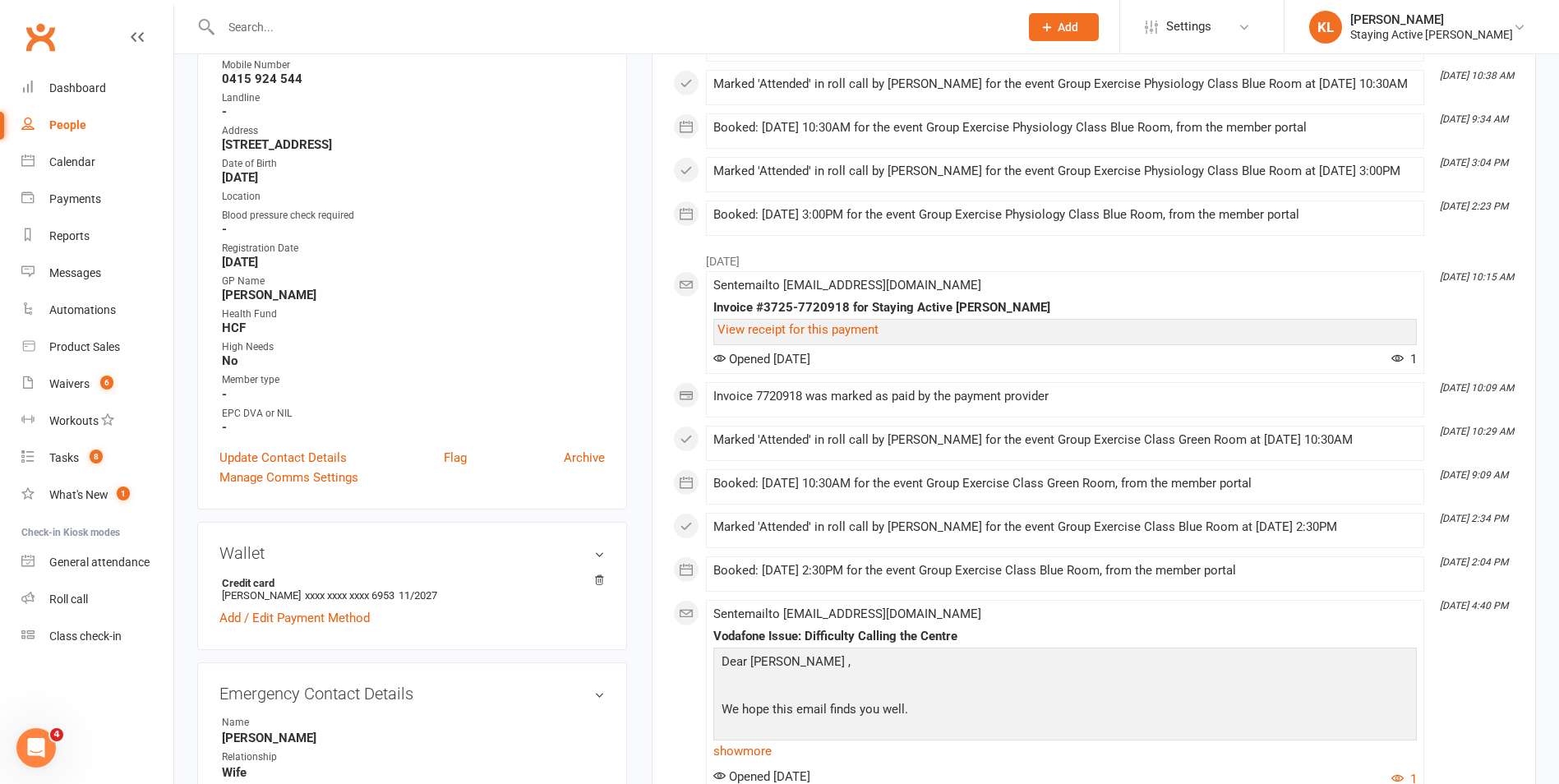
click at [645, 401] on main "✓ Memberships 30 MIN GROUP EXERCISE PHYSIOLOGY SERVICES Does not expire $ Balan…" at bounding box center [1094, 736] width 909 height 1976
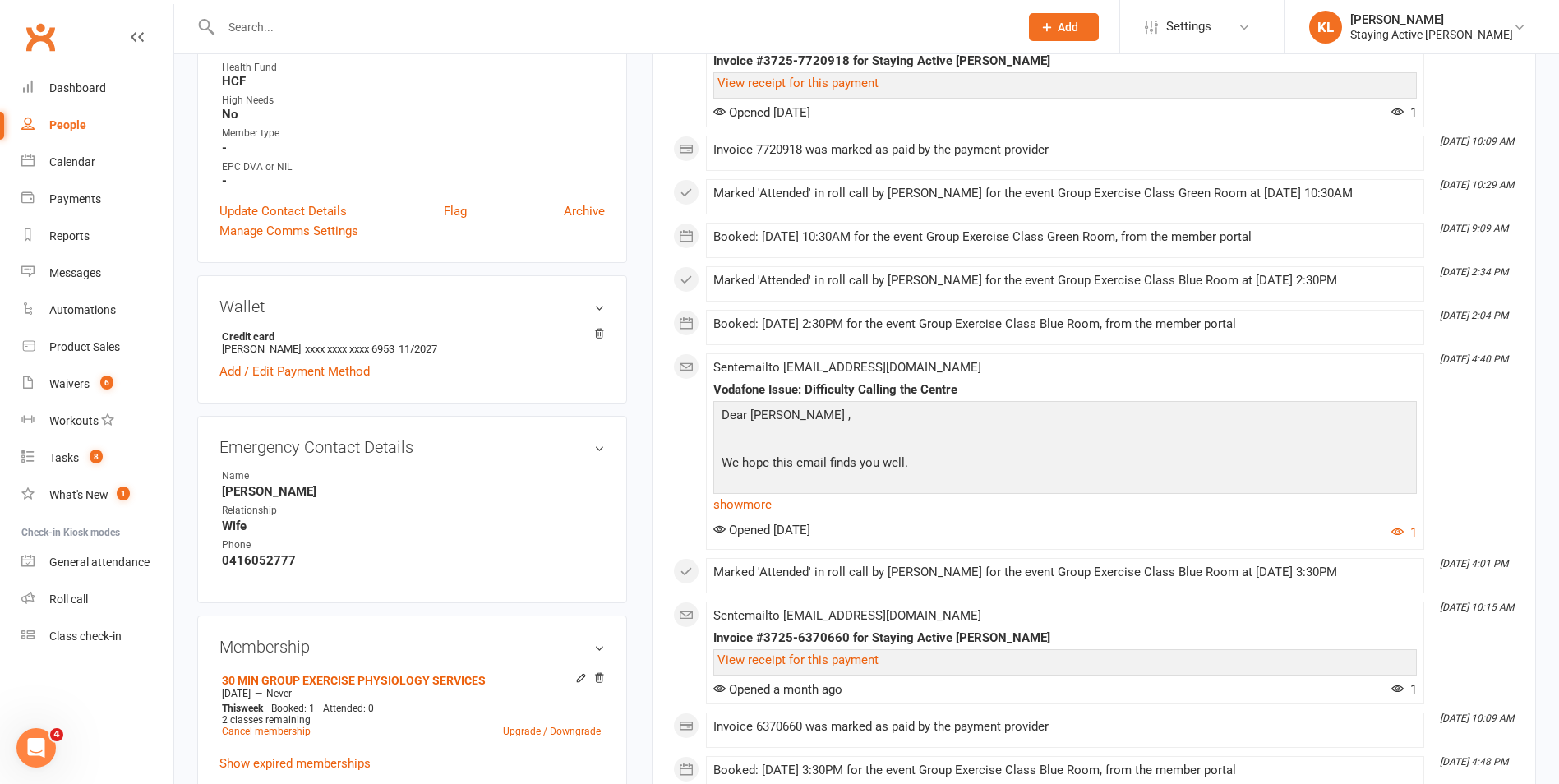
scroll to position [904, 0]
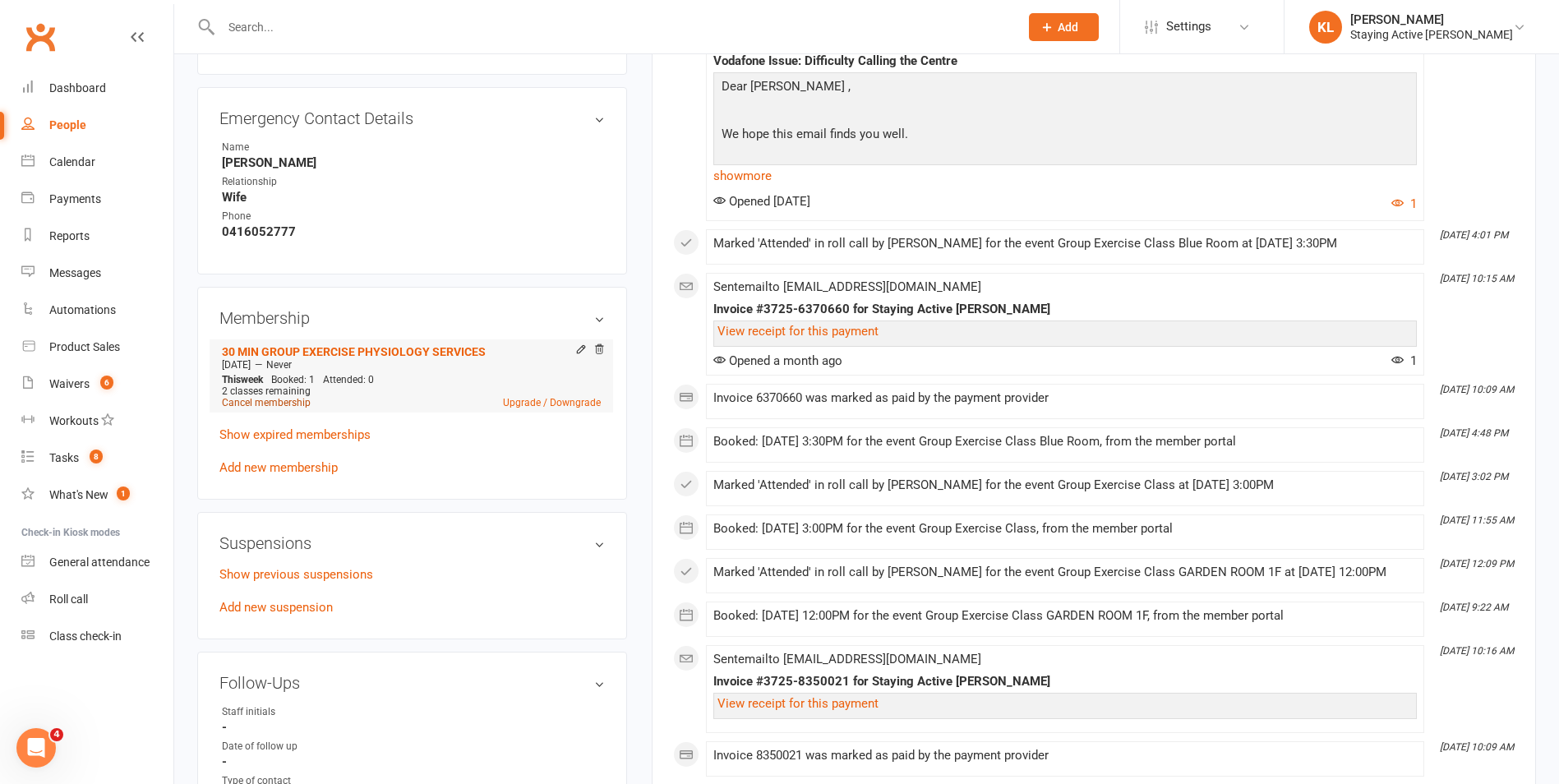
click at [293, 405] on link "Cancel membership" at bounding box center [266, 403] width 89 height 11
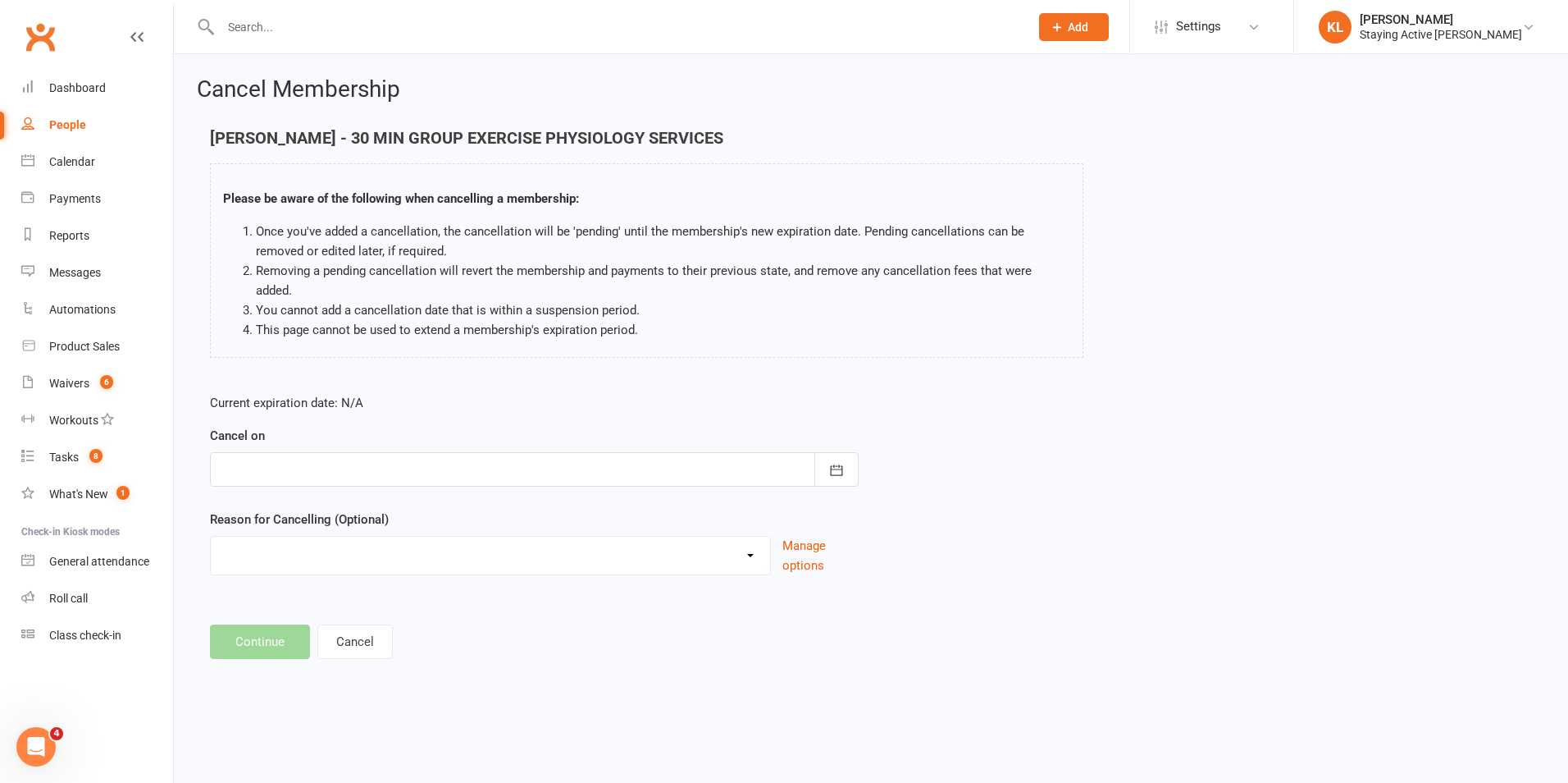
click at [306, 452] on div at bounding box center [534, 469] width 649 height 35
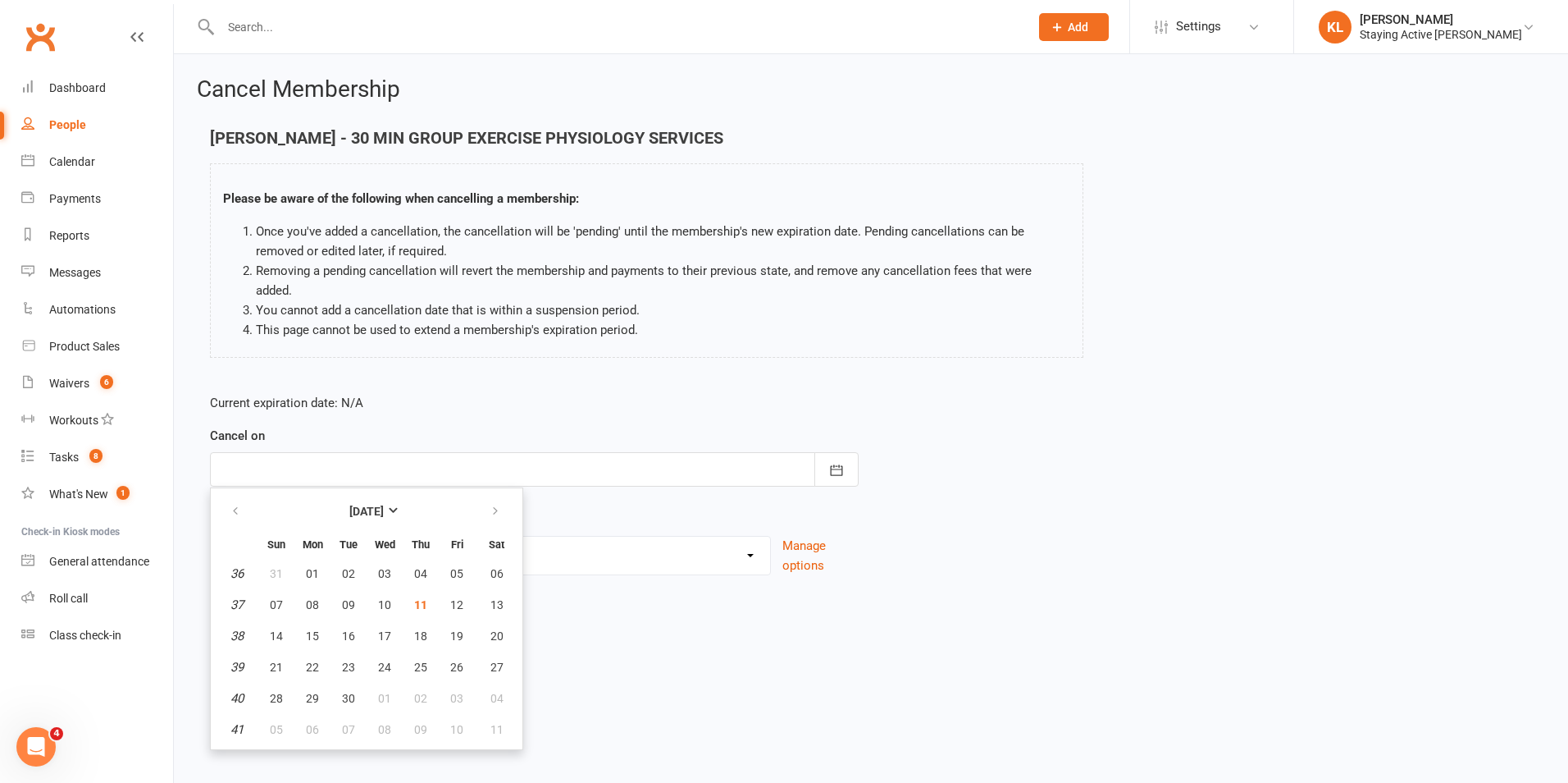
drag, startPoint x: 644, startPoint y: 663, endPoint x: 477, endPoint y: 640, distance: 168.6
click at [645, 661] on div "Cancel Membership [PERSON_NAME] - 30 MIN GROUP EXERCISE PHYSIOLOGY SERVICES Ple…" at bounding box center [872, 369] width 1395 height 631
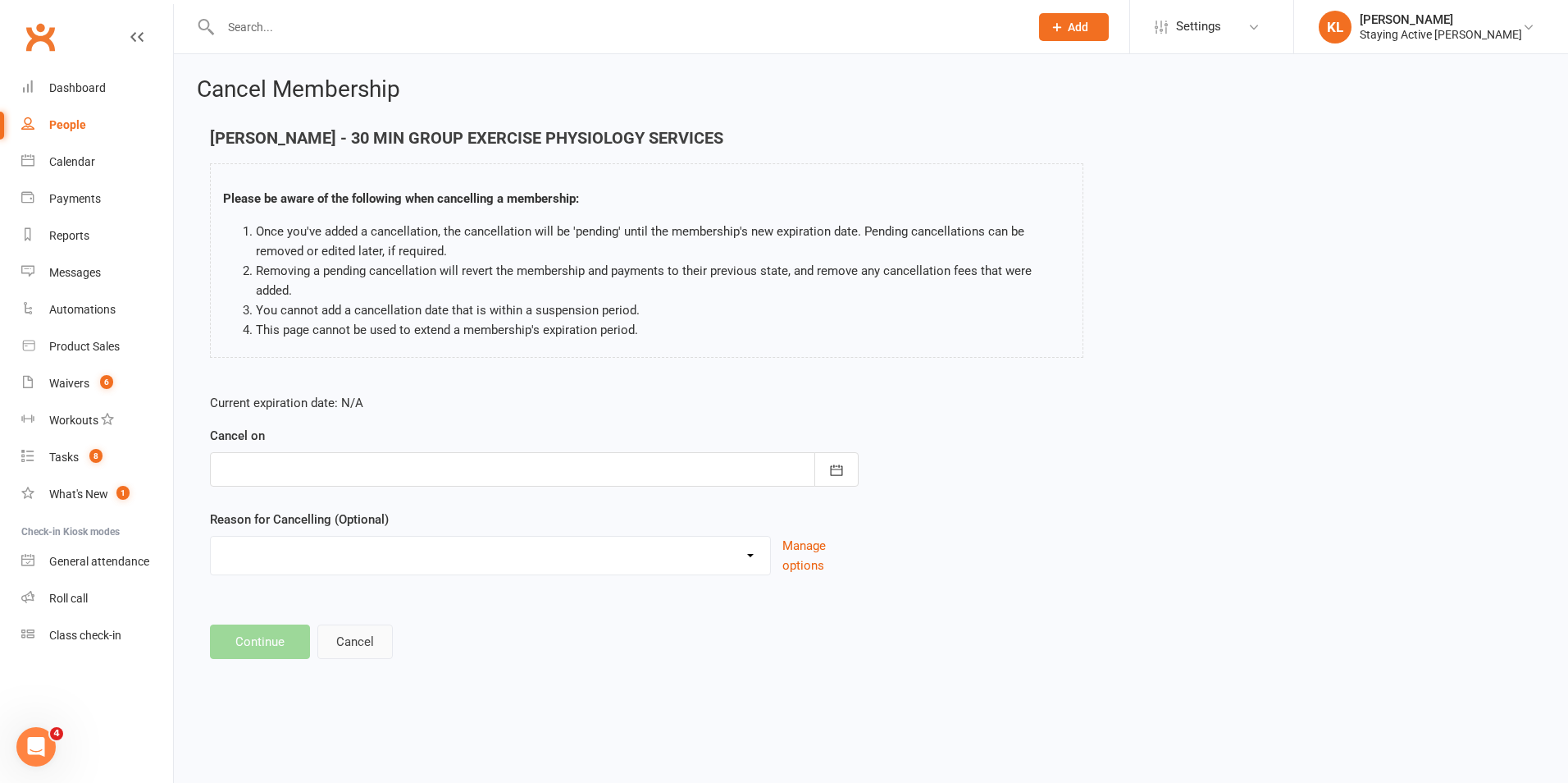
click at [376, 631] on button "Cancel" at bounding box center [355, 641] width 76 height 35
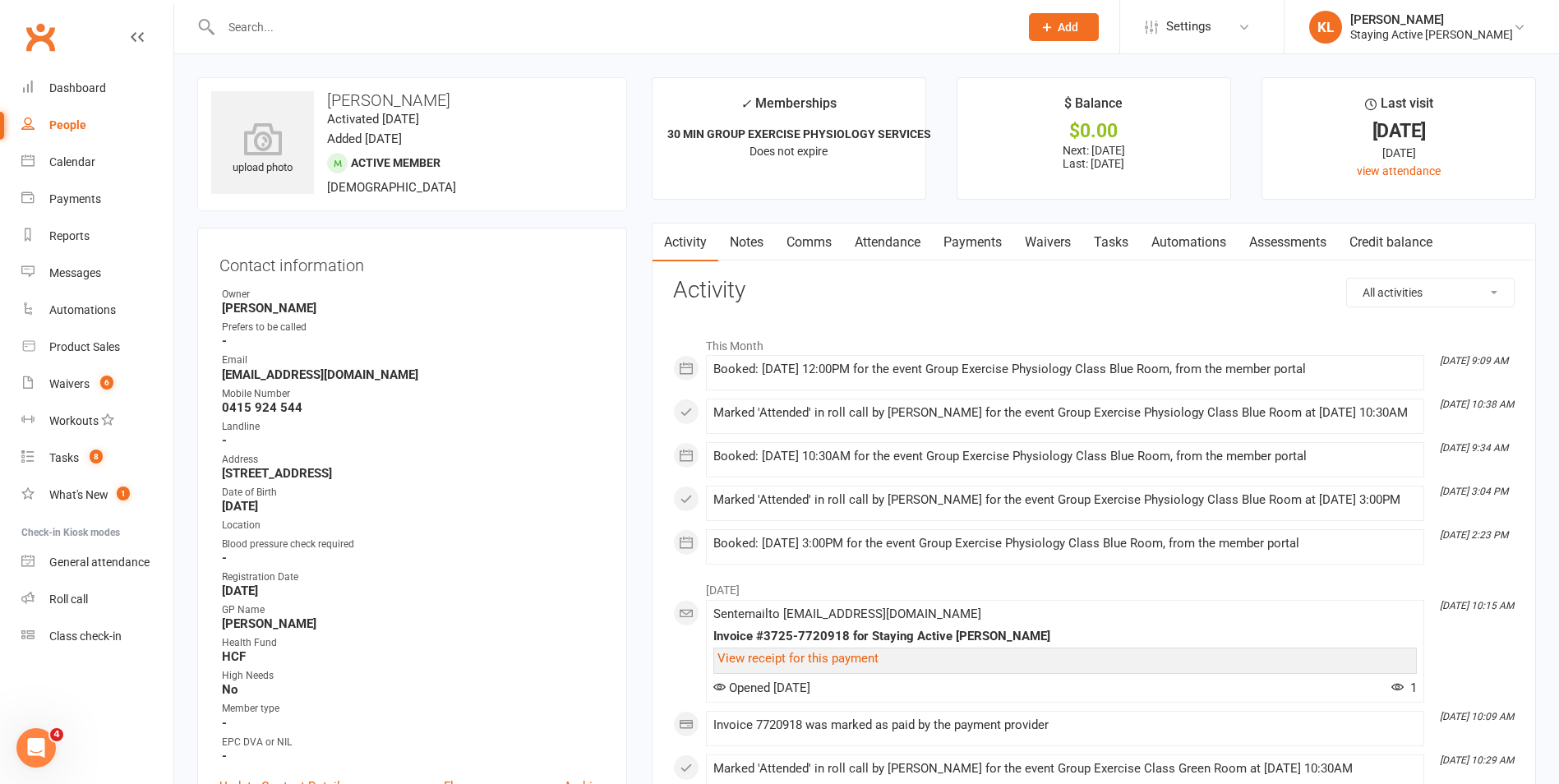
click at [960, 240] on link "Payments" at bounding box center [972, 242] width 82 height 38
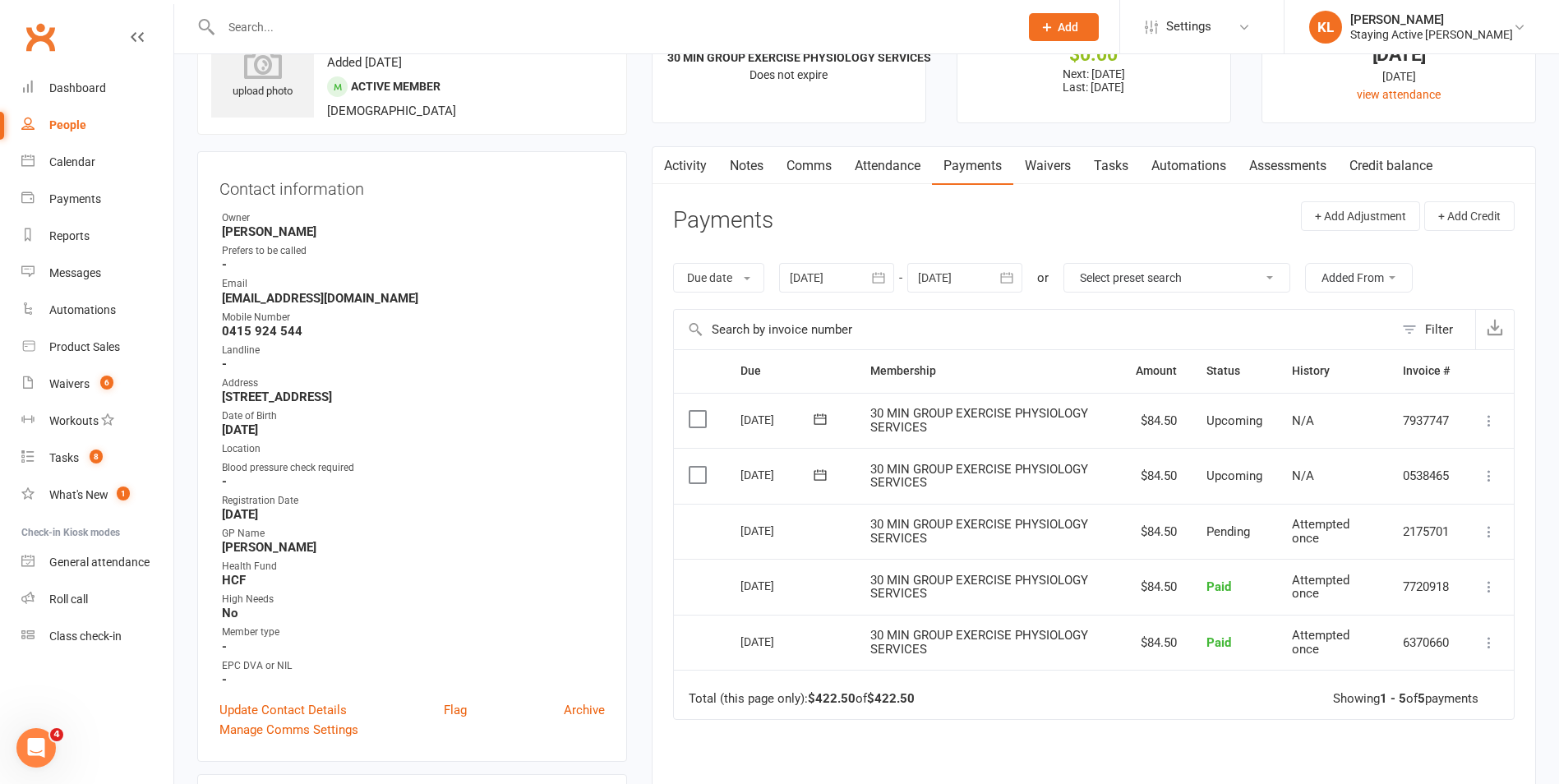
scroll to position [164, 0]
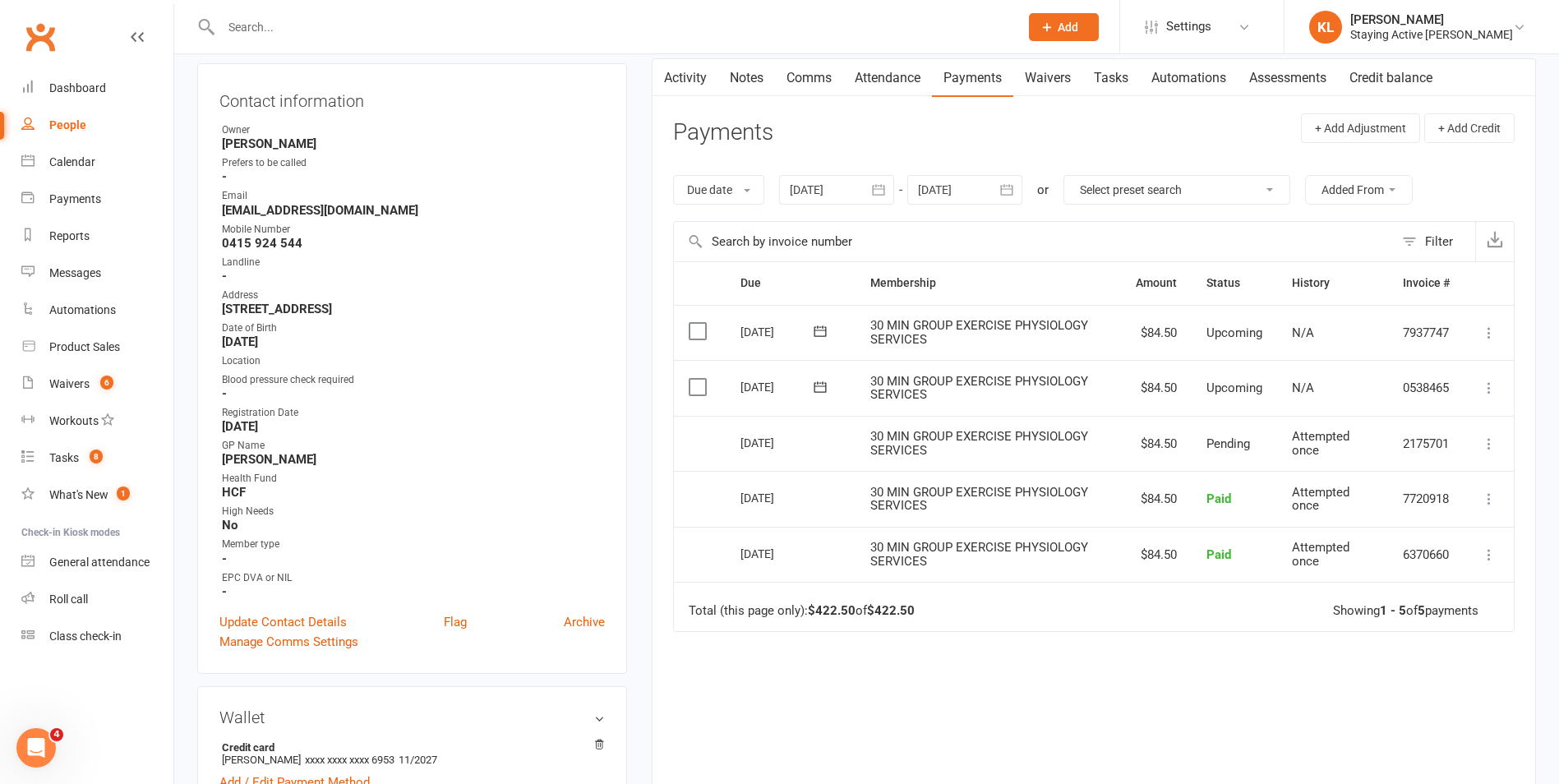
click at [620, 136] on div "Contact information Owner [PERSON_NAME] Prefers to be called - Email [EMAIL_ADD…" at bounding box center [412, 368] width 430 height 610
click at [1103, 708] on div "Due Contact Membership Amount Status History Invoice # Select this [DATE] [PERS…" at bounding box center [1094, 552] width 841 height 582
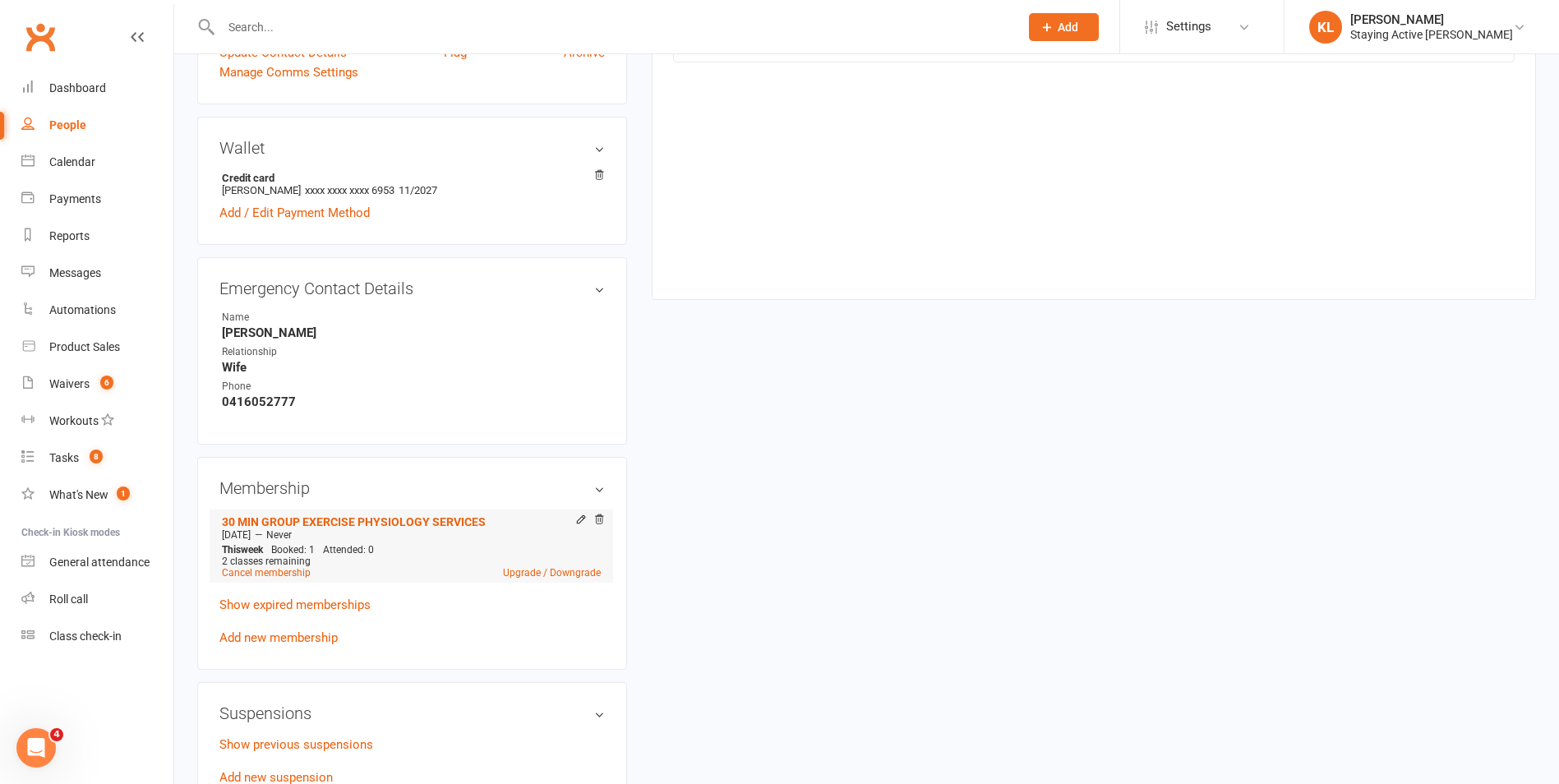
scroll to position [740, 0]
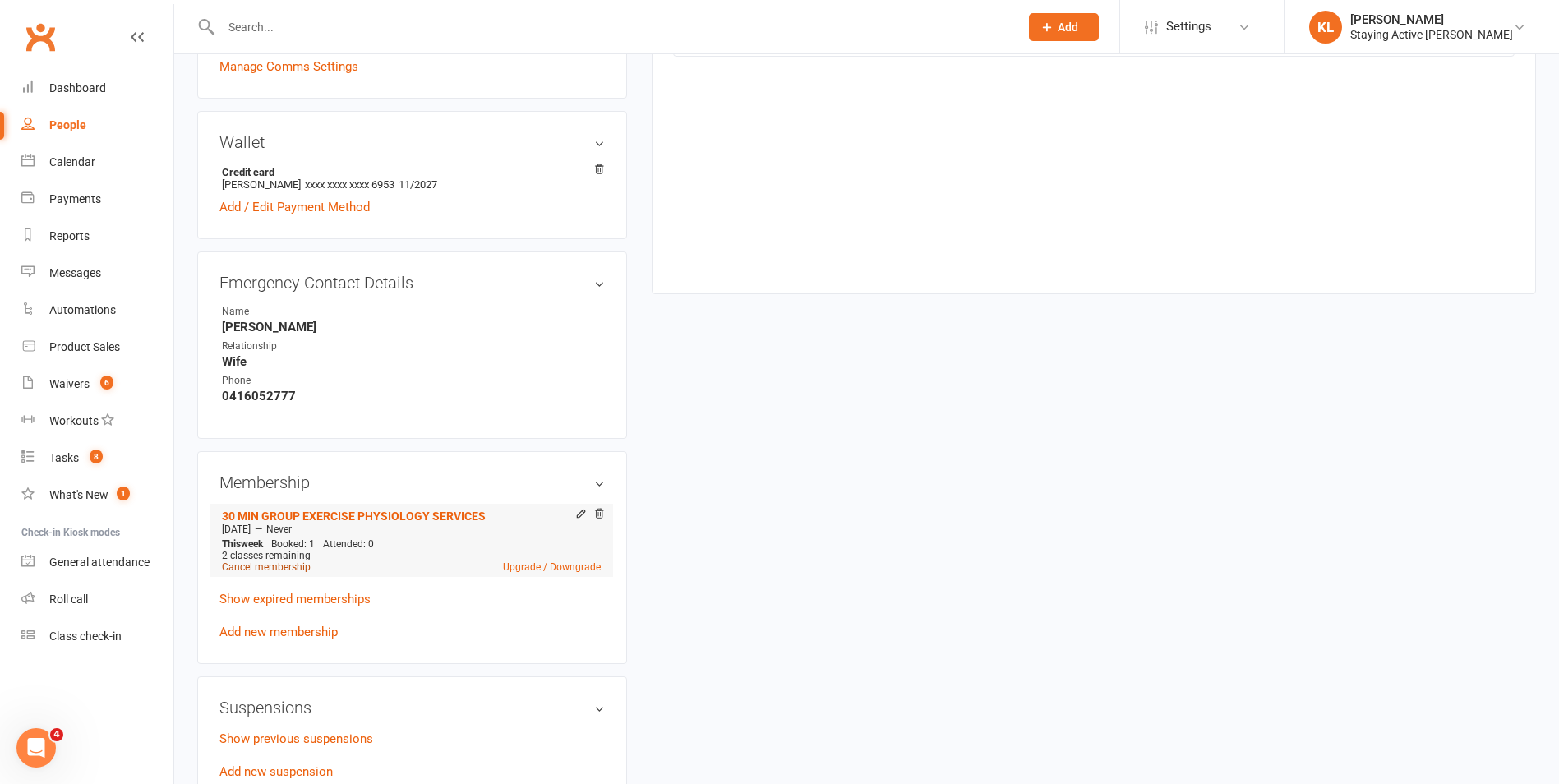
click at [263, 564] on link "Cancel membership" at bounding box center [266, 567] width 89 height 11
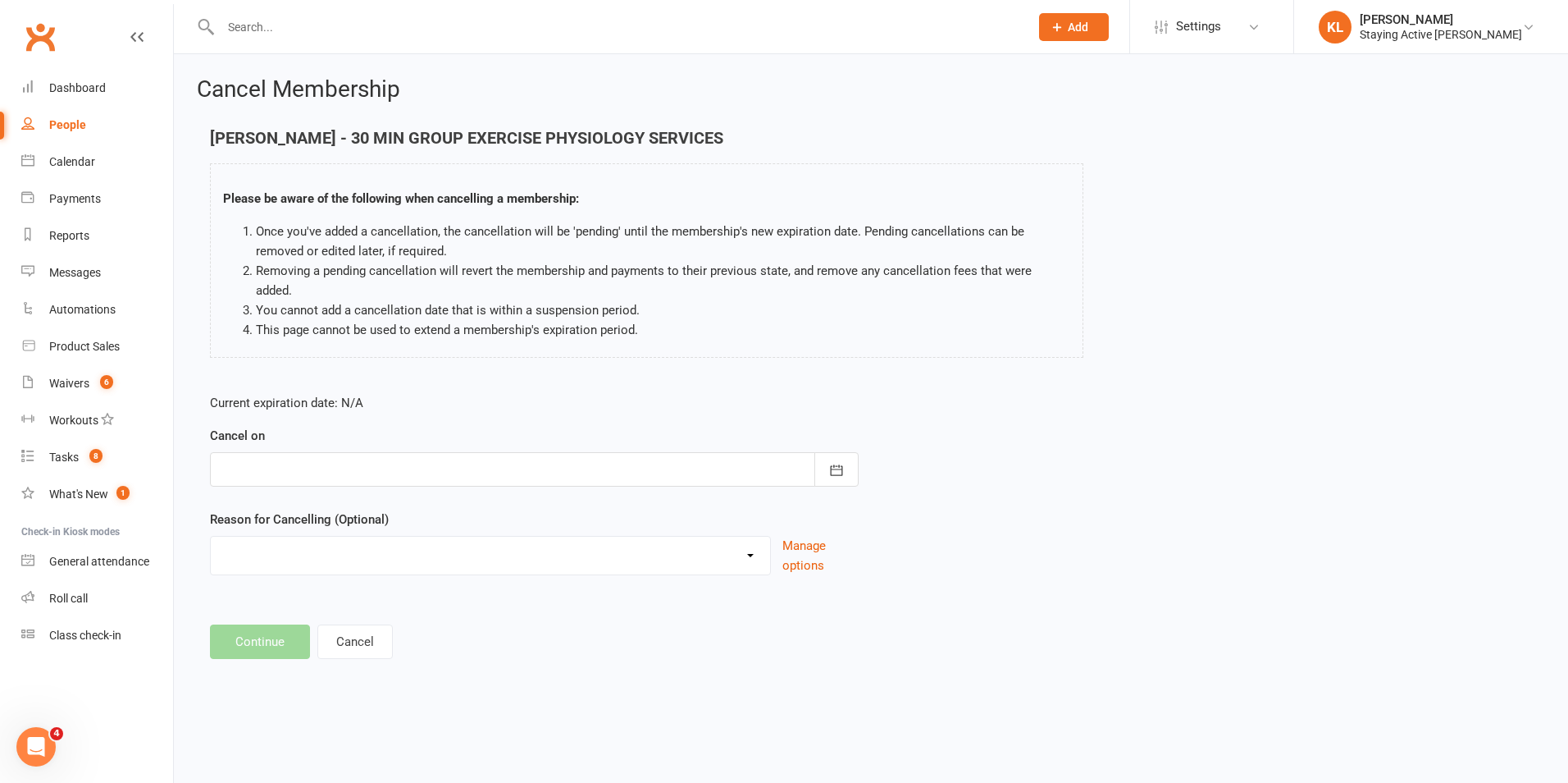
click at [310, 452] on div at bounding box center [534, 469] width 649 height 35
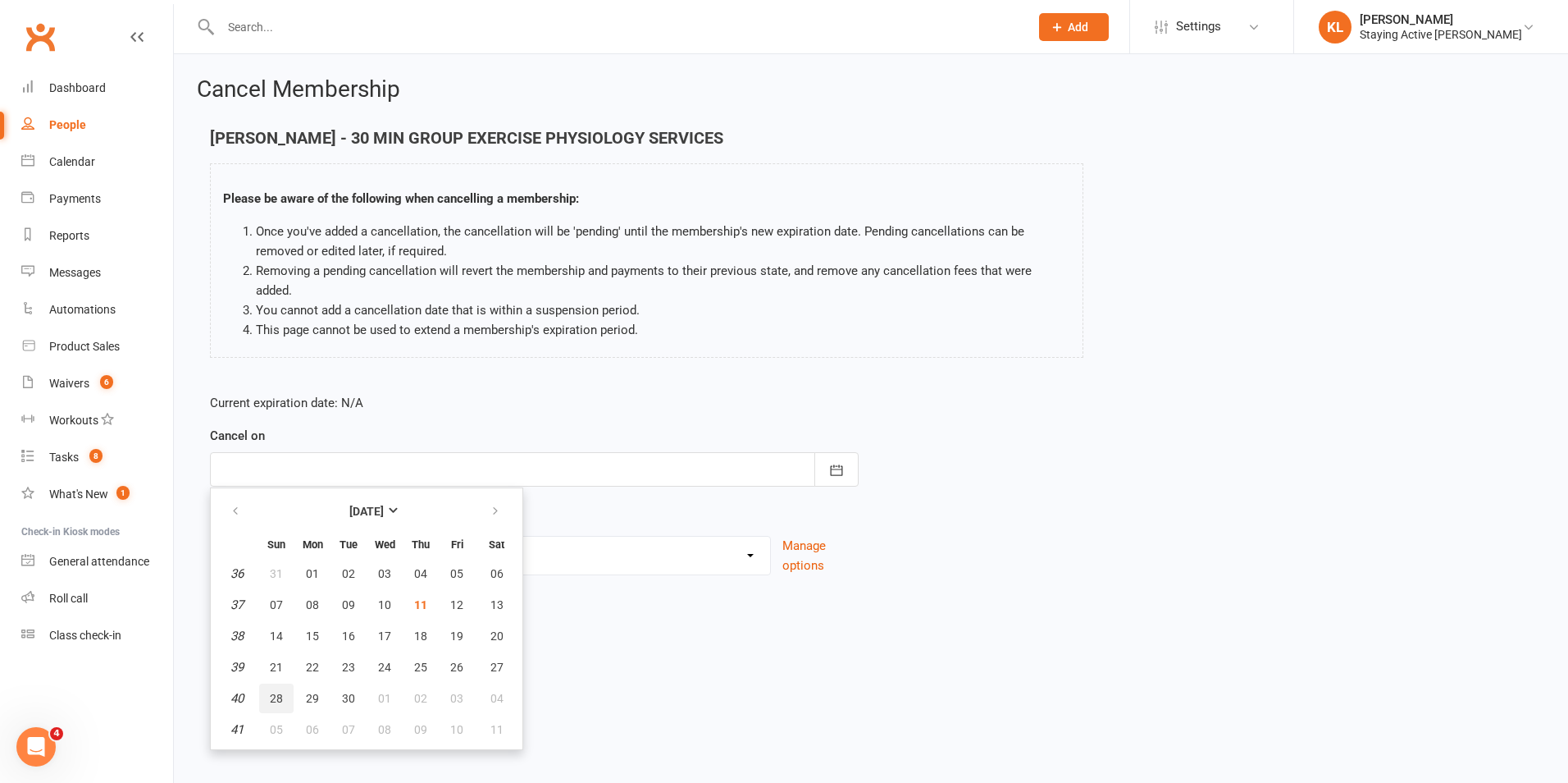
click at [275, 692] on span "28" at bounding box center [276, 699] width 13 height 13
type input "[DATE]"
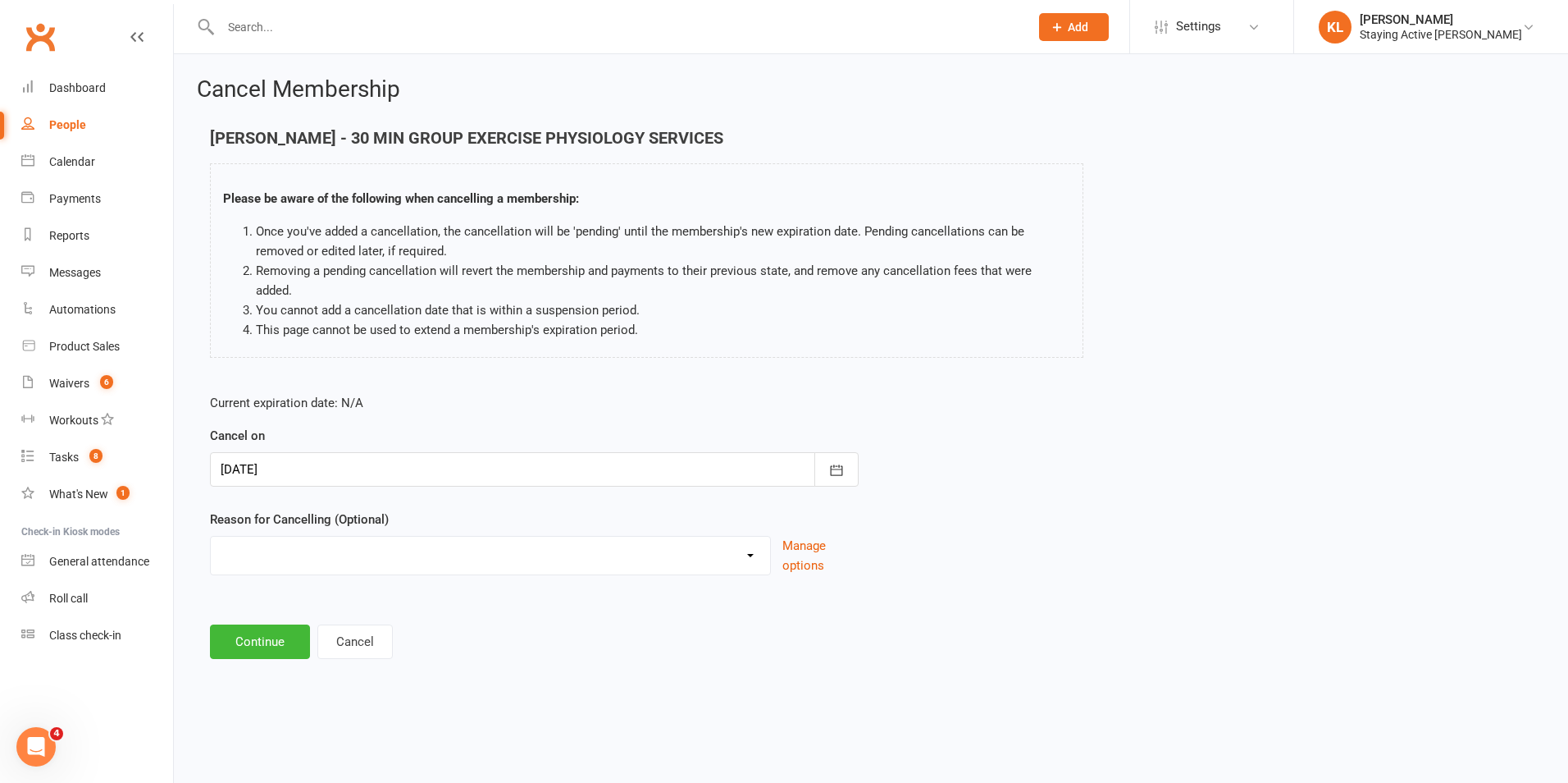
click at [287, 536] on select "Holiday Injury No contact Sick Other reason" at bounding box center [490, 552] width 560 height 33
select select "4"
click at [211, 536] on select "Holiday Injury No contact Sick Other reason" at bounding box center [490, 552] width 560 height 33
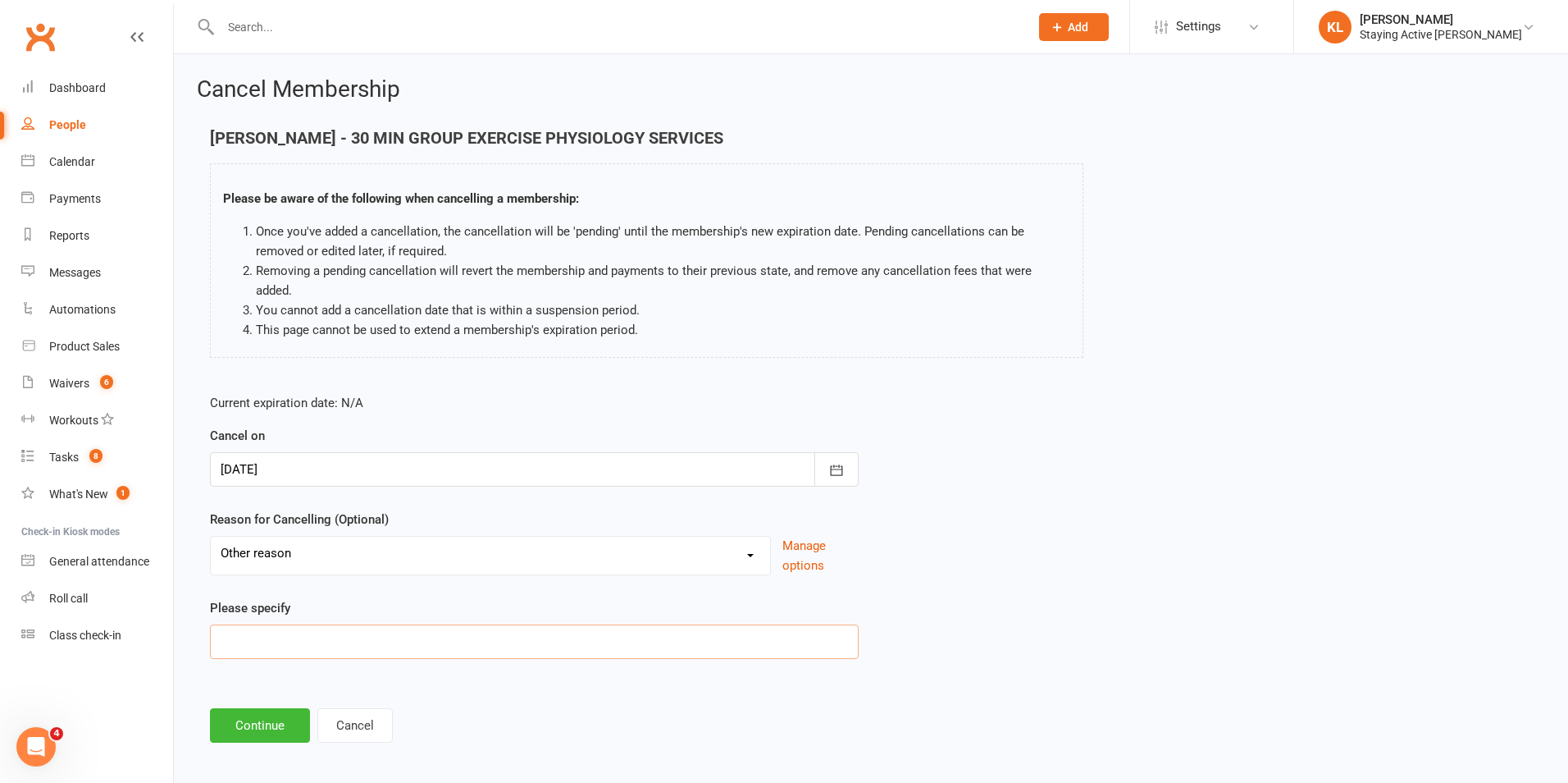
click at [312, 625] on input at bounding box center [534, 641] width 649 height 35
type input "[MEDICAL_DATA]"
click at [266, 711] on button "Continue" at bounding box center [260, 725] width 100 height 35
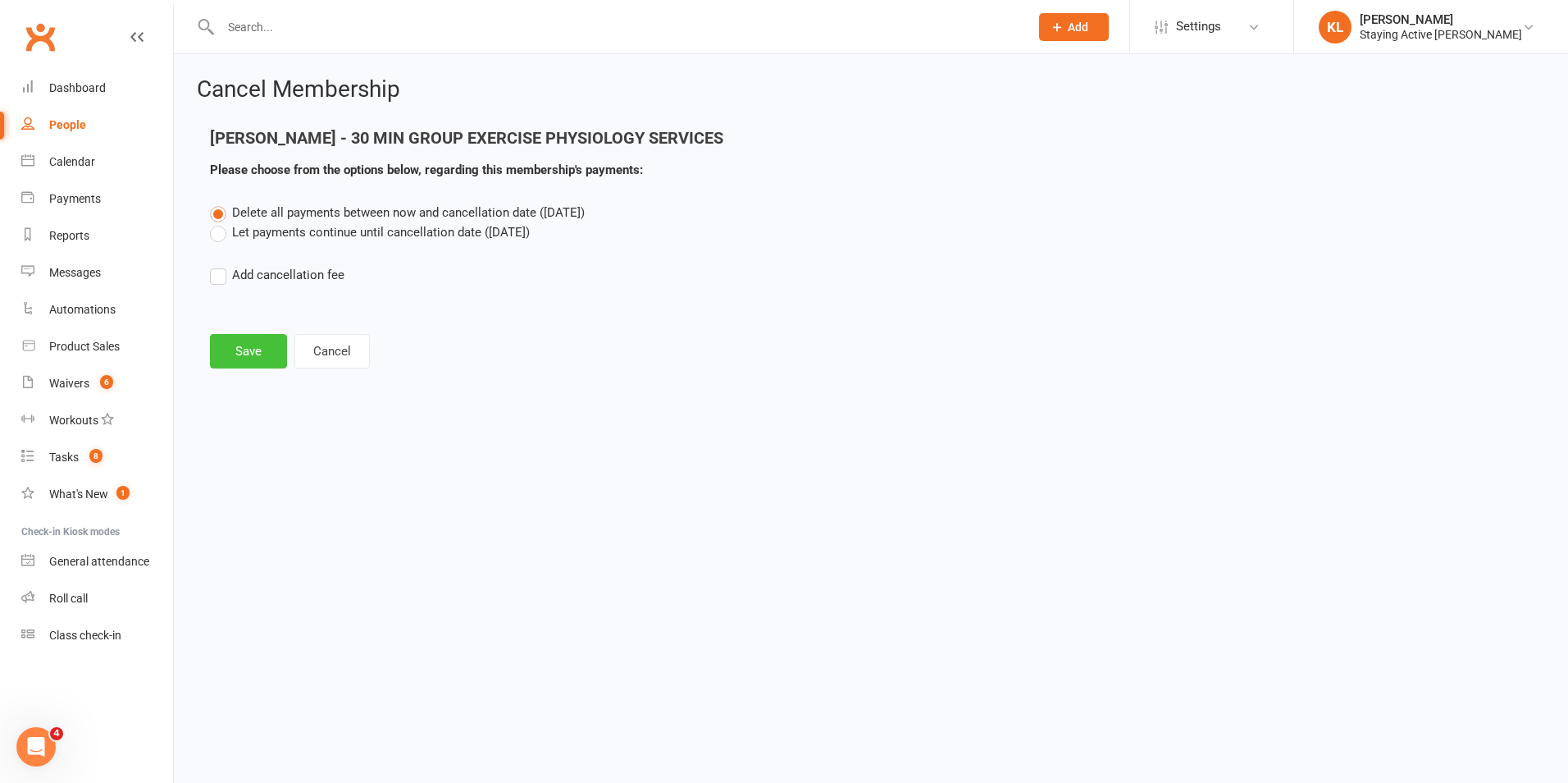
click at [252, 347] on button "Save" at bounding box center [248, 351] width 77 height 35
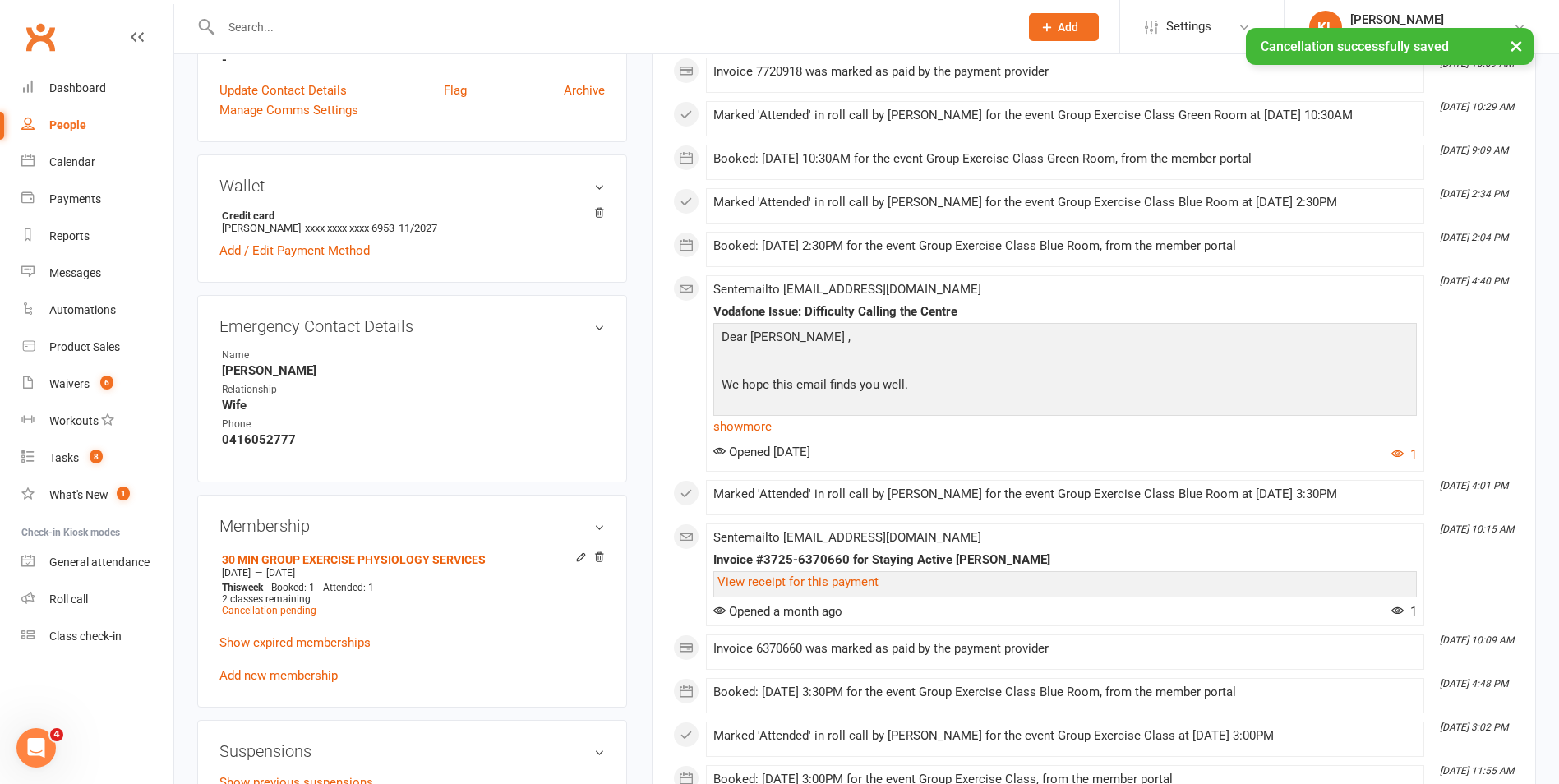
scroll to position [904, 0]
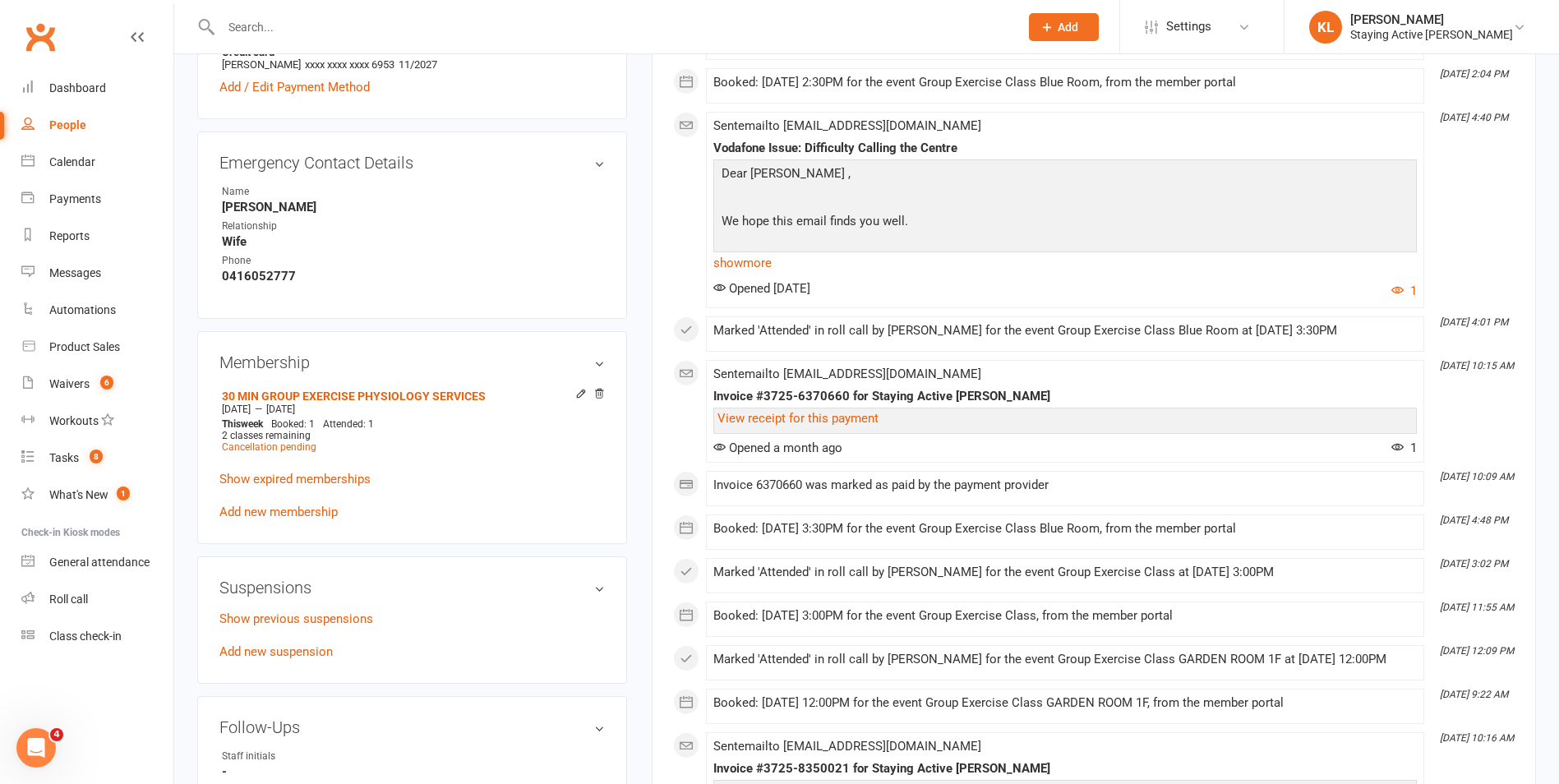
click at [606, 392] on div "Membership 30 MIN GROUP EXERCISE PHYSIOLOGY SERVICES [DATE] — [DATE] This week …" at bounding box center [412, 438] width 430 height 212
click at [602, 392] on icon at bounding box center [599, 393] width 11 height 11
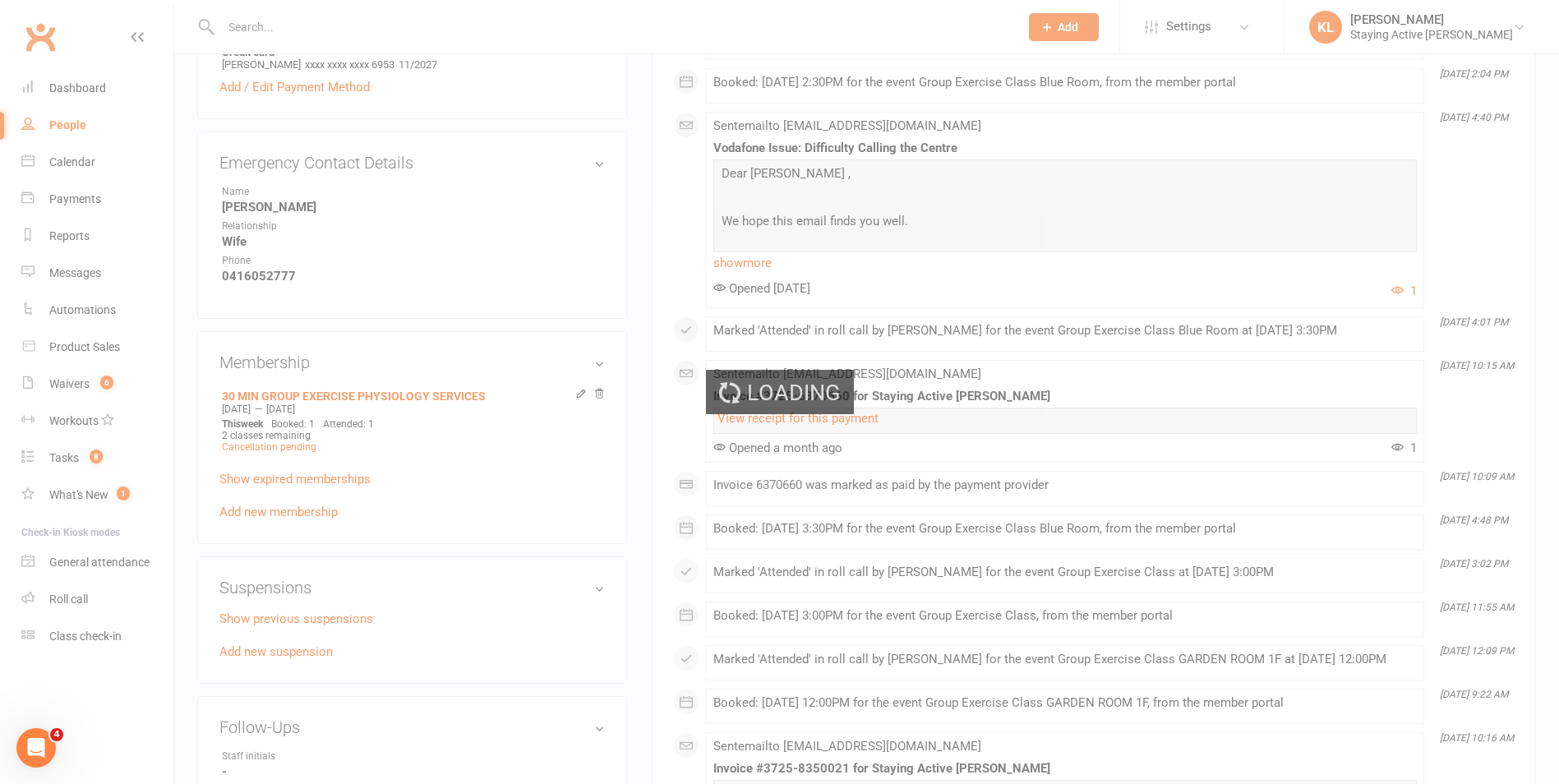
scroll to position [856, 0]
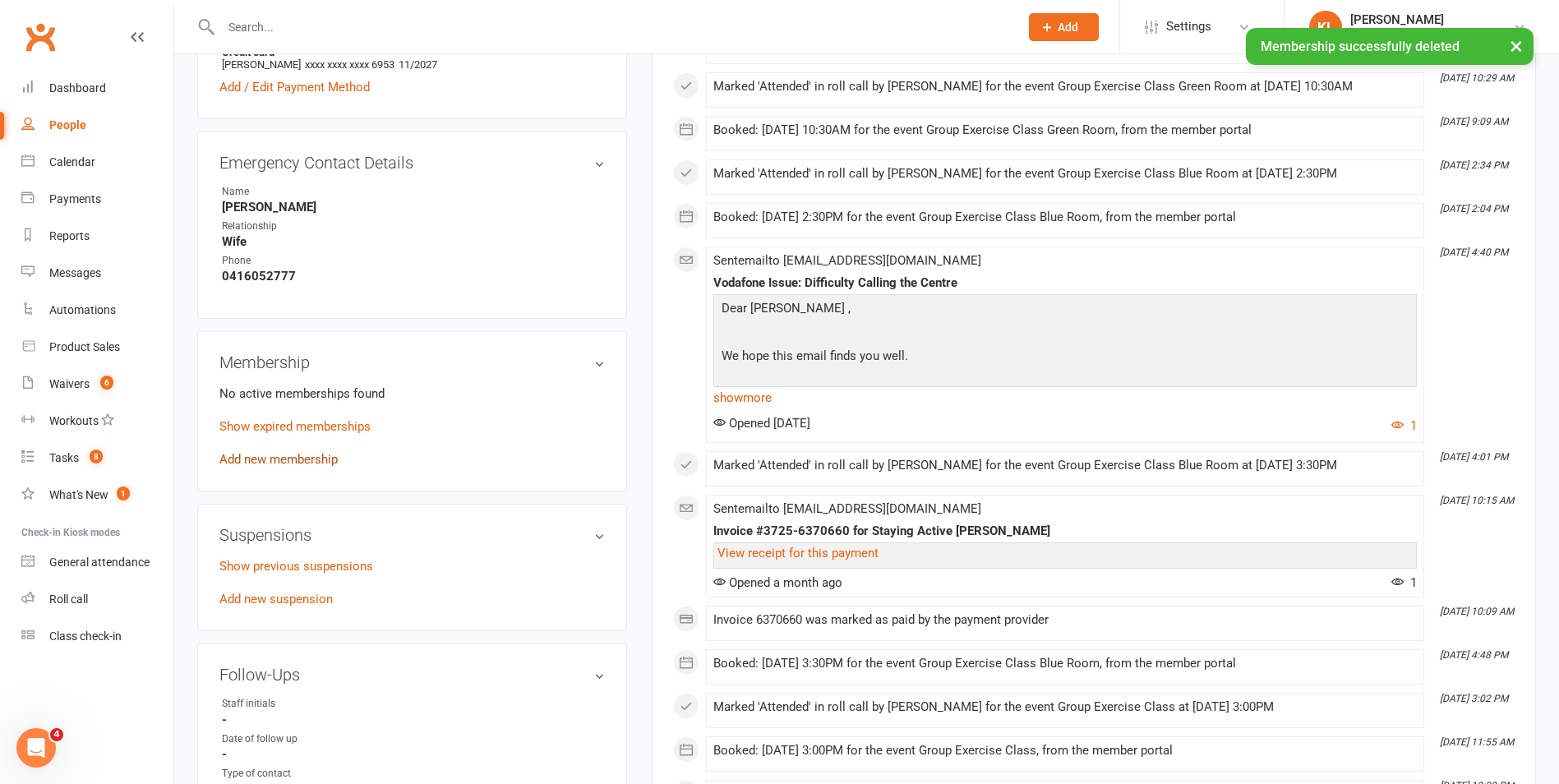
click at [286, 464] on link "Add new membership" at bounding box center [279, 459] width 118 height 15
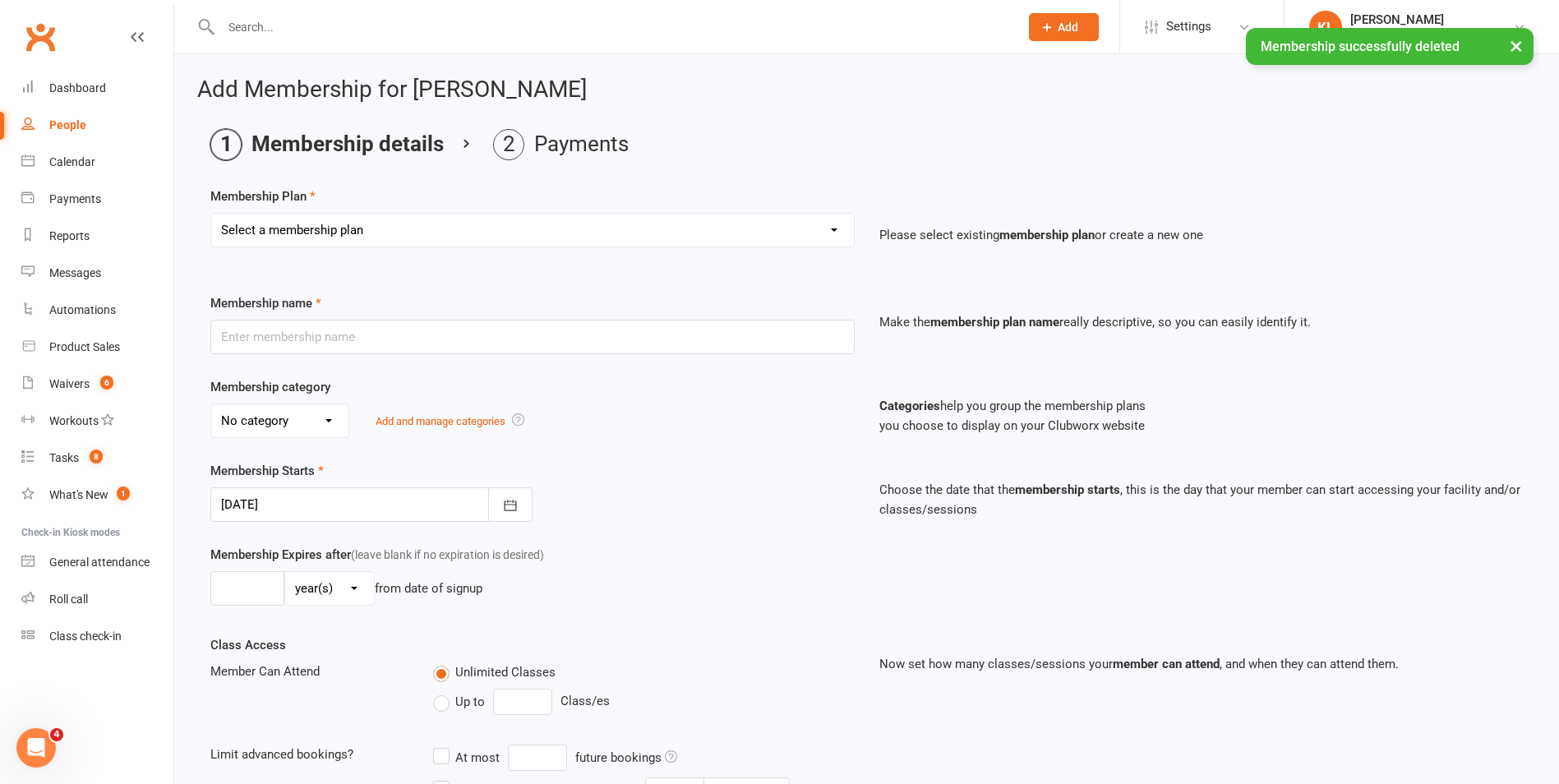
click at [343, 214] on select "Select a membership plan Create new Membership Plan 193000 Telehealth Exercise …" at bounding box center [533, 230] width 642 height 33
select select "2"
click at [211, 214] on select "Select a membership plan Create new Membership Plan 193000 Telehealth Exercise …" at bounding box center [533, 230] width 642 height 33
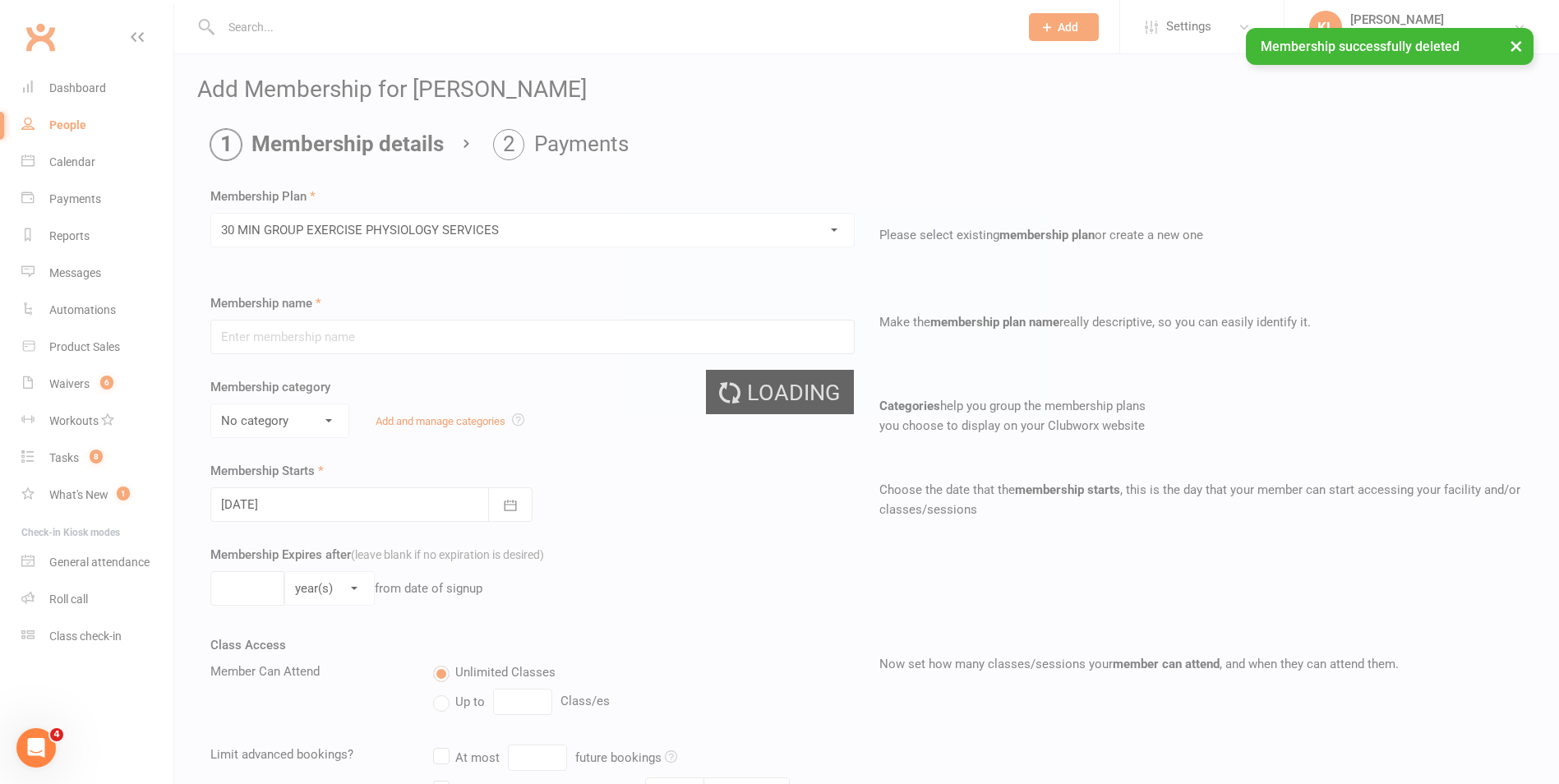
type input "30 MIN GROUP EXERCISE PHYSIOLOGY SERVICES"
select select "2"
type input "3"
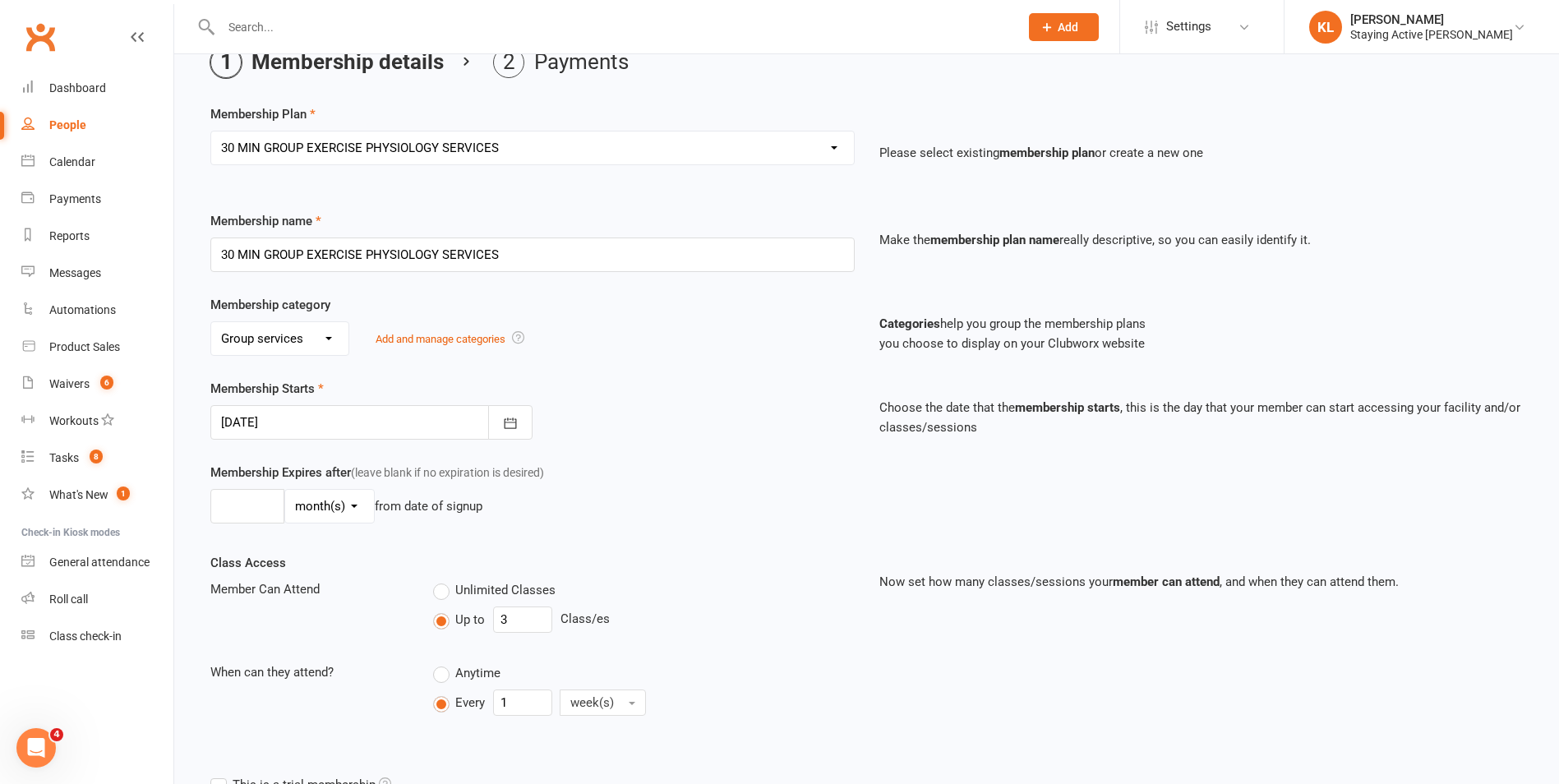
scroll to position [283, 0]
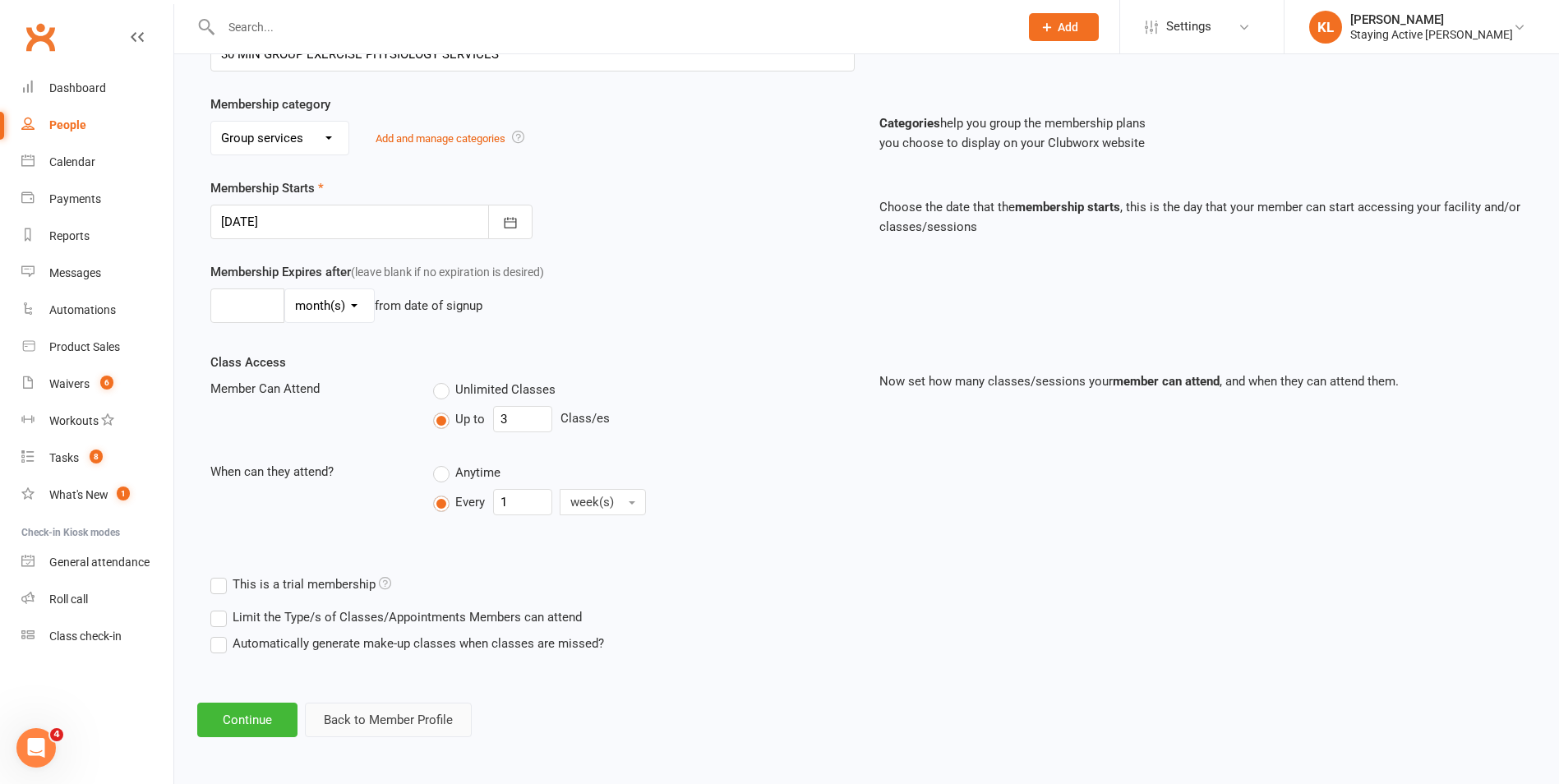
click at [371, 716] on button "Back to Member Profile" at bounding box center [389, 719] width 167 height 35
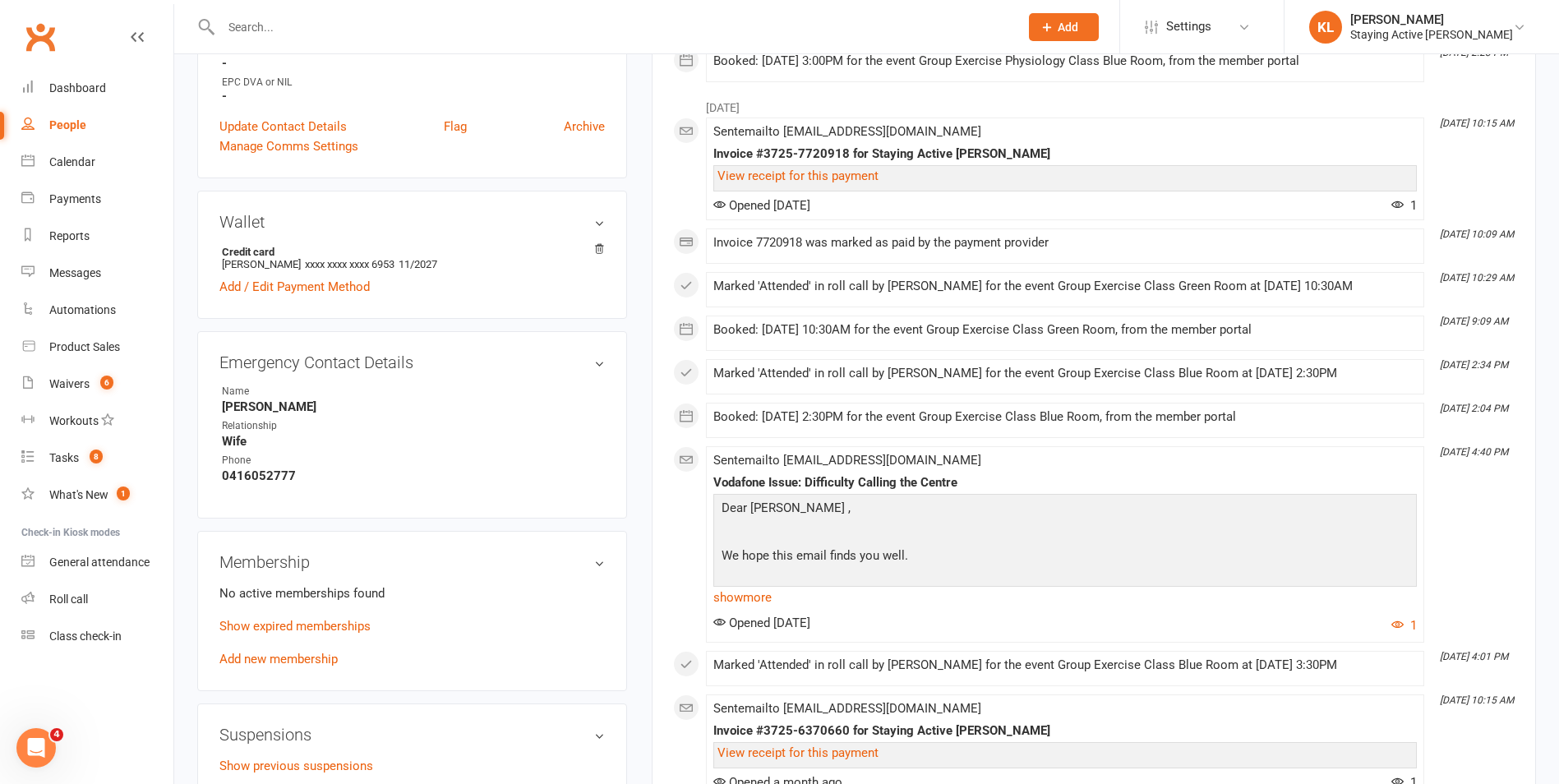
scroll to position [822, 0]
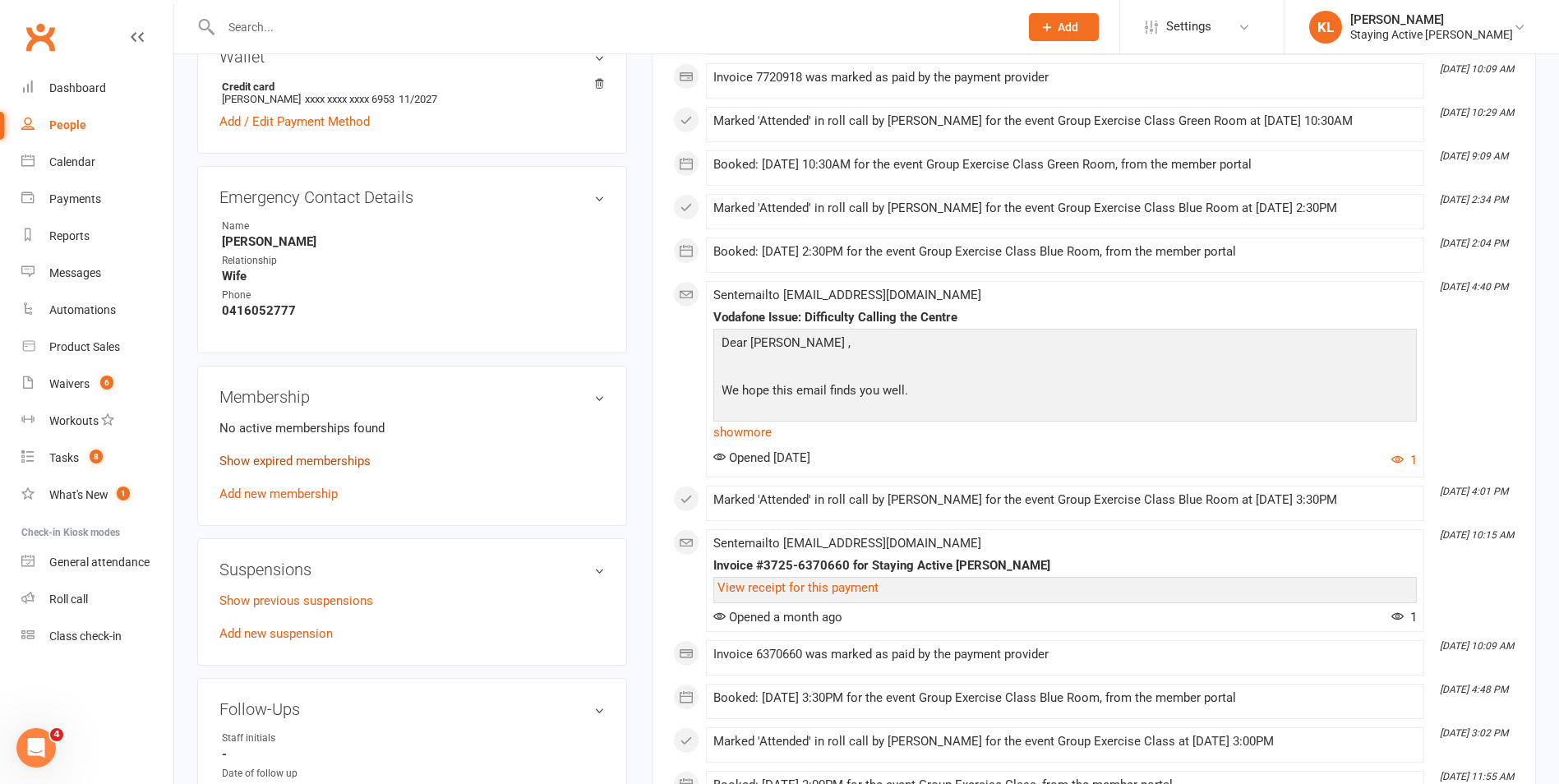
click at [317, 462] on link "Show expired memberships" at bounding box center [295, 461] width 151 height 15
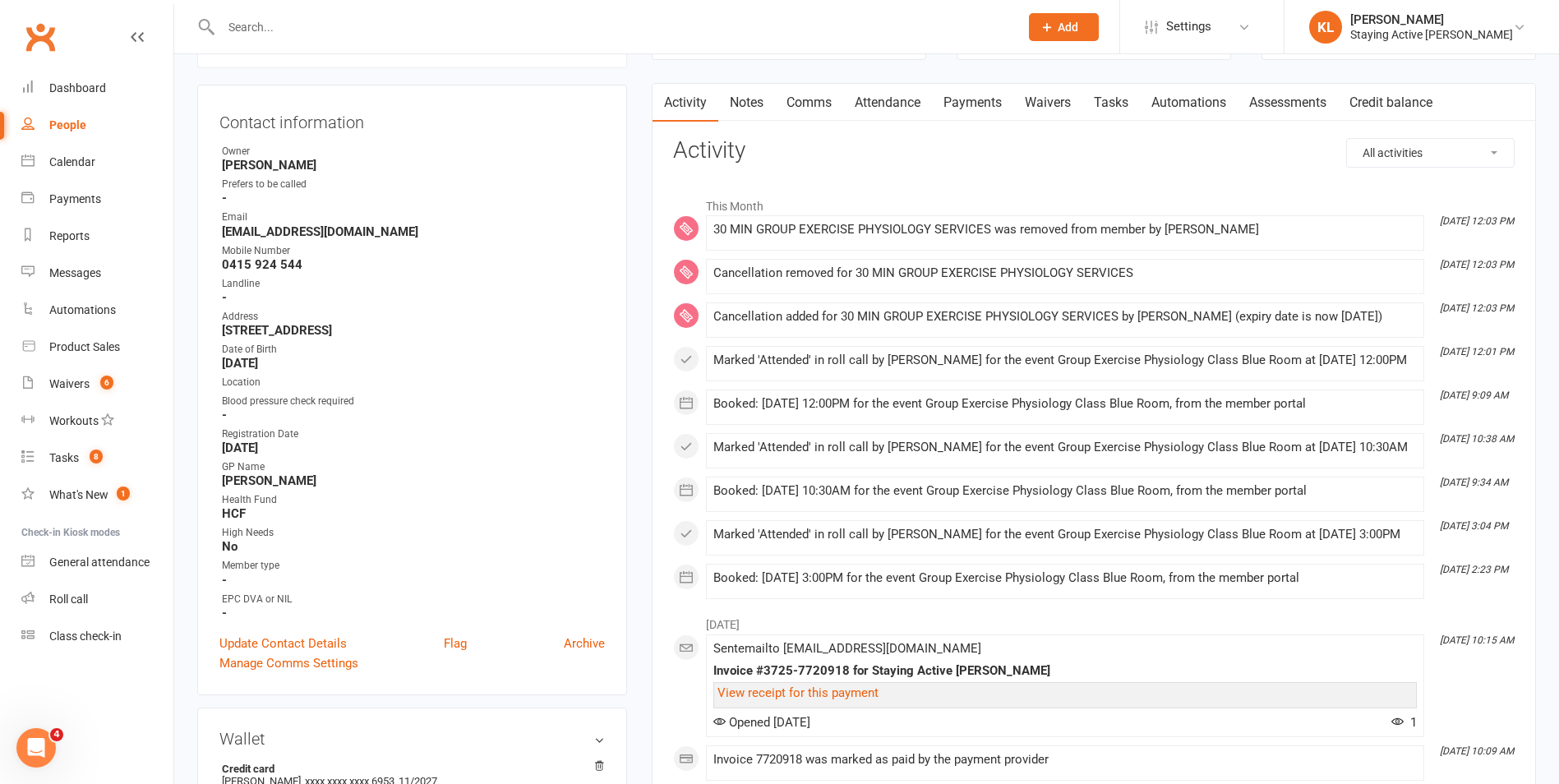
scroll to position [0, 0]
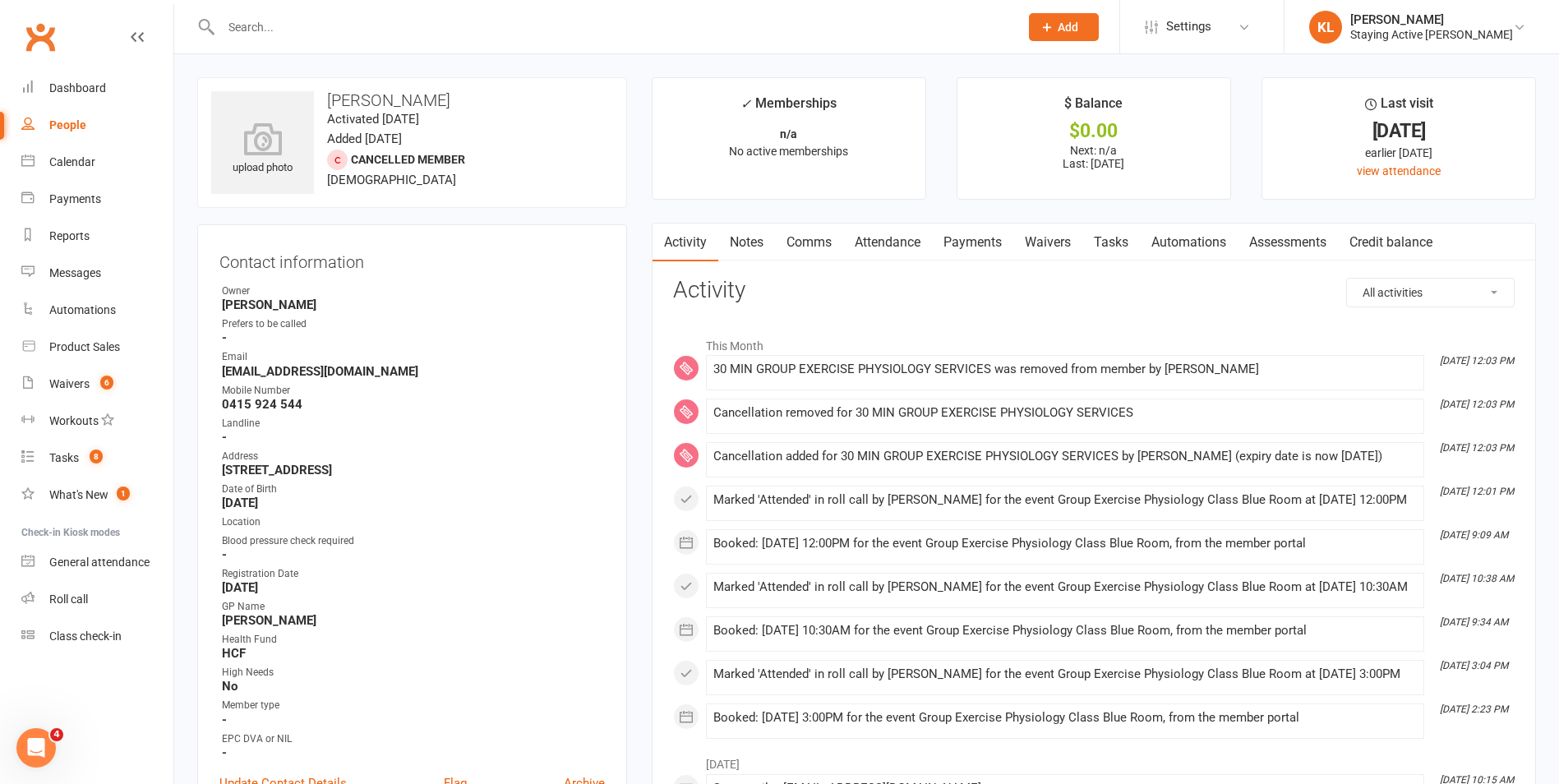
click at [980, 249] on link "Payments" at bounding box center [972, 242] width 82 height 38
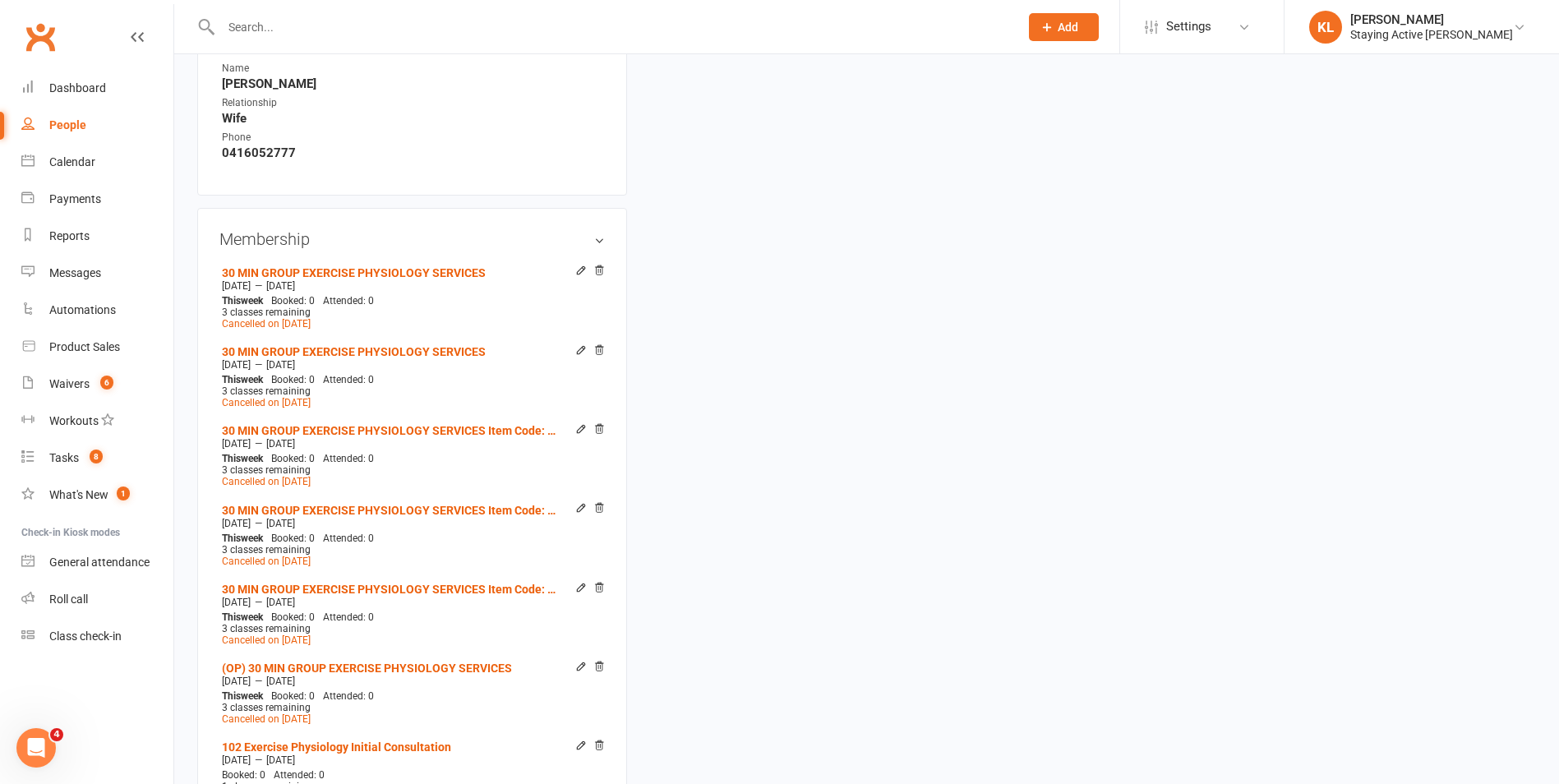
scroll to position [1233, 0]
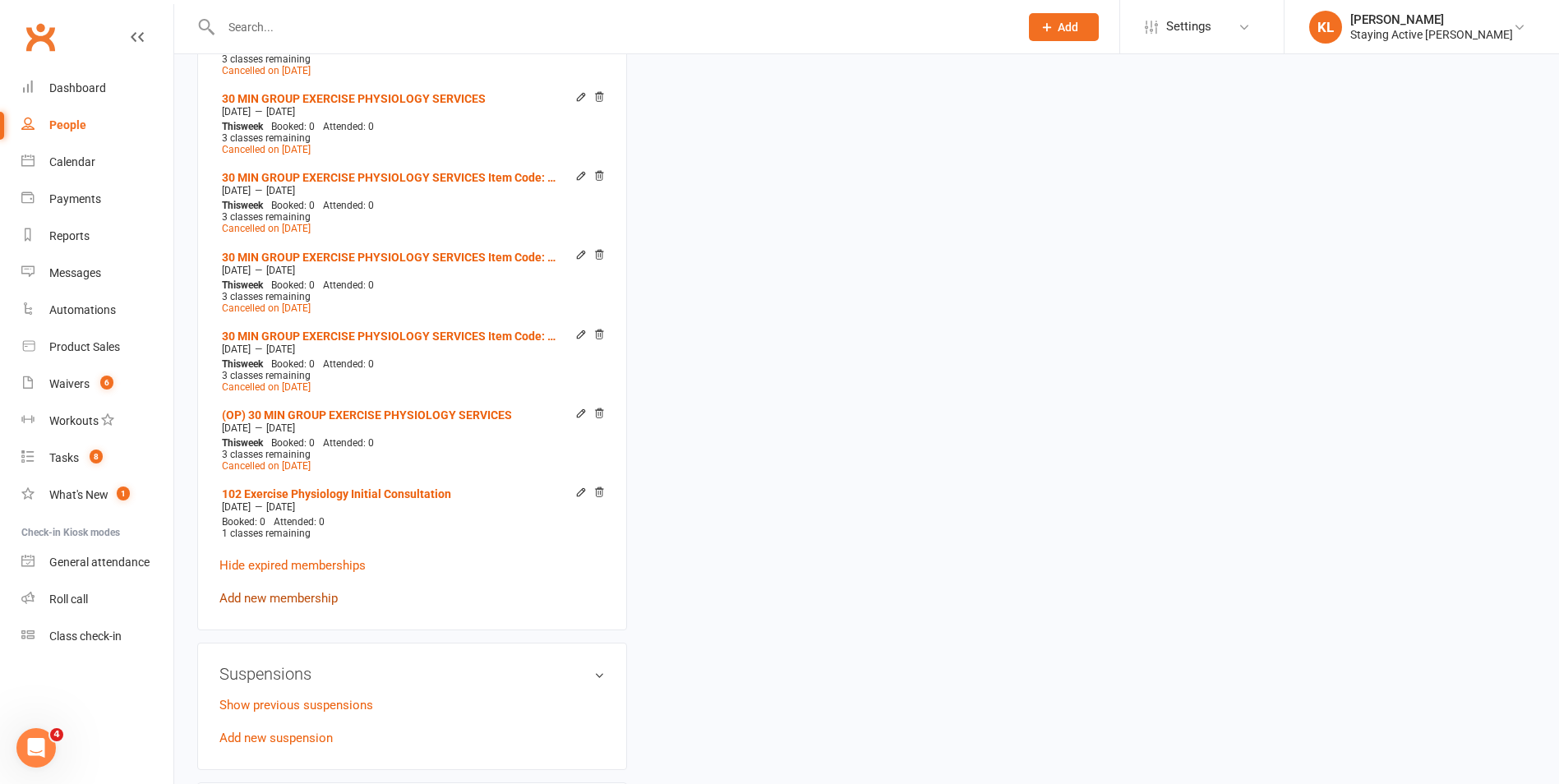
click at [313, 593] on link "Add new membership" at bounding box center [279, 598] width 118 height 15
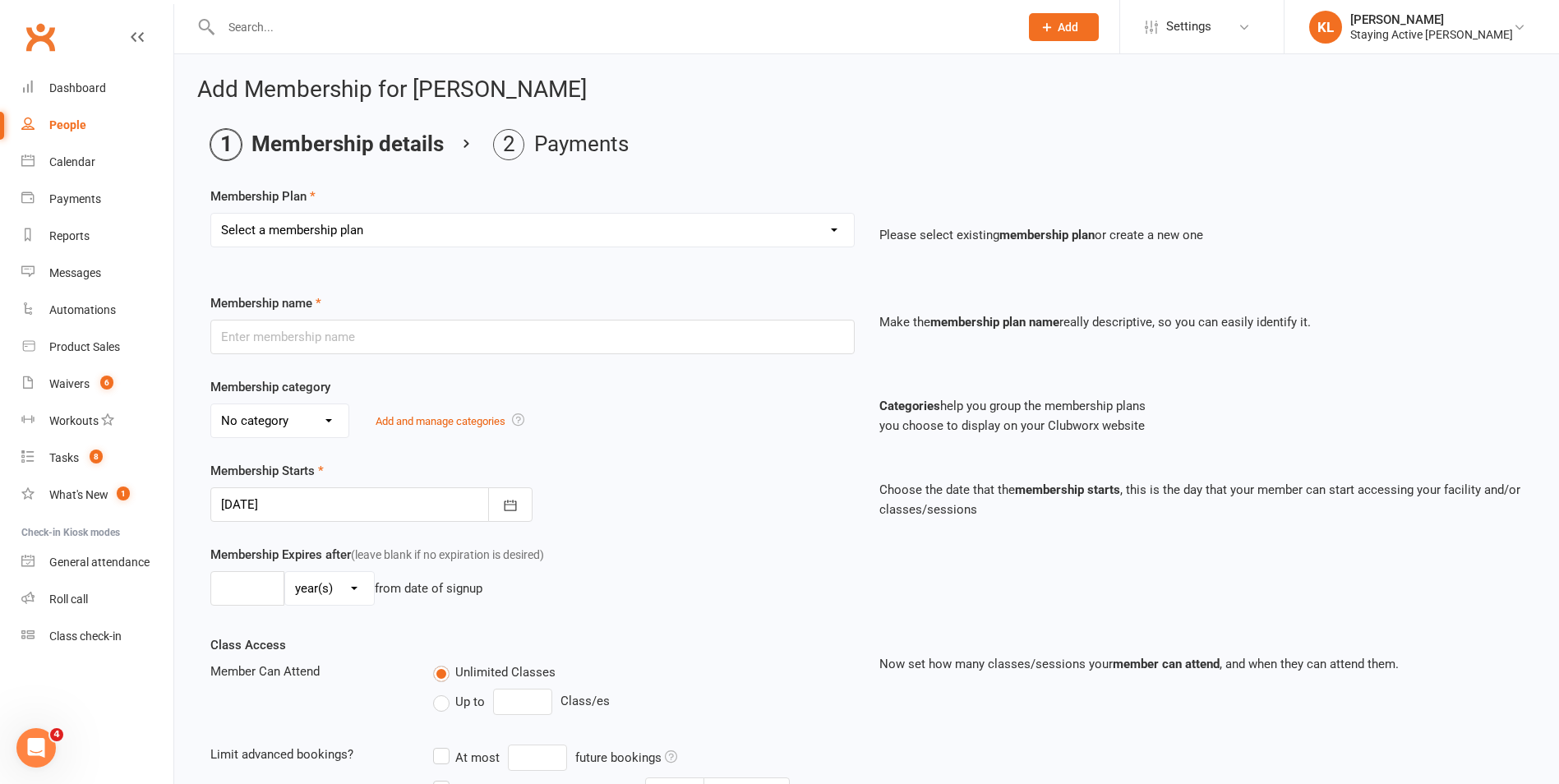
click at [349, 219] on select "Select a membership plan Create new Membership Plan 193000 Telehealth Exercise …" at bounding box center [533, 230] width 642 height 33
select select "2"
click at [211, 214] on select "Select a membership plan Create new Membership Plan 193000 Telehealth Exercise …" at bounding box center [533, 230] width 642 height 33
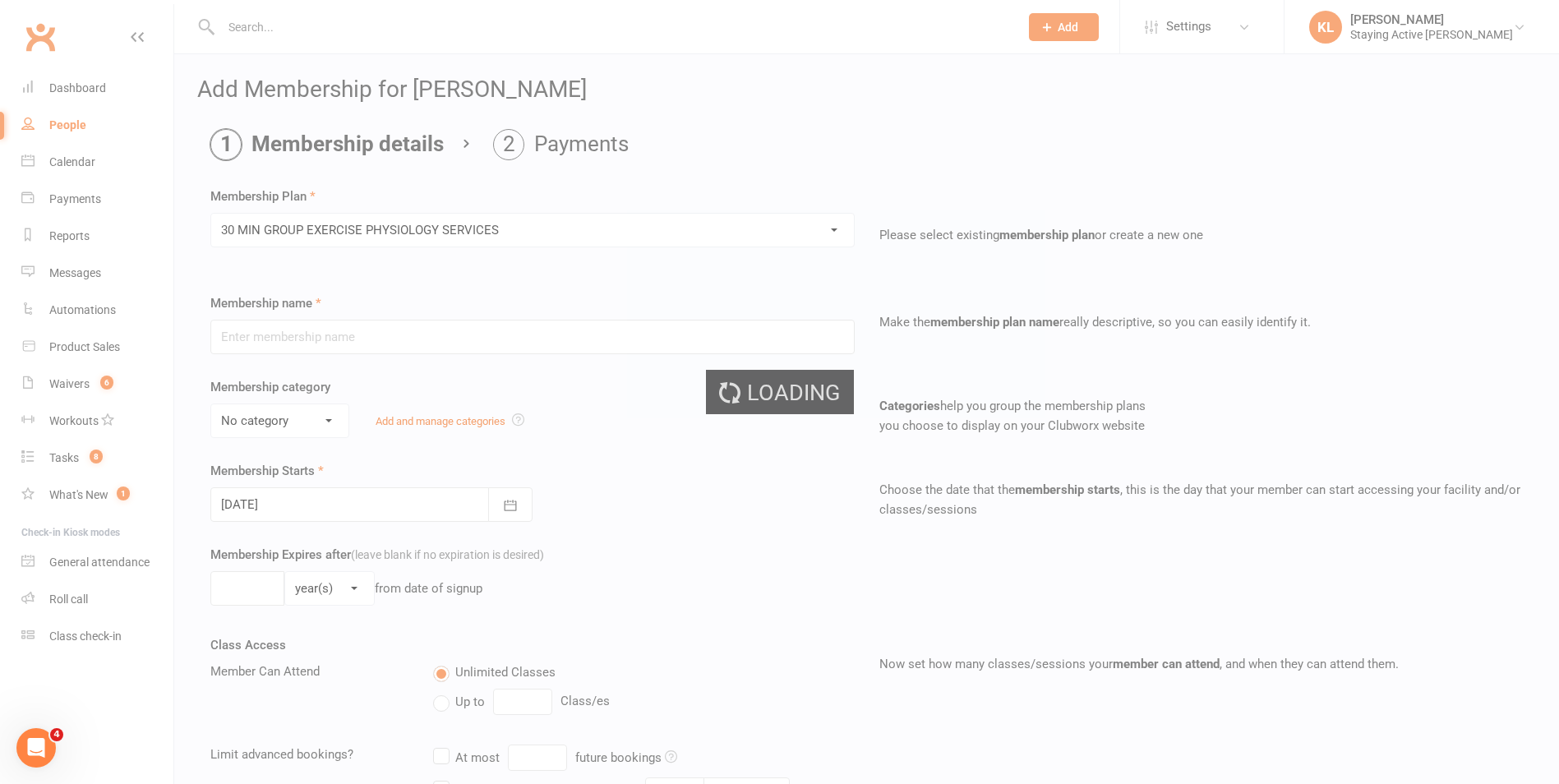
type input "30 MIN GROUP EXERCISE PHYSIOLOGY SERVICES"
select select "2"
type input "3"
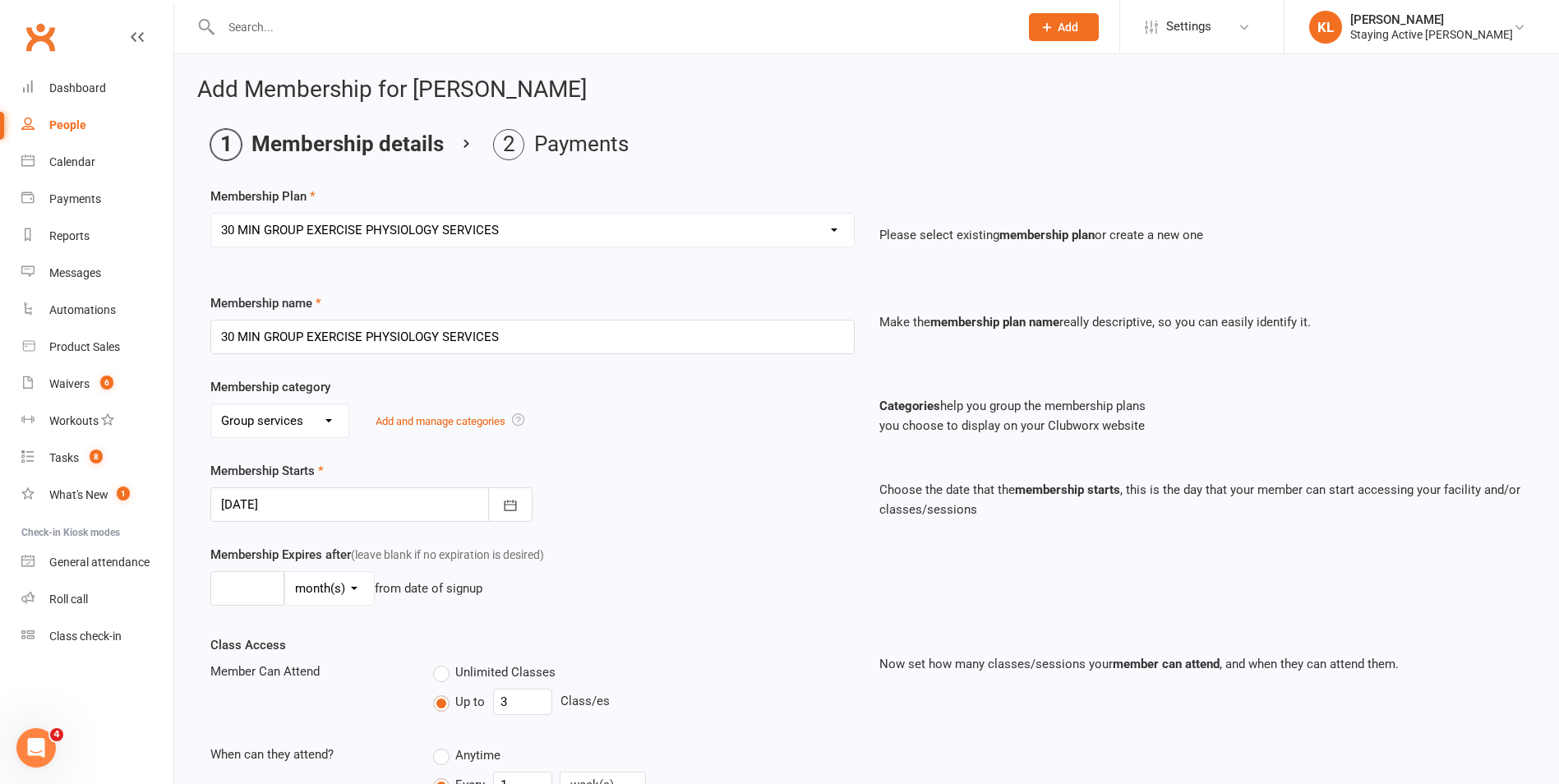
click at [327, 494] on div at bounding box center [371, 504] width 322 height 35
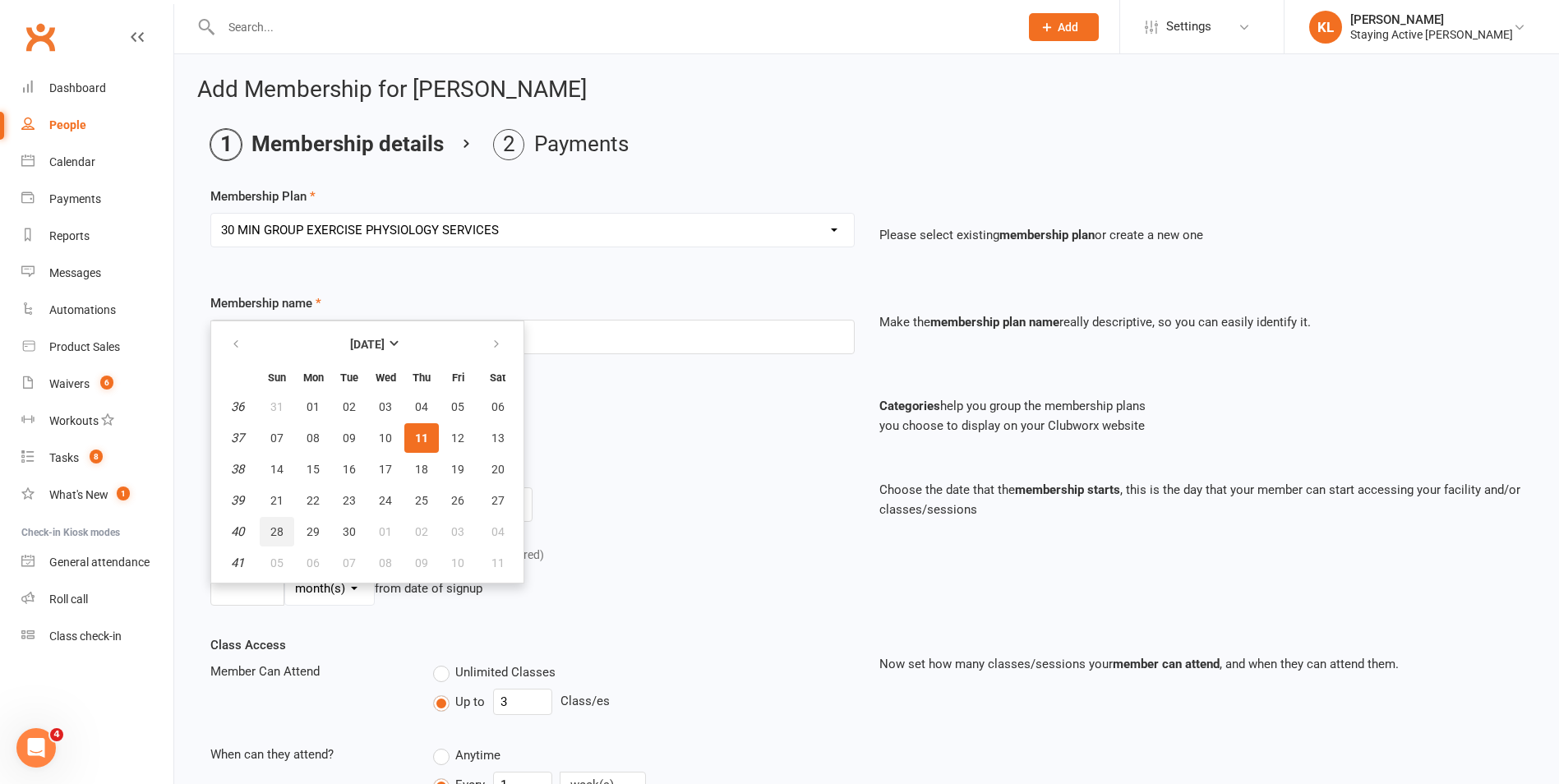
click at [278, 537] on span "28" at bounding box center [277, 531] width 13 height 13
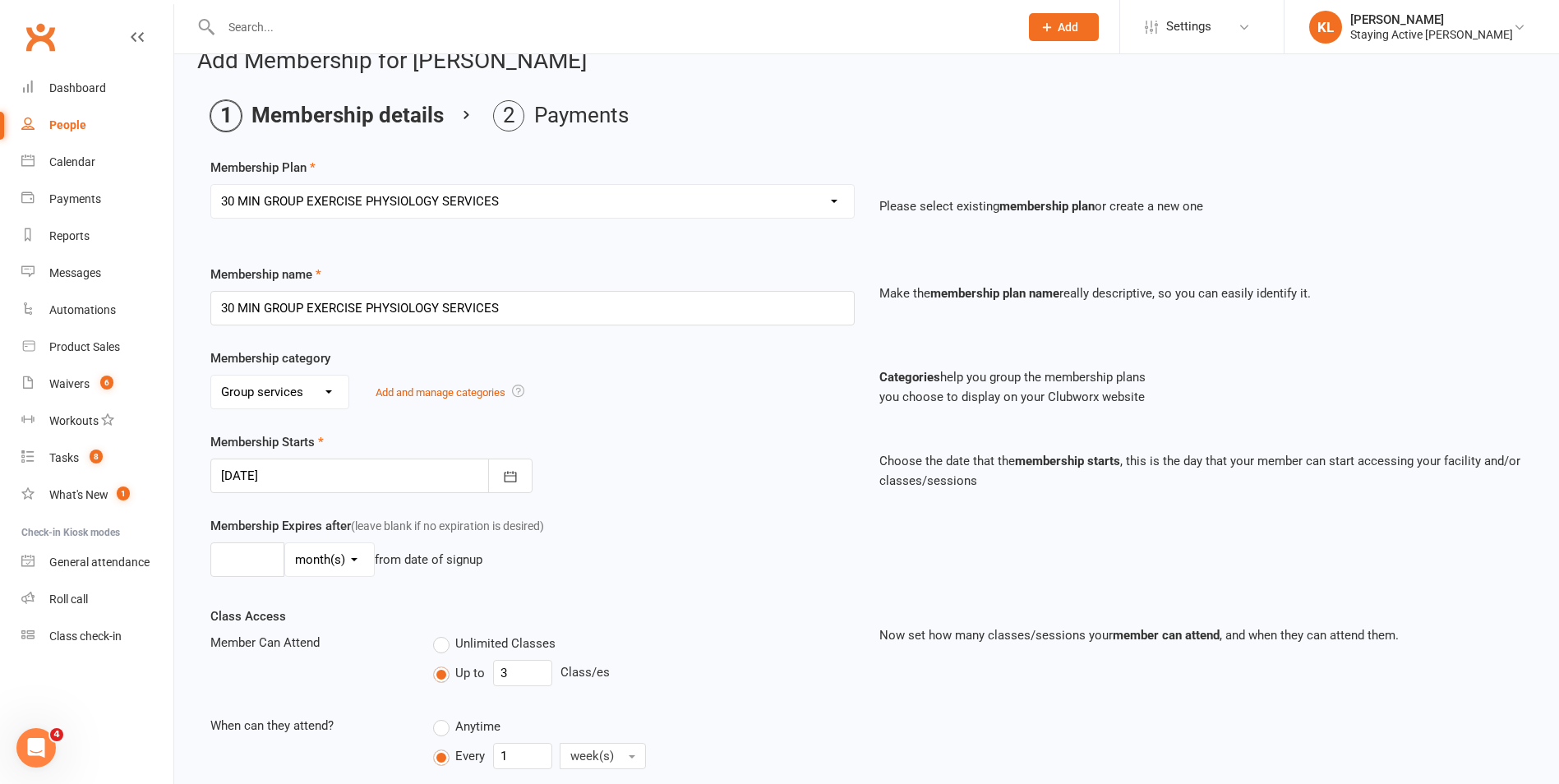
scroll to position [283, 0]
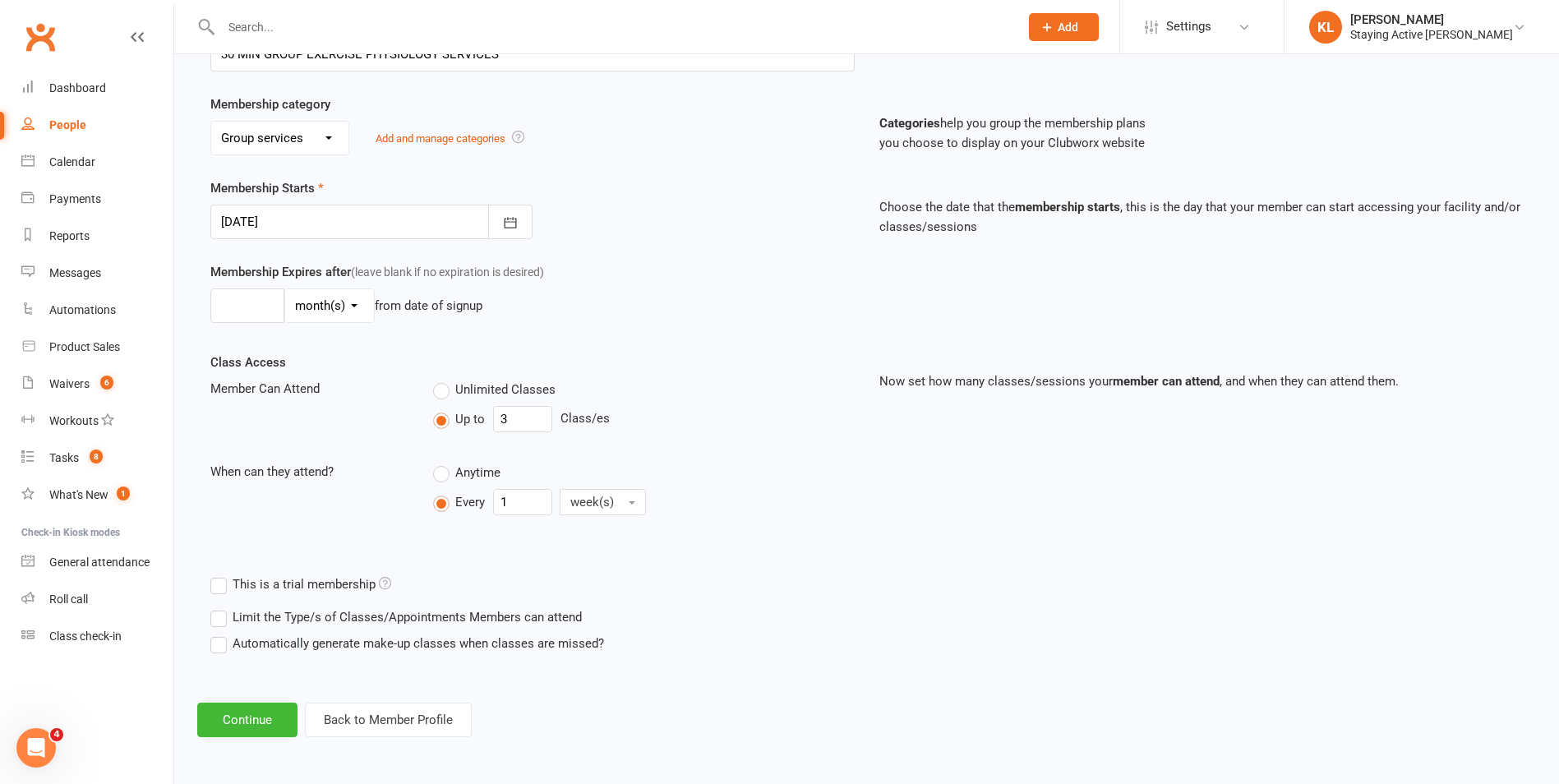
click at [305, 228] on div at bounding box center [371, 222] width 322 height 35
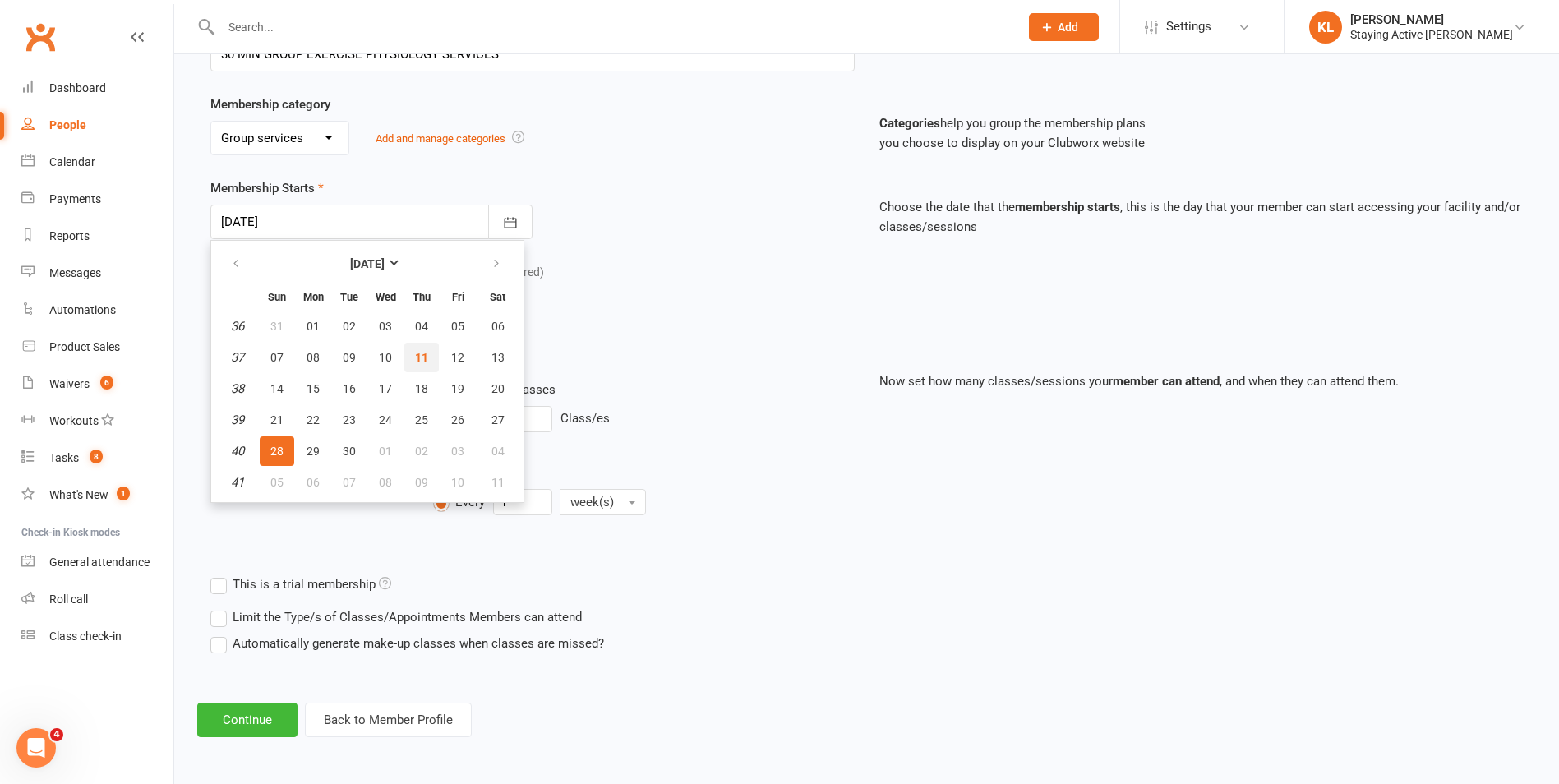
click at [424, 358] on span "11" at bounding box center [422, 358] width 13 height 13
type input "[DATE]"
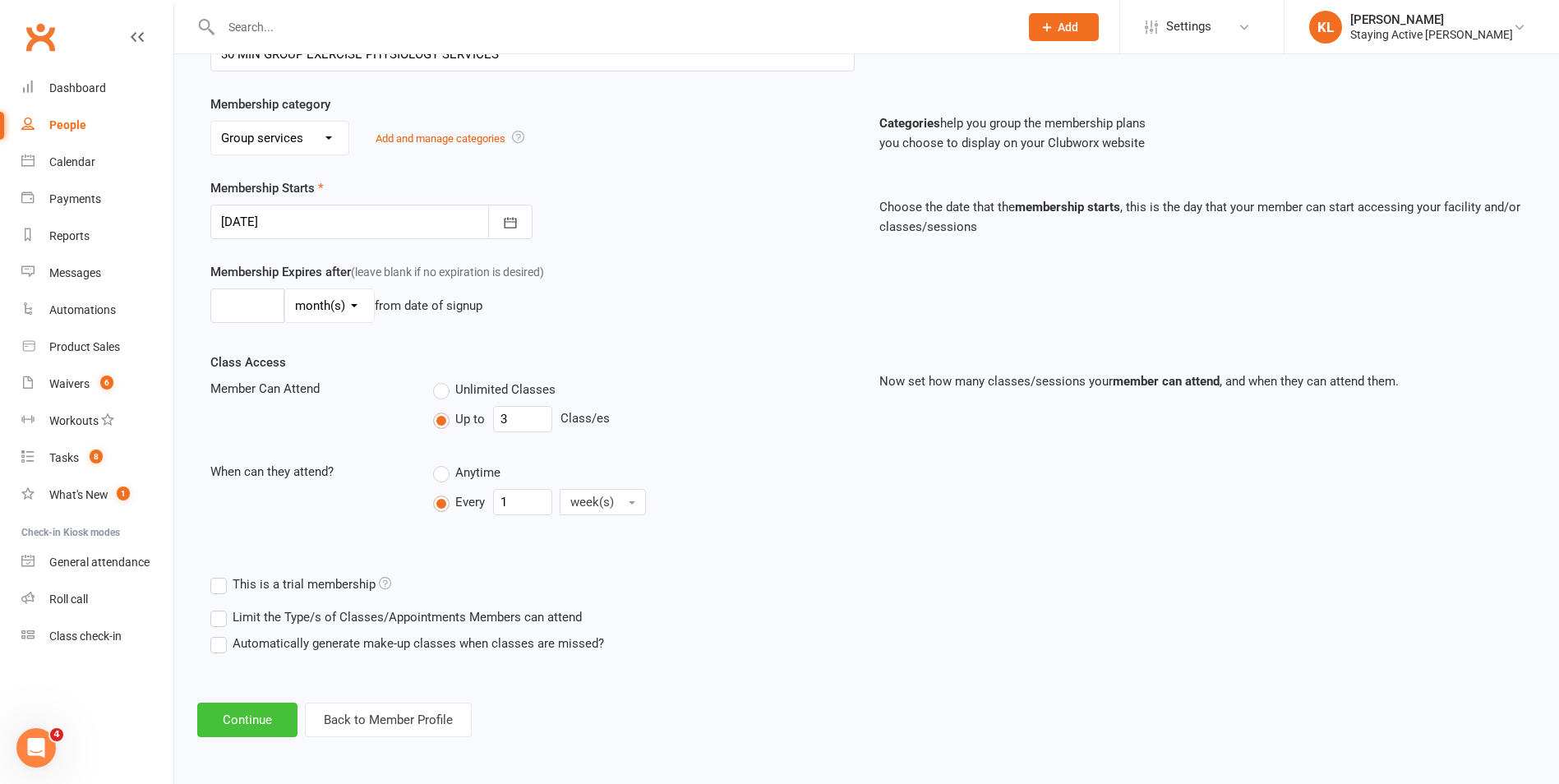
click at [266, 710] on button "Continue" at bounding box center [247, 719] width 100 height 35
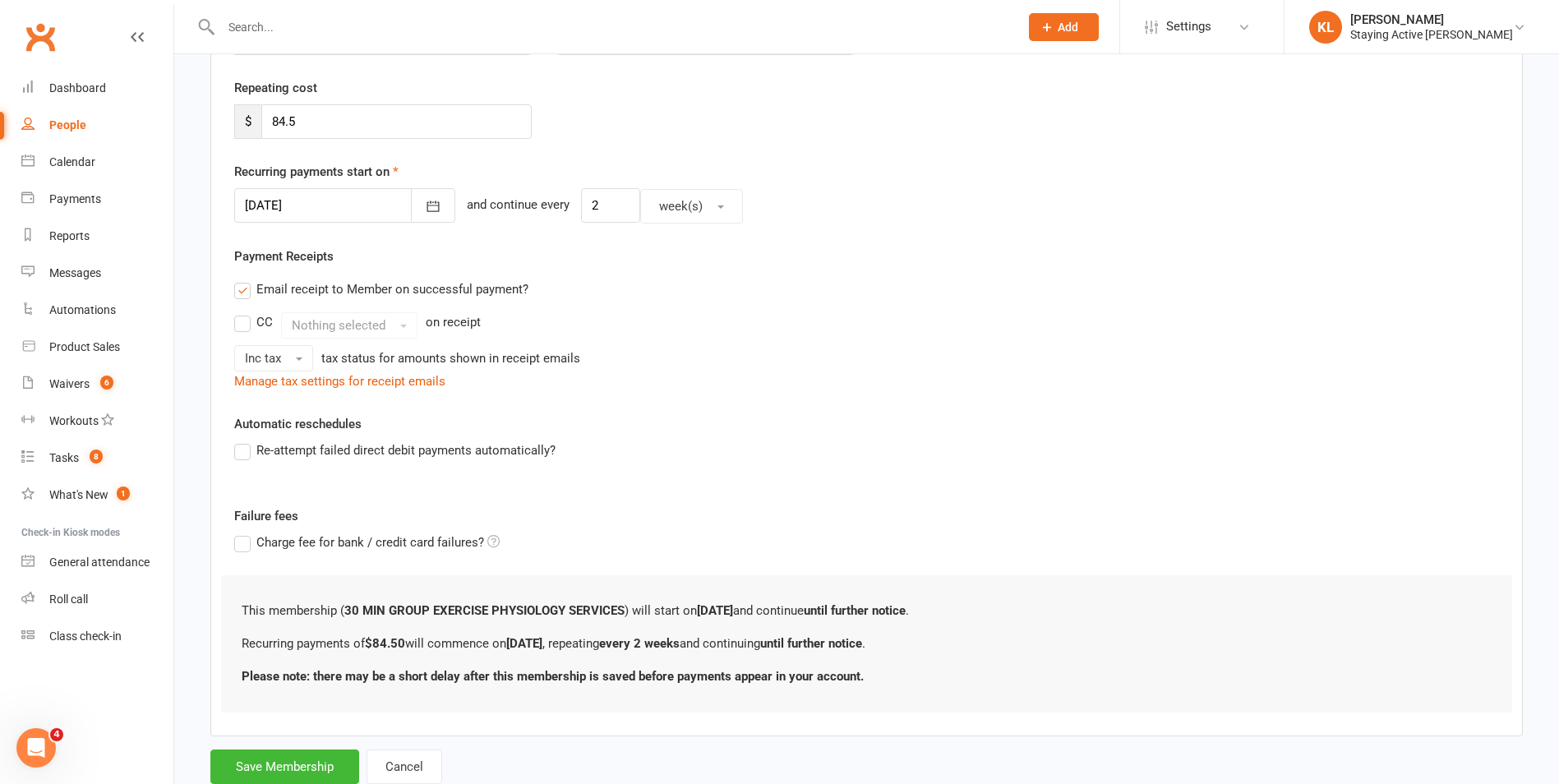
scroll to position [346, 0]
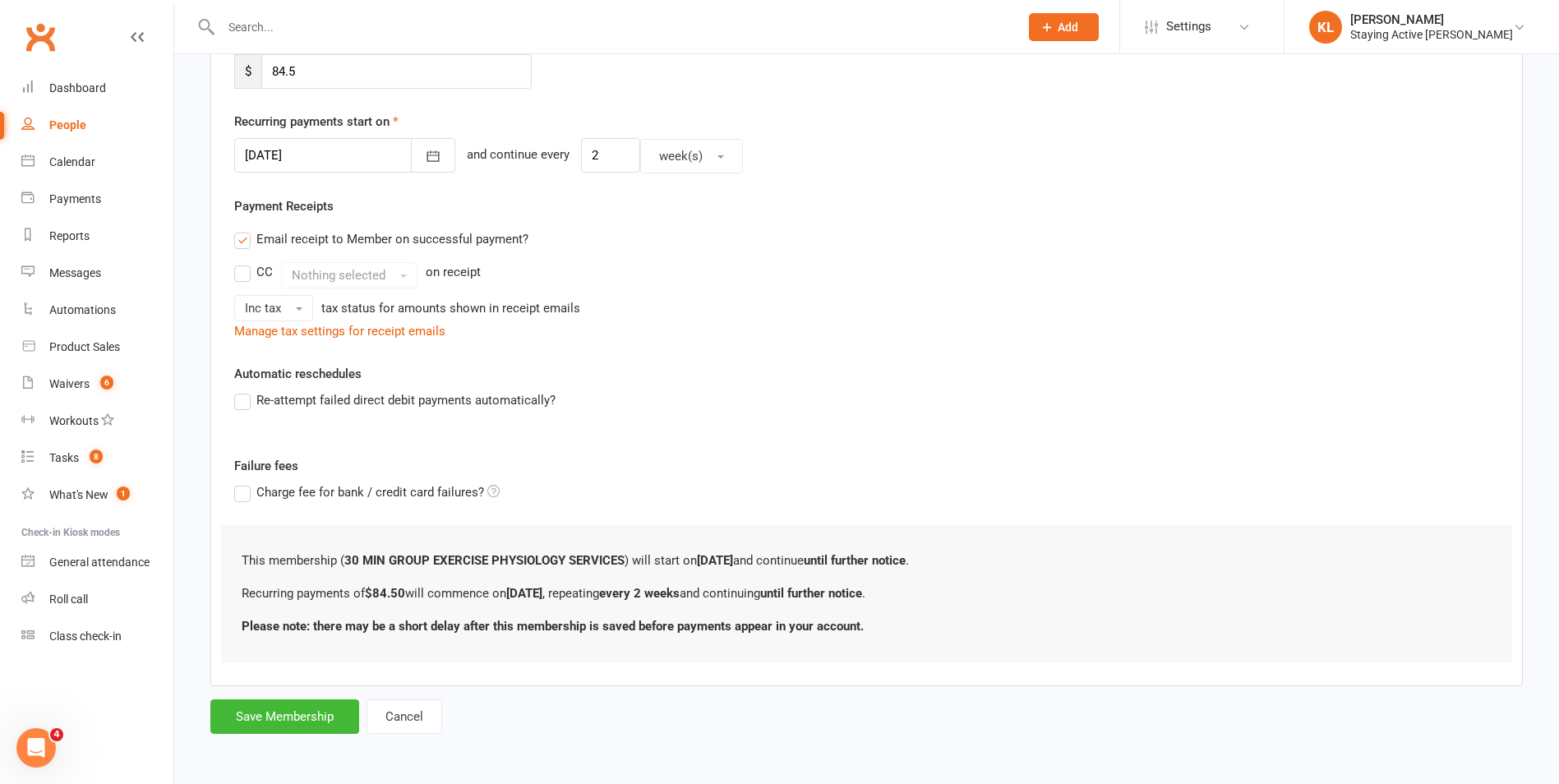
click at [318, 155] on div at bounding box center [344, 155] width 221 height 35
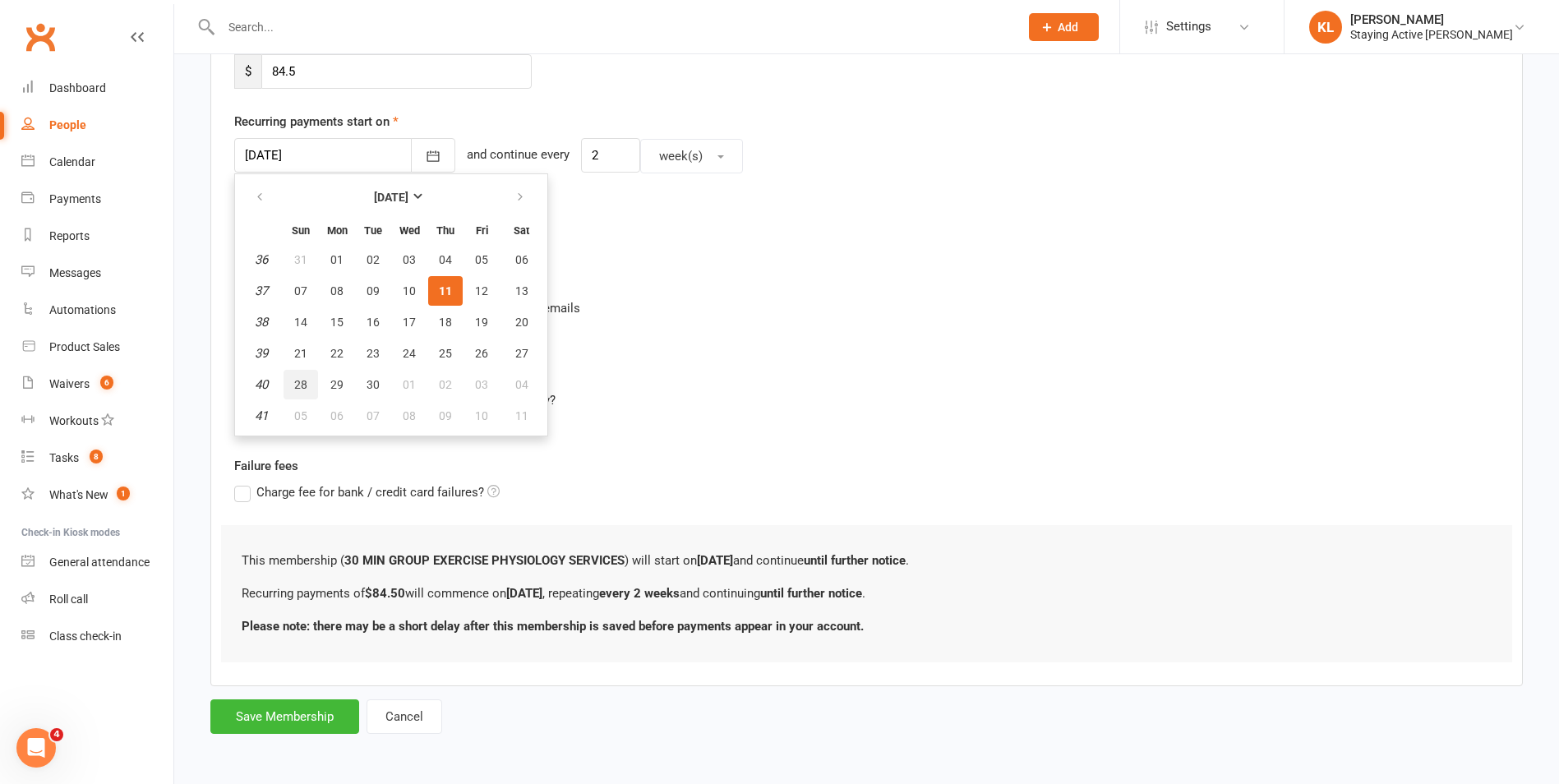
click at [300, 391] on span "28" at bounding box center [301, 385] width 13 height 13
type input "[DATE]"
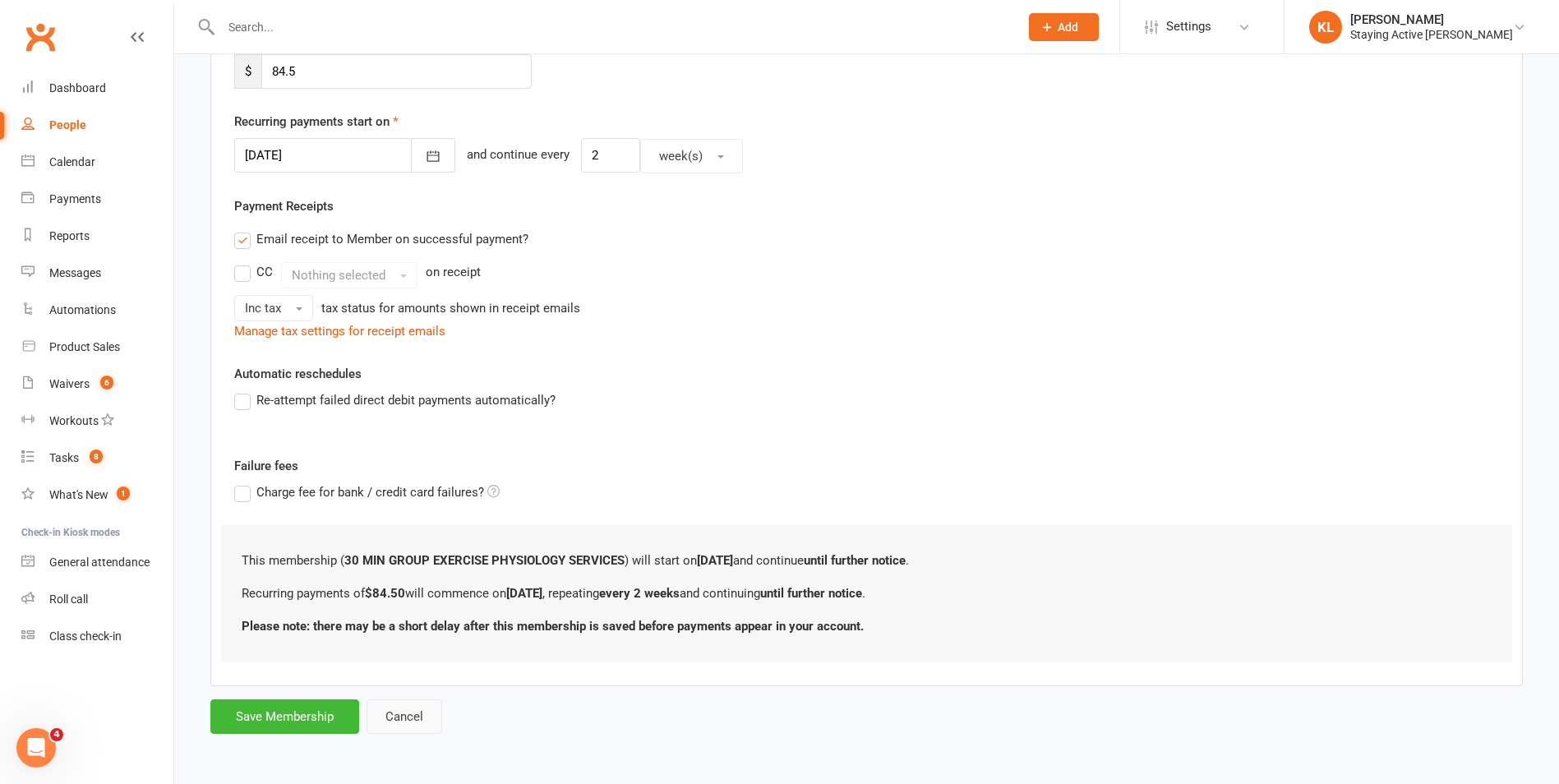
click at [409, 717] on button "Cancel" at bounding box center [404, 716] width 76 height 35
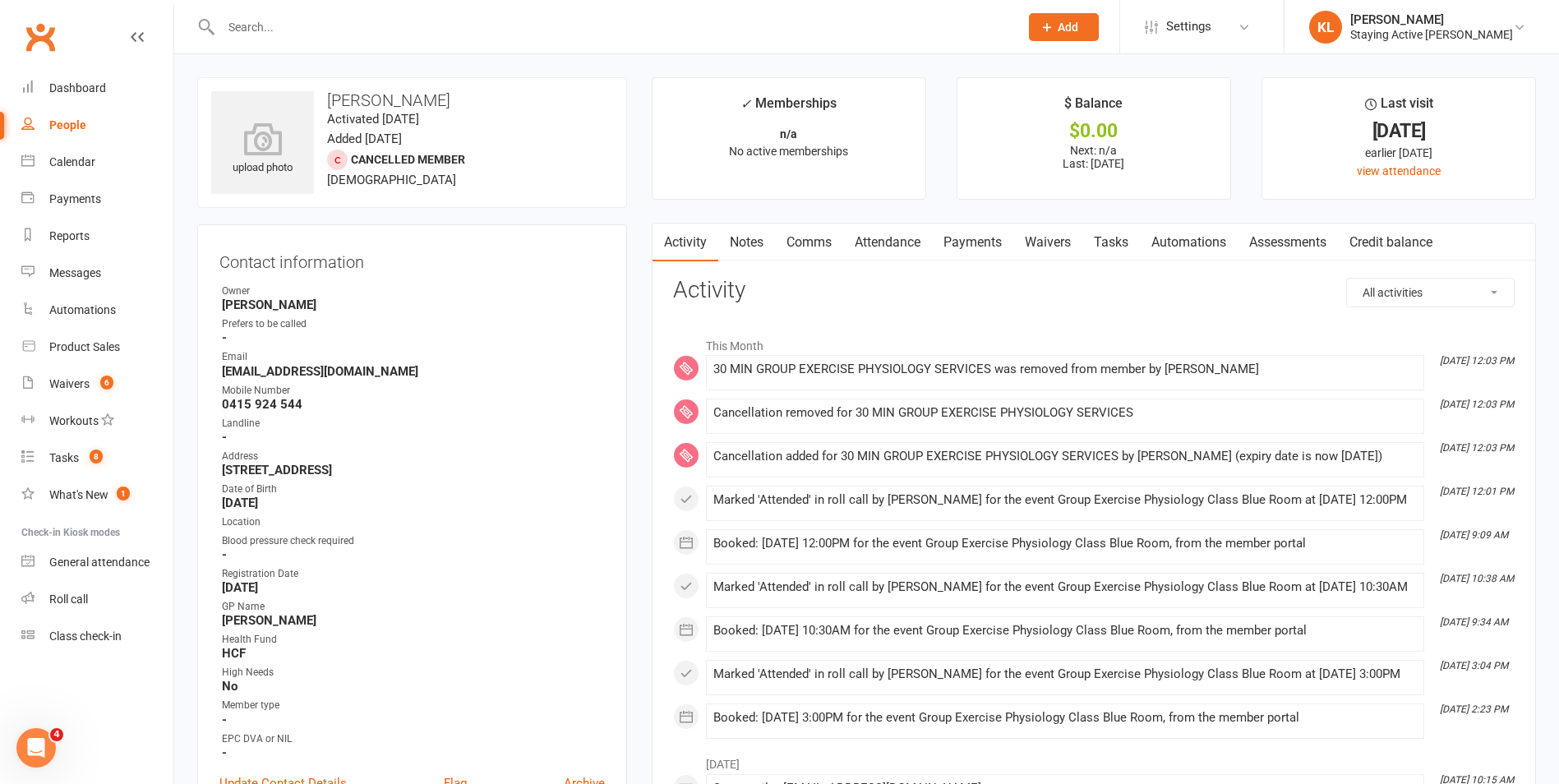
click at [963, 238] on link "Payments" at bounding box center [972, 242] width 82 height 38
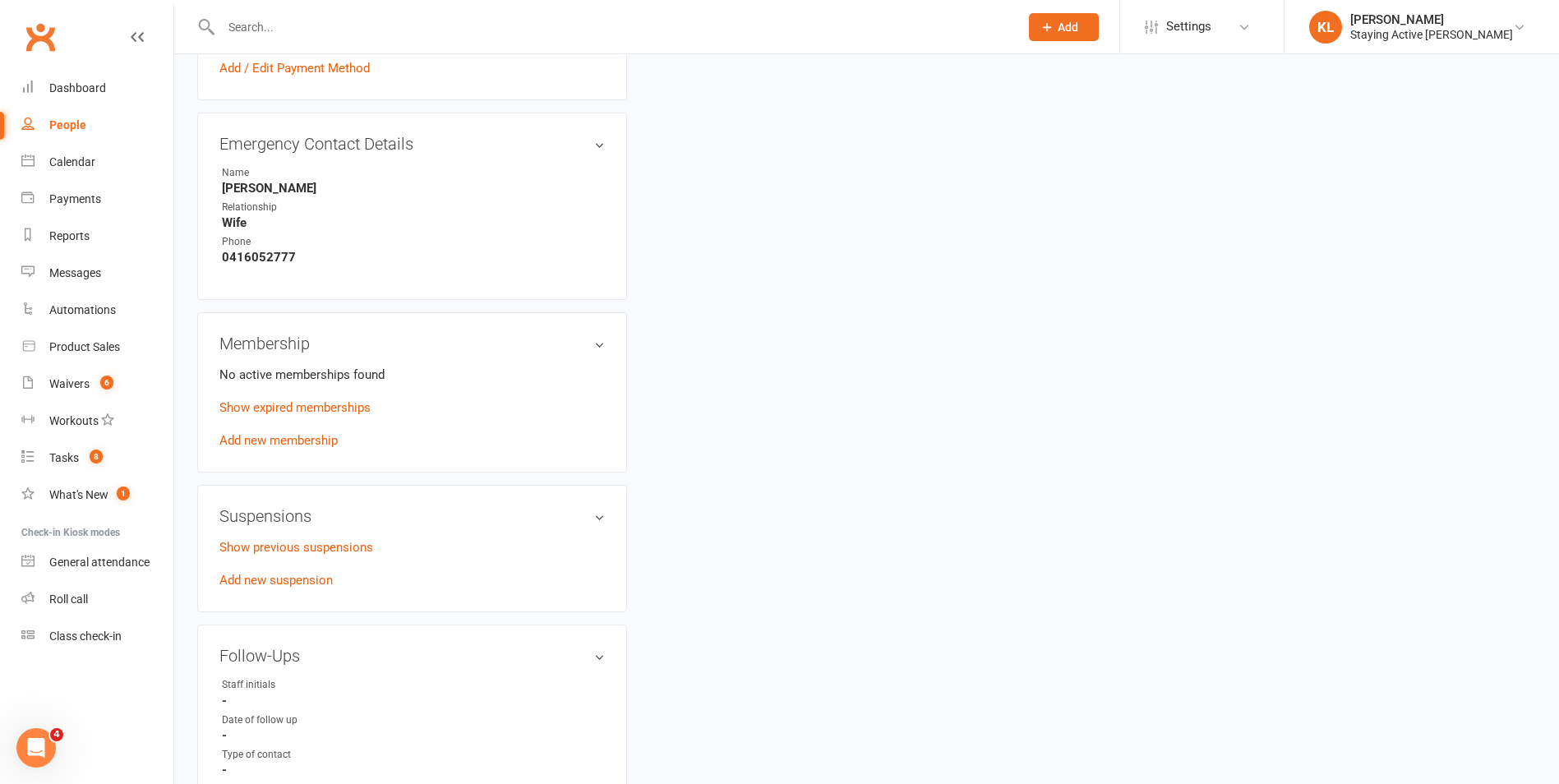
scroll to position [904, 0]
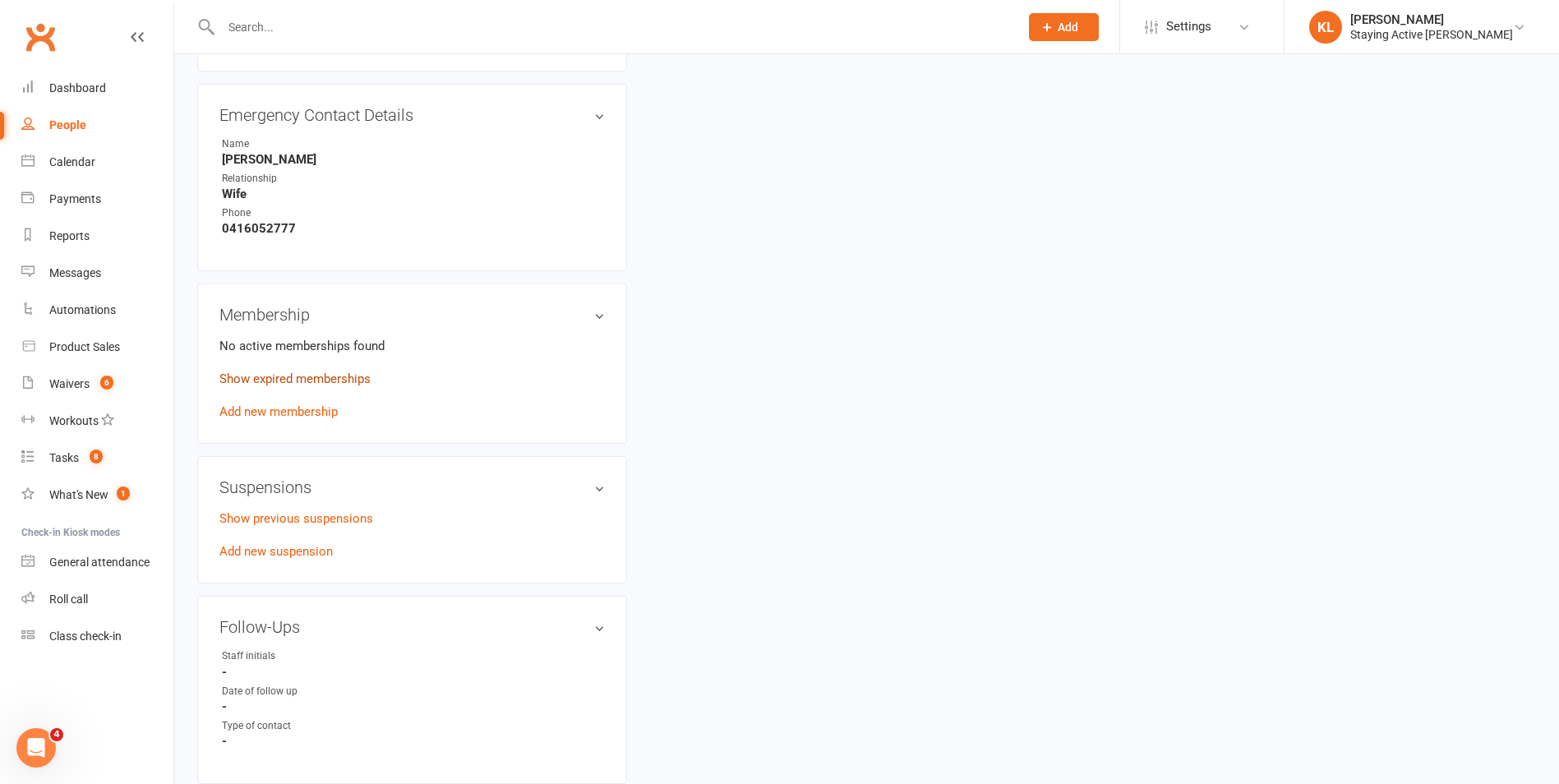
click at [306, 377] on link "Show expired memberships" at bounding box center [295, 379] width 151 height 15
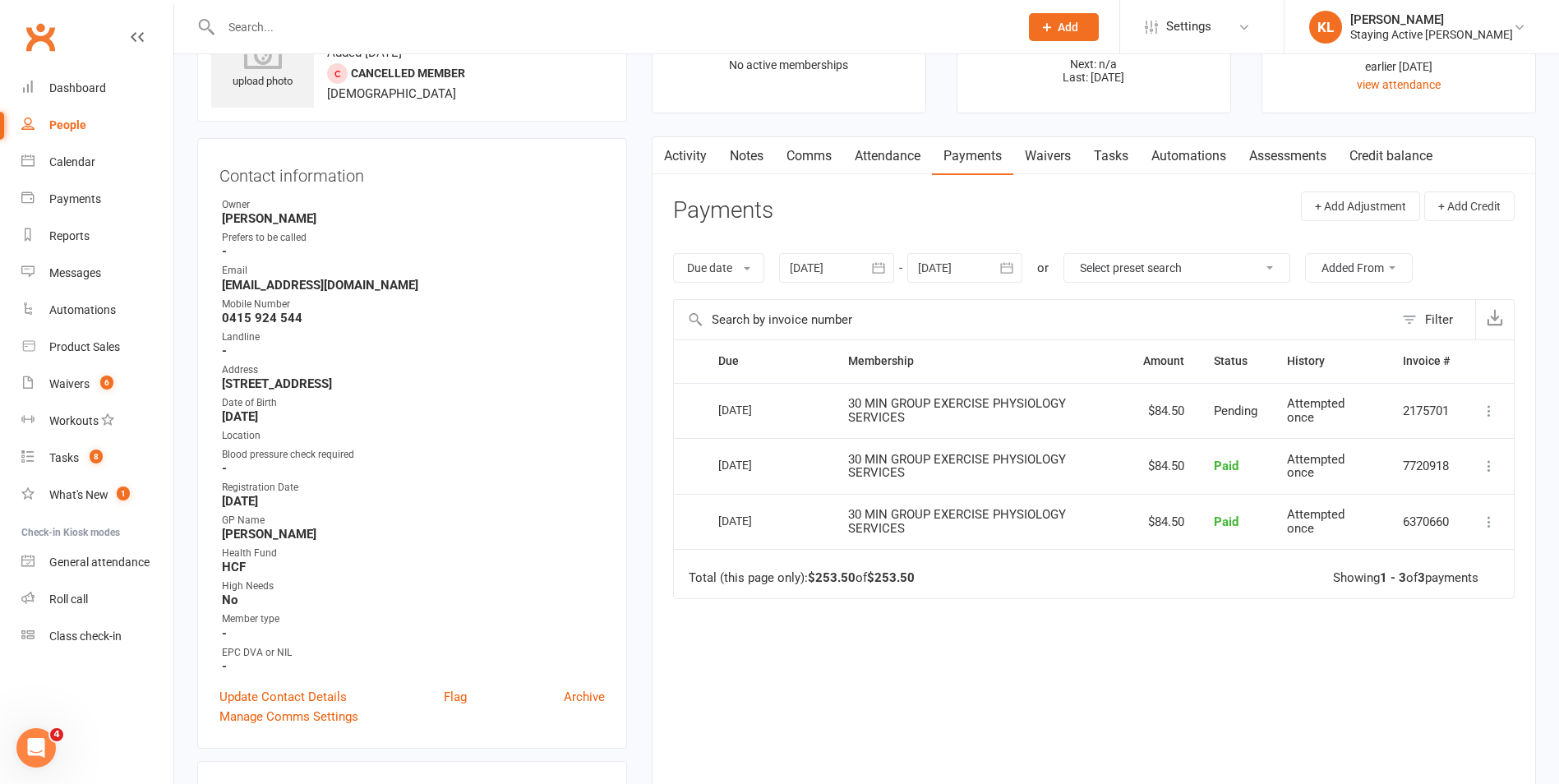
scroll to position [0, 0]
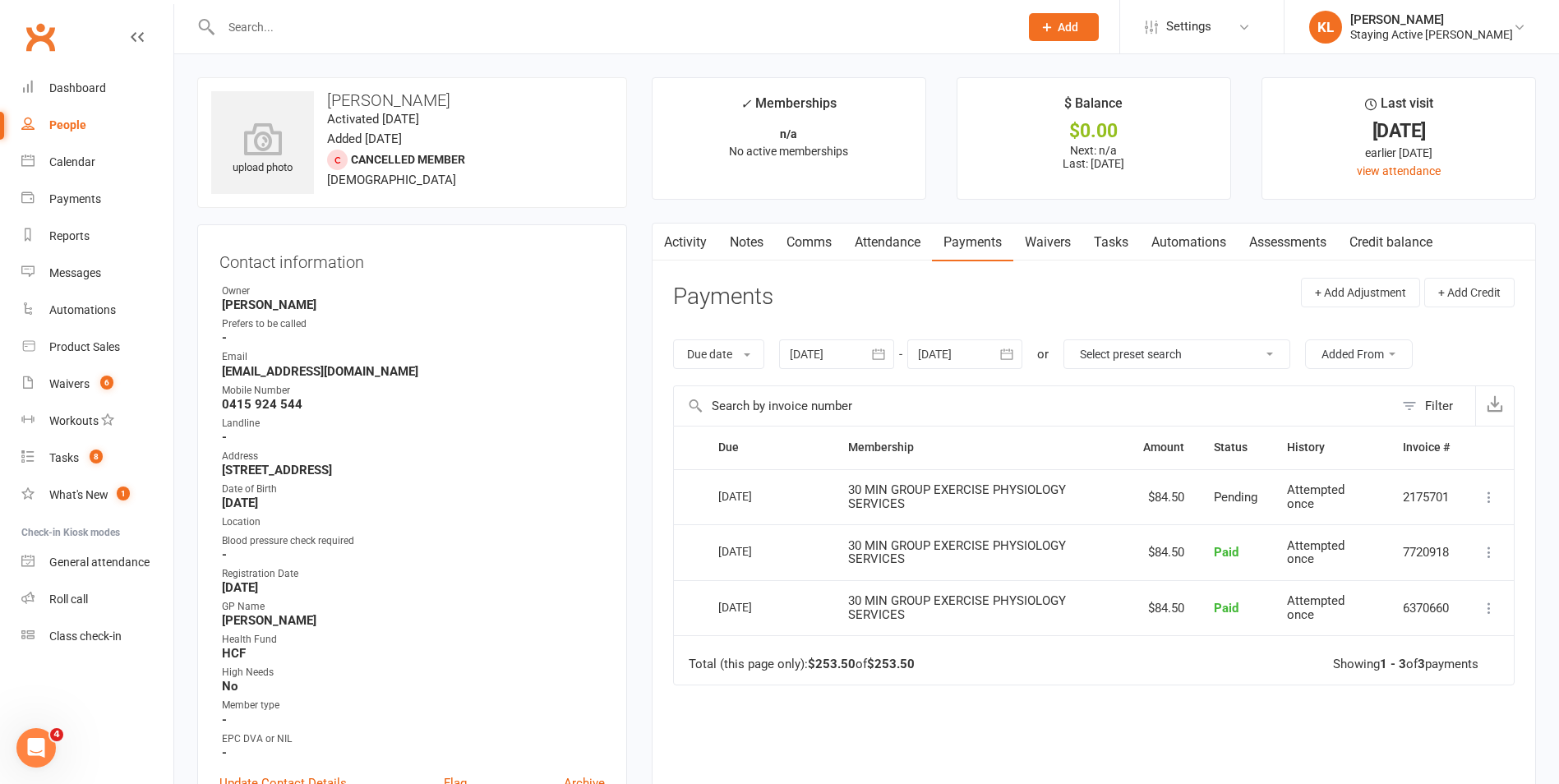
click at [317, 37] on input "text" at bounding box center [611, 27] width 792 height 23
click at [870, 240] on link "Attendance" at bounding box center [888, 242] width 89 height 38
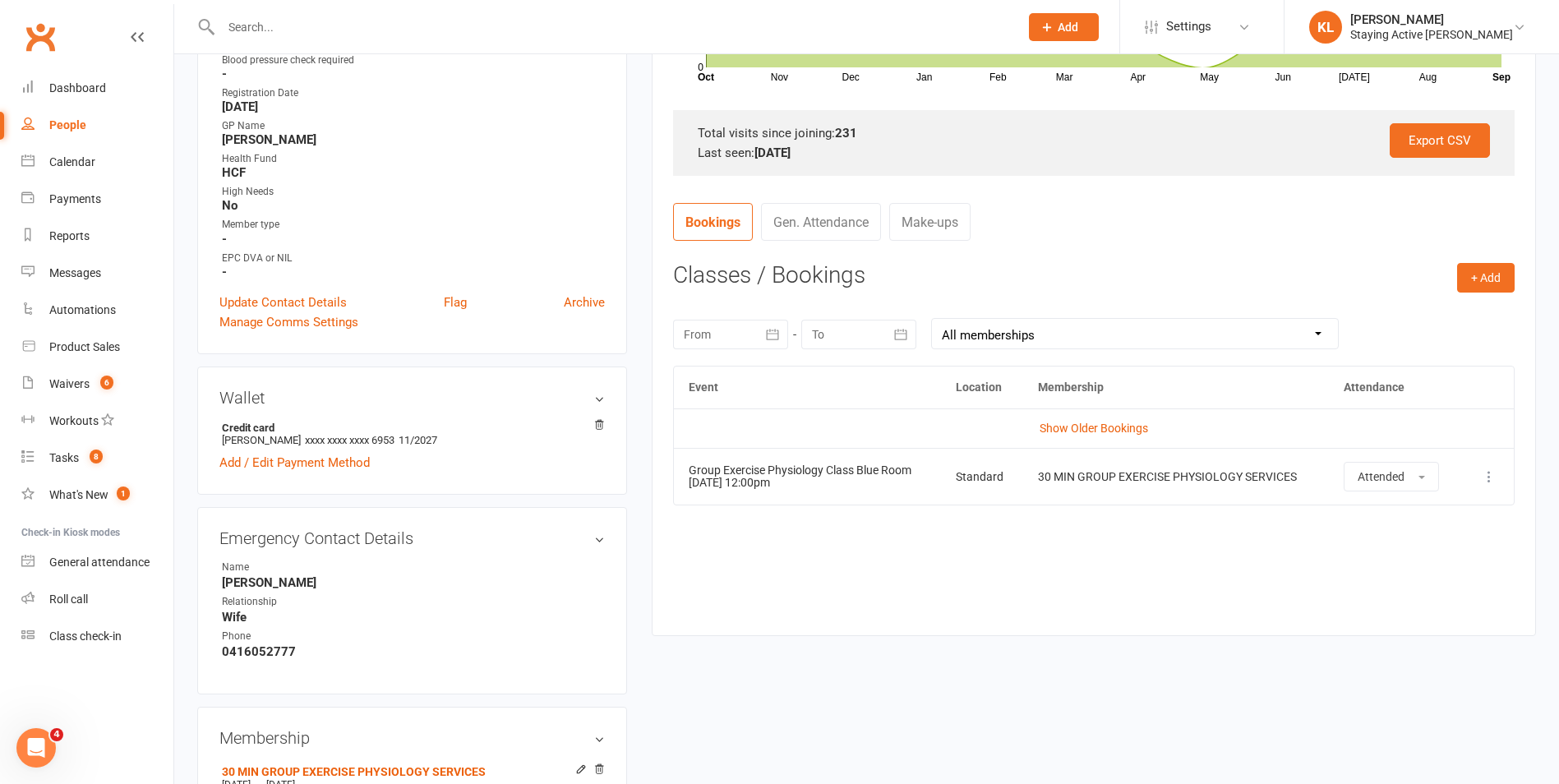
scroll to position [164, 0]
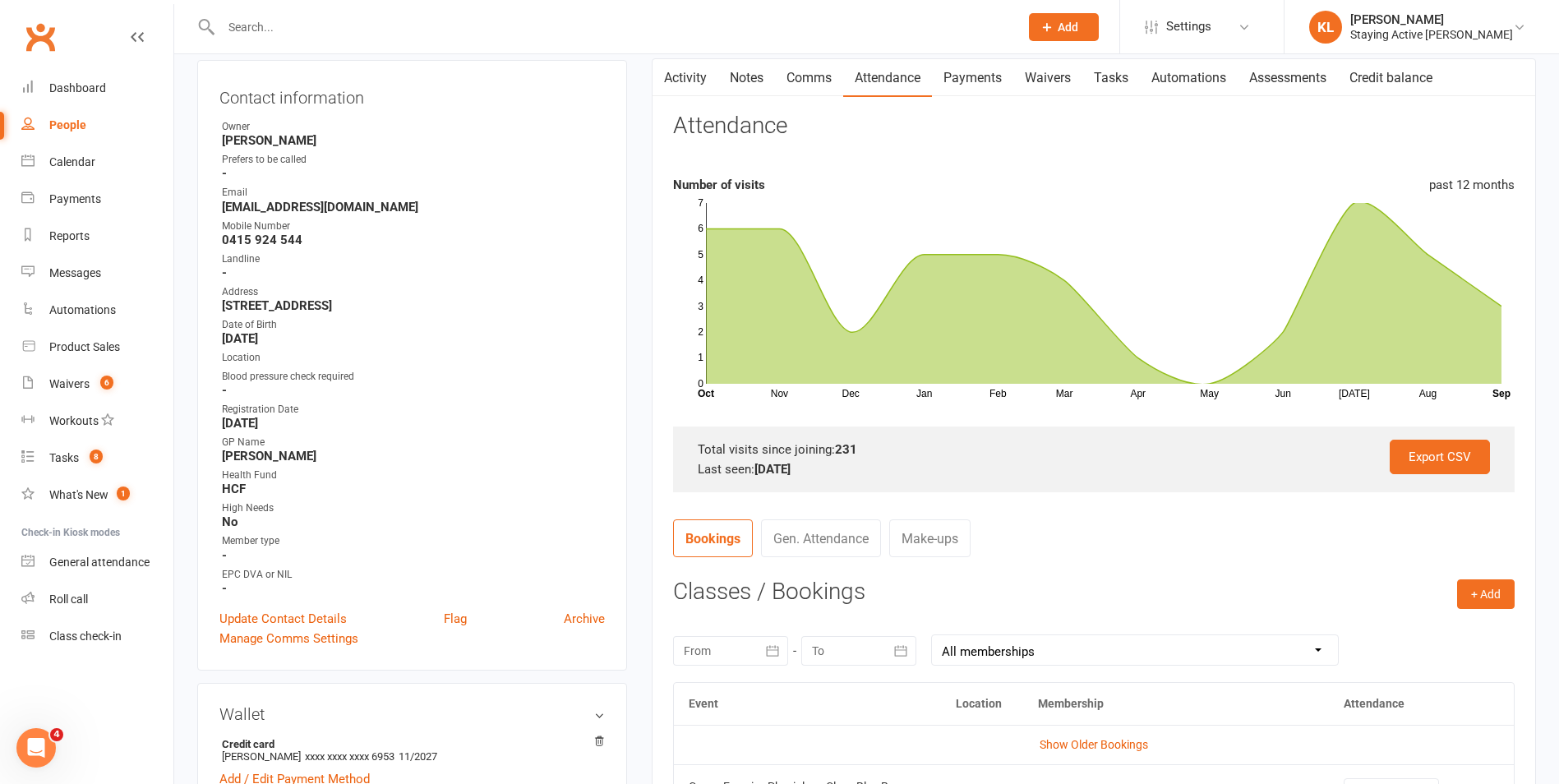
click at [981, 79] on link "Payments" at bounding box center [972, 78] width 82 height 38
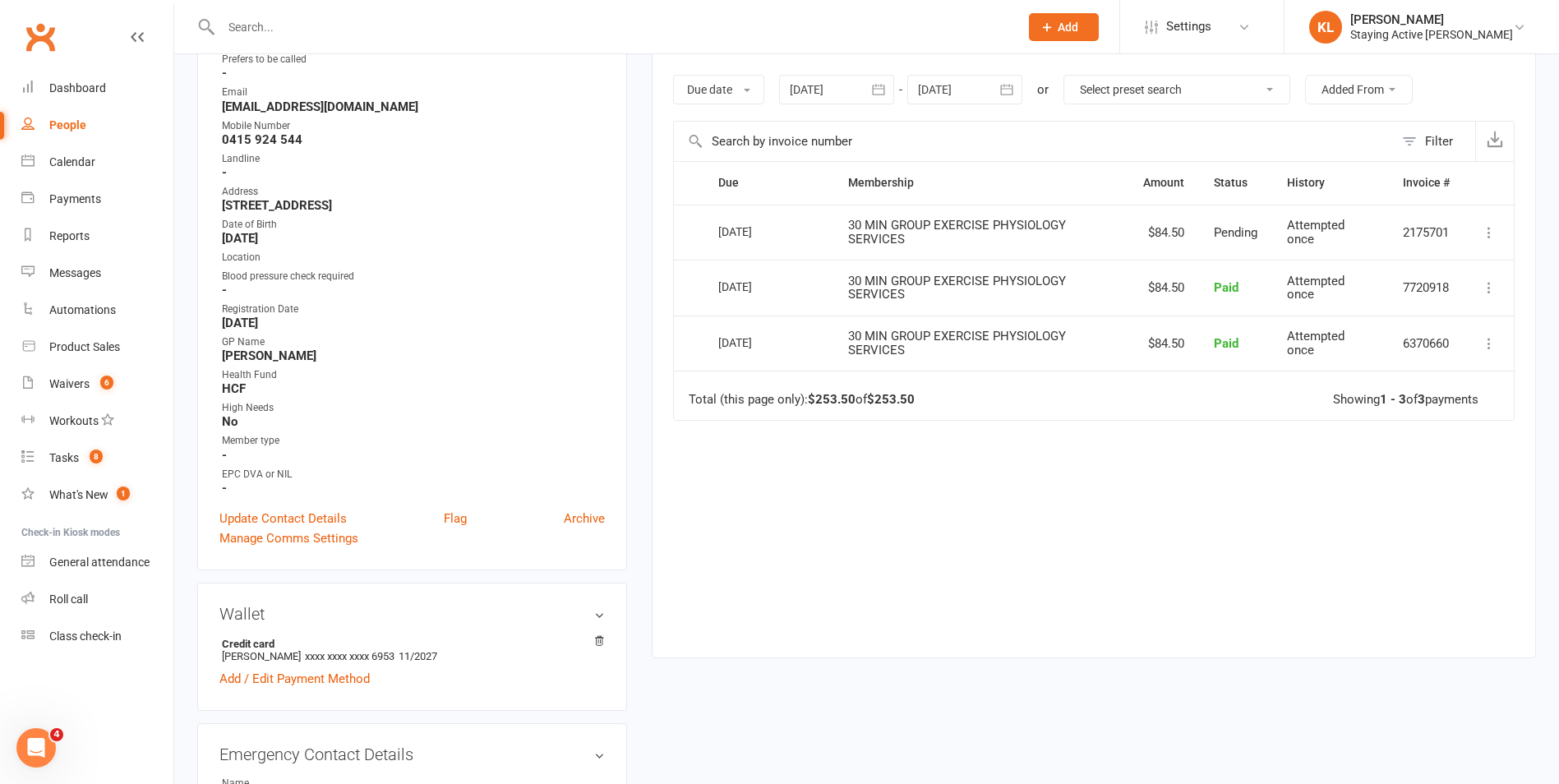
scroll to position [576, 0]
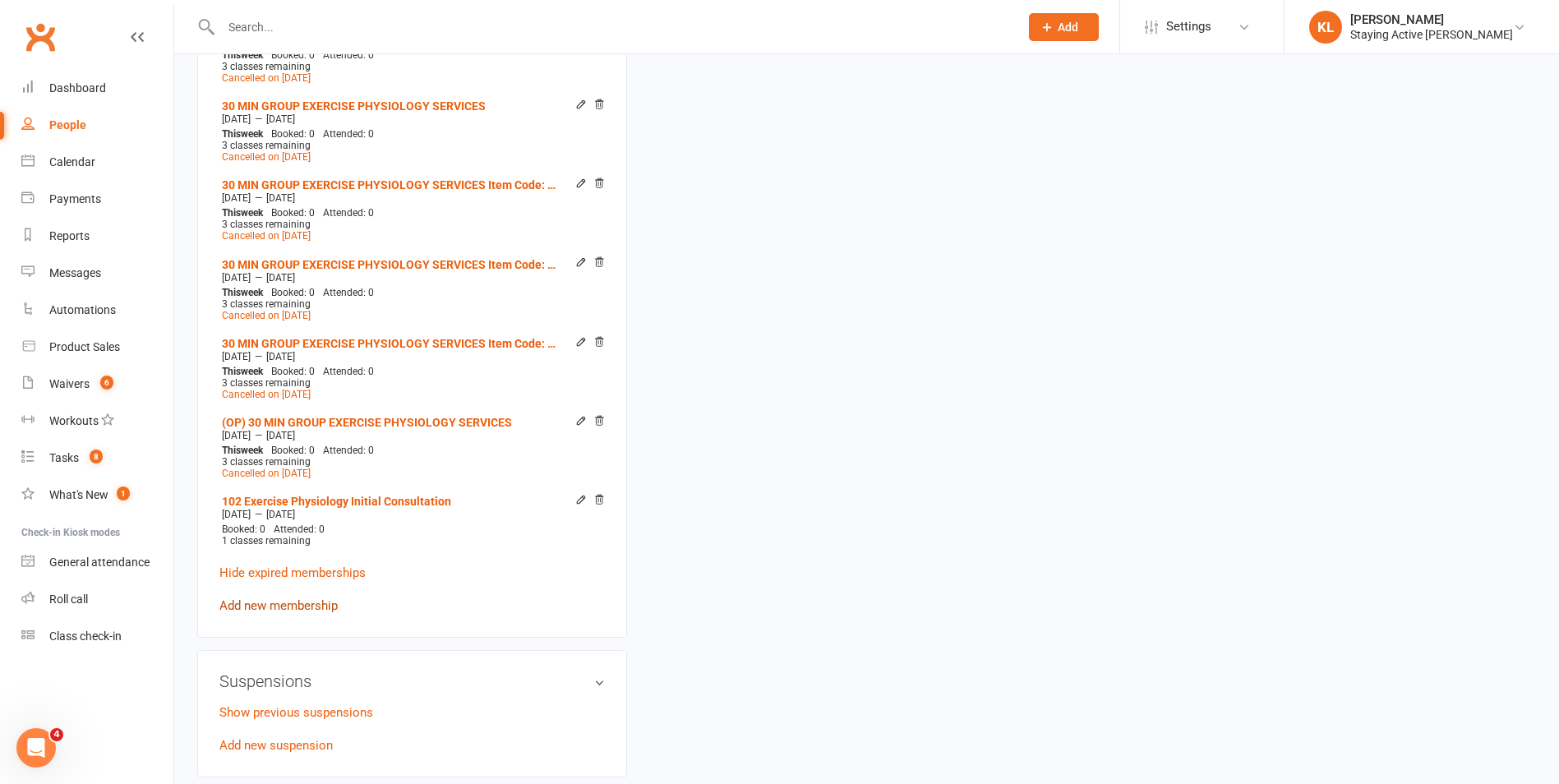
scroll to position [1233, 0]
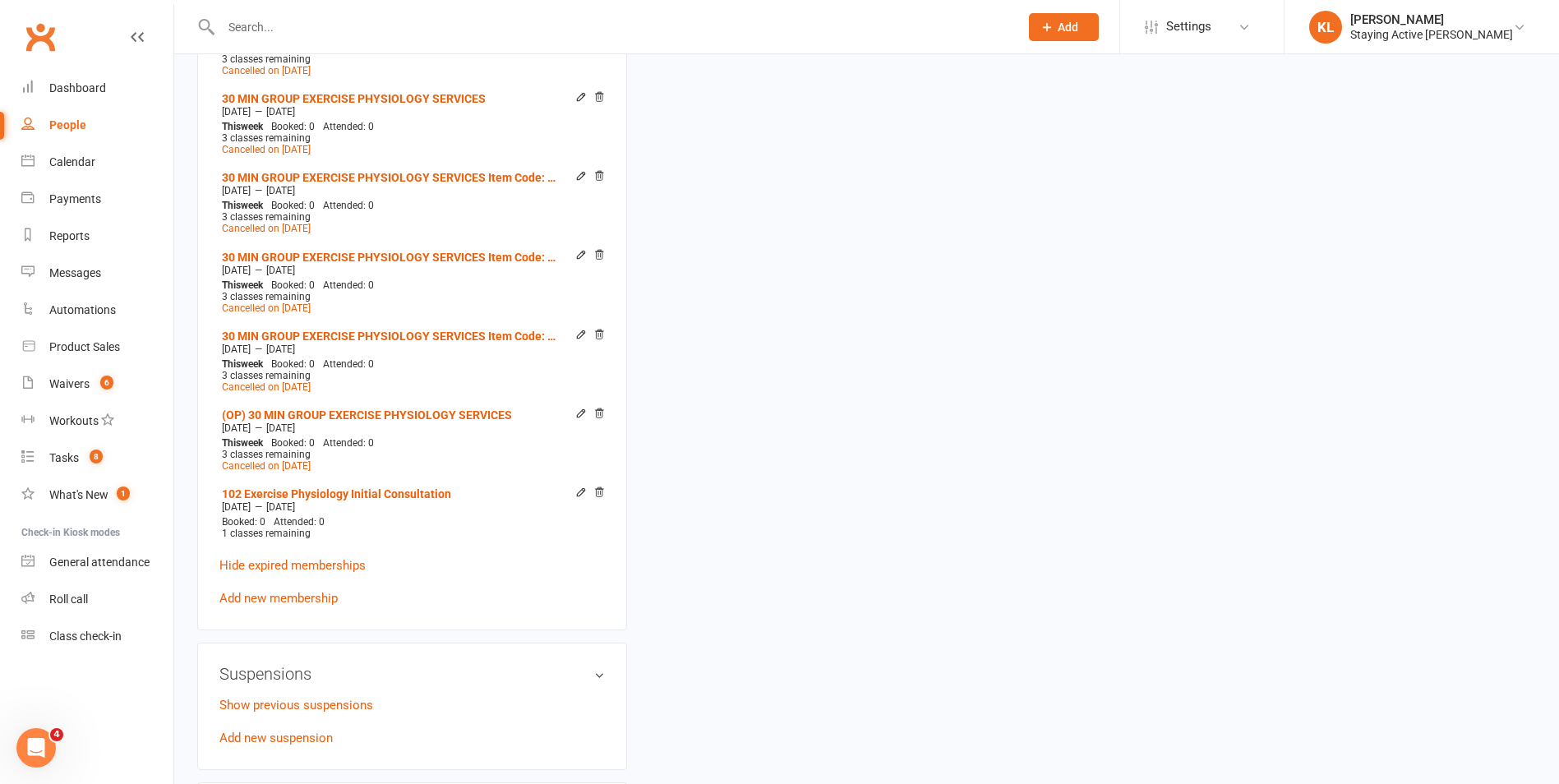
drag, startPoint x: 291, startPoint y: 586, endPoint x: 302, endPoint y: 582, distance: 11.7
click at [291, 591] on link "Add new membership" at bounding box center [279, 598] width 118 height 15
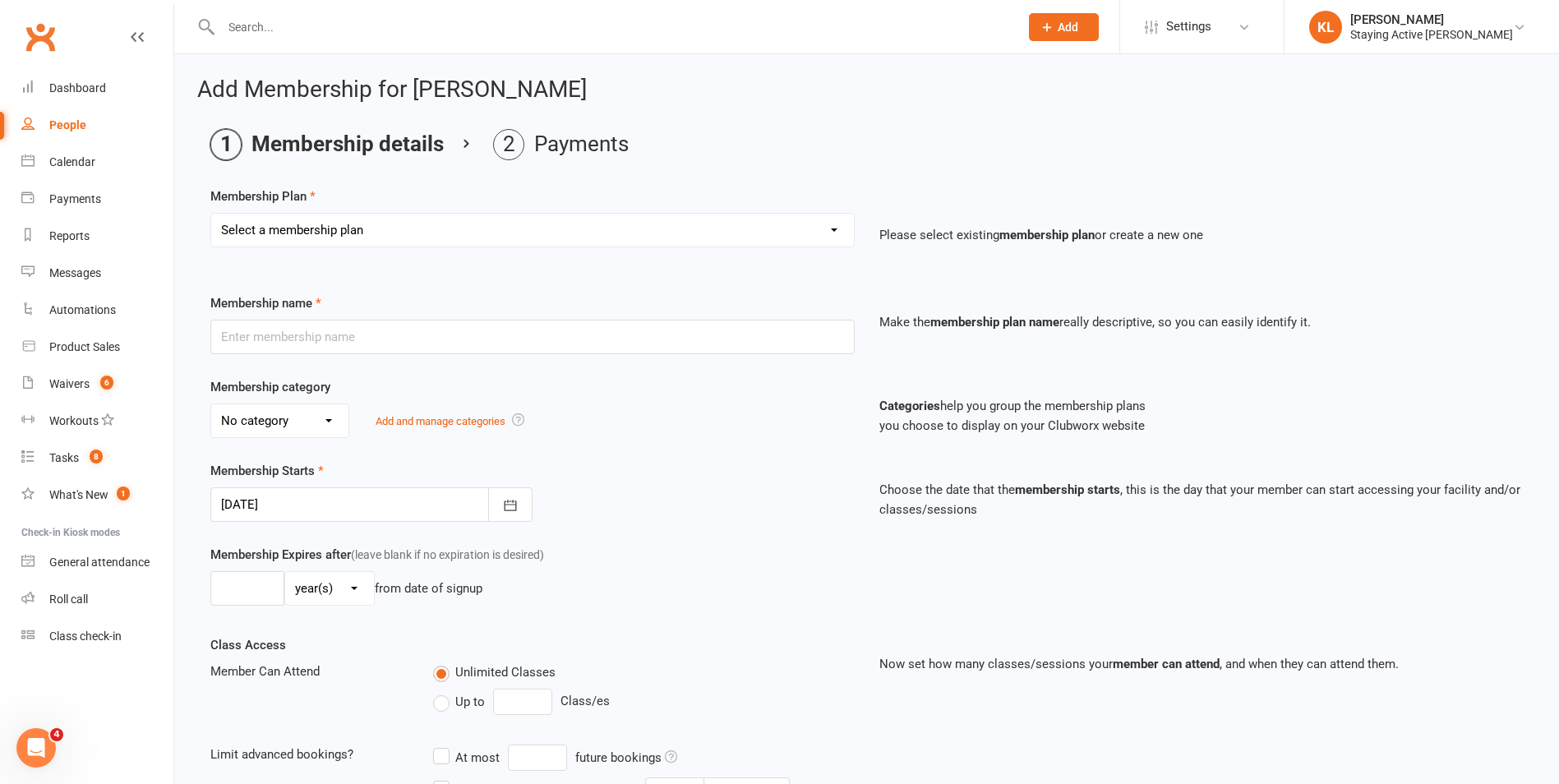
drag, startPoint x: 332, startPoint y: 228, endPoint x: 332, endPoint y: 249, distance: 21.0
click at [332, 228] on select "Select a membership plan Create new Membership Plan 193000 Telehealth Exercise …" at bounding box center [533, 230] width 642 height 33
select select "2"
click at [211, 214] on select "Select a membership plan Create new Membership Plan 193000 Telehealth Exercise …" at bounding box center [533, 230] width 642 height 33
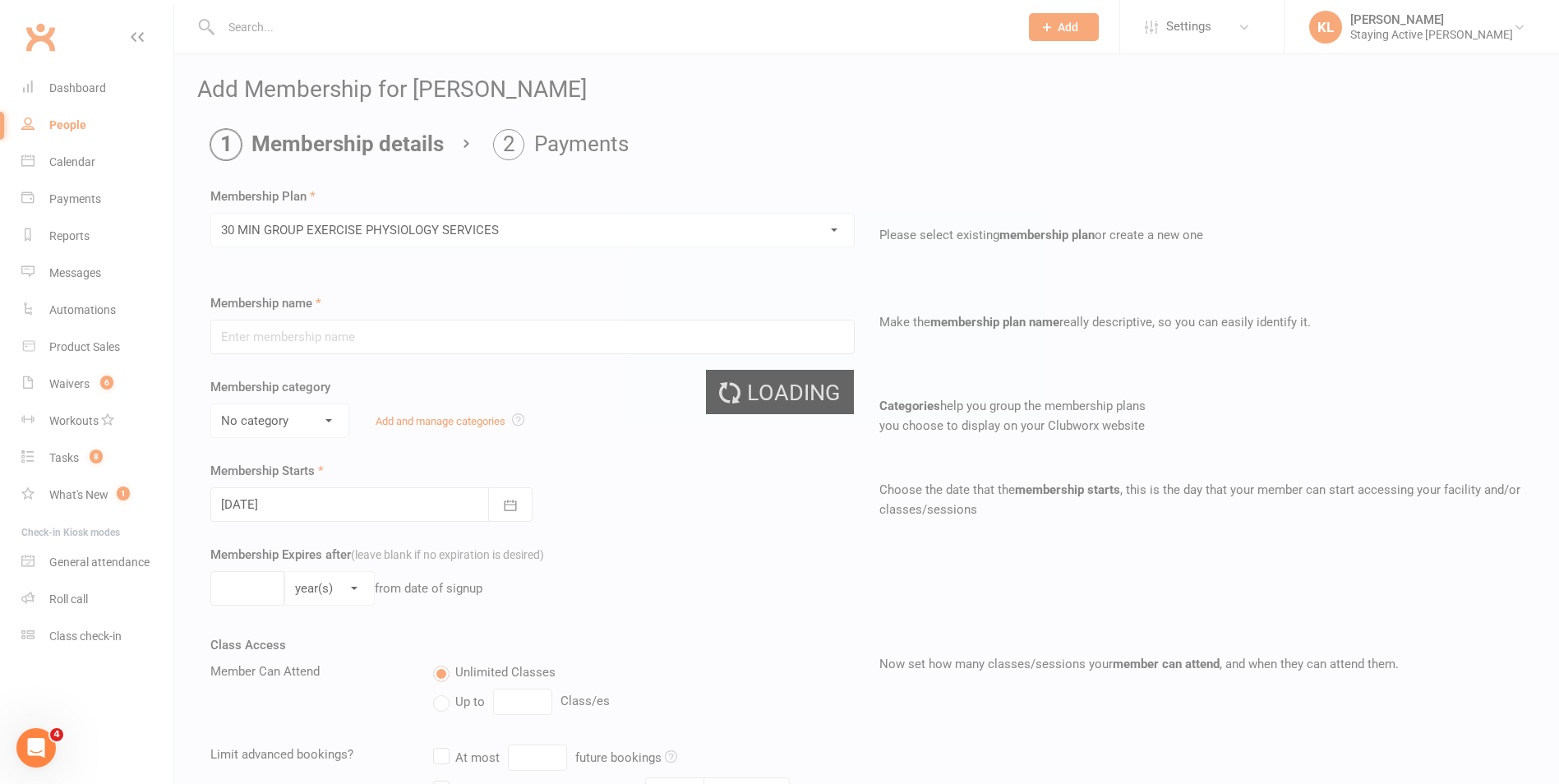
type input "30 MIN GROUP EXERCISE PHYSIOLOGY SERVICES"
select select "2"
type input "3"
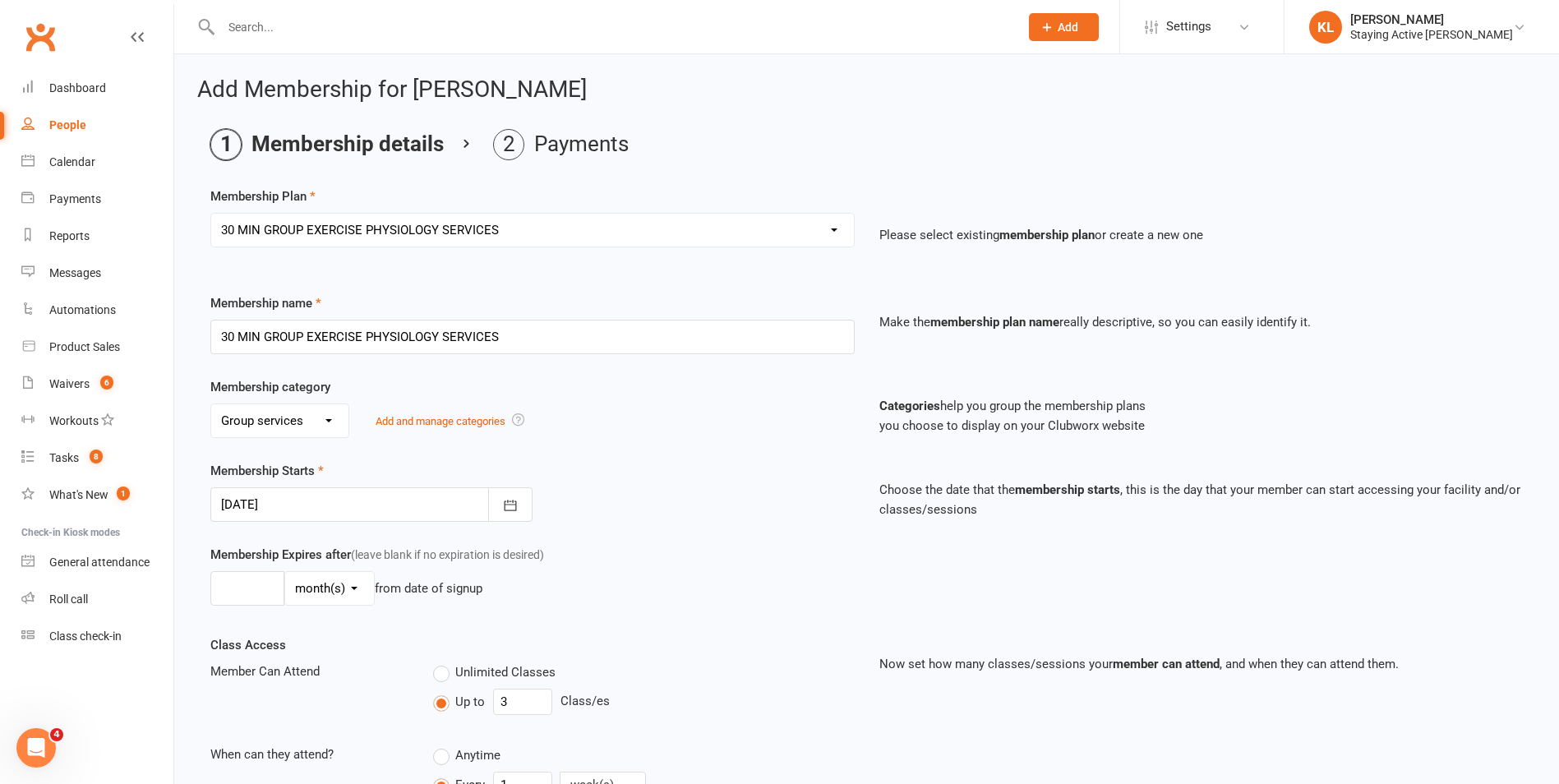
click at [266, 504] on div at bounding box center [371, 504] width 322 height 35
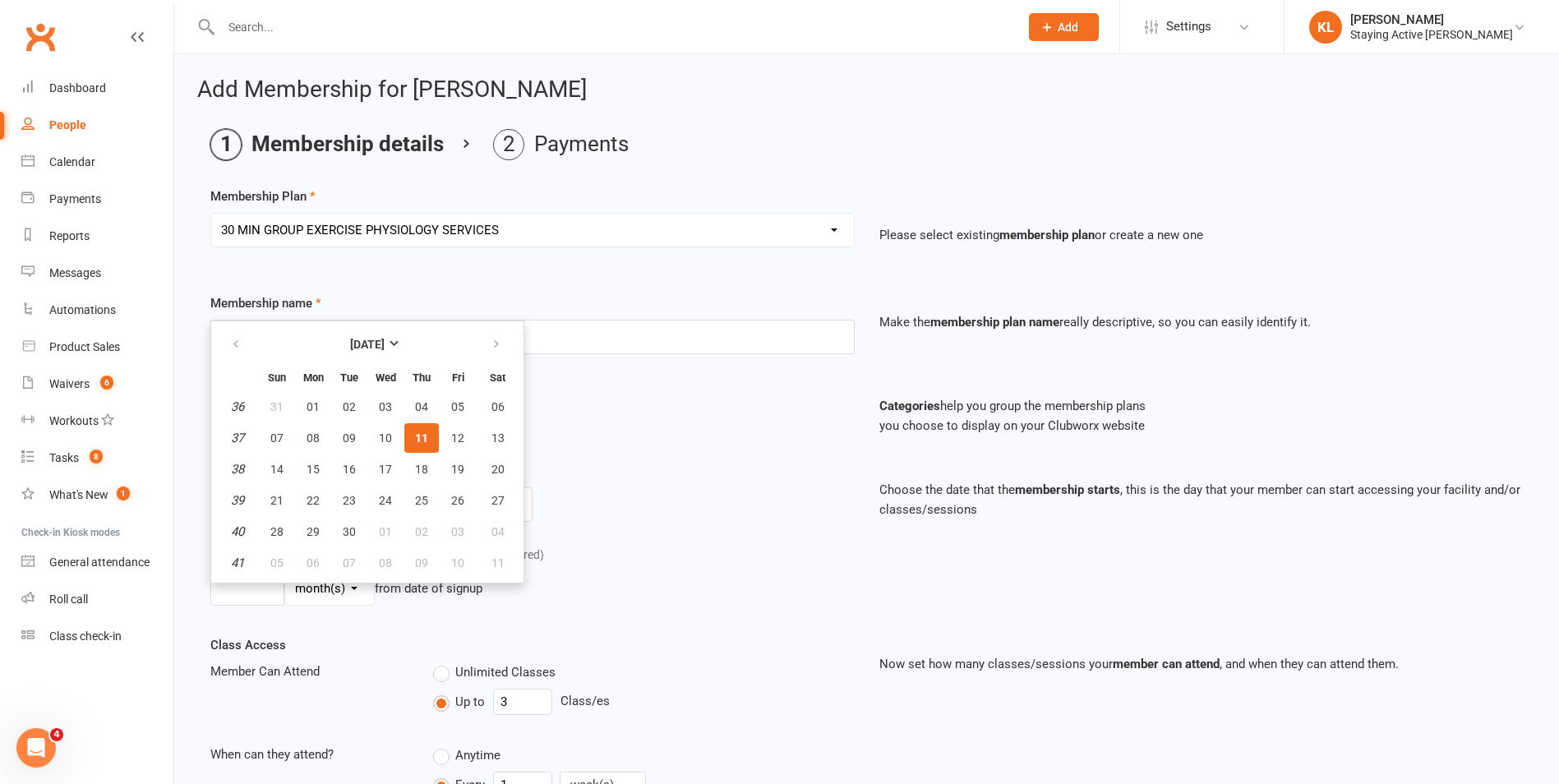
click at [424, 438] on span "11" at bounding box center [422, 438] width 13 height 13
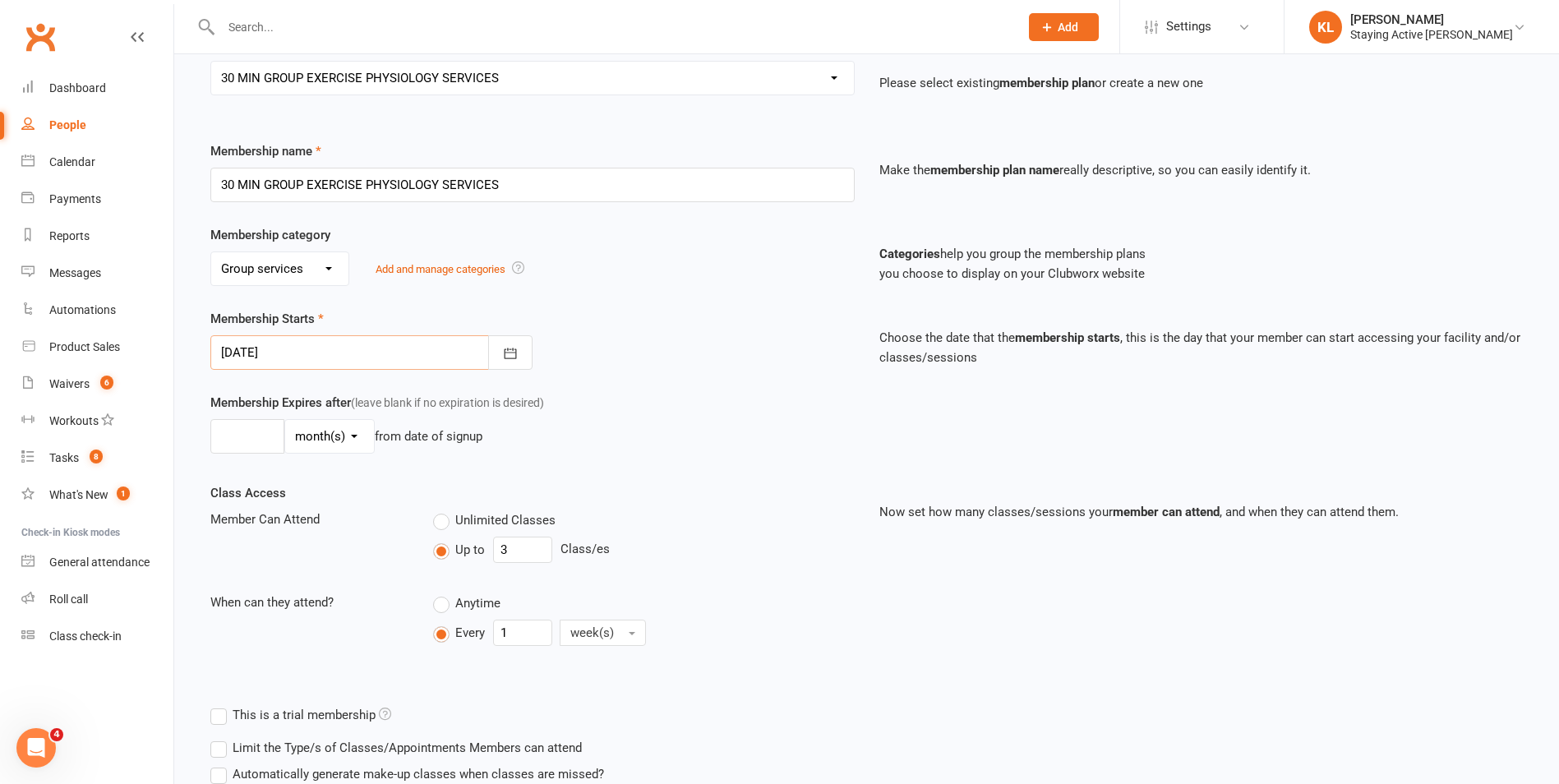
scroll to position [283, 0]
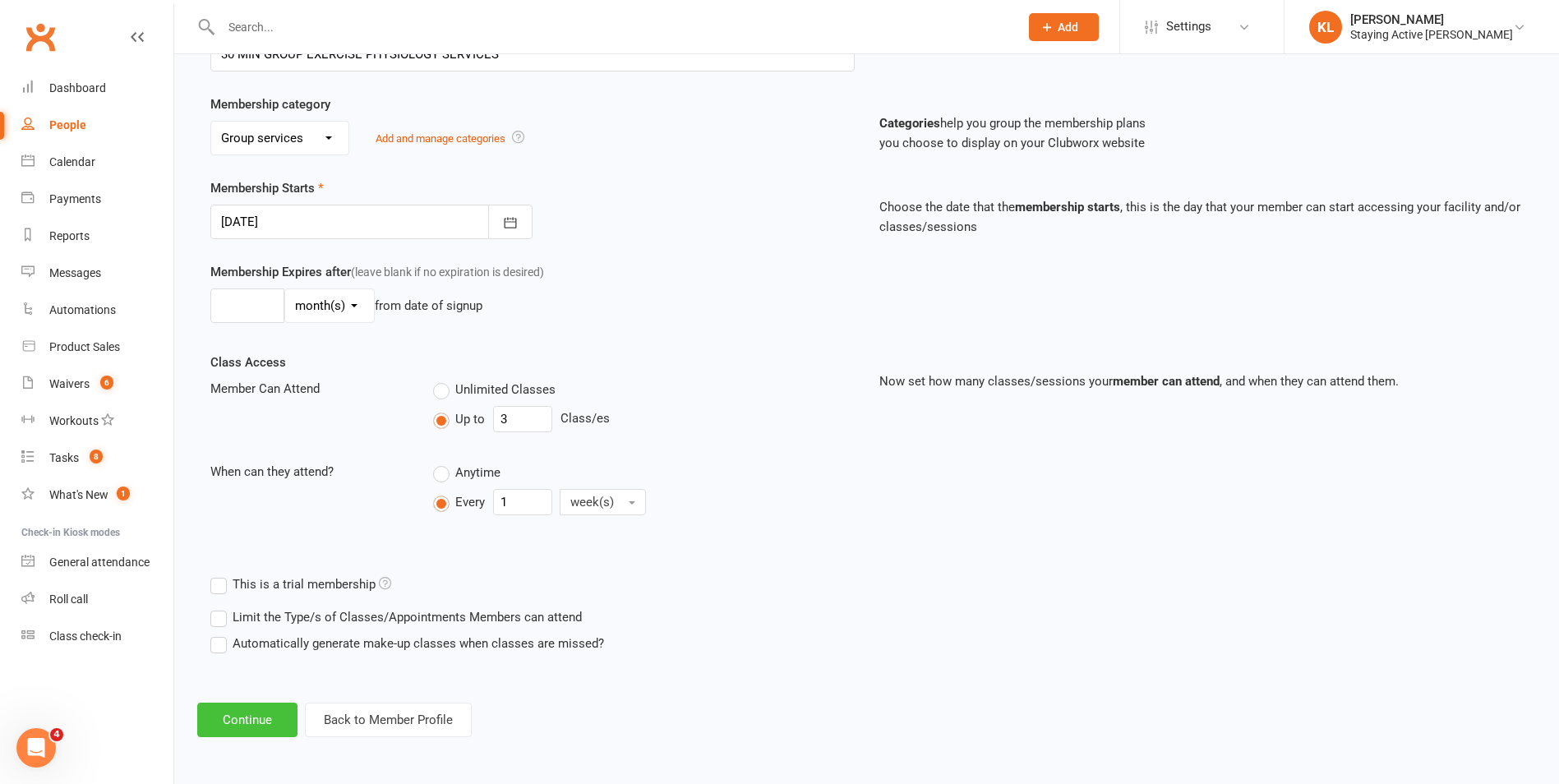
click at [234, 721] on button "Continue" at bounding box center [247, 719] width 100 height 35
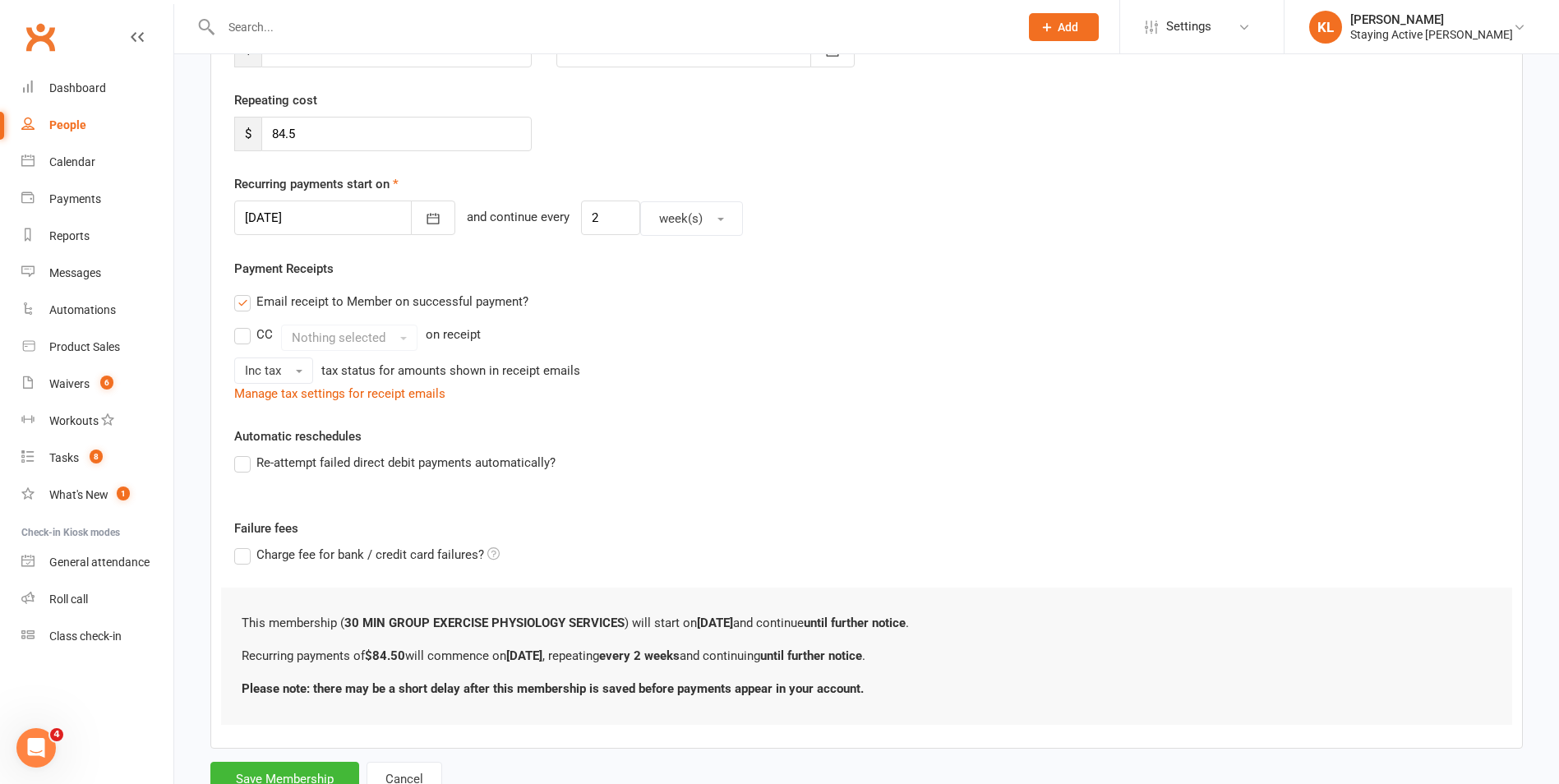
scroll to position [0, 0]
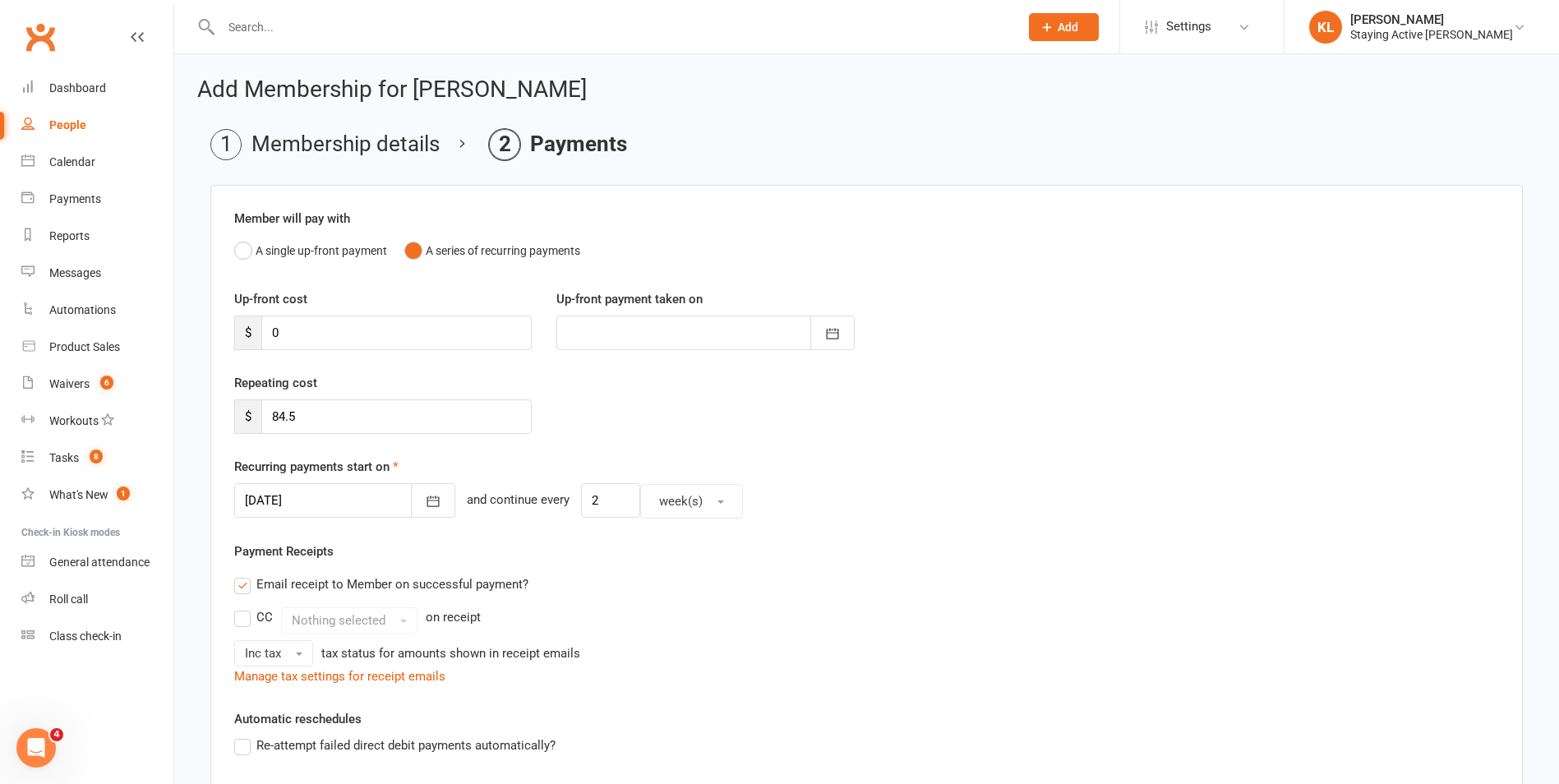
click at [313, 510] on div at bounding box center [344, 500] width 221 height 35
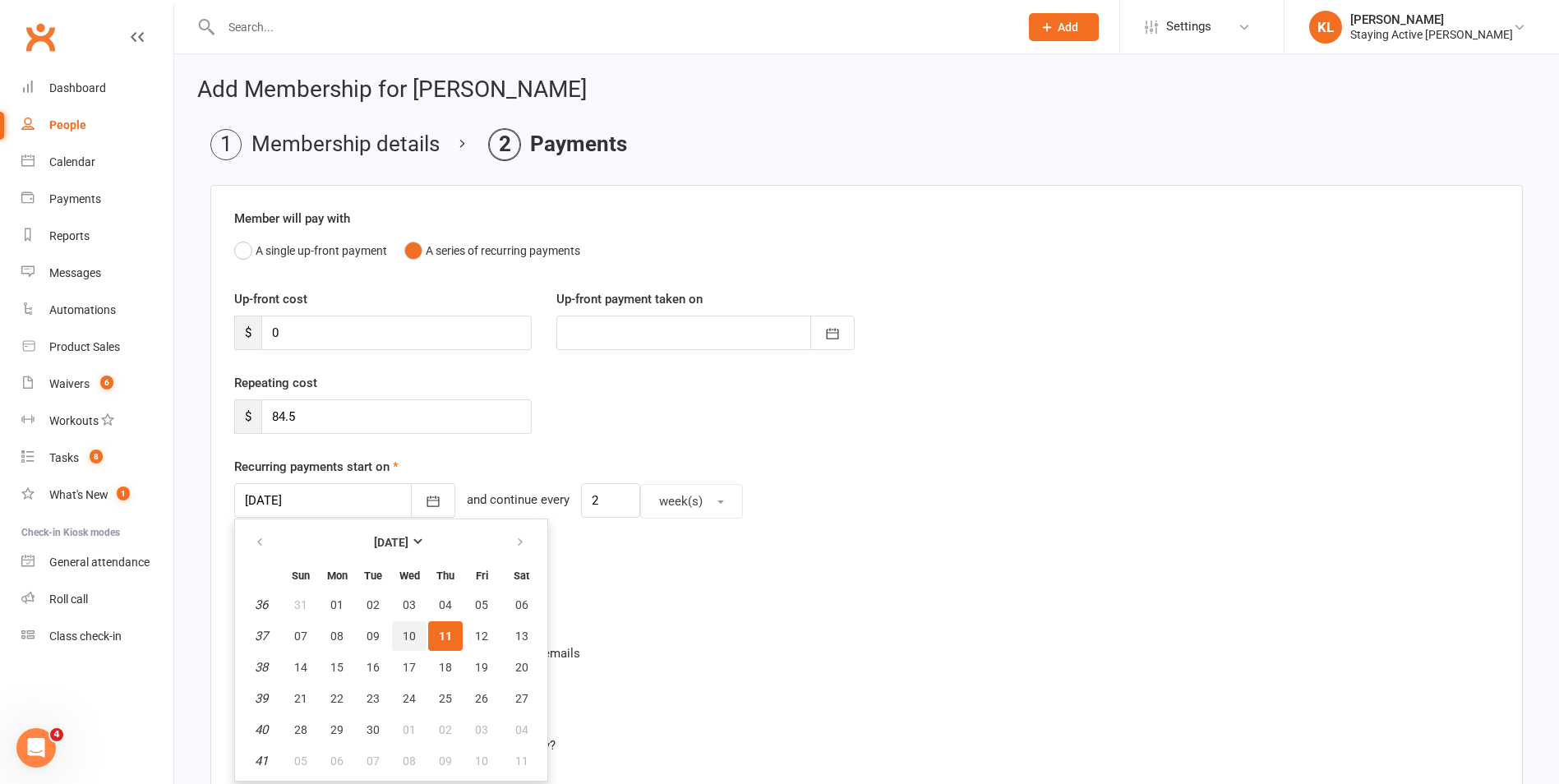
scroll to position [164, 0]
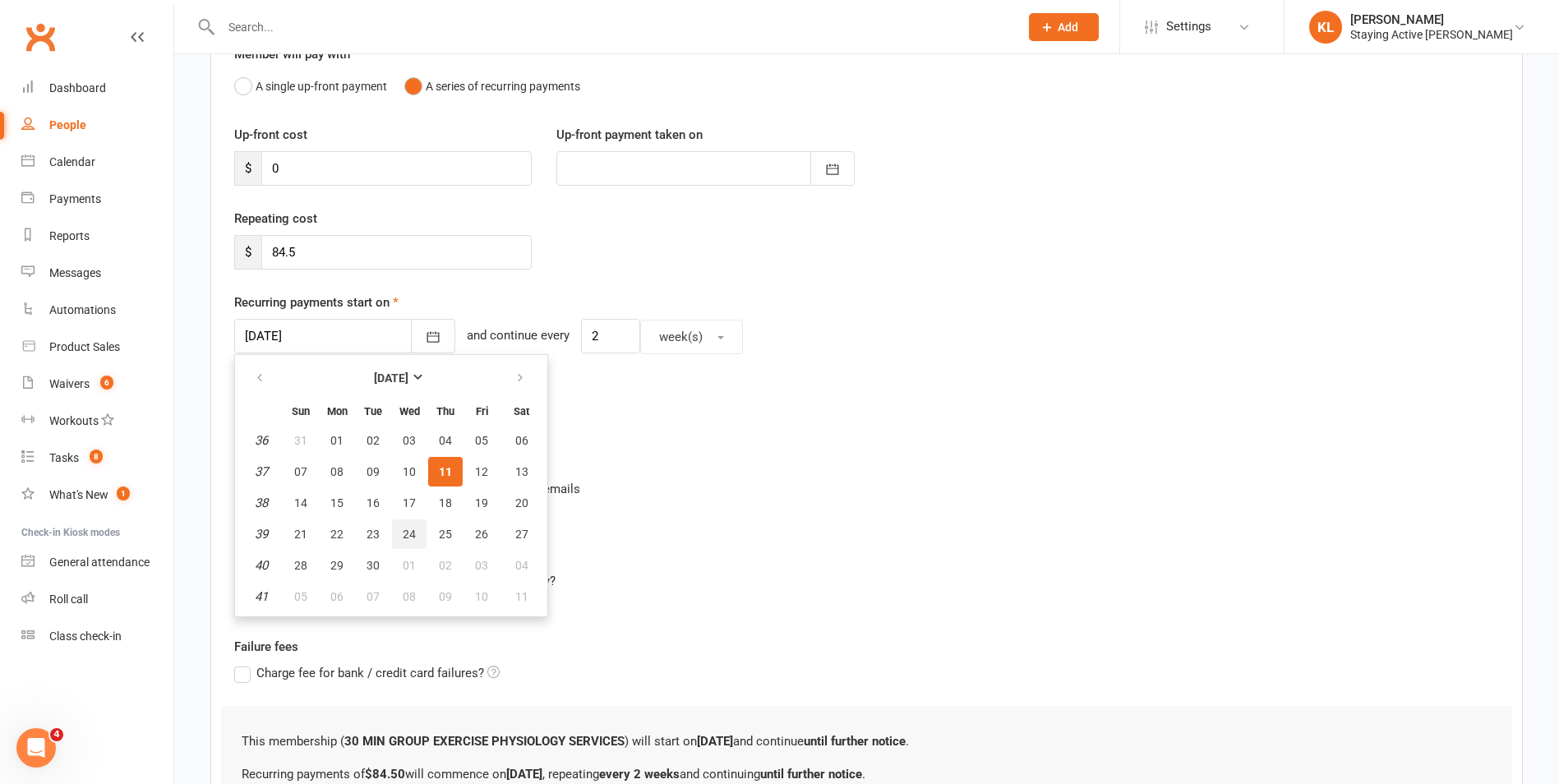
click at [404, 529] on span "24" at bounding box center [409, 534] width 13 height 13
type input "[DATE]"
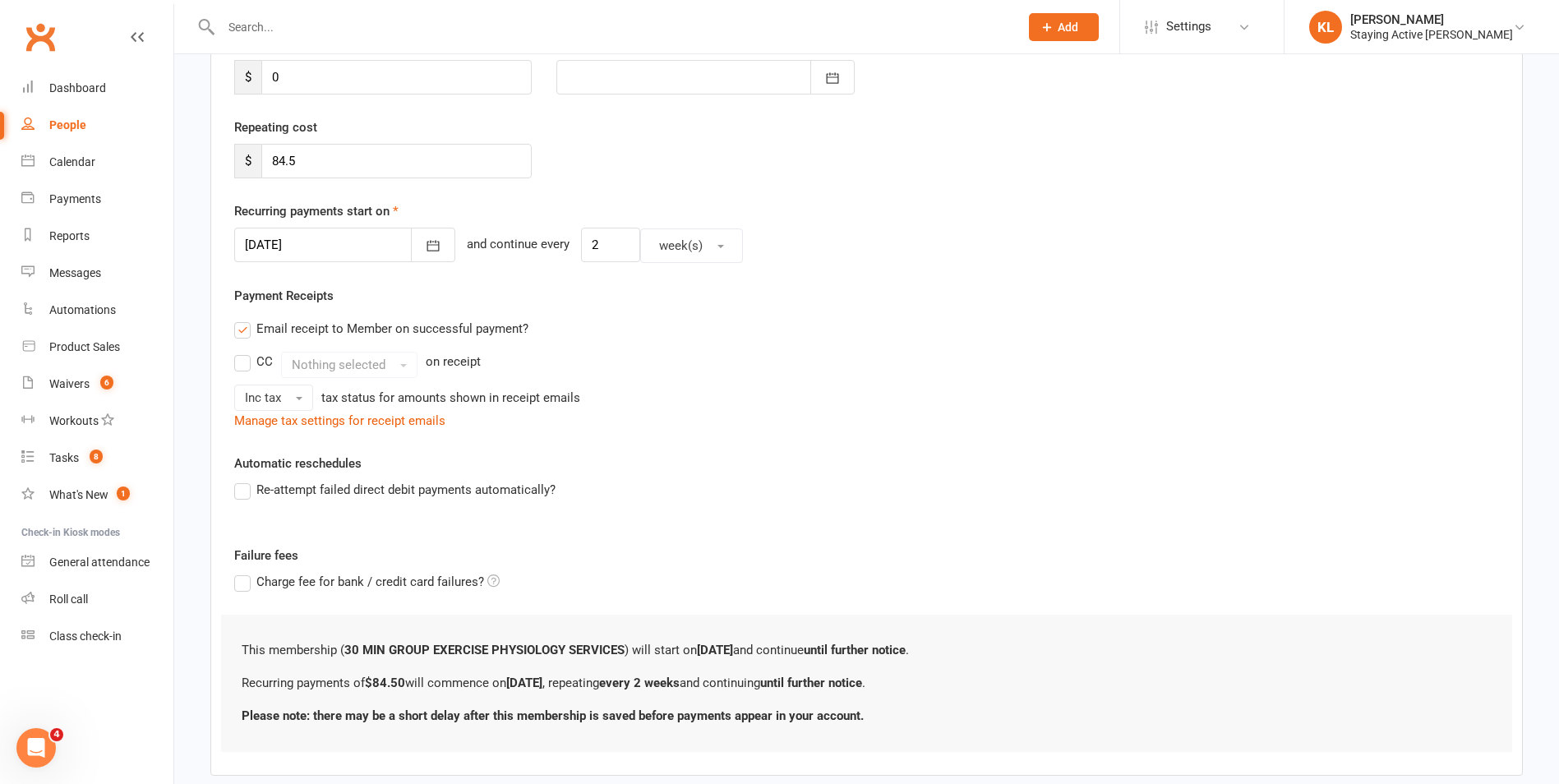
scroll to position [346, 0]
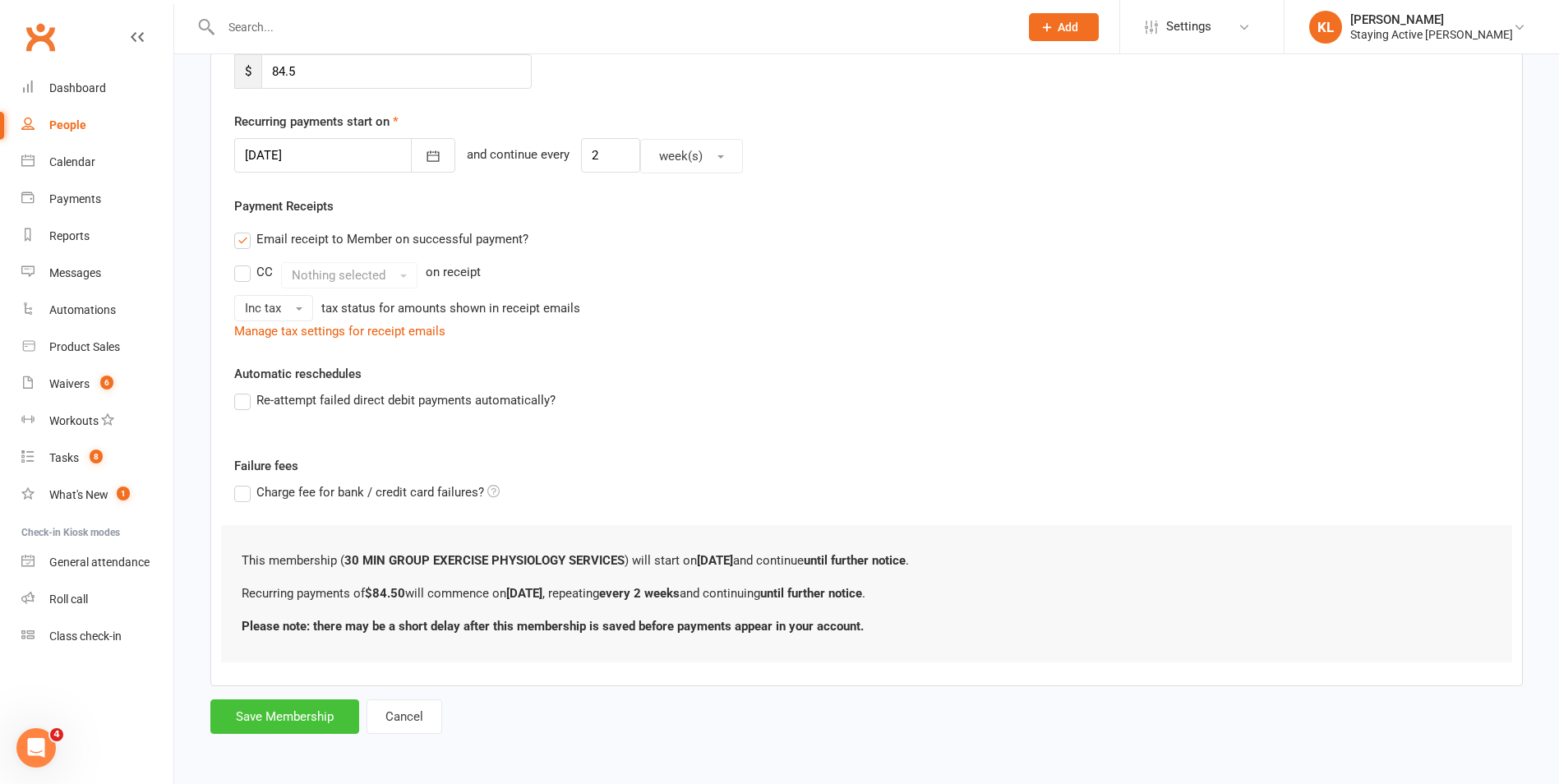
click at [293, 720] on button "Save Membership" at bounding box center [285, 716] width 148 height 35
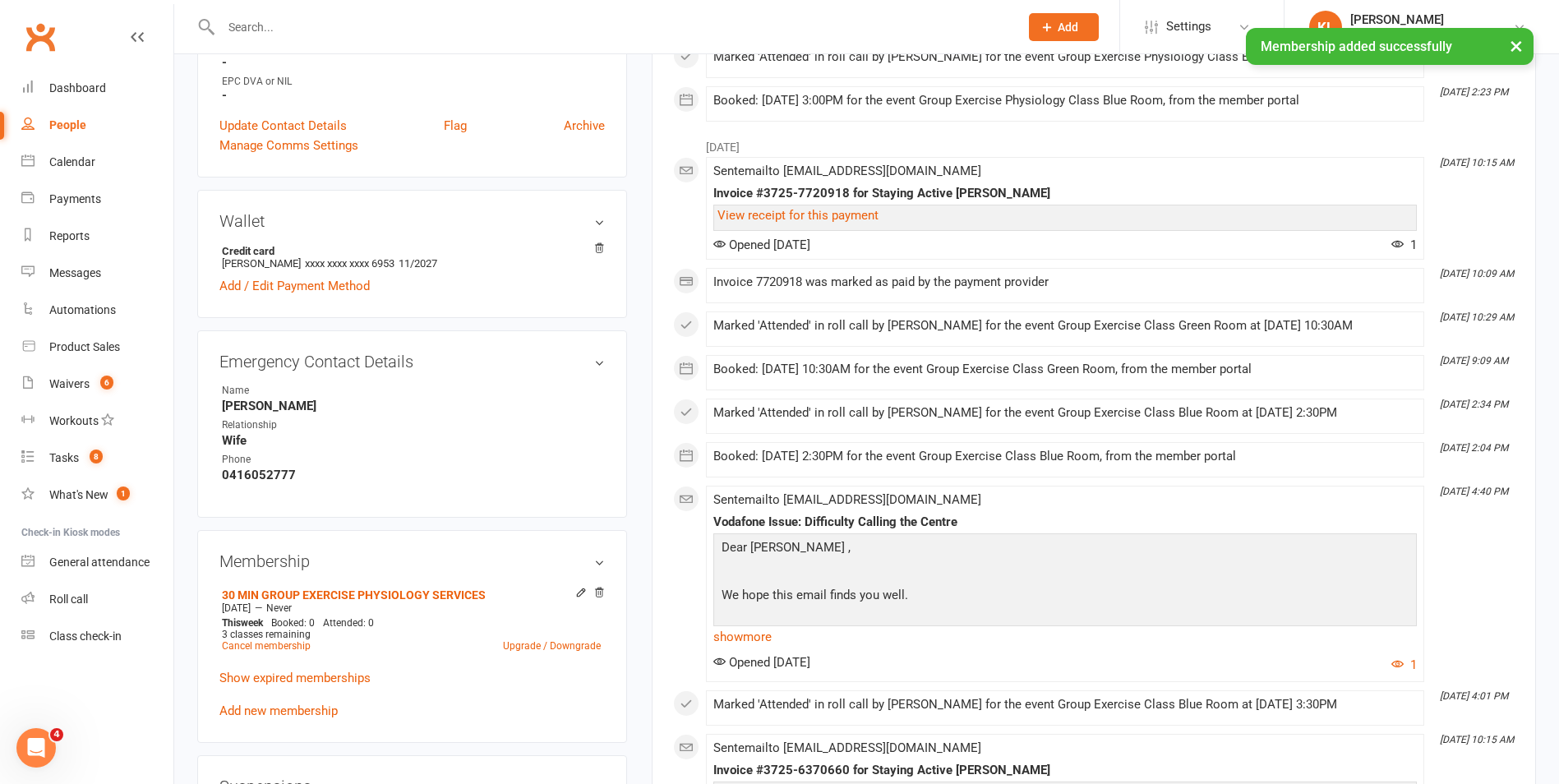
scroll to position [904, 0]
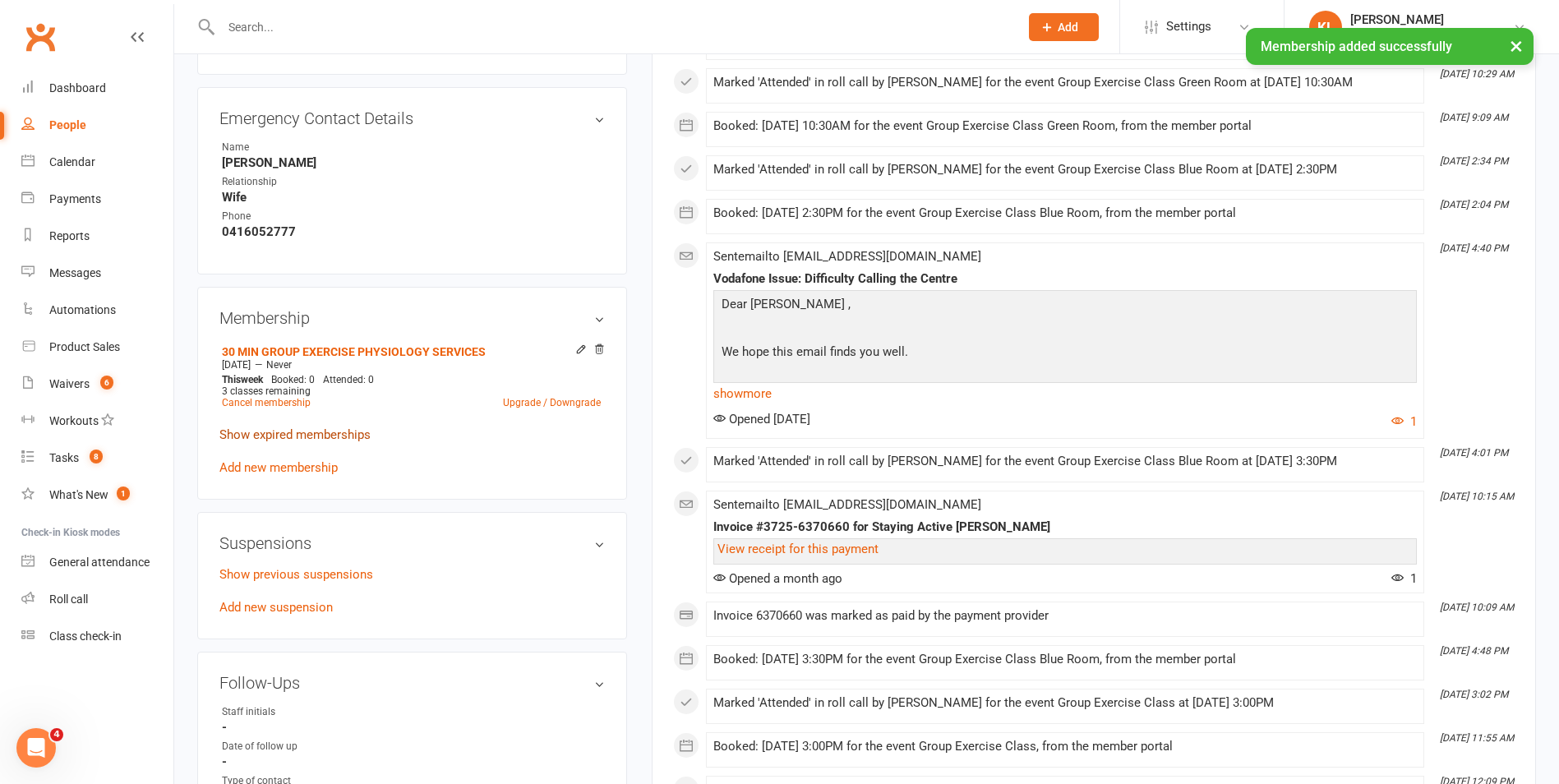
click at [302, 430] on link "Show expired memberships" at bounding box center [295, 435] width 151 height 15
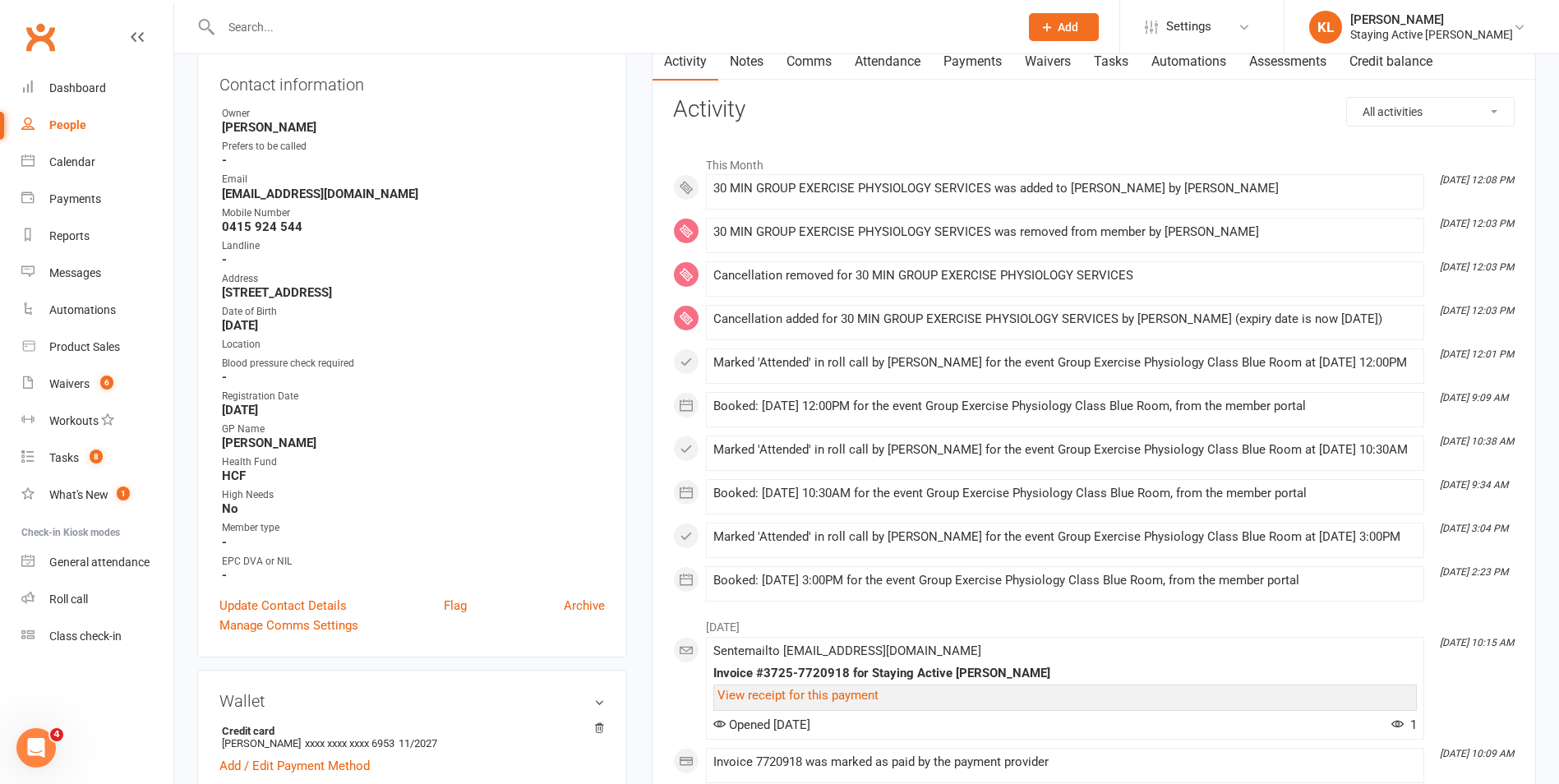
scroll to position [0, 0]
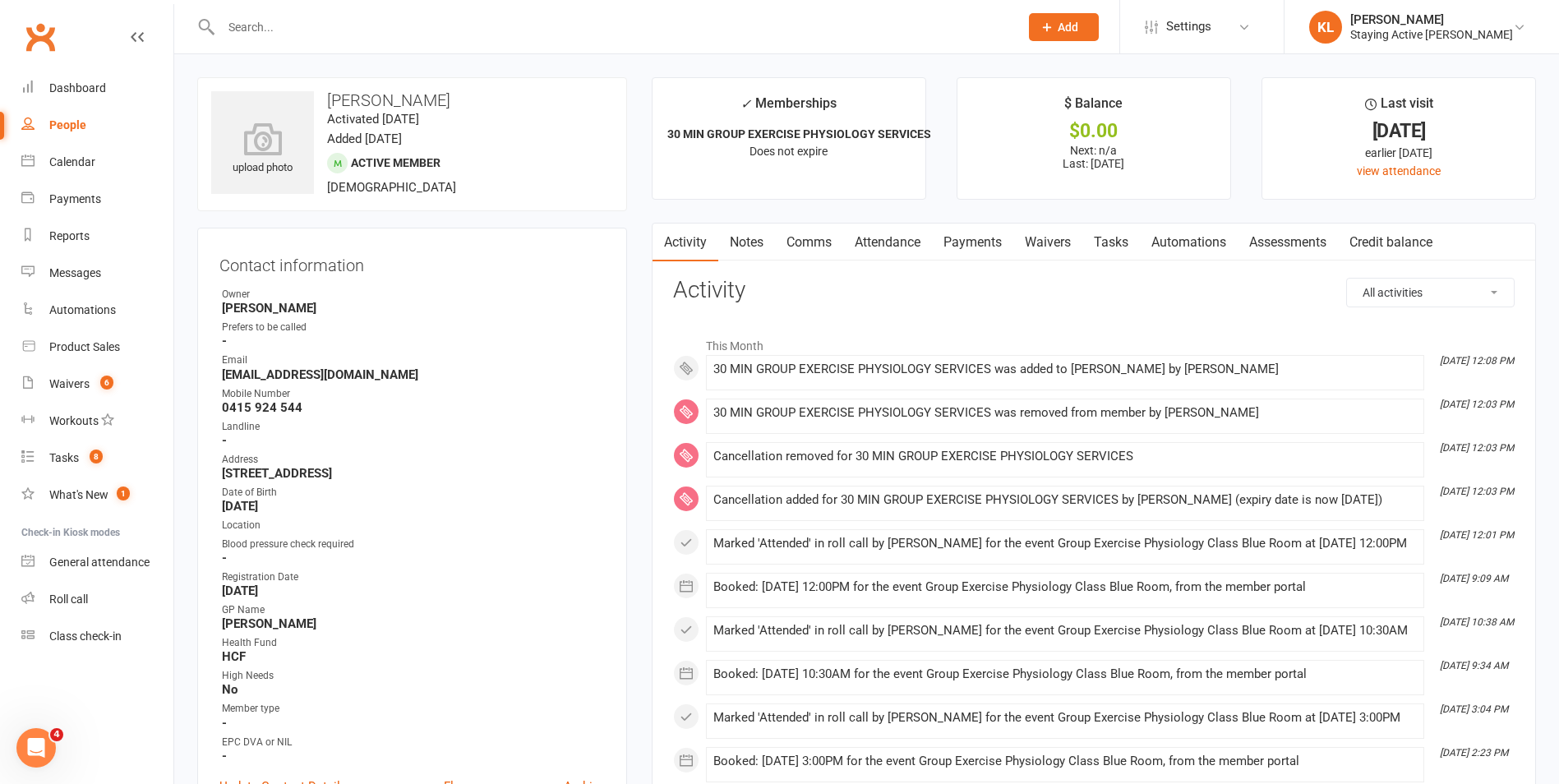
click at [971, 247] on link "Payments" at bounding box center [972, 242] width 82 height 38
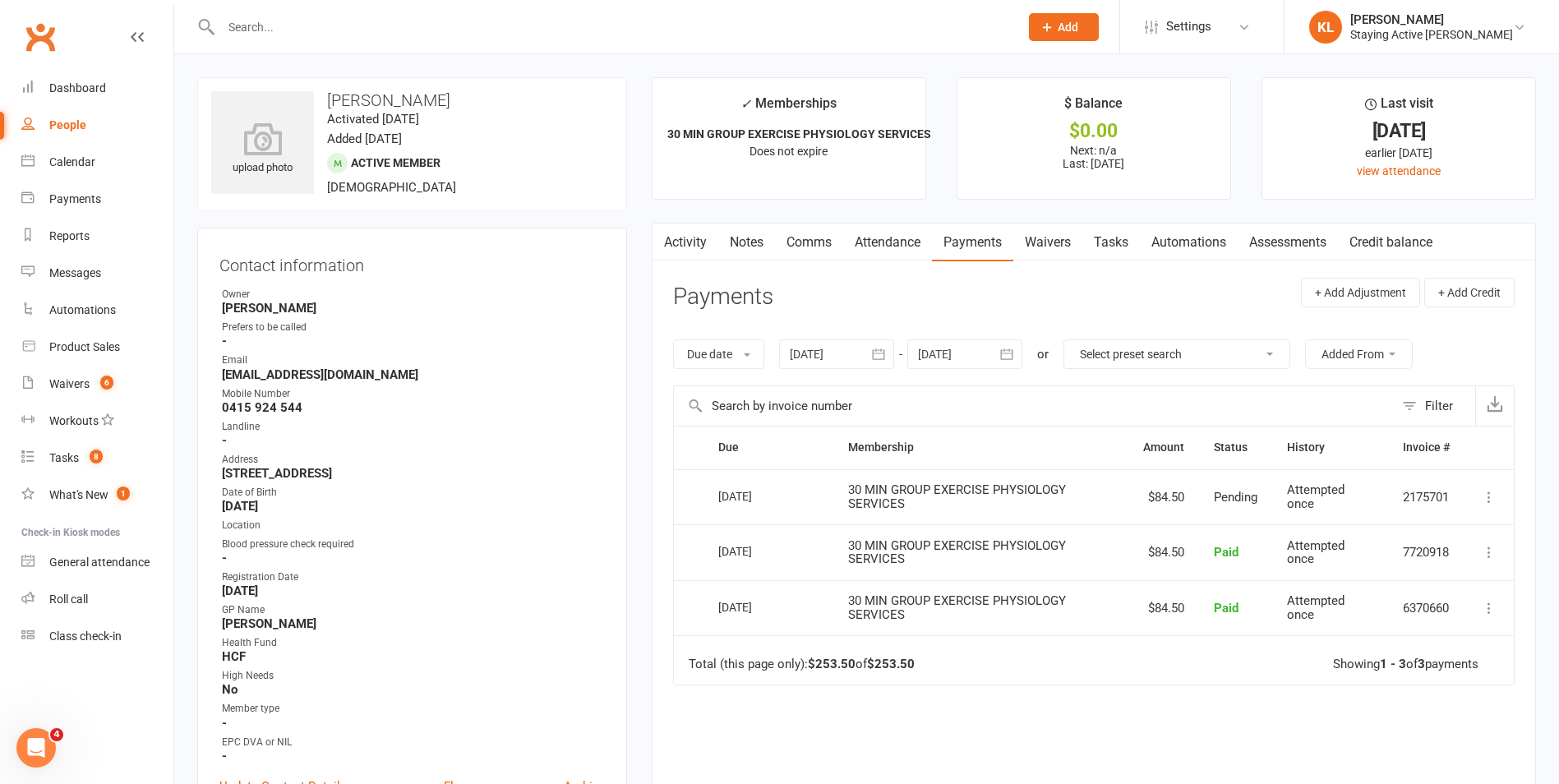
click at [842, 350] on div at bounding box center [837, 354] width 116 height 30
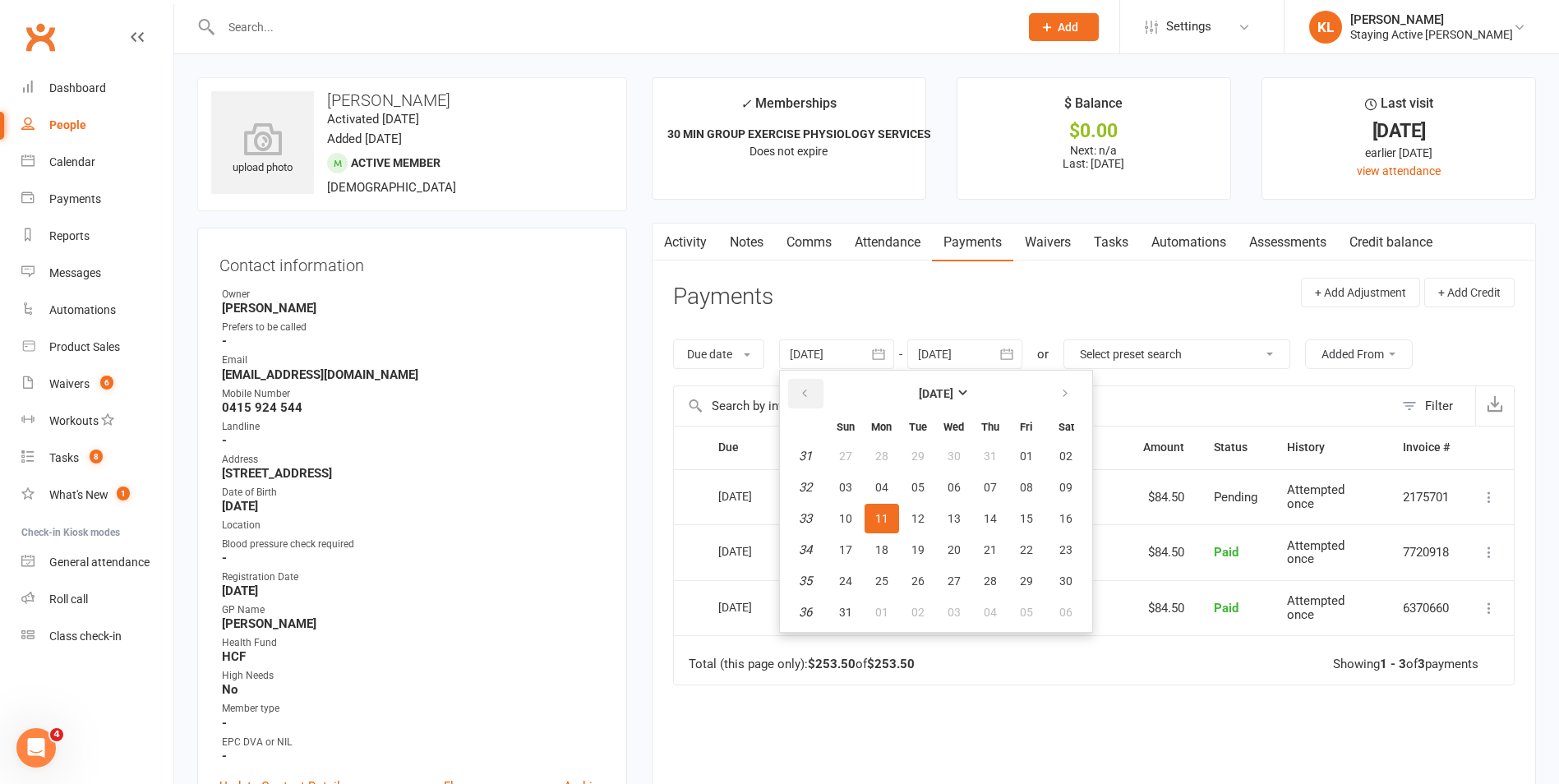
click at [808, 398] on icon "button" at bounding box center [805, 393] width 11 height 13
click at [955, 452] on span "30" at bounding box center [954, 456] width 13 height 13
type input "[DATE]"
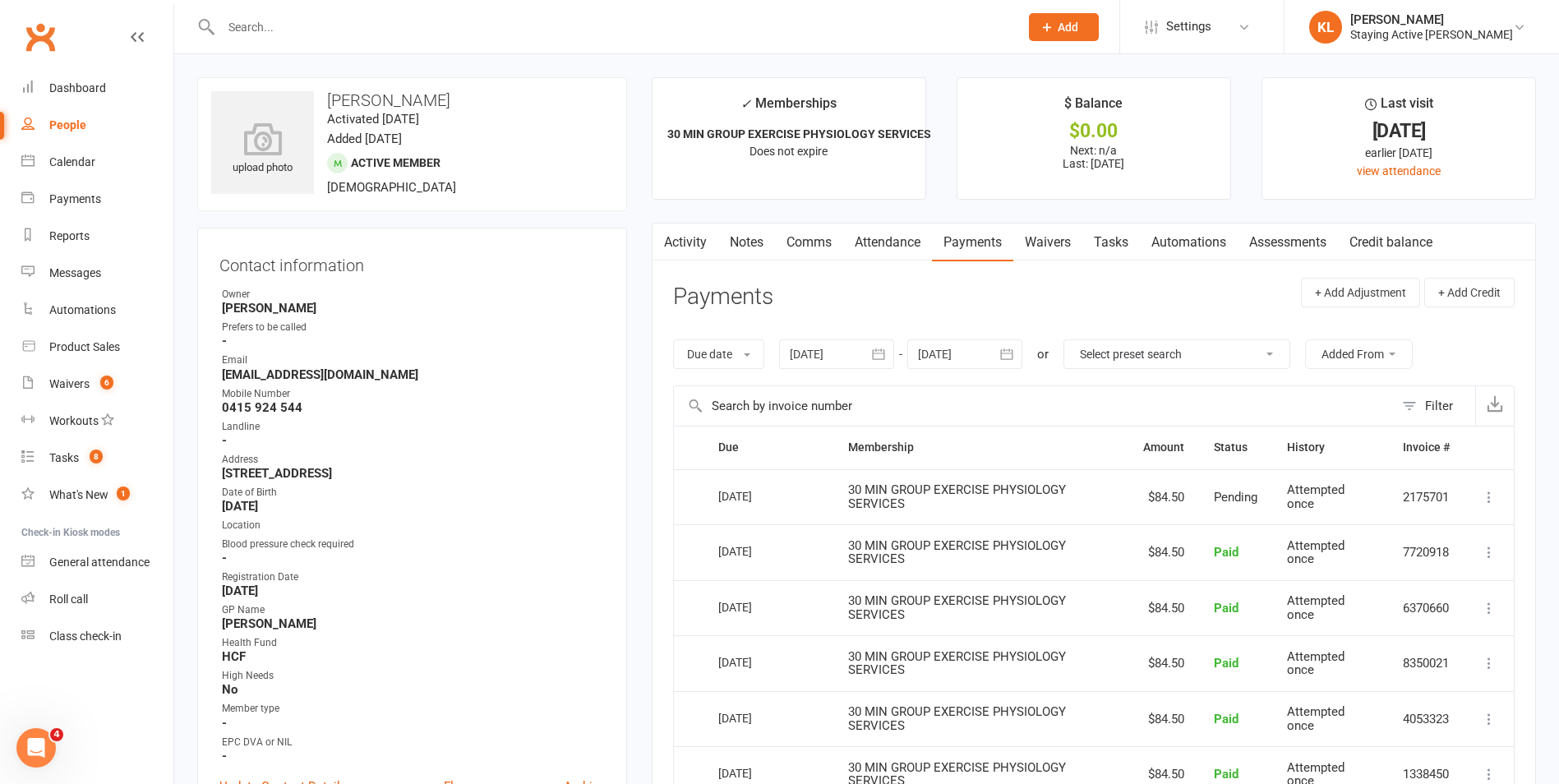
click at [898, 244] on link "Attendance" at bounding box center [888, 242] width 89 height 38
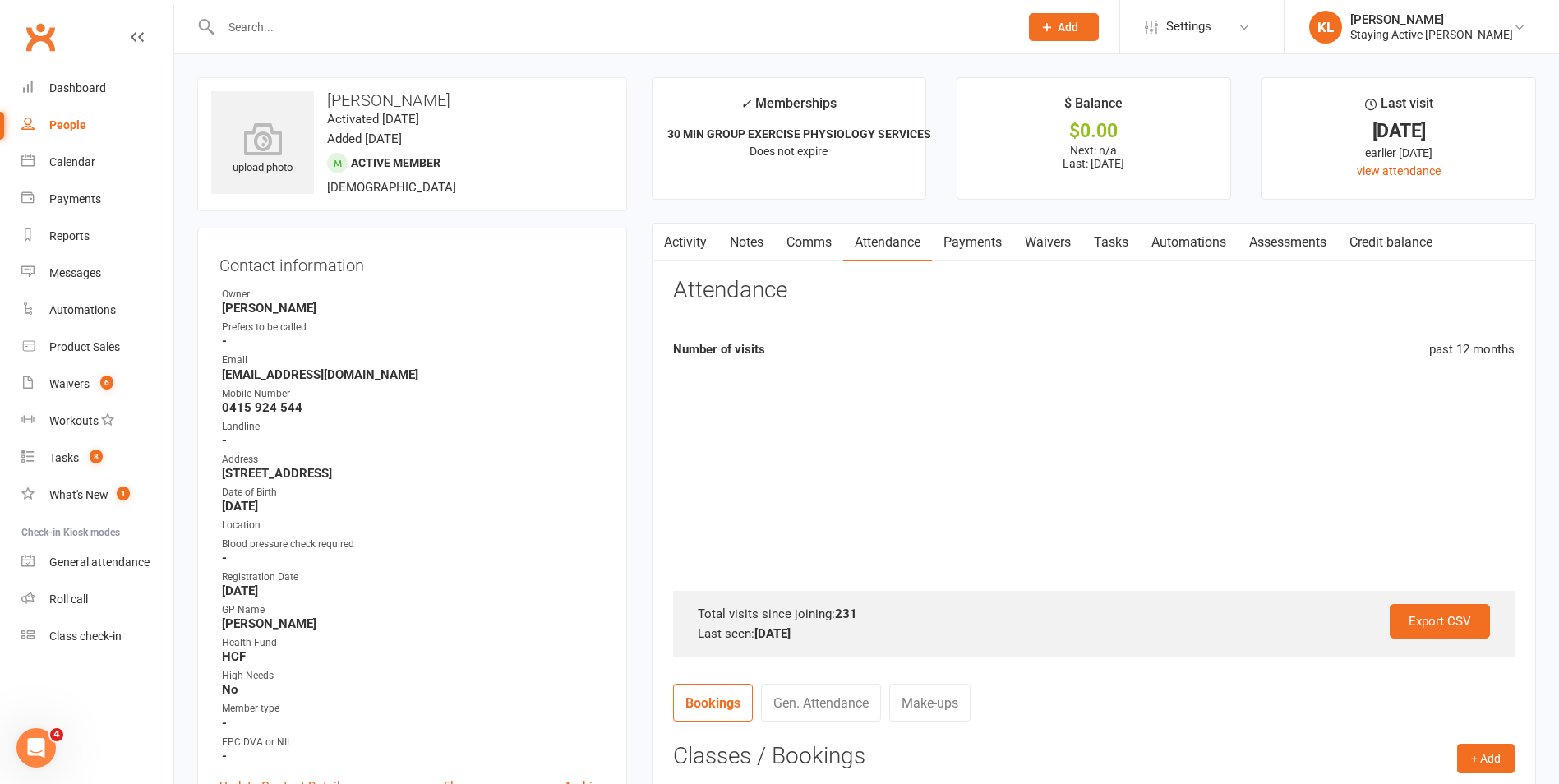
scroll to position [411, 0]
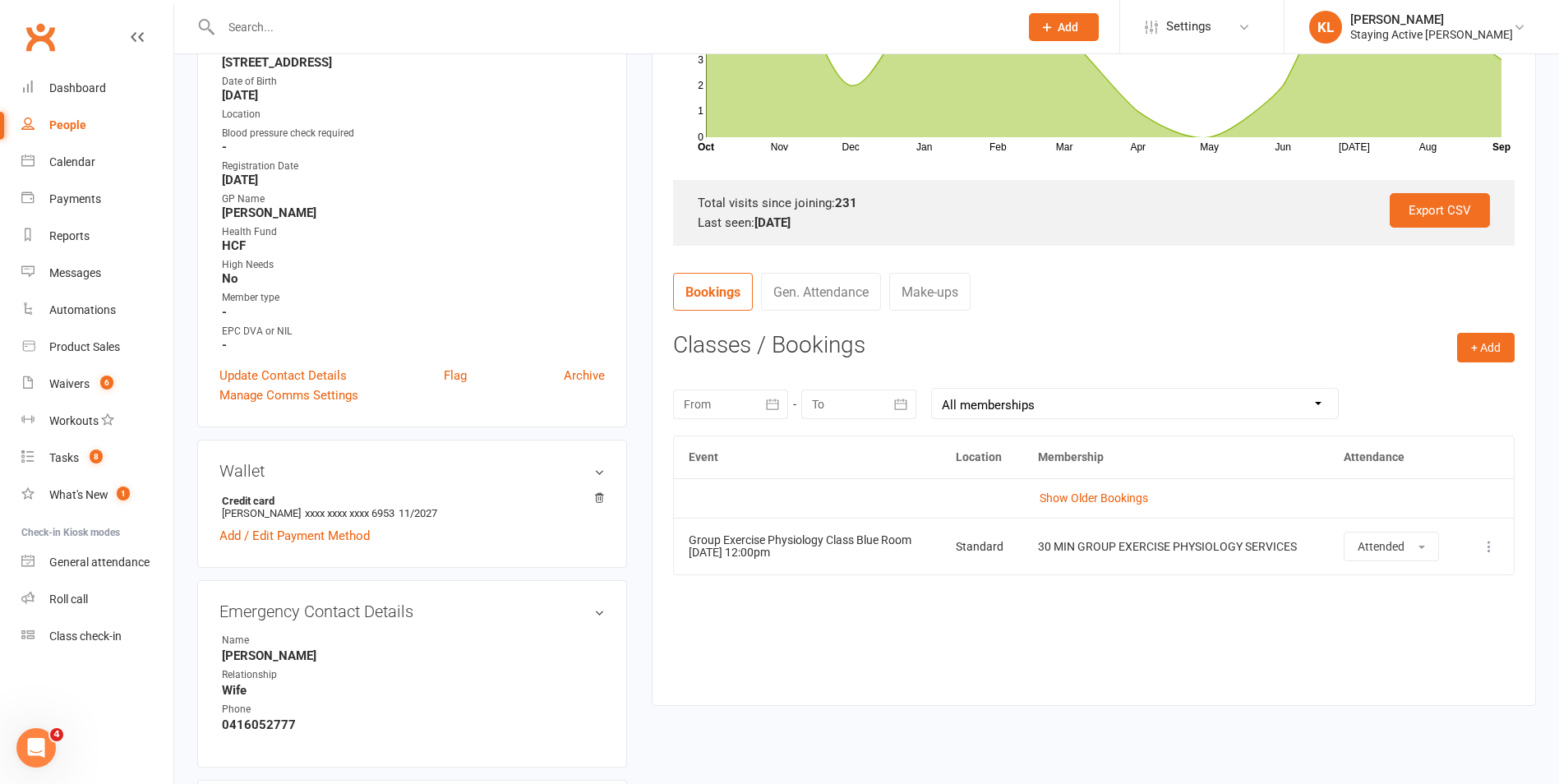
click at [726, 406] on div at bounding box center [731, 405] width 116 height 30
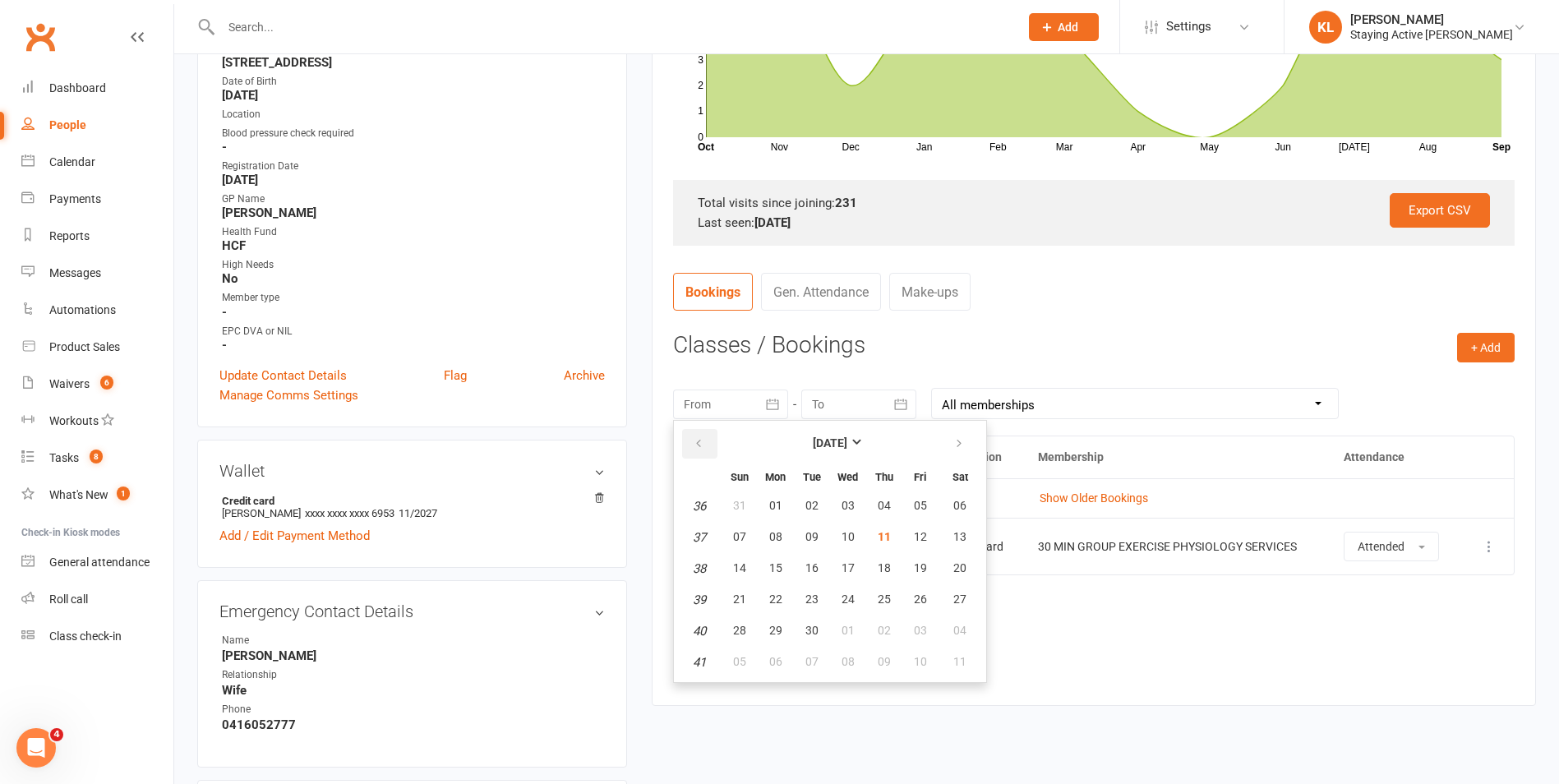
click at [702, 446] on icon "button" at bounding box center [699, 444] width 11 height 13
click at [895, 510] on button "01" at bounding box center [884, 506] width 35 height 30
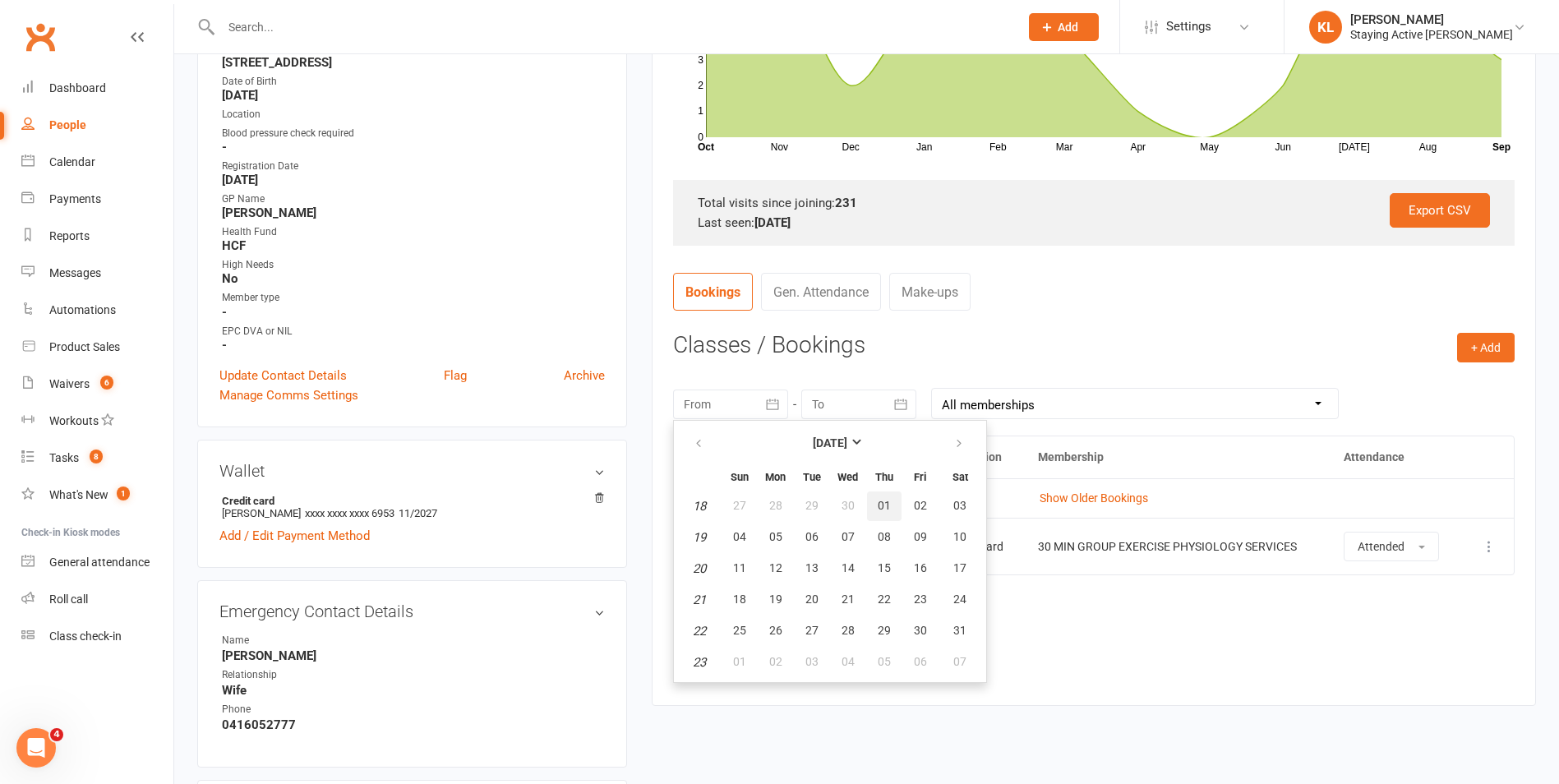
type input "[DATE]"
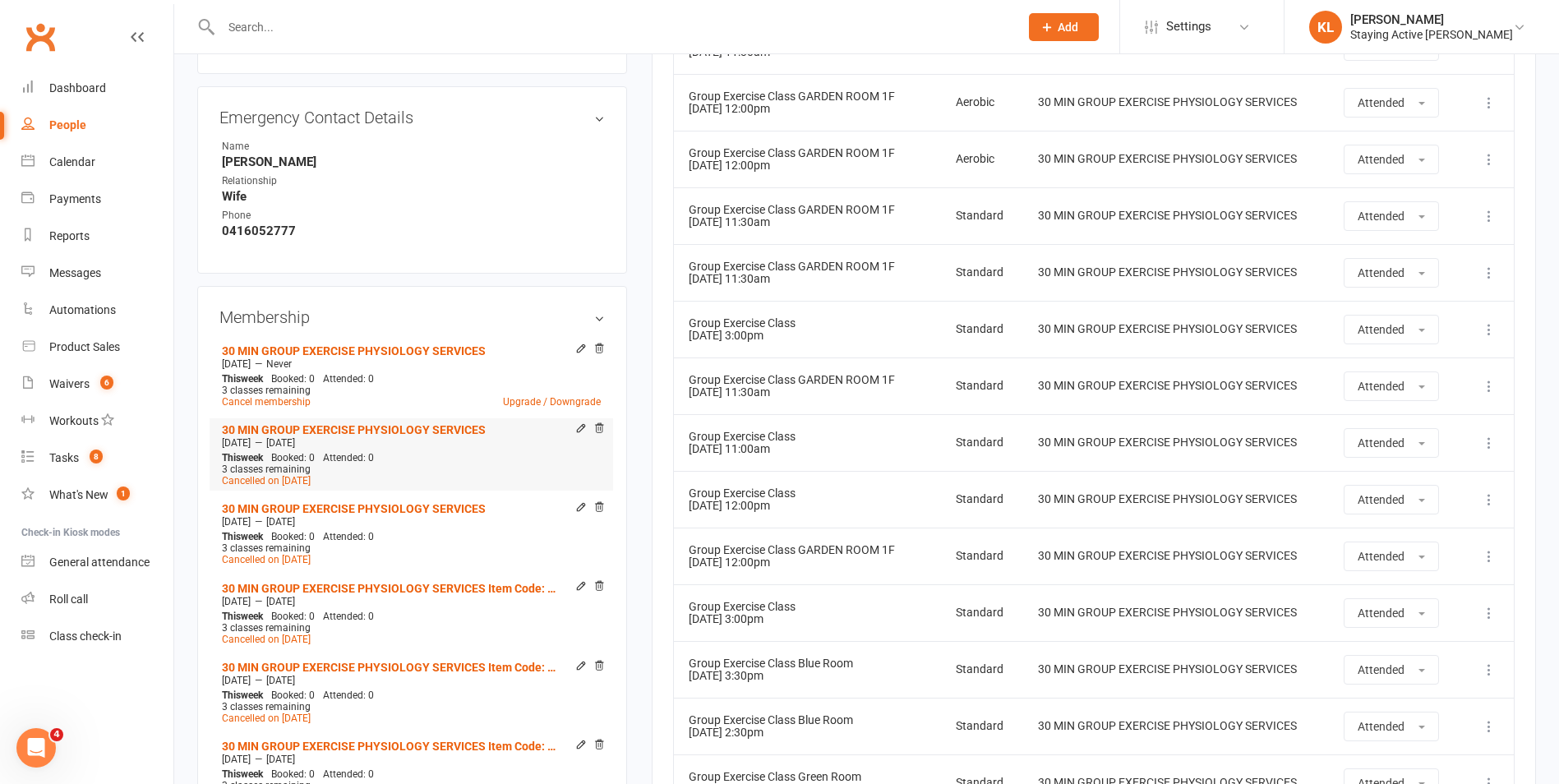
scroll to position [904, 0]
click at [286, 400] on link "Cancel membership" at bounding box center [266, 403] width 89 height 11
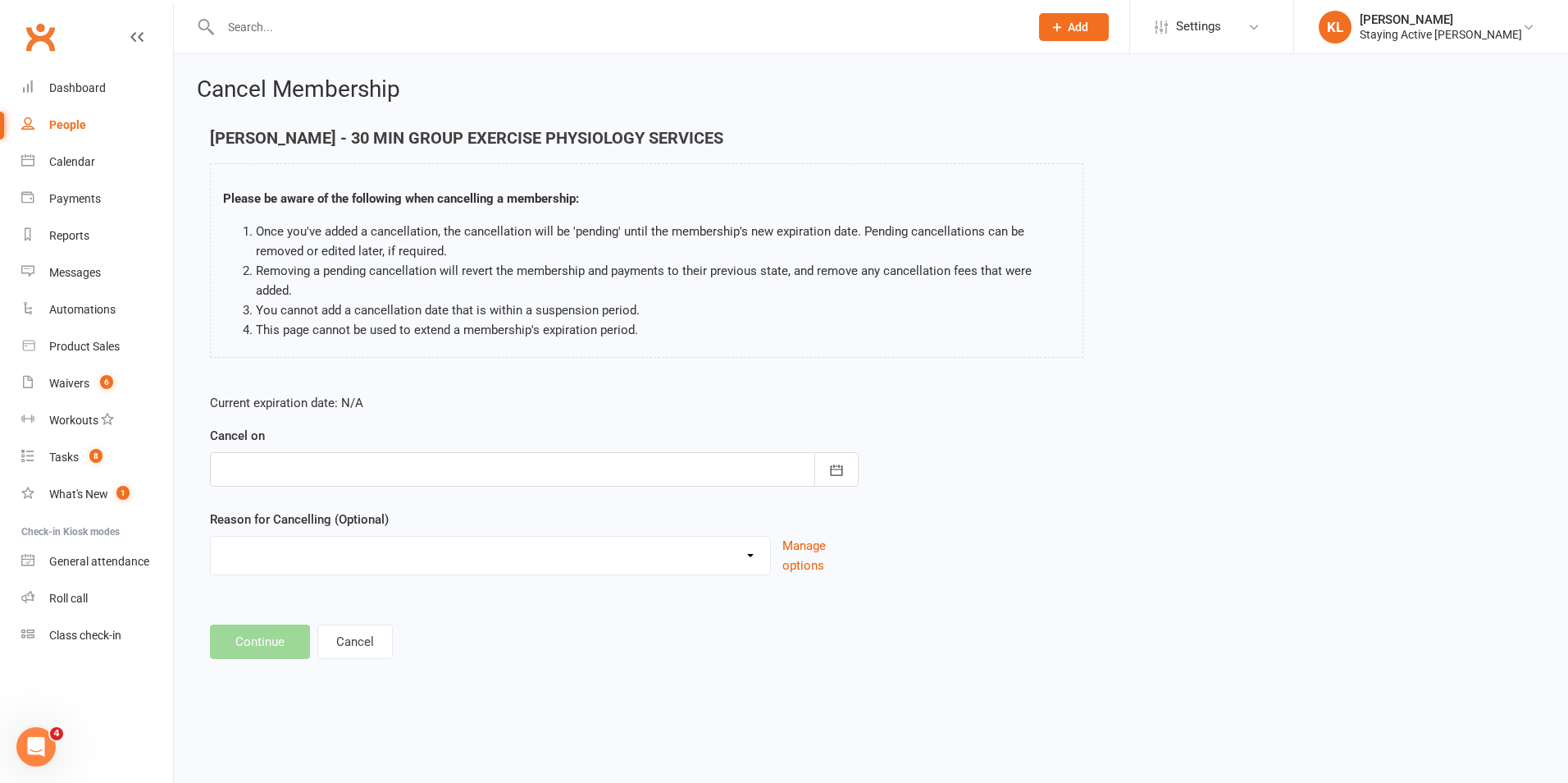
click at [303, 456] on div at bounding box center [534, 469] width 649 height 35
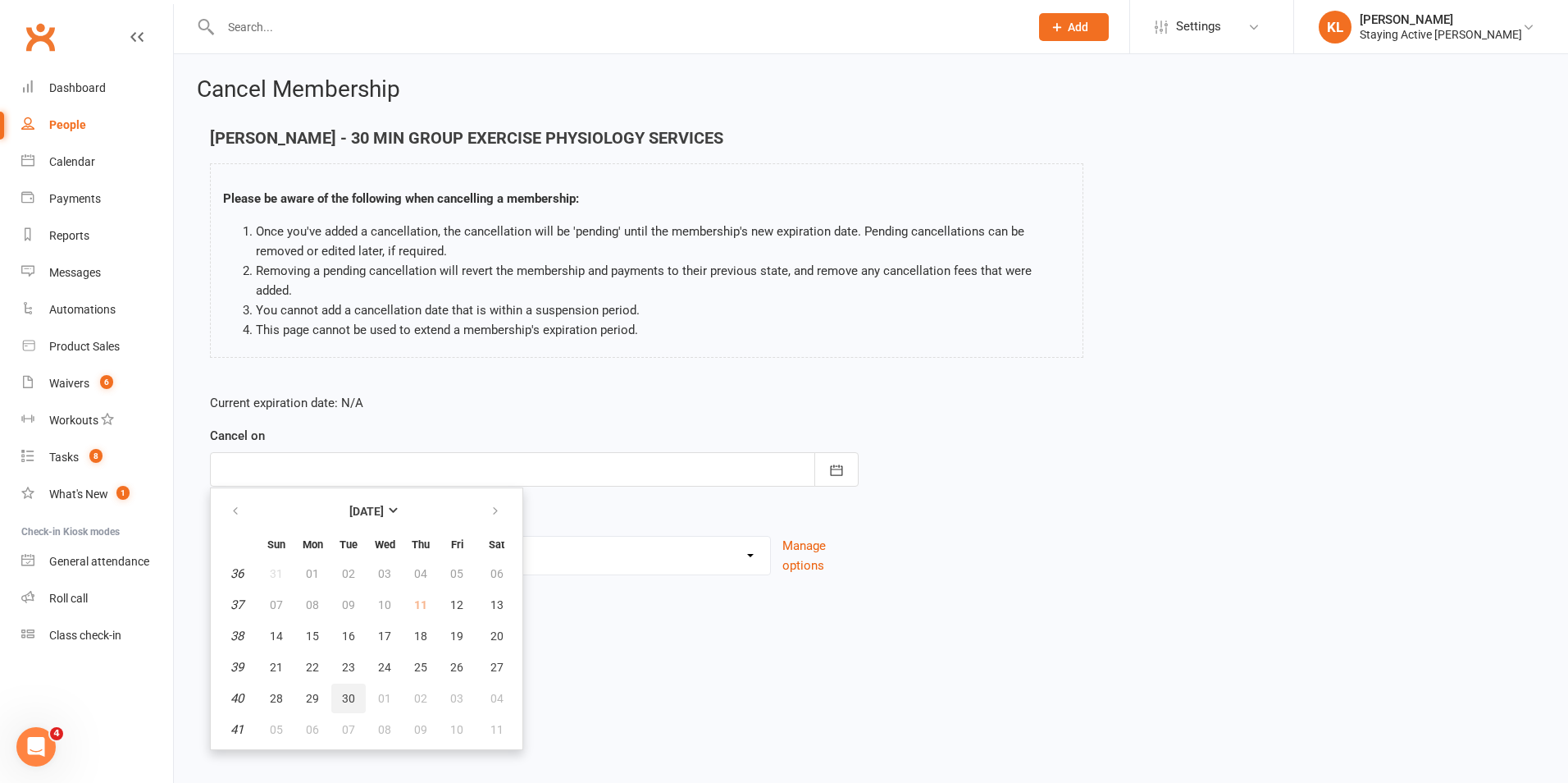
click at [351, 692] on span "30" at bounding box center [349, 699] width 13 height 13
type input "[DATE]"
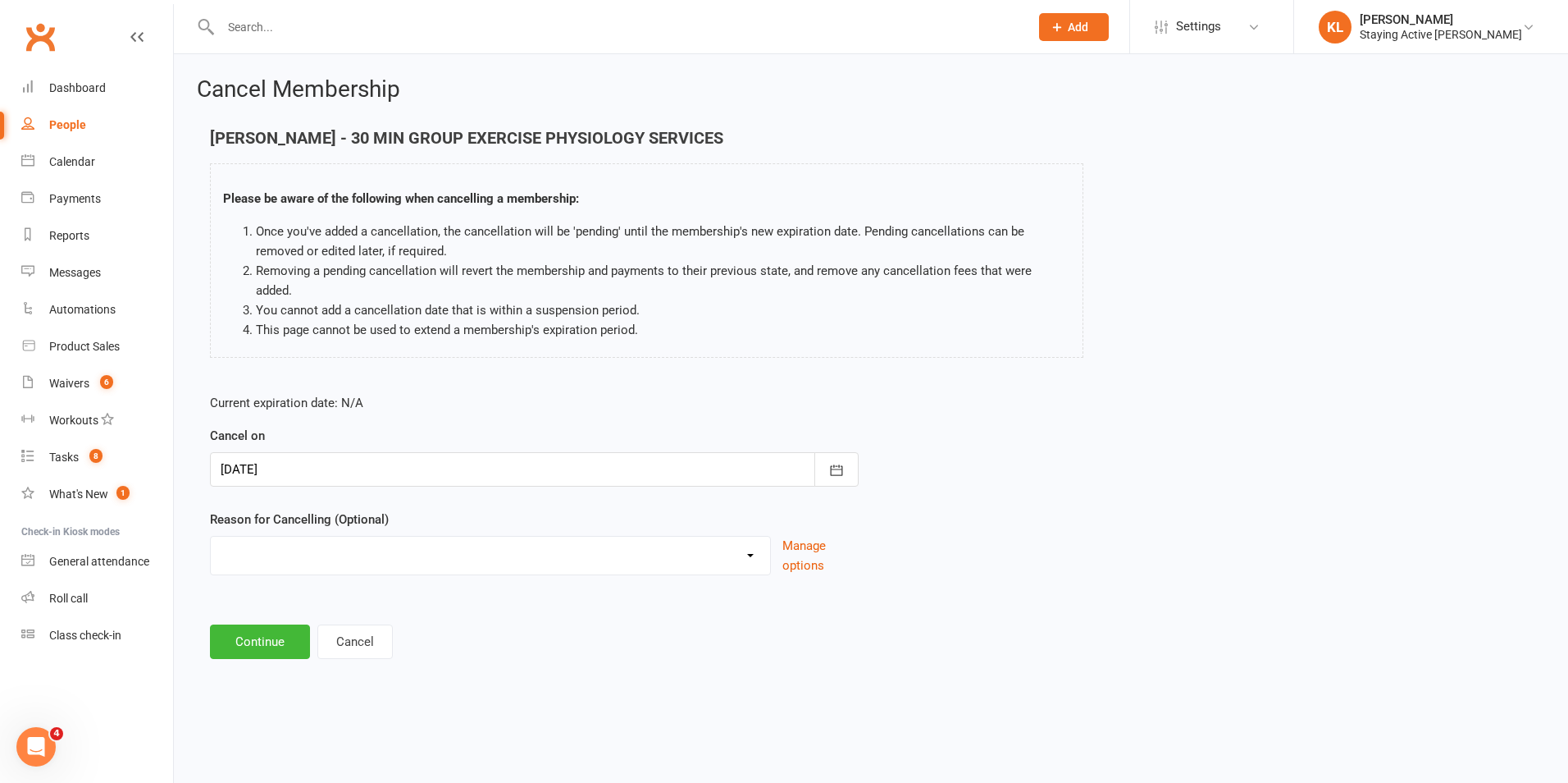
click at [332, 536] on select "Holiday Injury No contact Sick Other reason" at bounding box center [490, 552] width 560 height 33
select select "4"
click at [211, 536] on select "Holiday Injury No contact Sick Other reason" at bounding box center [490, 552] width 560 height 33
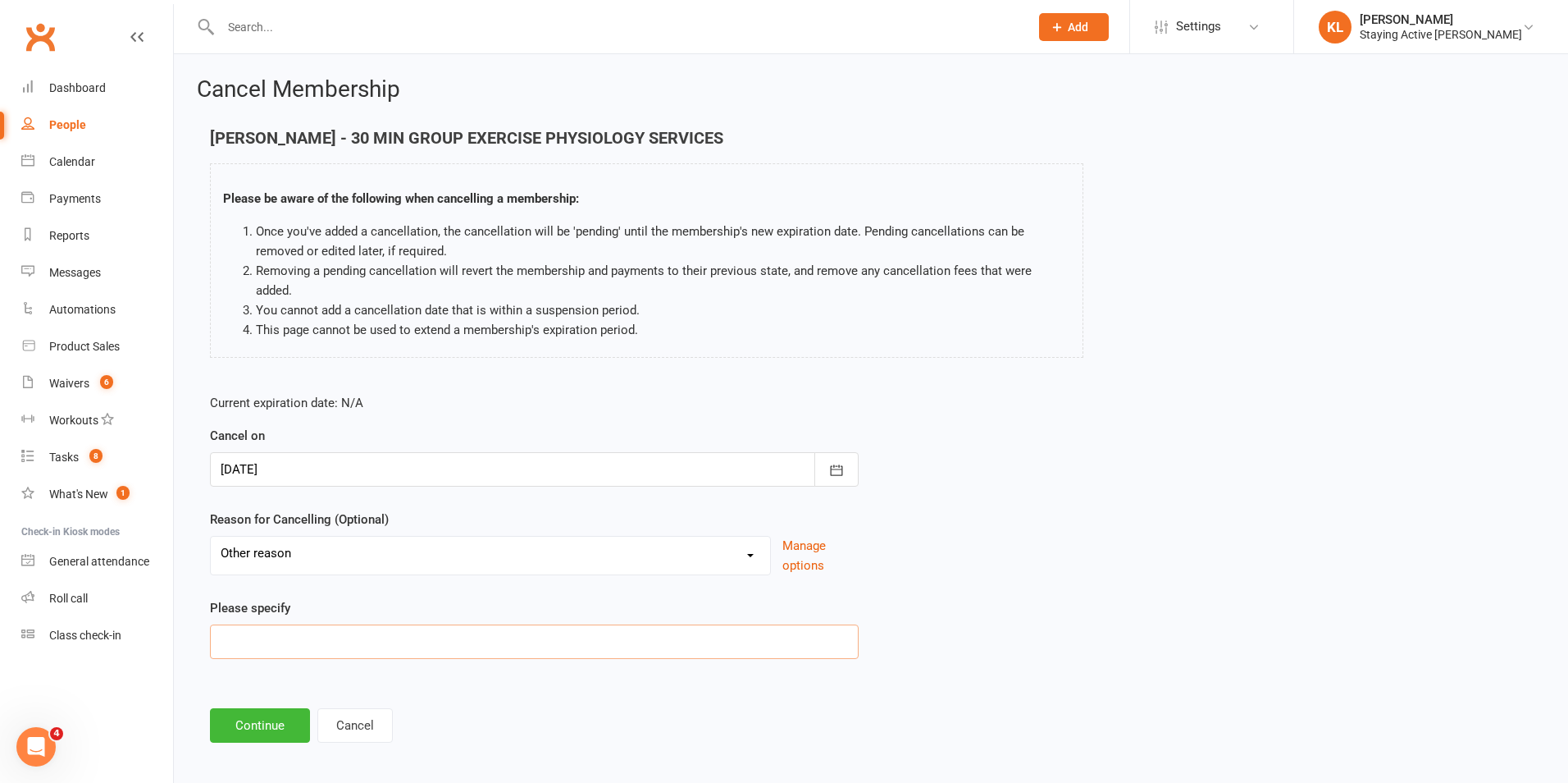
click at [288, 625] on input at bounding box center [534, 641] width 649 height 35
type input "[MEDICAL_DATA]"
click at [249, 708] on button "Continue" at bounding box center [260, 725] width 100 height 35
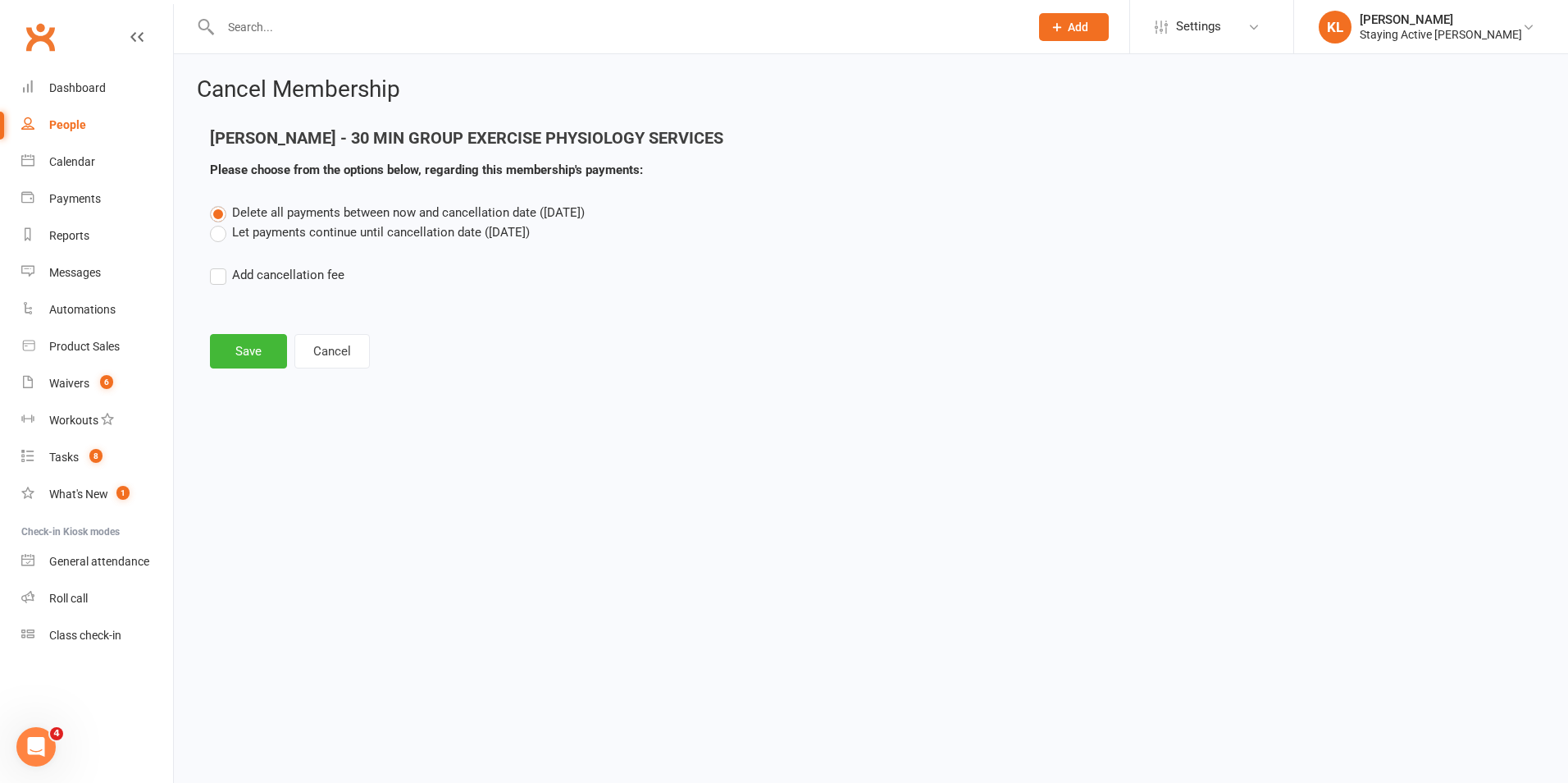
click at [292, 231] on label "Let payments continue until cancellation date ([DATE])" at bounding box center [369, 232] width 320 height 20
click at [220, 222] on input "Let payments continue until cancellation date ([DATE])" at bounding box center [215, 222] width 10 height 0
click at [244, 351] on button "Save" at bounding box center [248, 351] width 77 height 35
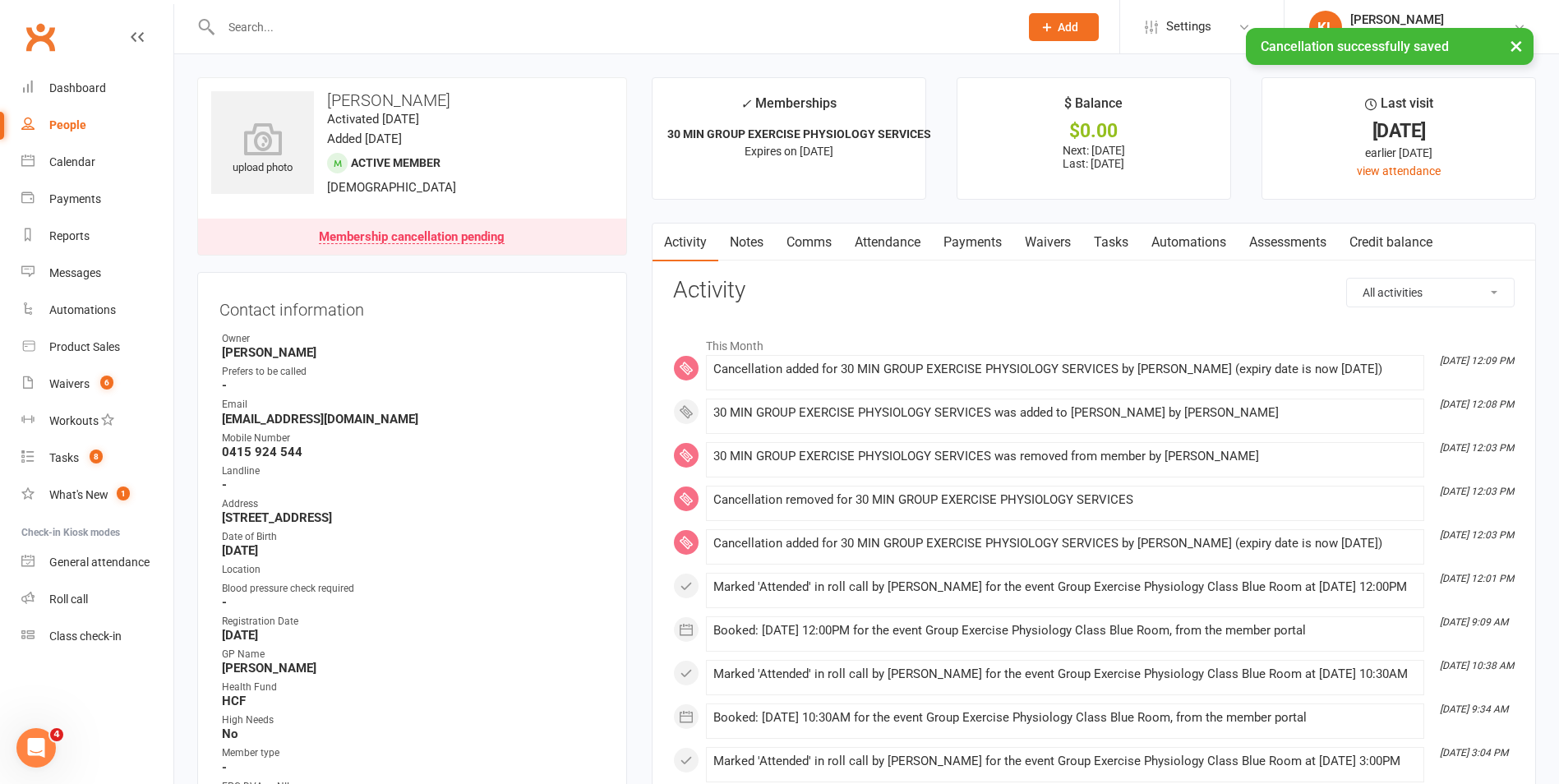
click at [990, 241] on link "Payments" at bounding box center [972, 242] width 82 height 38
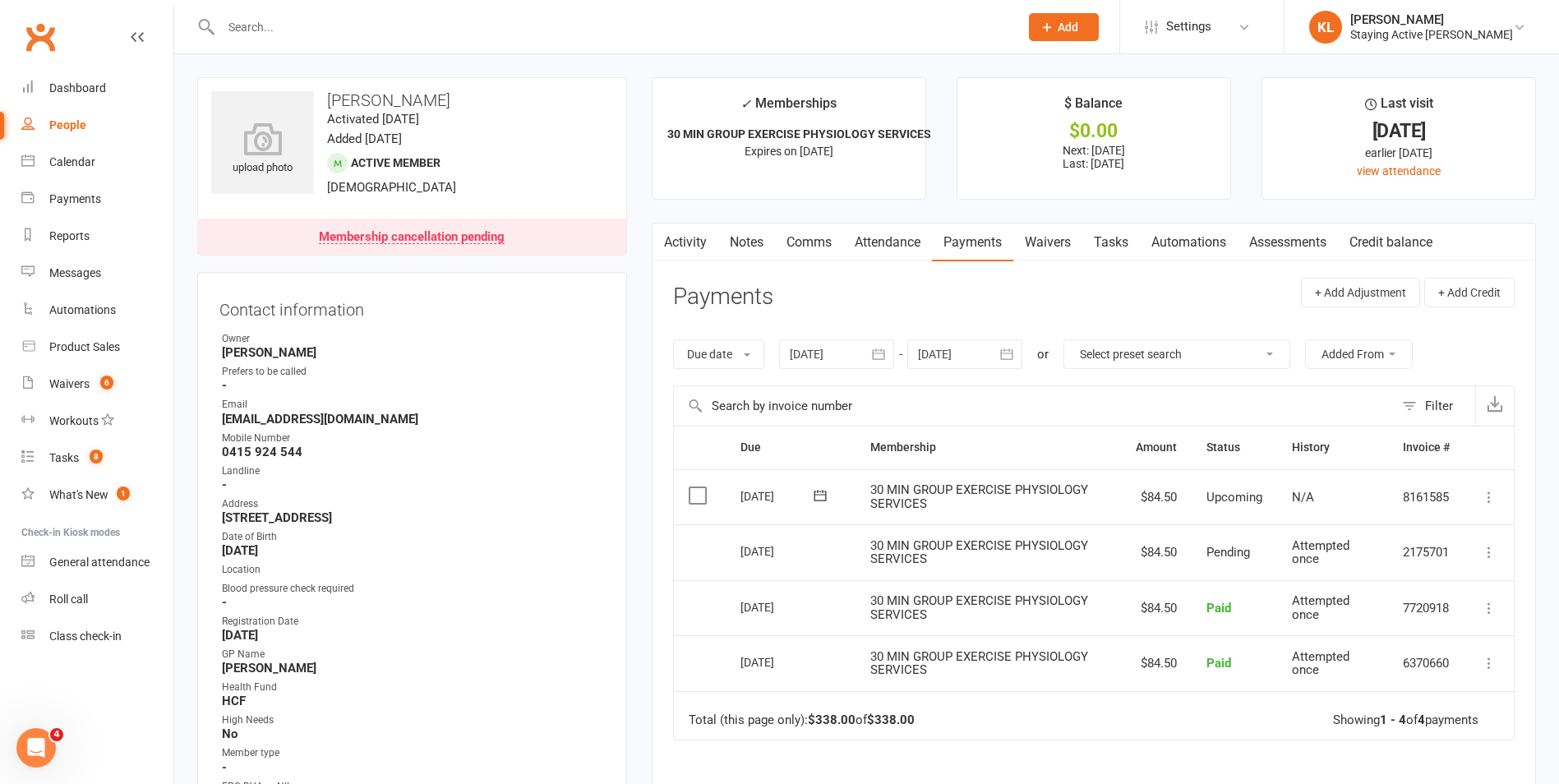
click at [889, 249] on link "Attendance" at bounding box center [888, 242] width 89 height 38
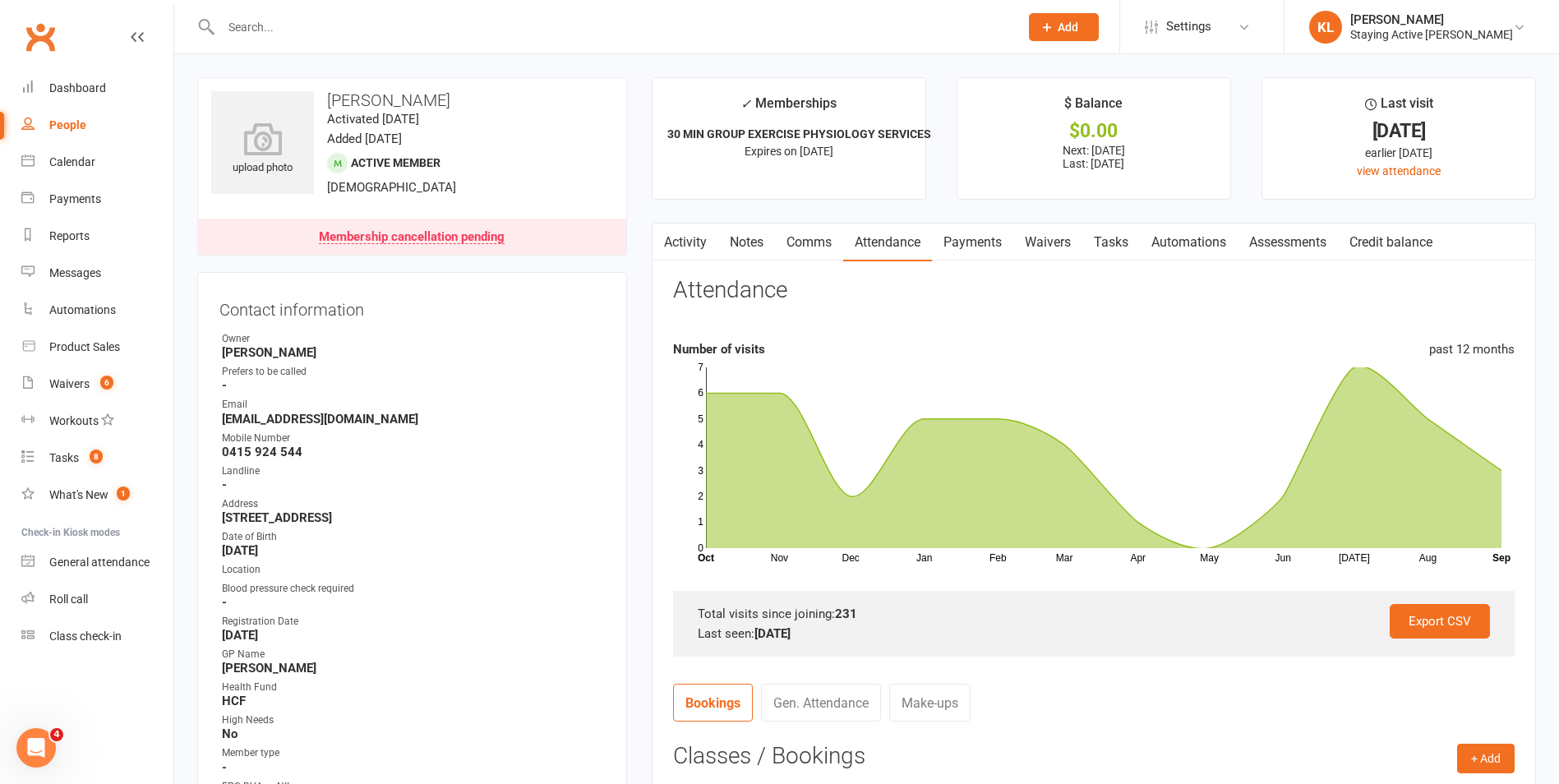
click at [360, 35] on input "text" at bounding box center [611, 27] width 792 height 23
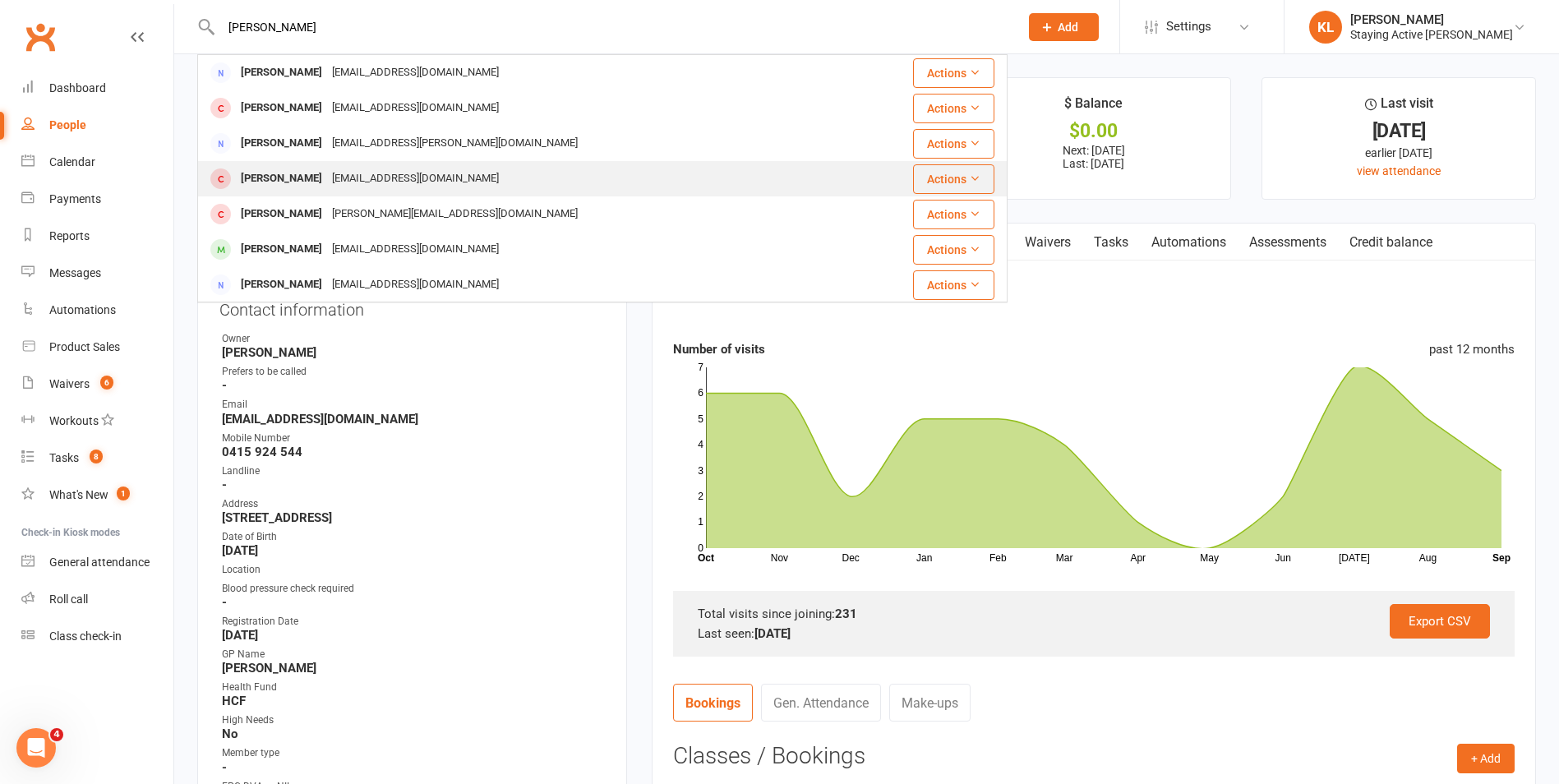
type input "[PERSON_NAME]"
click at [379, 183] on div "[EMAIL_ADDRESS][DOMAIN_NAME]" at bounding box center [415, 178] width 177 height 23
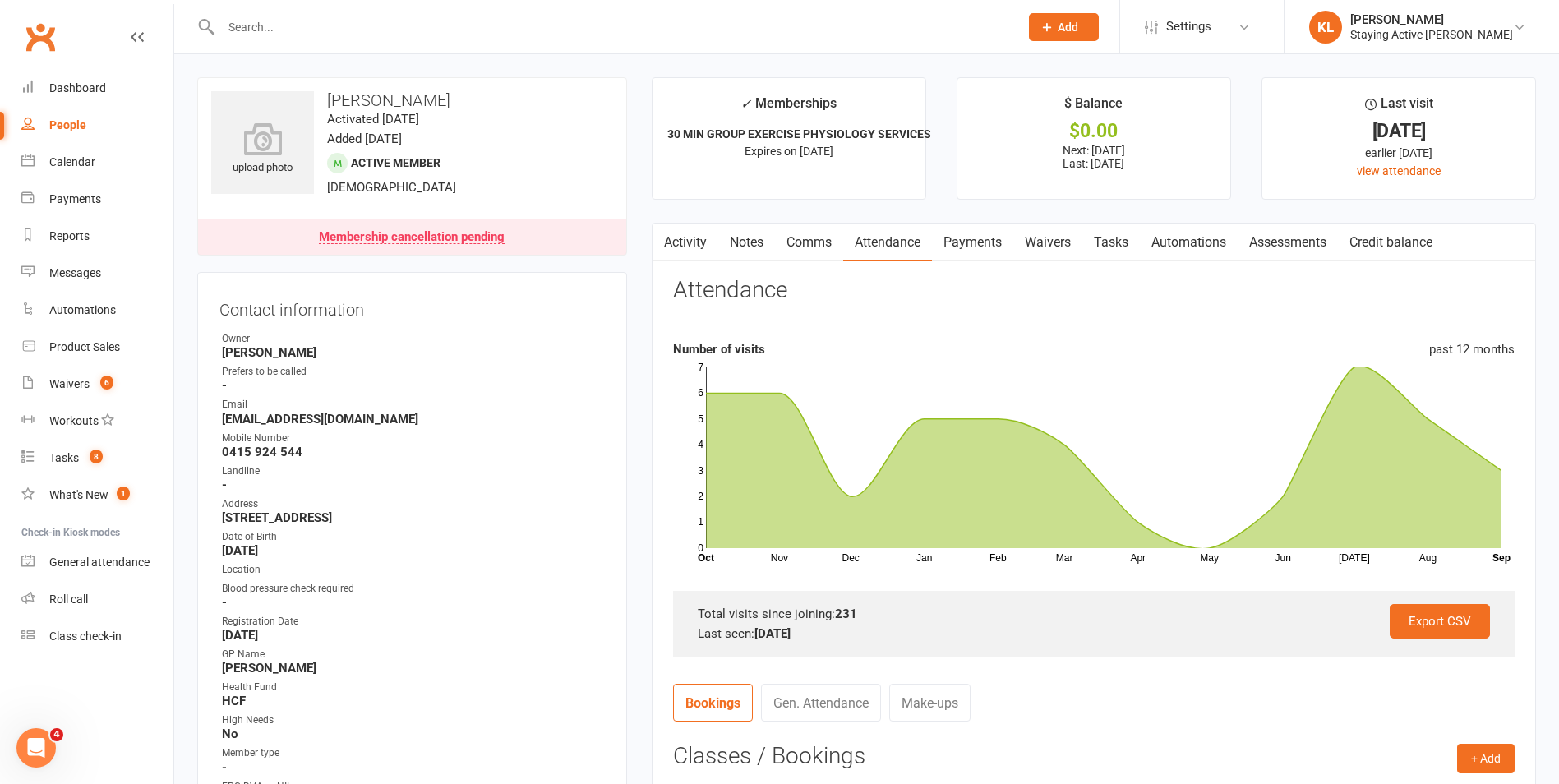
click at [753, 241] on link "Notes" at bounding box center [747, 242] width 56 height 38
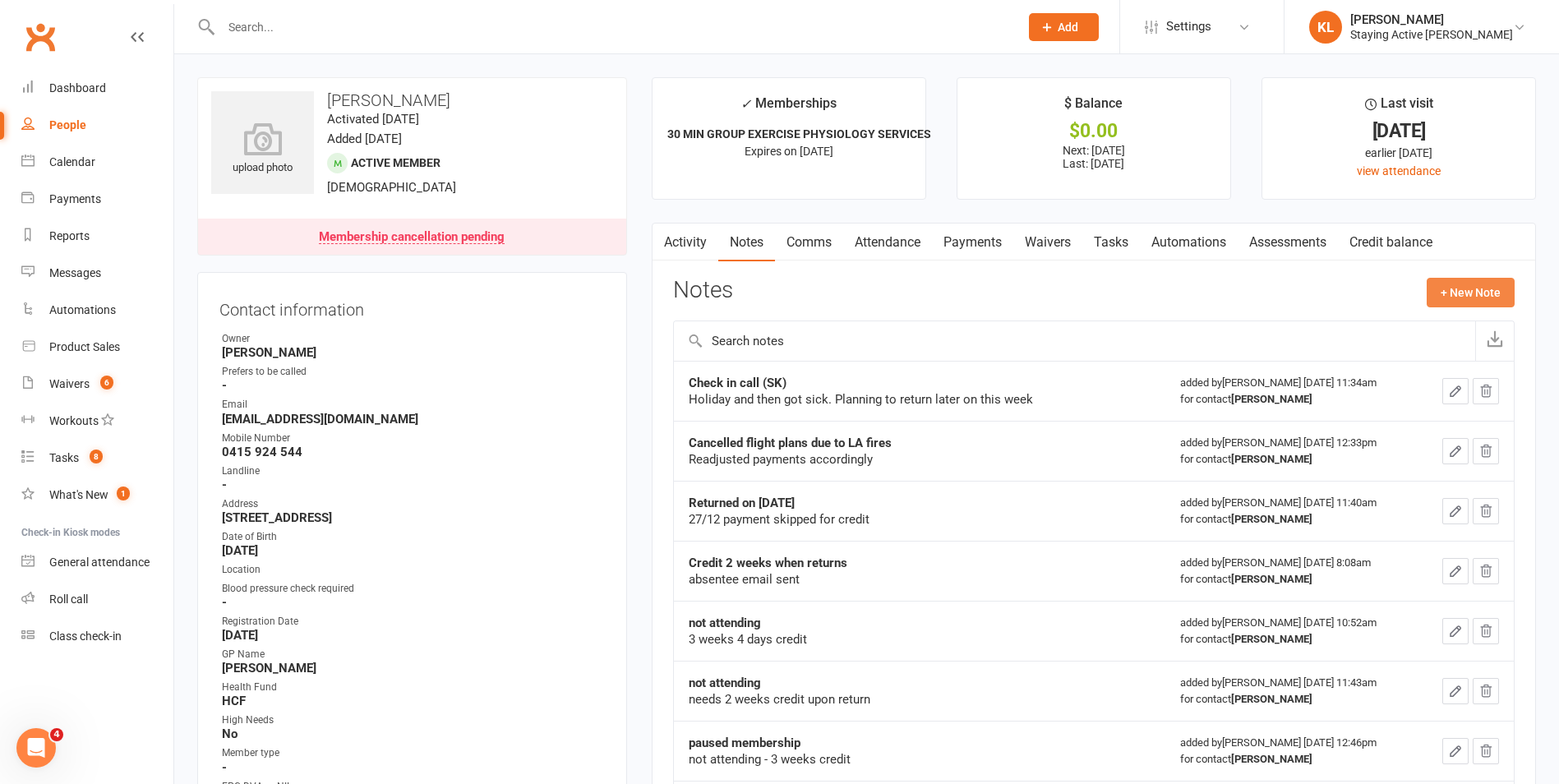
click at [1480, 297] on button "+ New Note" at bounding box center [1471, 293] width 88 height 30
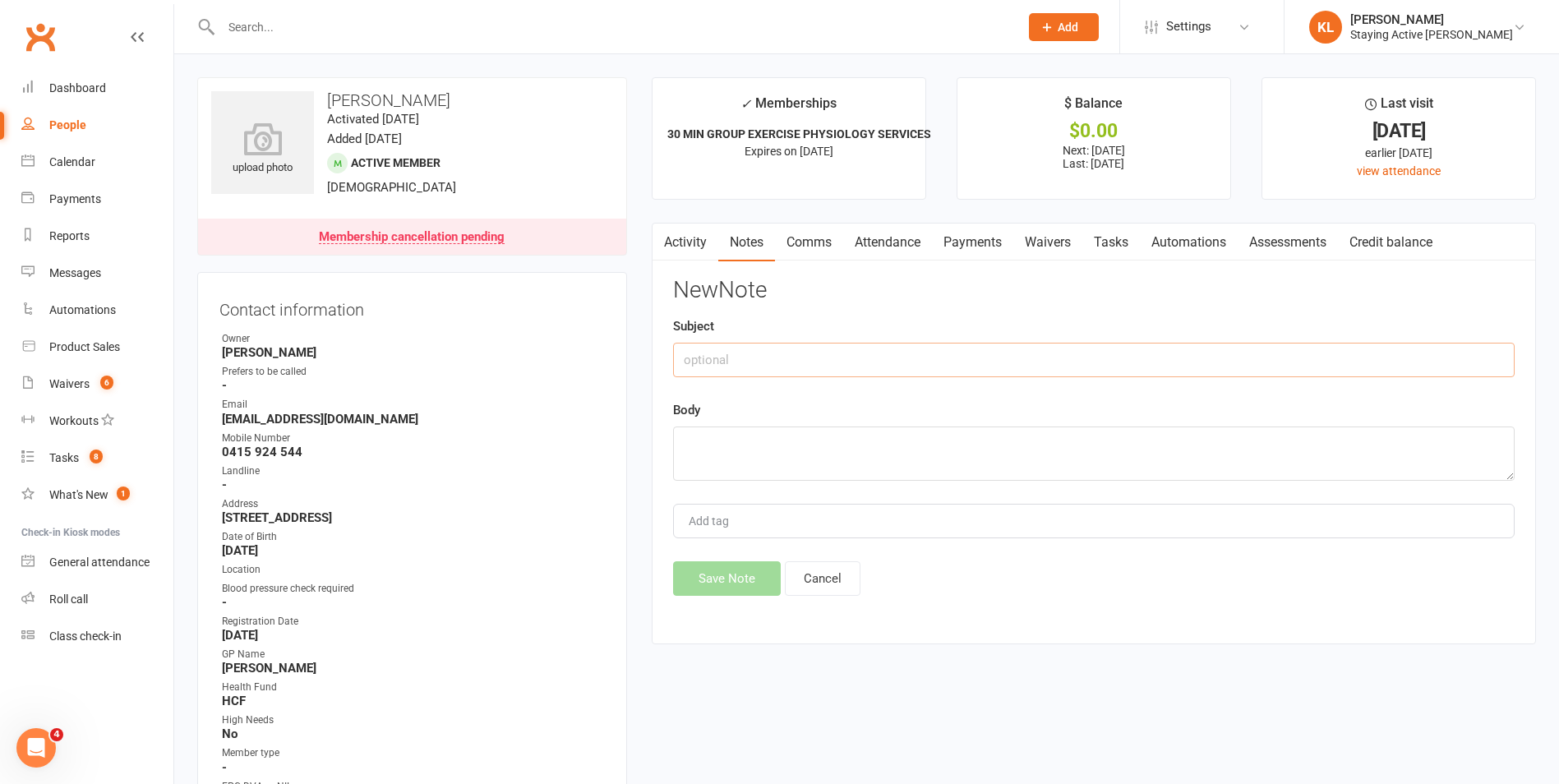
click at [733, 362] on input "text" at bounding box center [1094, 360] width 841 height 35
type input "Membership on hold | LY"
type textarea "A"
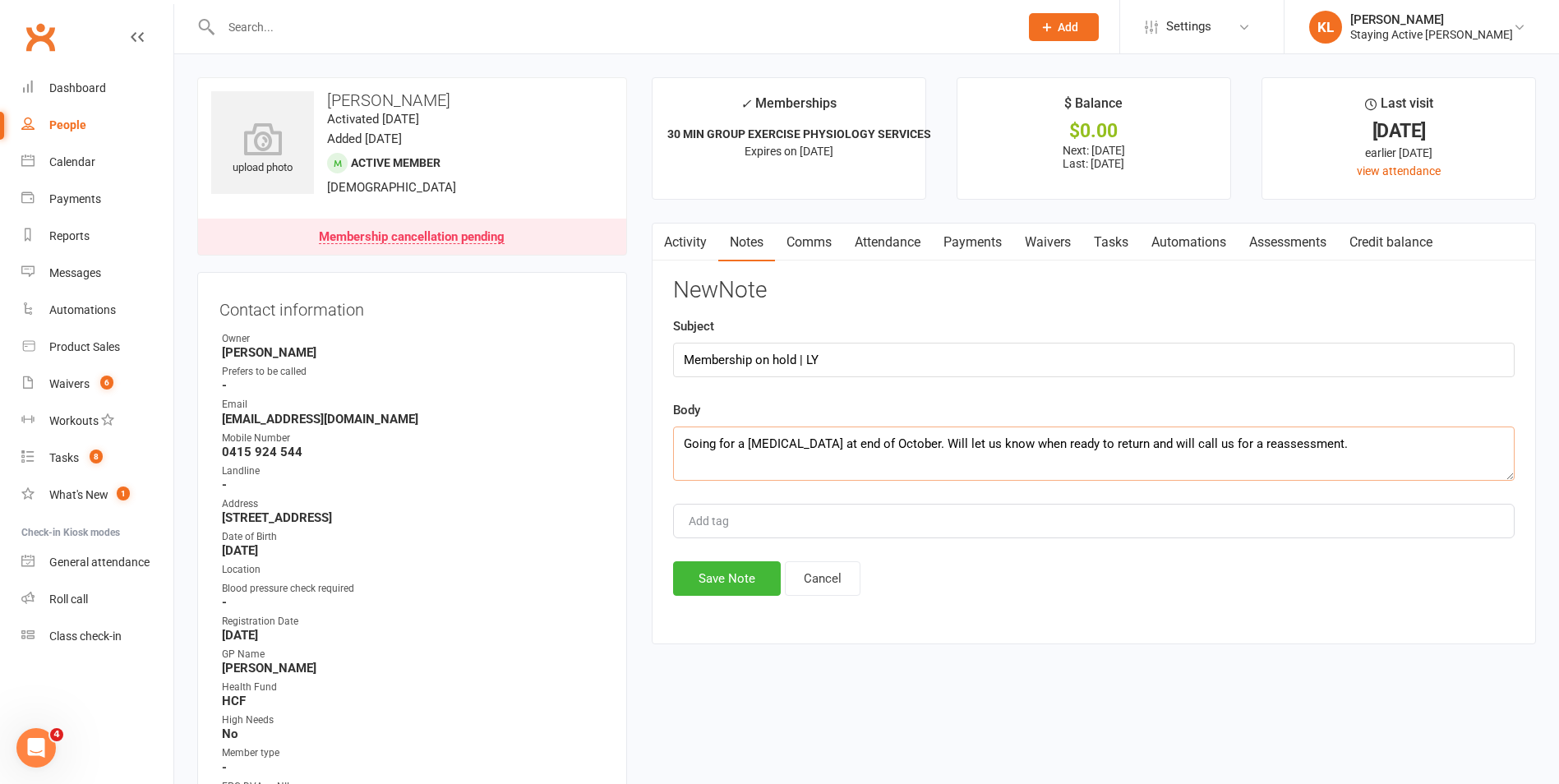
type textarea "Going for a [MEDICAL_DATA] at end of October. Will let us know when ready to re…"
click at [817, 360] on input "Membership on hold | LY" at bounding box center [1094, 360] width 841 height 35
click at [814, 364] on input "Membership on hold | LY" at bounding box center [1094, 360] width 841 height 35
type input "Membership on hold | 1 week credit | LY"
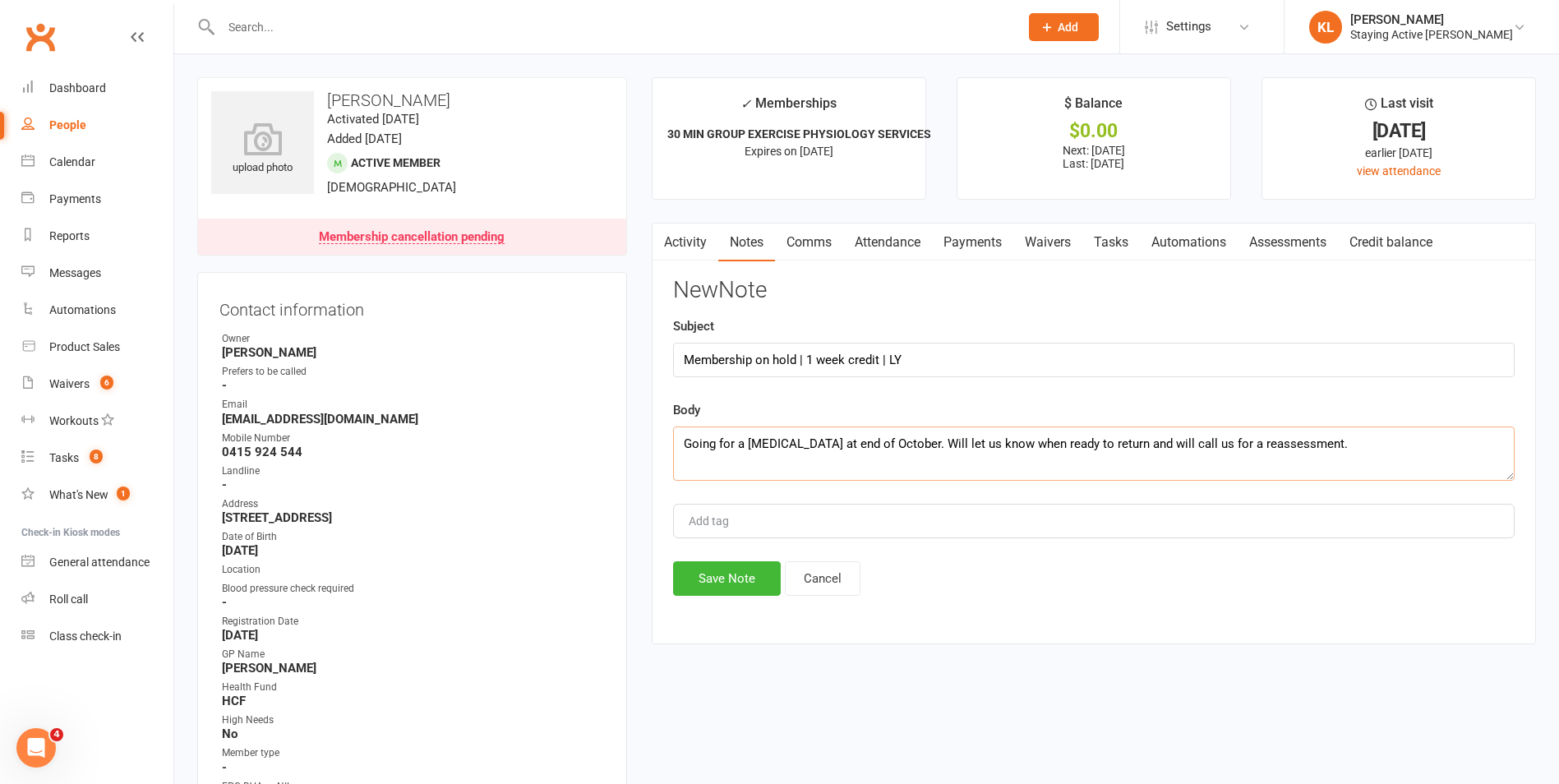
click at [1419, 450] on textarea "Going for a [MEDICAL_DATA] at end of October. Will let us know when ready to re…" at bounding box center [1094, 453] width 841 height 54
type textarea "Going for a [MEDICAL_DATA] at end of October. Will let us know when ready to re…"
click at [740, 576] on button "Save Note" at bounding box center [727, 578] width 108 height 35
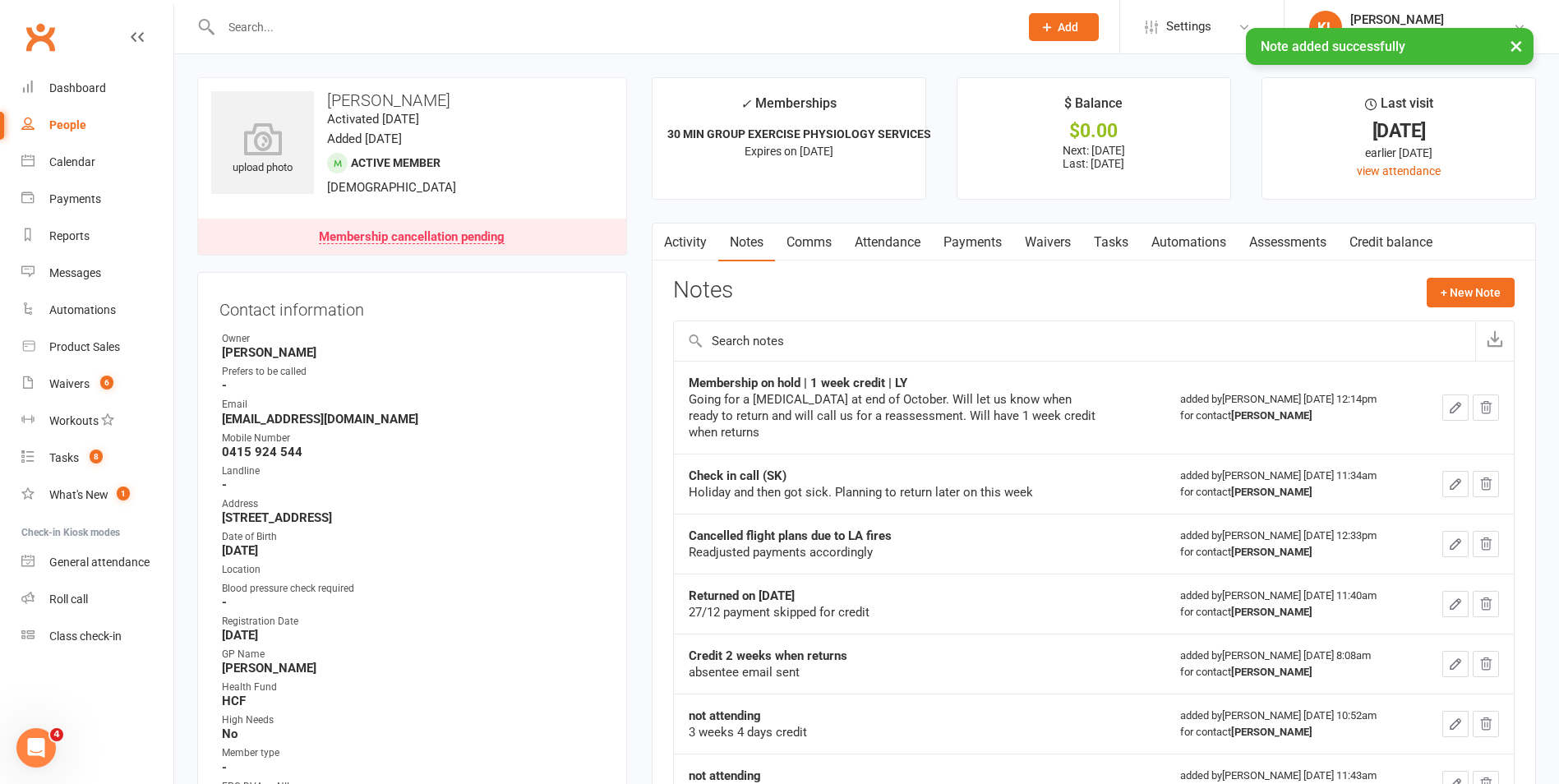
click at [983, 239] on link "Payments" at bounding box center [972, 242] width 82 height 38
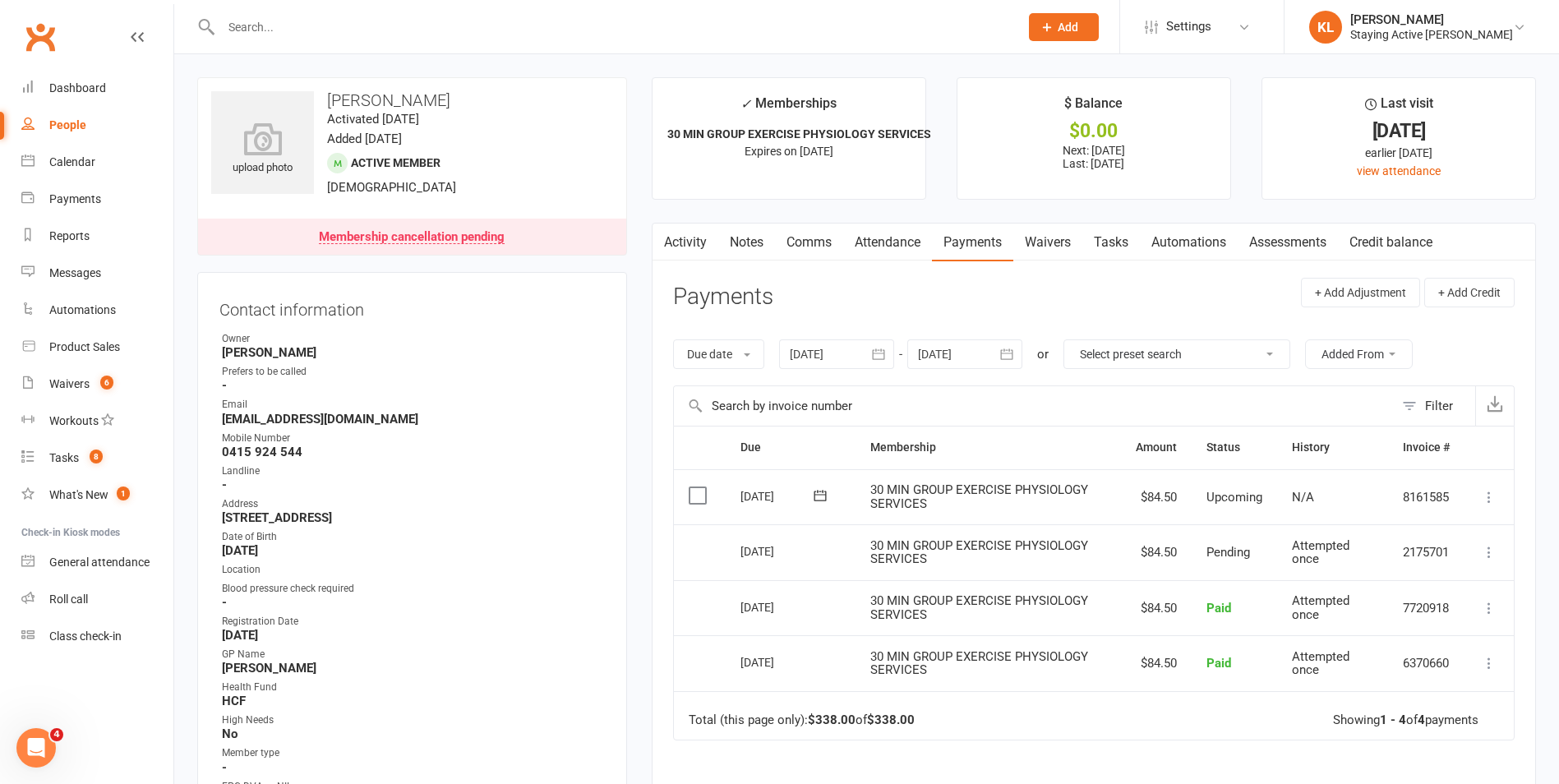
click at [649, 559] on main "✓ Memberships 30 MIN GROUP EXERCISE PHYSIOLOGY SERVICES Expires on [DATE] $ Bal…" at bounding box center [1094, 535] width 909 height 917
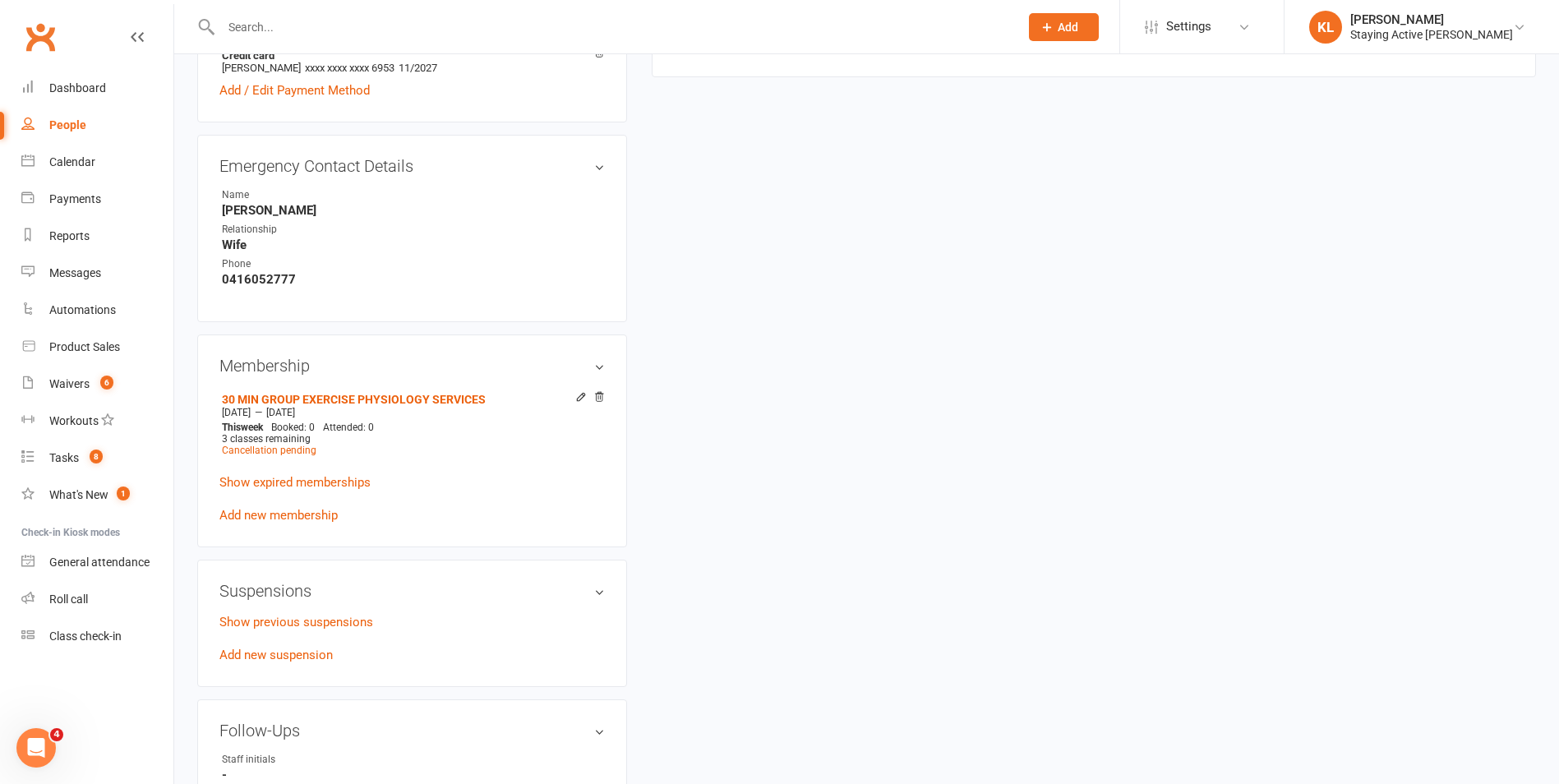
scroll to position [904, 0]
click at [303, 479] on link "Show expired memberships" at bounding box center [295, 479] width 151 height 15
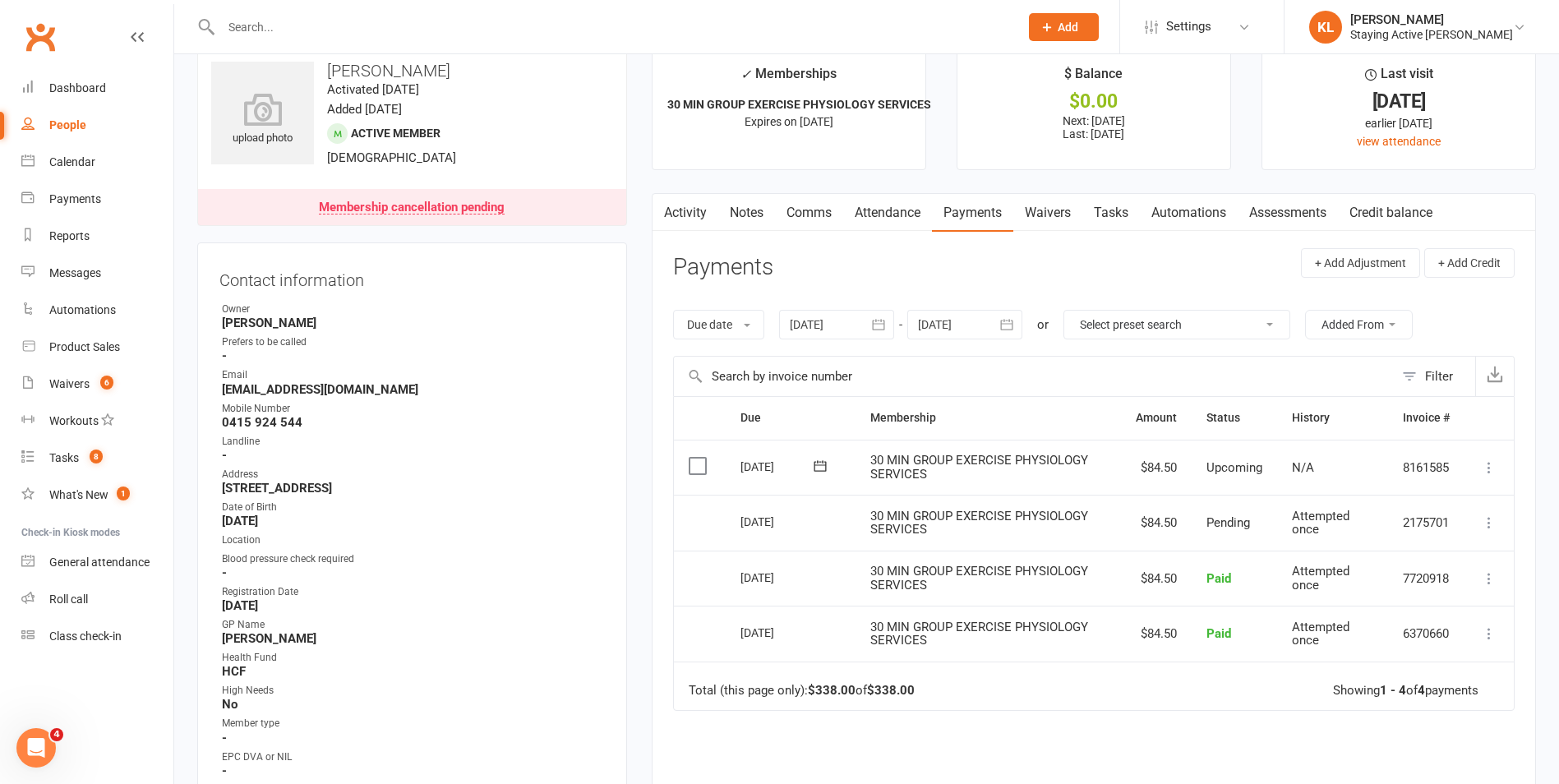
scroll to position [0, 0]
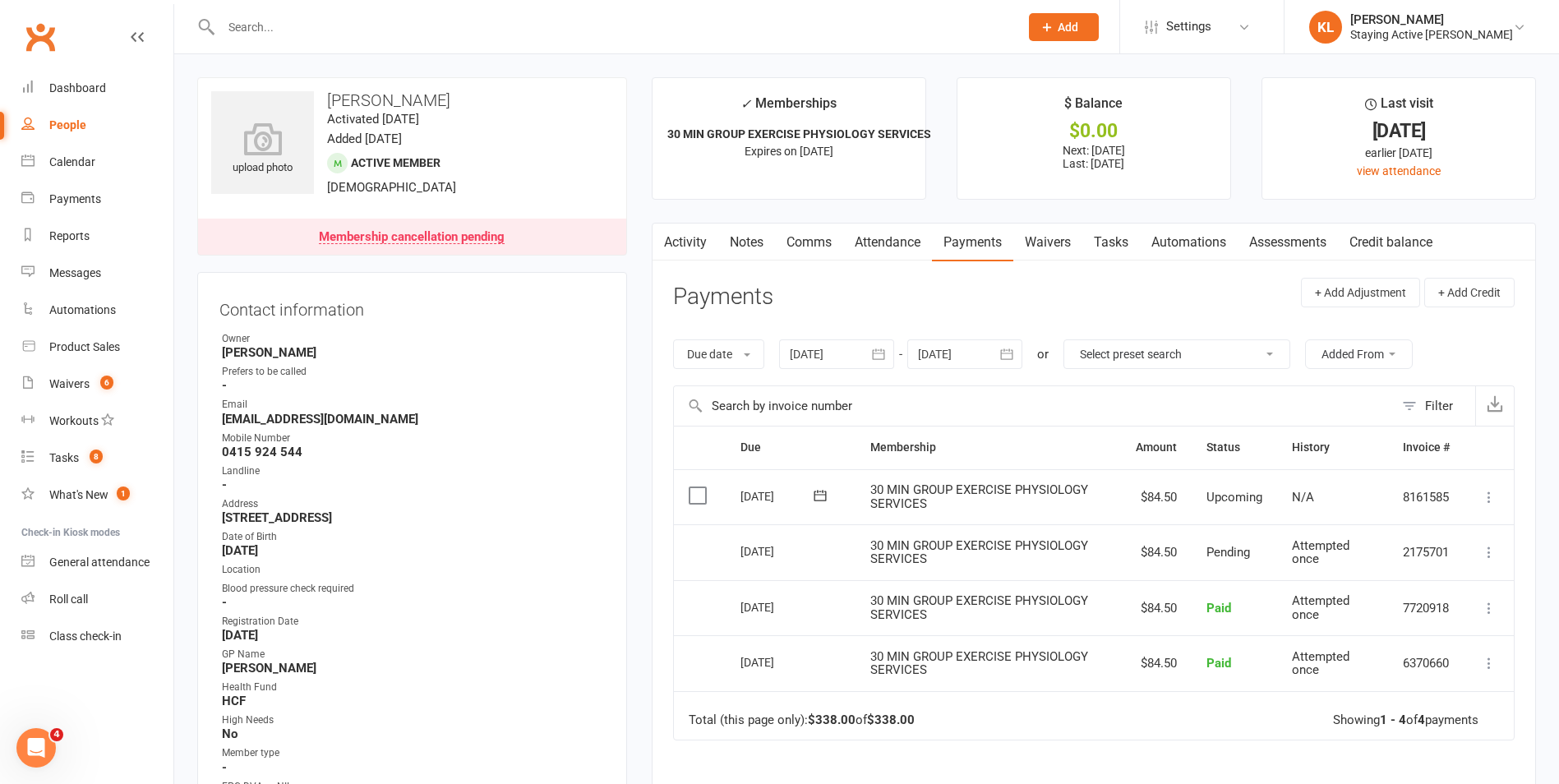
click at [701, 238] on link "Activity" at bounding box center [686, 242] width 66 height 38
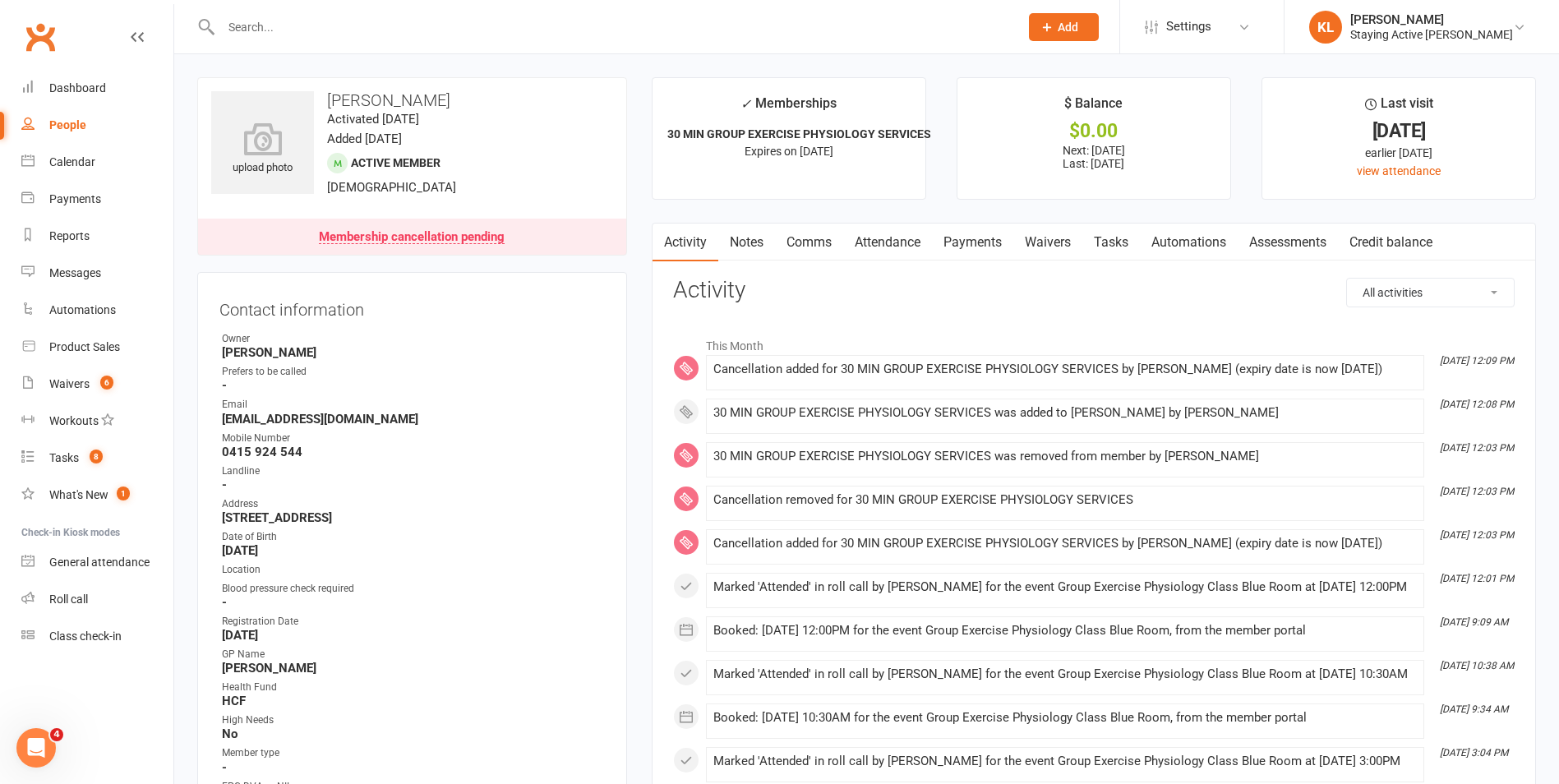
click at [452, 37] on input "text" at bounding box center [611, 27] width 792 height 23
type input "[PERSON_NAME]"
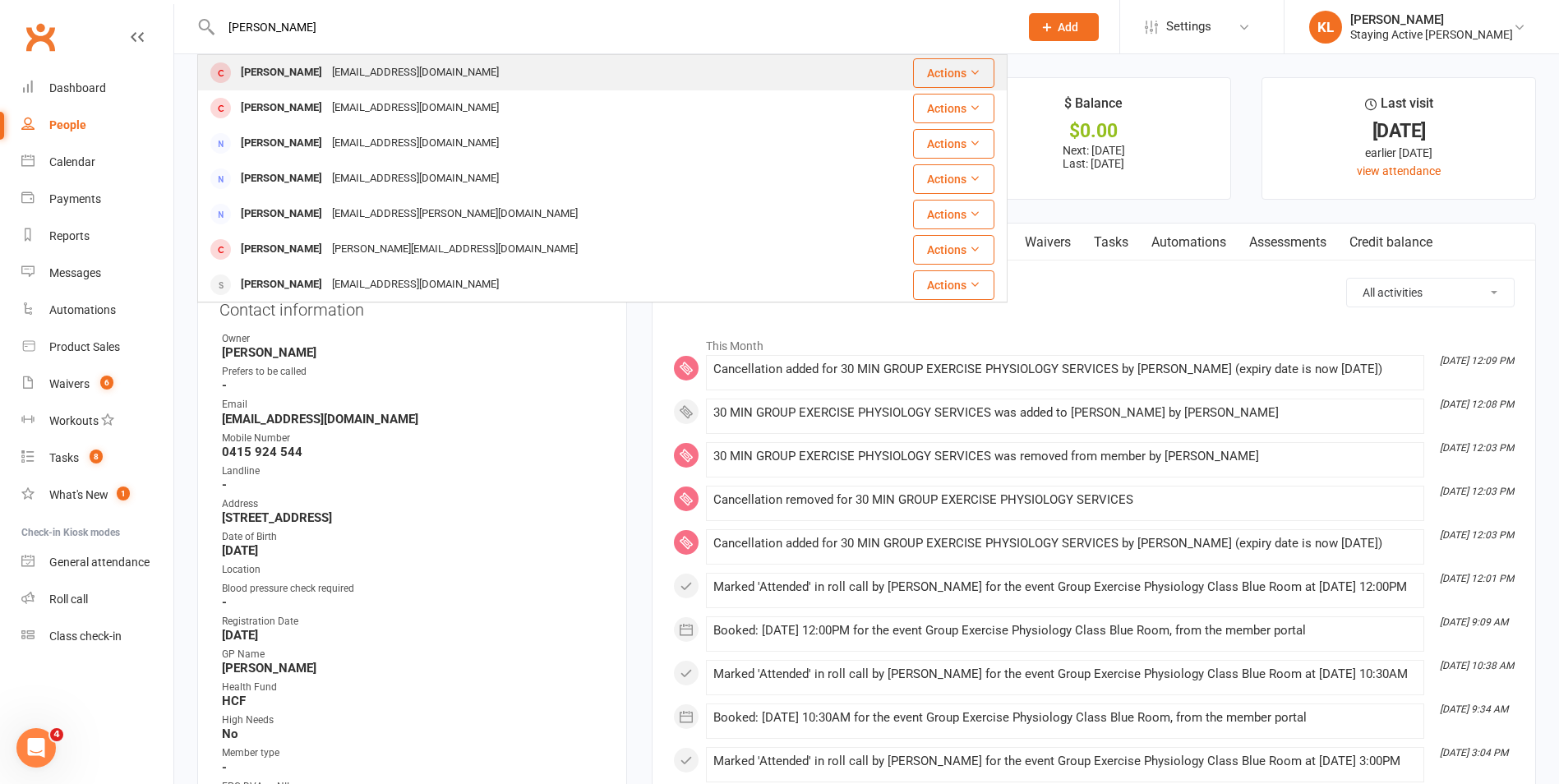
click at [465, 70] on div "[PERSON_NAME] [EMAIL_ADDRESS][DOMAIN_NAME]" at bounding box center [535, 73] width 672 height 34
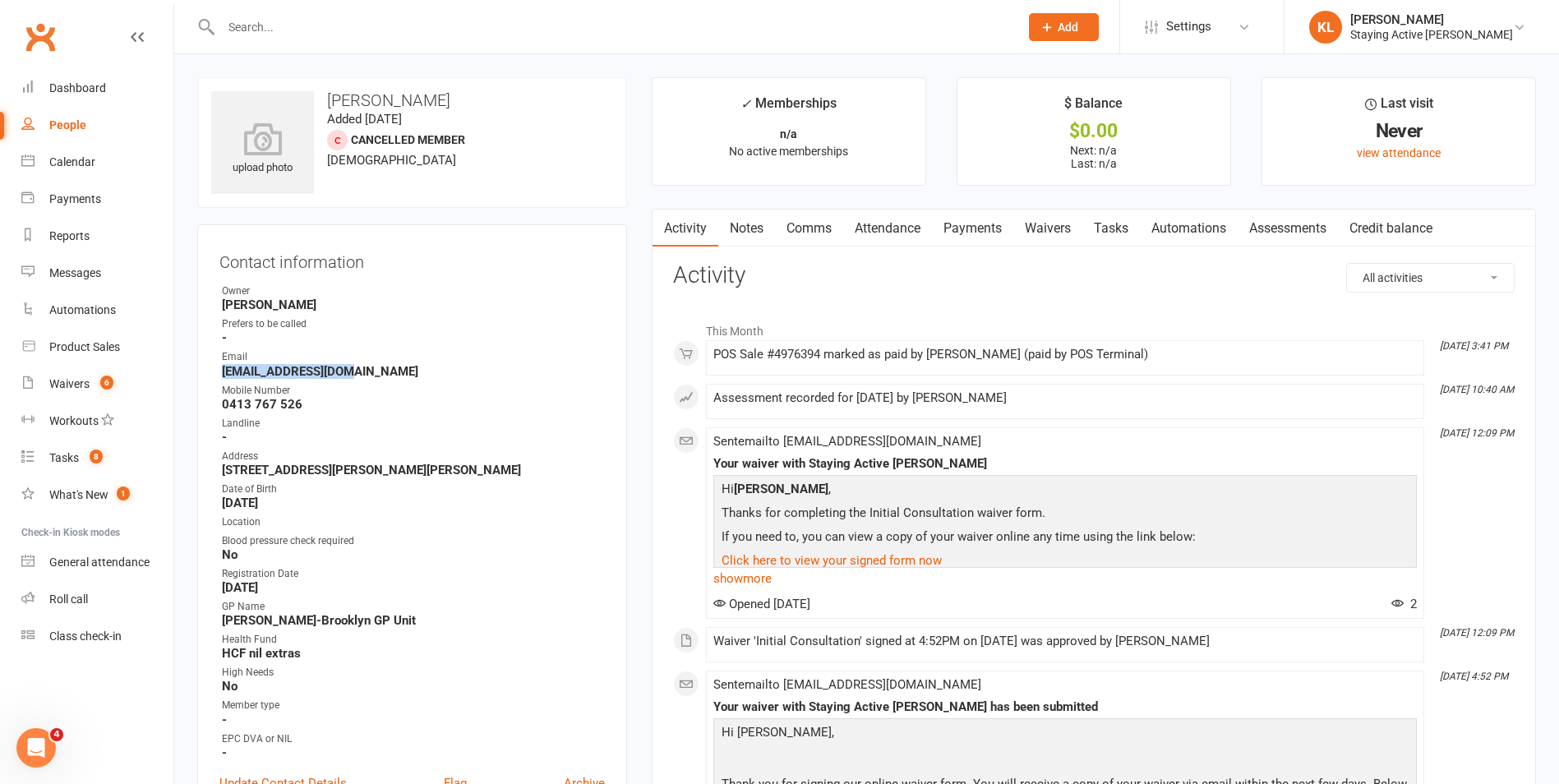
drag, startPoint x: 363, startPoint y: 368, endPoint x: 214, endPoint y: 377, distance: 149.3
click at [214, 377] on div "Contact information Owner [PERSON_NAME] Prefers to be called - Email [EMAIL_ADD…" at bounding box center [412, 530] width 430 height 610
copy strong "[EMAIL_ADDRESS][DOMAIN_NAME]"
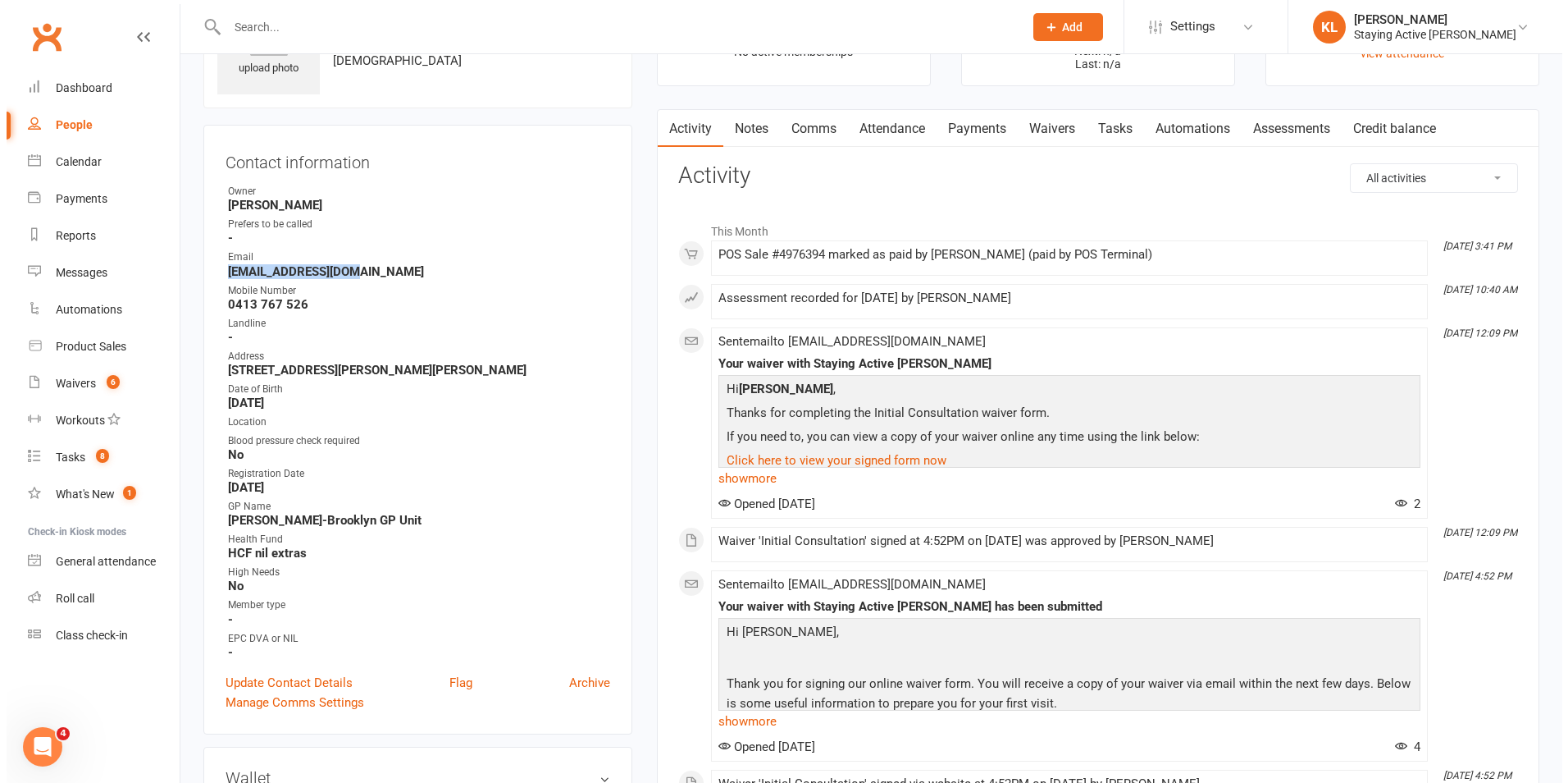
scroll to position [328, 0]
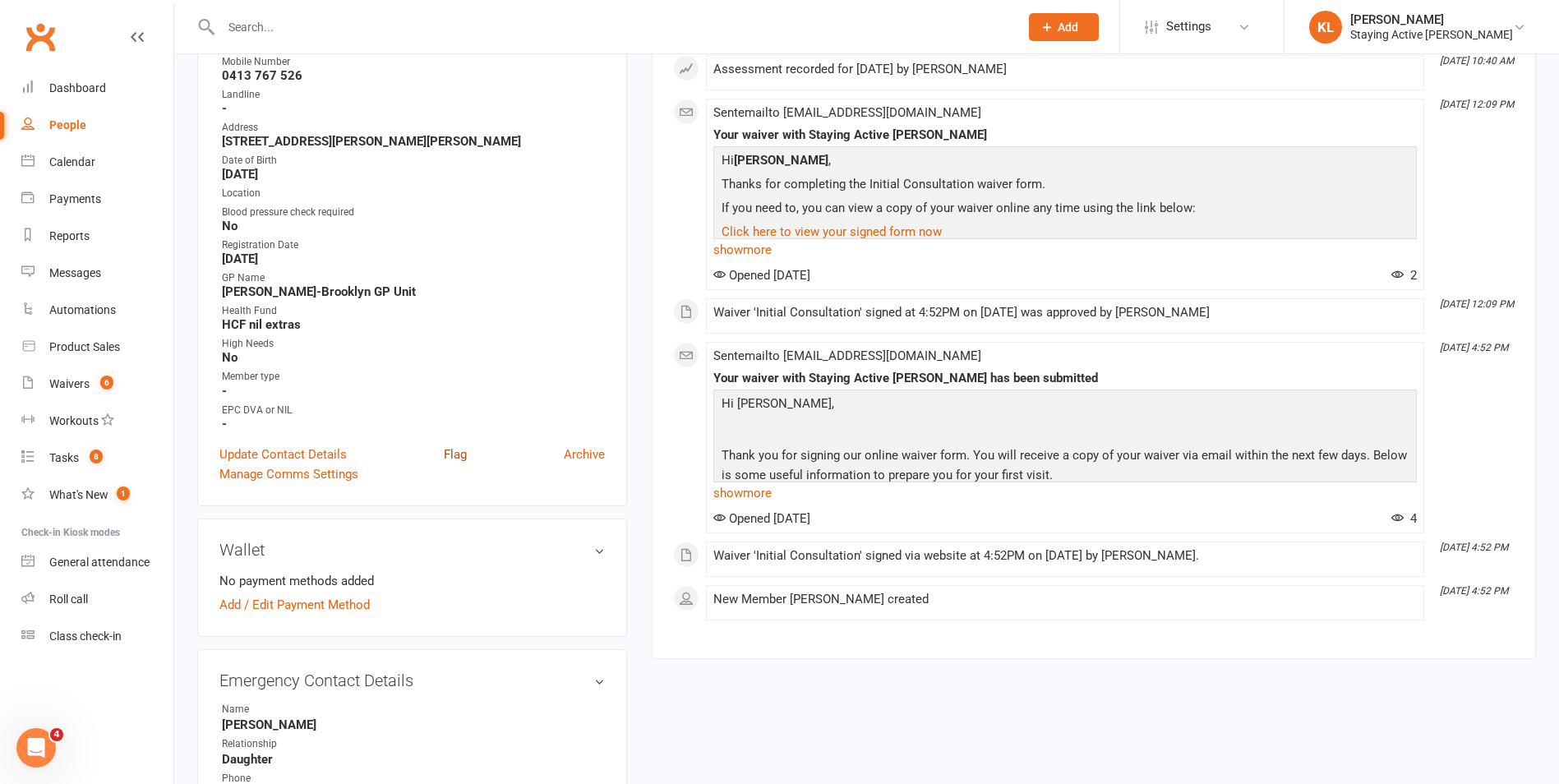
click at [451, 453] on link "Flag" at bounding box center [455, 453] width 23 height 20
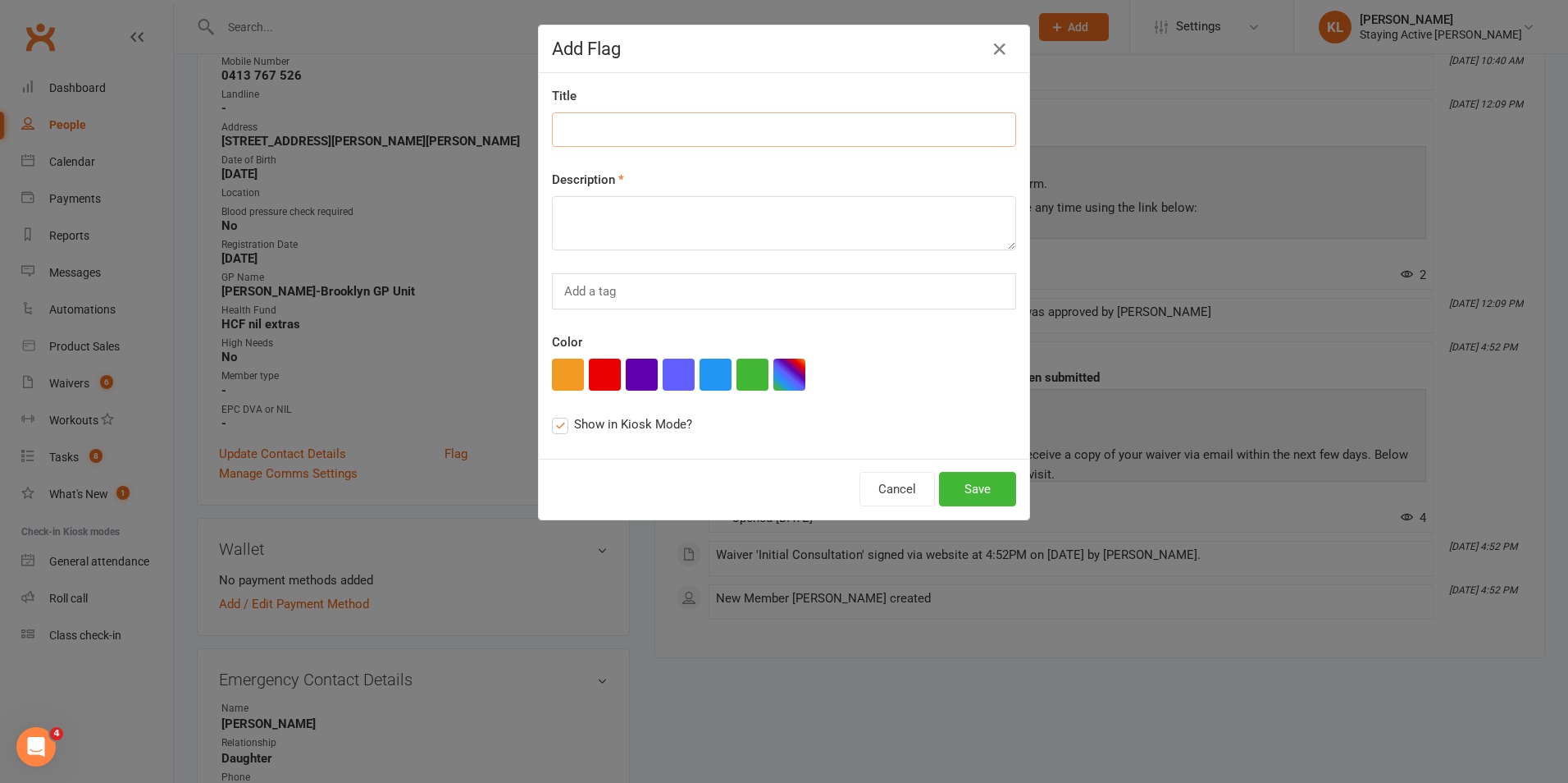
click at [655, 135] on input at bounding box center [784, 129] width 464 height 35
type input "New member"
click at [652, 207] on textarea "OP, neck px," at bounding box center [784, 223] width 464 height 54
type textarea "OP, neck px, hx TIA. Goals: strength esp back and maintenance of ADL's / fitness"
click at [979, 493] on button "Save" at bounding box center [978, 489] width 77 height 35
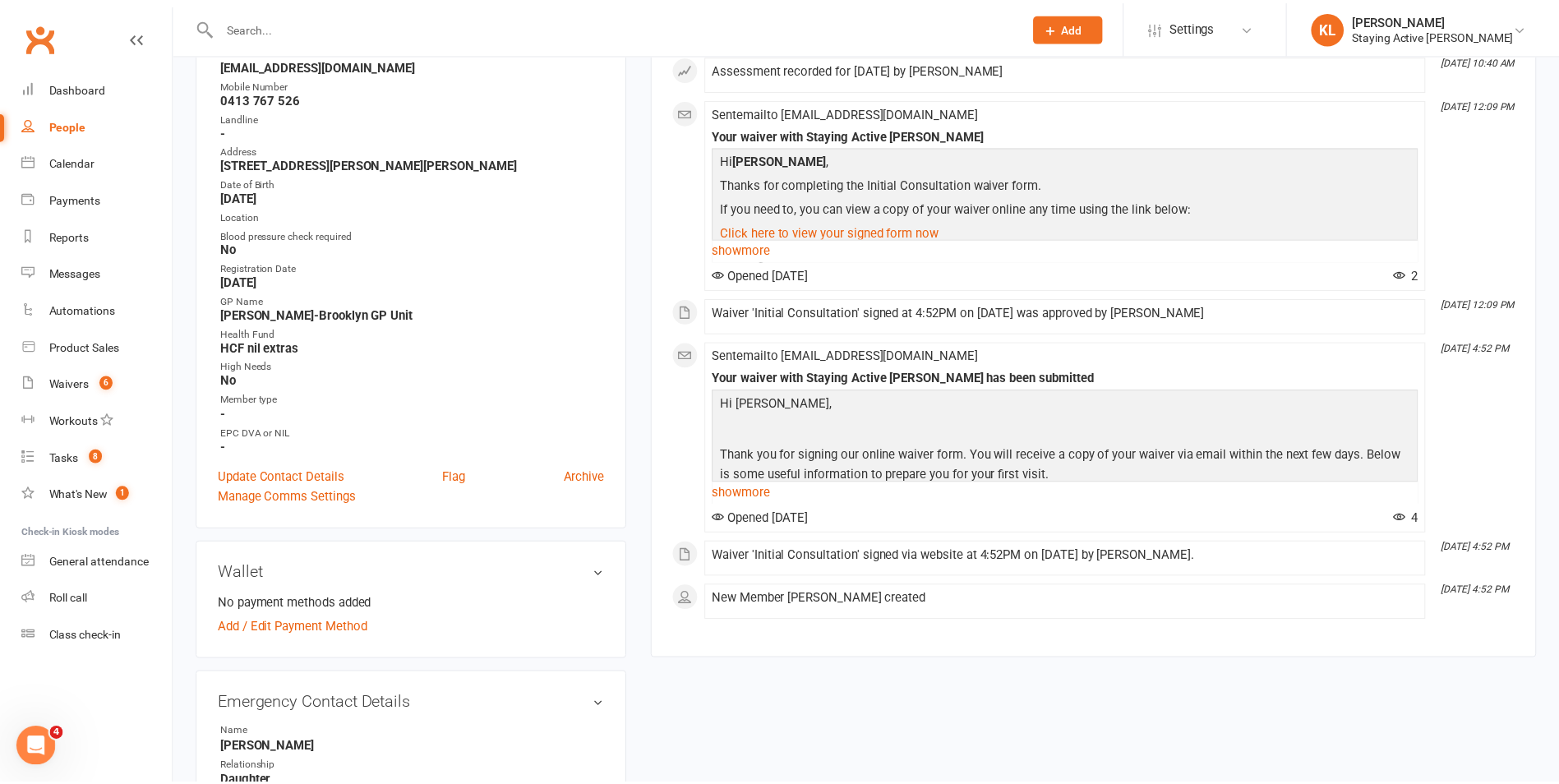
scroll to position [352, 0]
